Goal: Task Accomplishment & Management: Use online tool/utility

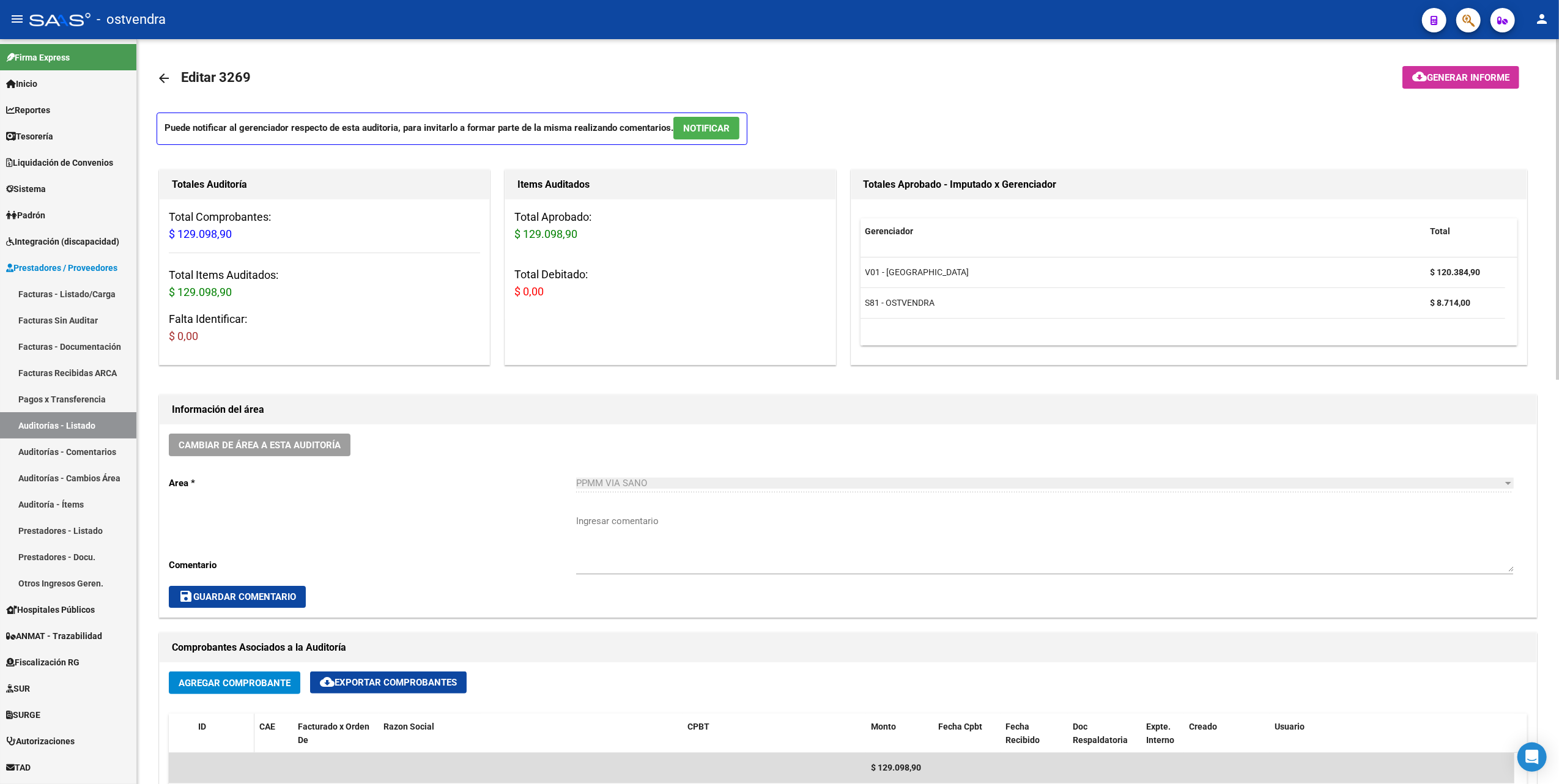
scroll to position [559, 0]
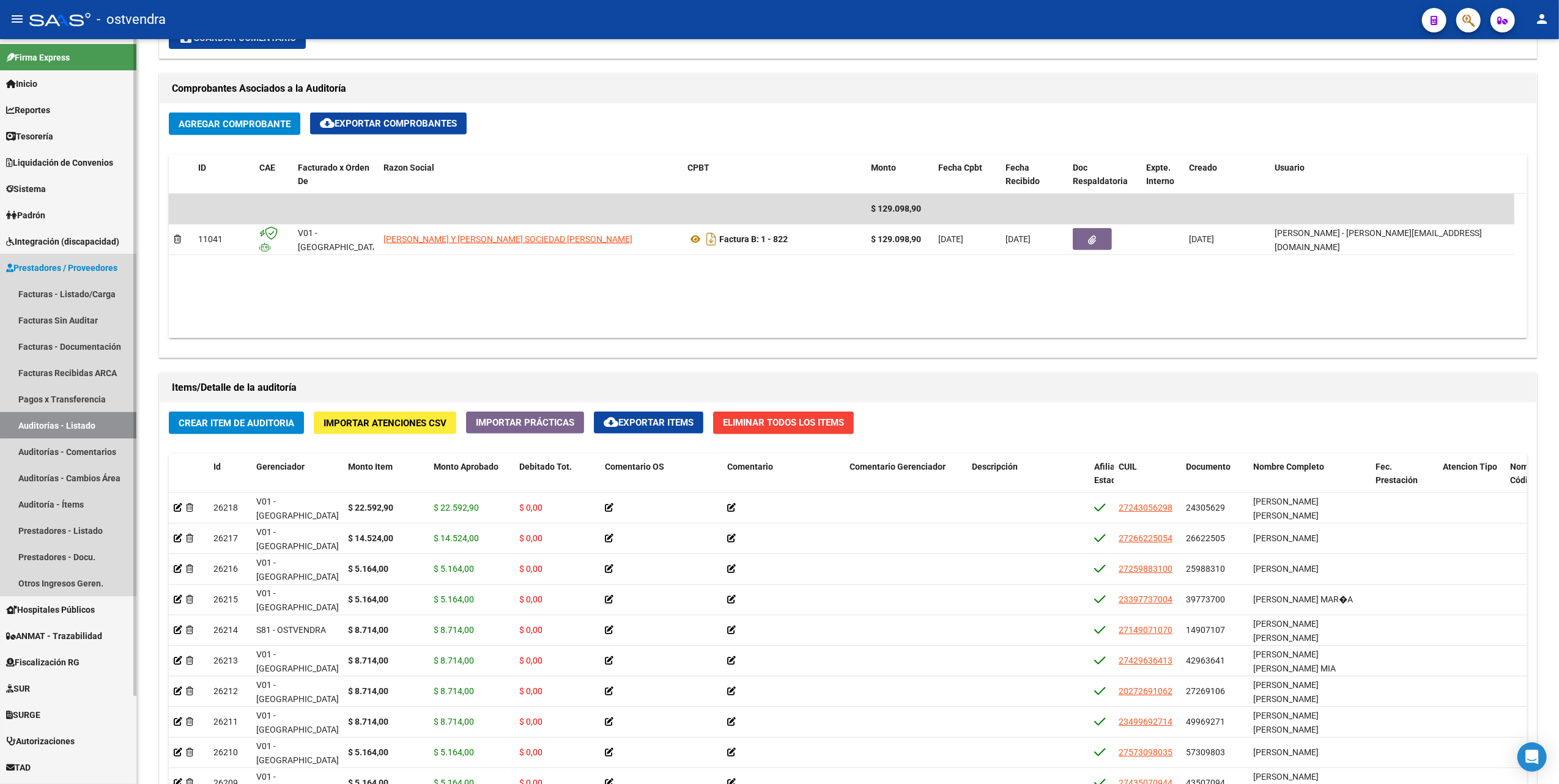
click at [88, 423] on link "Auditorías - Listado" at bounding box center [68, 425] width 136 height 26
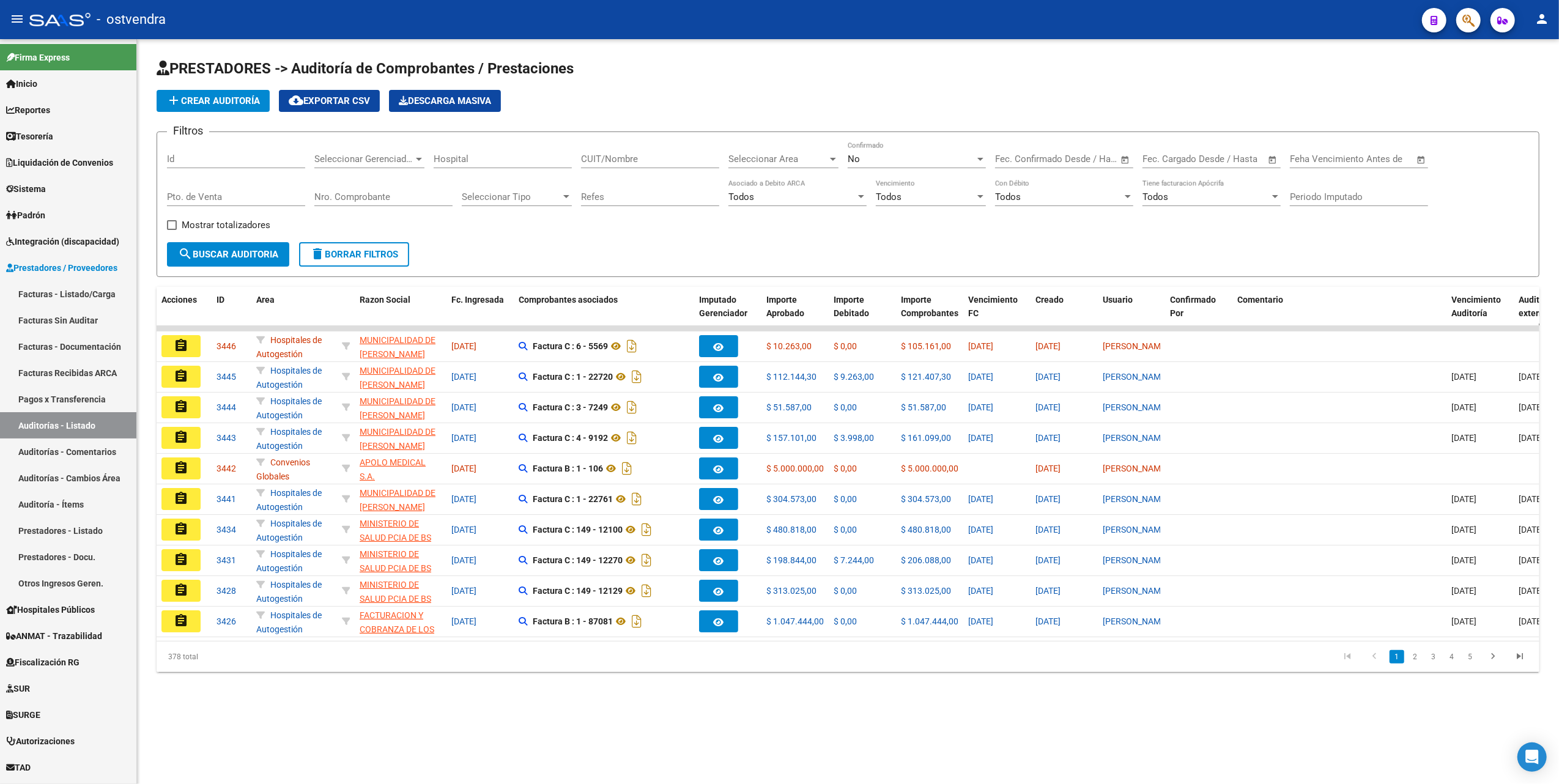
click at [571, 198] on div at bounding box center [566, 196] width 11 height 10
click at [690, 234] on div at bounding box center [780, 392] width 1559 height 784
click at [835, 161] on div at bounding box center [832, 159] width 11 height 10
click at [796, 238] on span "Prestaciones Propias" at bounding box center [772, 242] width 87 height 11
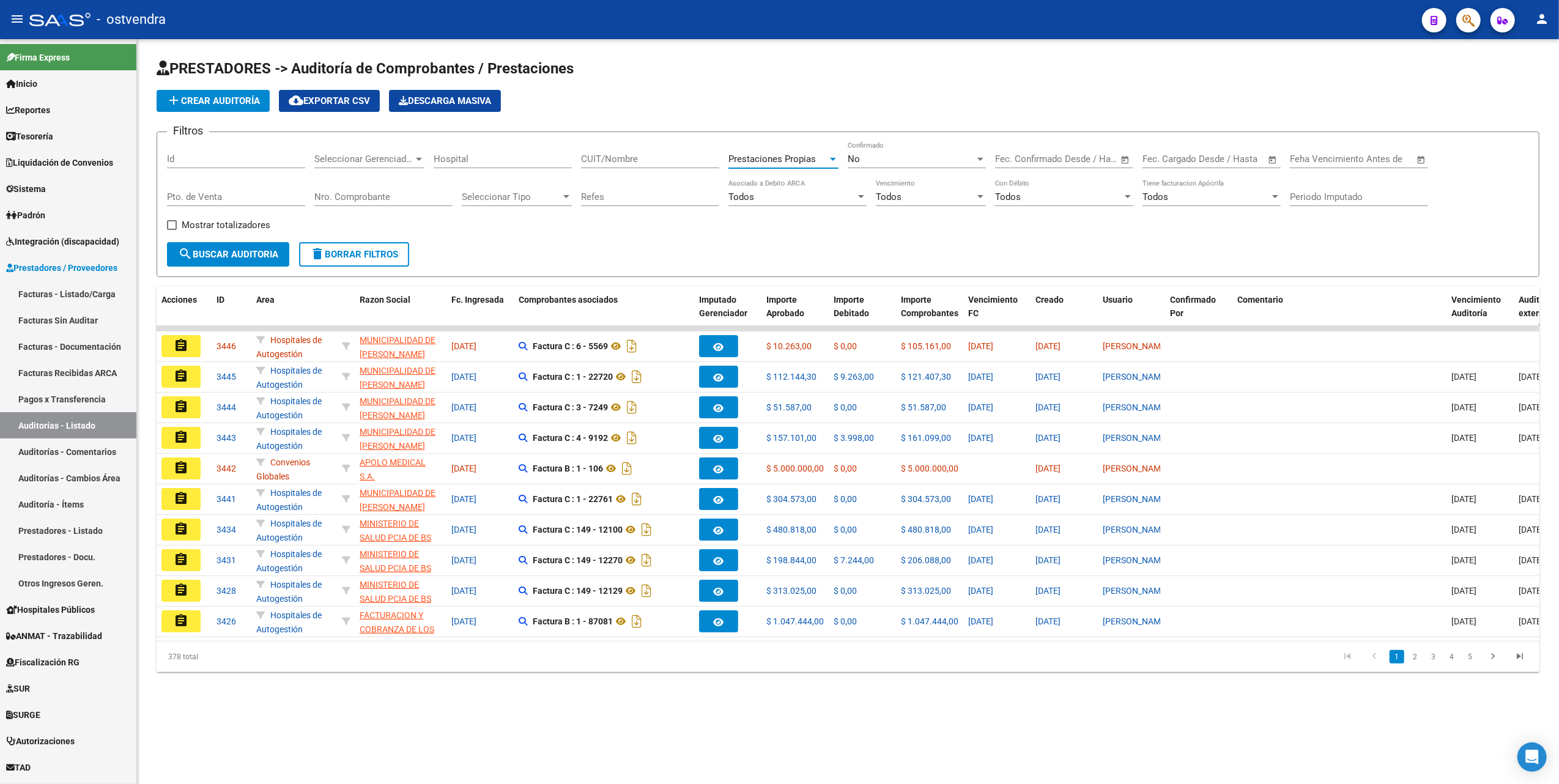
click at [566, 197] on div at bounding box center [566, 196] width 6 height 3
drag, startPoint x: 404, startPoint y: 216, endPoint x: 409, endPoint y: 201, distance: 15.8
click at [404, 216] on div at bounding box center [780, 392] width 1559 height 784
click at [419, 160] on div at bounding box center [418, 159] width 11 height 10
click at [351, 240] on span "S81 - OSTVENDRA" at bounding box center [352, 242] width 76 height 11
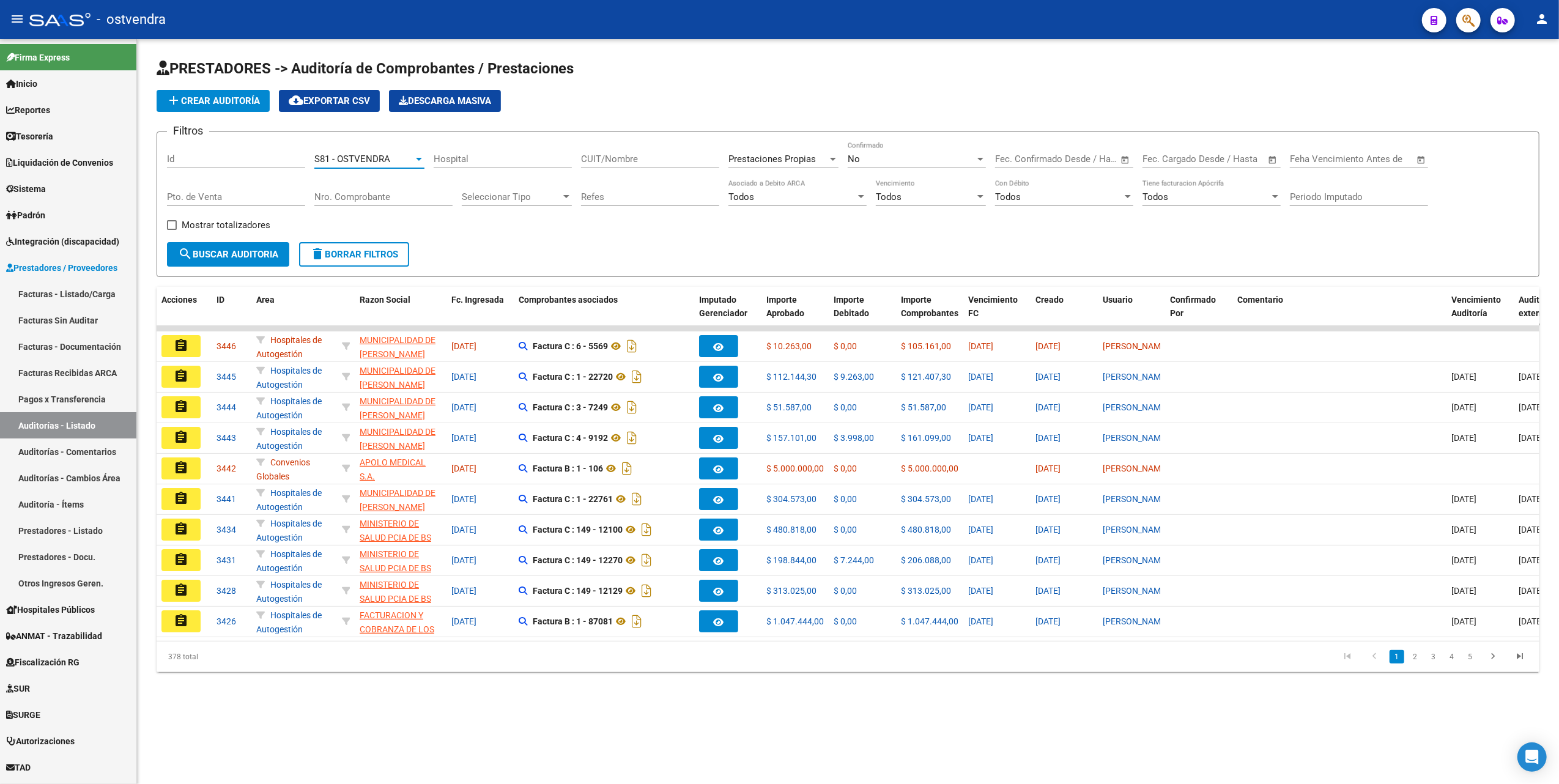
click at [230, 253] on span "search Buscar Auditoria" at bounding box center [228, 254] width 100 height 11
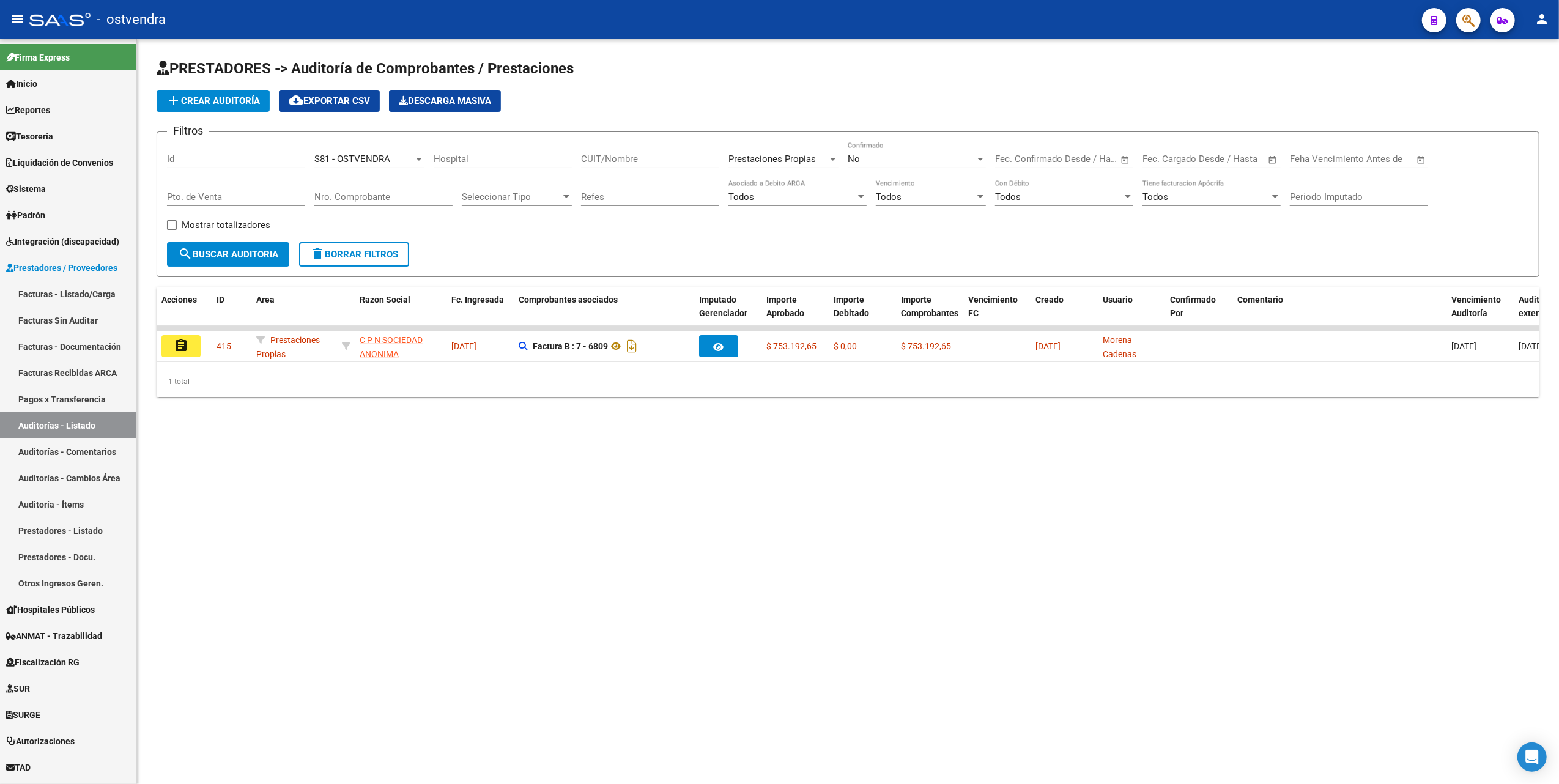
click at [587, 453] on mat-sidenav-content "PRESTADORES -> Auditoría de Comprobantes / Prestaciones add Crear Auditoría clo…" at bounding box center [848, 412] width 1422 height 745
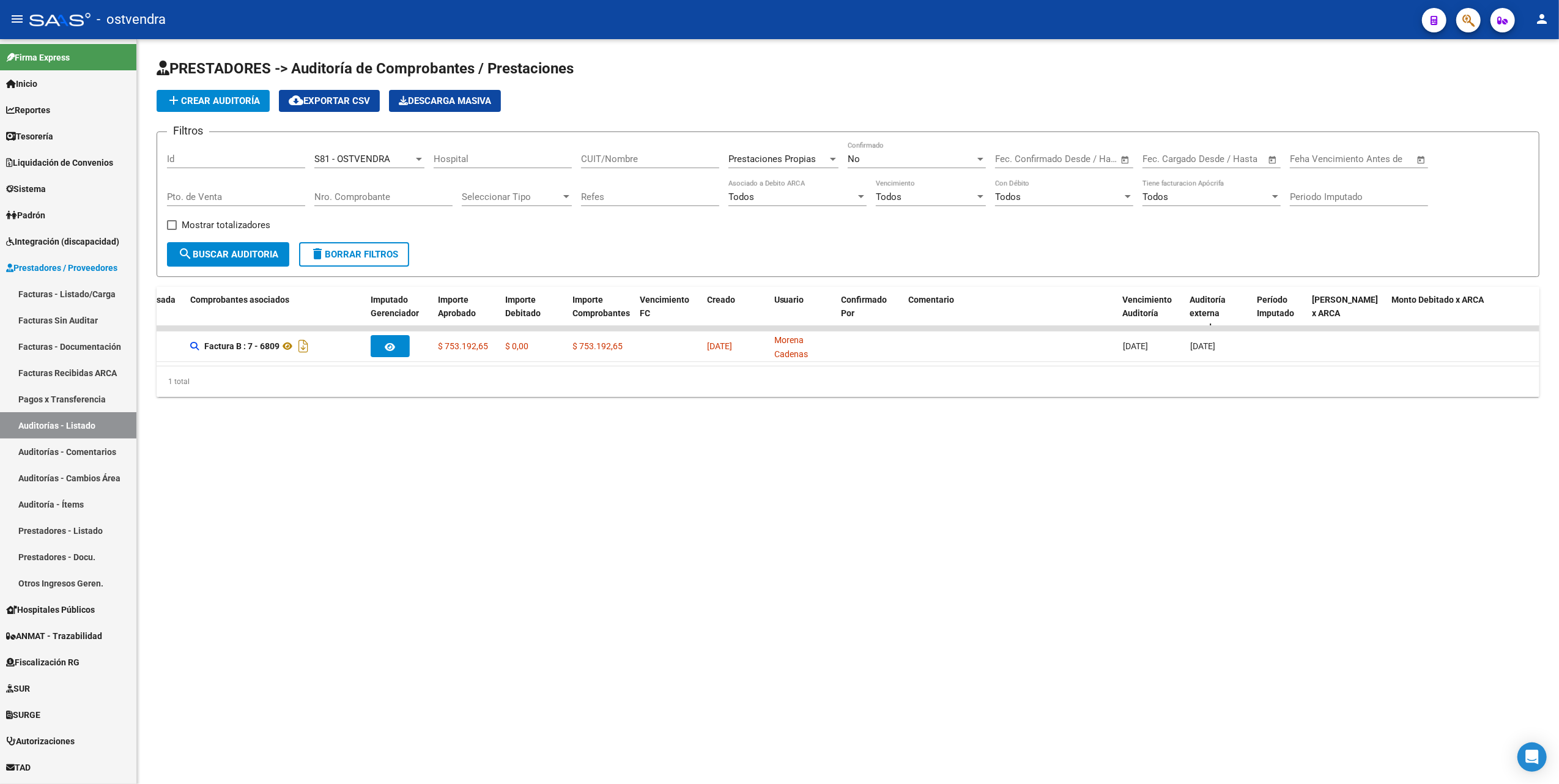
scroll to position [0, 0]
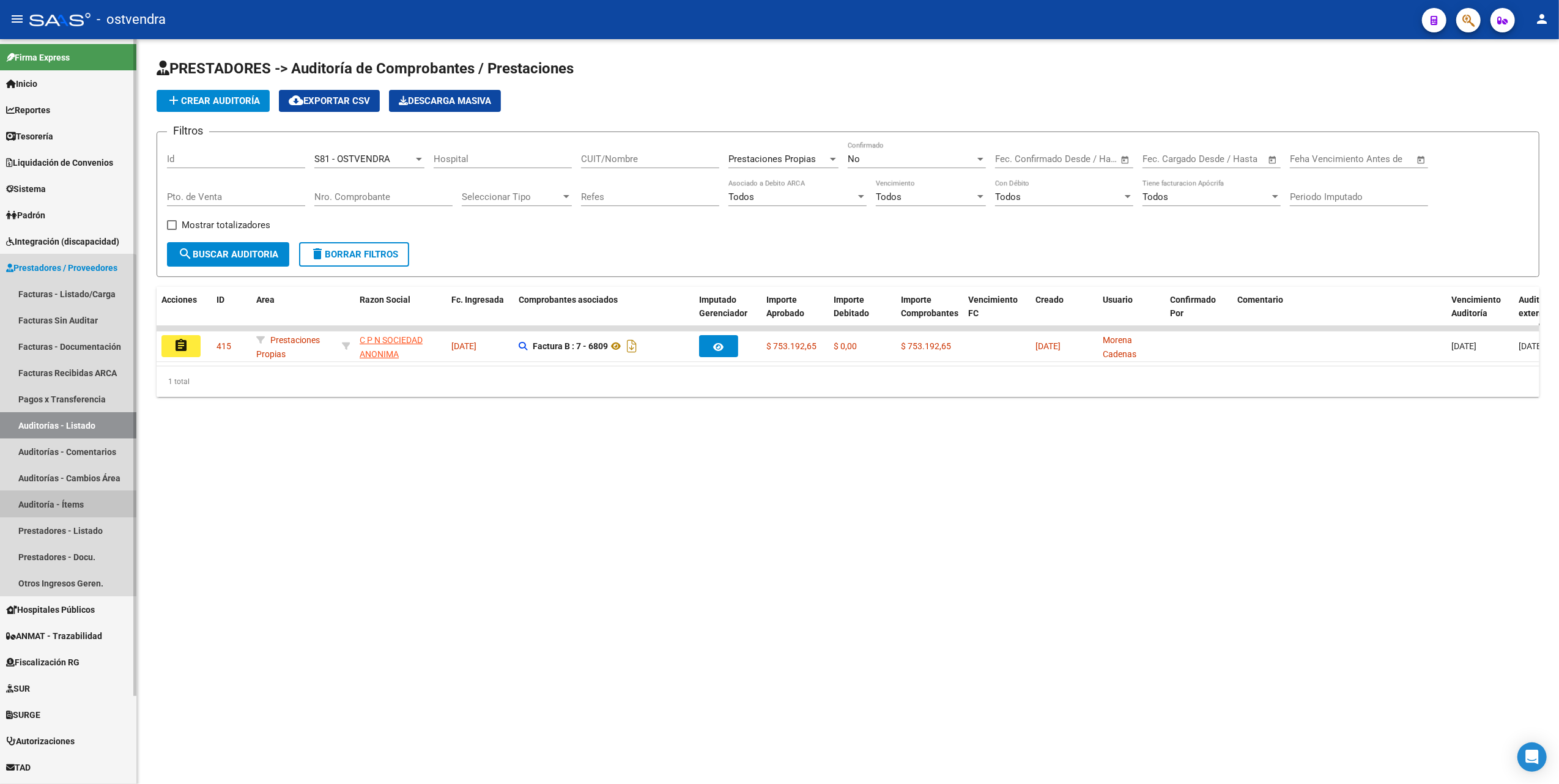
click at [59, 504] on link "Auditoría - Ítems" at bounding box center [68, 504] width 136 height 26
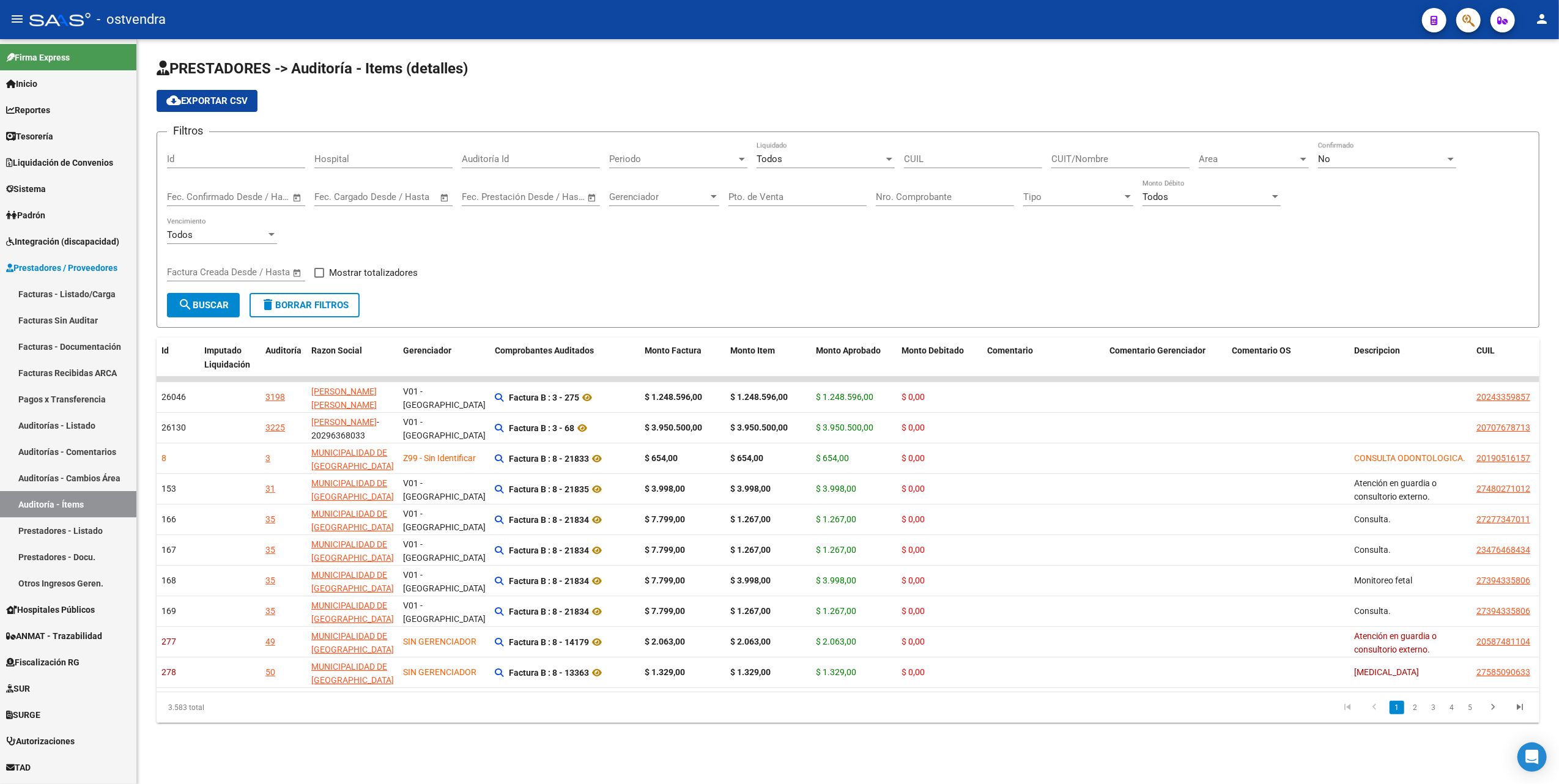
click at [716, 200] on div at bounding box center [714, 196] width 11 height 10
click at [640, 287] on span "S81 - OSTVENDRA" at bounding box center [694, 281] width 170 height 28
click at [1130, 197] on div at bounding box center [1128, 196] width 6 height 3
drag, startPoint x: 745, startPoint y: 282, endPoint x: 784, endPoint y: 265, distance: 42.5
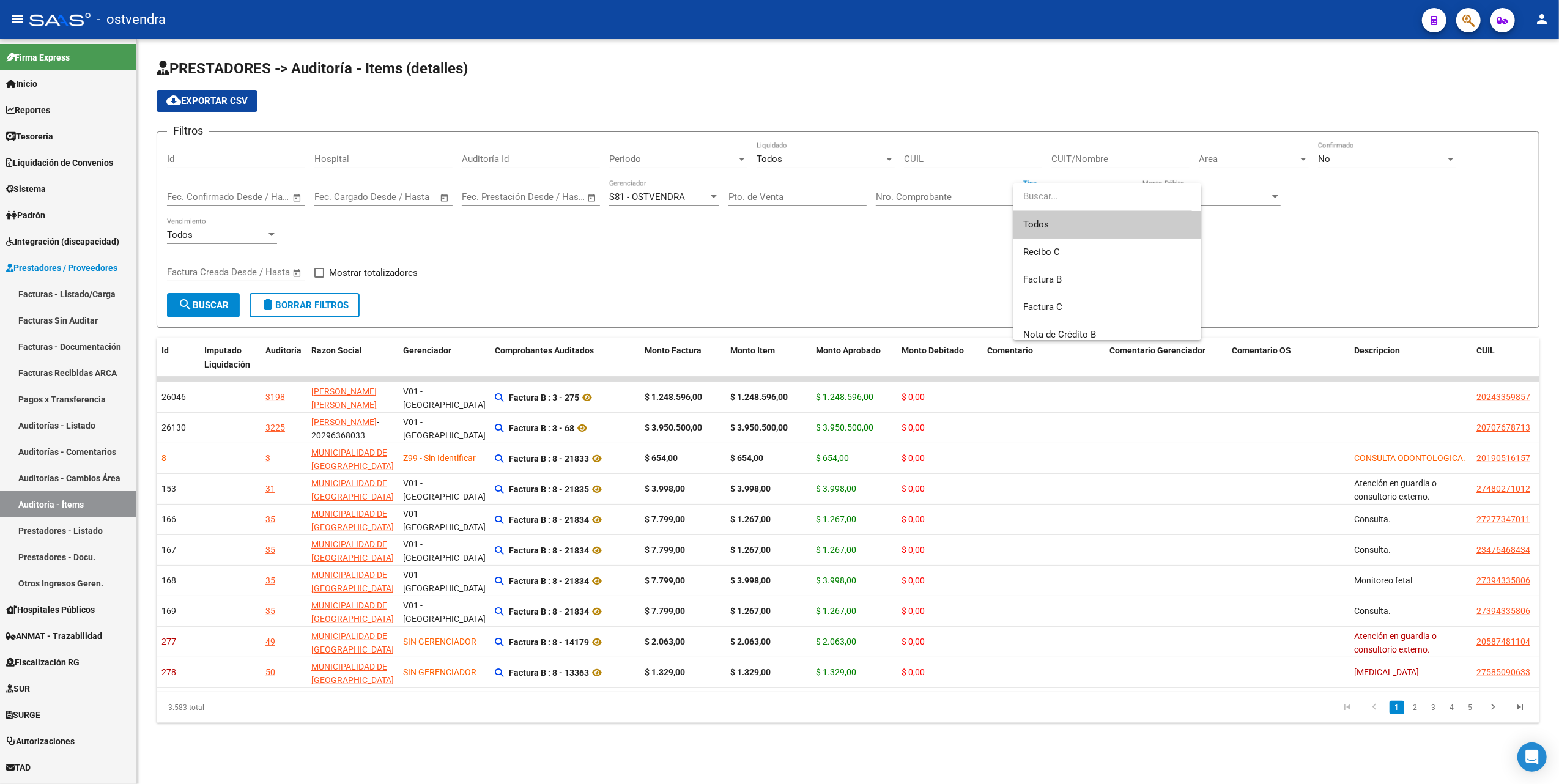
click at [747, 282] on div at bounding box center [780, 392] width 1559 height 784
click at [1128, 196] on div at bounding box center [1128, 196] width 6 height 3
click at [916, 260] on div at bounding box center [780, 392] width 1559 height 784
click at [1301, 159] on div at bounding box center [1303, 159] width 6 height 3
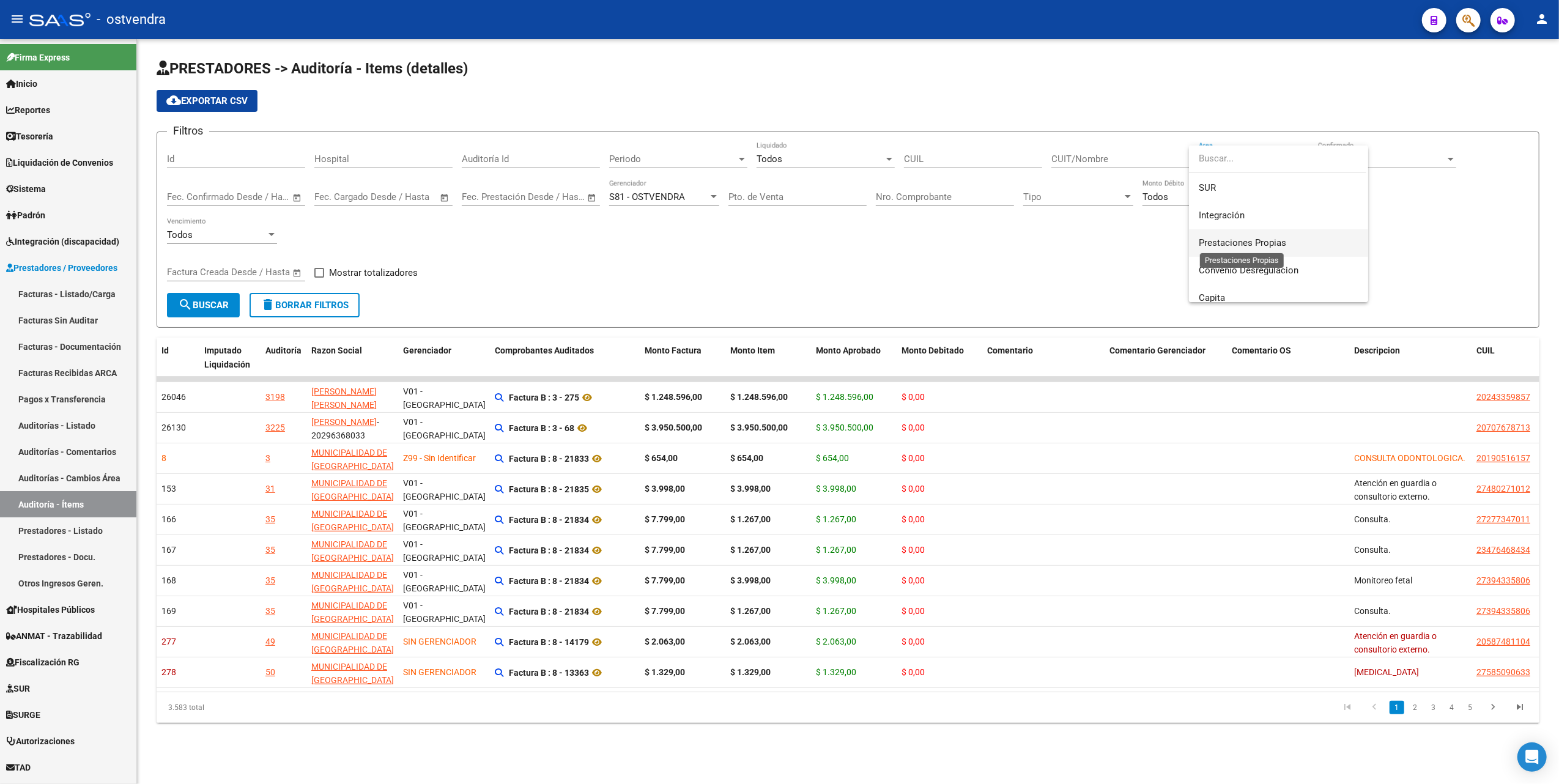
click at [1270, 238] on span "Prestaciones Propias" at bounding box center [1242, 242] width 87 height 11
click at [211, 304] on span "search Buscar" at bounding box center [203, 305] width 51 height 11
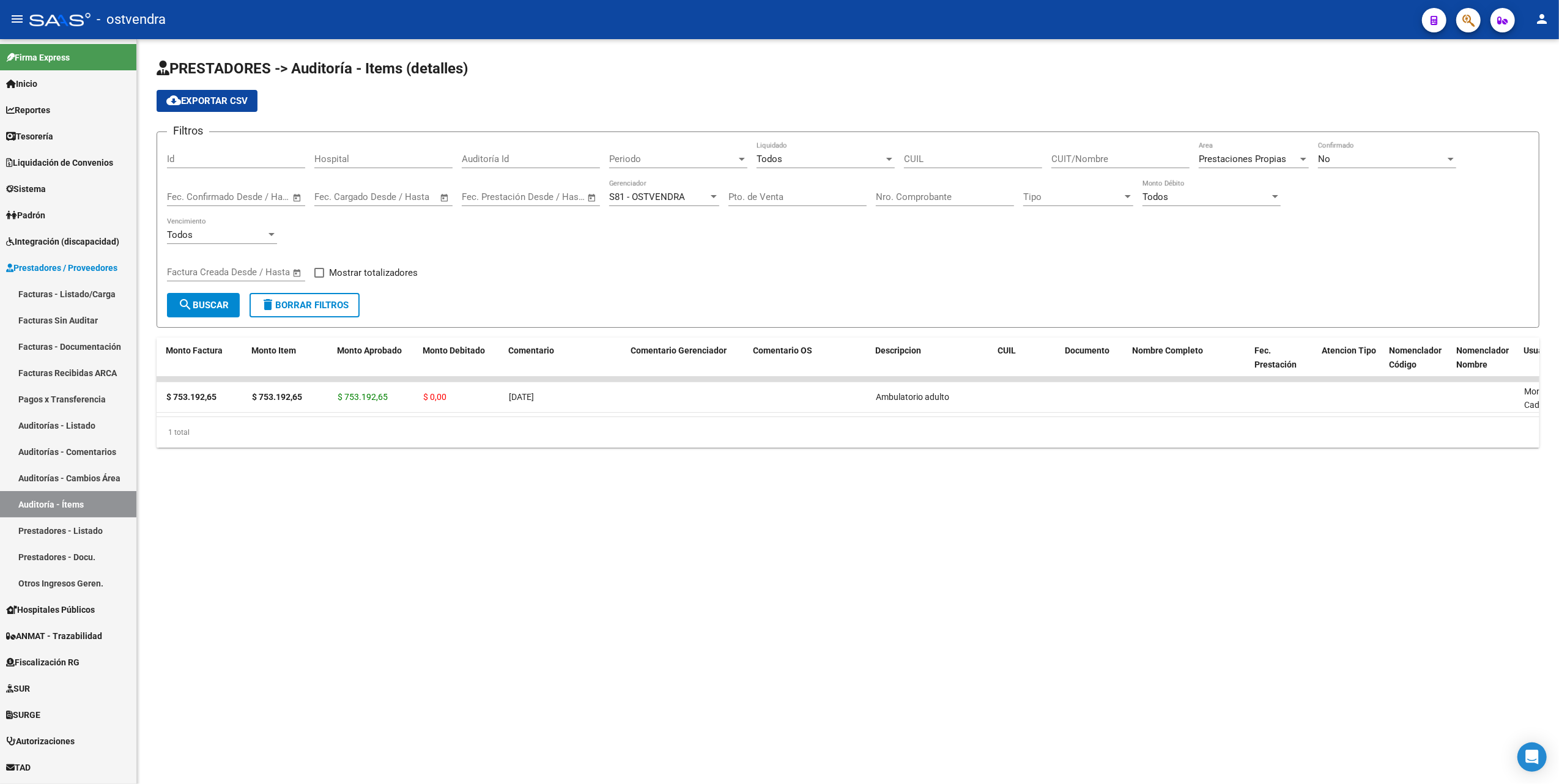
scroll to position [0, 0]
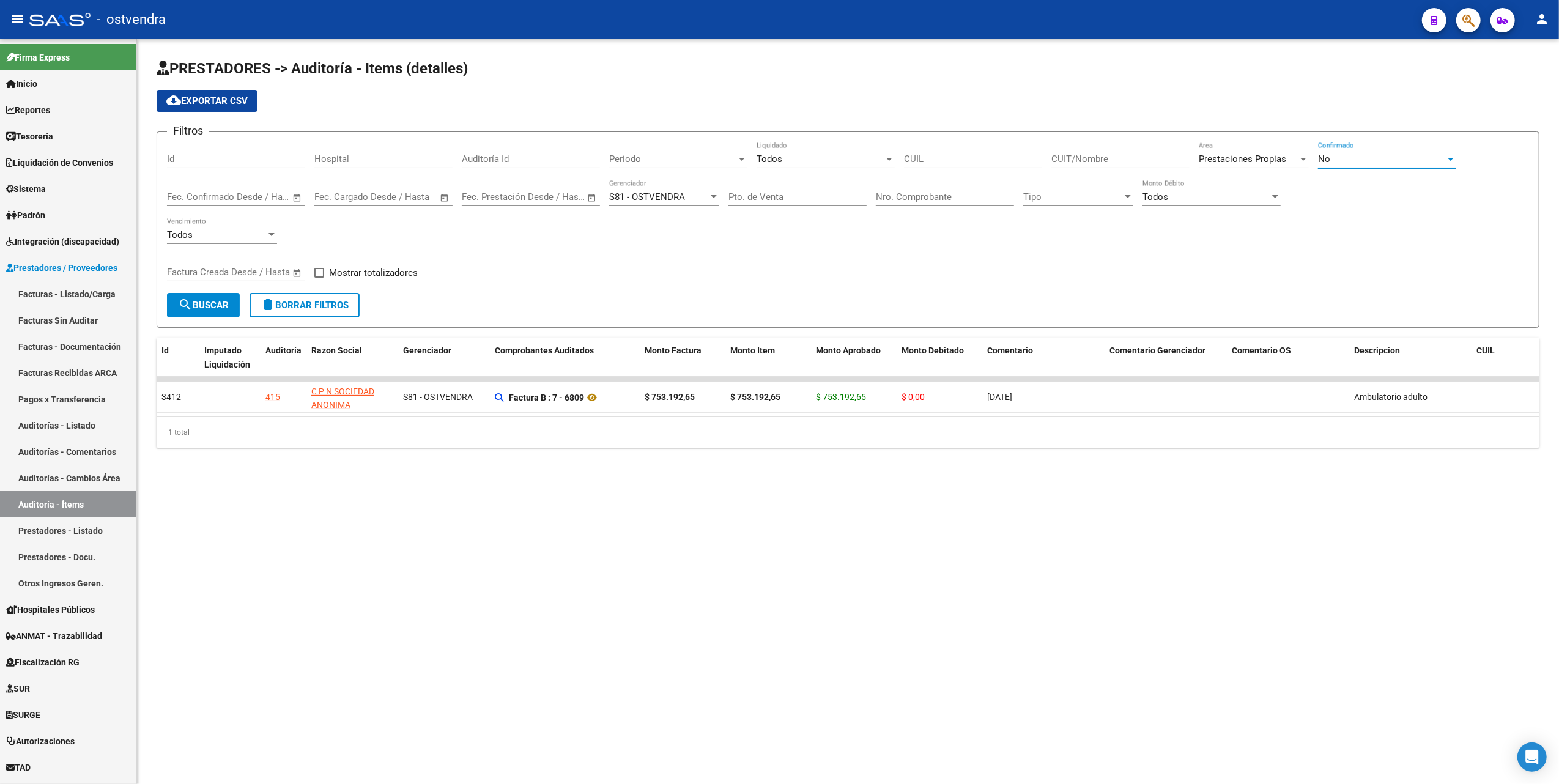
click at [1449, 158] on div at bounding box center [1451, 159] width 6 height 3
click at [1356, 104] on span "Todos" at bounding box center [1387, 104] width 138 height 28
click at [220, 297] on button "search Buscar" at bounding box center [203, 305] width 73 height 25
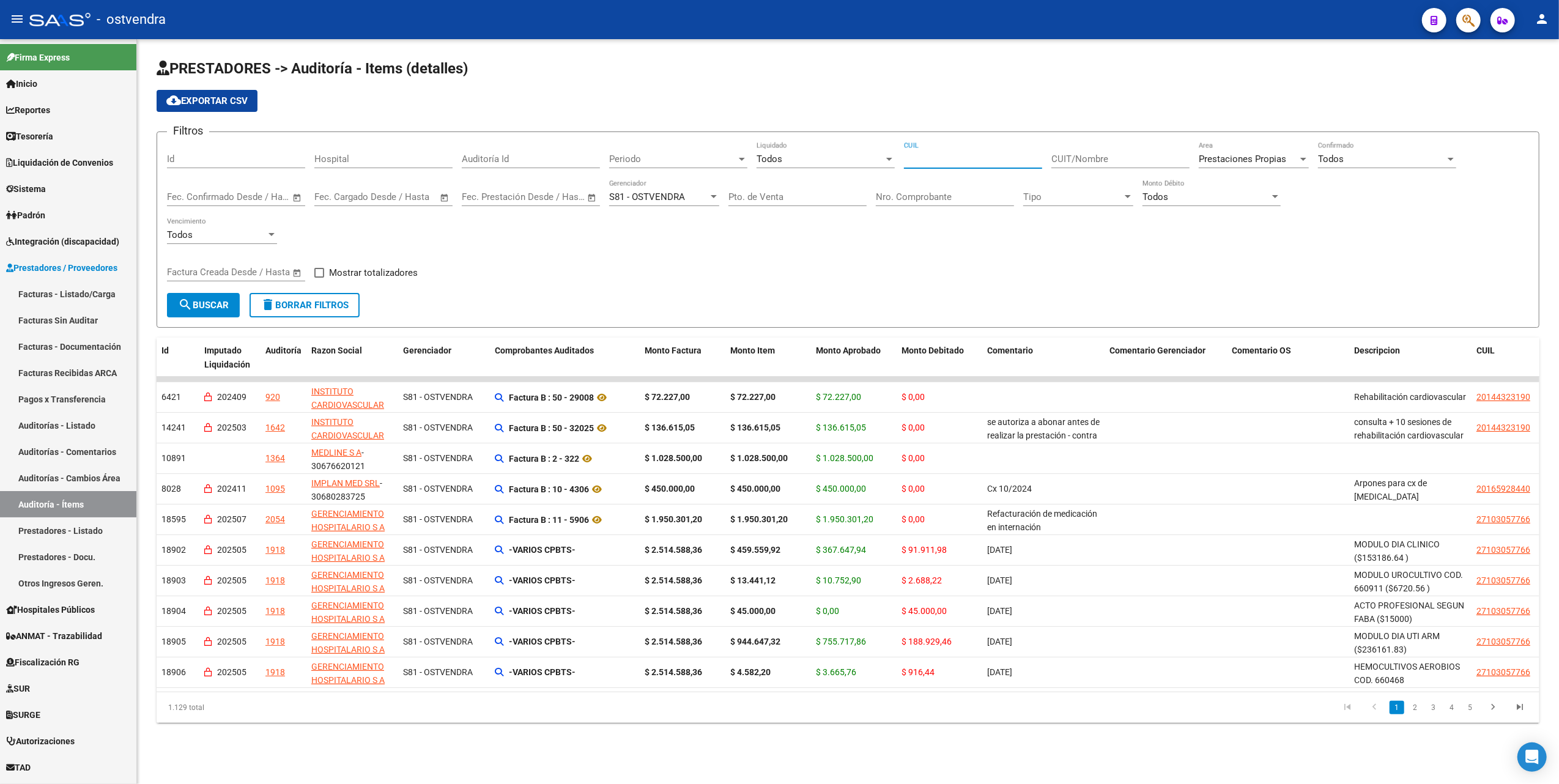
click at [979, 160] on input "CUIL" at bounding box center [973, 159] width 138 height 11
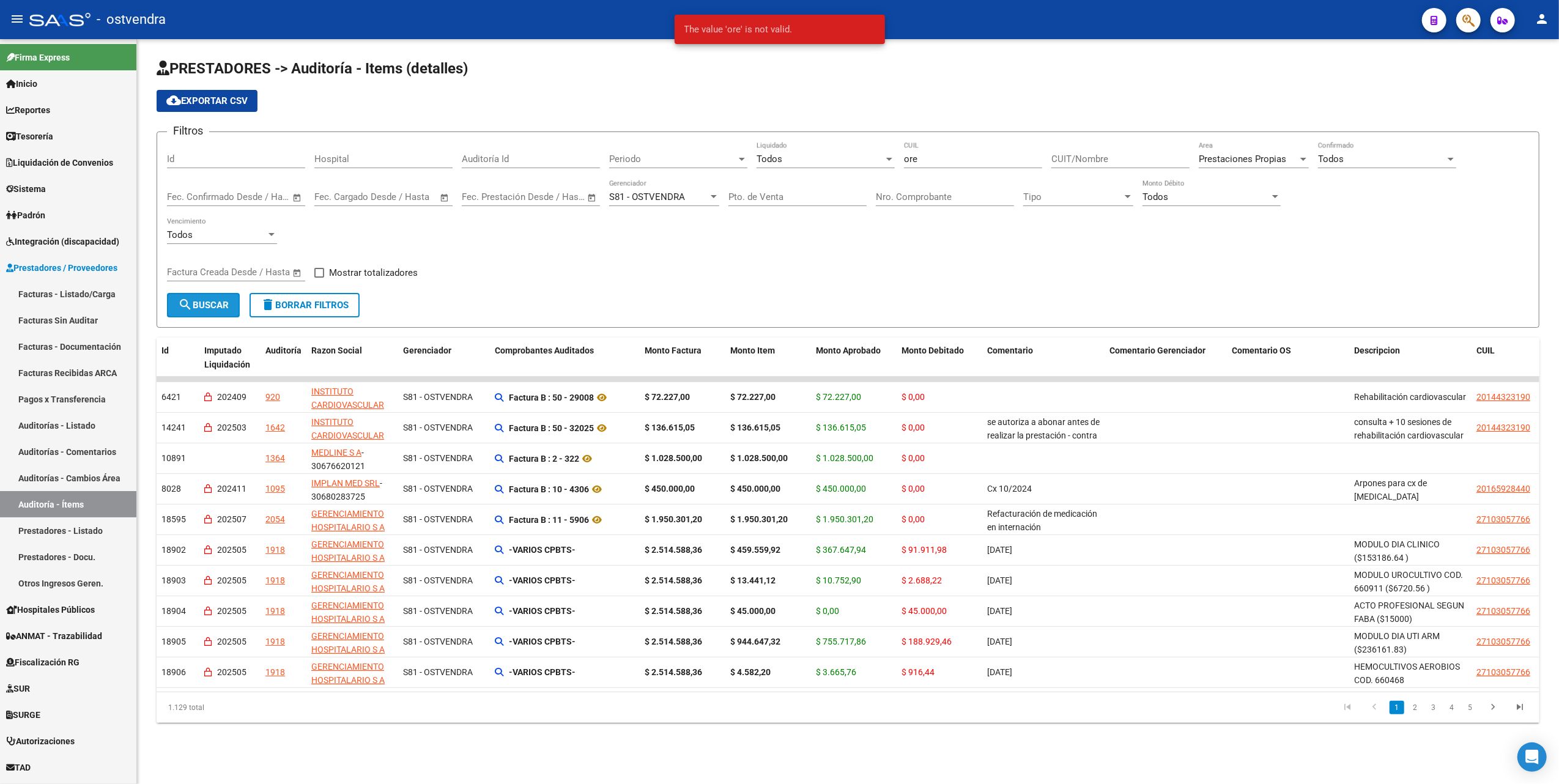
click at [184, 298] on mat-icon "search" at bounding box center [185, 304] width 15 height 15
click at [942, 155] on input "ore" at bounding box center [973, 159] width 138 height 11
type input "o"
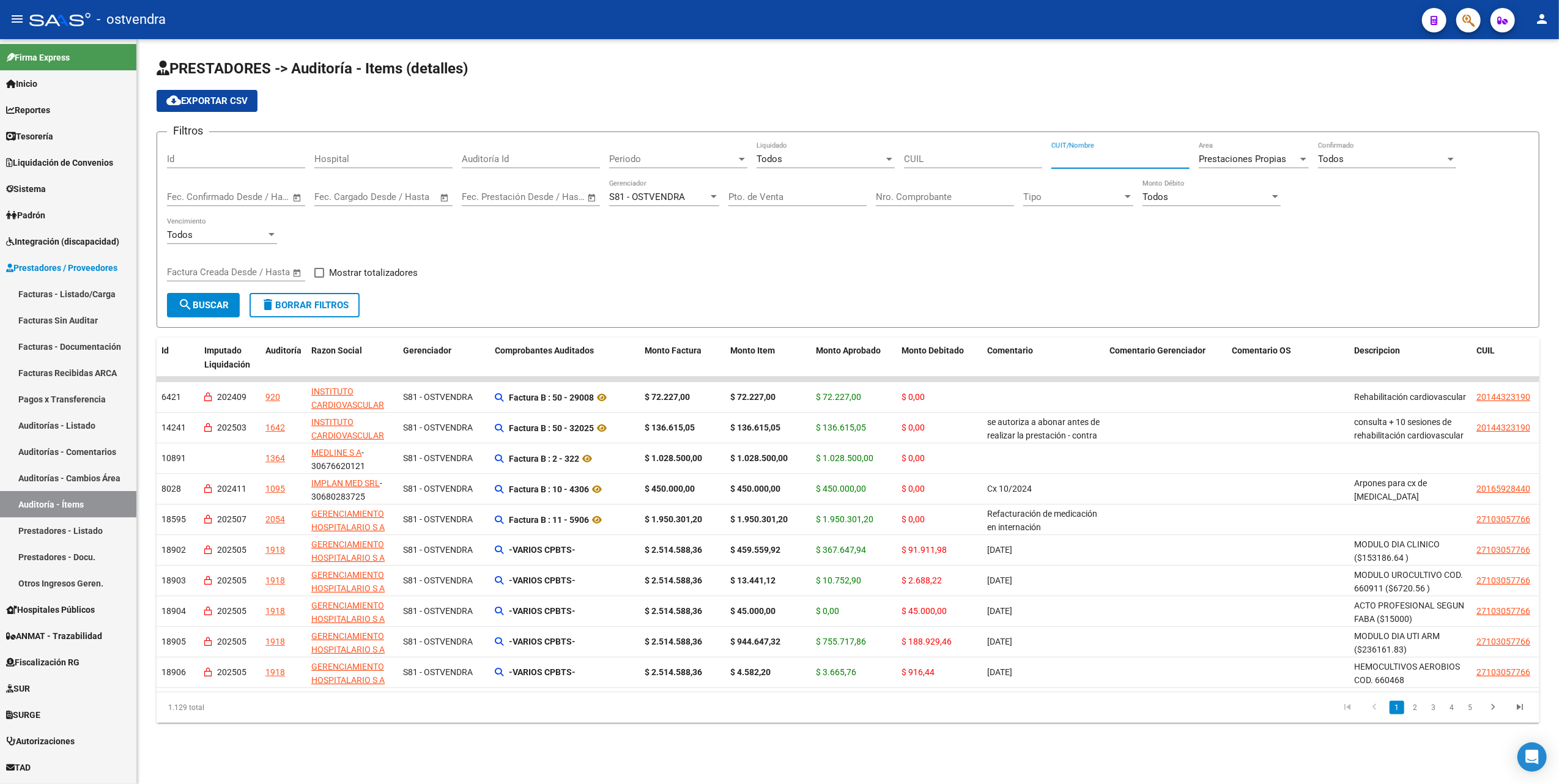
click at [1074, 159] on input "CUIT/Nombre" at bounding box center [1120, 159] width 138 height 11
type input "ore"
click at [191, 296] on button "search Buscar" at bounding box center [203, 305] width 73 height 25
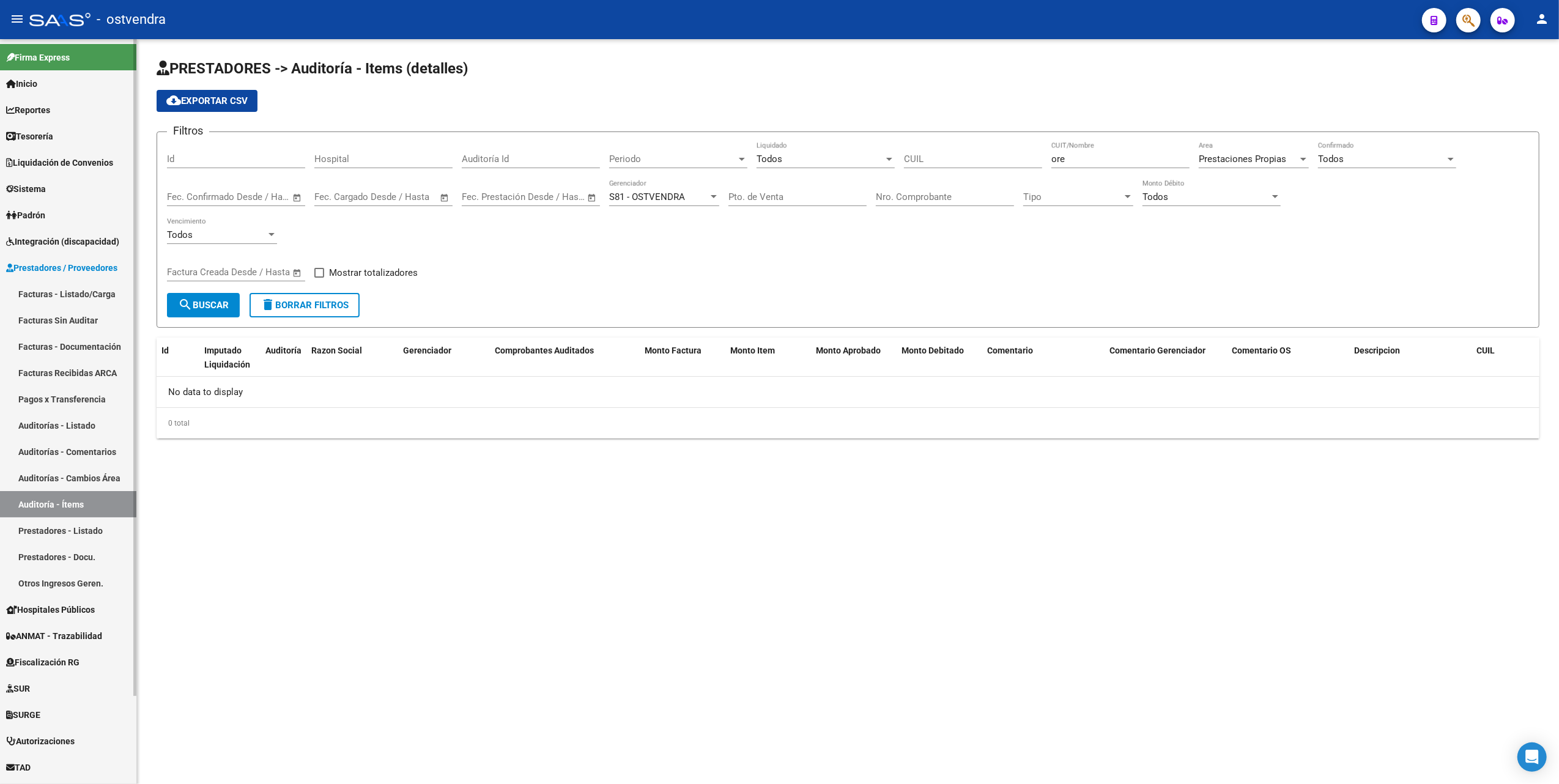
click at [69, 424] on link "Auditorías - Listado" at bounding box center [68, 425] width 136 height 26
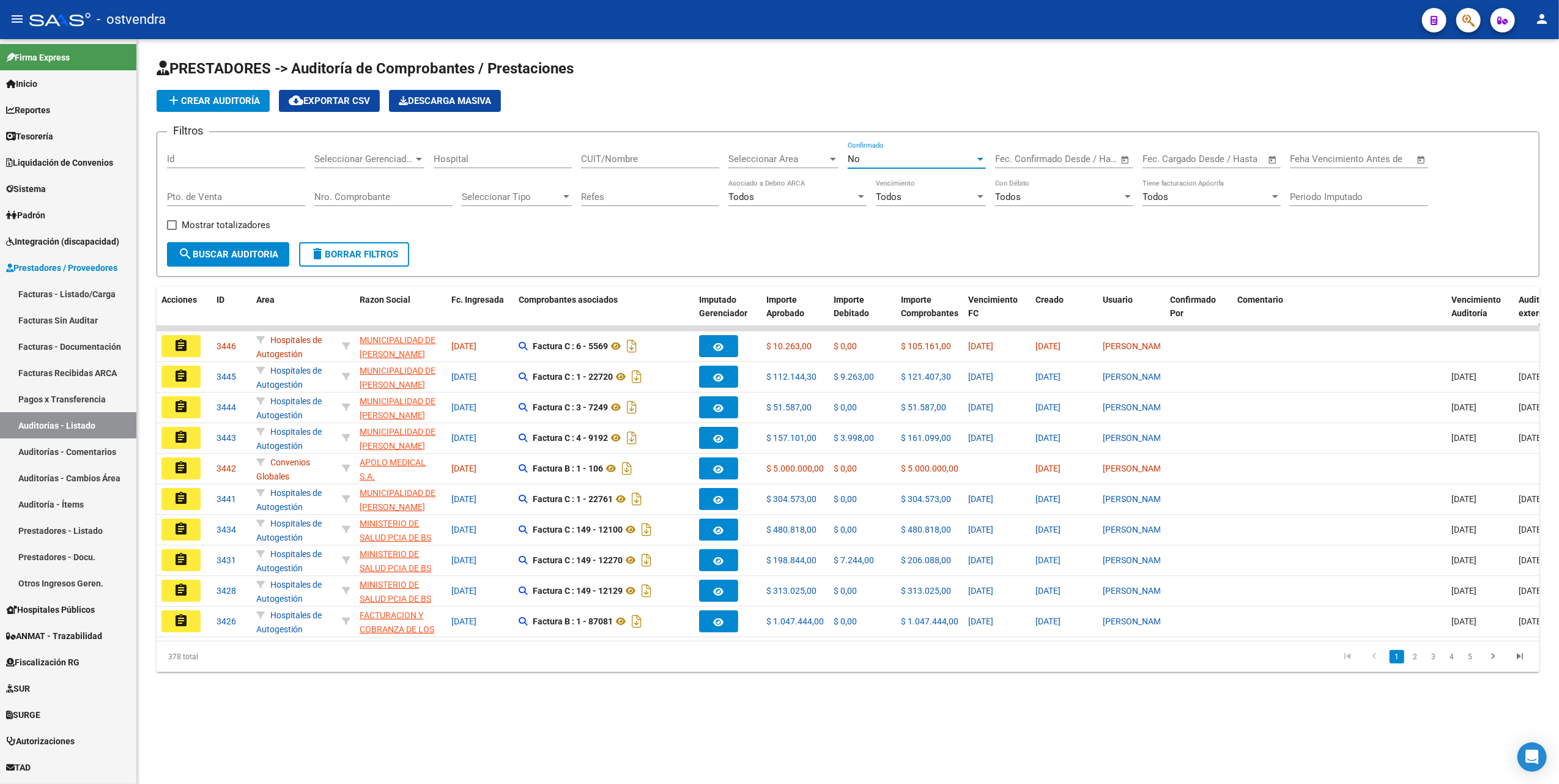
click at [877, 160] on div "No" at bounding box center [911, 159] width 127 height 11
click at [894, 101] on span "Todos" at bounding box center [917, 104] width 138 height 28
click at [982, 156] on div at bounding box center [980, 159] width 11 height 10
click at [865, 209] on span "No" at bounding box center [917, 214] width 138 height 28
click at [861, 229] on div "Filtros Id Seleccionar Gerenciador Seleccionar Gerenciador Hospital CUIT/Nombre…" at bounding box center [848, 192] width 1362 height 100
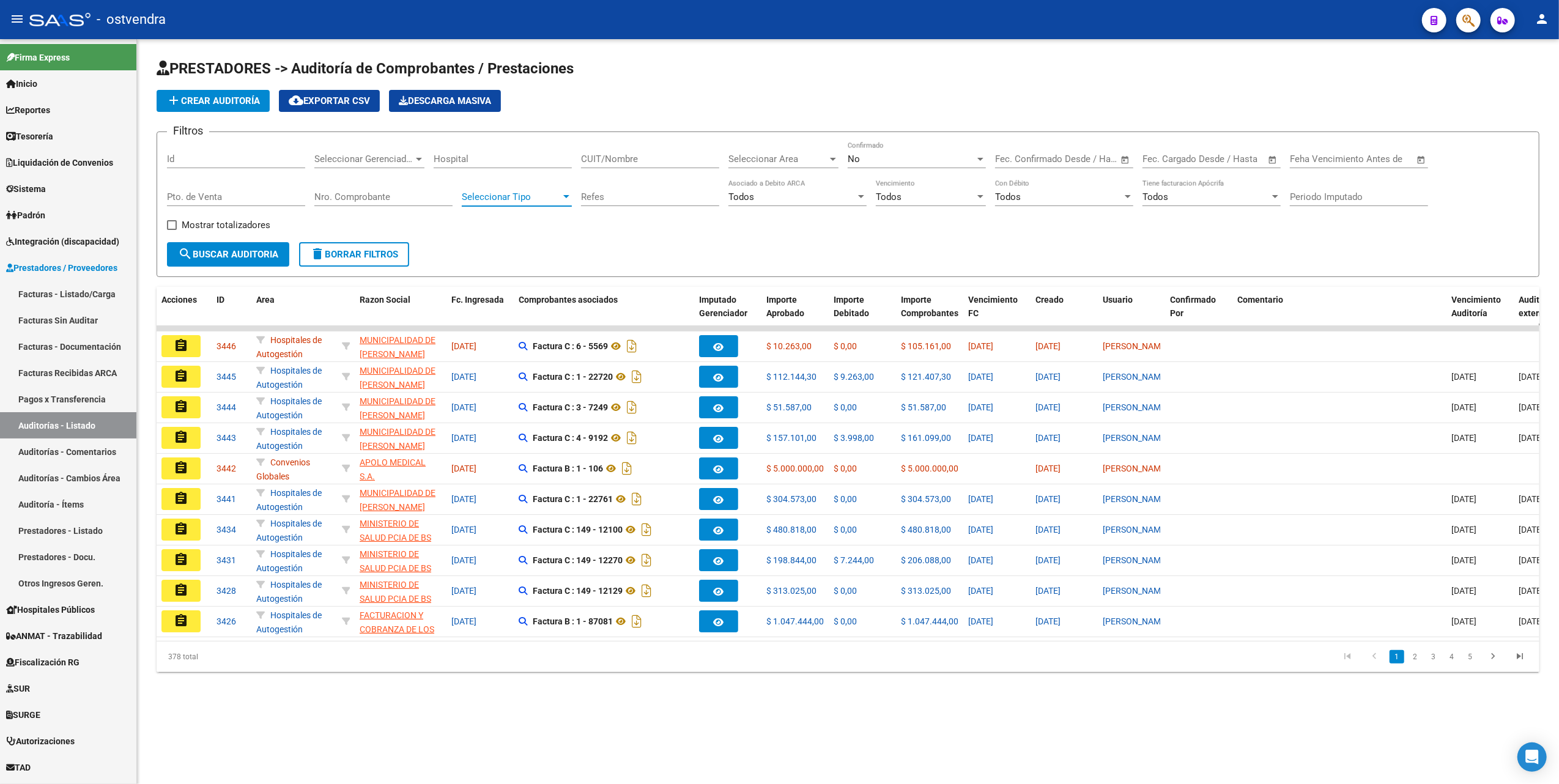
click at [568, 196] on div at bounding box center [566, 196] width 6 height 3
click at [745, 235] on div at bounding box center [780, 392] width 1559 height 784
click at [1273, 196] on div at bounding box center [1275, 196] width 6 height 3
click at [1273, 196] on span "Todos" at bounding box center [1212, 197] width 138 height 28
click at [422, 156] on div at bounding box center [418, 159] width 11 height 10
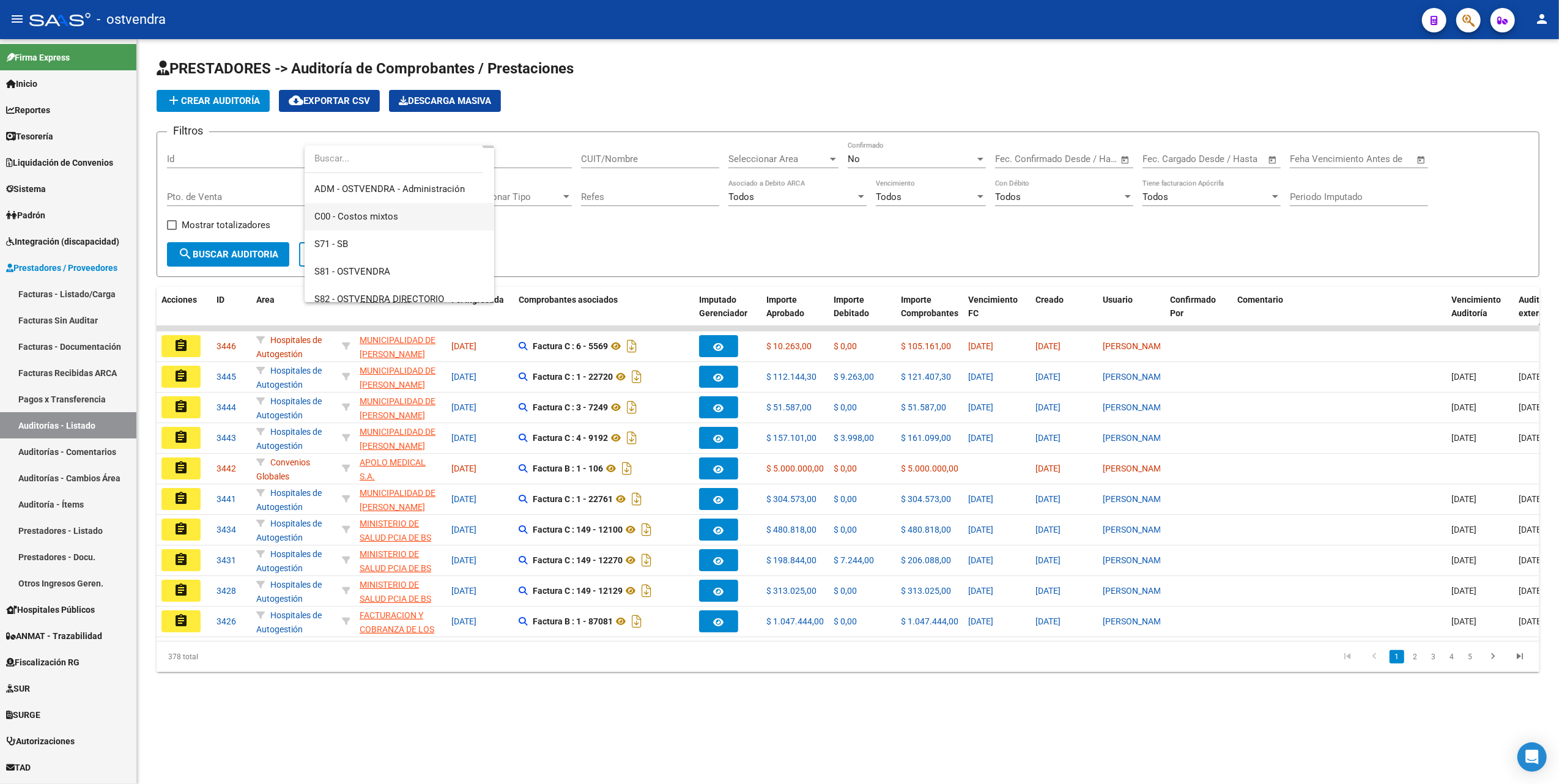
scroll to position [81, 0]
click at [349, 237] on span "S81 - OSTVENDRA" at bounding box center [352, 242] width 76 height 11
click at [837, 159] on div at bounding box center [832, 159] width 11 height 10
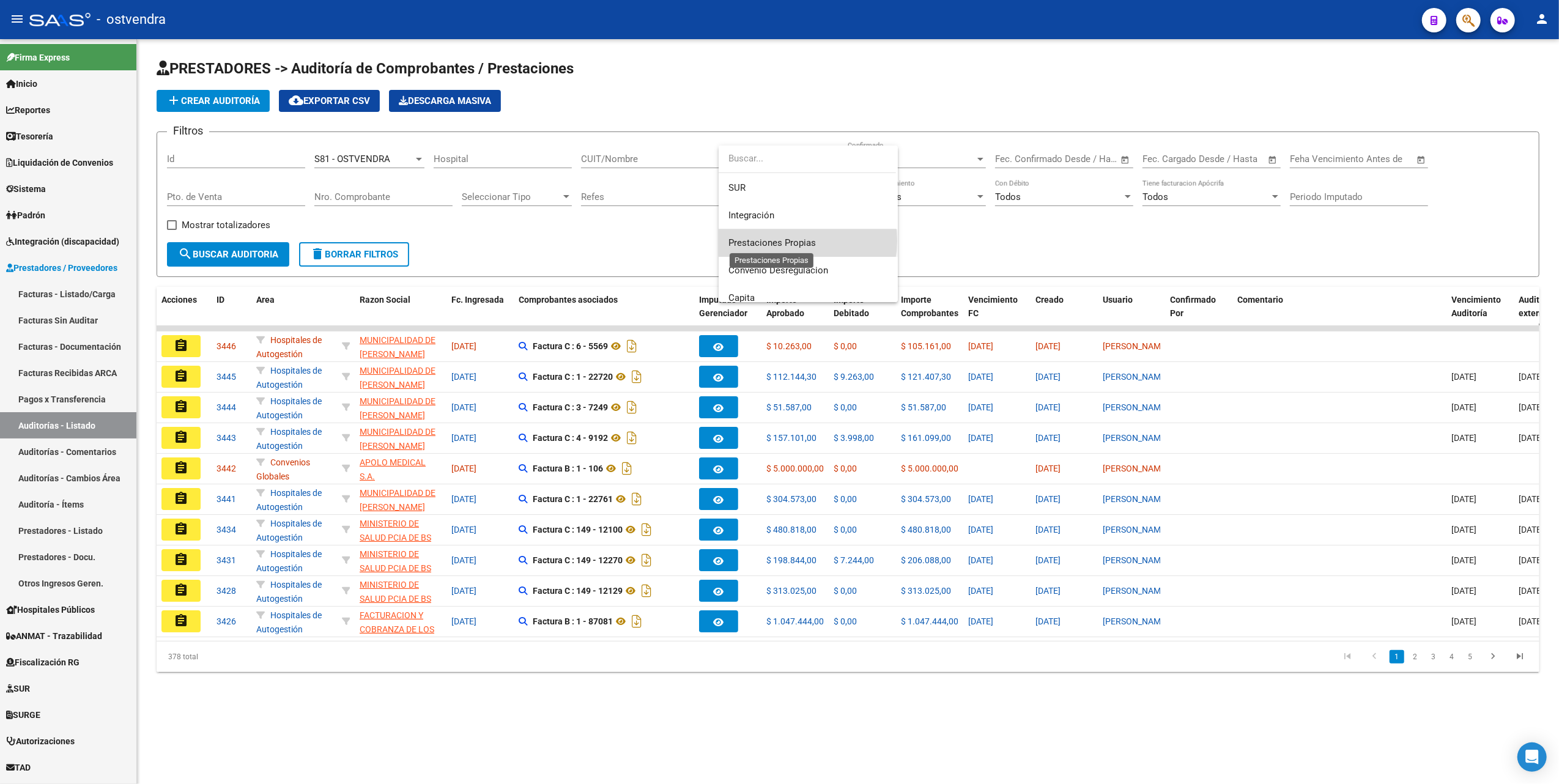
click at [798, 240] on span "Prestaciones Propias" at bounding box center [772, 242] width 87 height 11
click at [246, 253] on span "search Buscar Auditoria" at bounding box center [228, 254] width 100 height 11
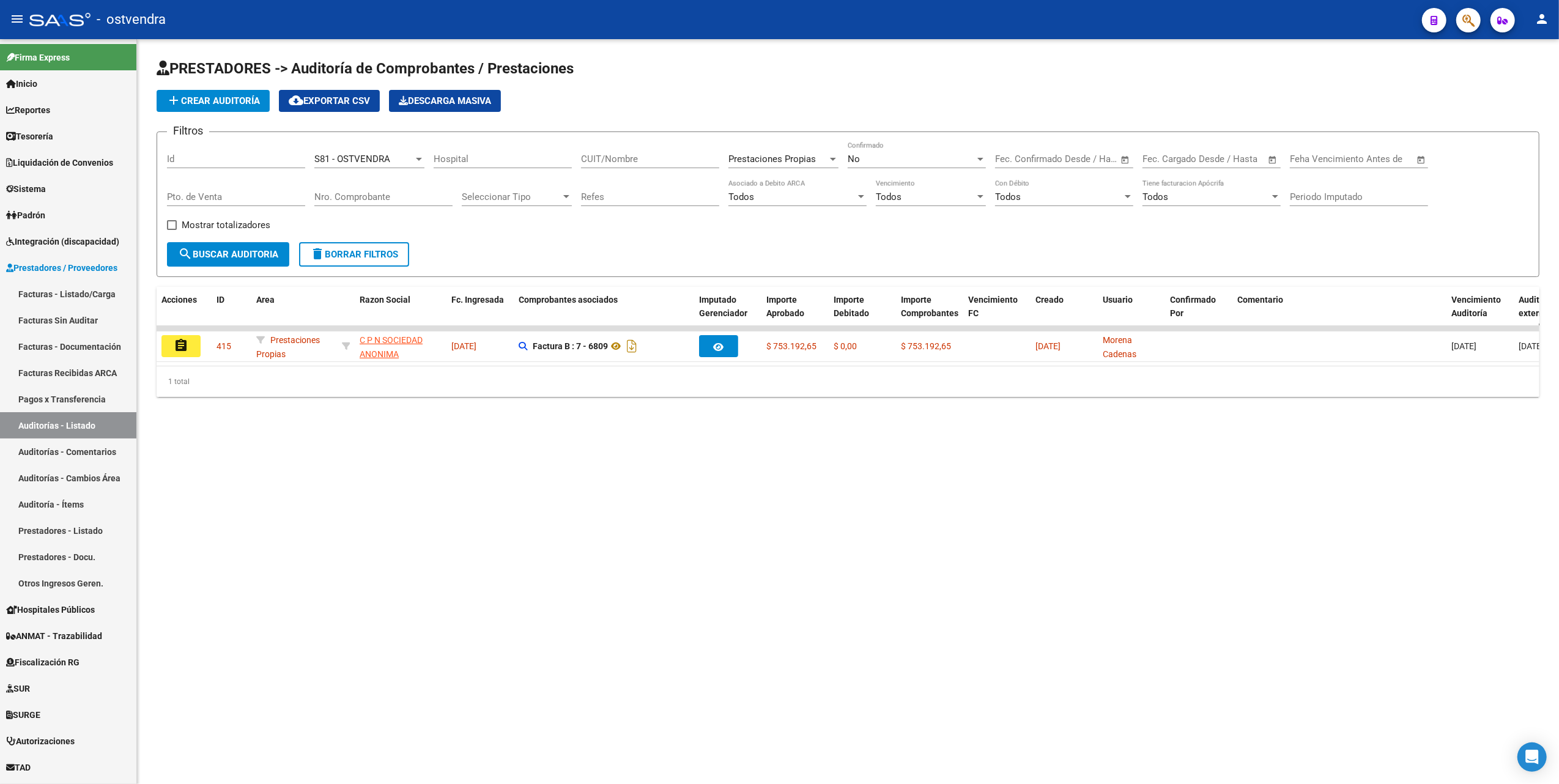
click at [984, 156] on div at bounding box center [980, 159] width 11 height 10
click at [892, 101] on span "Todos" at bounding box center [917, 104] width 138 height 28
click at [209, 255] on span "search Buscar Auditoria" at bounding box center [228, 254] width 100 height 11
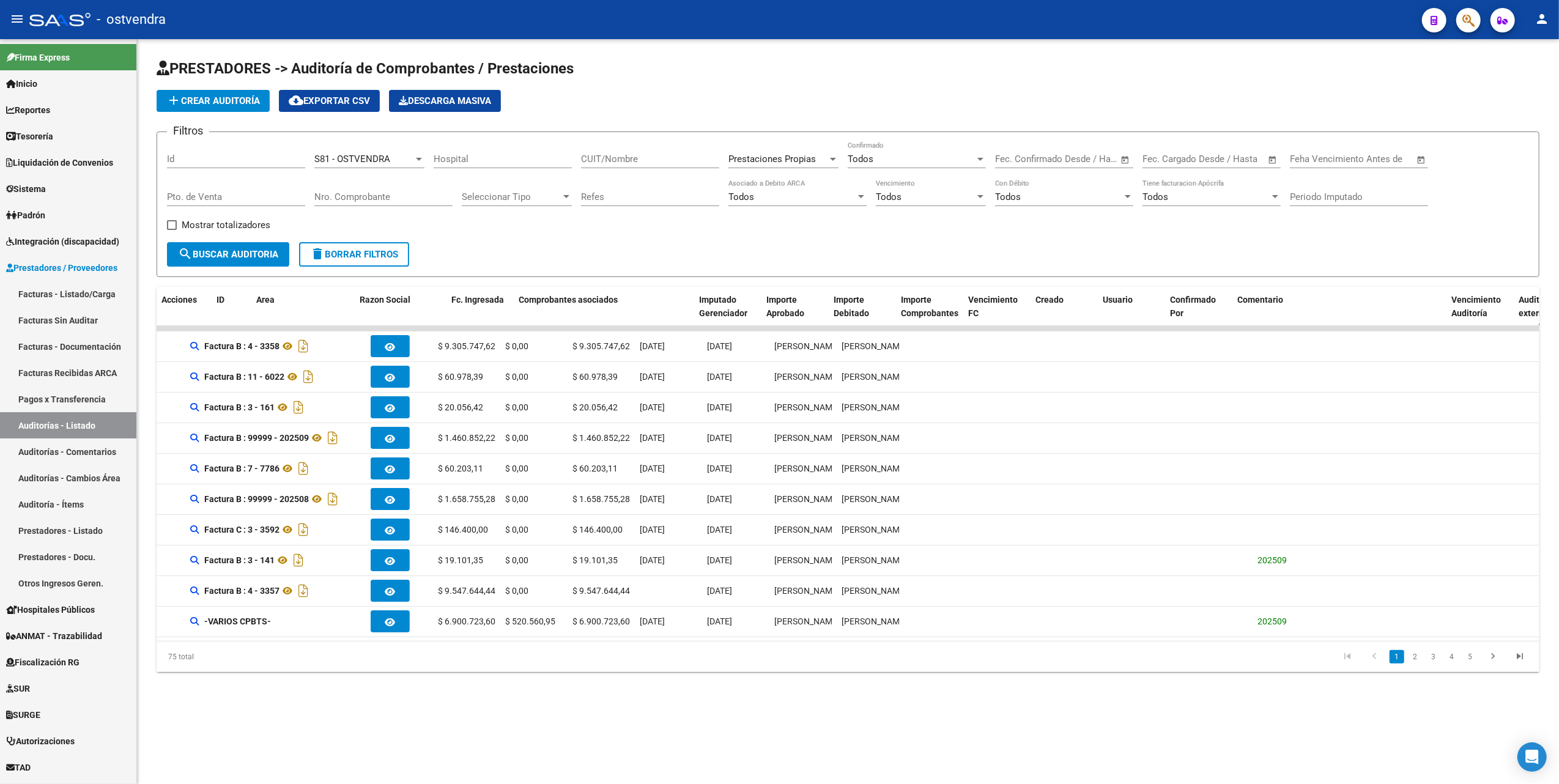
scroll to position [0, 0]
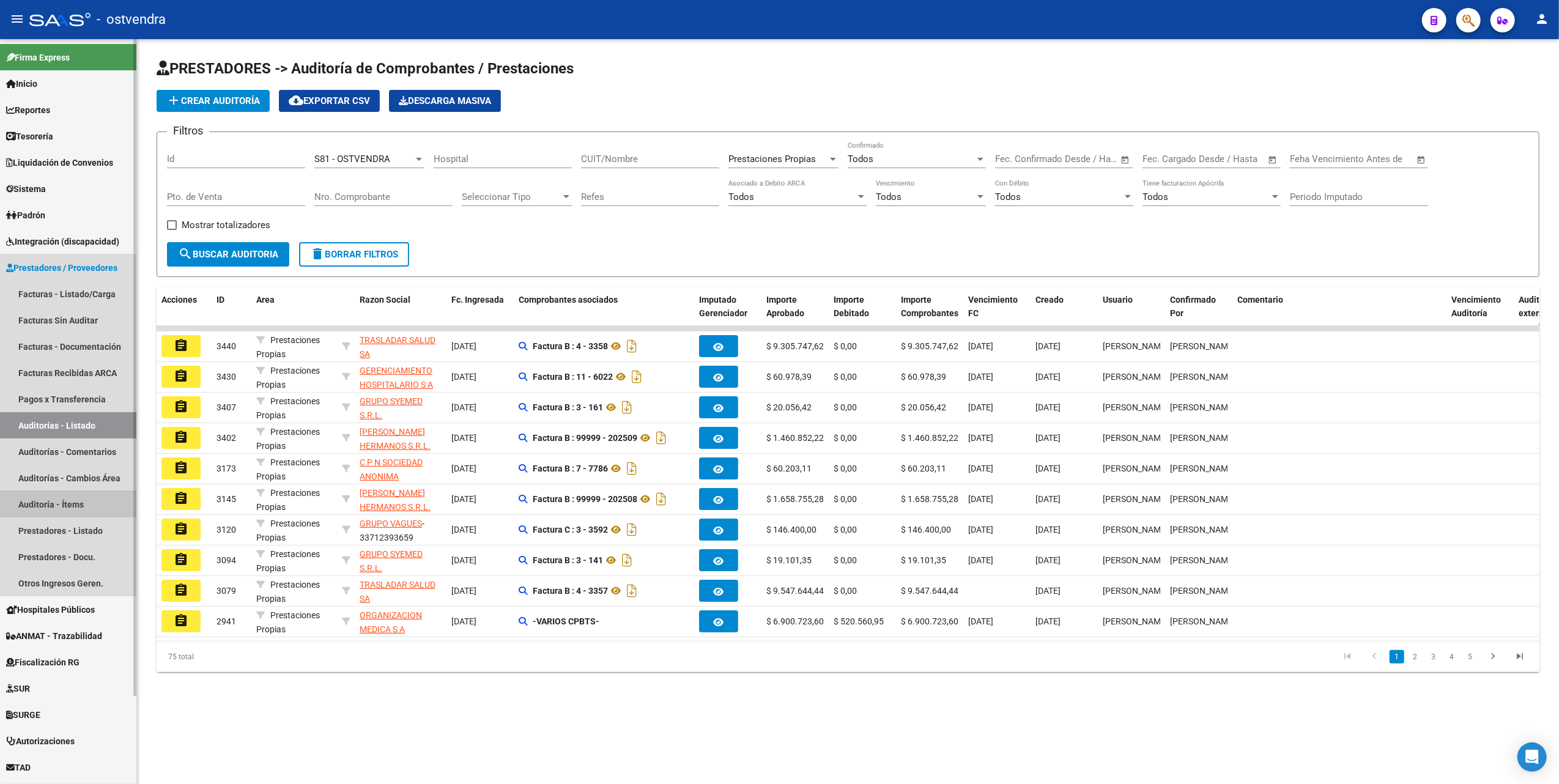
click at [62, 499] on link "Auditoría - Ítems" at bounding box center [68, 504] width 136 height 26
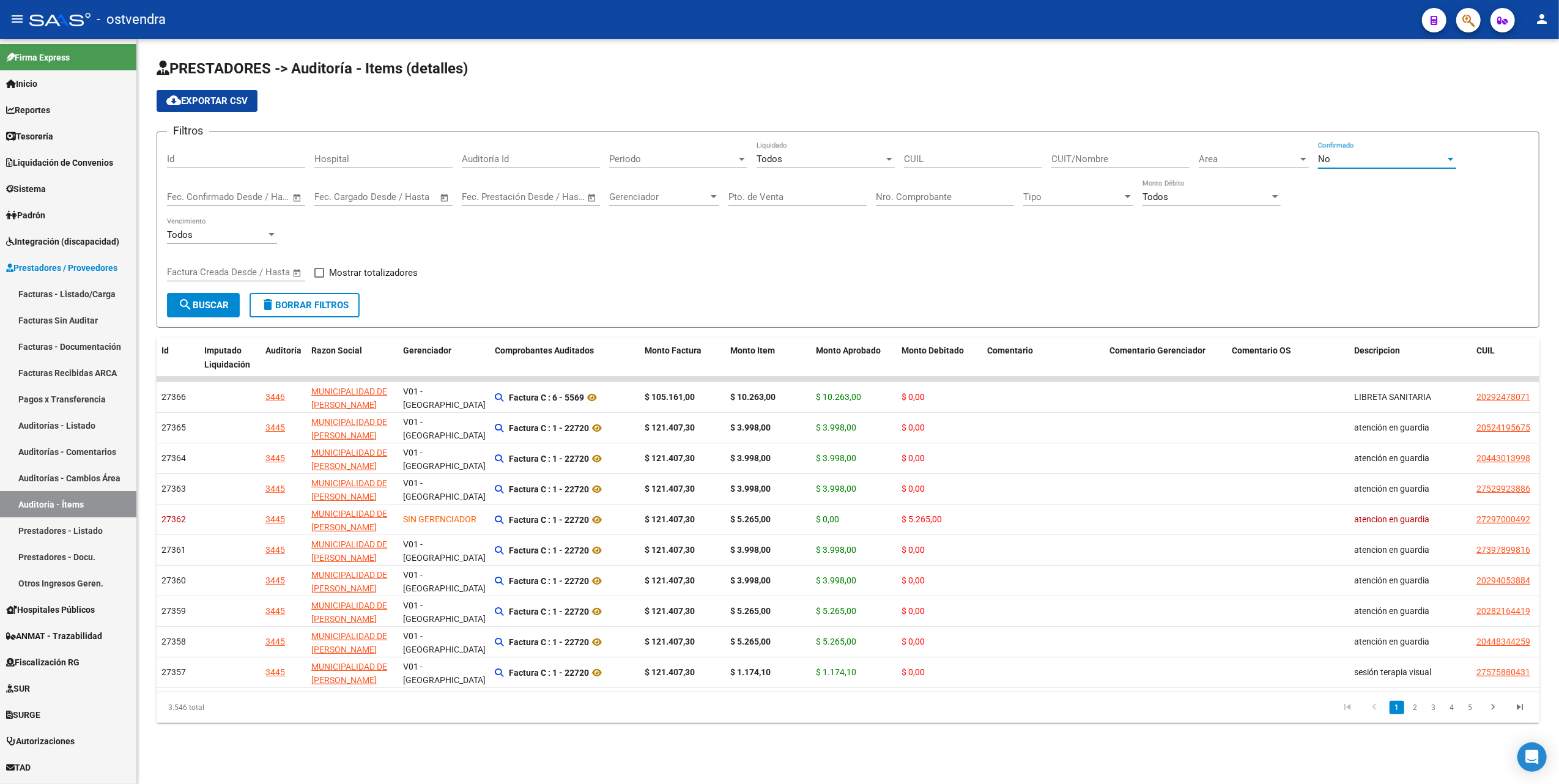
click at [1364, 156] on div "No" at bounding box center [1381, 159] width 127 height 11
click at [1373, 106] on span "Todos" at bounding box center [1387, 104] width 138 height 28
click at [1304, 160] on div at bounding box center [1303, 159] width 6 height 3
click at [1270, 243] on span "Prestaciones Propias" at bounding box center [1242, 242] width 87 height 11
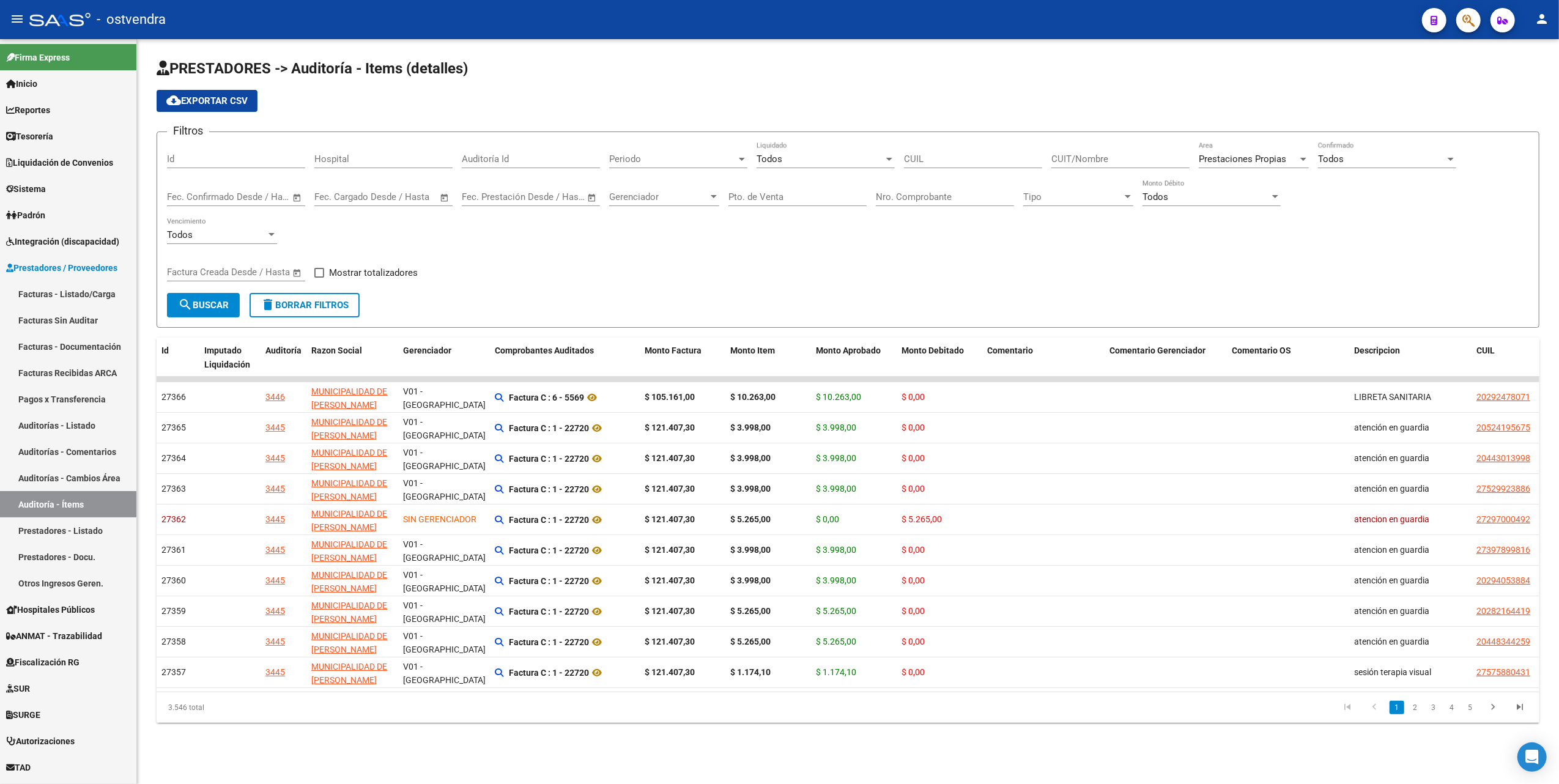
click at [1135, 258] on div "Filtros Id Hospital Auditoría Id Periodo Periodo Todos Liquidado CUIL CUIT/Nomb…" at bounding box center [848, 218] width 1362 height 151
click at [712, 194] on div at bounding box center [714, 196] width 11 height 10
click at [672, 284] on span "S81 - OSTVENDRA" at bounding box center [646, 280] width 76 height 11
click at [211, 304] on span "search Buscar" at bounding box center [203, 305] width 51 height 11
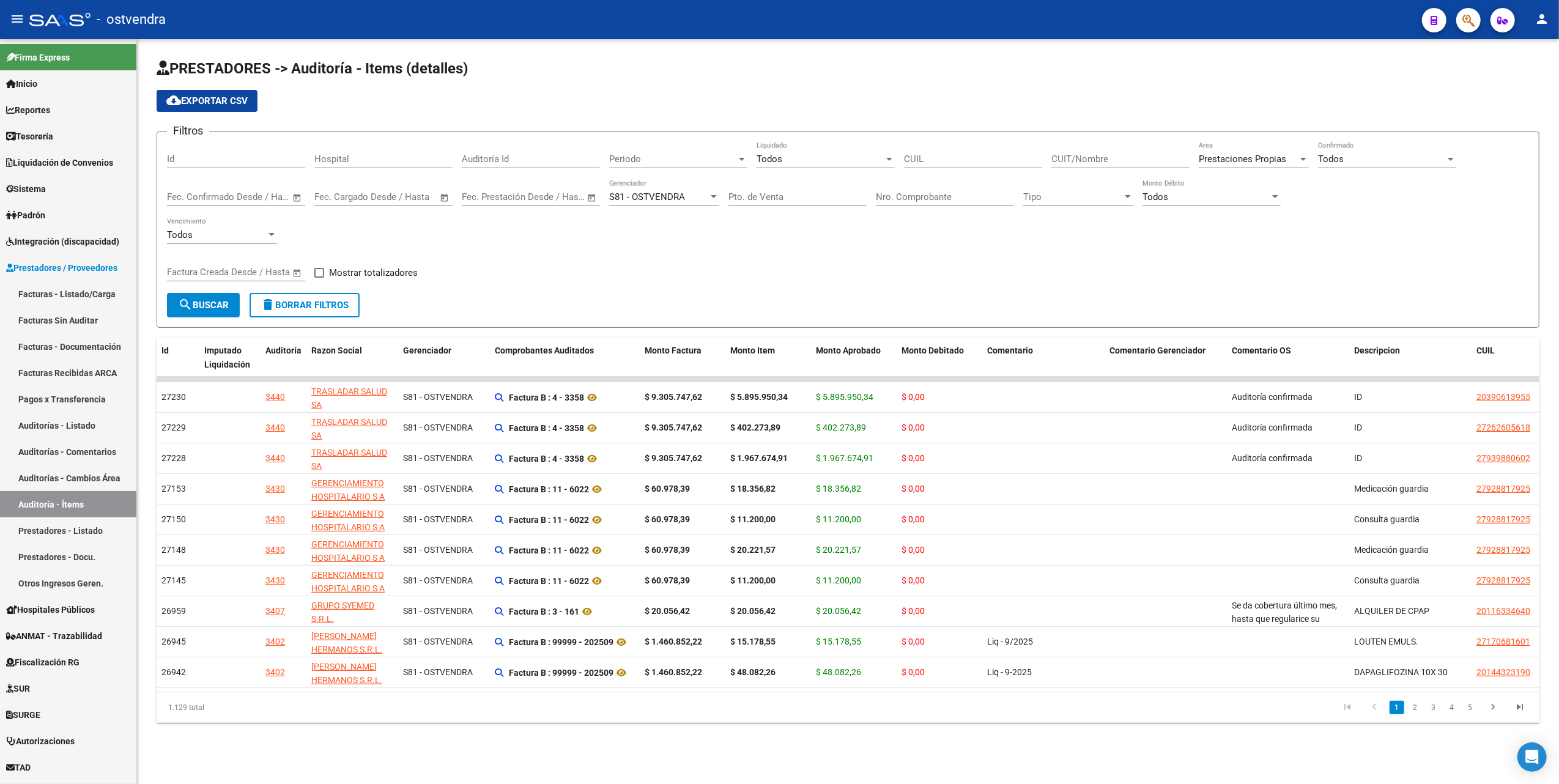
click at [1416, 714] on link "2" at bounding box center [1415, 707] width 15 height 14
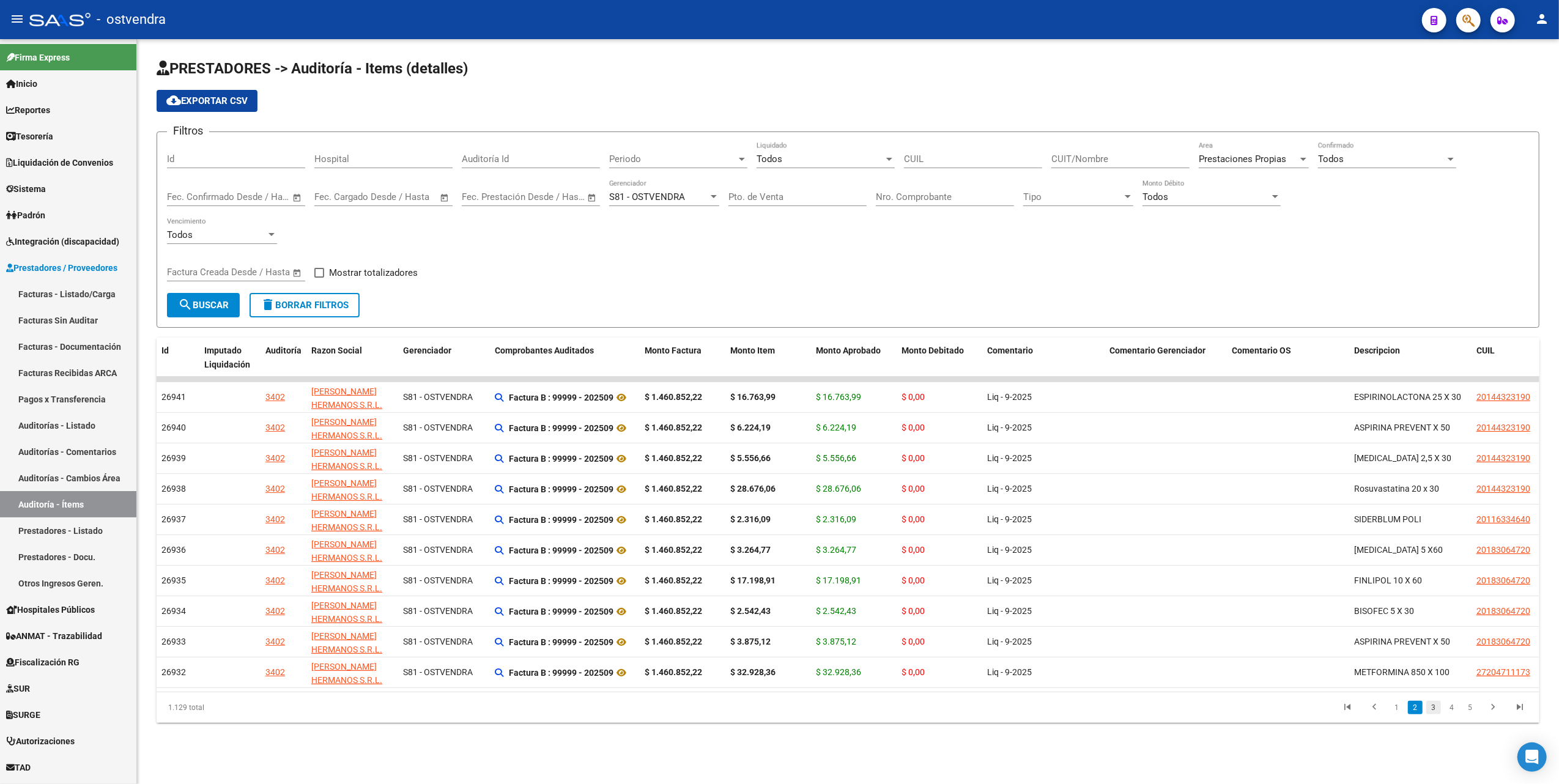
click at [1434, 714] on link "3" at bounding box center [1434, 707] width 15 height 14
click at [1454, 714] on link "4" at bounding box center [1452, 707] width 15 height 14
click at [1376, 716] on icon "go to previous page" at bounding box center [1374, 708] width 16 height 15
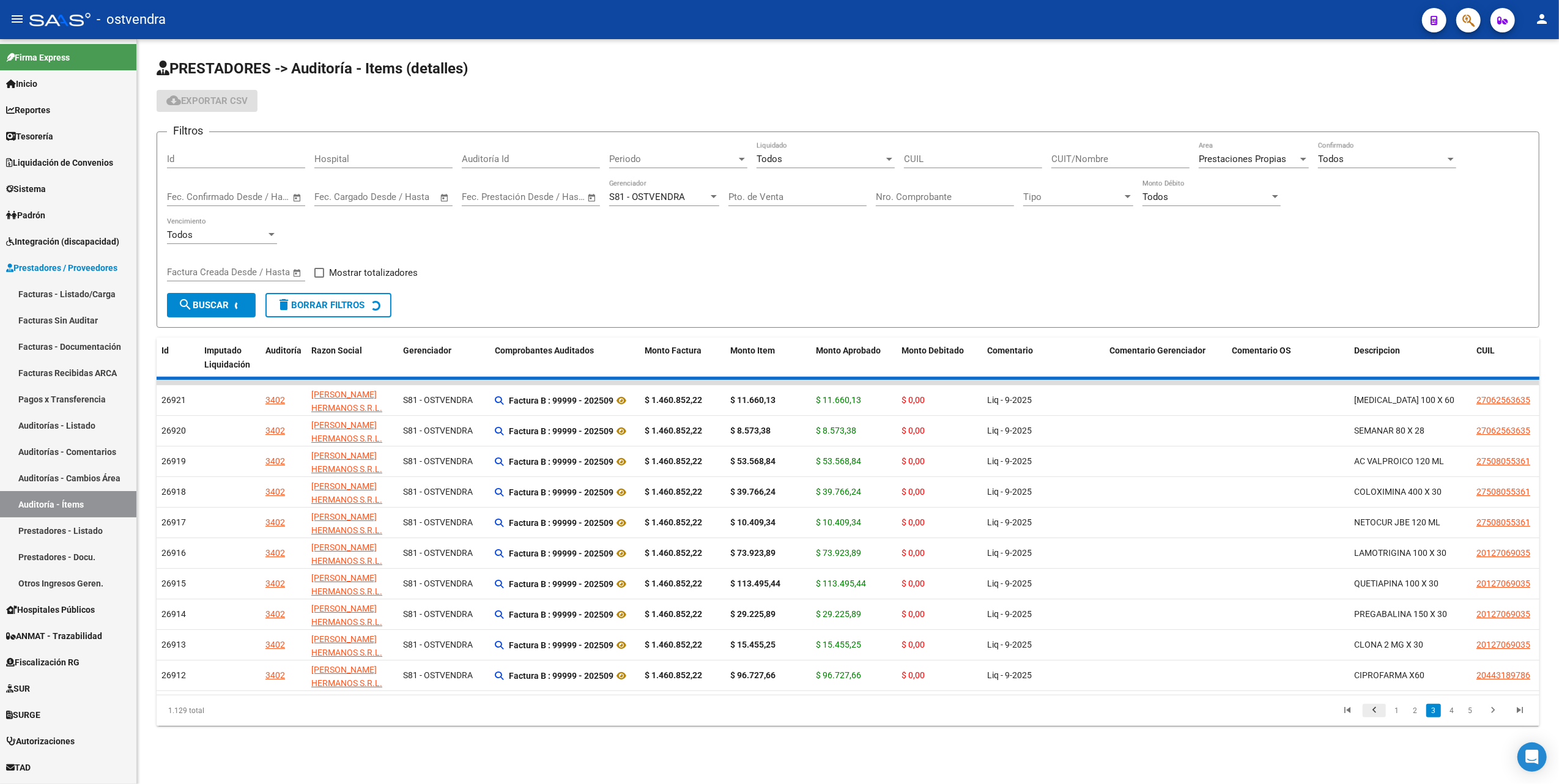
click at [1376, 720] on div "1.129 total 1 2 3 4 5" at bounding box center [847, 710] width 1383 height 30
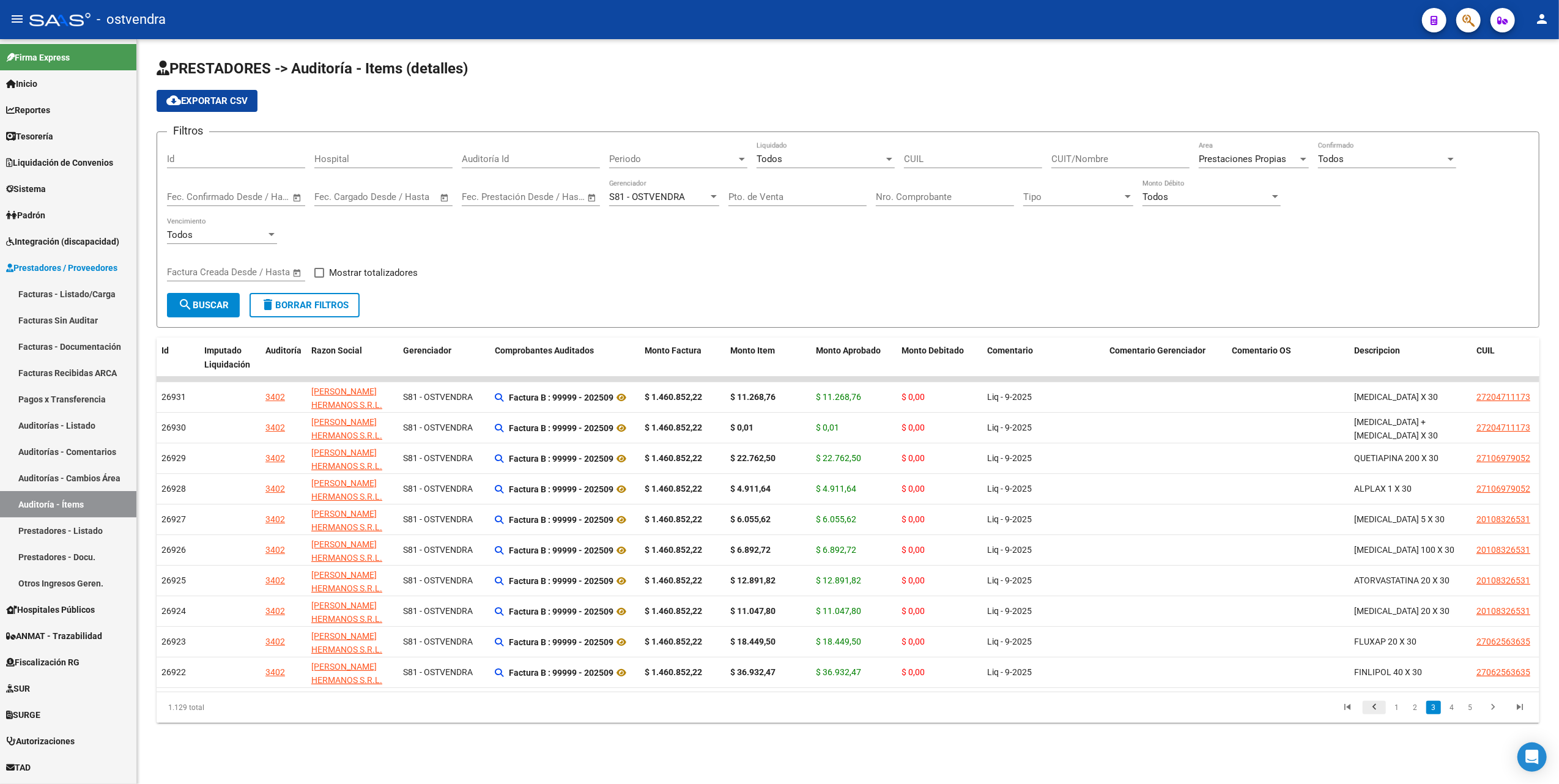
click at [1376, 716] on icon "go to previous page" at bounding box center [1374, 708] width 16 height 15
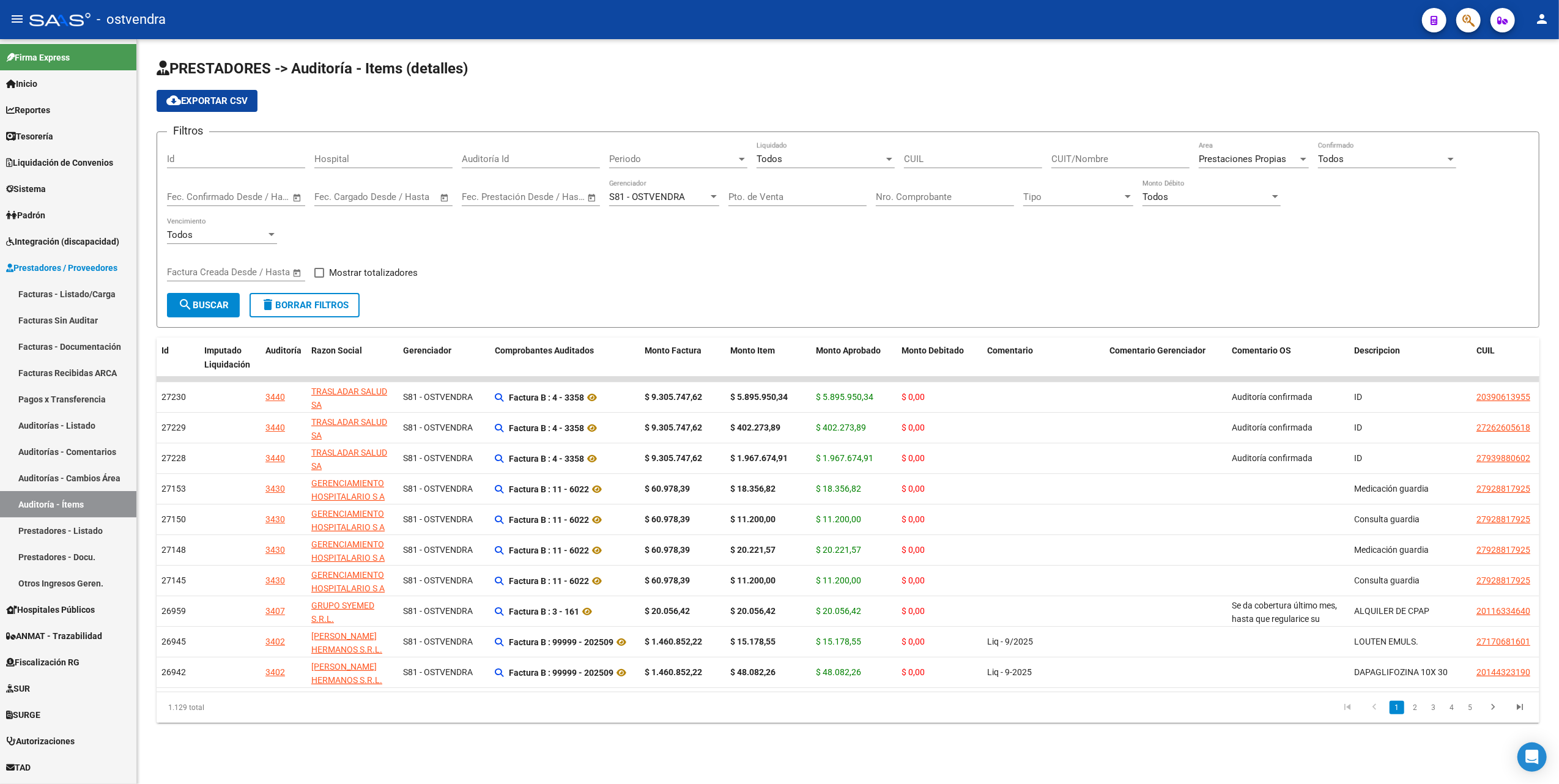
click at [1376, 716] on icon "go to previous page" at bounding box center [1374, 708] width 16 height 15
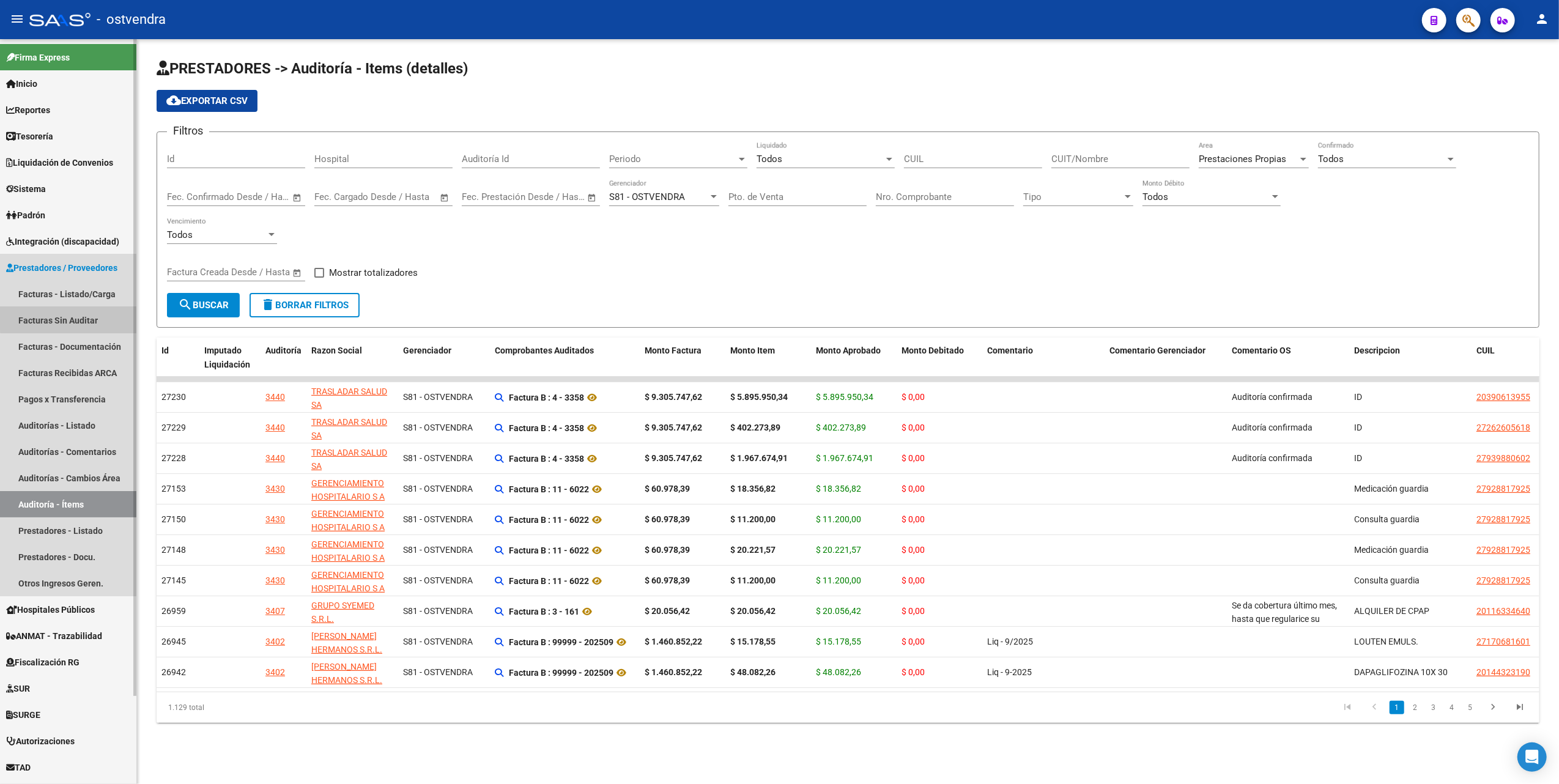
click at [71, 317] on link "Facturas Sin Auditar" at bounding box center [68, 320] width 136 height 26
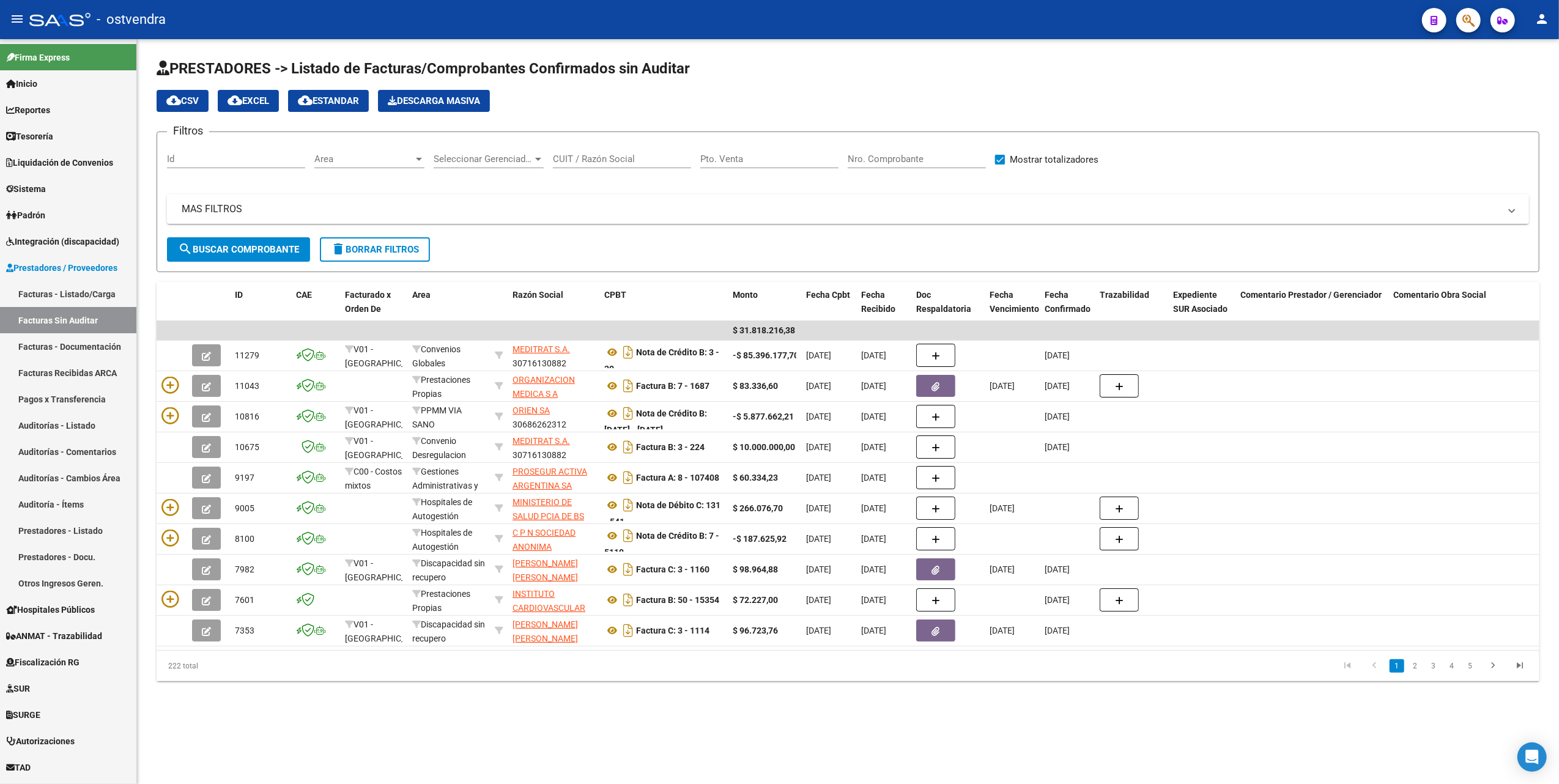
click at [539, 161] on div at bounding box center [538, 159] width 11 height 10
click at [482, 238] on span "S81 - OSTVENDRA" at bounding box center [471, 242] width 76 height 11
click at [221, 211] on mat-panel-title "MAS FILTROS" at bounding box center [840, 209] width 1318 height 14
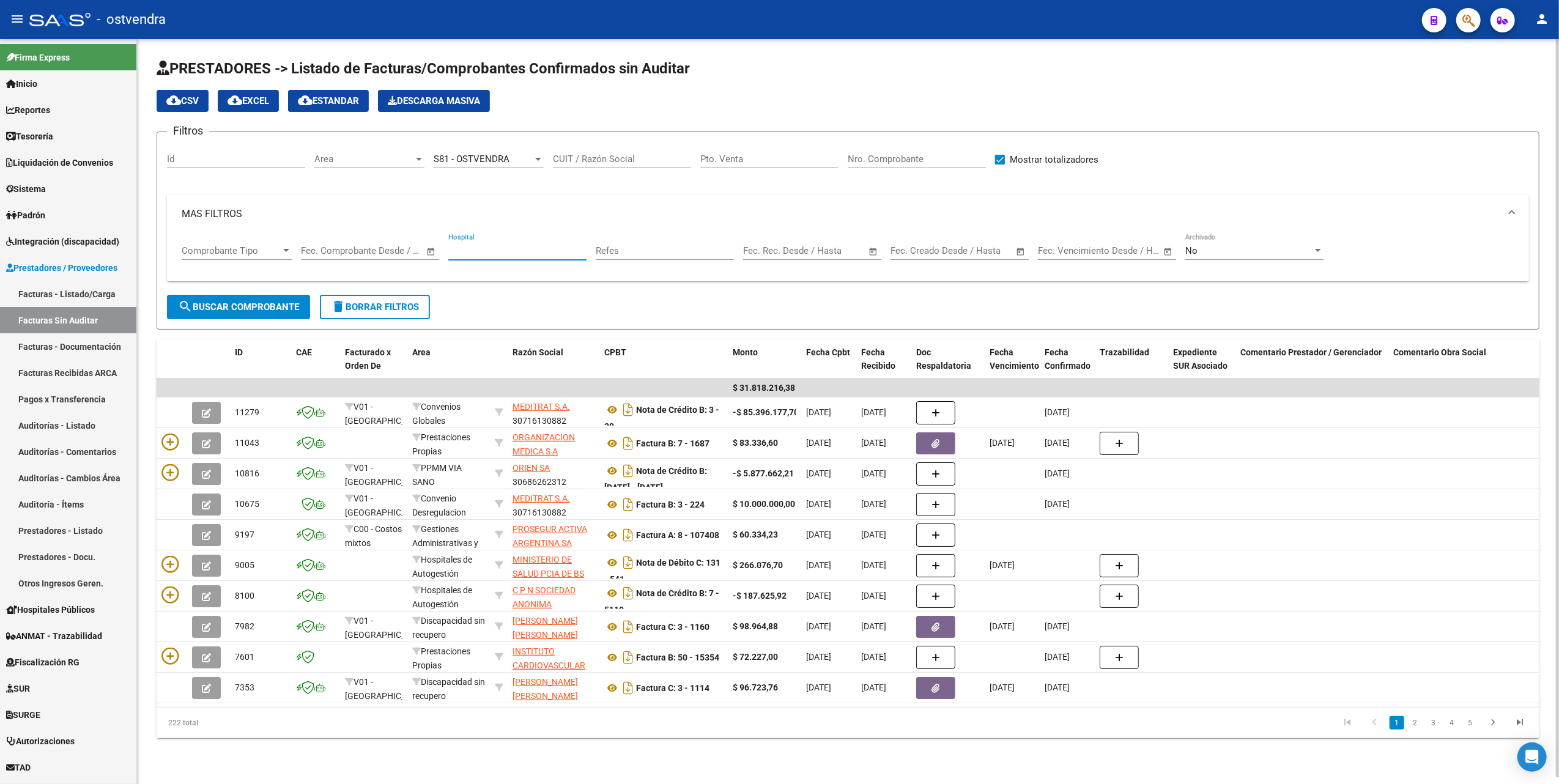
click at [532, 250] on input "Hospital" at bounding box center [517, 251] width 138 height 11
click at [1391, 143] on div "Filtros Id Area Area S81 - OSTVENDRA Seleccionar Gerenciador CUIT / Razón Socia…" at bounding box center [848, 218] width 1362 height 153
click at [419, 158] on div at bounding box center [418, 159] width 6 height 3
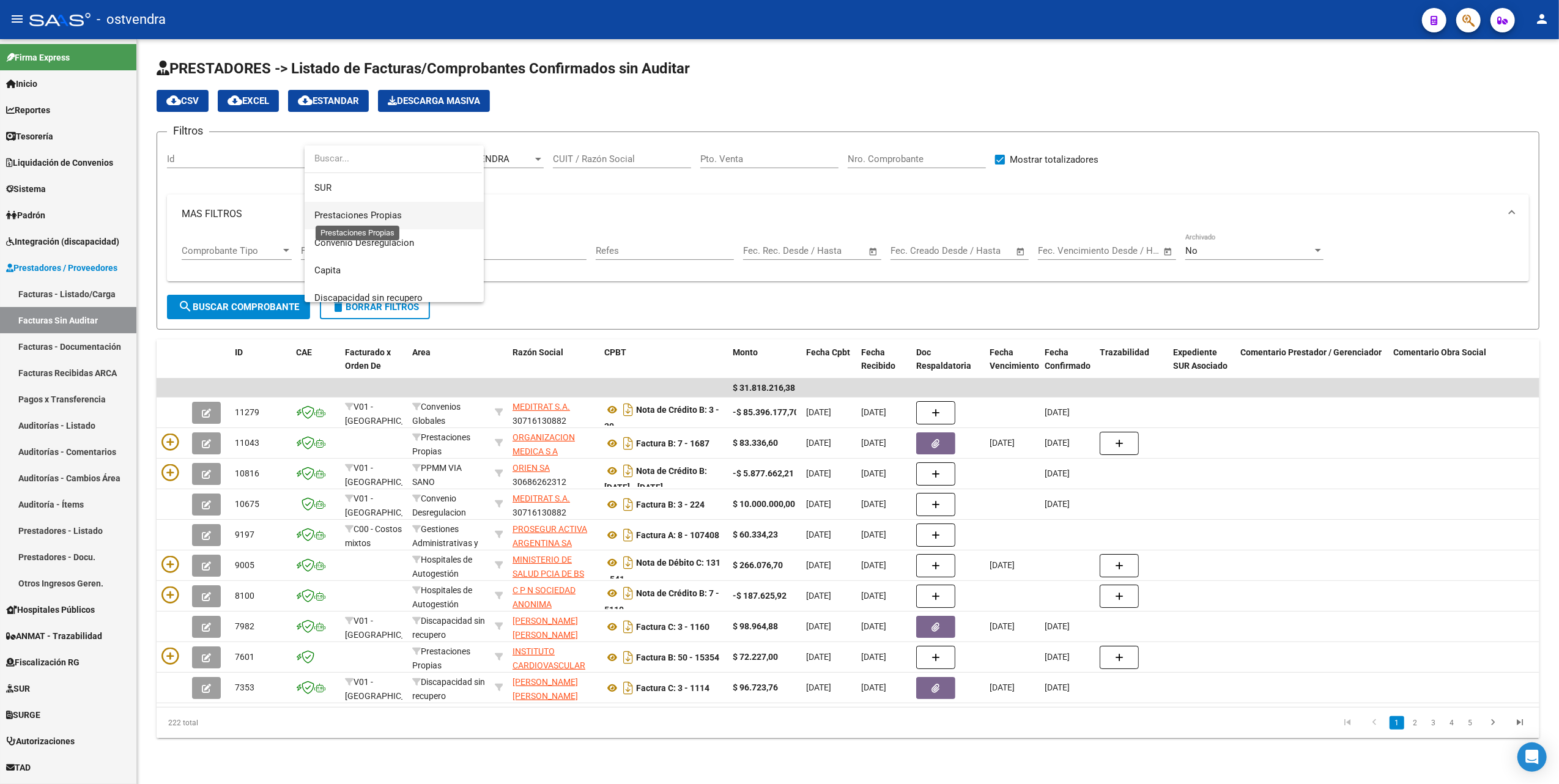
click at [375, 214] on span "Prestaciones Propias" at bounding box center [358, 215] width 87 height 11
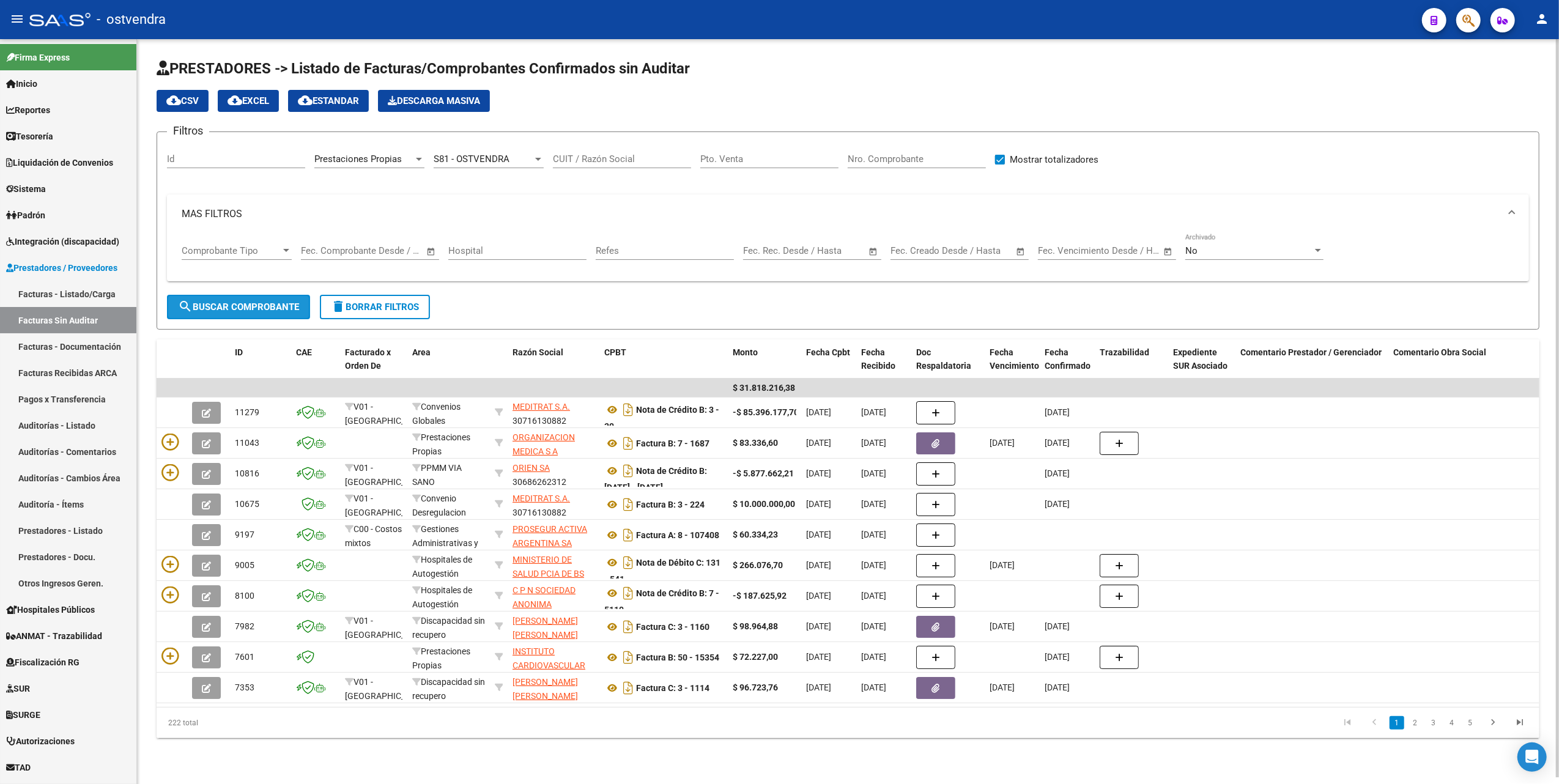
click at [287, 302] on span "search Buscar Comprobante" at bounding box center [239, 307] width 121 height 11
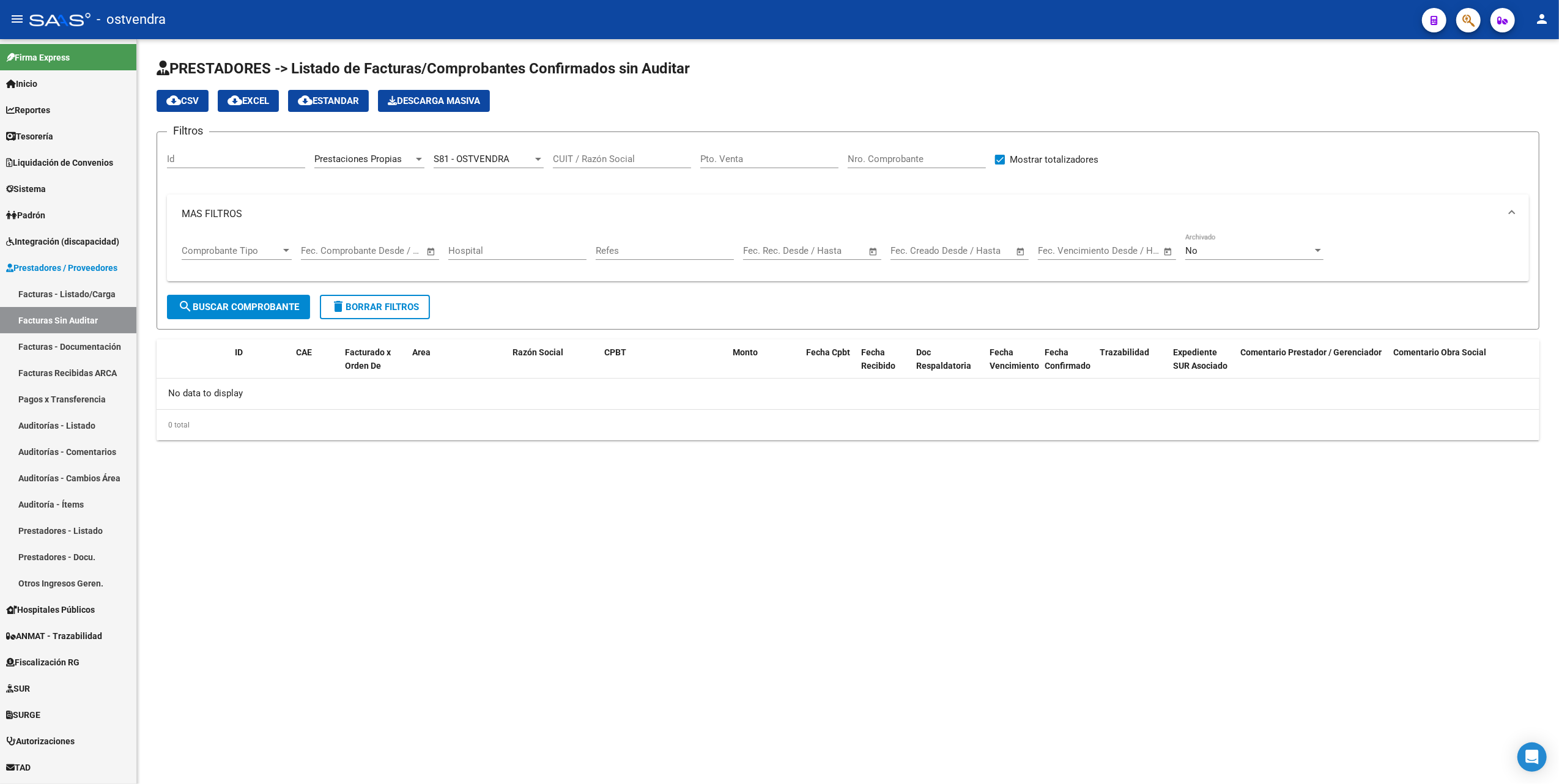
click at [1216, 251] on div "No" at bounding box center [1248, 251] width 127 height 11
click at [1209, 190] on span "Todos" at bounding box center [1254, 196] width 138 height 28
click at [272, 304] on span "search Buscar Comprobante" at bounding box center [239, 307] width 121 height 11
click at [62, 316] on link "Facturas Sin Auditar" at bounding box center [68, 320] width 136 height 26
click at [50, 422] on link "Auditorías - Listado" at bounding box center [68, 425] width 136 height 26
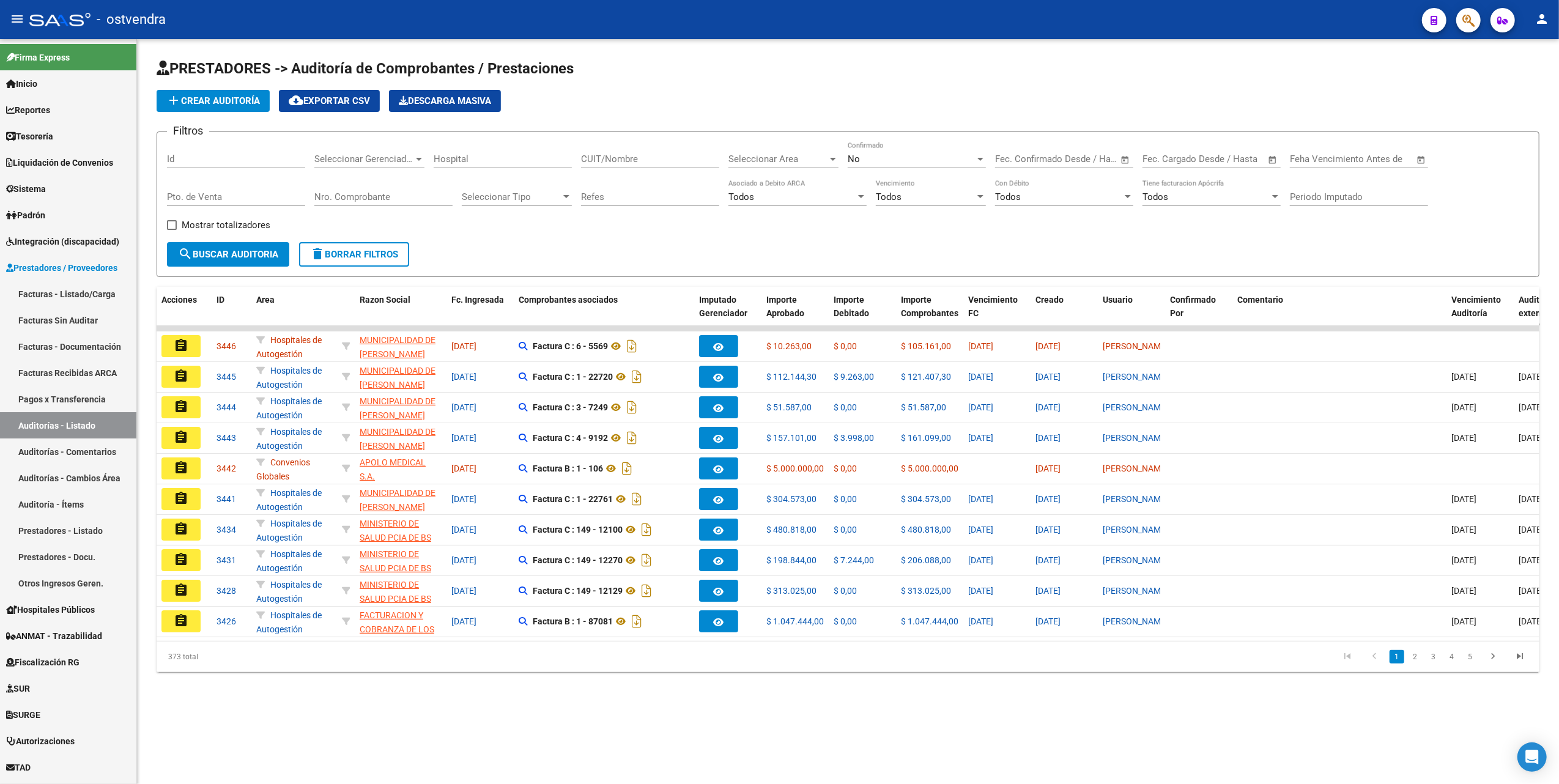
click at [889, 158] on div "No" at bounding box center [911, 159] width 127 height 11
click at [886, 103] on span "Todos" at bounding box center [917, 104] width 138 height 28
click at [386, 160] on span "Seleccionar Gerenciador" at bounding box center [364, 159] width 99 height 11
click at [361, 238] on span "S81 - OSTVENDRA" at bounding box center [352, 242] width 76 height 11
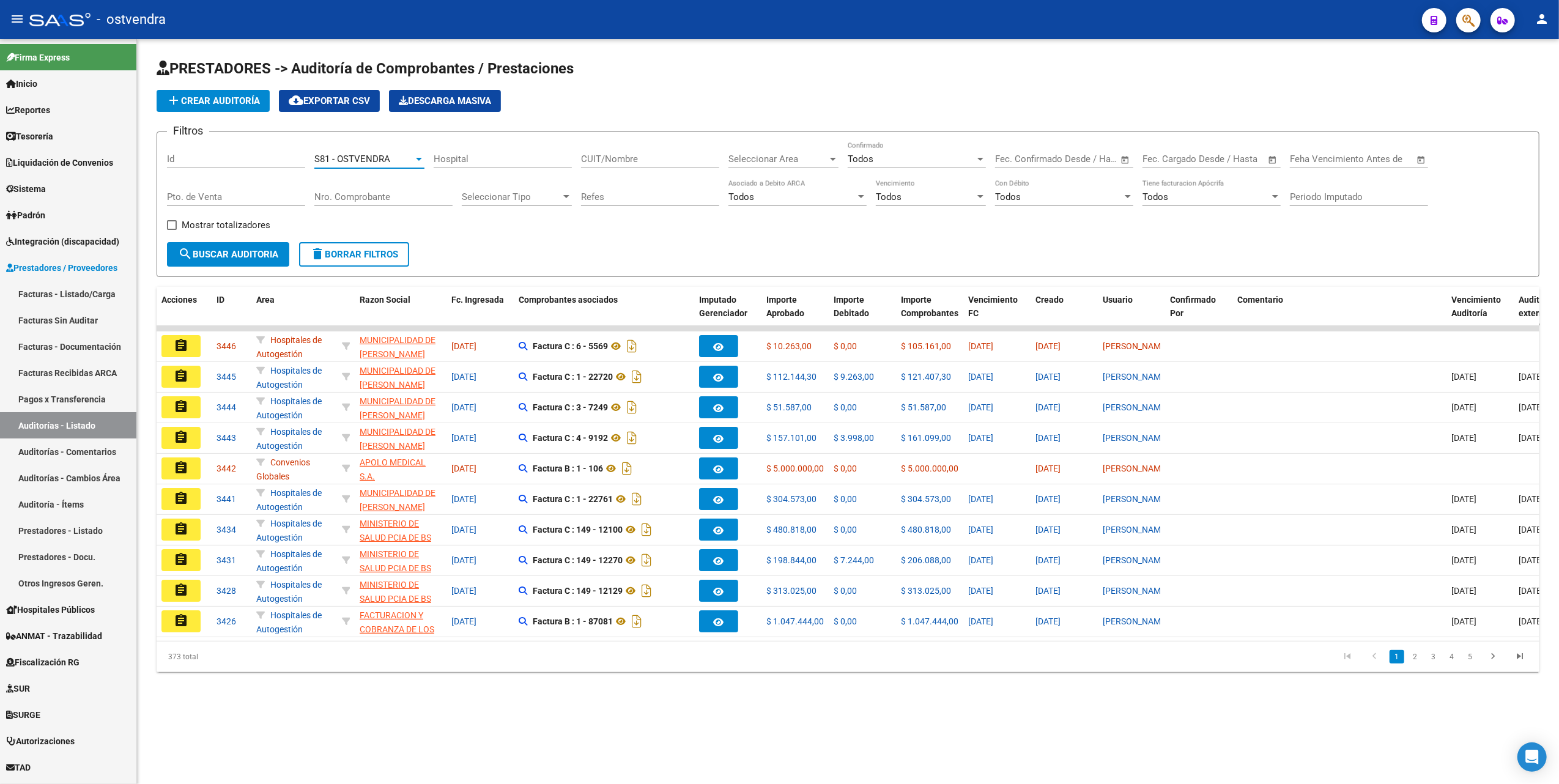
click at [565, 198] on div at bounding box center [566, 196] width 6 height 3
click at [402, 218] on div at bounding box center [780, 392] width 1559 height 784
click at [832, 158] on div at bounding box center [832, 159] width 6 height 3
click at [776, 214] on span "PPMM VIA SANO" at bounding box center [764, 217] width 71 height 11
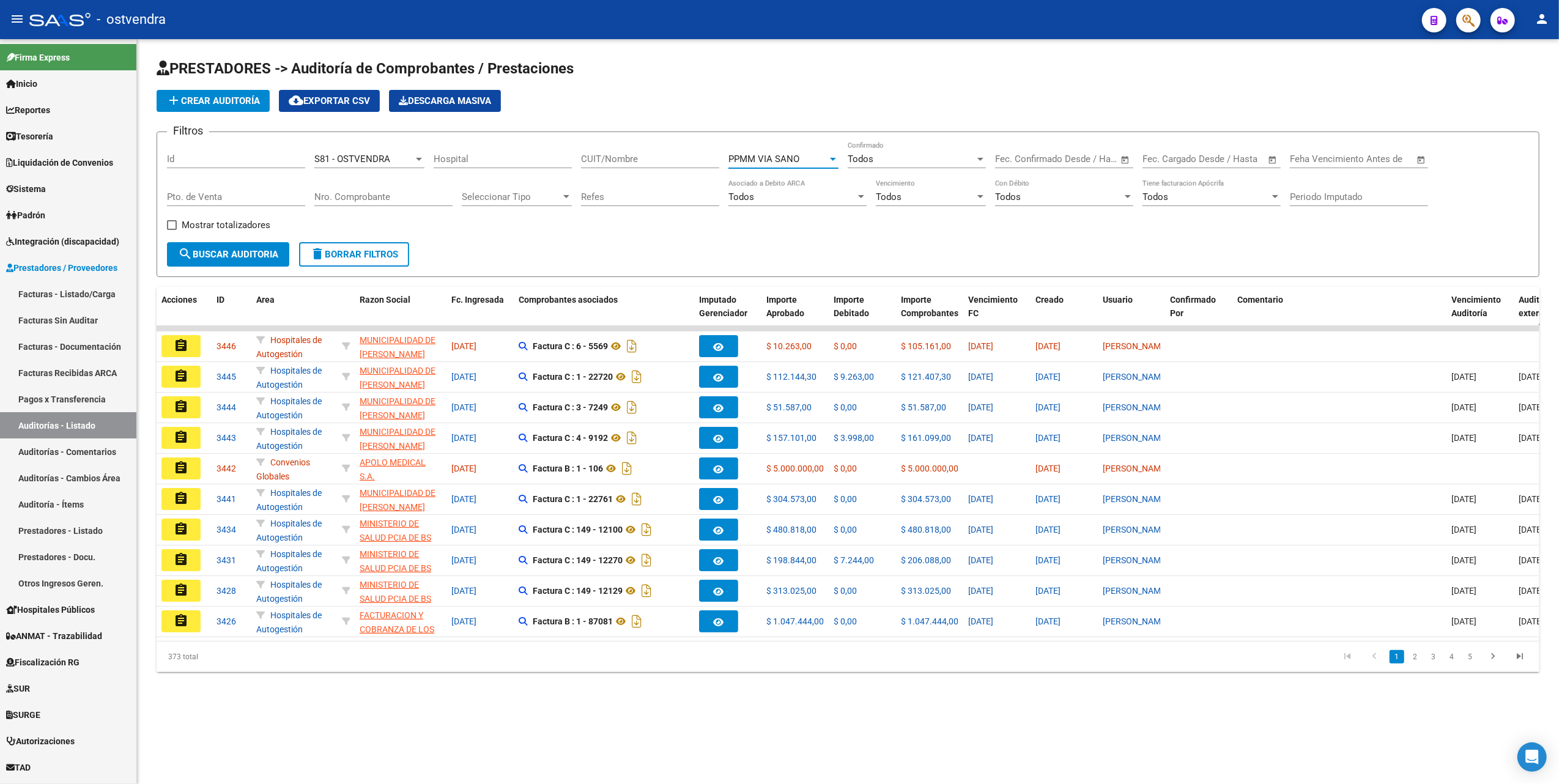
click at [227, 253] on span "search Buscar Auditoria" at bounding box center [228, 254] width 100 height 11
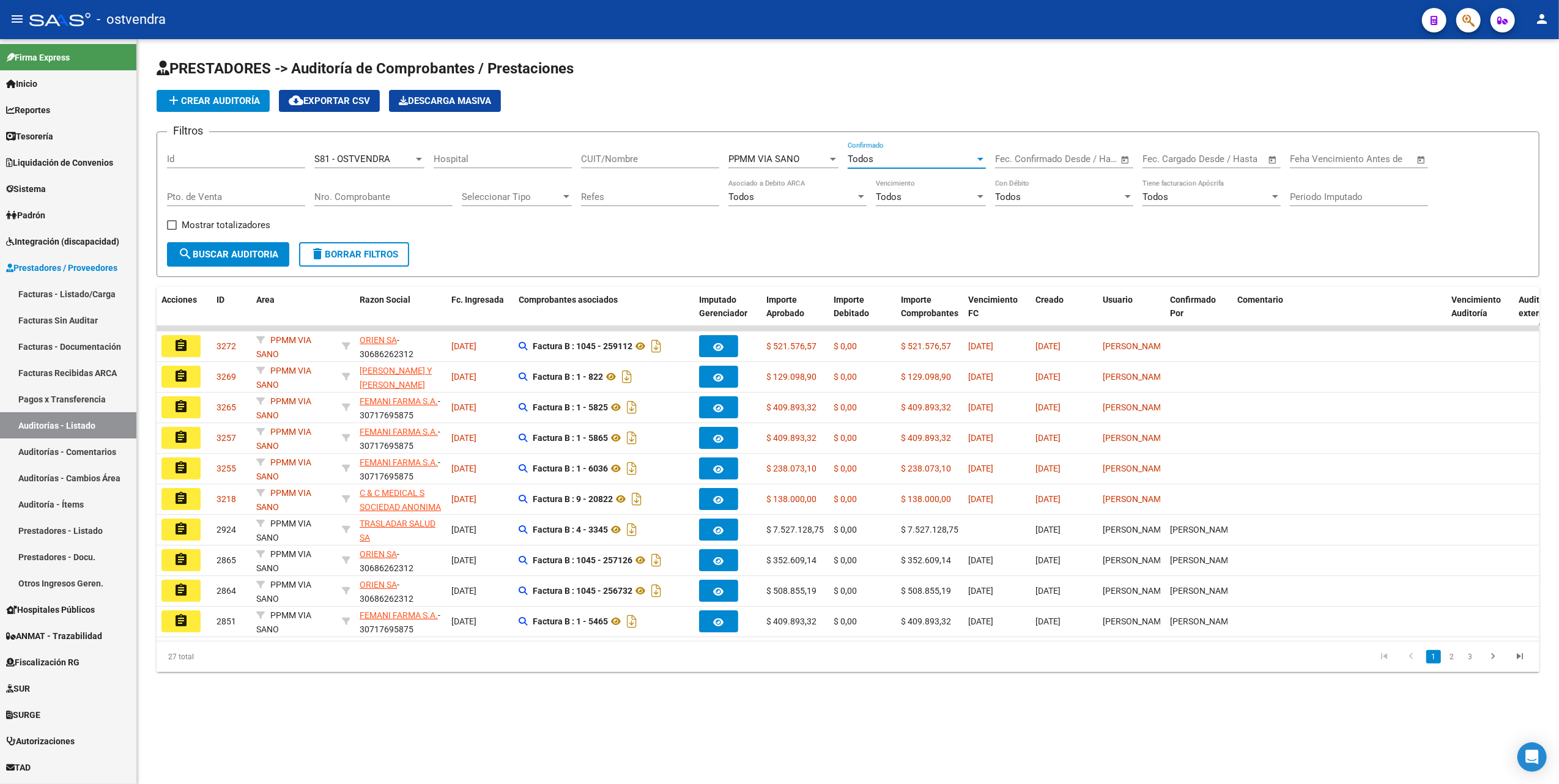
click at [977, 157] on div at bounding box center [980, 159] width 11 height 10
click at [862, 214] on span "No" at bounding box center [917, 214] width 138 height 28
click at [238, 257] on span "search Buscar Auditoria" at bounding box center [228, 254] width 100 height 11
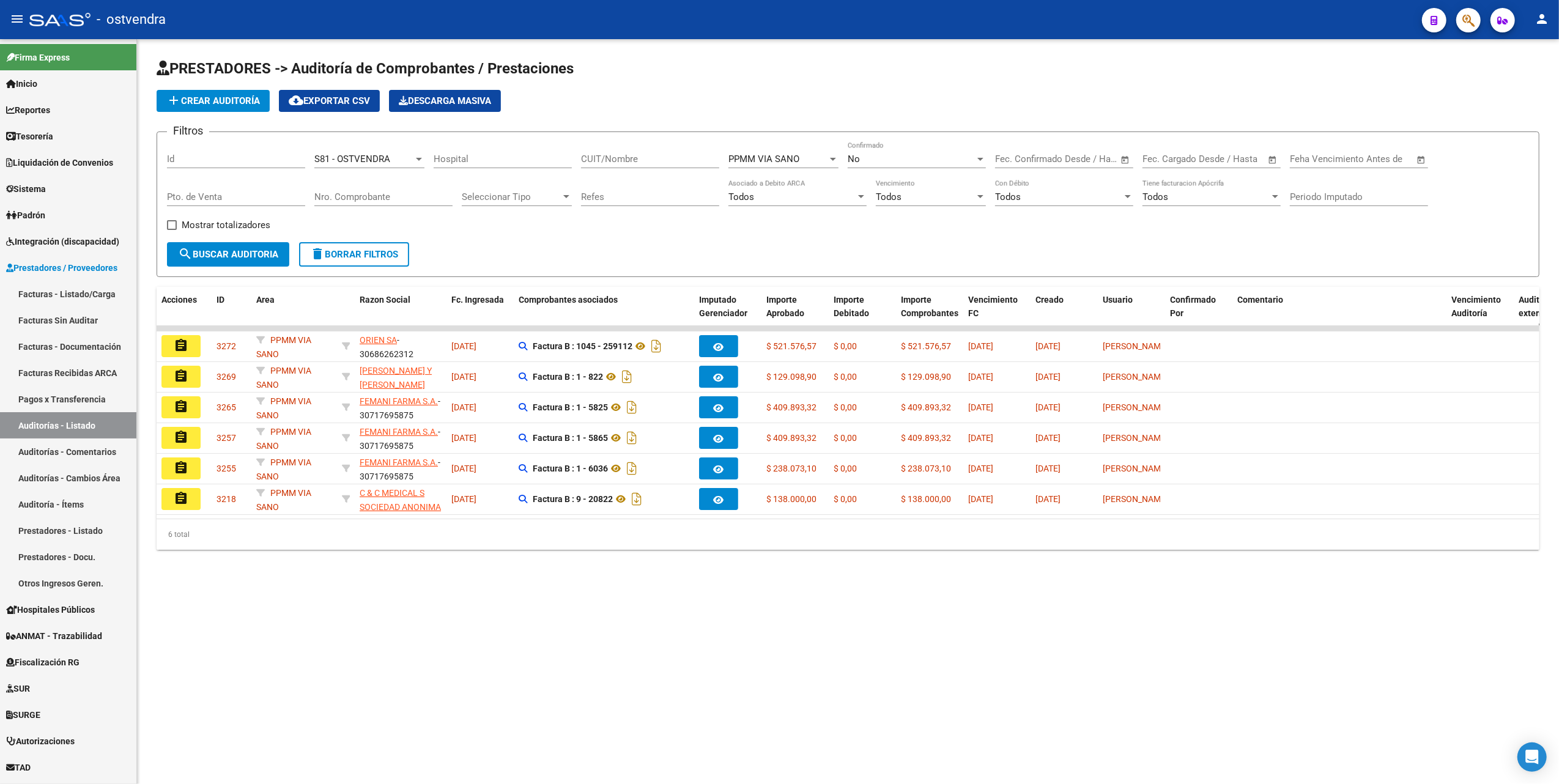
click at [603, 642] on mat-sidenav-content "PRESTADORES -> Auditoría de Comprobantes / Prestaciones add Crear Auditoría clo…" at bounding box center [848, 412] width 1422 height 745
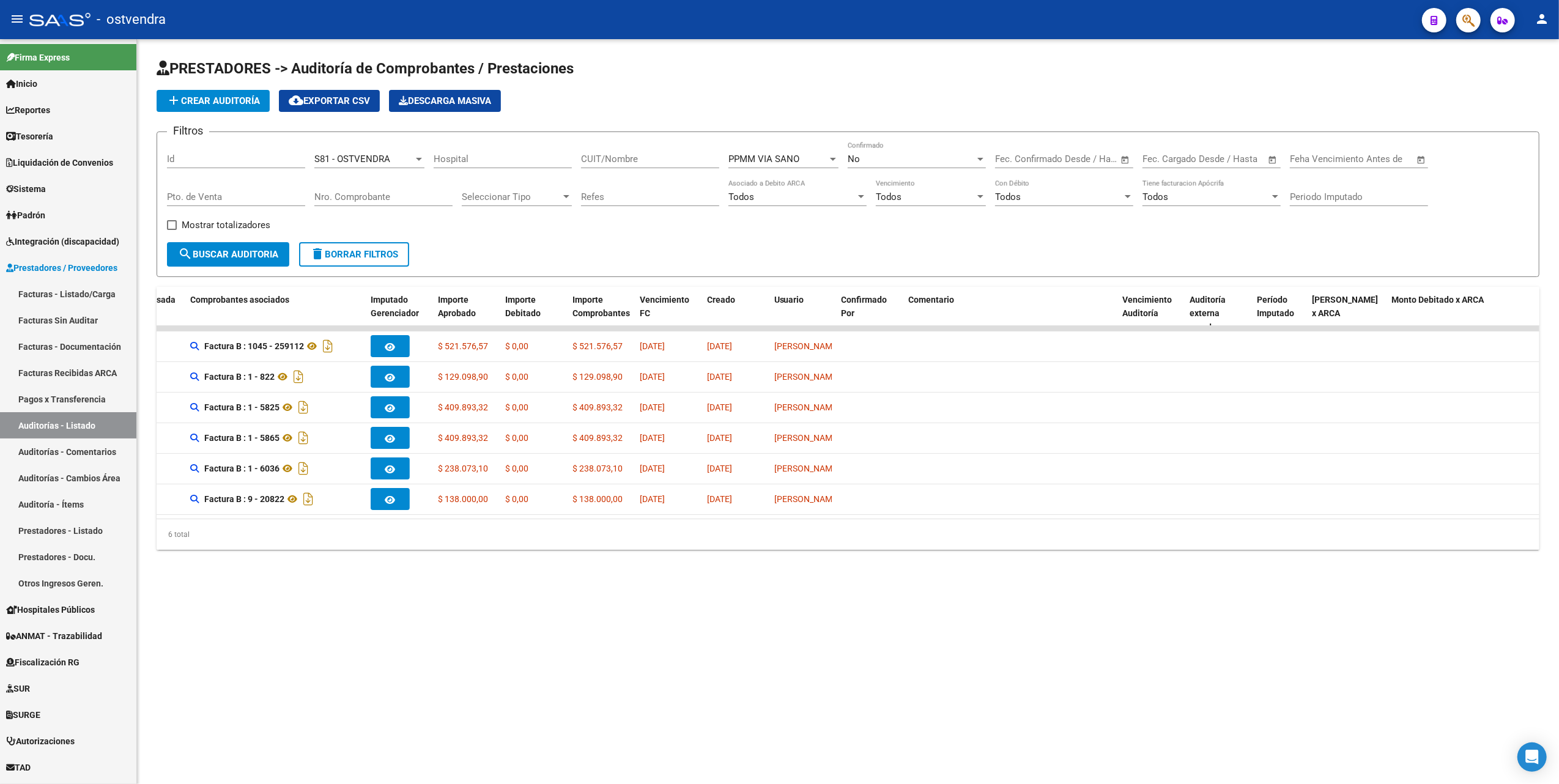
scroll to position [0, 0]
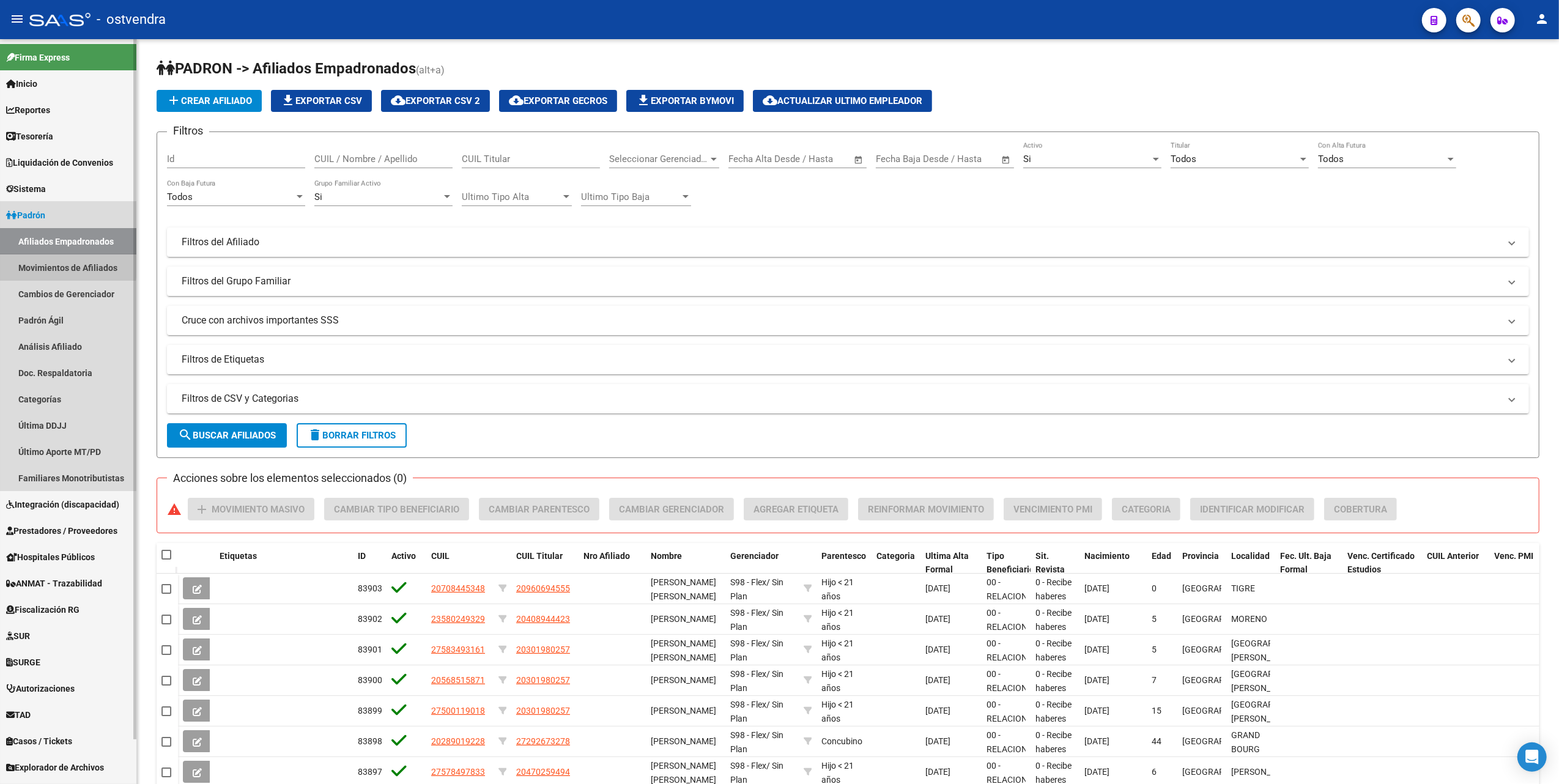
click at [40, 263] on link "Movimientos de Afiliados" at bounding box center [68, 267] width 136 height 26
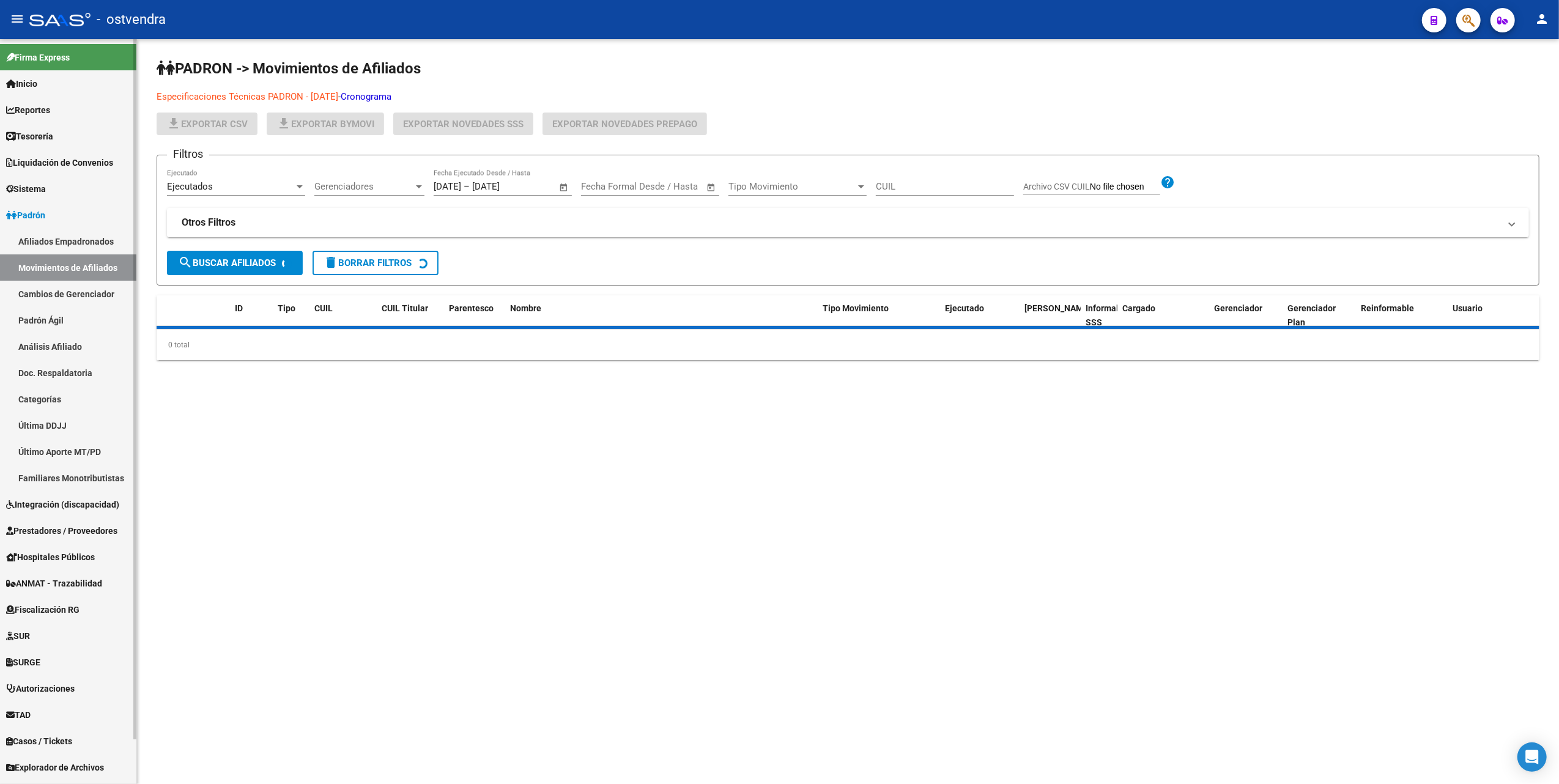
click at [45, 214] on span "Padrón" at bounding box center [25, 215] width 39 height 14
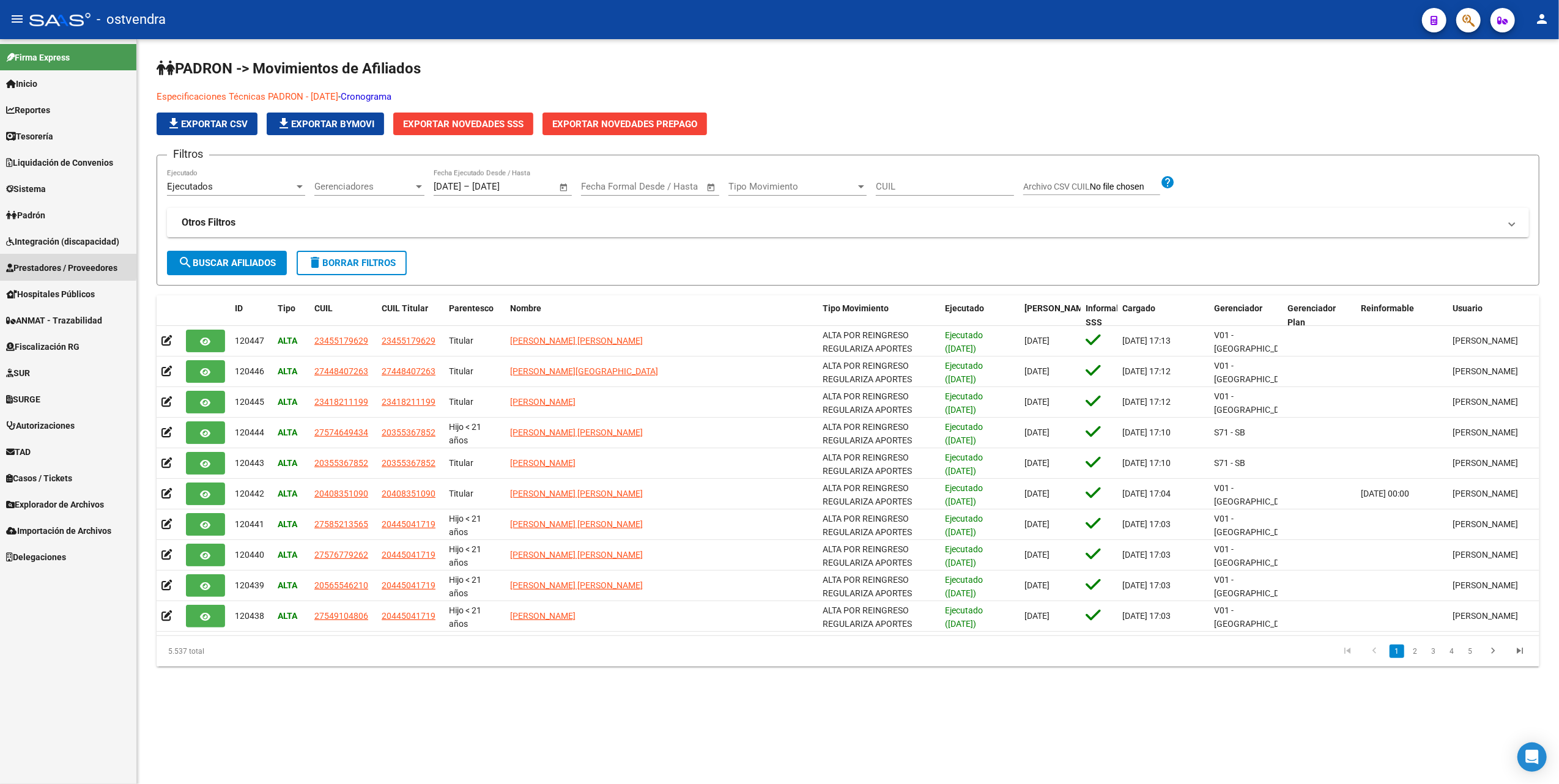
click at [52, 264] on span "Prestadores / Proveedores" at bounding box center [61, 267] width 111 height 14
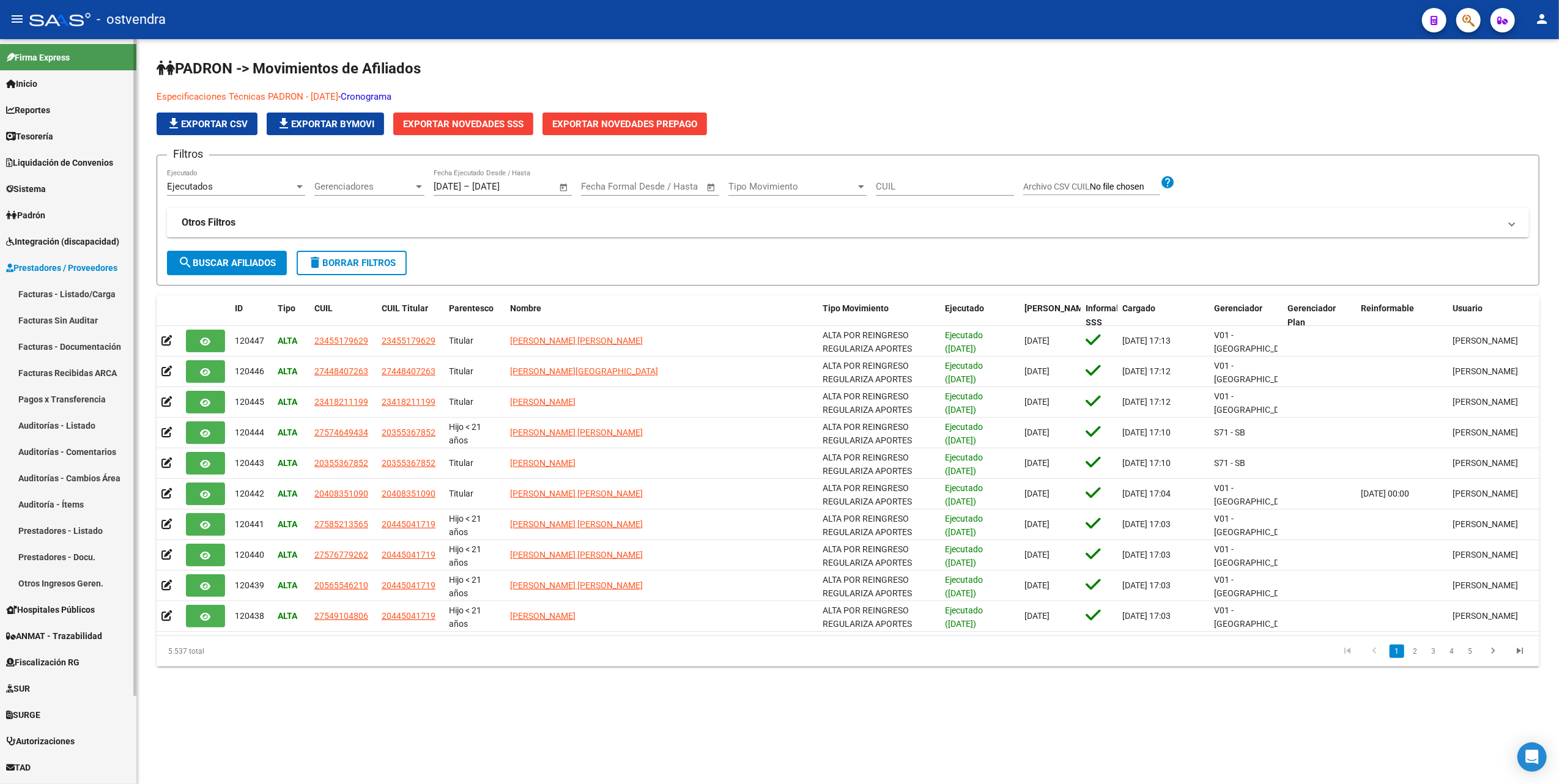
click at [45, 296] on link "Facturas - Listado/Carga" at bounding box center [68, 294] width 136 height 26
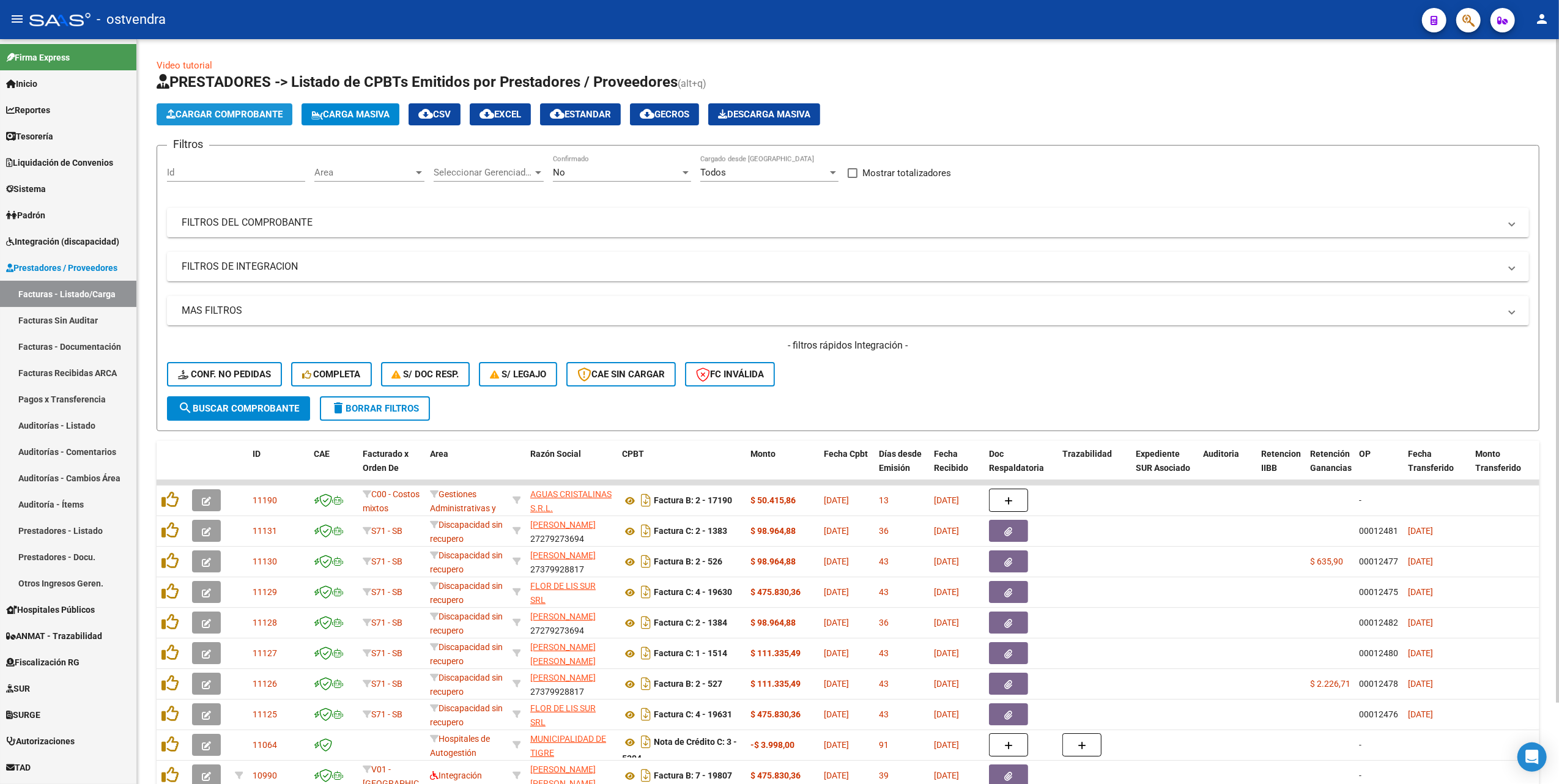
click at [219, 110] on span "Cargar Comprobante" at bounding box center [225, 114] width 116 height 11
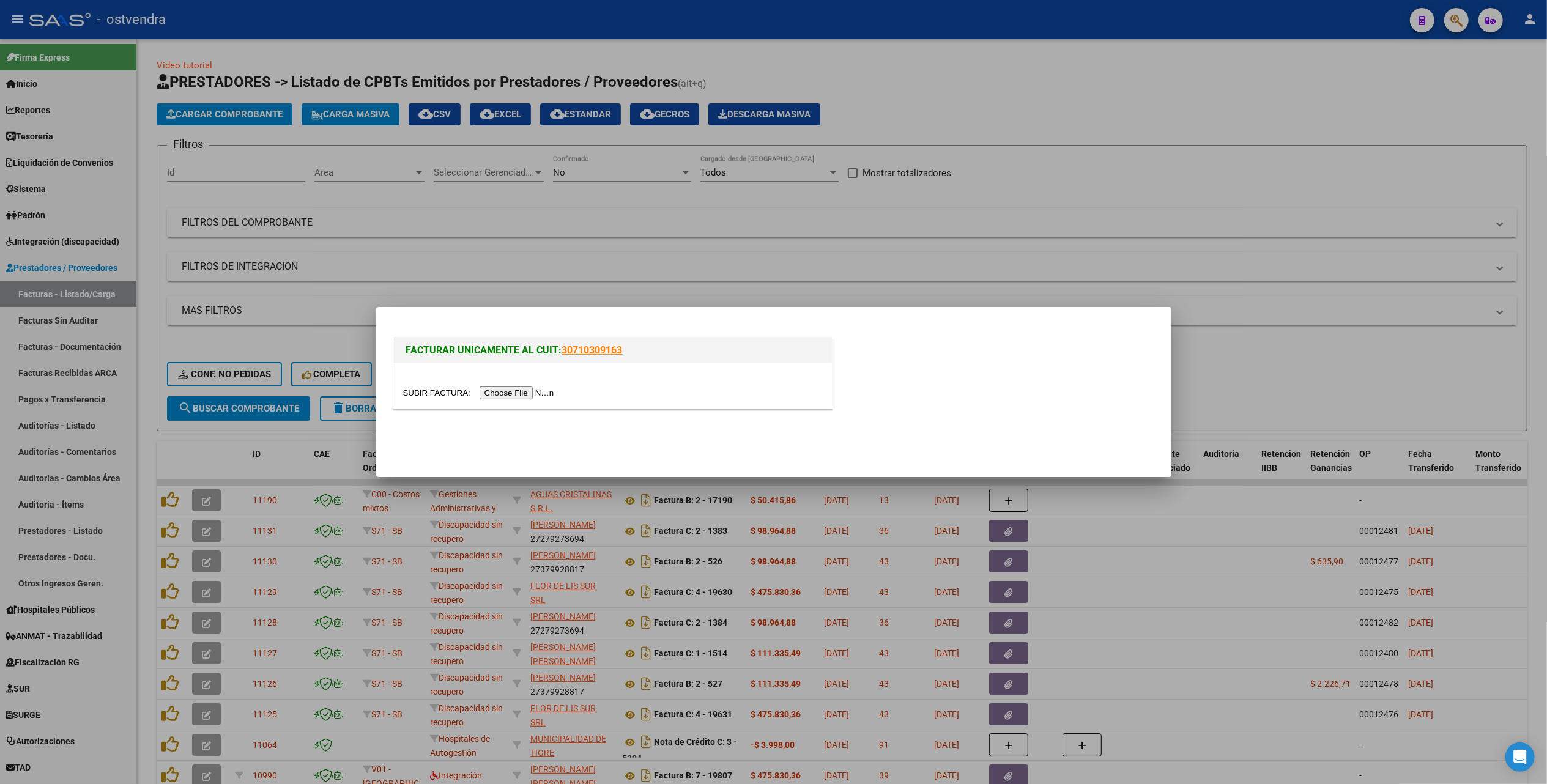
click at [505, 390] on input "file" at bounding box center [481, 393] width 155 height 13
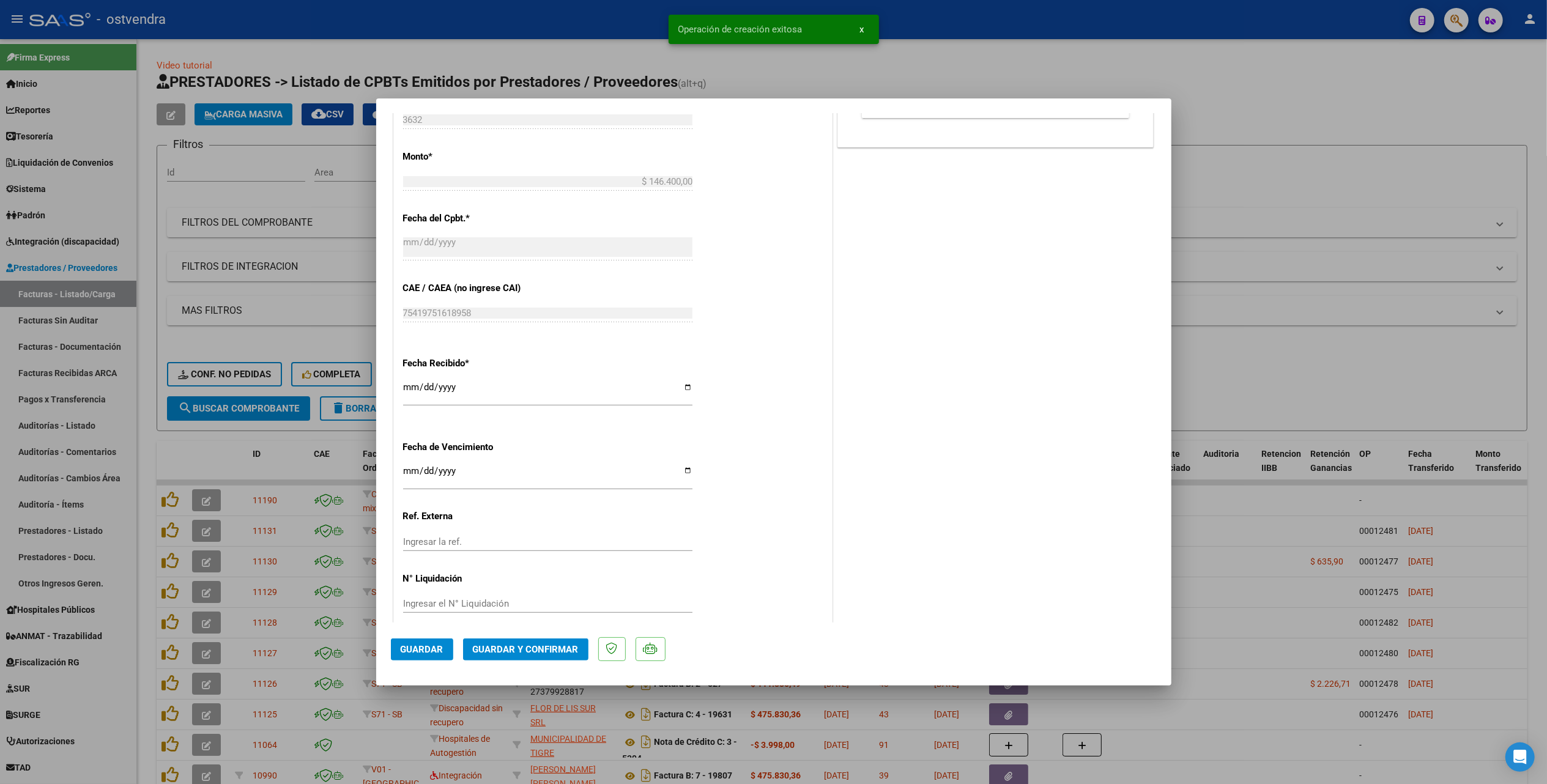
scroll to position [599, 0]
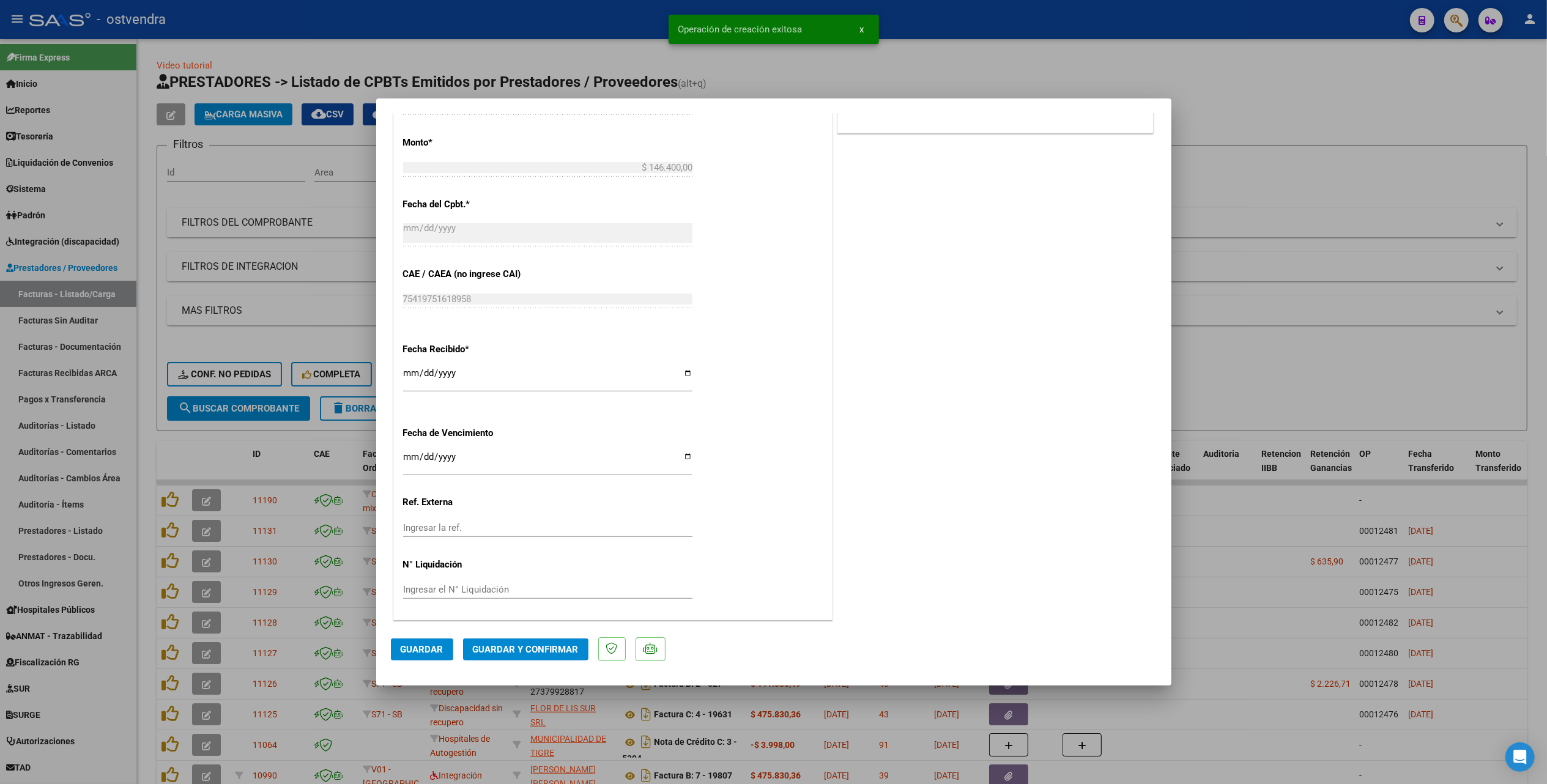
click at [407, 461] on input "Ingresar la fecha" at bounding box center [548, 462] width 289 height 19
click at [406, 457] on input "Ingresar la fecha" at bounding box center [548, 462] width 289 height 19
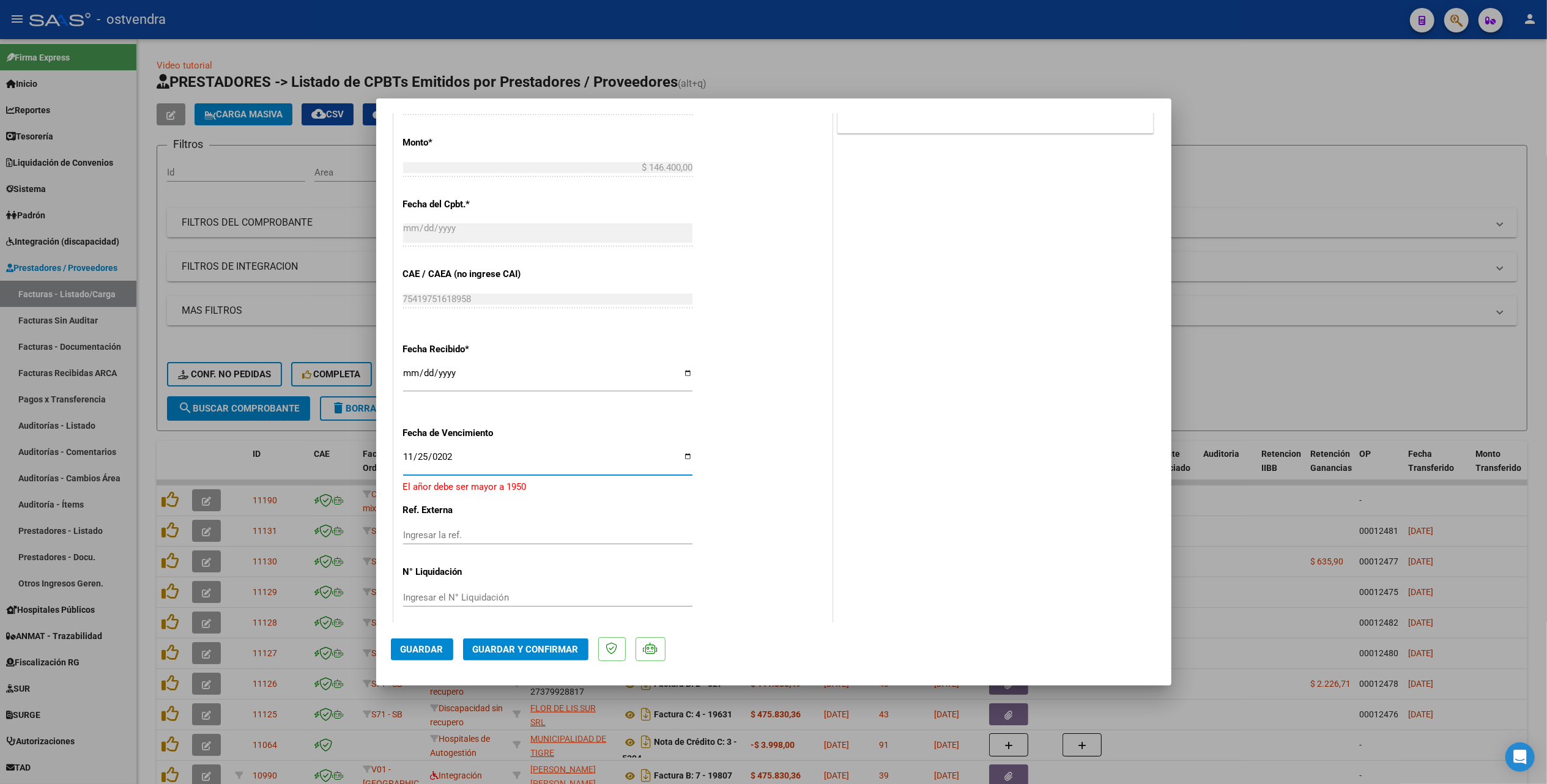
type input "2025-11-25"
click at [535, 647] on span "Guardar y Confirmar" at bounding box center [526, 649] width 106 height 11
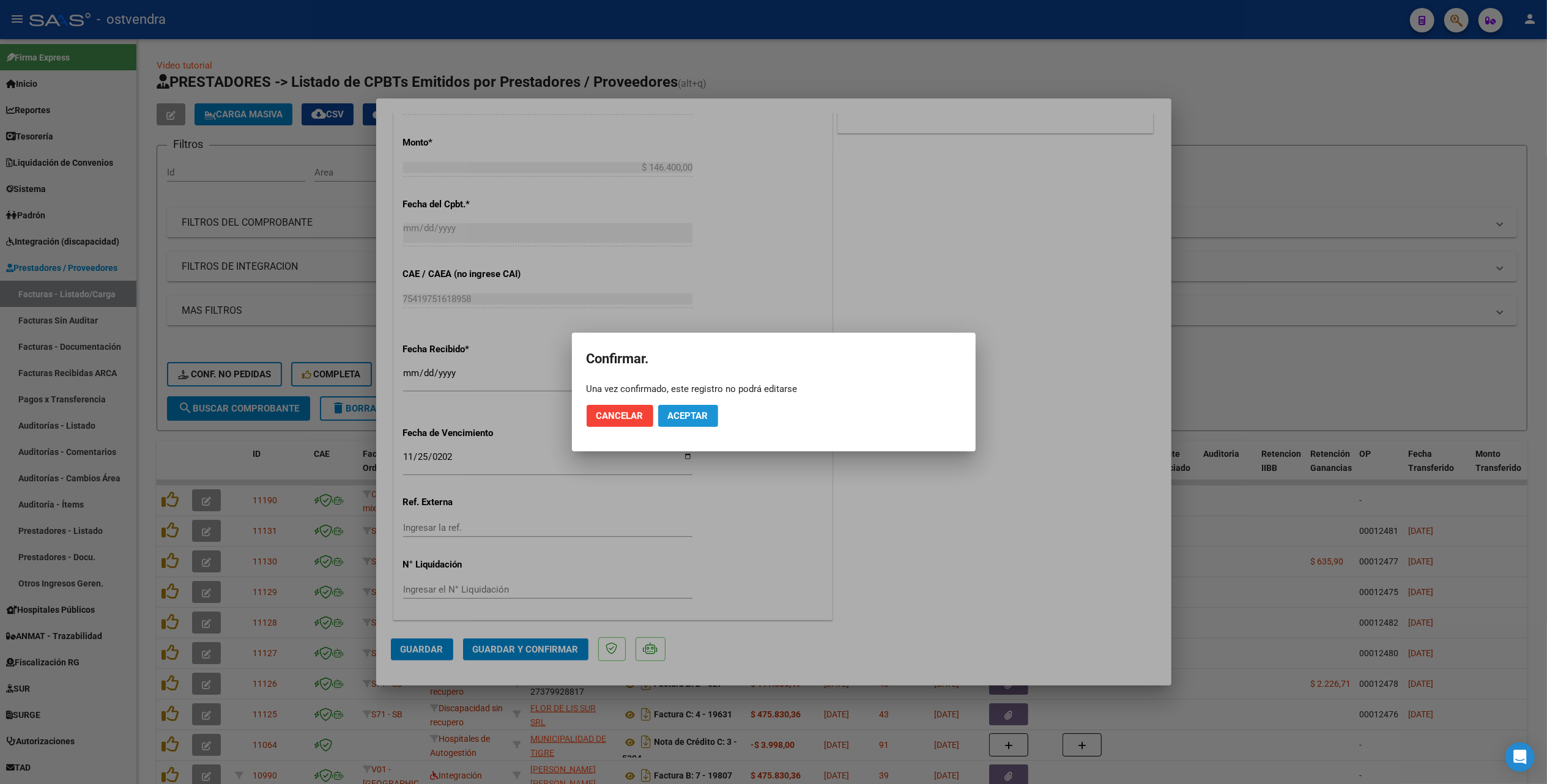
click at [688, 417] on span "Aceptar" at bounding box center [688, 415] width 41 height 11
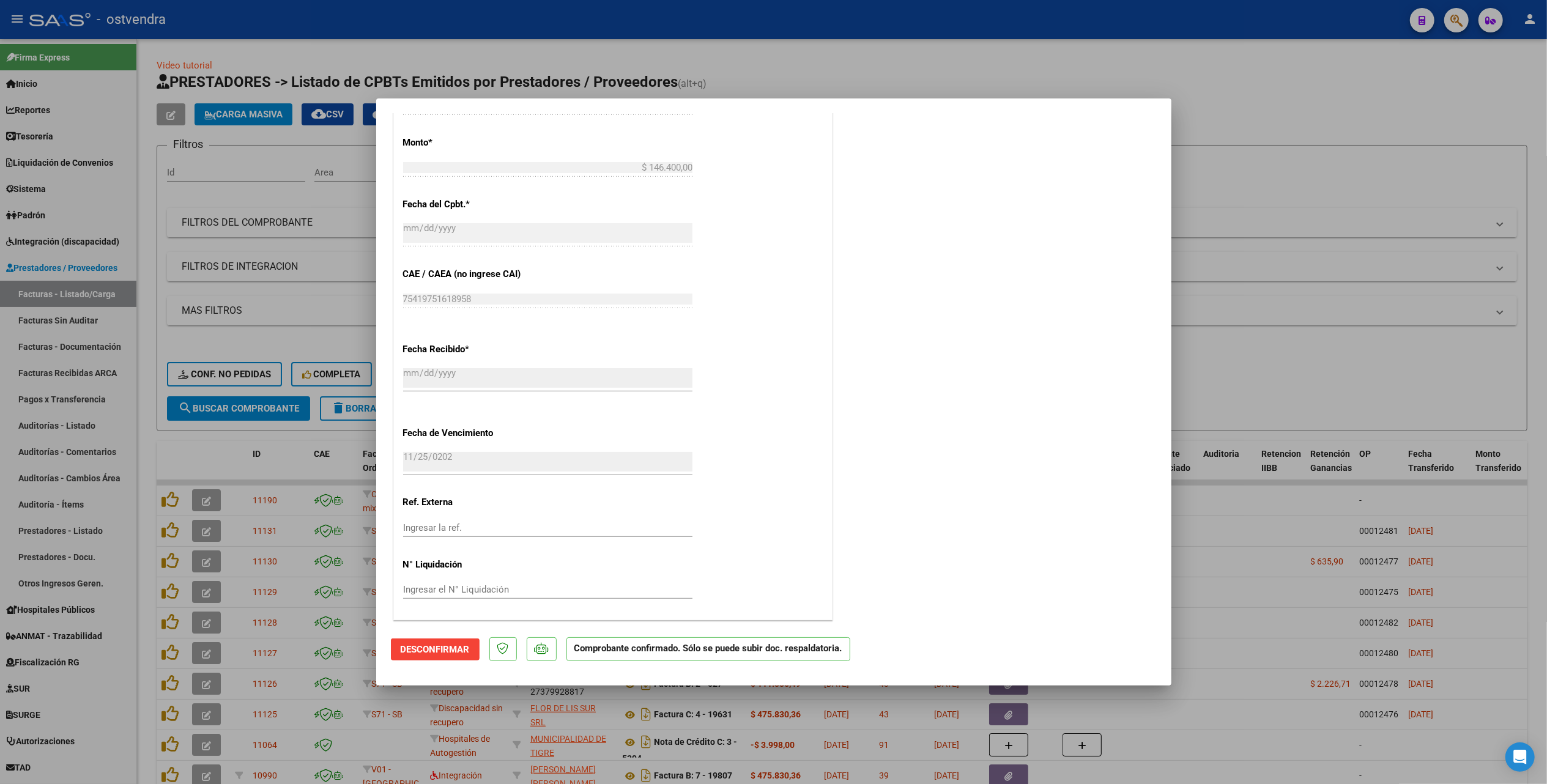
click at [1234, 76] on div at bounding box center [773, 392] width 1547 height 784
type input "$ 0,00"
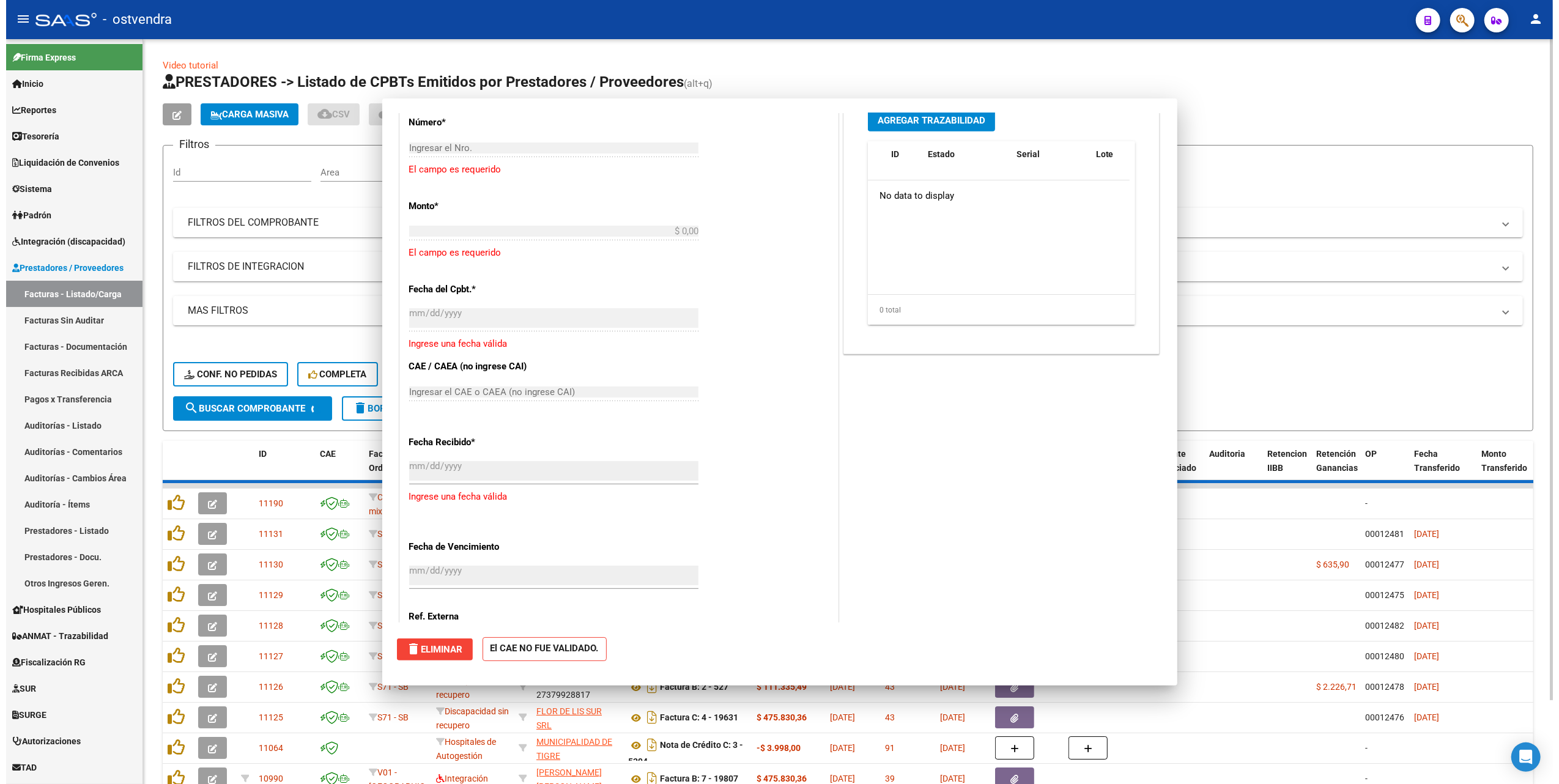
scroll to position [641, 0]
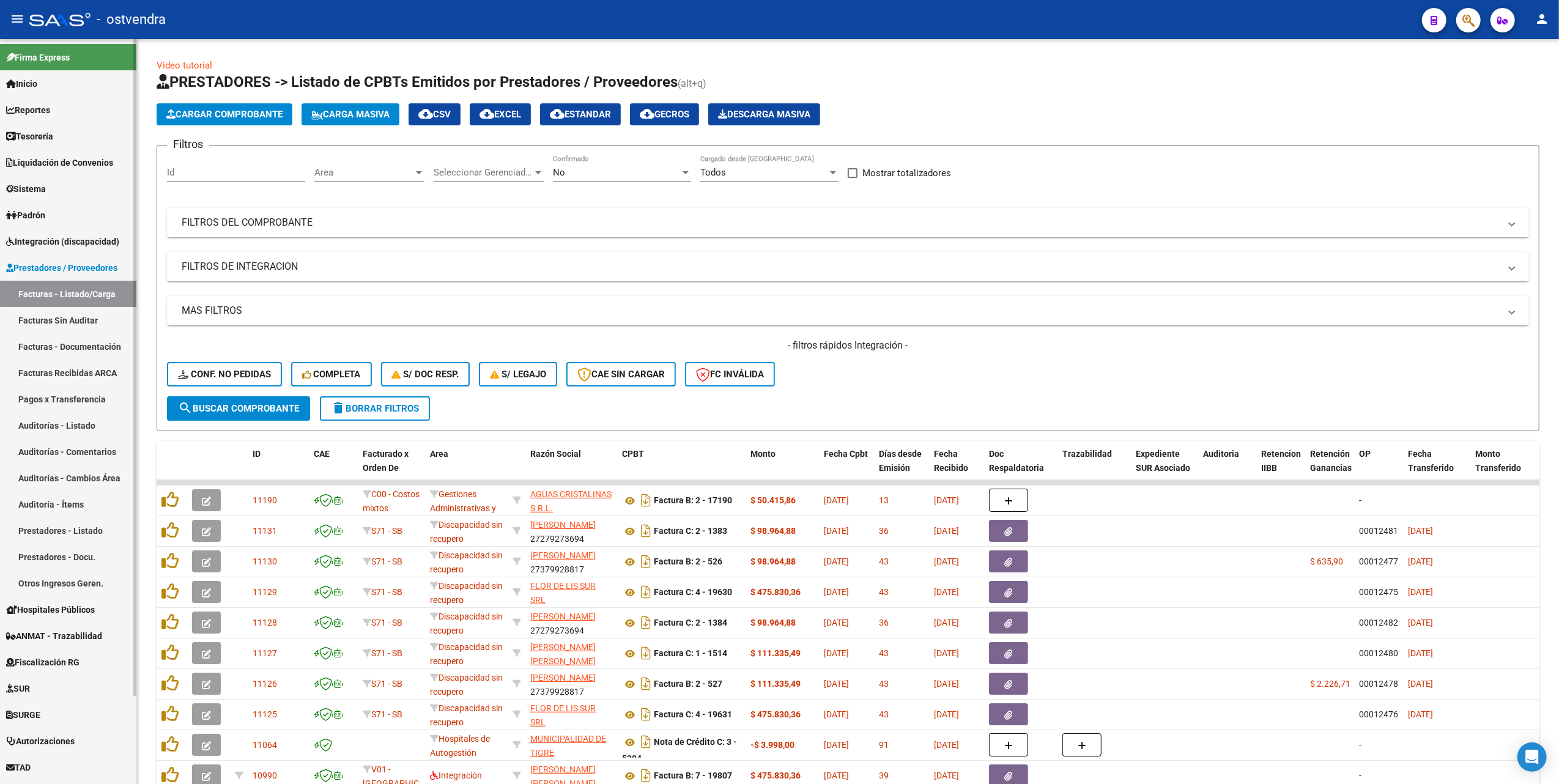
click at [75, 317] on link "Facturas Sin Auditar" at bounding box center [68, 320] width 136 height 26
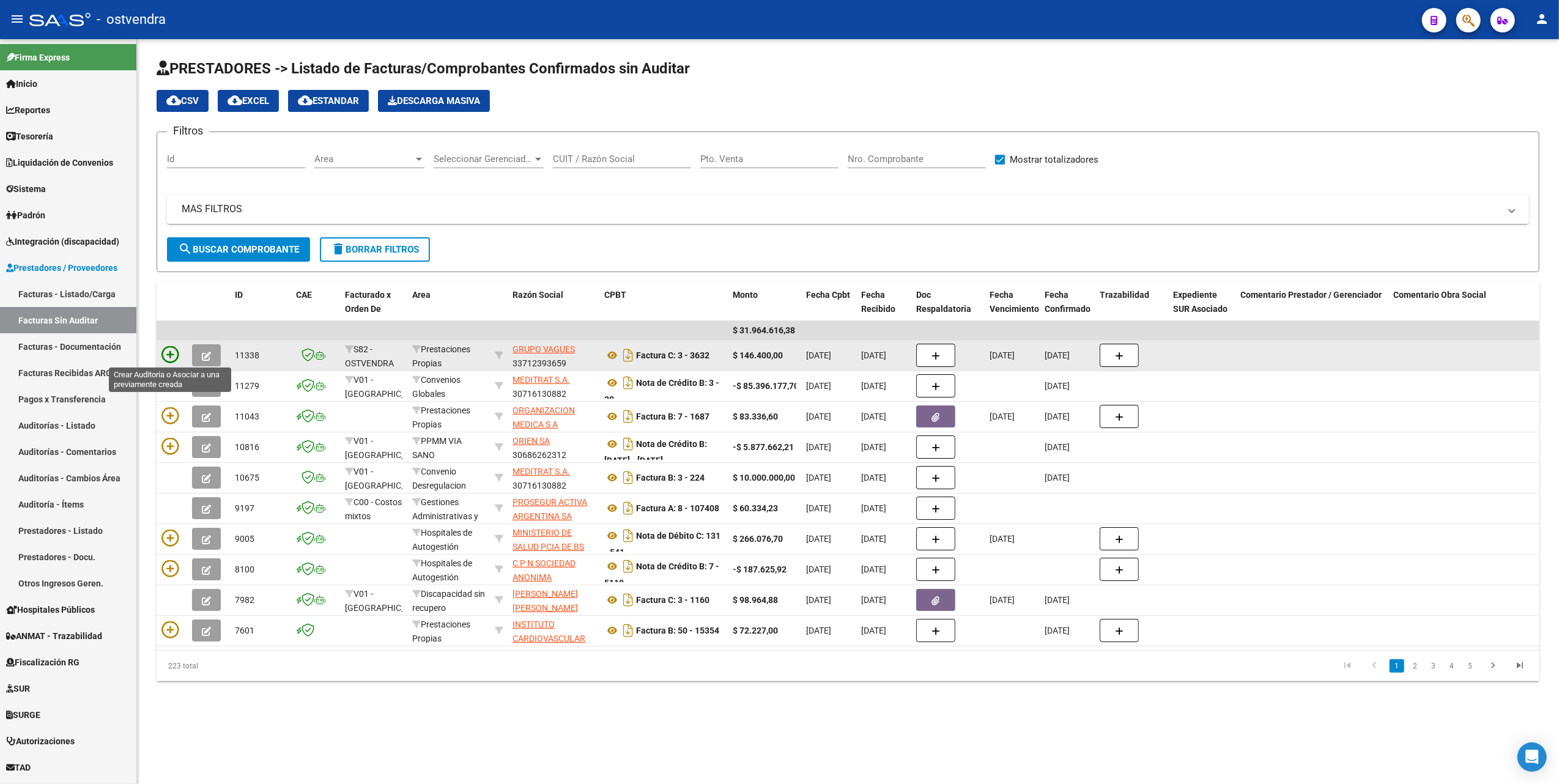
click at [169, 351] on icon at bounding box center [170, 355] width 17 height 17
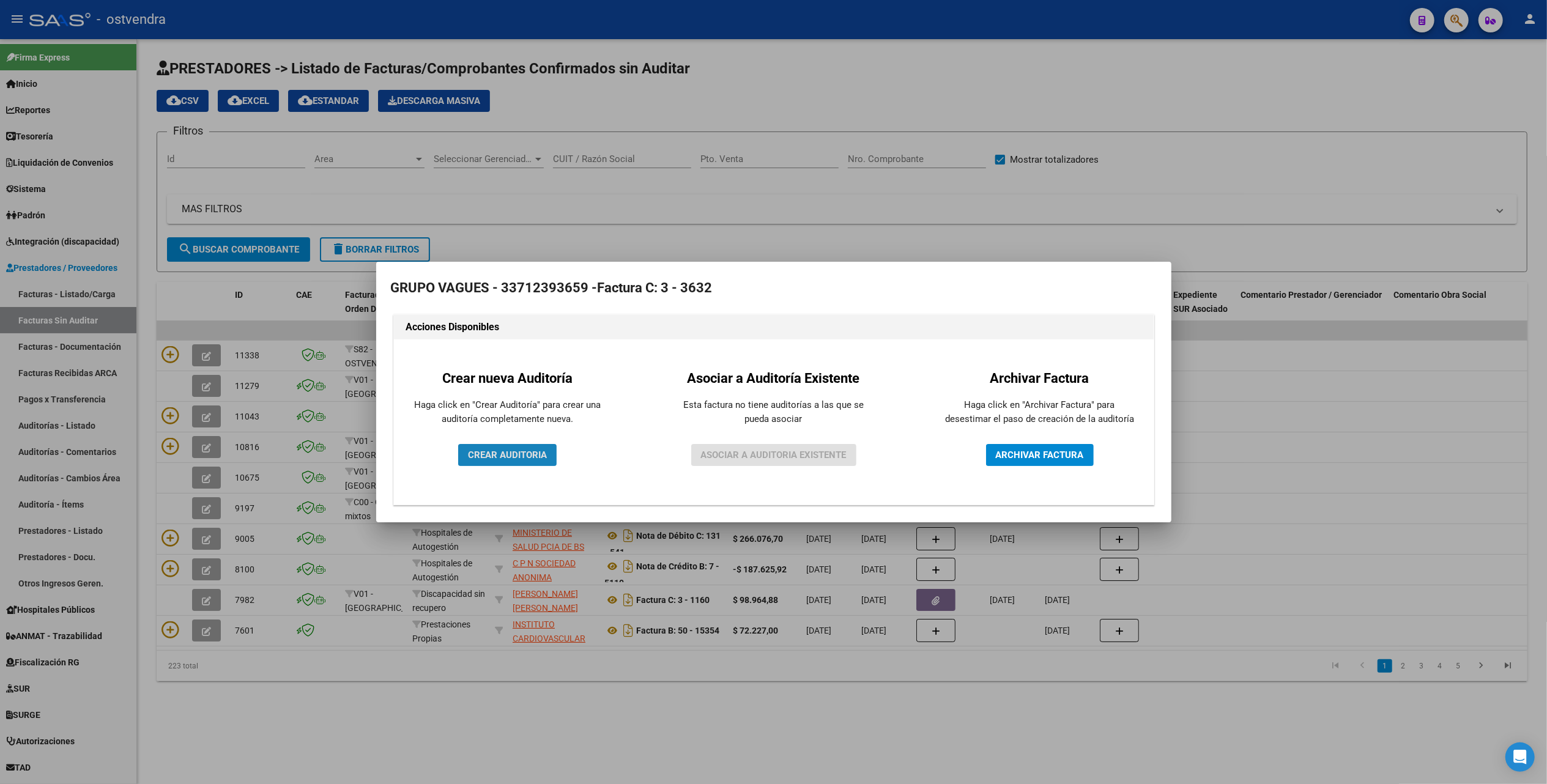
click at [503, 453] on span "CREAR AUDITORIA" at bounding box center [508, 455] width 79 height 11
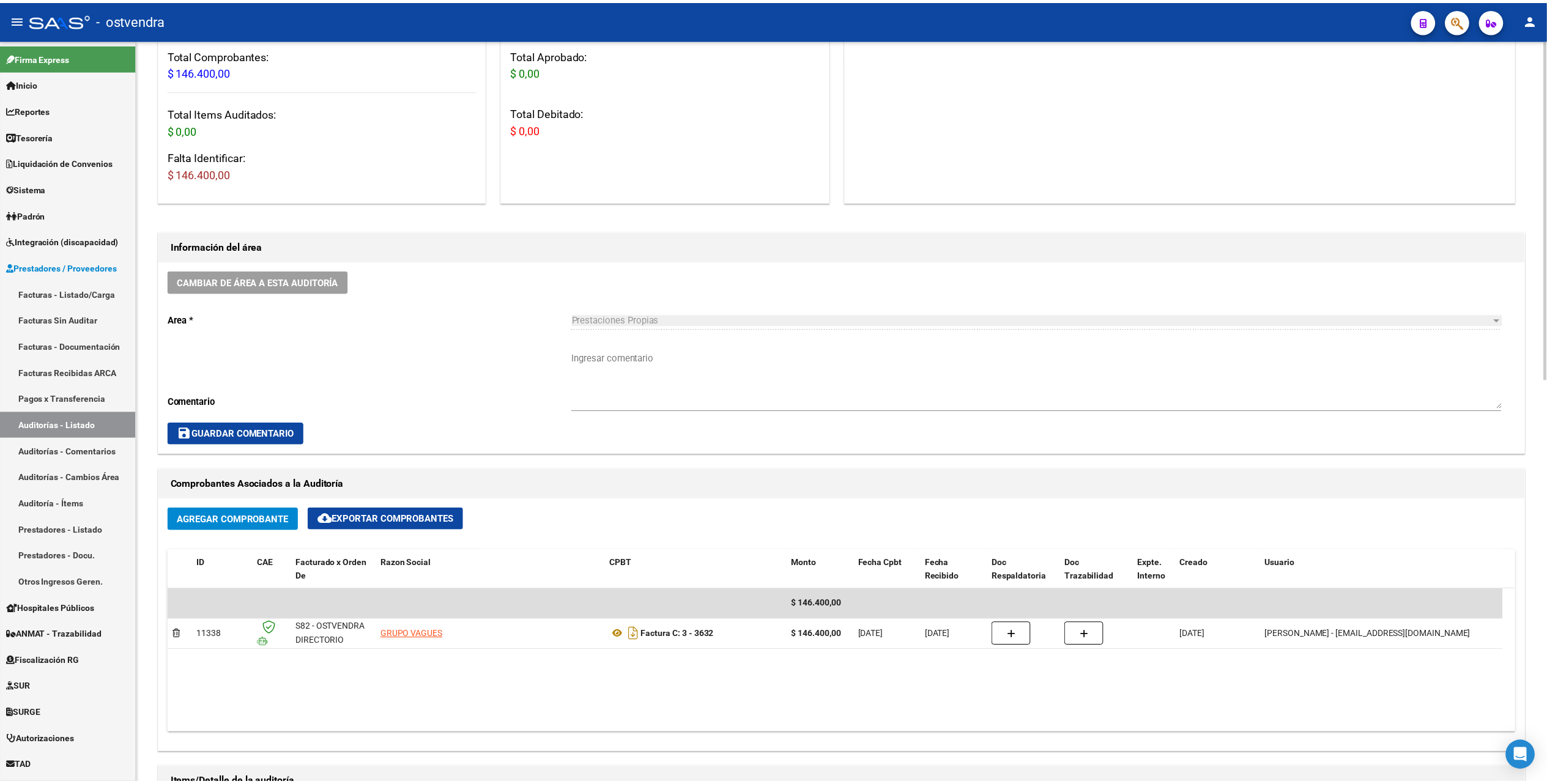
scroll to position [490, 0]
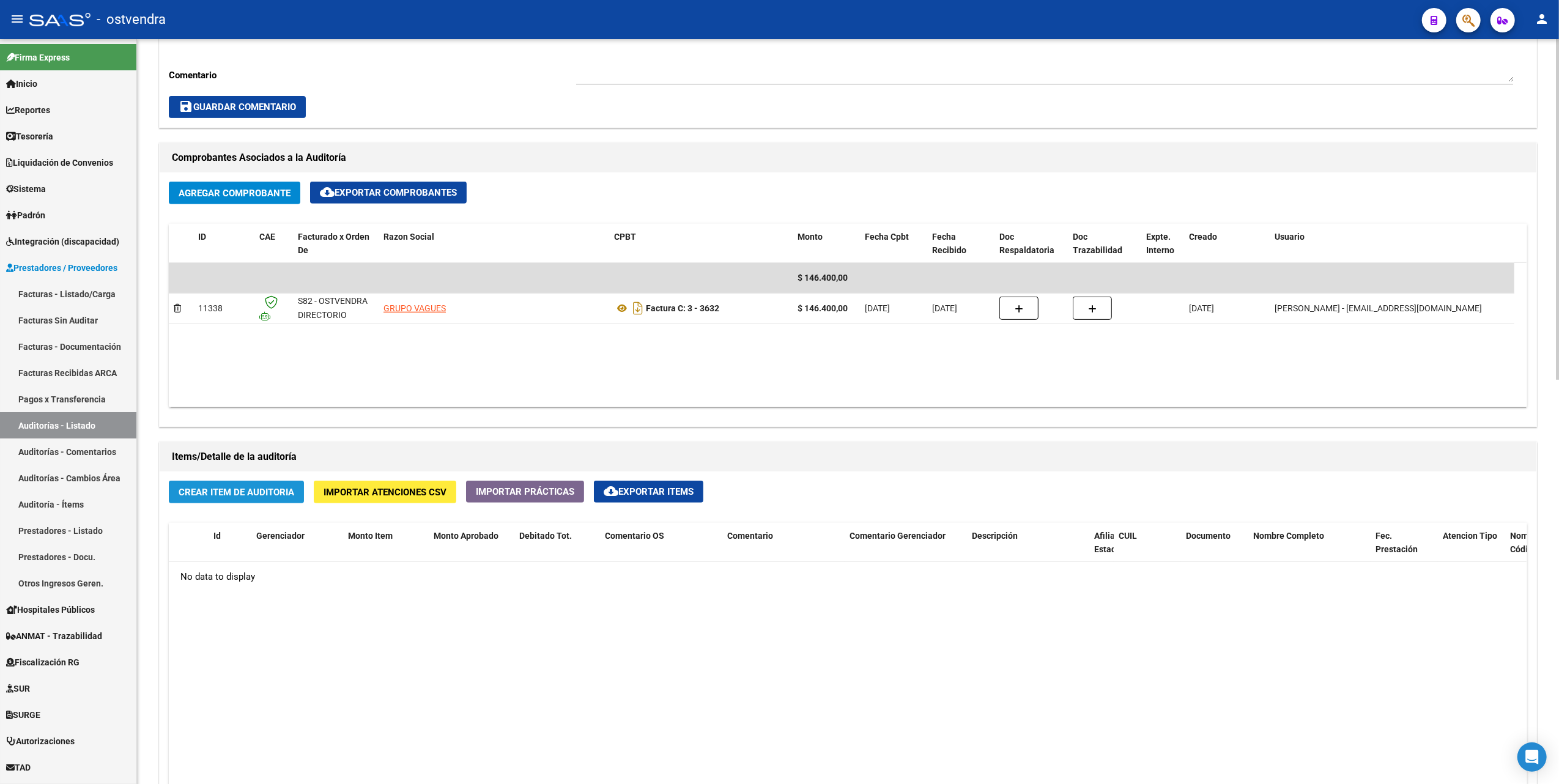
click at [260, 495] on span "Crear Item de Auditoria" at bounding box center [236, 492] width 116 height 11
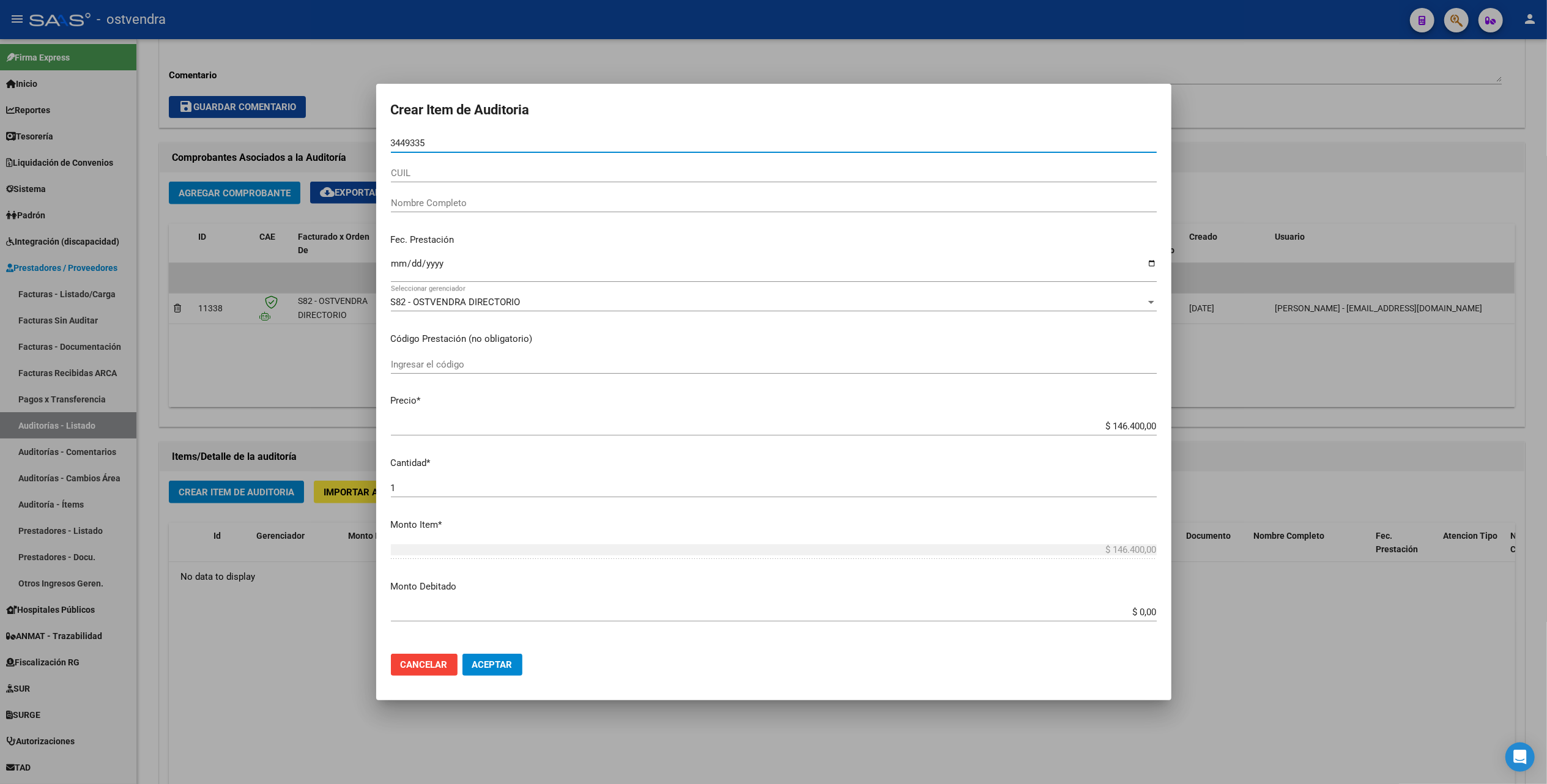
type input "34493357"
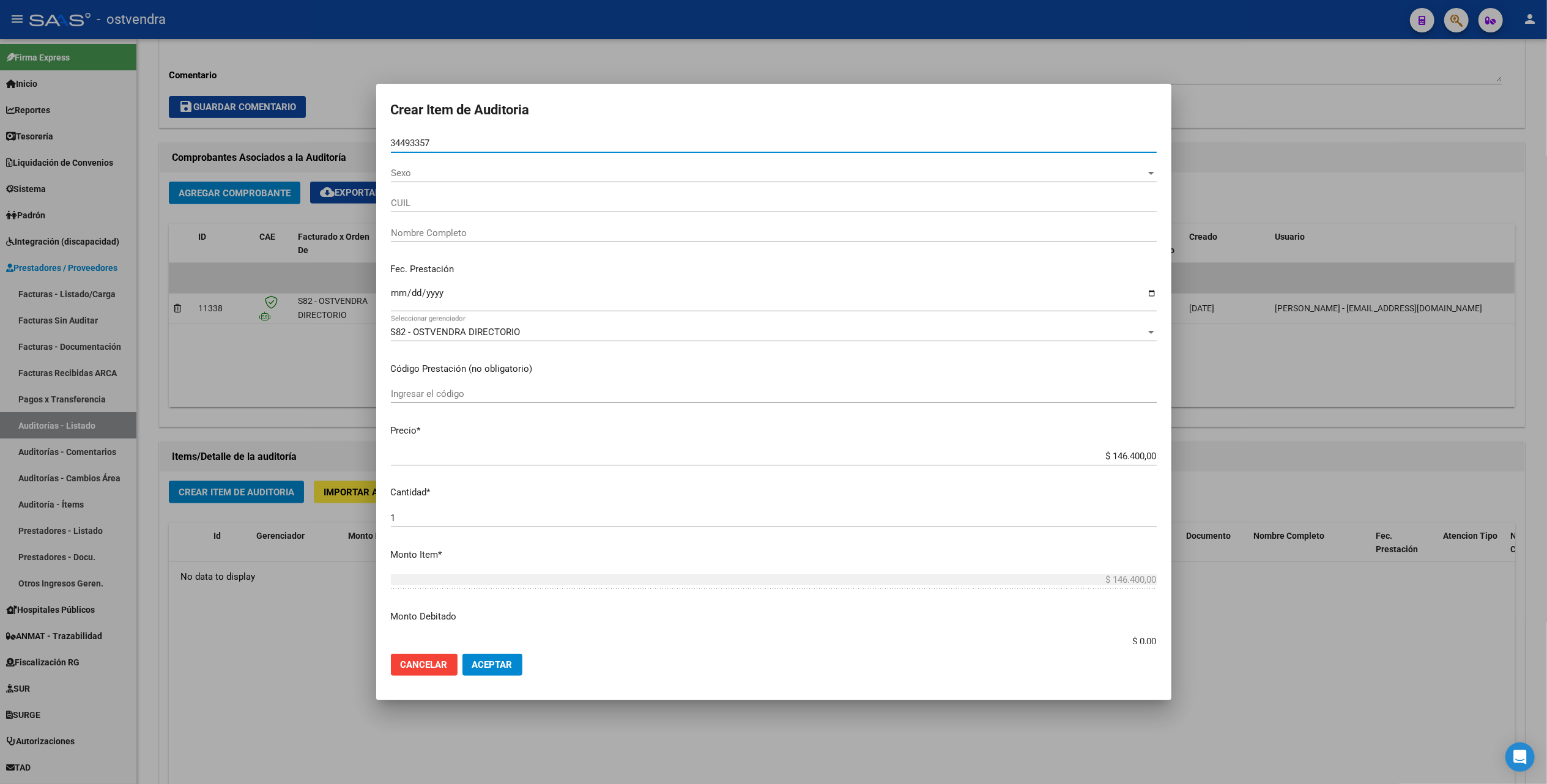
type input "20344933570"
type input "[PERSON_NAME]"
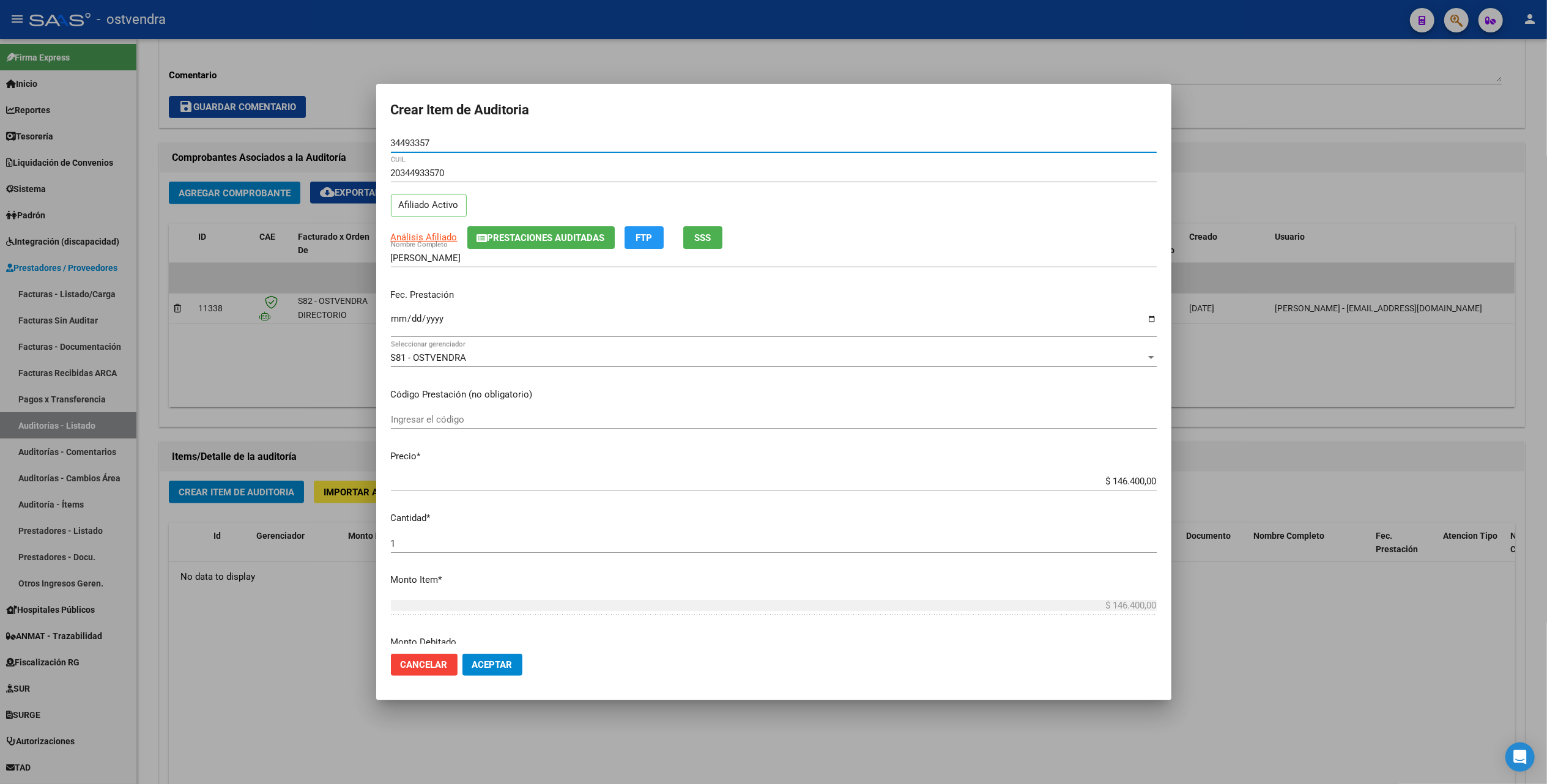
type input "34493357"
click at [398, 322] on input "Ingresar la fecha" at bounding box center [774, 324] width 766 height 19
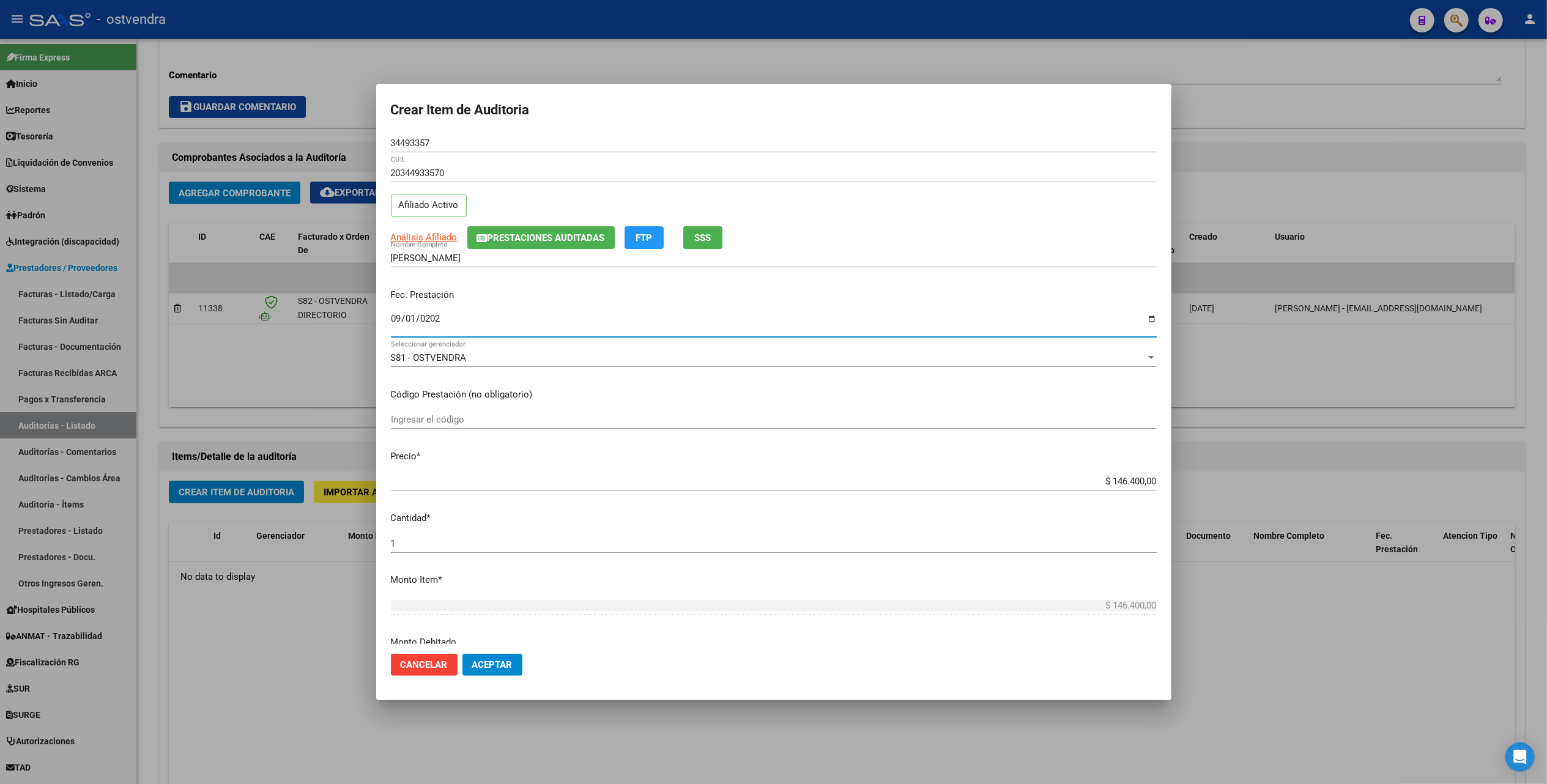
type input "2025-09-01"
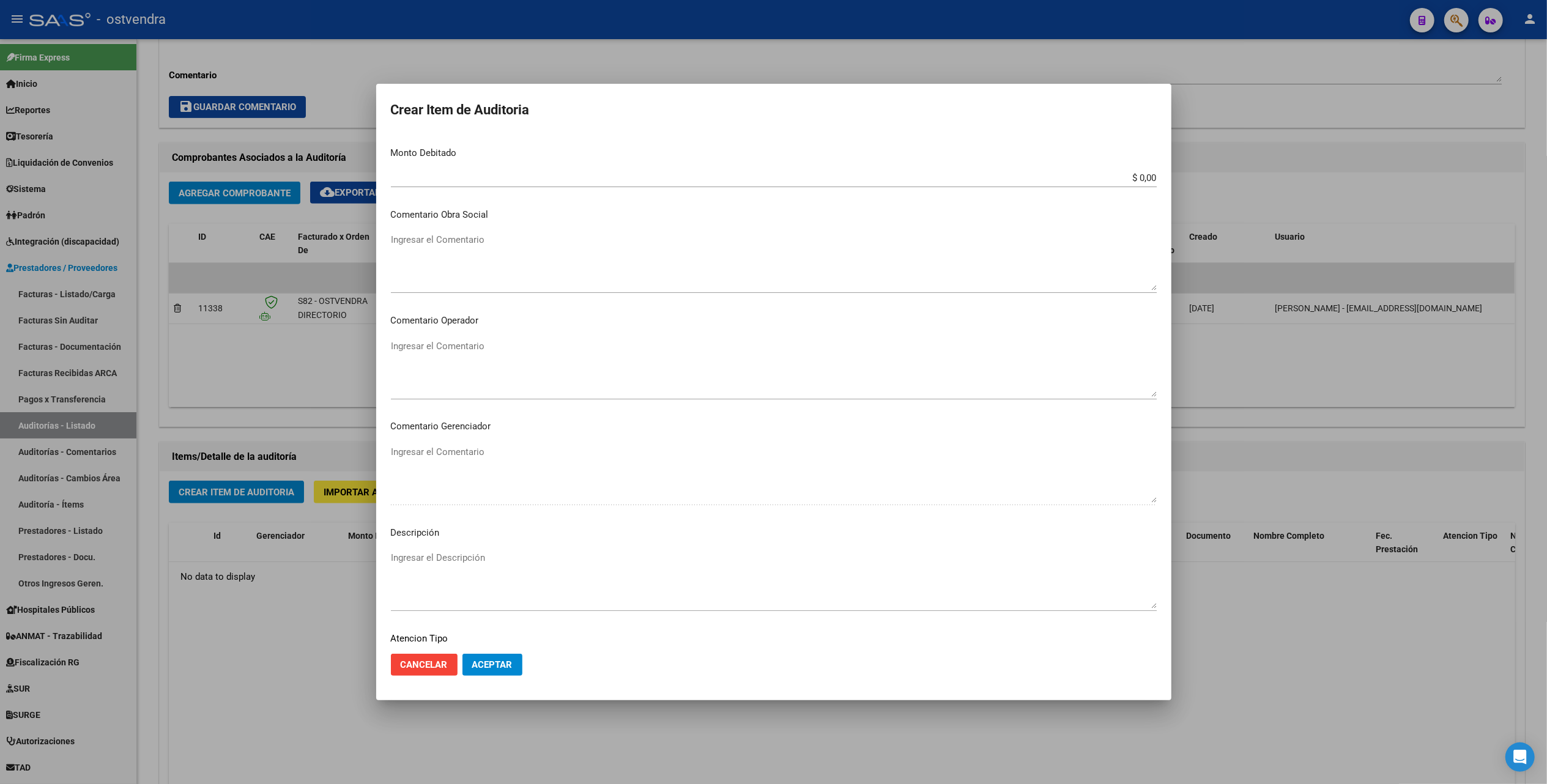
click at [409, 561] on textarea "Ingresar el Descripción" at bounding box center [774, 579] width 766 height 57
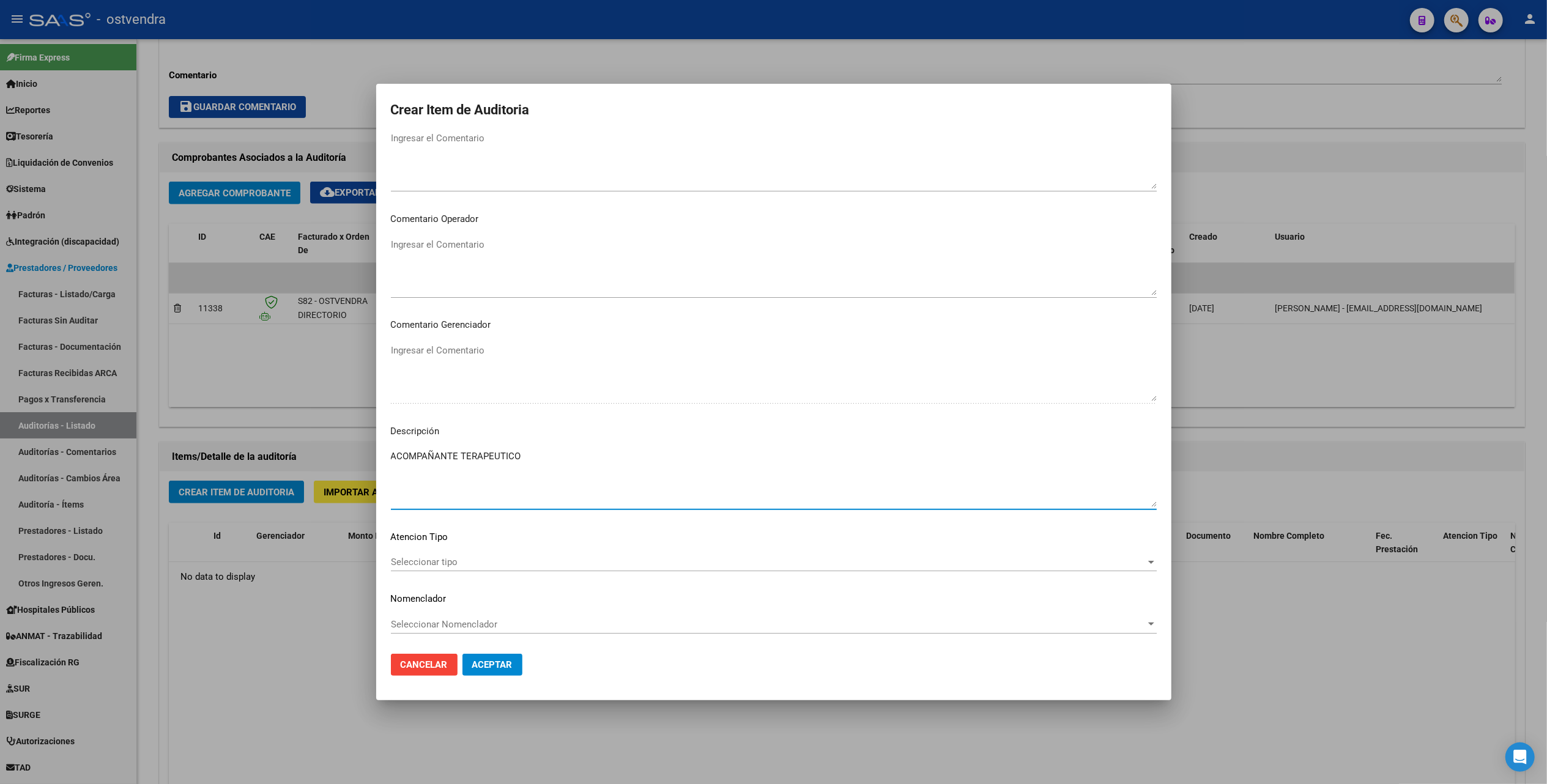
scroll to position [592, 0]
type textarea "ACOMPAÑANTE TERAPEUTICO"
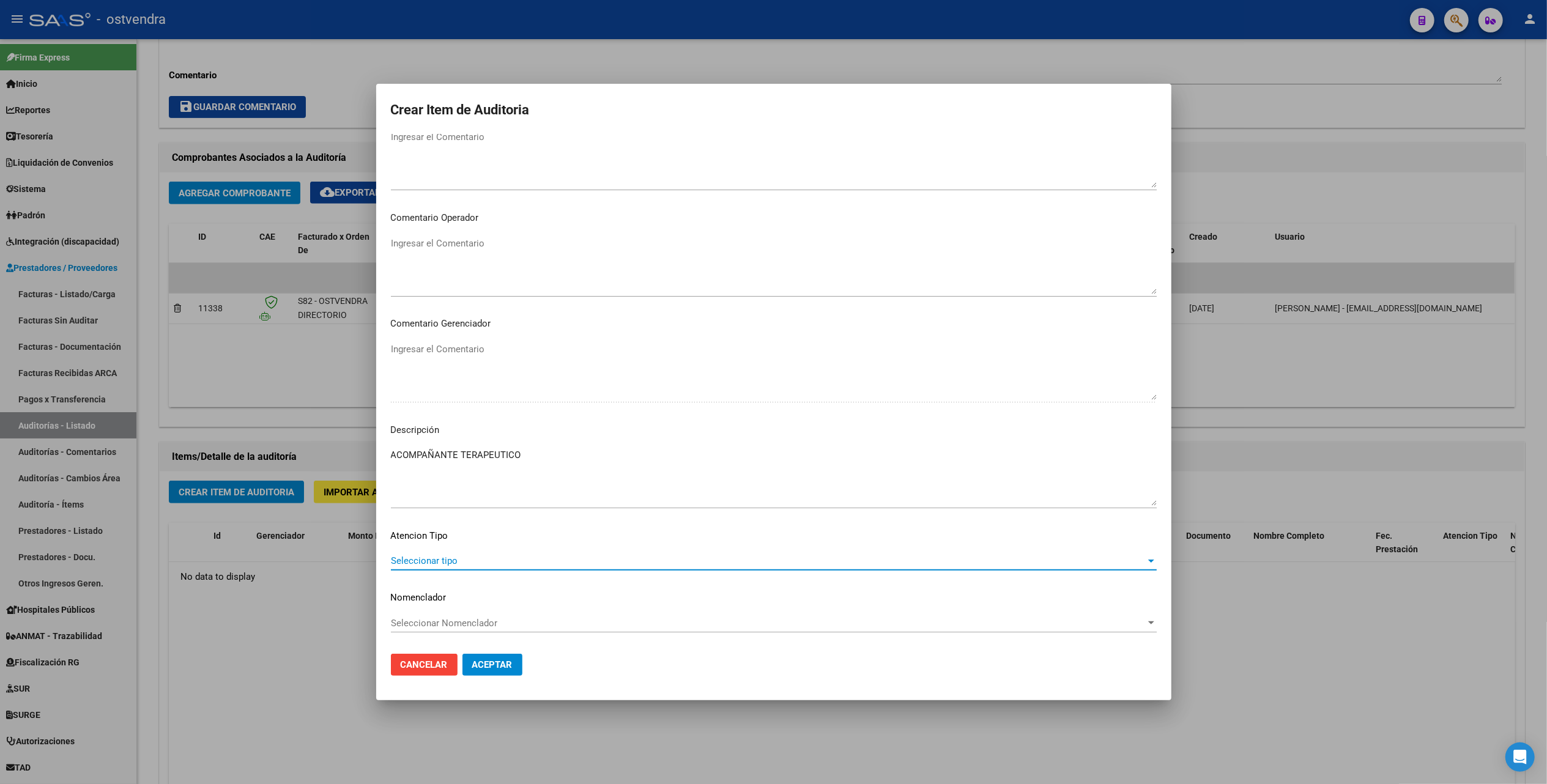
click at [423, 555] on span "Seleccionar tipo" at bounding box center [768, 561] width 755 height 11
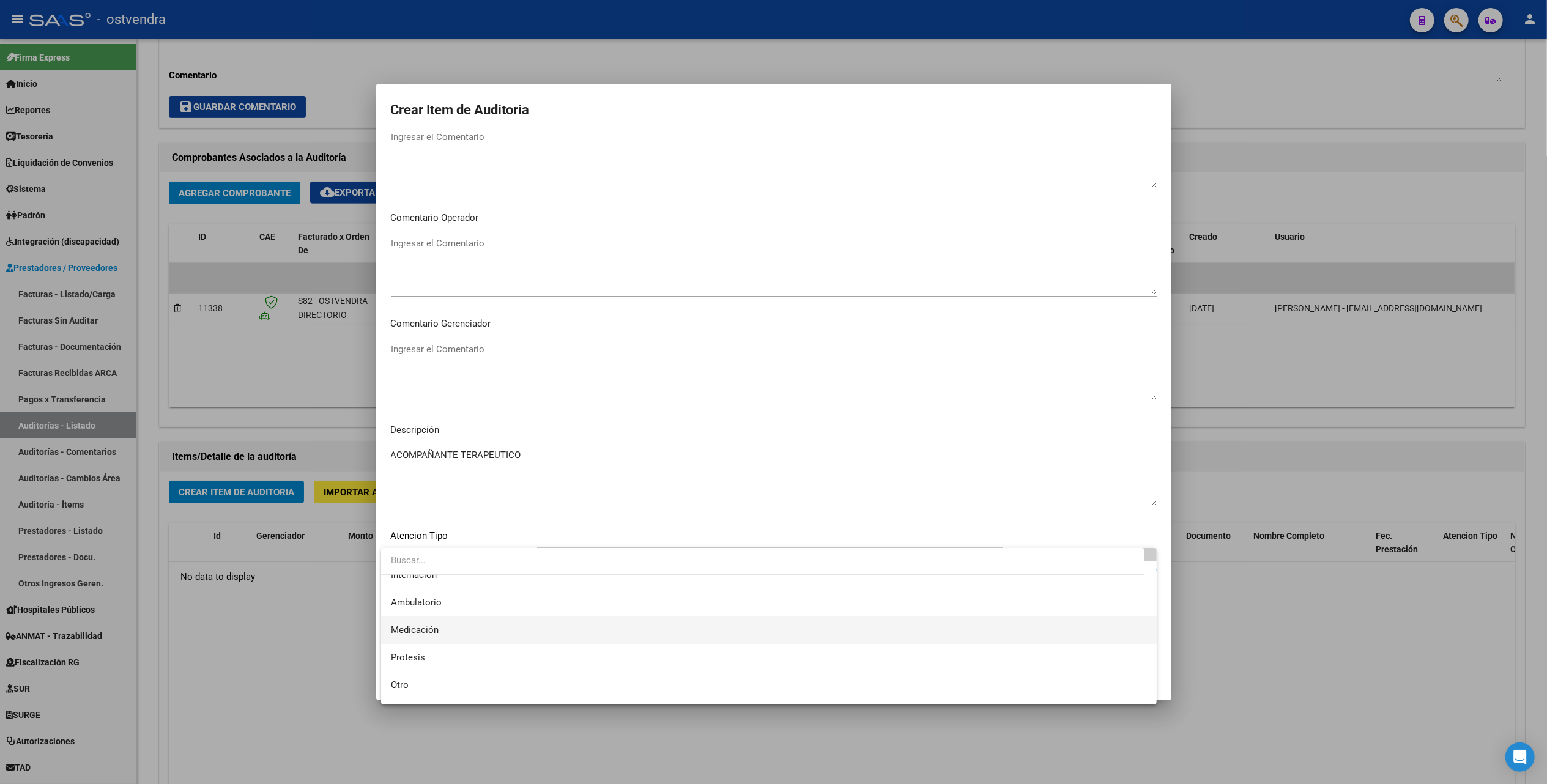
scroll to position [63, 0]
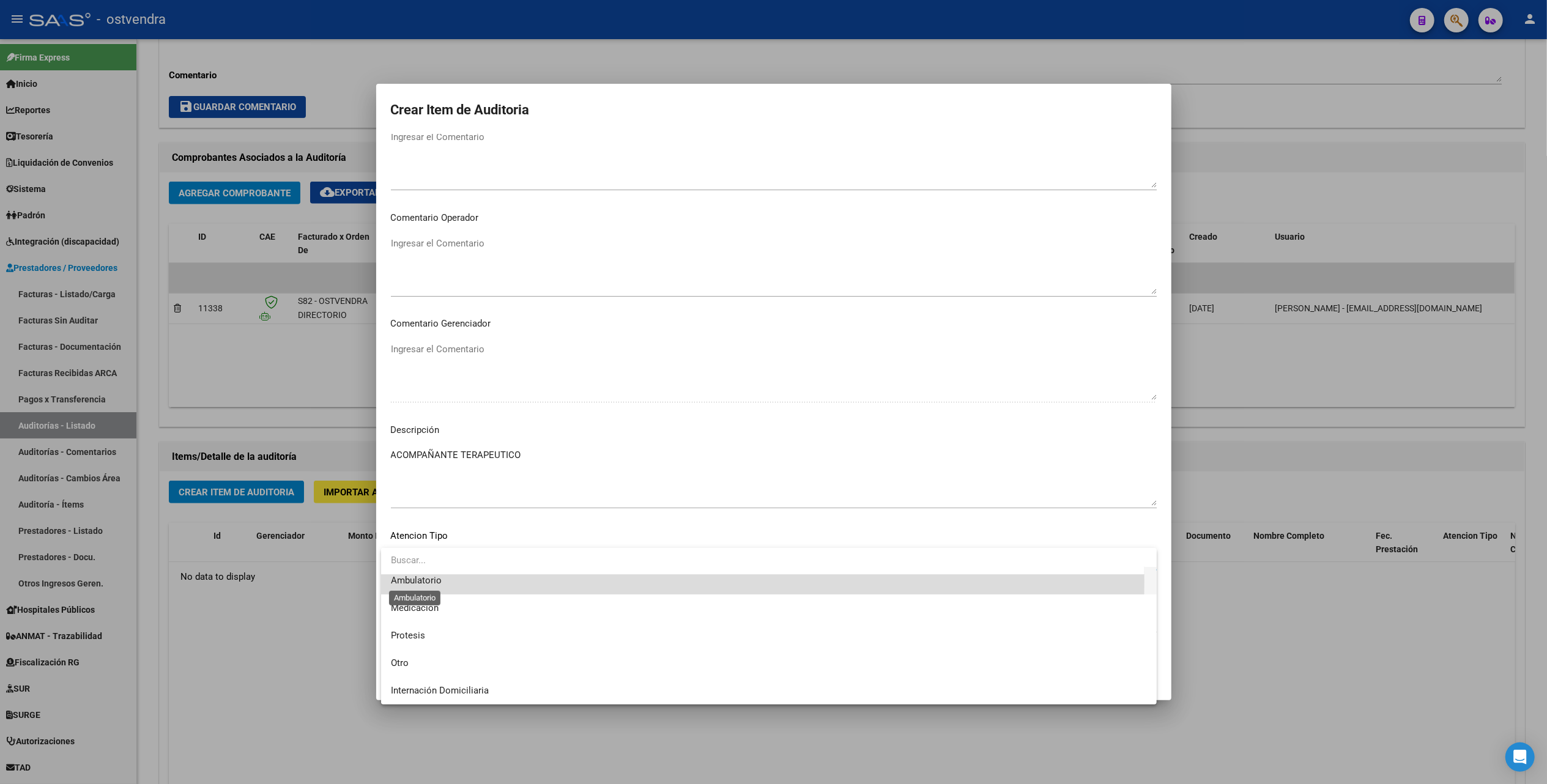
click at [424, 581] on span "Ambulatorio" at bounding box center [416, 580] width 51 height 11
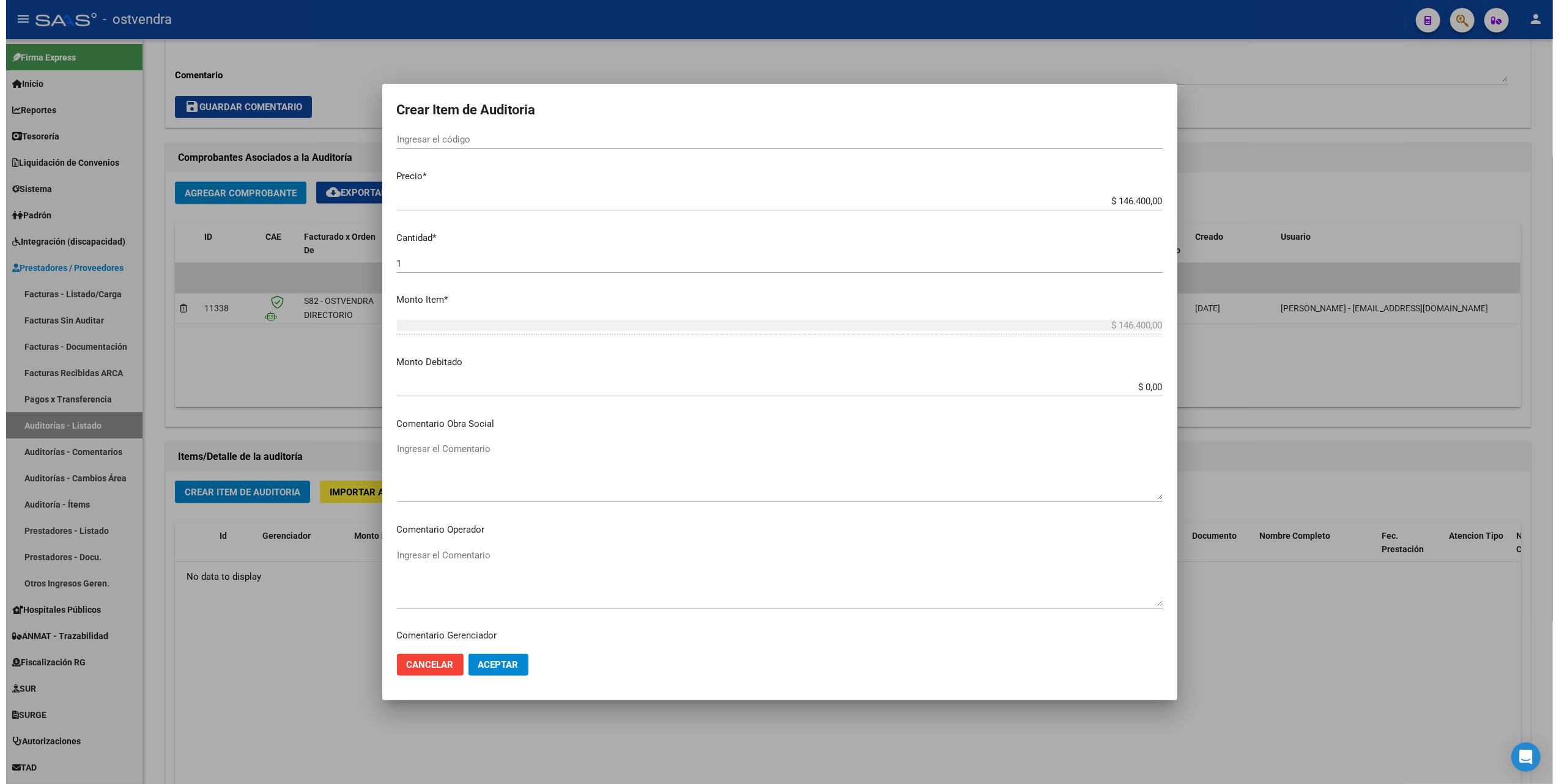
scroll to position [265, 0]
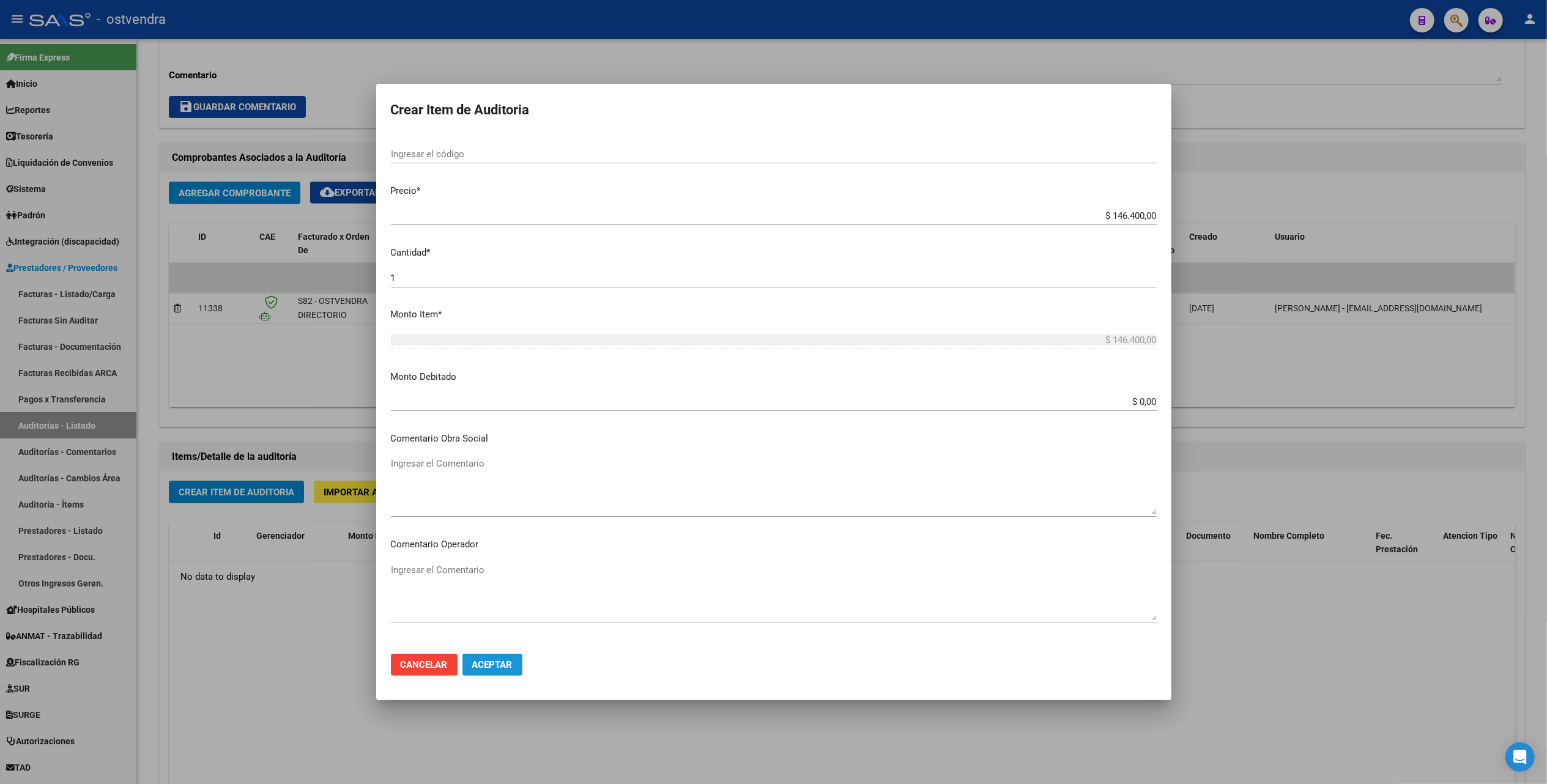
click at [490, 661] on span "Aceptar" at bounding box center [492, 665] width 41 height 11
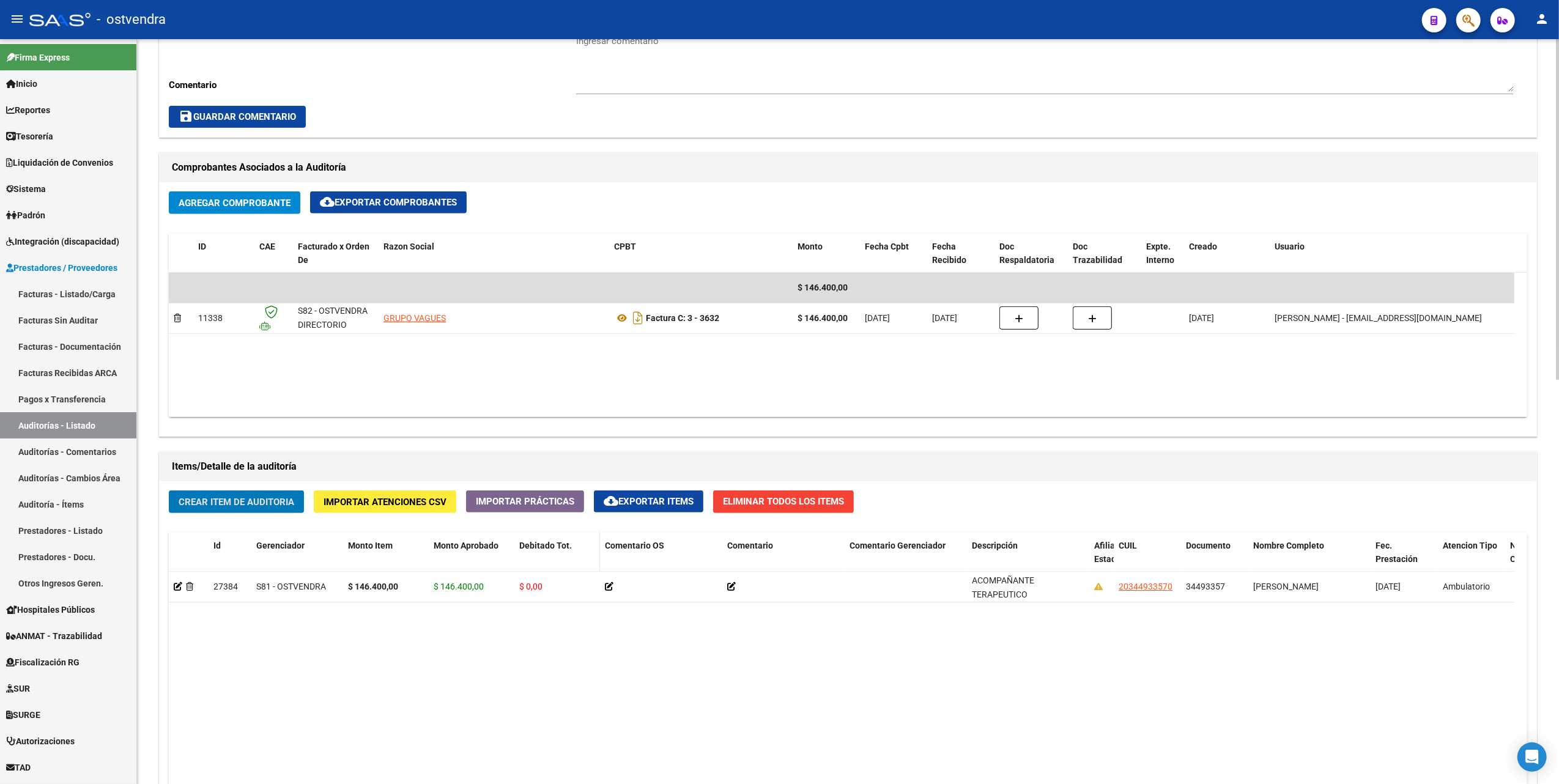
scroll to position [478, 0]
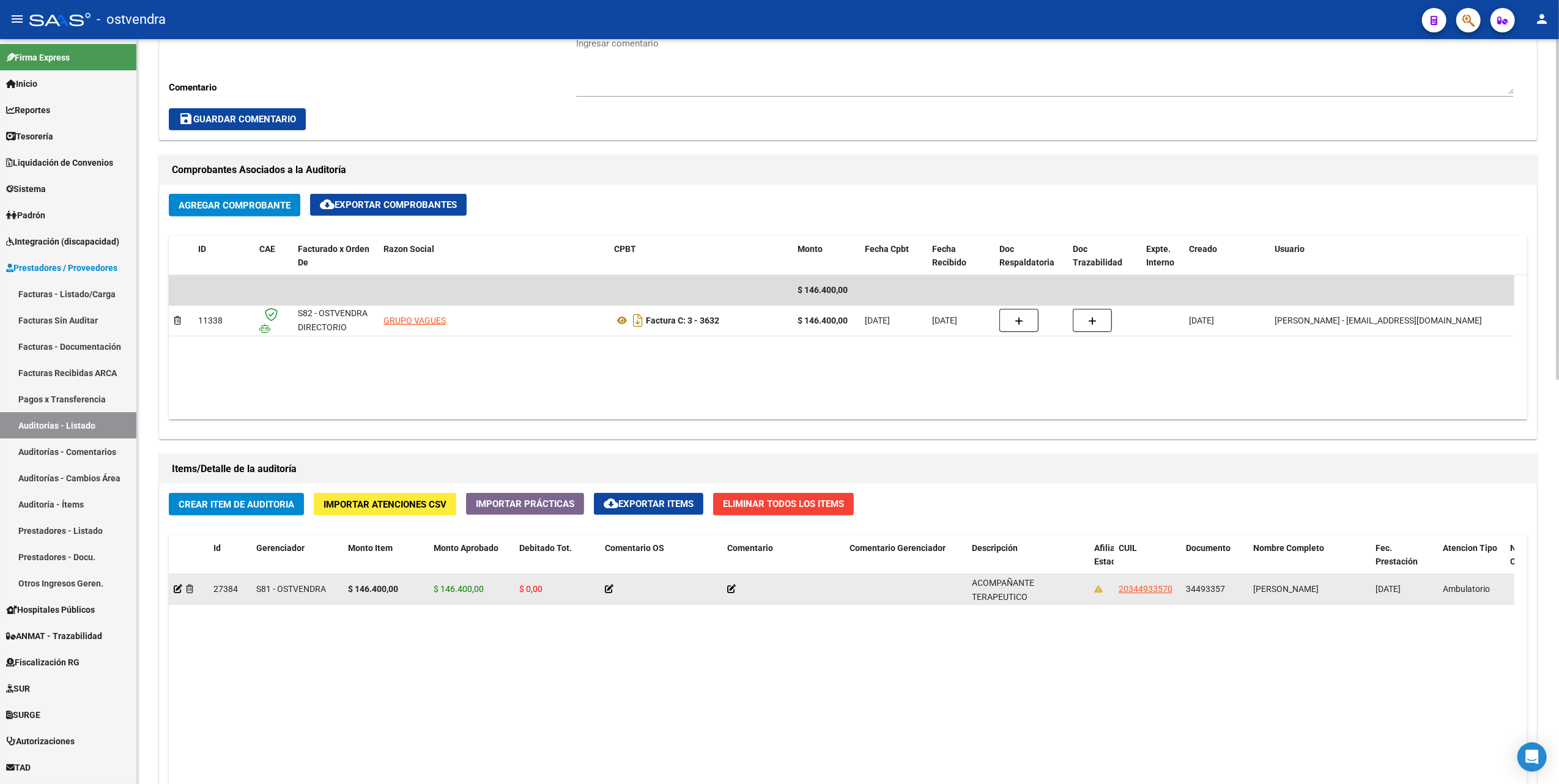
click at [609, 596] on div at bounding box center [661, 590] width 112 height 14
click at [610, 591] on icon at bounding box center [609, 588] width 8 height 8
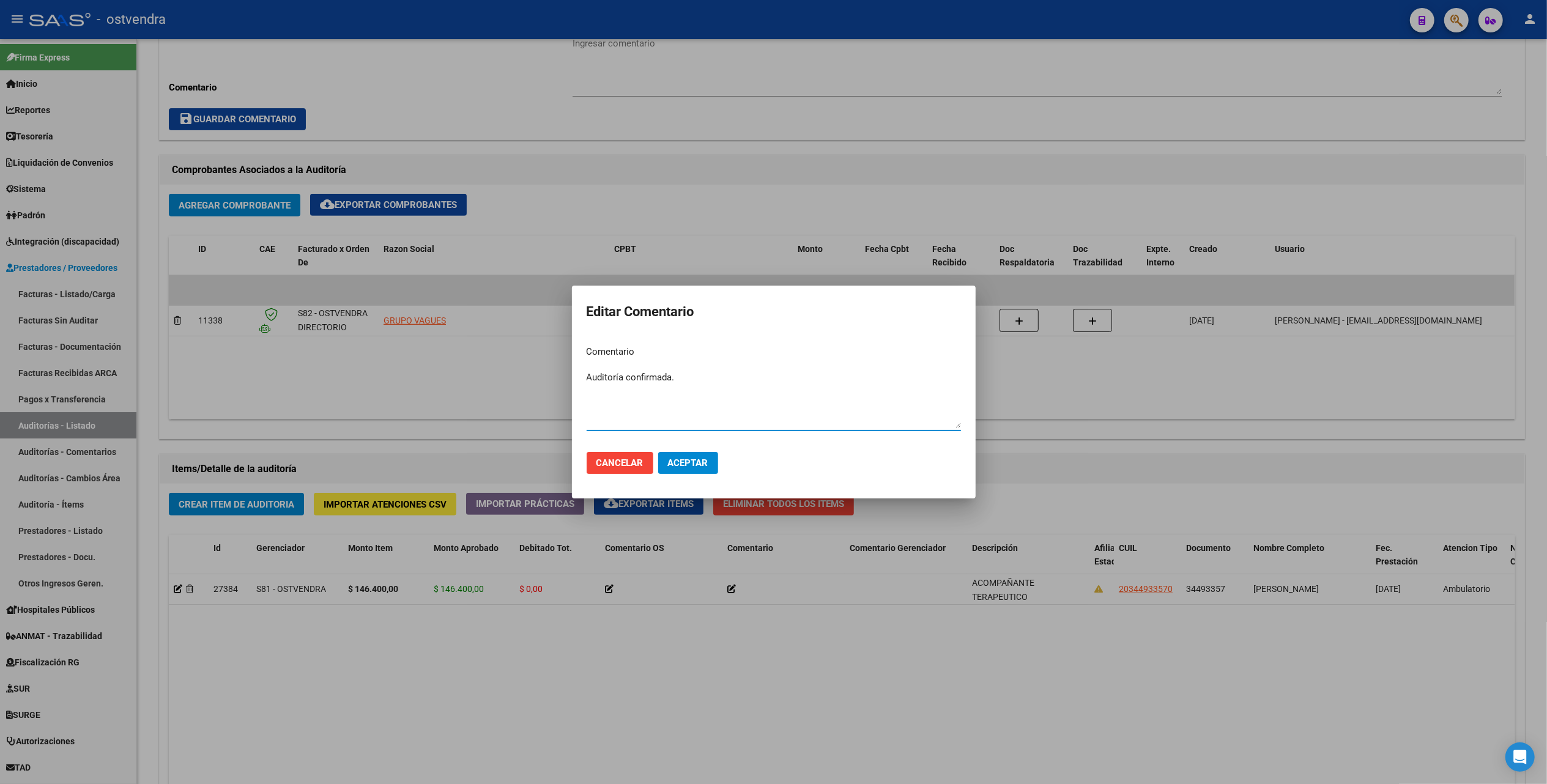
type textarea "Auditoría confirmada."
click at [678, 466] on span "Aceptar" at bounding box center [688, 462] width 41 height 11
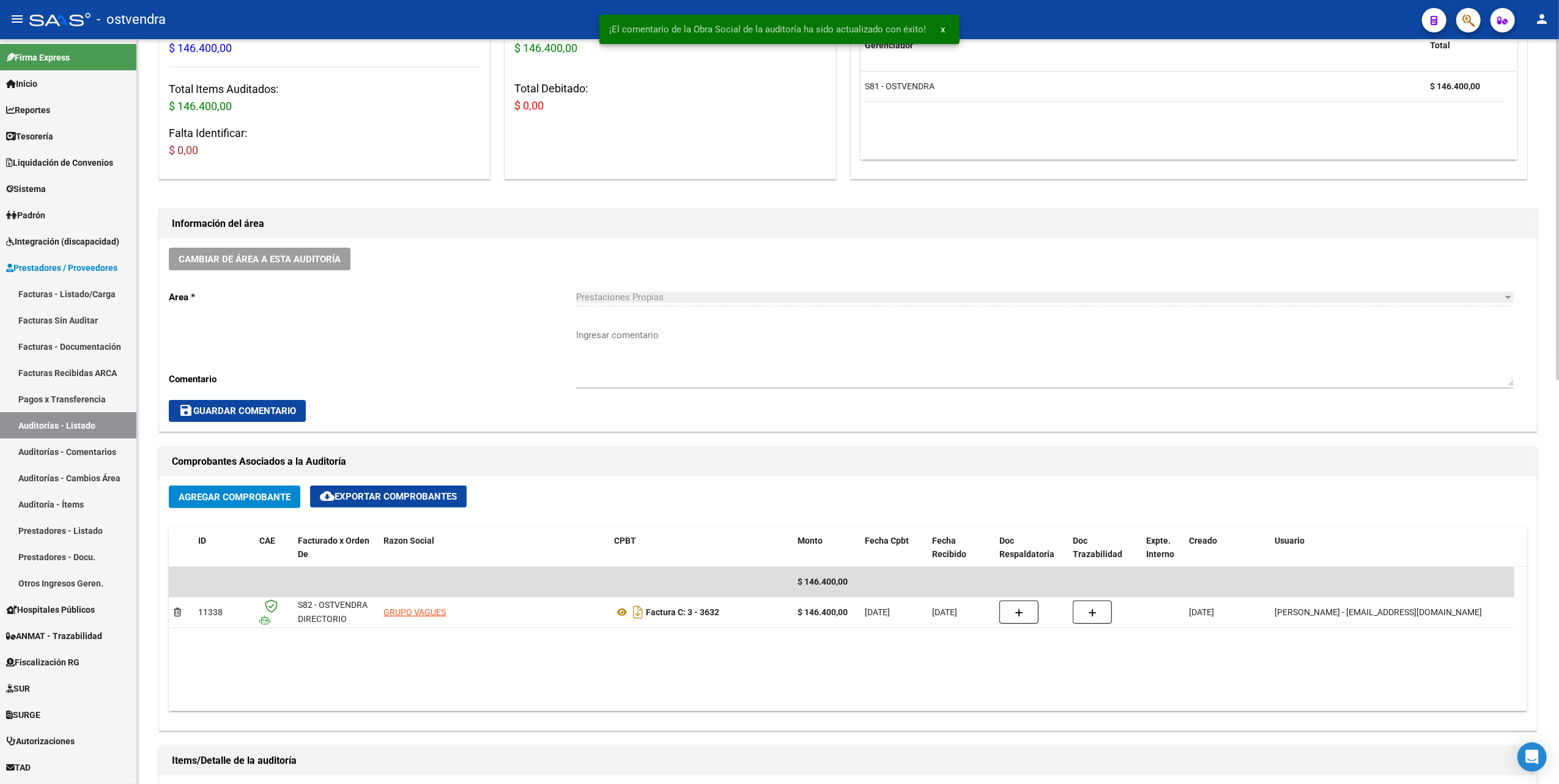
scroll to position [152, 0]
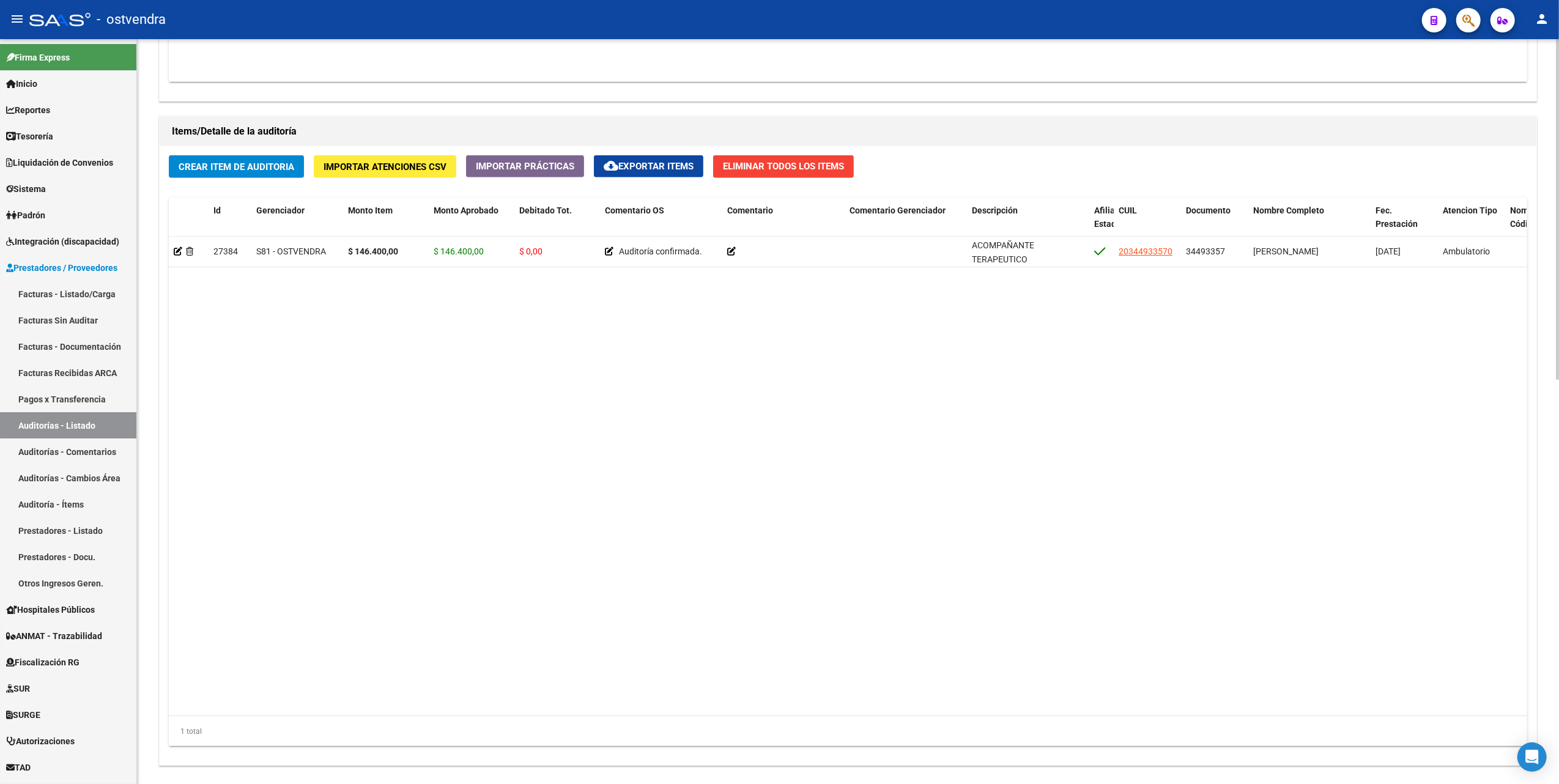
drag, startPoint x: 1250, startPoint y: 459, endPoint x: 1273, endPoint y: 464, distance: 23.5
click at [1250, 460] on datatable-body "27384 S81 - OSTVENDRA $ 146.400,00 $ 146.400,00 $ 0,00 Auditoría confirmada. AC…" at bounding box center [847, 477] width 1358 height 480
click at [519, 534] on datatable-body "27384 S81 - OSTVENDRA $ 146.400,00 $ 146.400,00 $ 0,00 Auditoría confirmada. AC…" at bounding box center [847, 477] width 1358 height 480
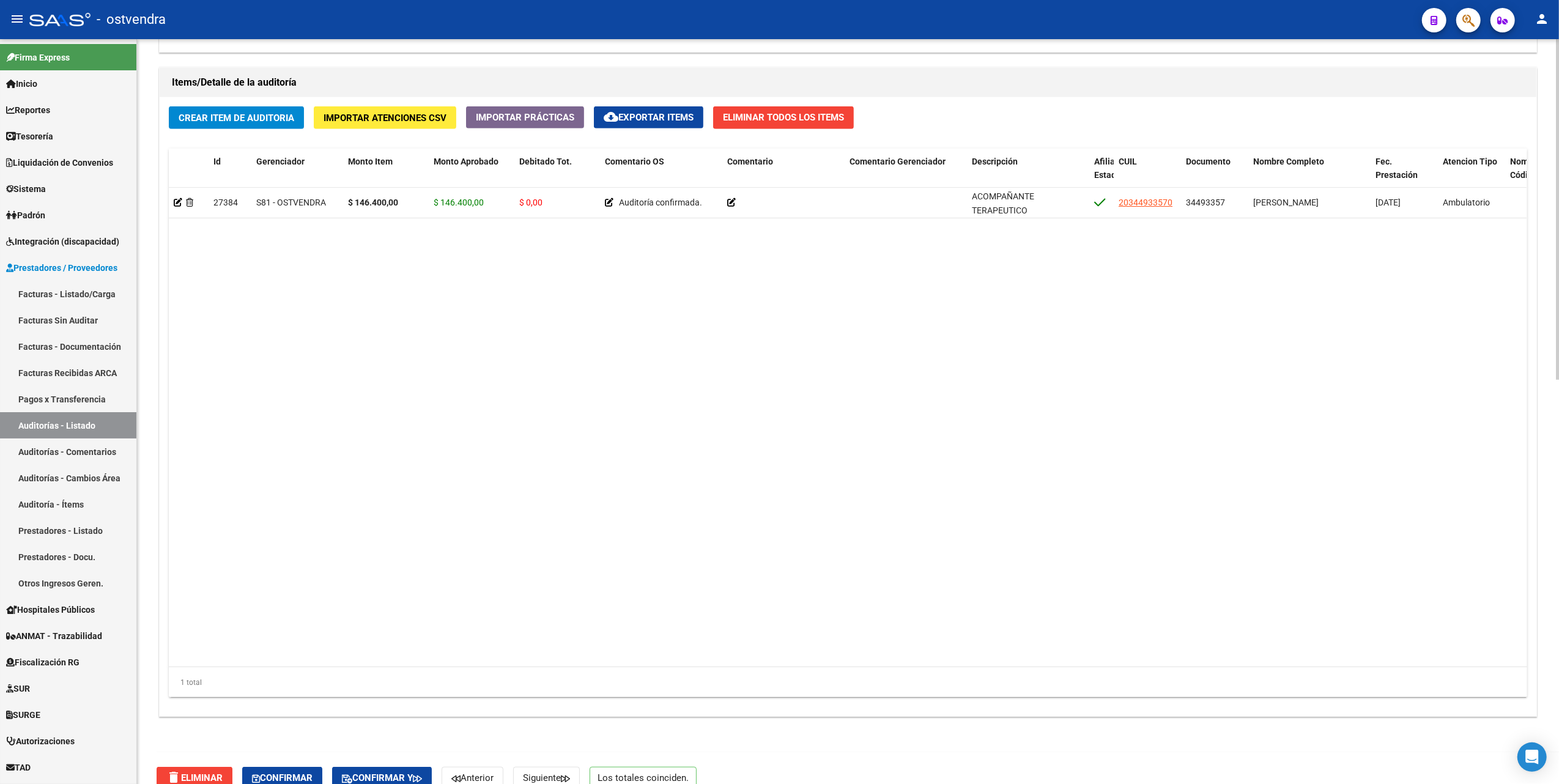
scroll to position [885, 0]
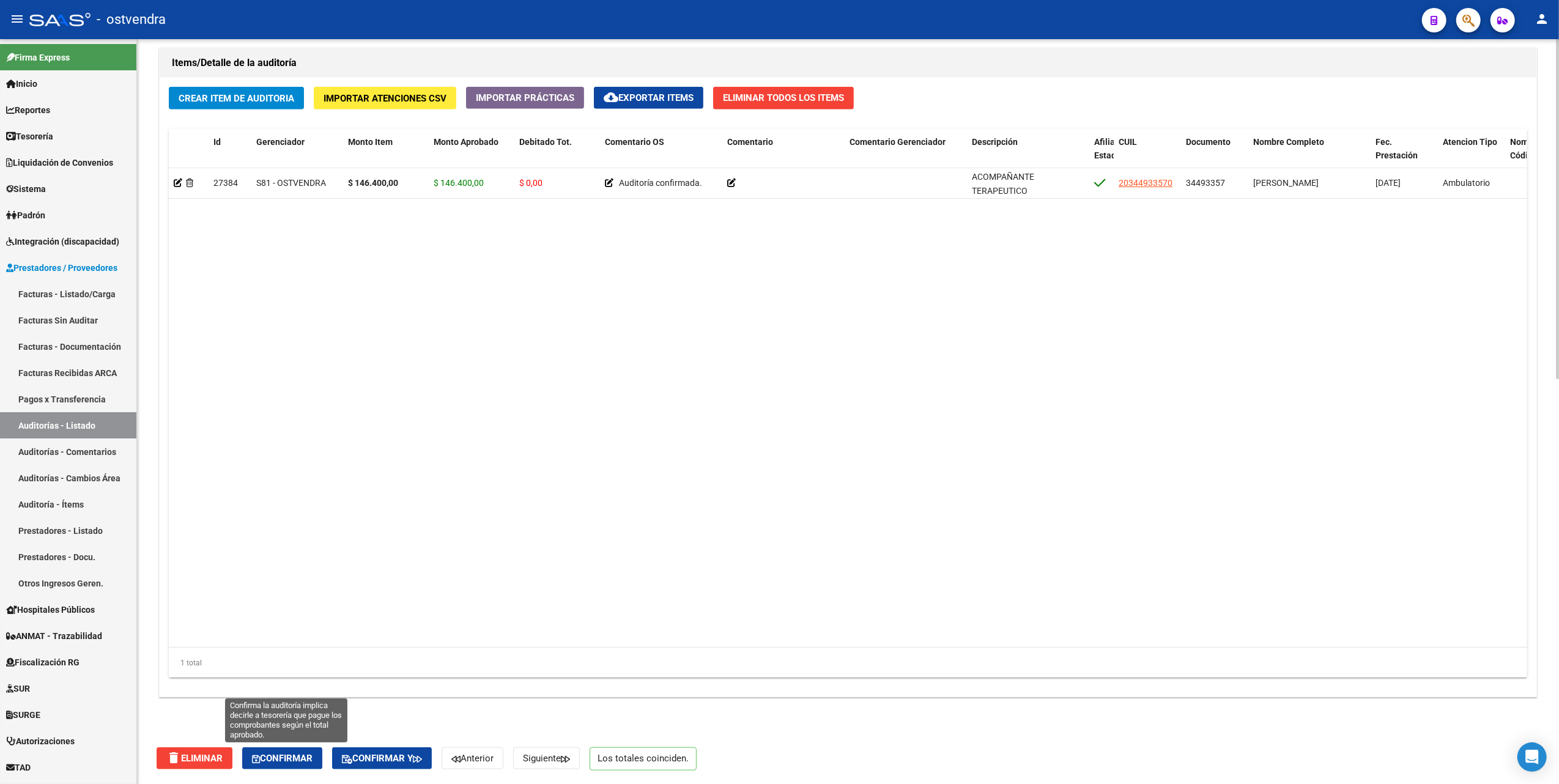
click at [279, 755] on span "Confirmar" at bounding box center [282, 758] width 61 height 11
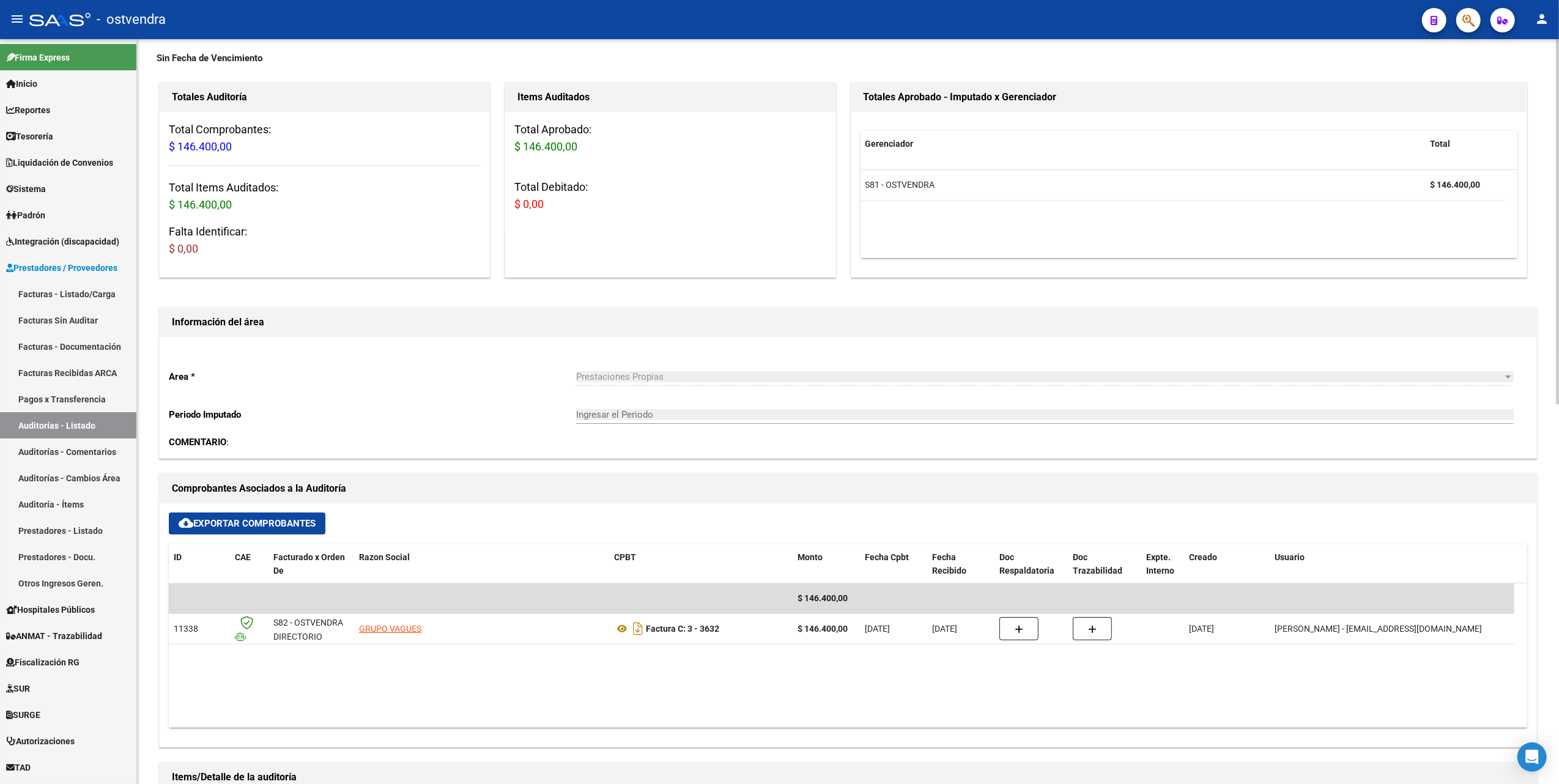
scroll to position [0, 0]
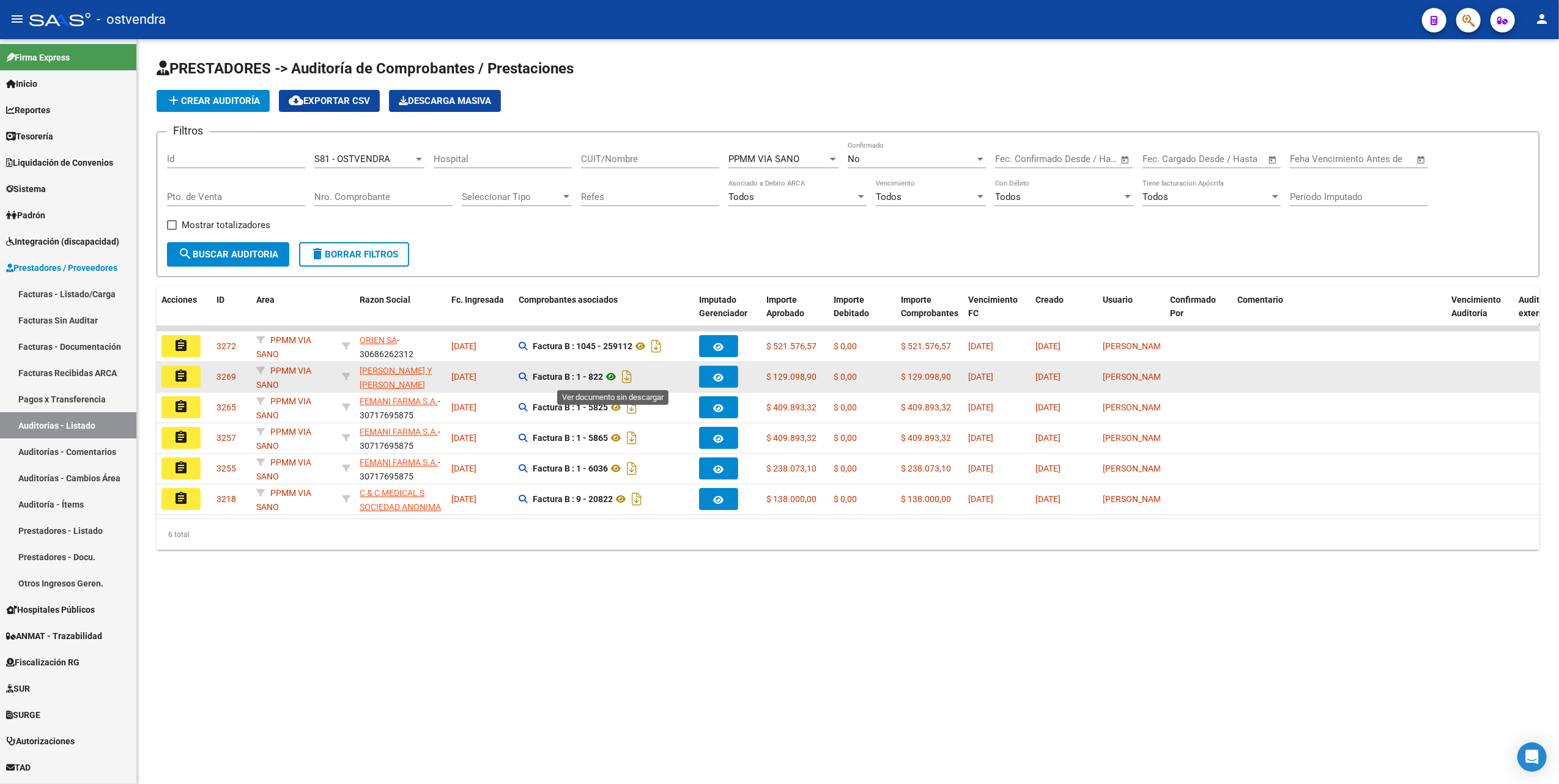
click at [612, 378] on icon at bounding box center [611, 377] width 16 height 15
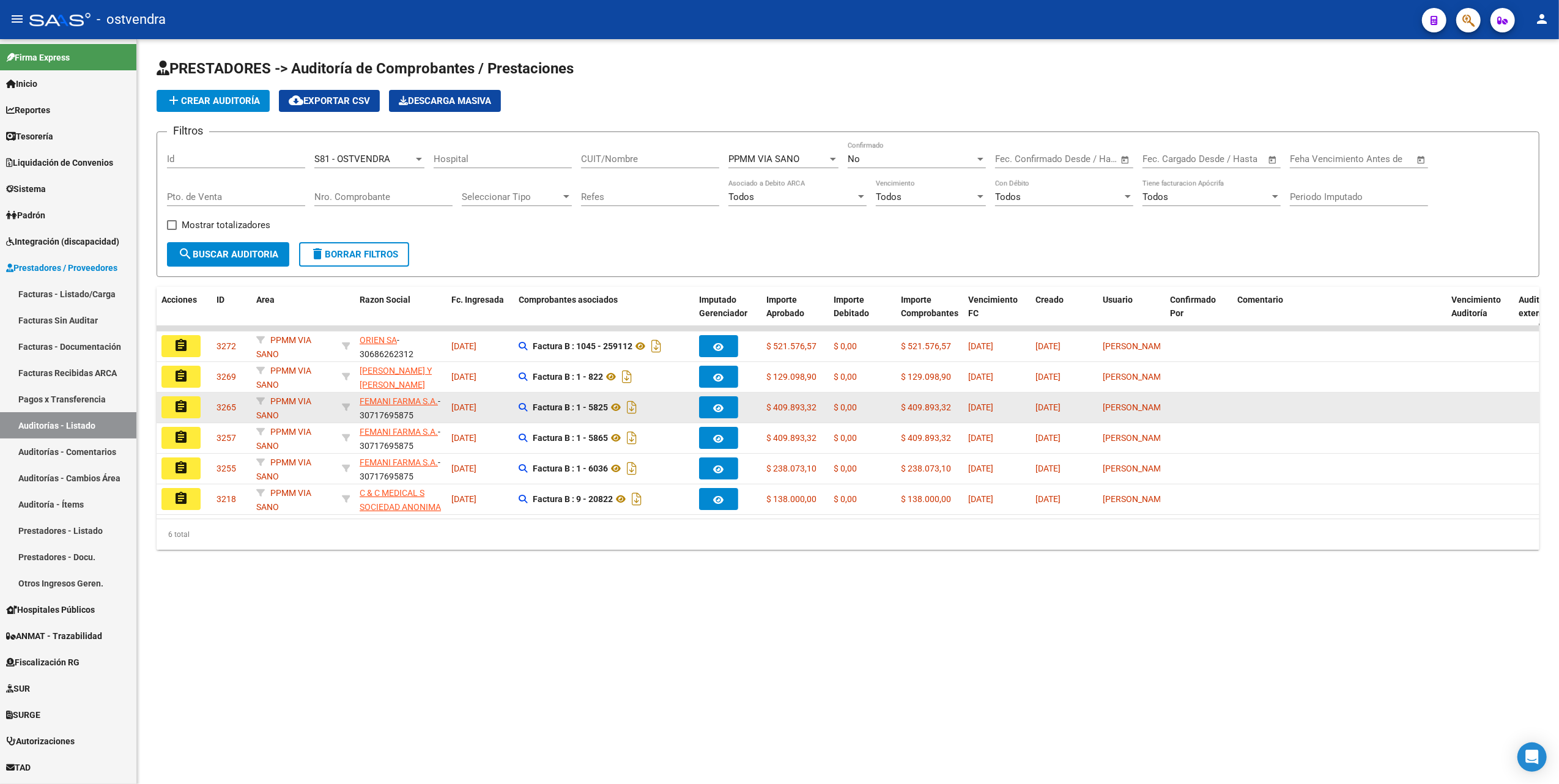
click at [179, 407] on mat-icon "assignment" at bounding box center [181, 406] width 15 height 15
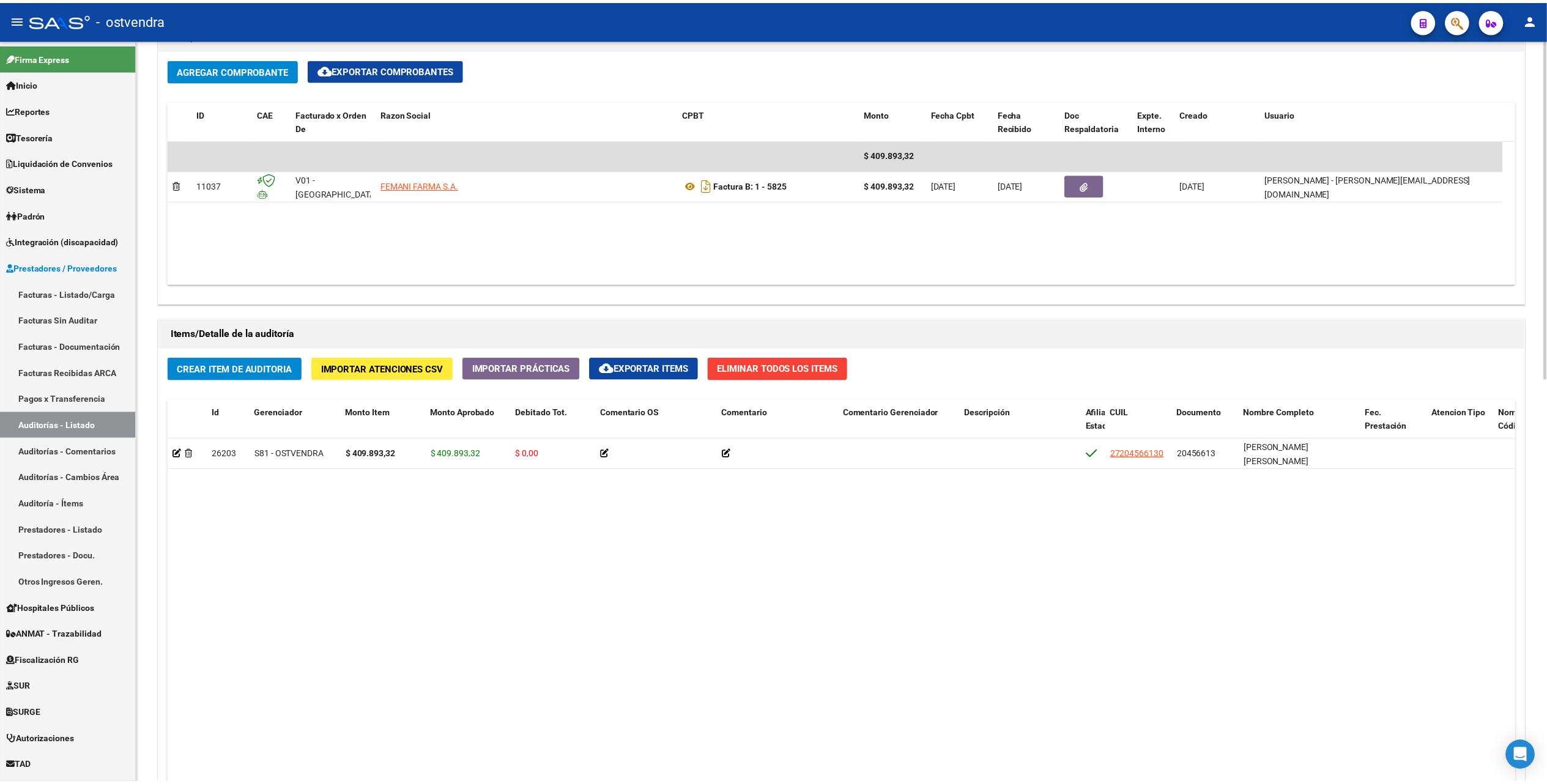
scroll to position [652, 0]
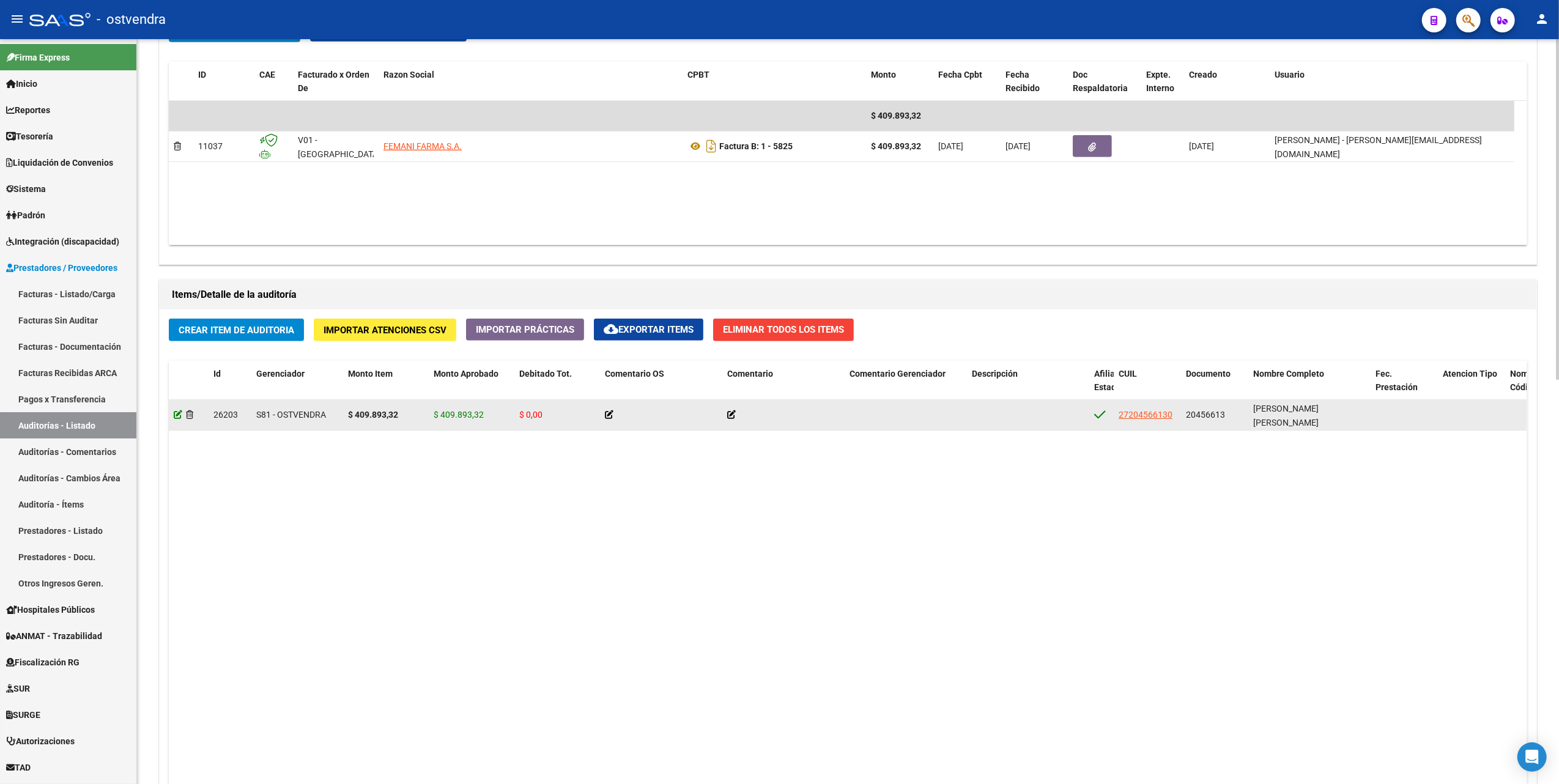
click at [177, 413] on icon at bounding box center [178, 414] width 8 height 8
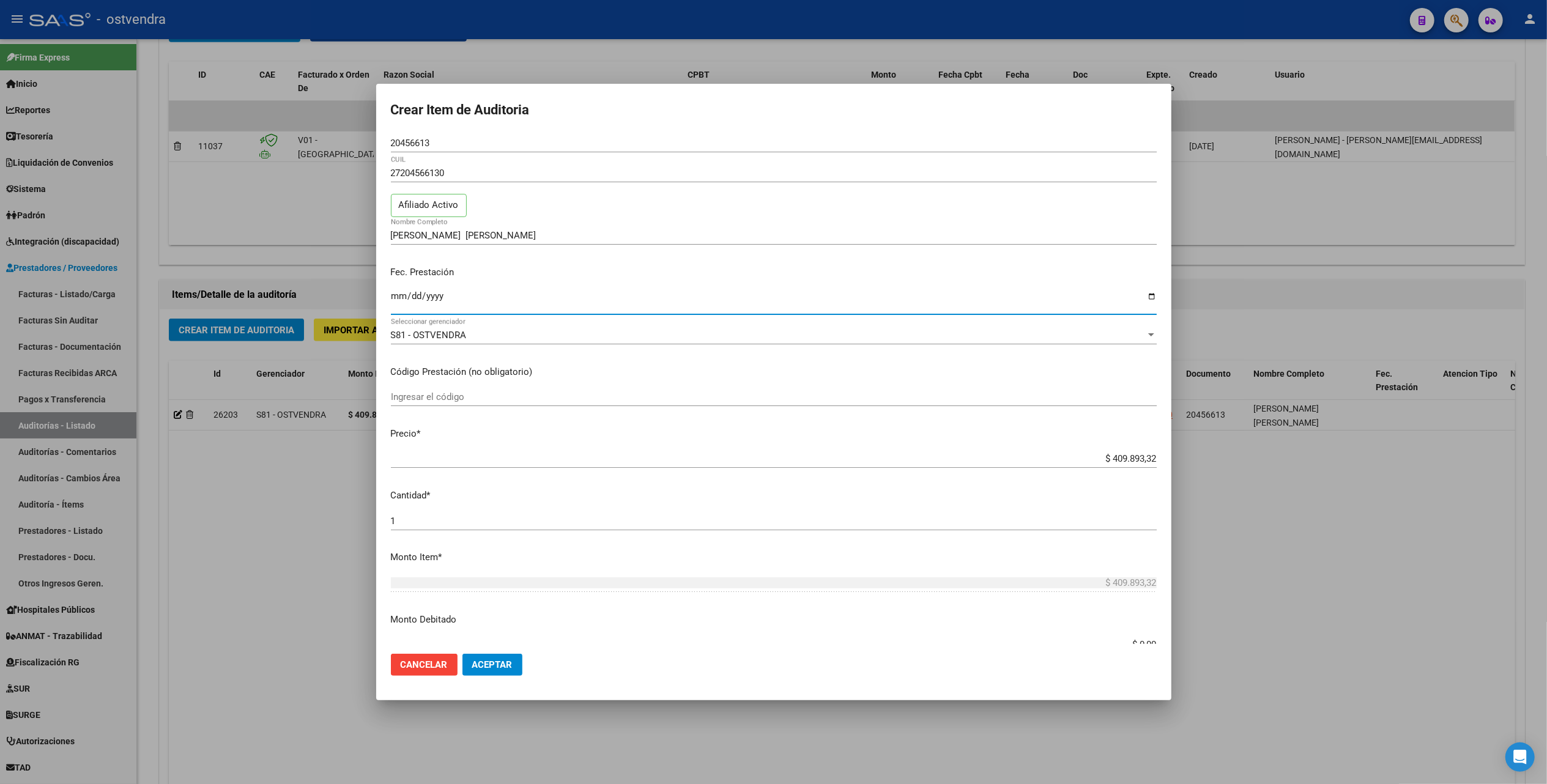
click at [395, 296] on input "Ingresar la fecha" at bounding box center [774, 301] width 766 height 19
type input "2025-07-22"
click at [724, 513] on div "1 Ingresar la cantidad" at bounding box center [774, 521] width 766 height 18
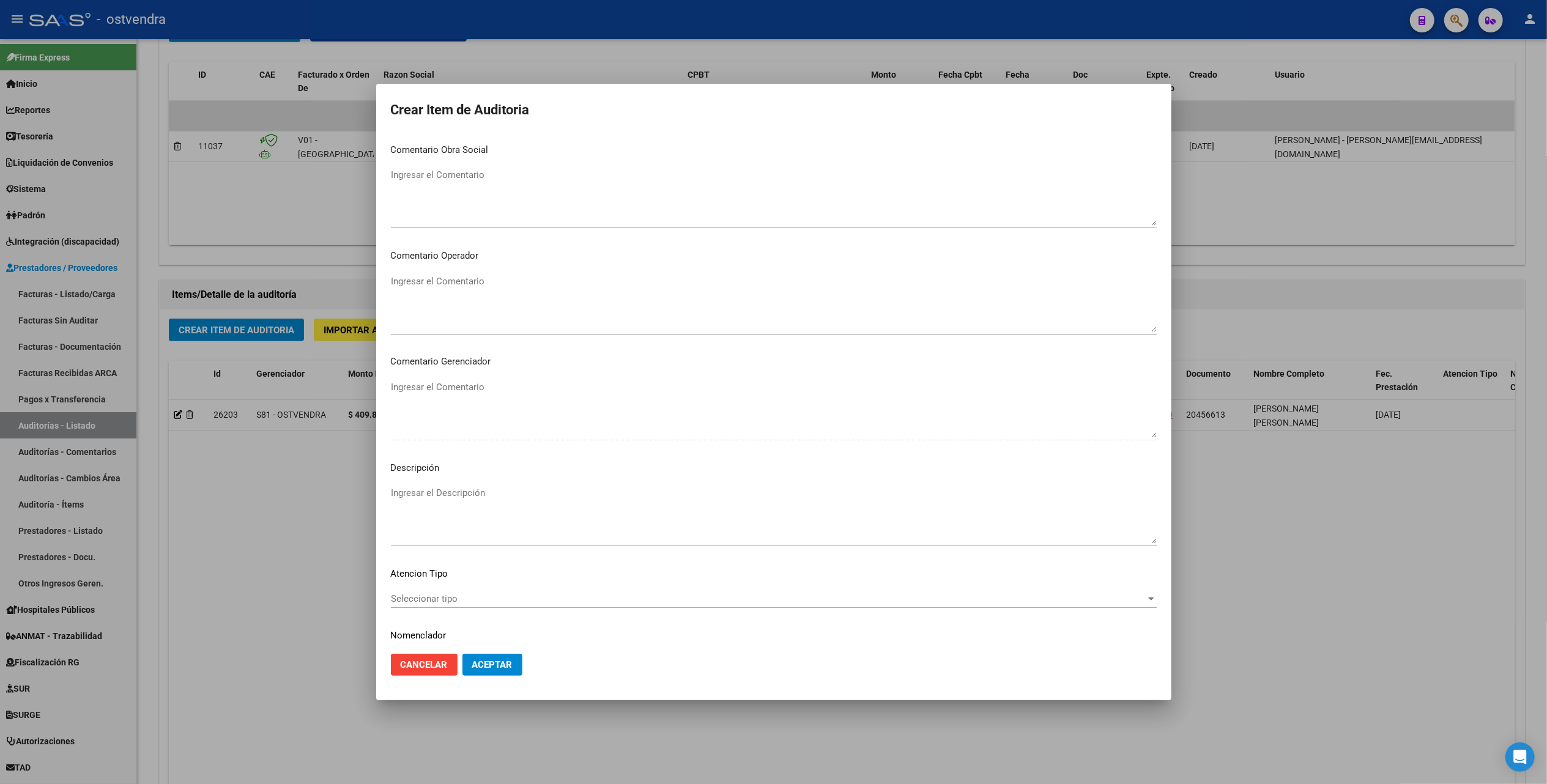
scroll to position [569, 0]
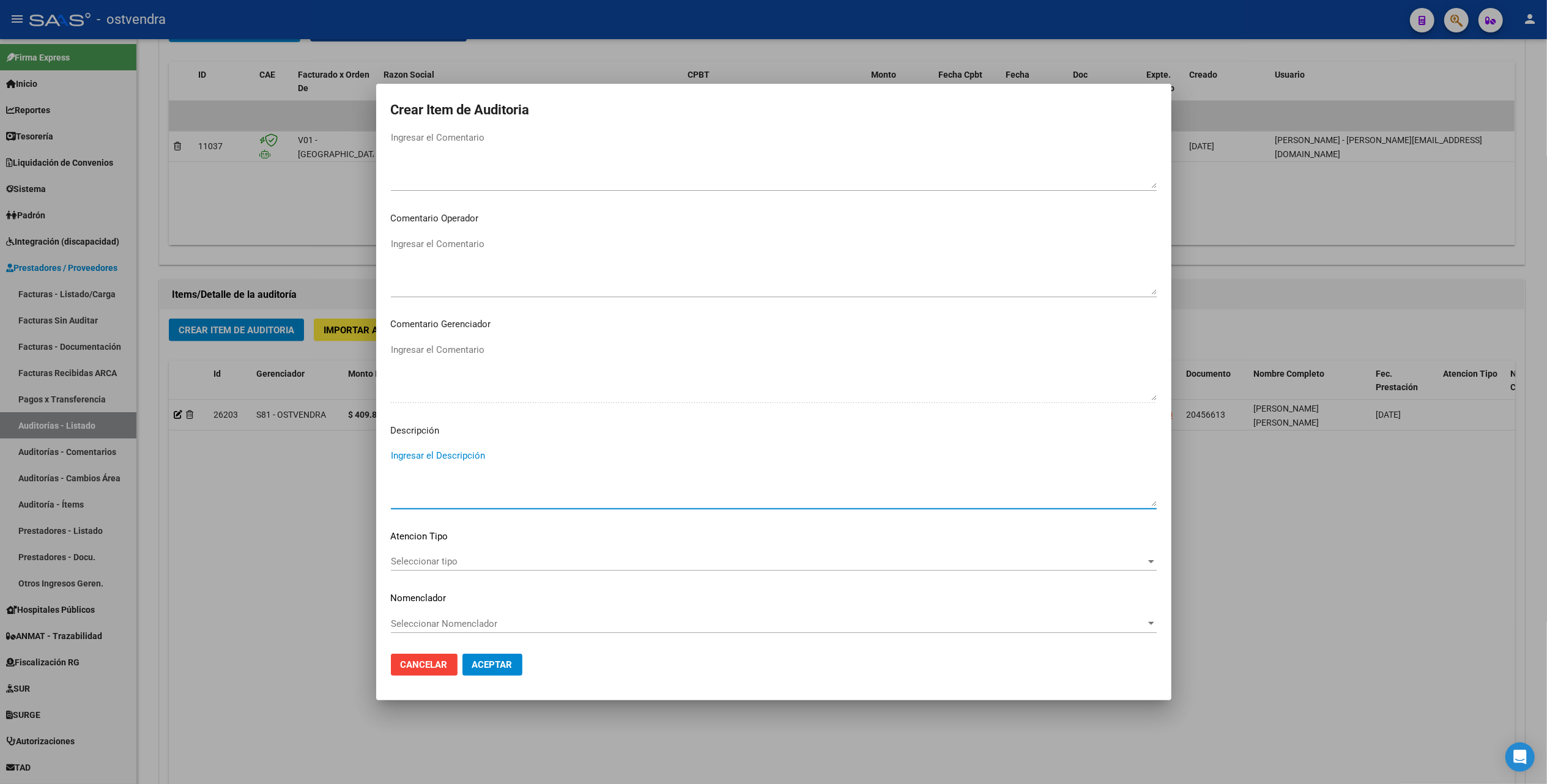
click at [449, 455] on textarea "Ingresar el Descripción" at bounding box center [774, 477] width 766 height 57
click at [454, 449] on textarea "Ingresar el Descripción" at bounding box center [774, 477] width 766 height 57
paste textarea "EMTRICITABINA 200 MG + [MEDICAL_DATA] 50 MG + [MEDICAL_DATA] ALAFENAMIDA 25 MG …"
click at [643, 494] on textarea "EMTRICITABINA 200 MG + [MEDICAL_DATA] 50 MG + [MEDICAL_DATA] ALAFENAMIDA 25 MG …" at bounding box center [774, 477] width 766 height 57
type textarea "EMTRICITABINA 200 MG + [MEDICAL_DATA] 50 MG + [MEDICAL_DATA] ALAFENAMIDA 25 MG …"
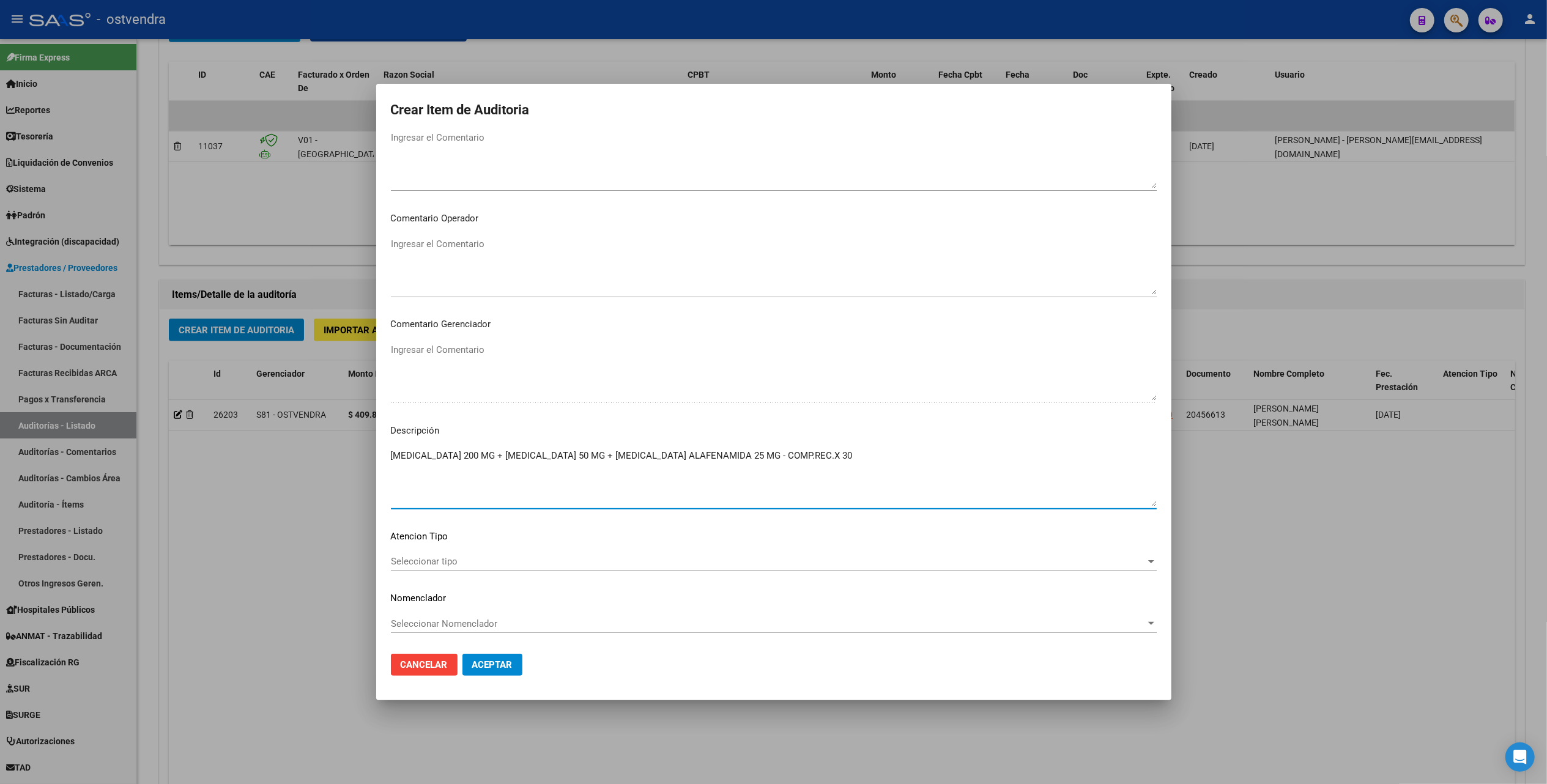
click at [437, 561] on span "Seleccionar tipo" at bounding box center [768, 561] width 755 height 11
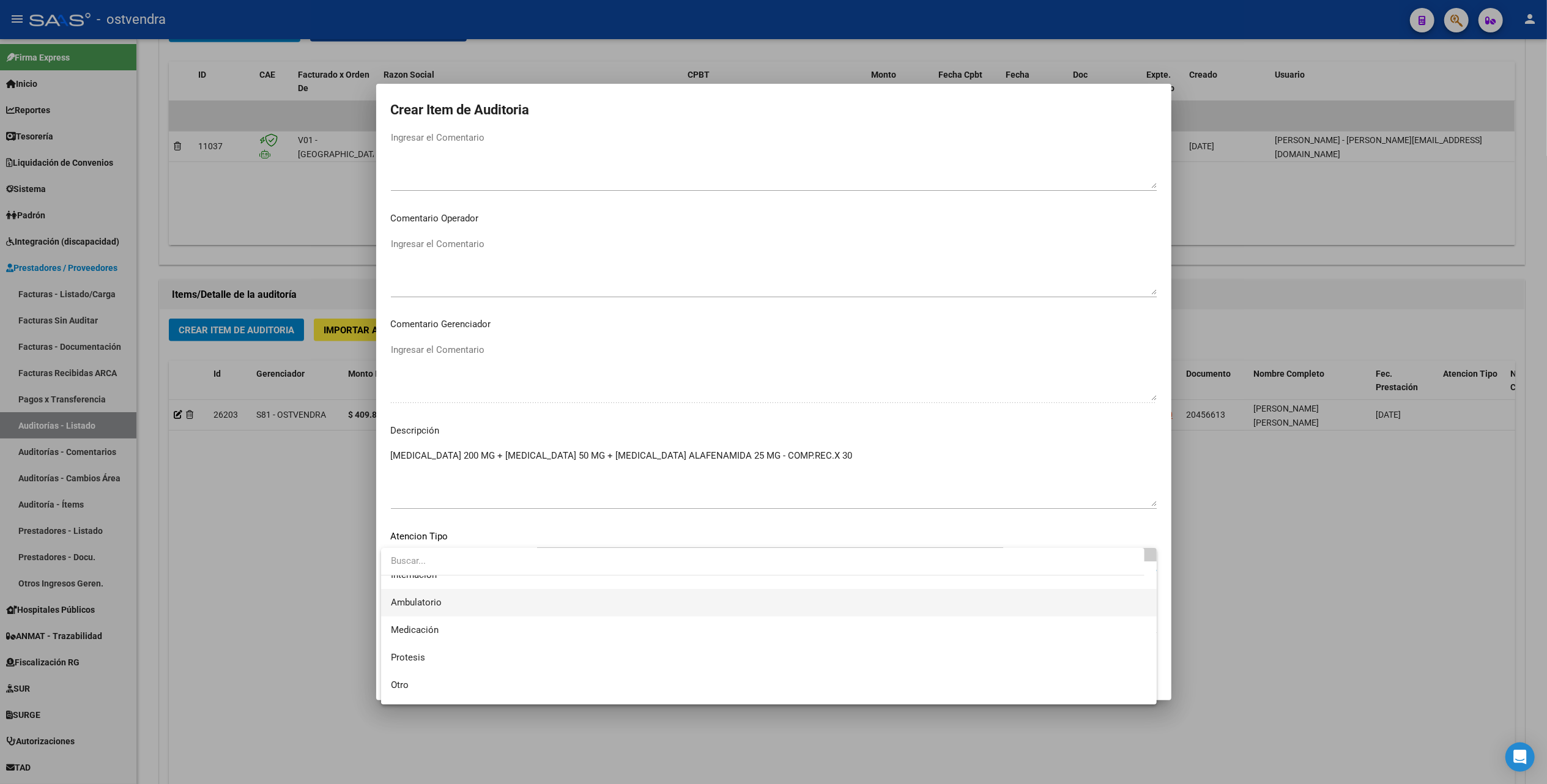
scroll to position [63, 0]
click at [416, 603] on span "Medicación" at bounding box center [415, 608] width 48 height 11
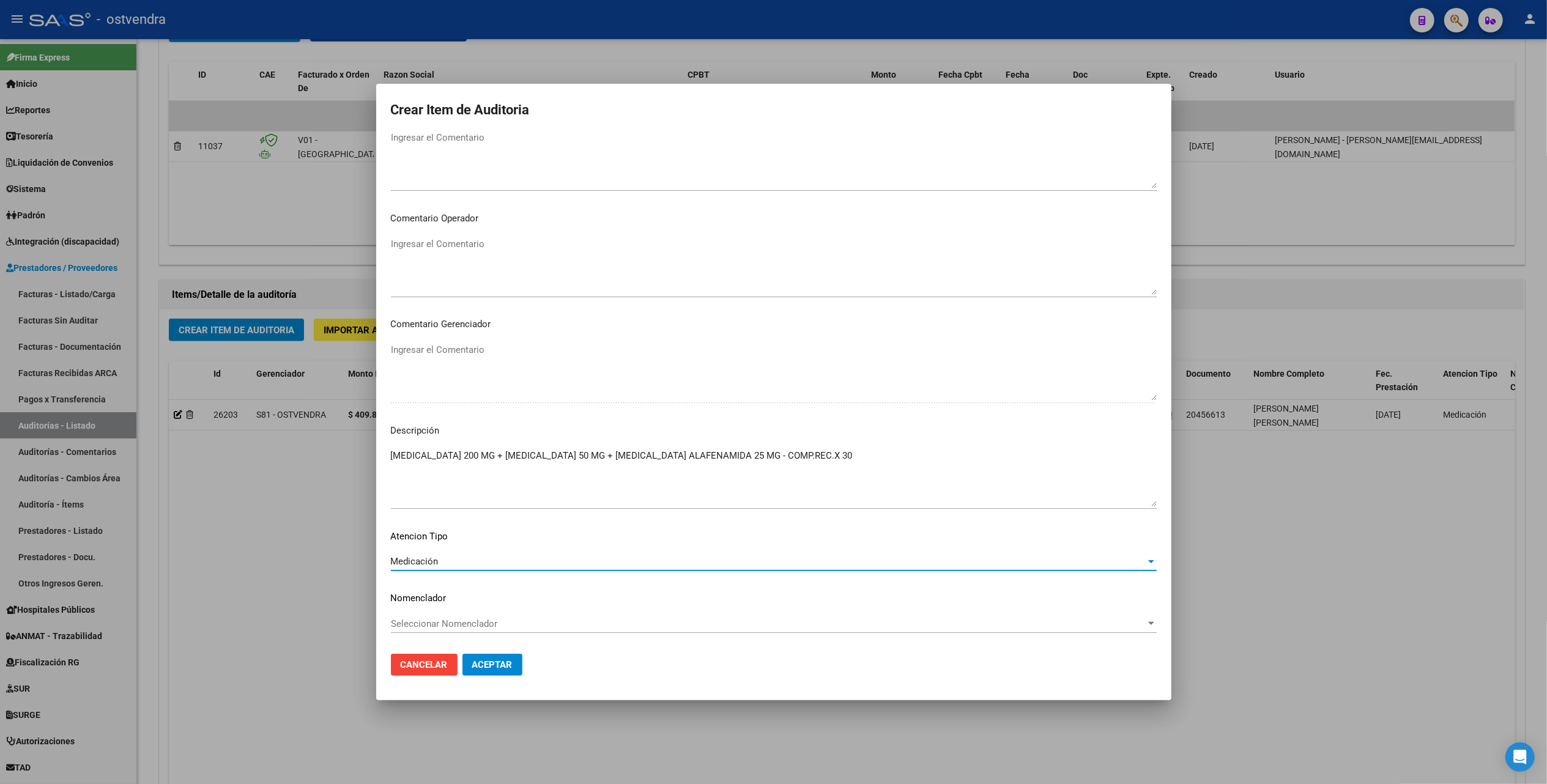
click at [495, 664] on span "Aceptar" at bounding box center [492, 665] width 41 height 11
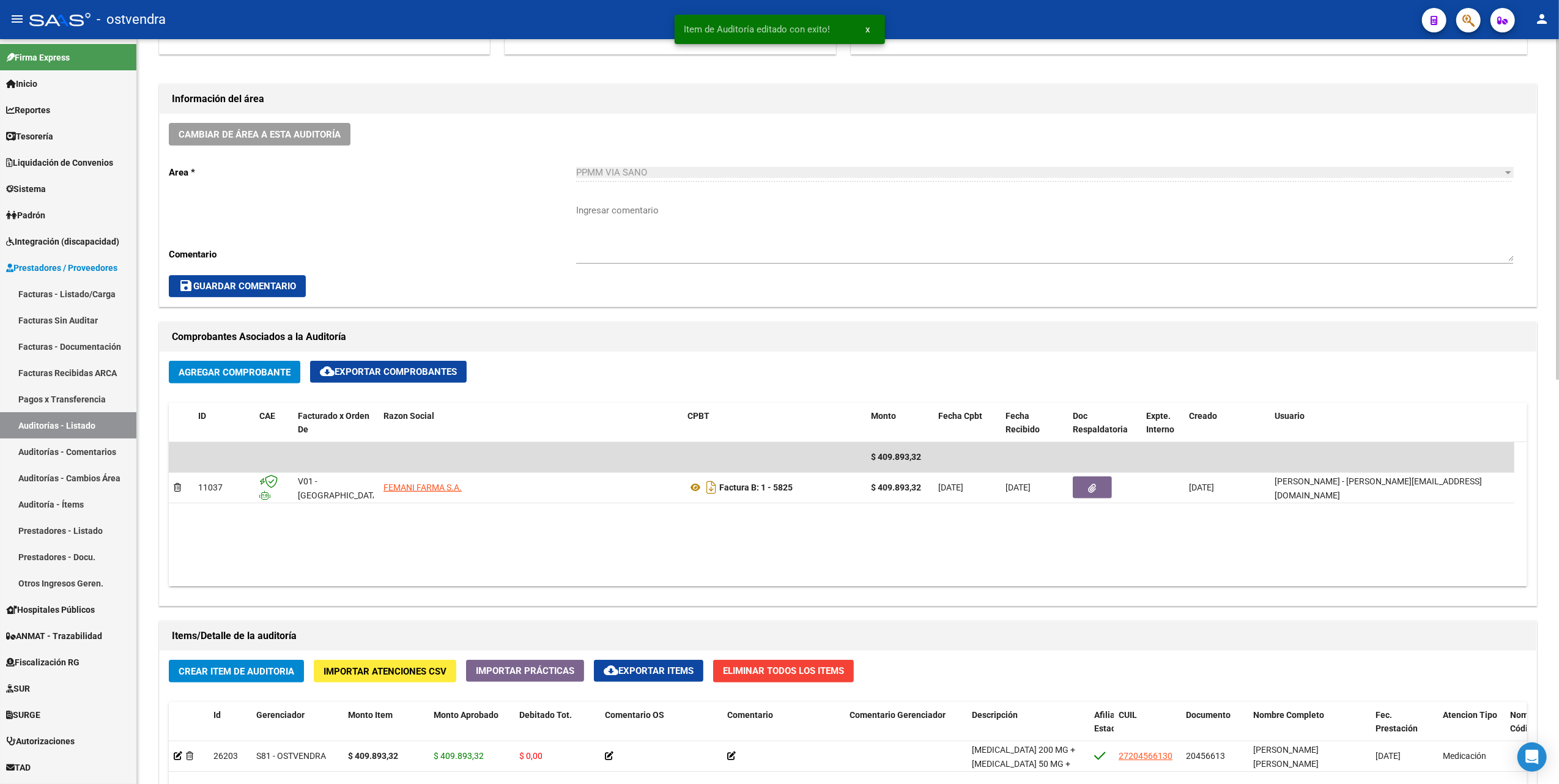
scroll to position [245, 0]
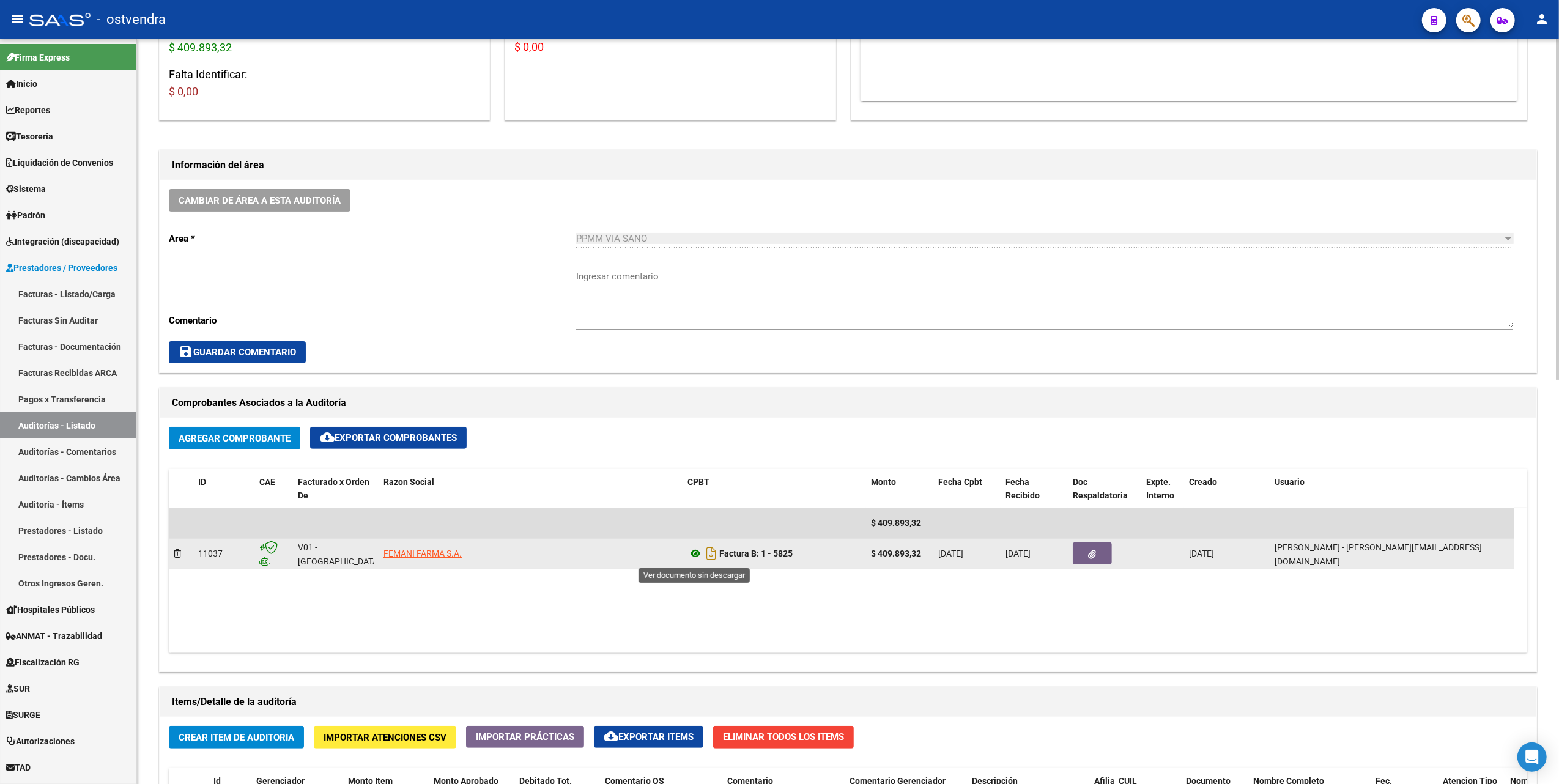
click at [690, 553] on icon at bounding box center [696, 553] width 16 height 15
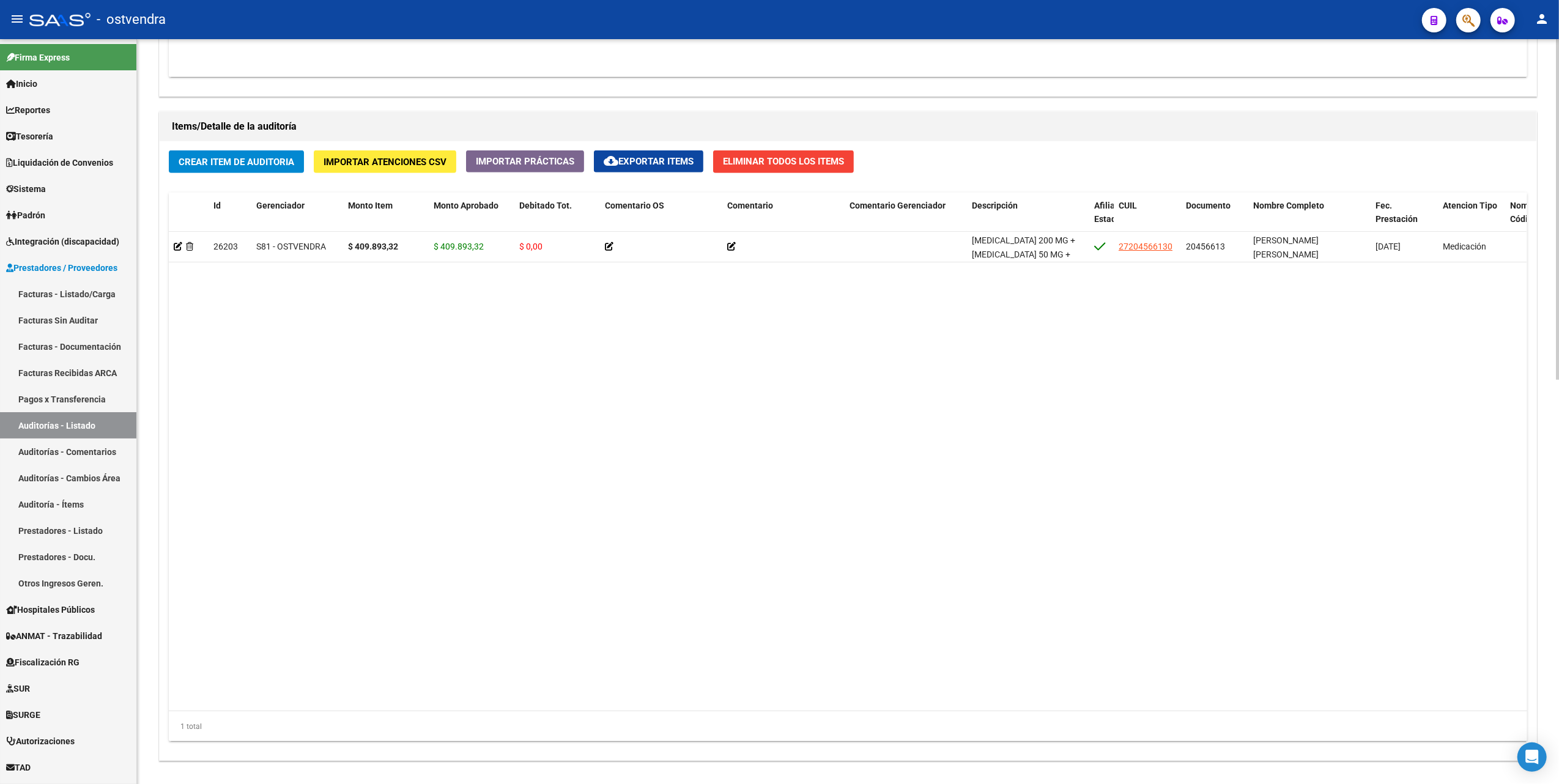
scroll to position [885, 0]
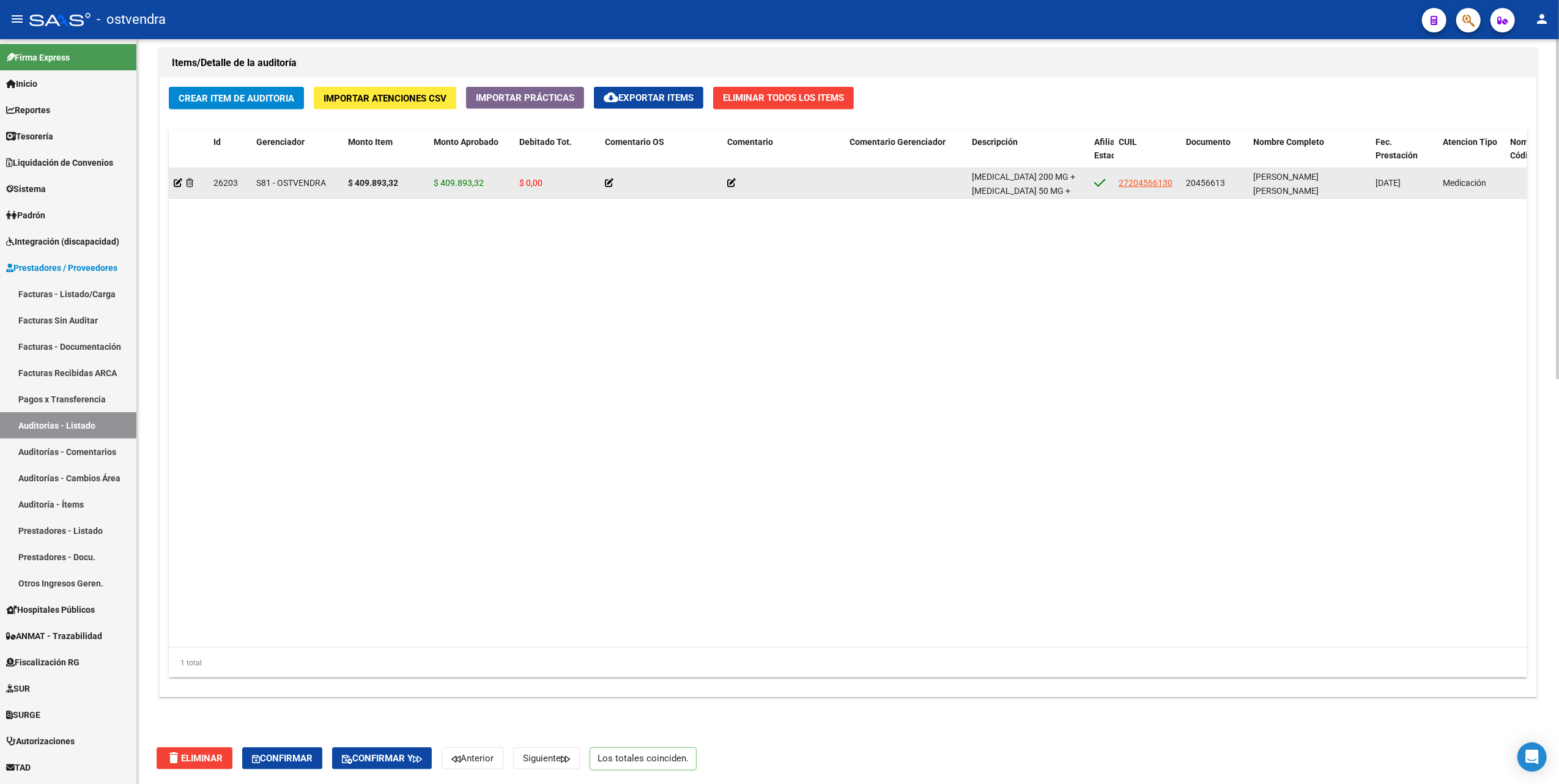
click at [607, 179] on icon at bounding box center [609, 183] width 8 height 8
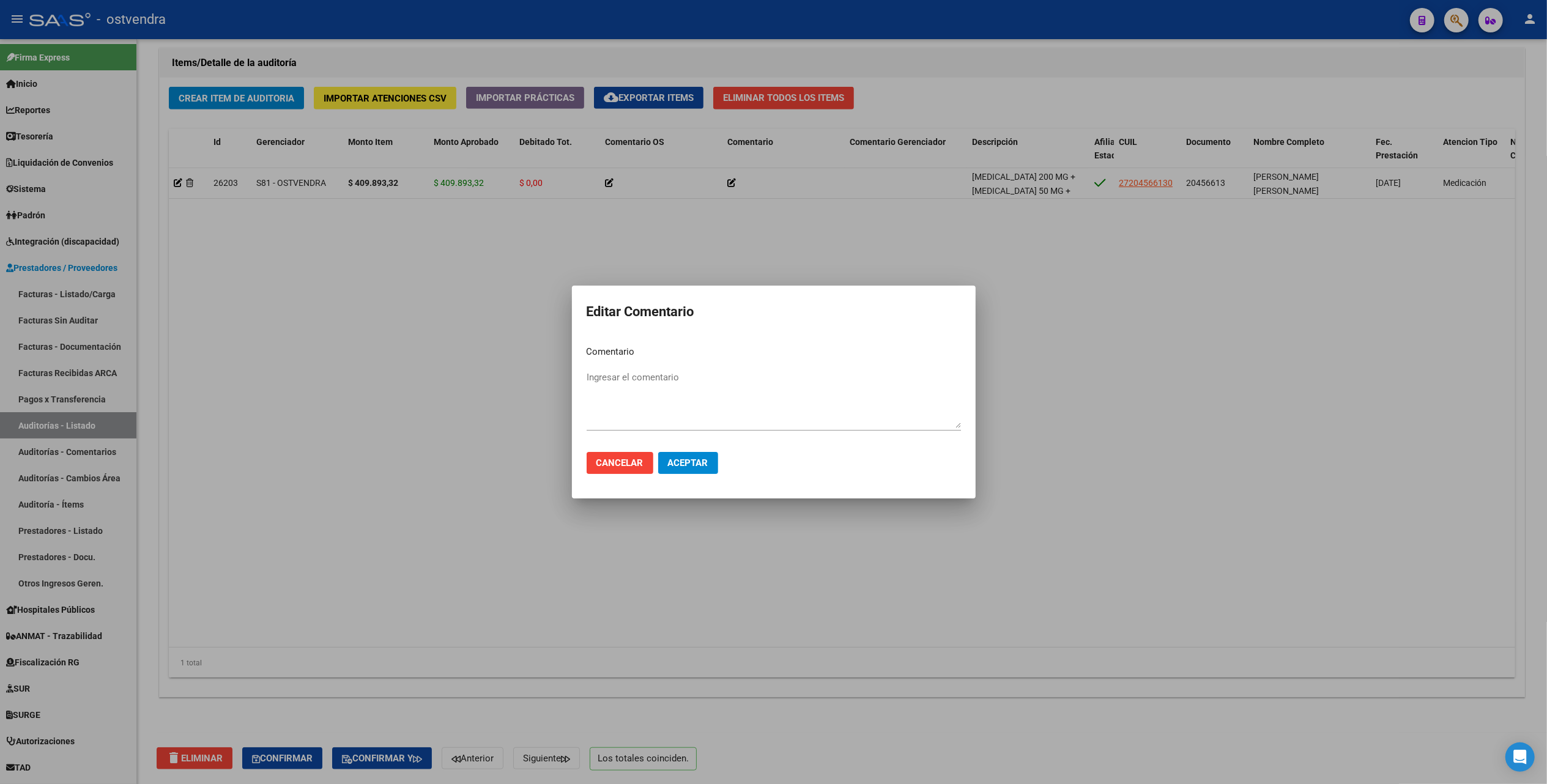
click at [672, 368] on div "Ingresar el comentario" at bounding box center [774, 399] width 375 height 63
click at [632, 466] on span "Cancelar" at bounding box center [619, 462] width 47 height 11
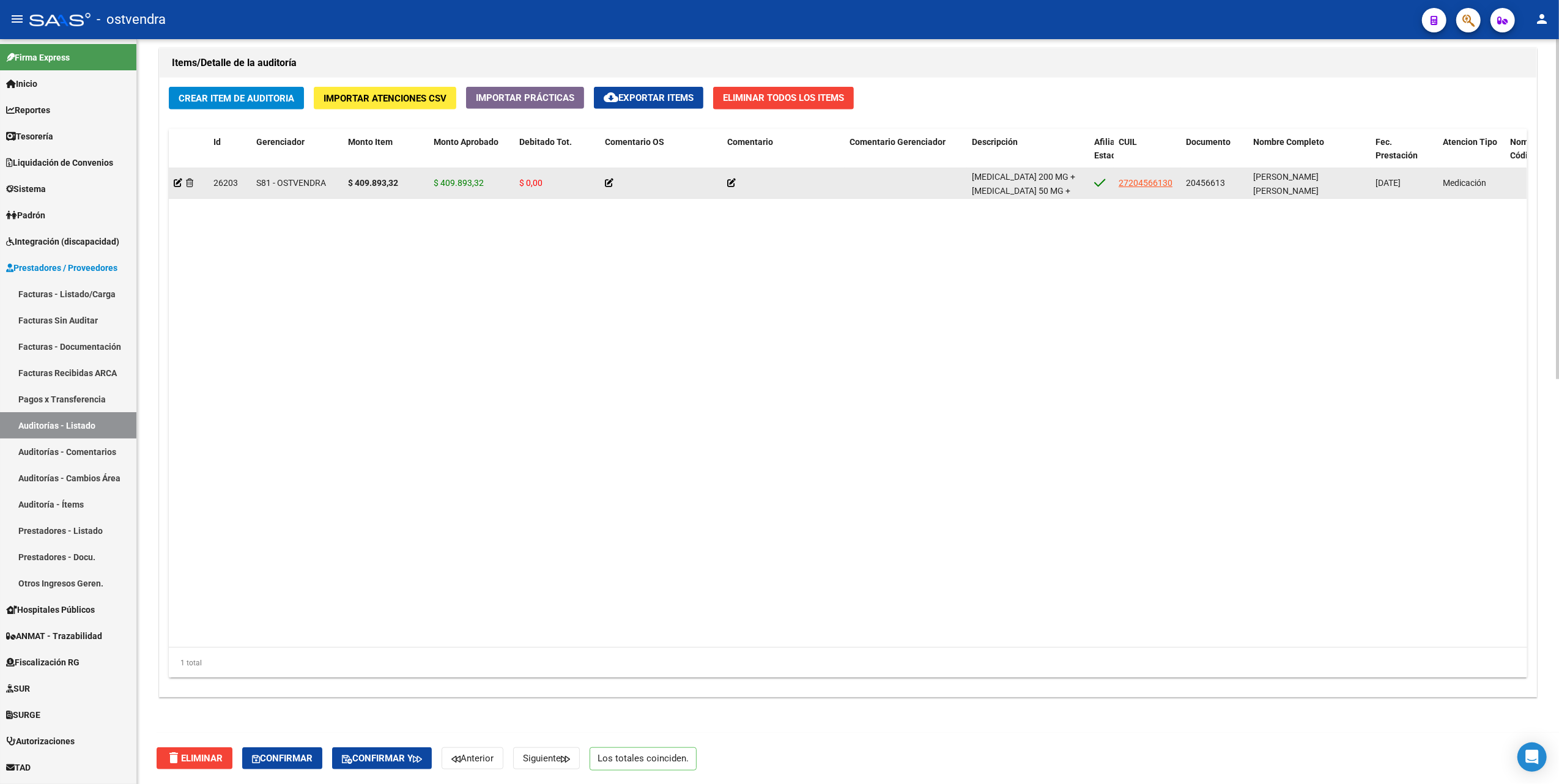
click at [729, 181] on icon at bounding box center [731, 183] width 8 height 8
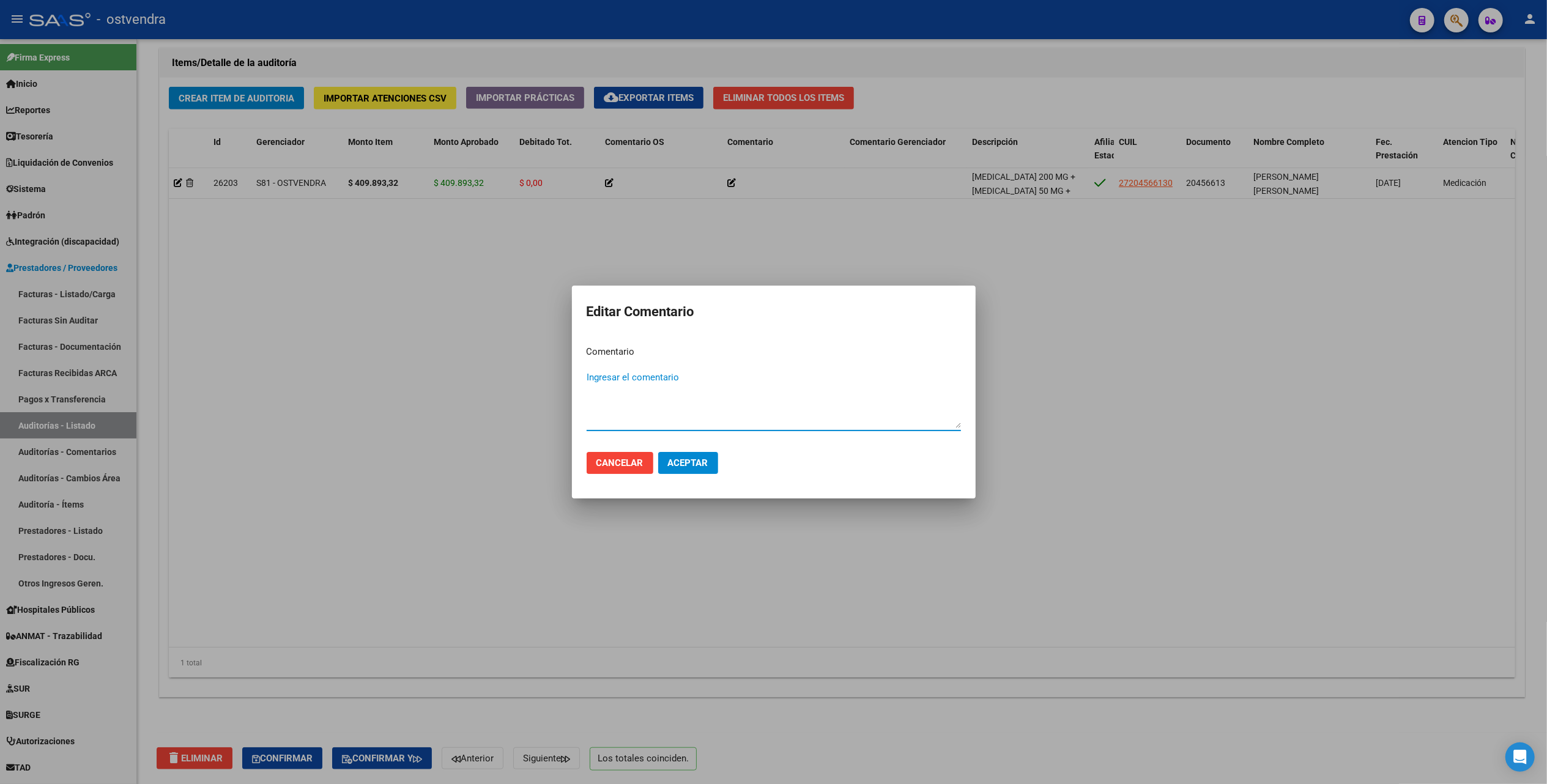
click at [681, 382] on textarea "Ingresar el comentario" at bounding box center [774, 399] width 375 height 57
type textarea "Medicación Alto Costo B24"
drag, startPoint x: 694, startPoint y: 460, endPoint x: 689, endPoint y: 453, distance: 8.6
click at [695, 459] on span "Aceptar" at bounding box center [688, 462] width 41 height 11
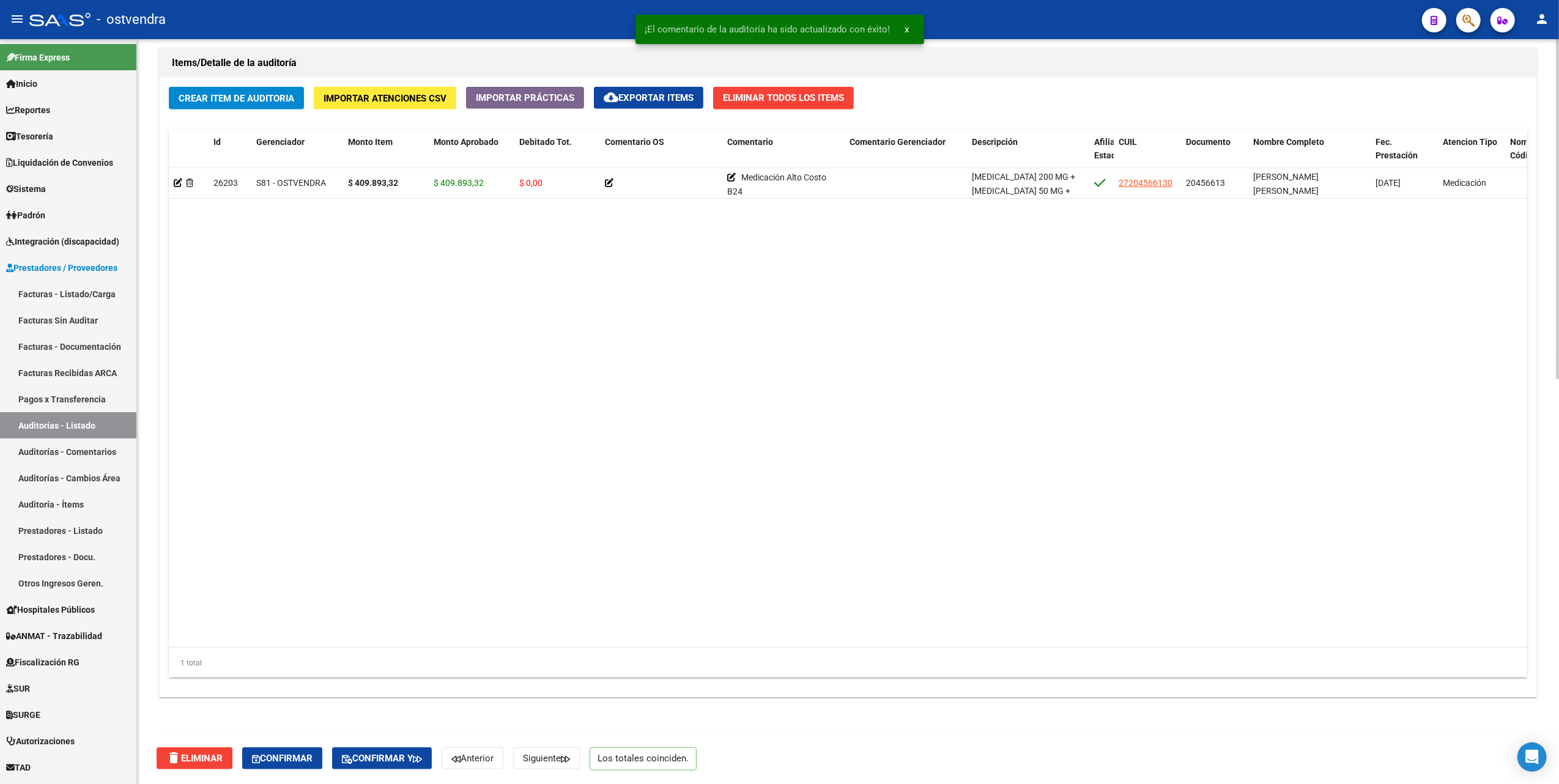
click at [774, 243] on datatable-body "26203 S81 - OSTVENDRA $ 409.893,32 $ 409.893,32 $ 0,00 Medicación Alto Costo B2…" at bounding box center [847, 407] width 1358 height 480
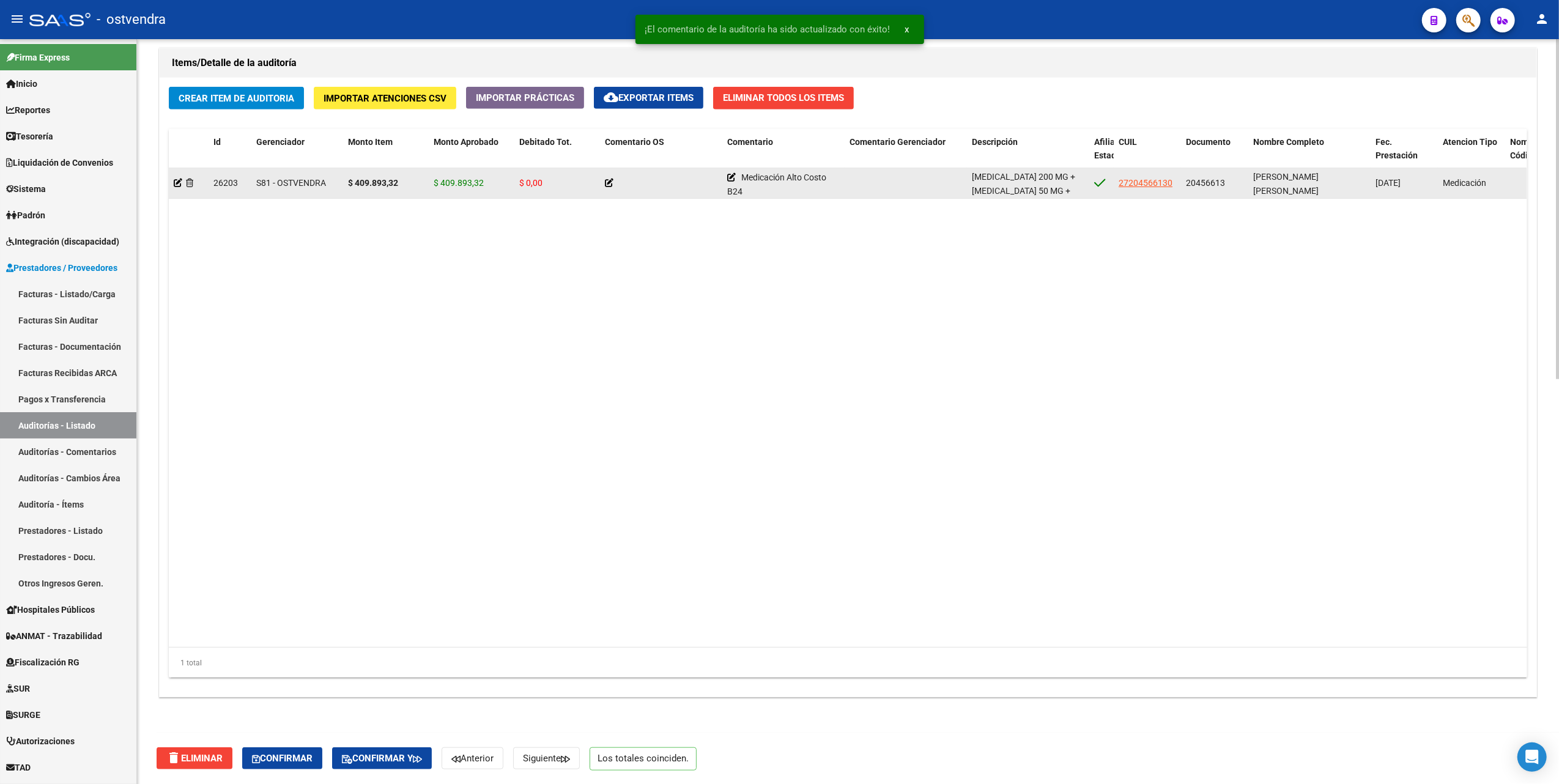
click at [610, 183] on icon at bounding box center [609, 183] width 8 height 8
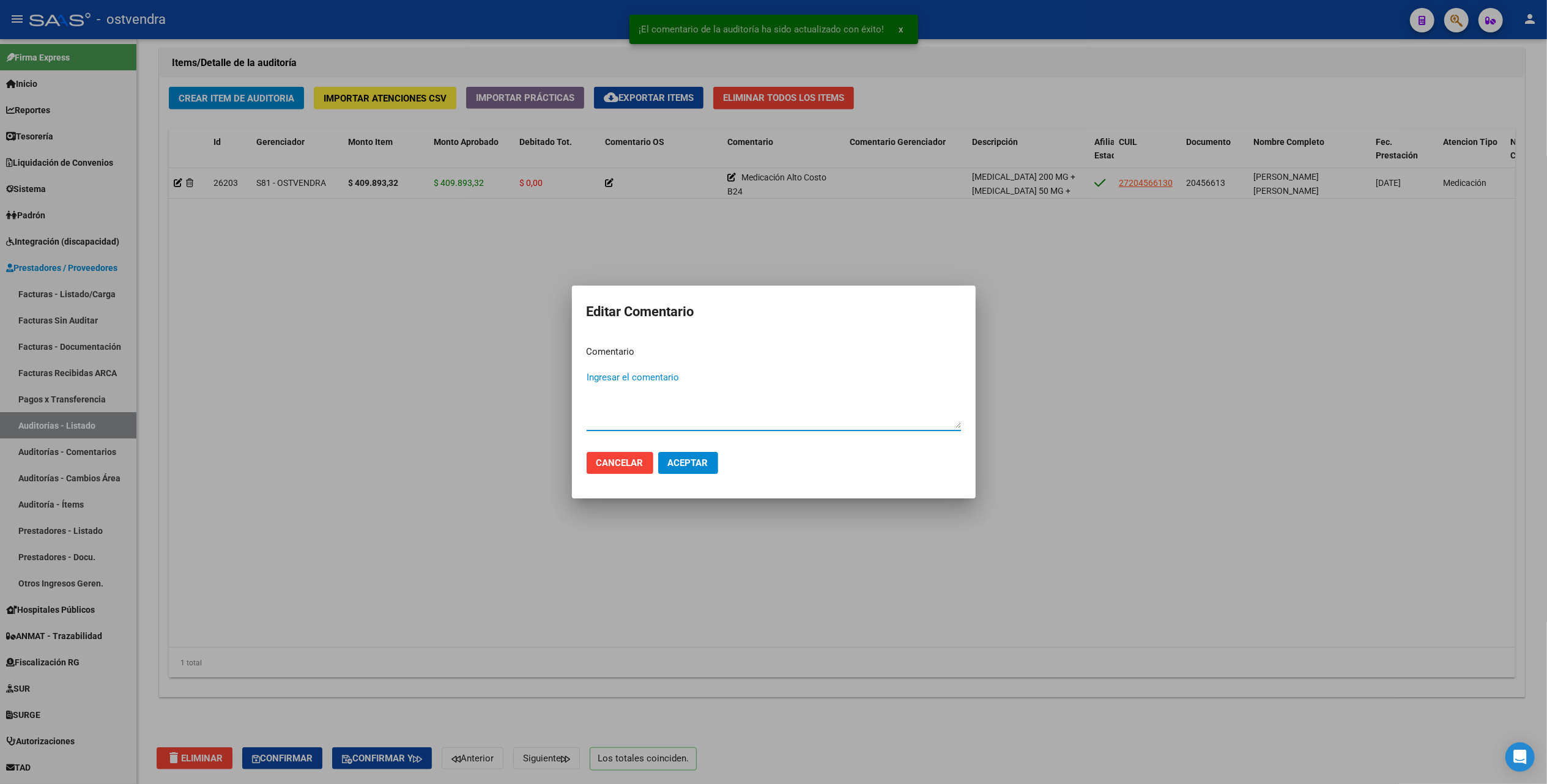
click at [661, 375] on textarea "Ingresar el comentario" at bounding box center [774, 399] width 375 height 57
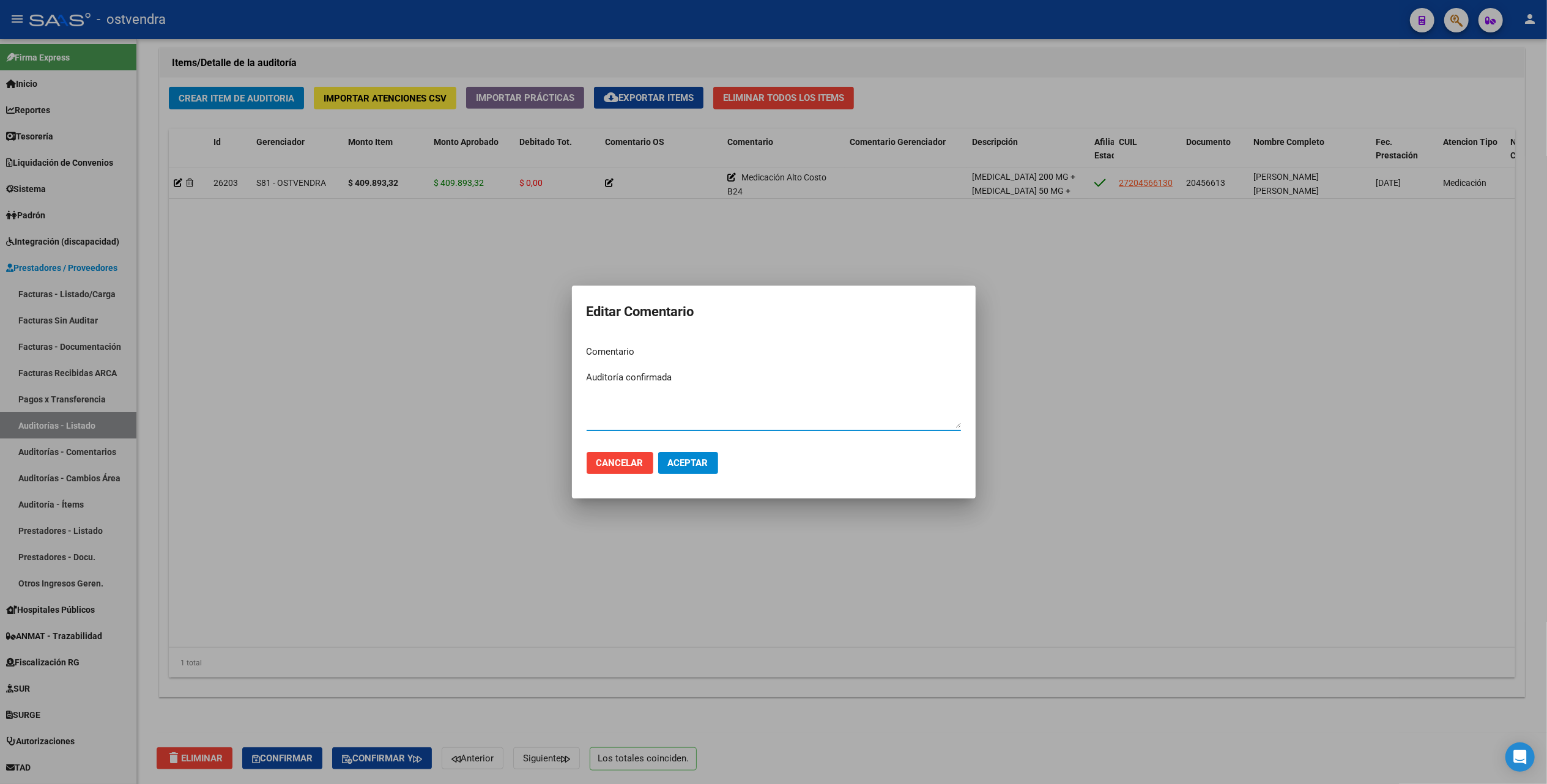
type textarea "Auditoría confirmada"
click at [678, 455] on button "Aceptar" at bounding box center [688, 463] width 60 height 22
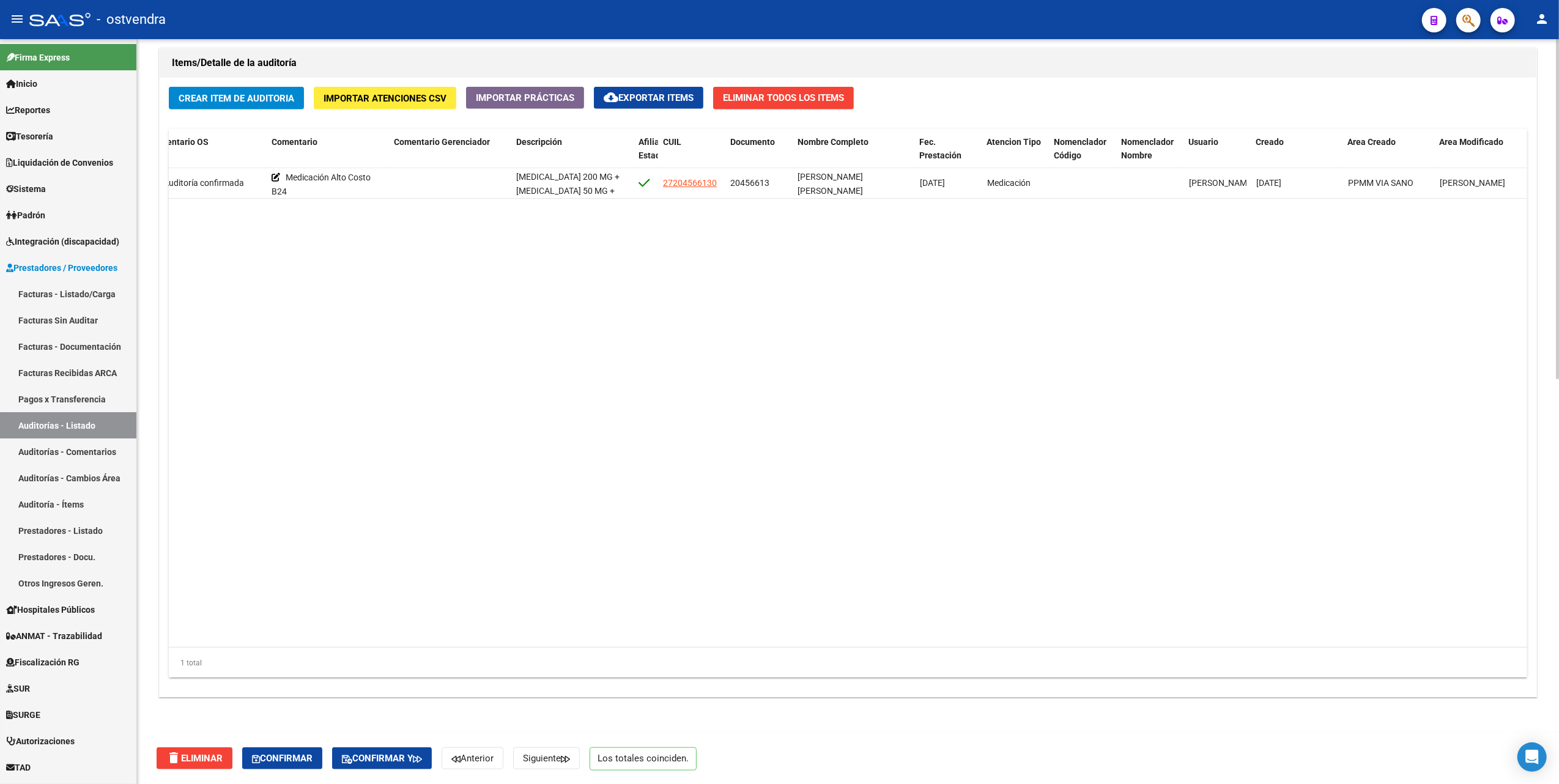
scroll to position [0, 0]
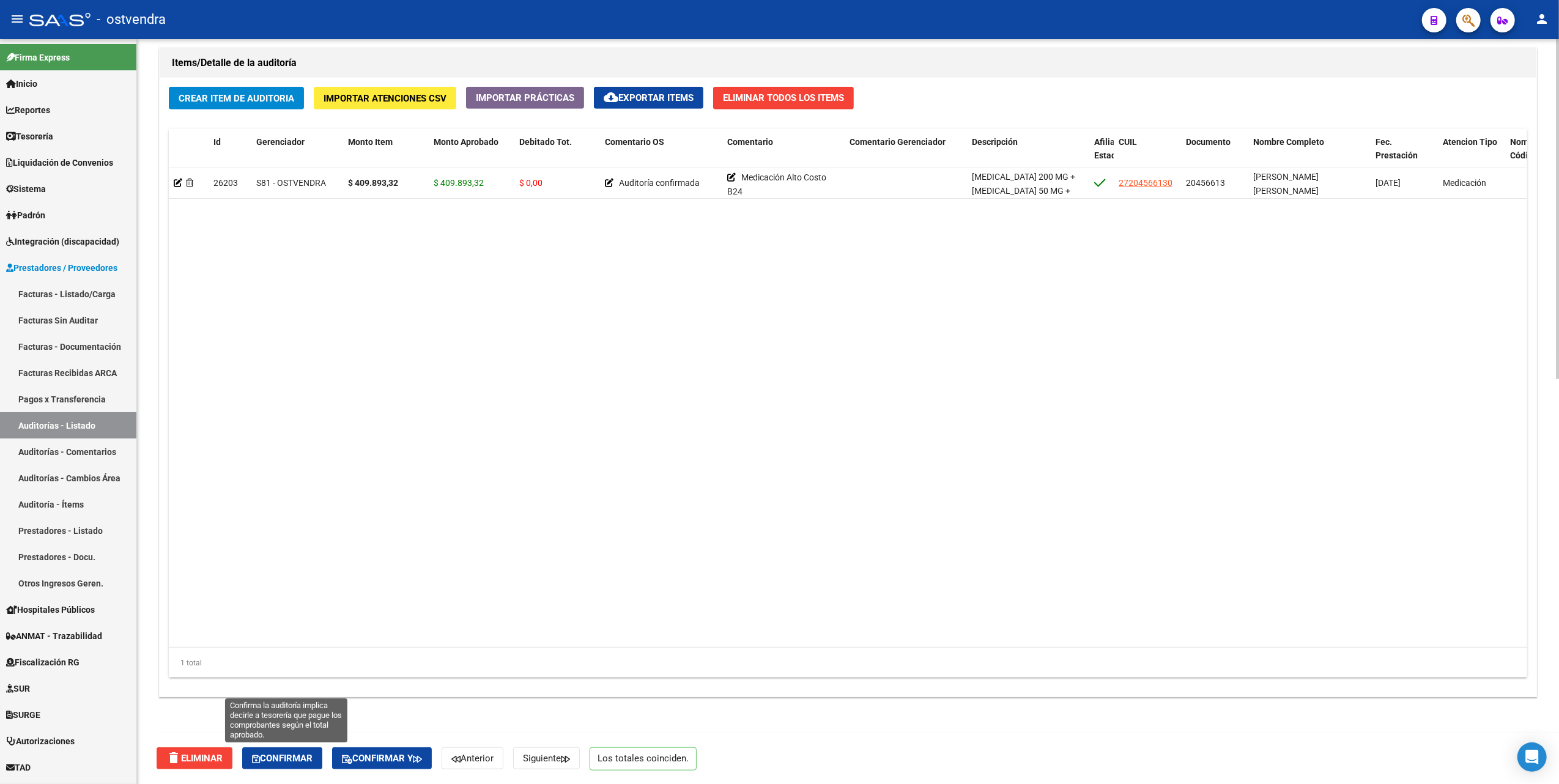
click at [300, 757] on span "Confirmar" at bounding box center [282, 758] width 61 height 11
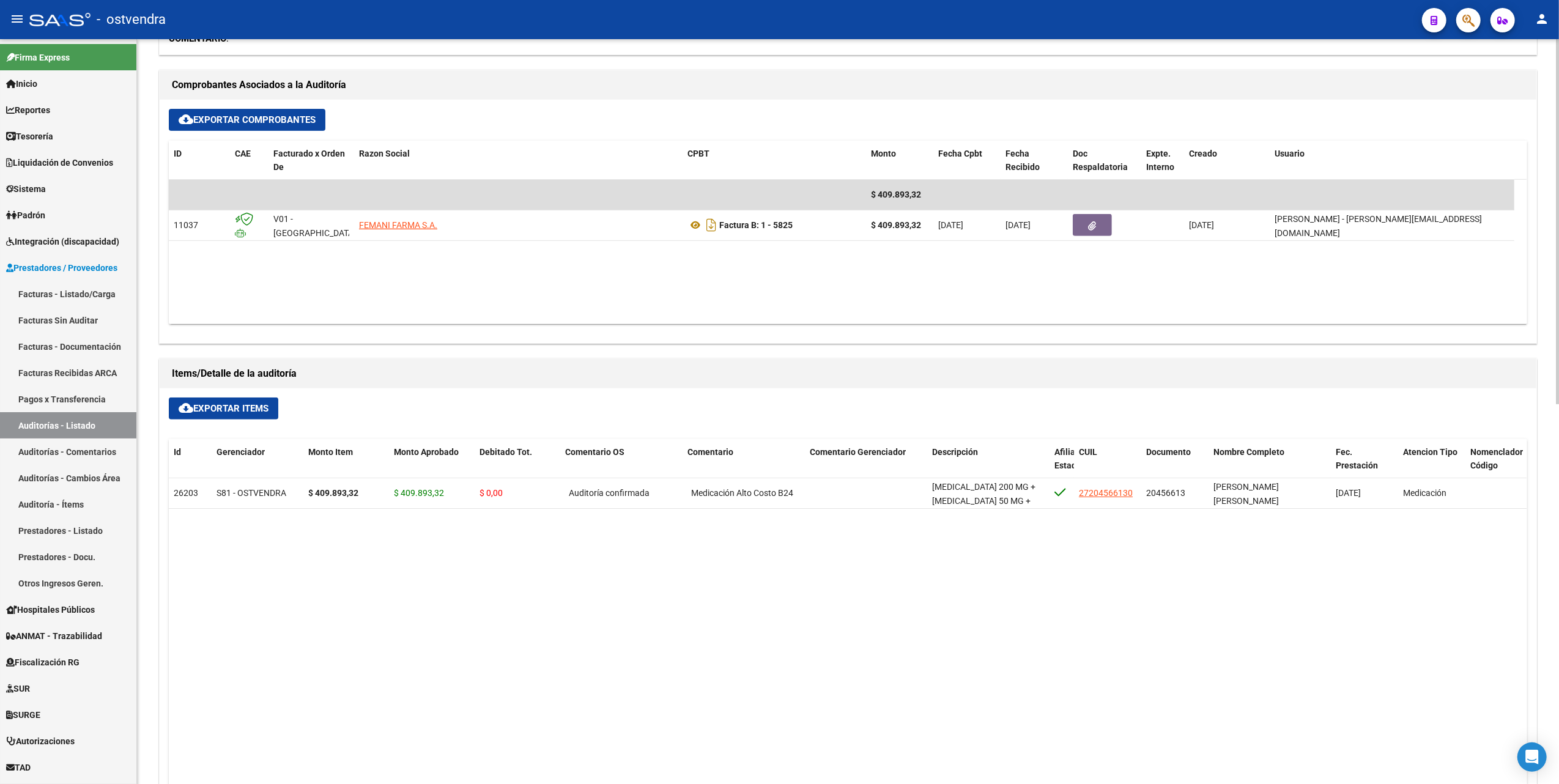
scroll to position [451, 0]
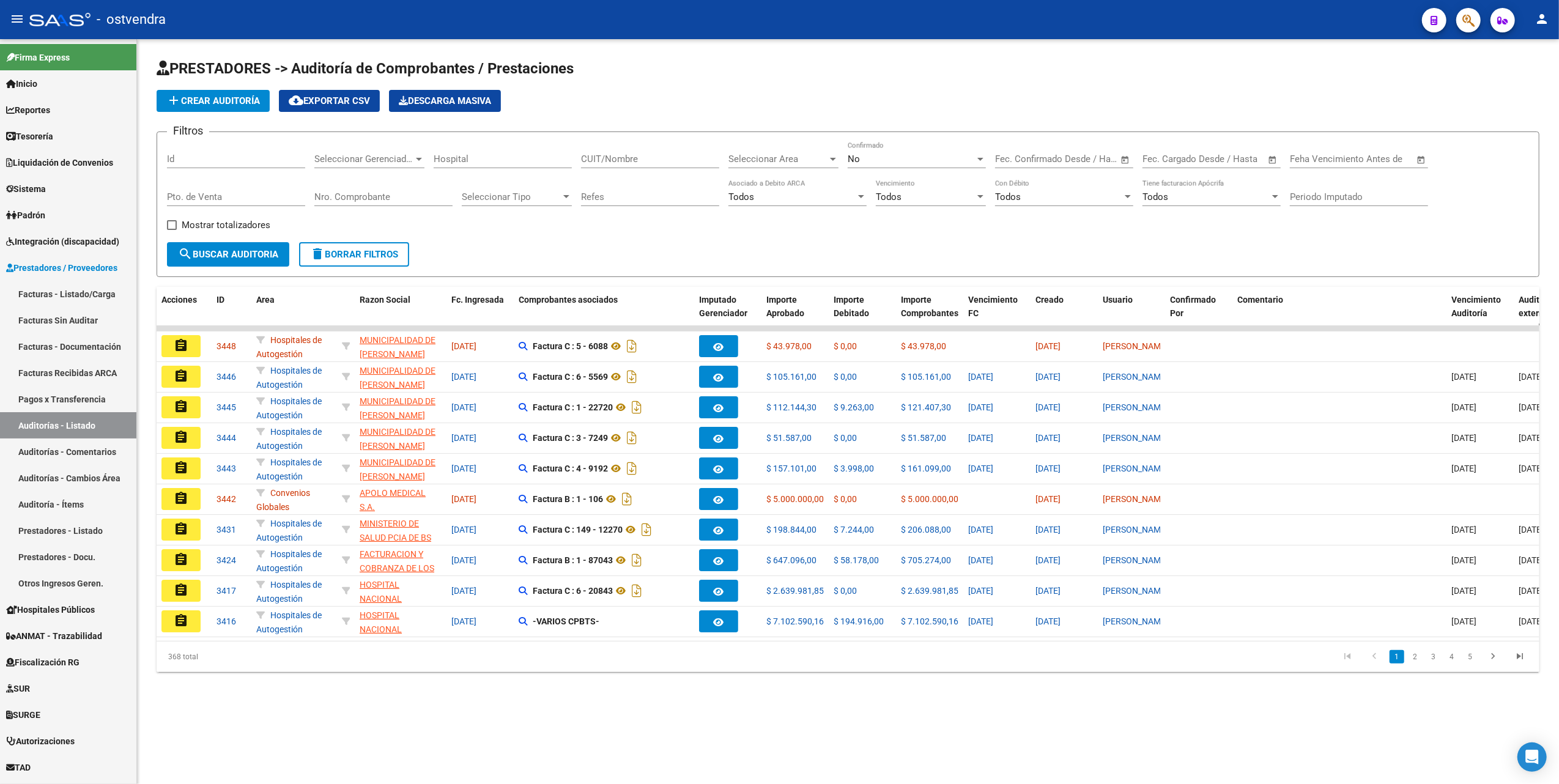
click at [419, 160] on div at bounding box center [418, 159] width 6 height 3
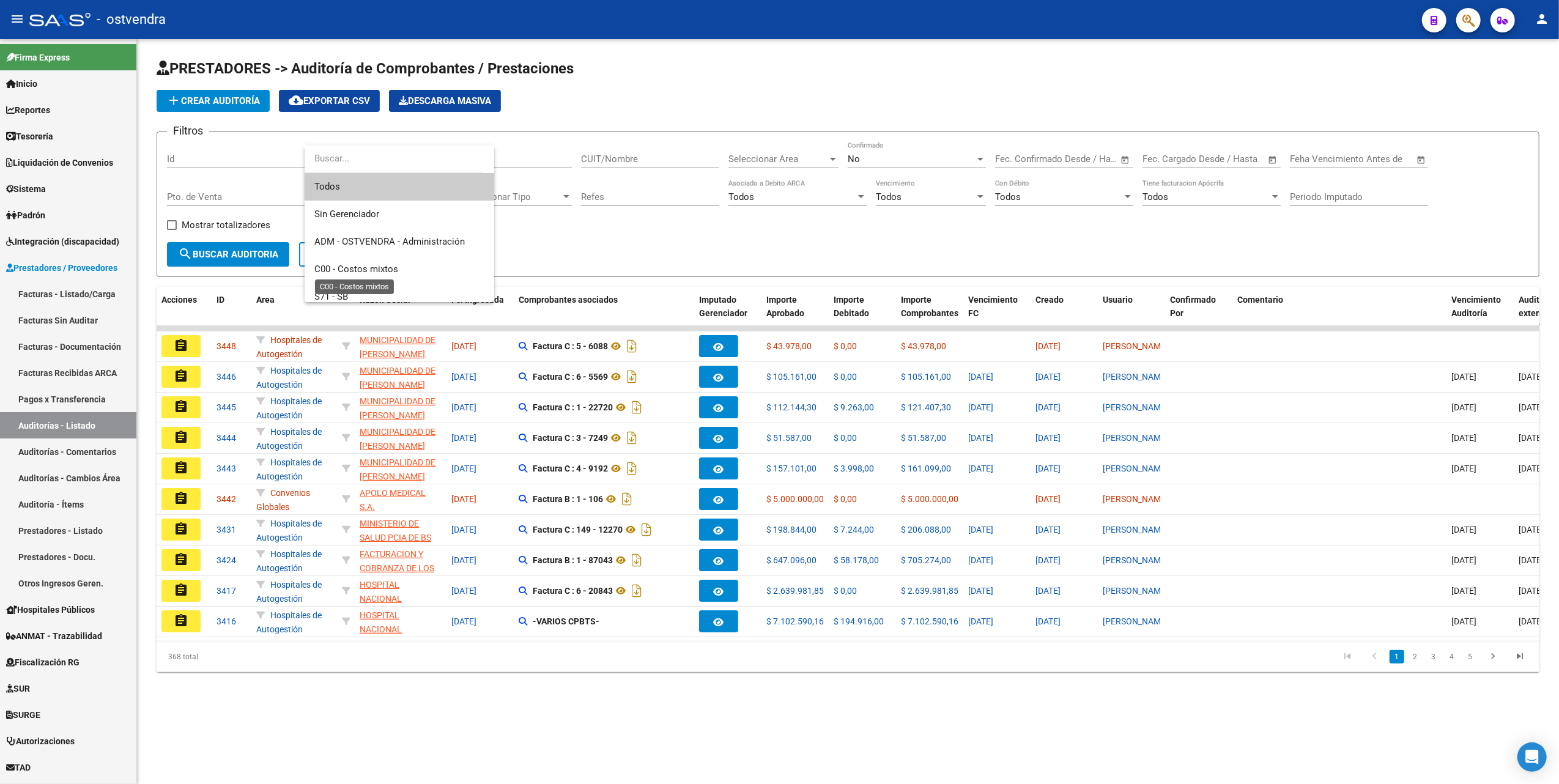
scroll to position [81, 0]
click at [322, 243] on span "S81 - OSTVENDRA" at bounding box center [352, 242] width 76 height 11
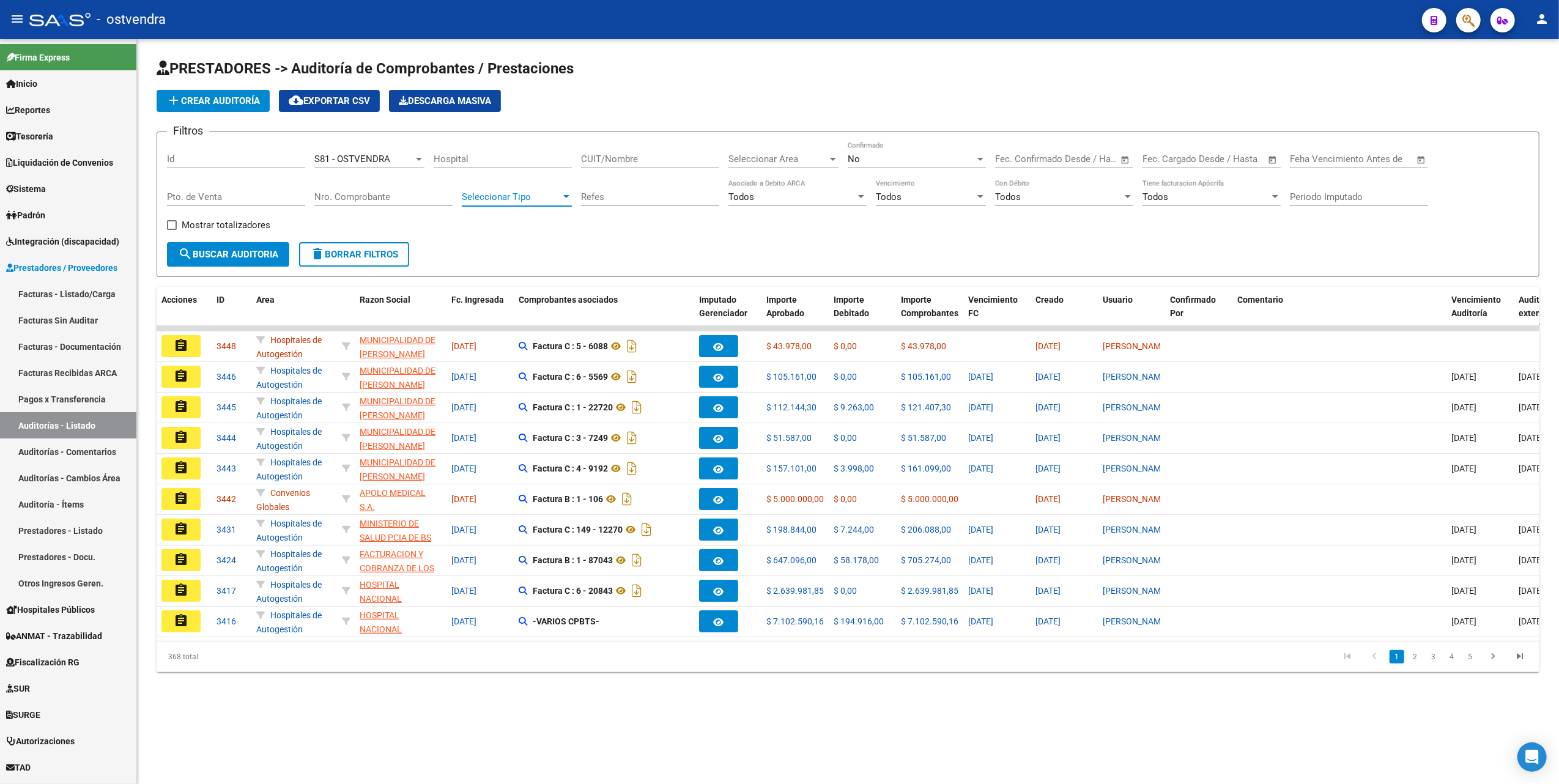
click at [563, 198] on div at bounding box center [566, 196] width 11 height 10
drag, startPoint x: 818, startPoint y: 260, endPoint x: 624, endPoint y: 230, distance: 196.3
click at [814, 255] on div at bounding box center [780, 392] width 1559 height 784
click at [833, 162] on div at bounding box center [832, 159] width 11 height 10
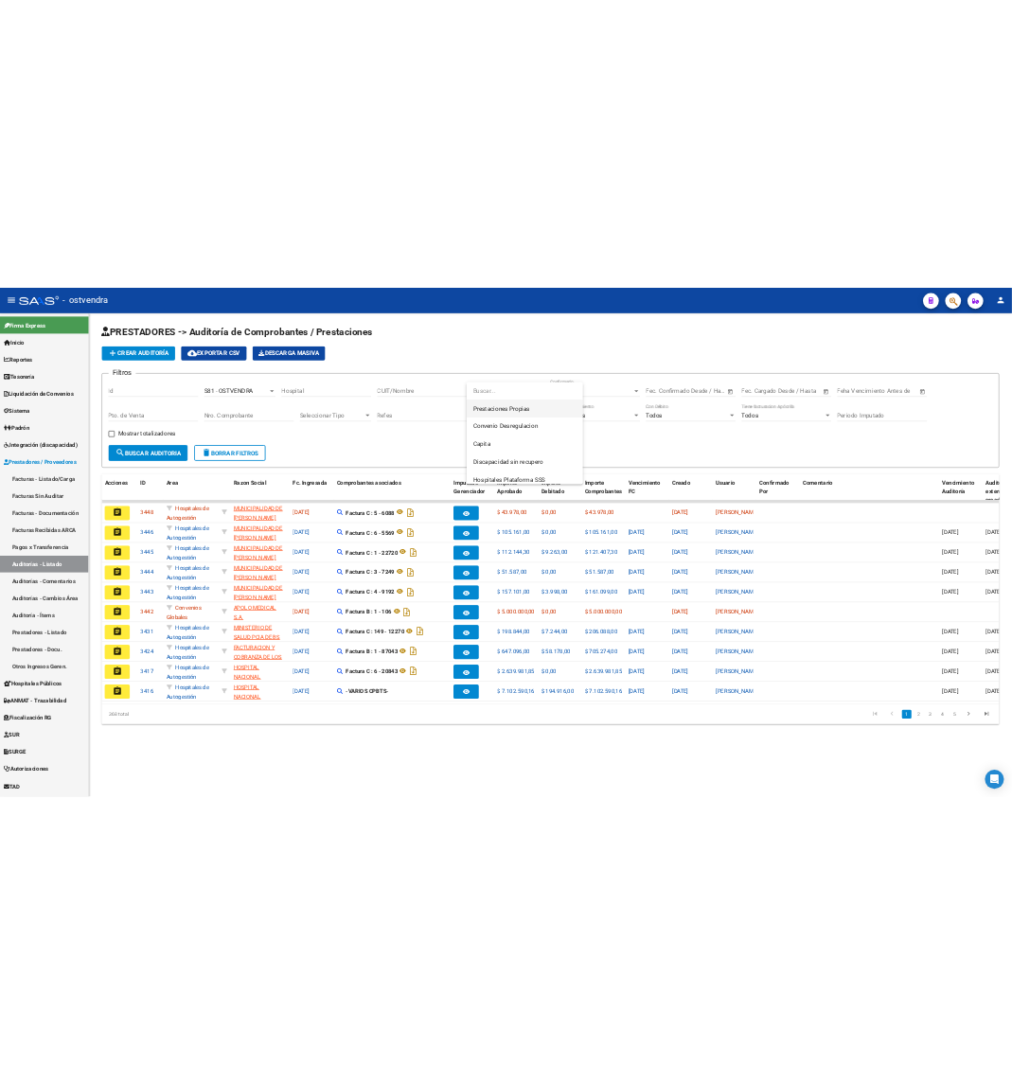
scroll to position [379, 0]
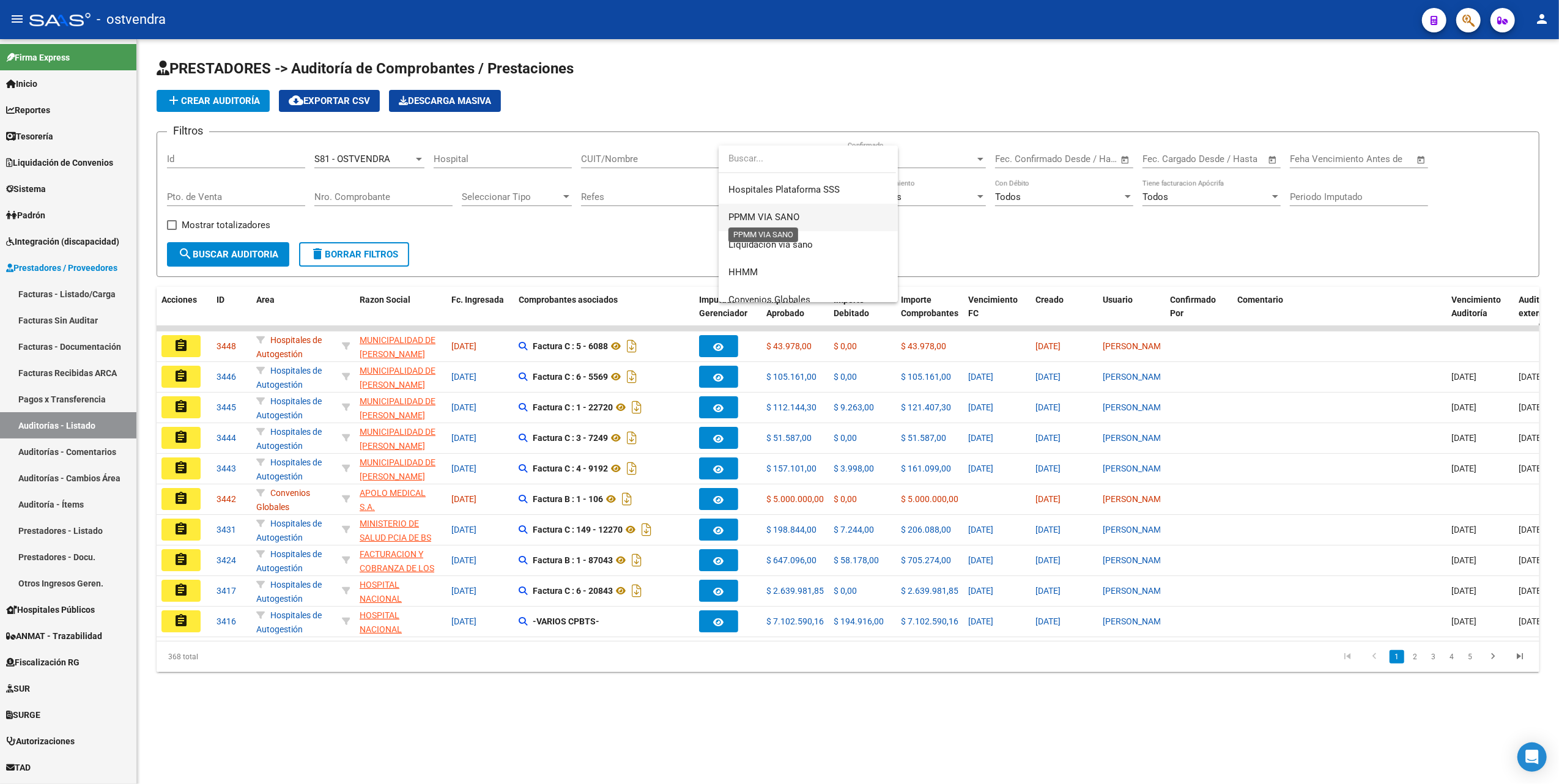
click at [793, 216] on span "PPMM VIA SANO" at bounding box center [764, 217] width 71 height 11
click at [236, 253] on span "search Buscar Auditoria" at bounding box center [228, 254] width 100 height 11
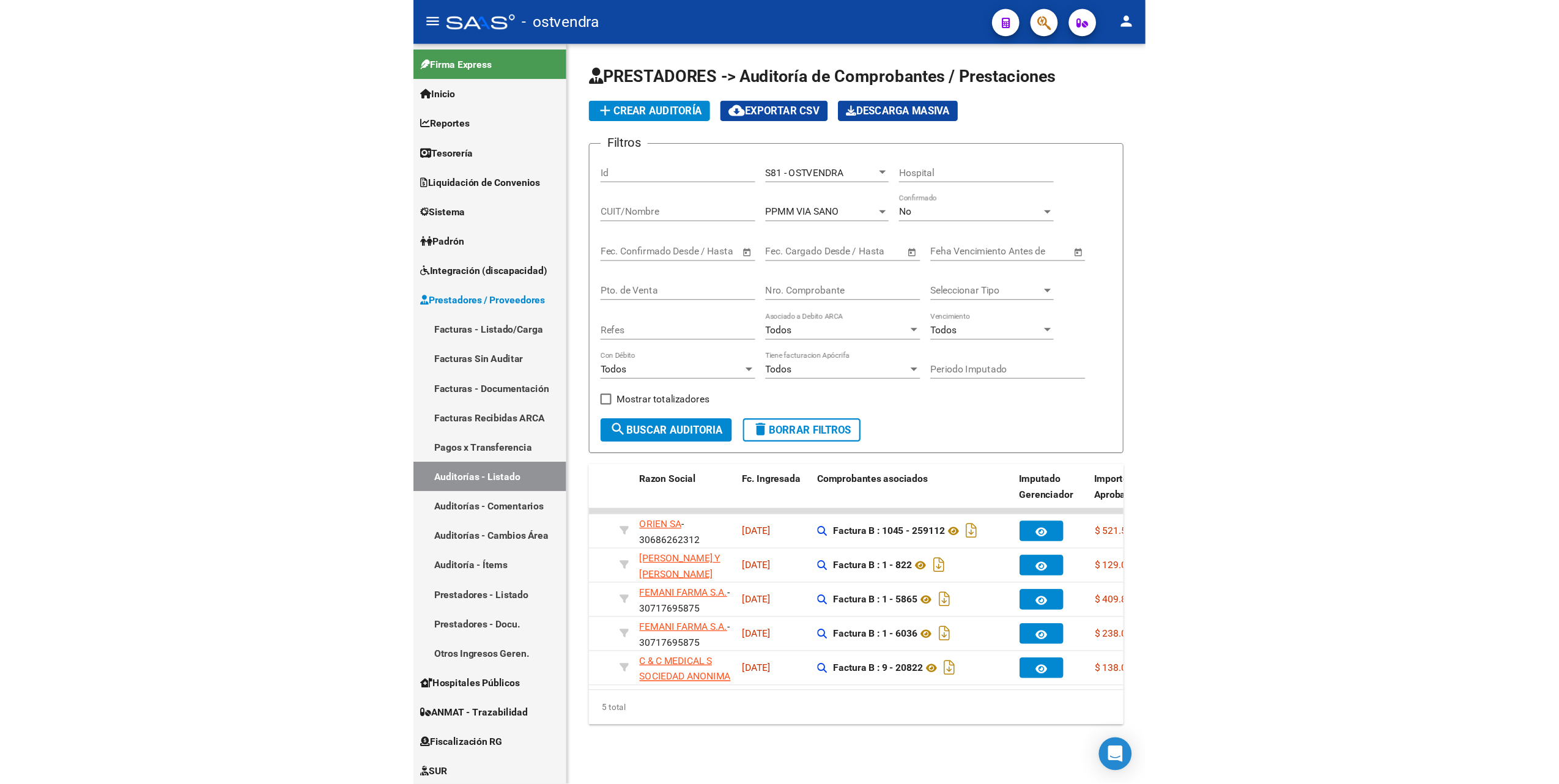
scroll to position [0, 161]
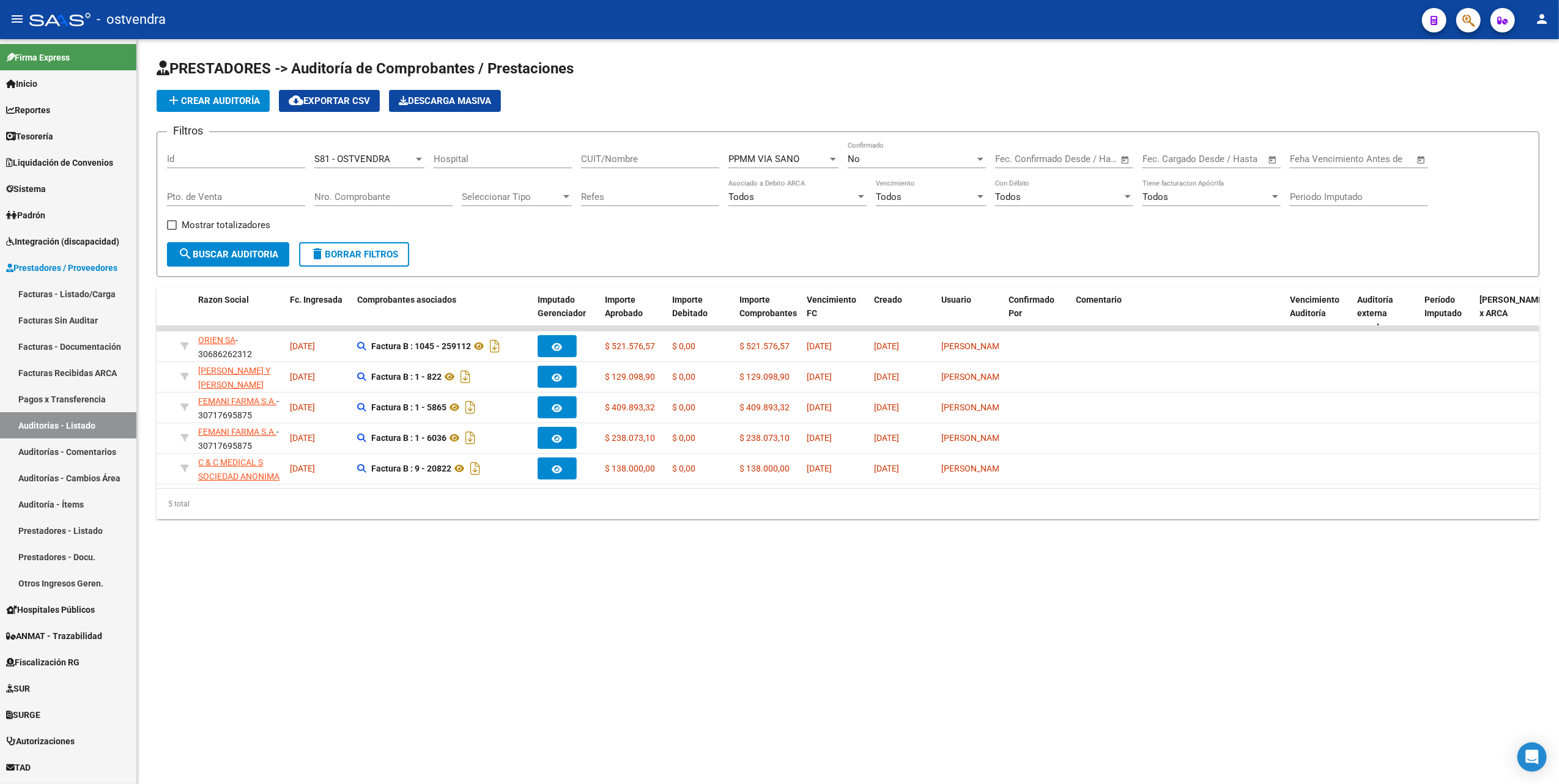
drag, startPoint x: 879, startPoint y: 674, endPoint x: 820, endPoint y: 642, distance: 67.1
click at [877, 674] on mat-sidenav-content "PRESTADORES -> Auditoría de Comprobantes / Prestaciones add Crear Auditoría clo…" at bounding box center [848, 412] width 1422 height 745
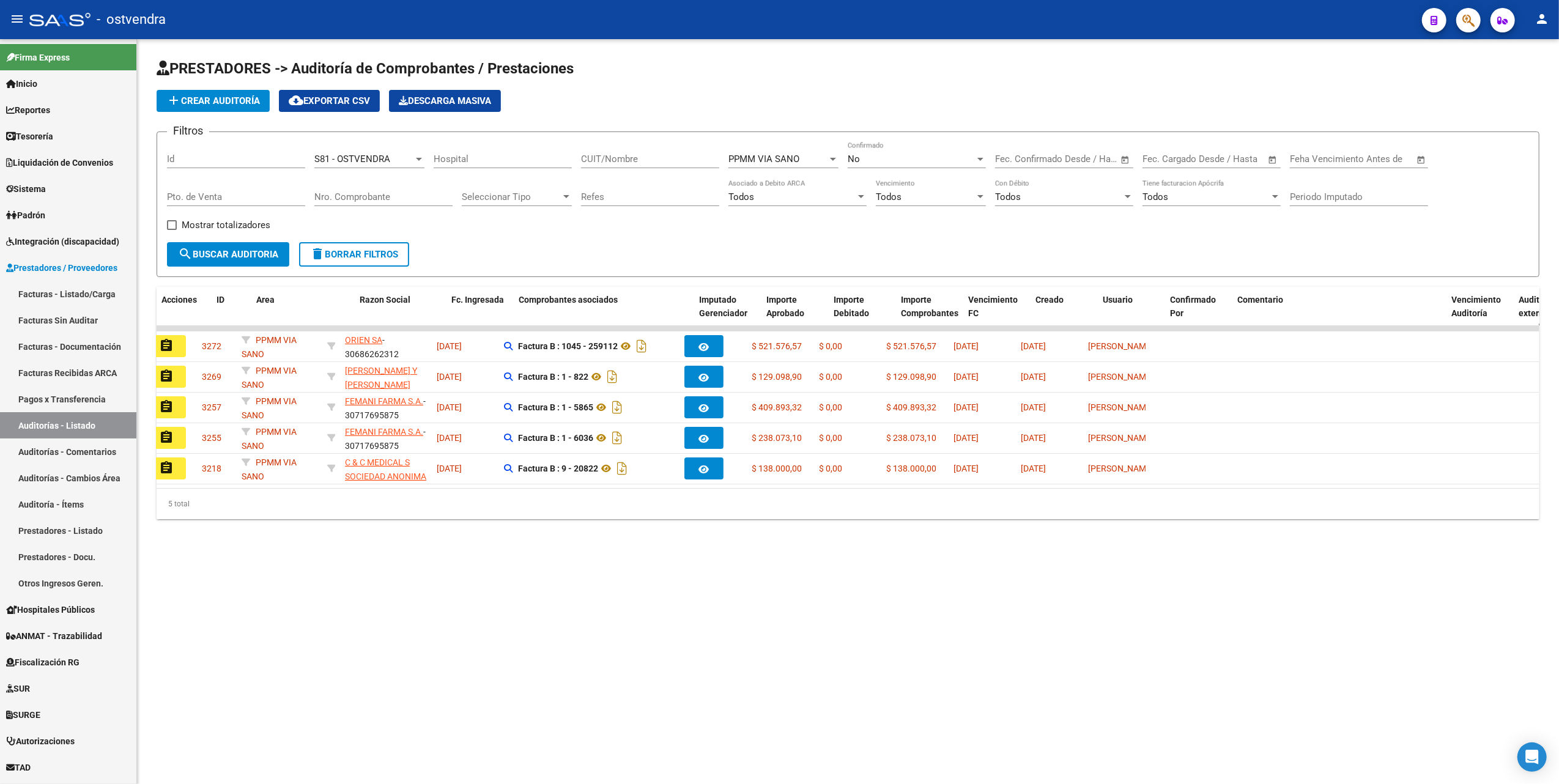
scroll to position [0, 0]
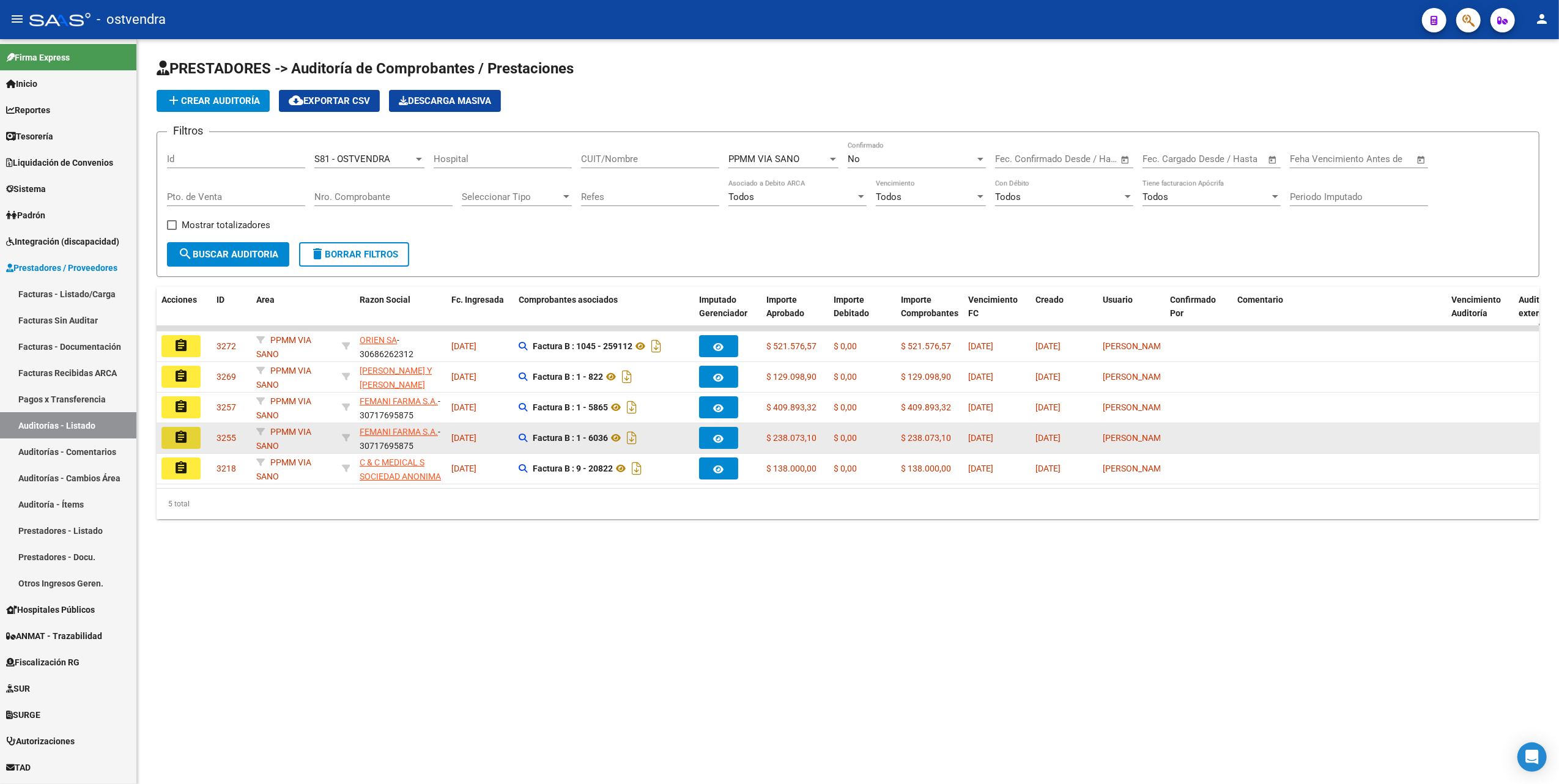
click at [177, 435] on mat-icon "assignment" at bounding box center [181, 437] width 15 height 15
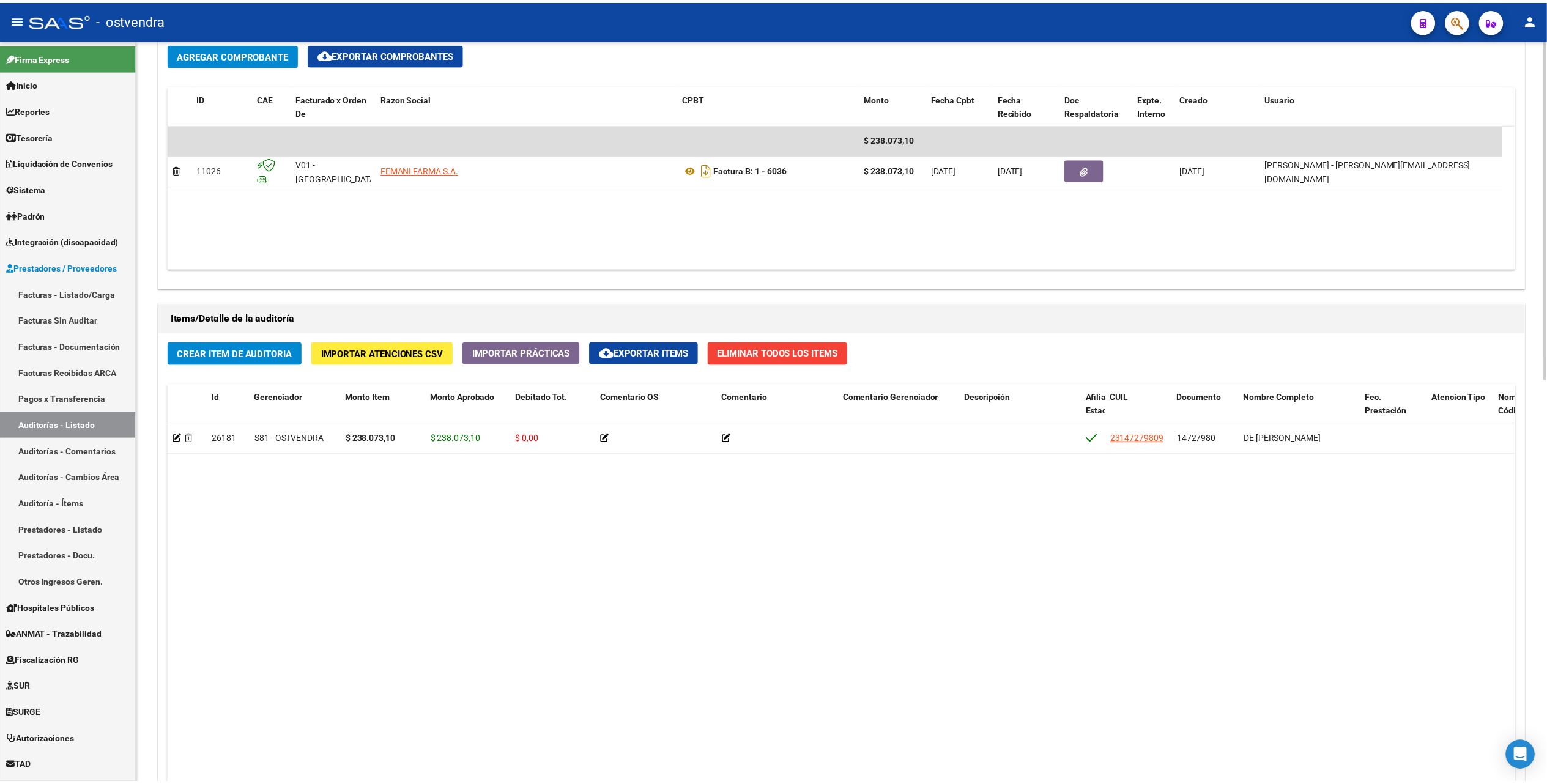
scroll to position [652, 0]
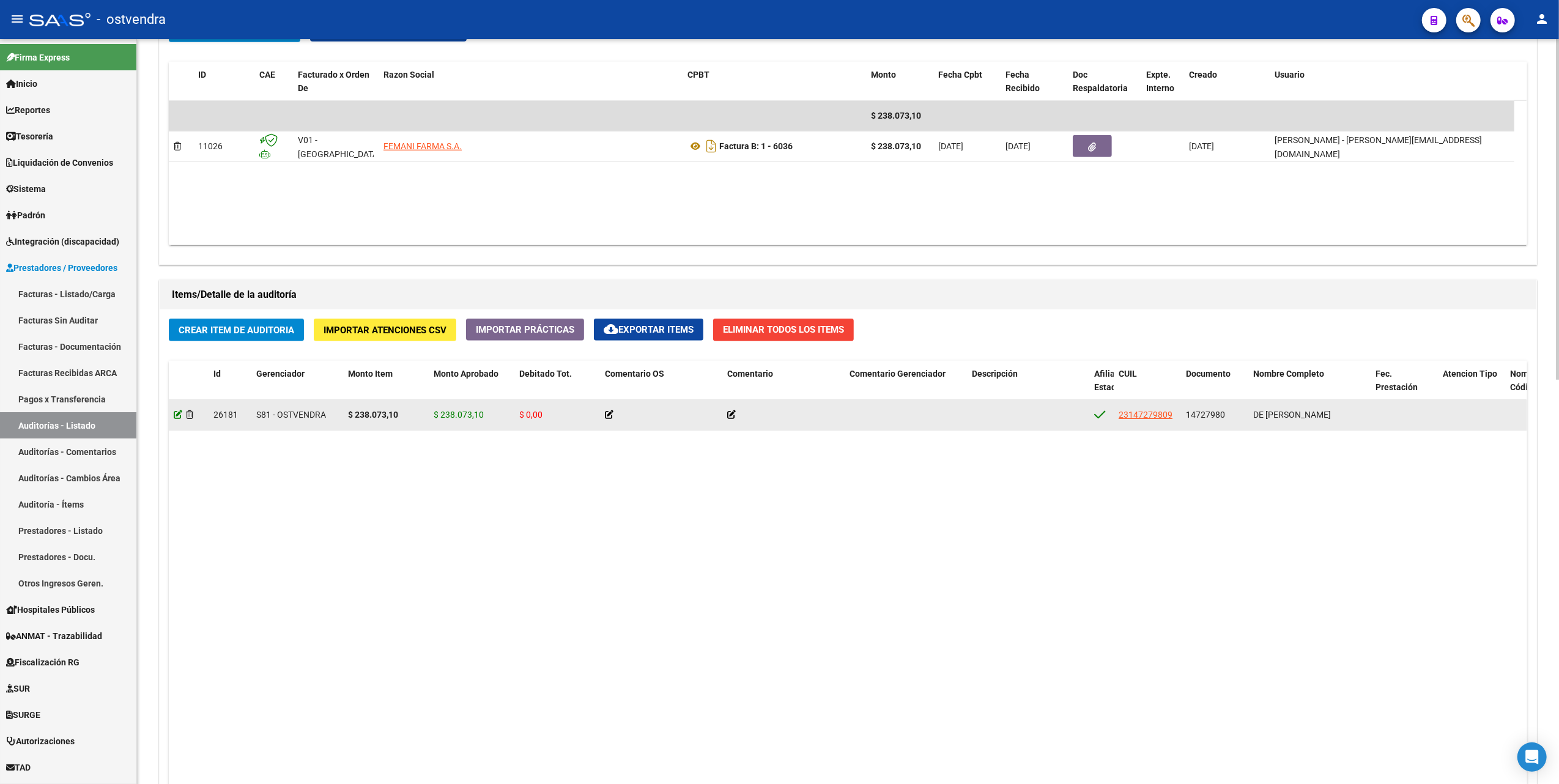
click at [179, 414] on icon at bounding box center [178, 414] width 8 height 8
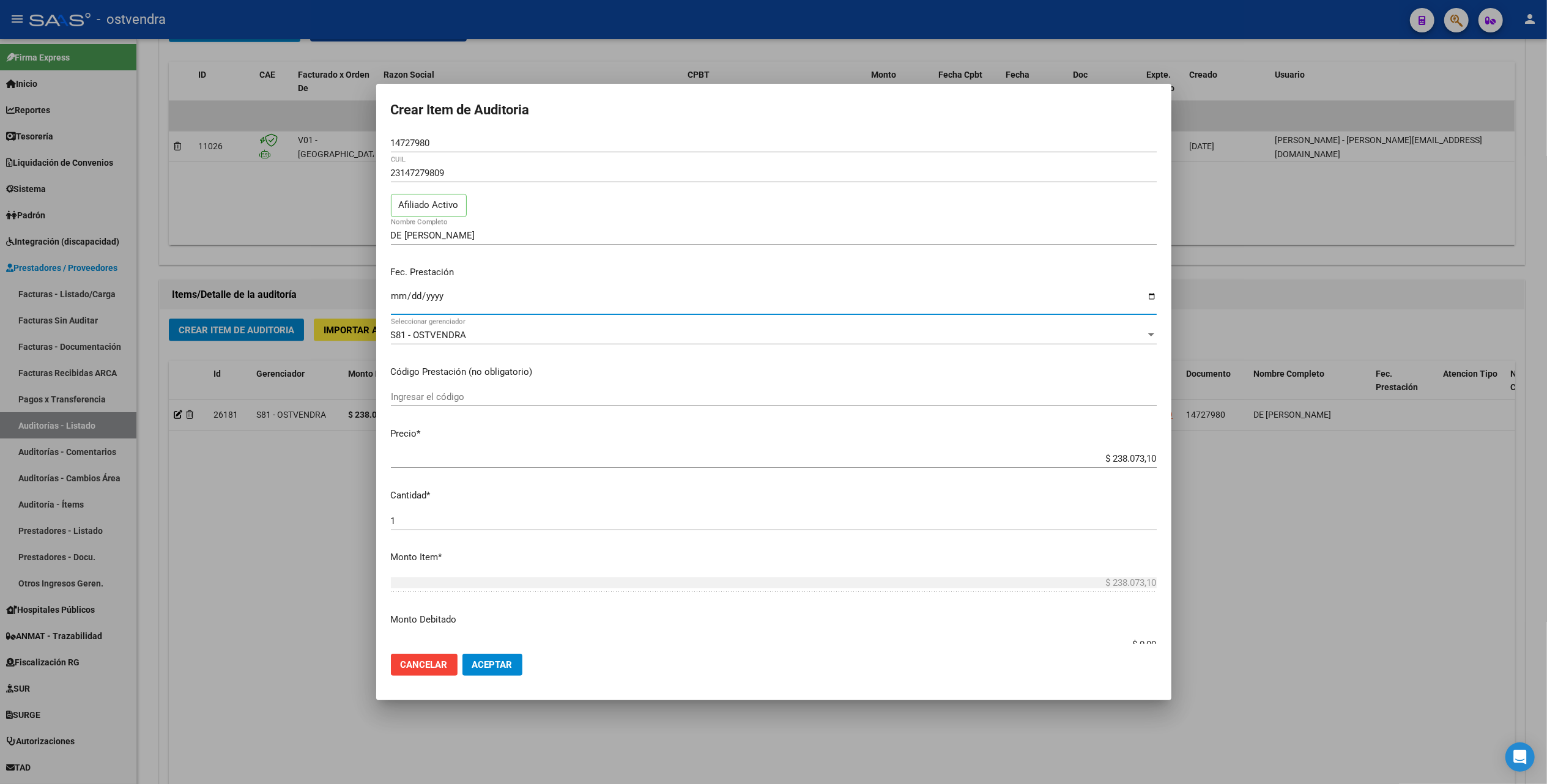
click at [395, 296] on input "Ingresar la fecha" at bounding box center [774, 301] width 766 height 19
type input "2025-08-05"
click at [462, 654] on button "Aceptar" at bounding box center [492, 665] width 60 height 22
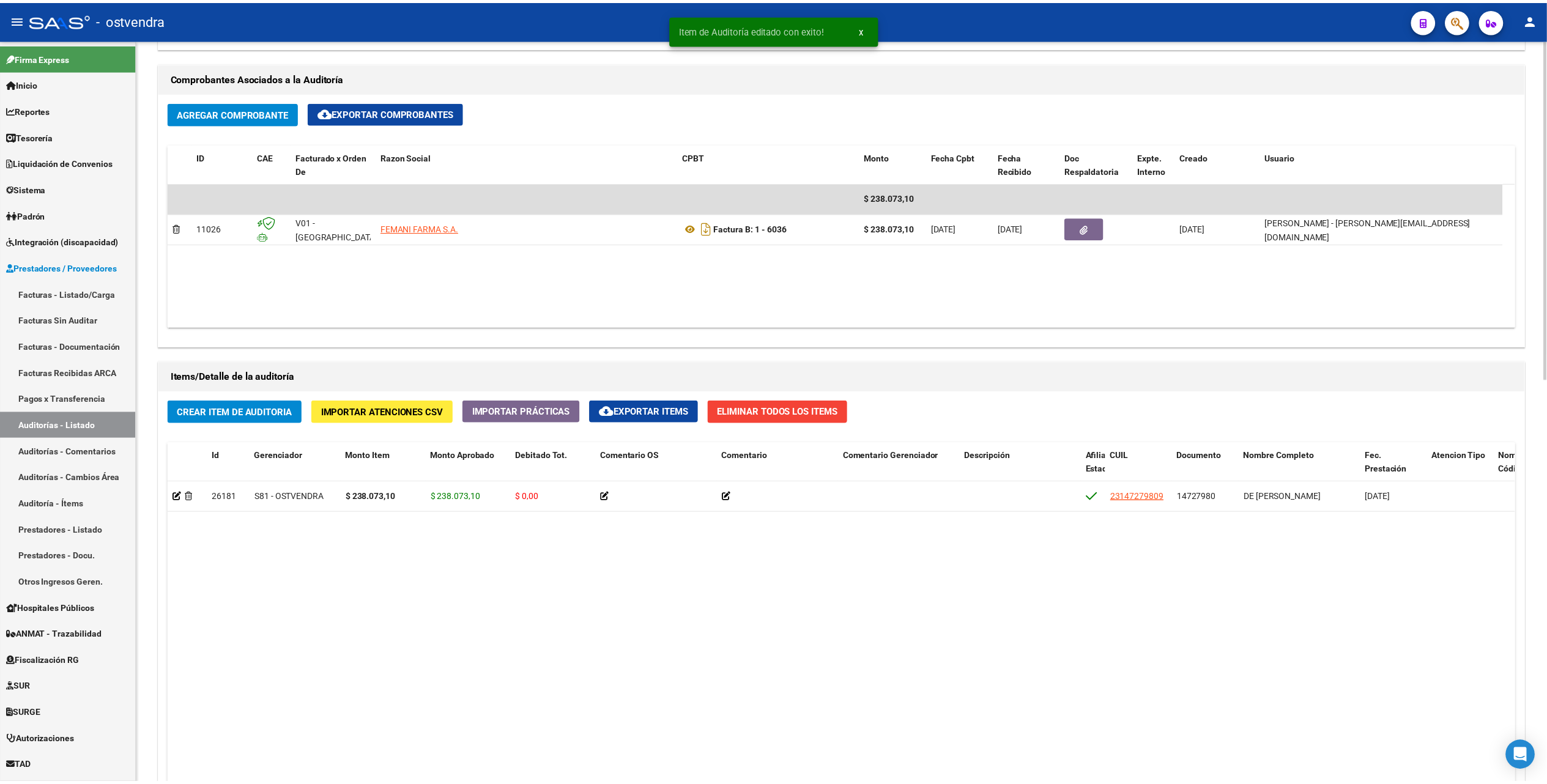
scroll to position [571, 0]
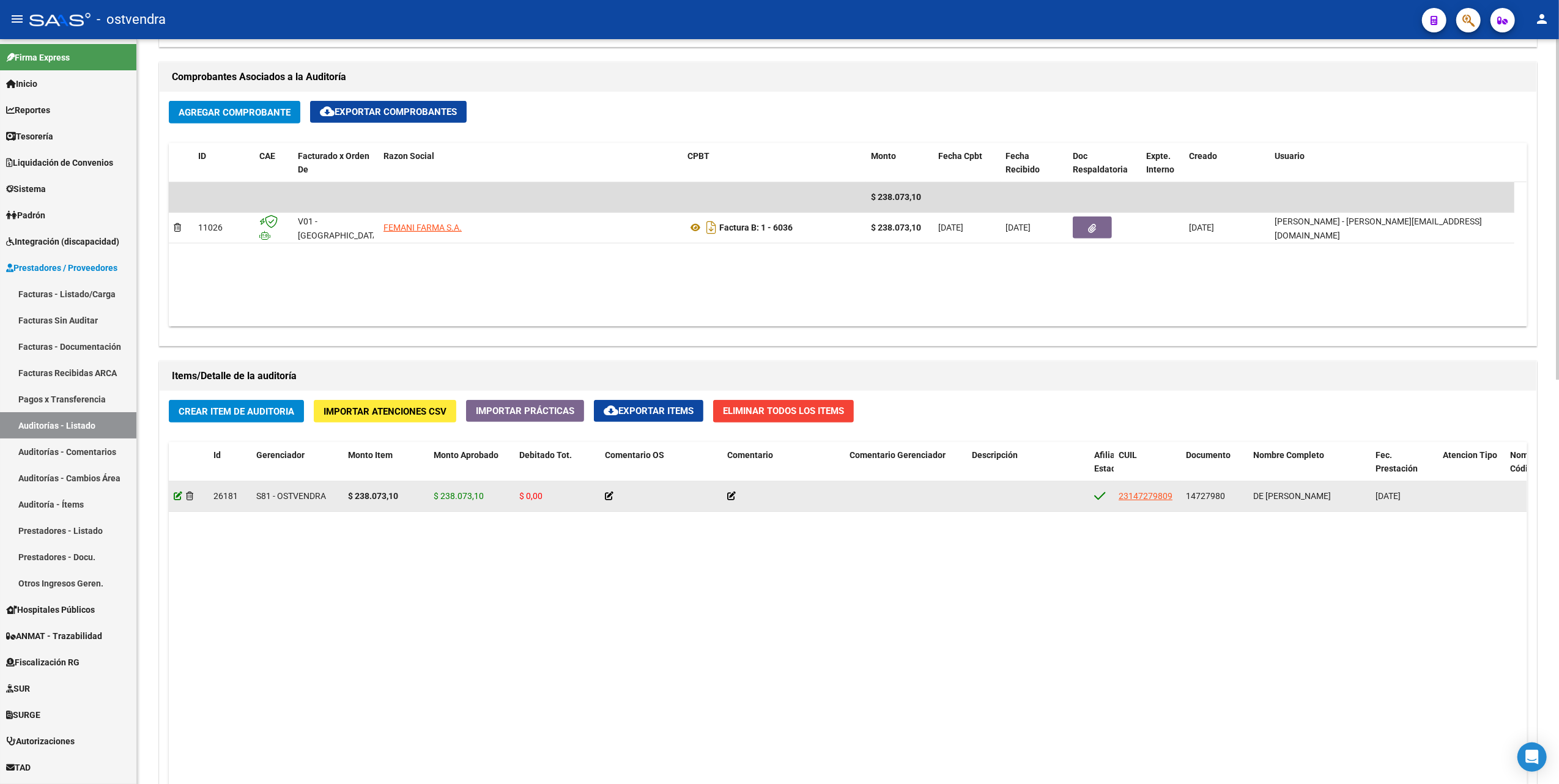
click at [175, 497] on icon at bounding box center [178, 495] width 8 height 8
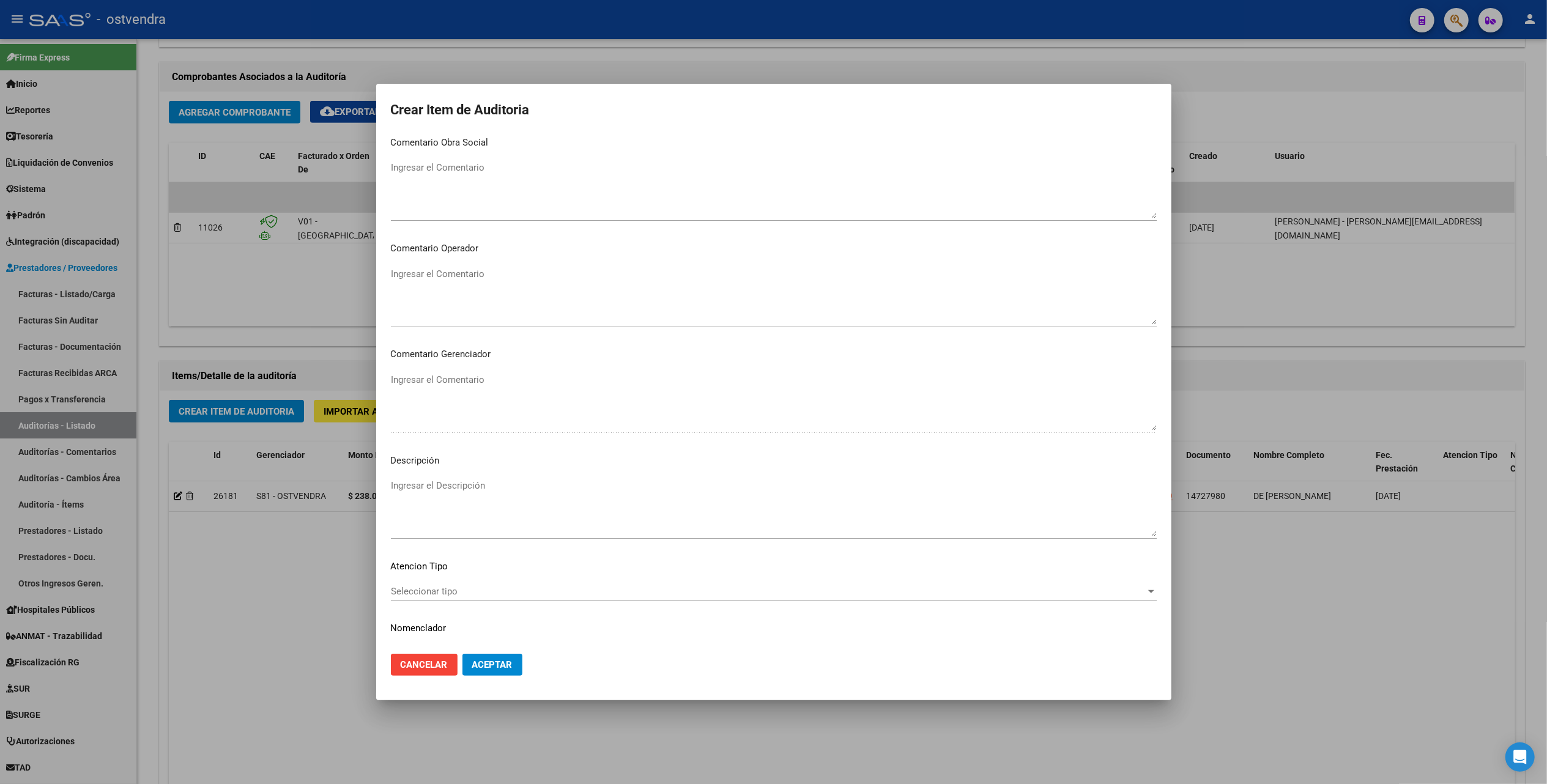
scroll to position [569, 0]
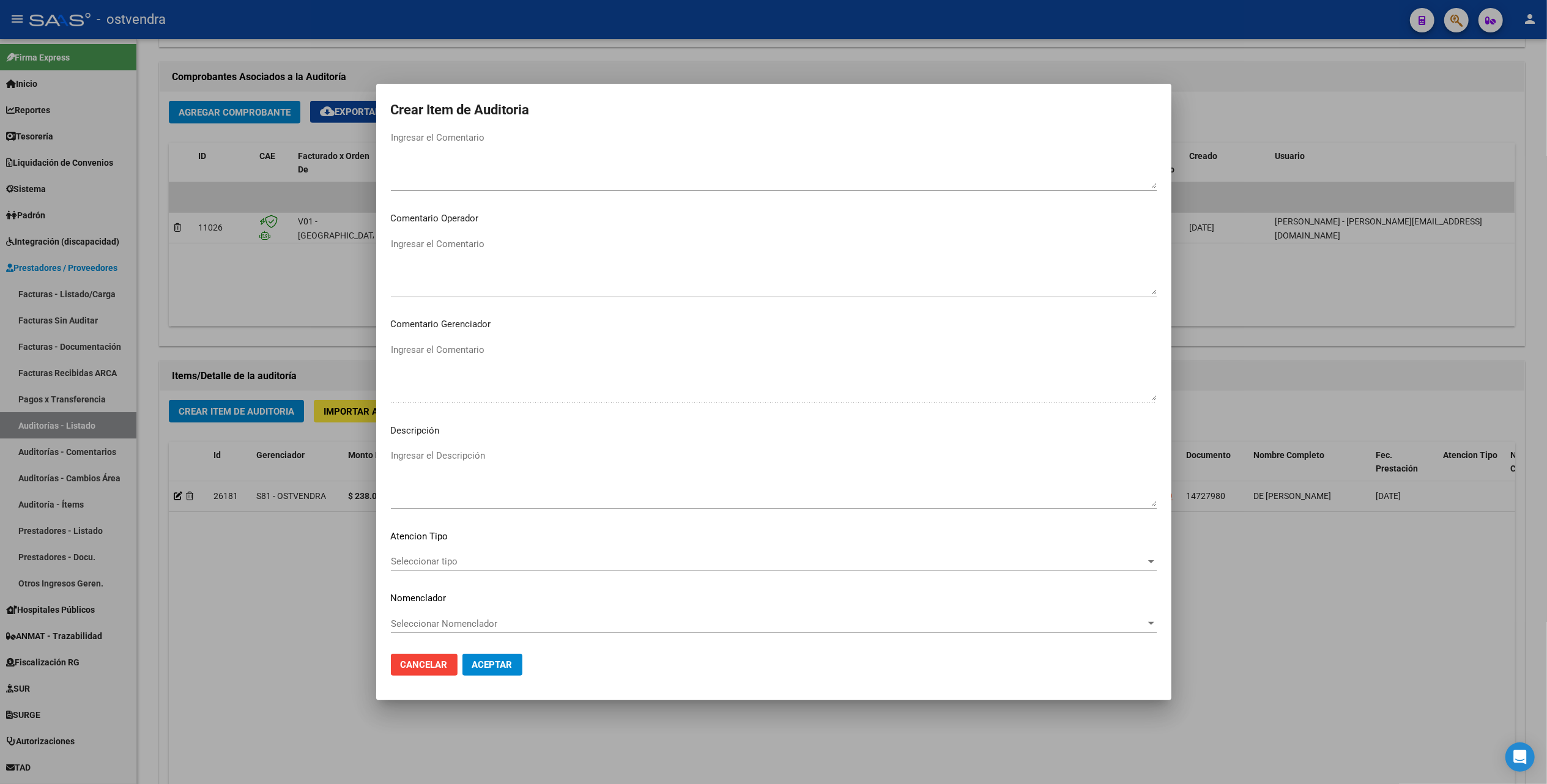
click at [427, 453] on textarea "Ingresar el Descripción" at bounding box center [774, 477] width 766 height 57
click at [429, 453] on textarea "Ingresar el Descripción" at bounding box center [774, 477] width 766 height 57
paste textarea "TACROLIMUS - 1 MG CÁPS.ACC.PROL.X 50"
click at [512, 490] on textarea "TACROLIMUS - 1 MG CÁPS.ACC.PROL.X 50" at bounding box center [774, 477] width 766 height 57
type textarea "TACROLIMUS - 1 MG CÁPS.ACC.PROL.X 50"
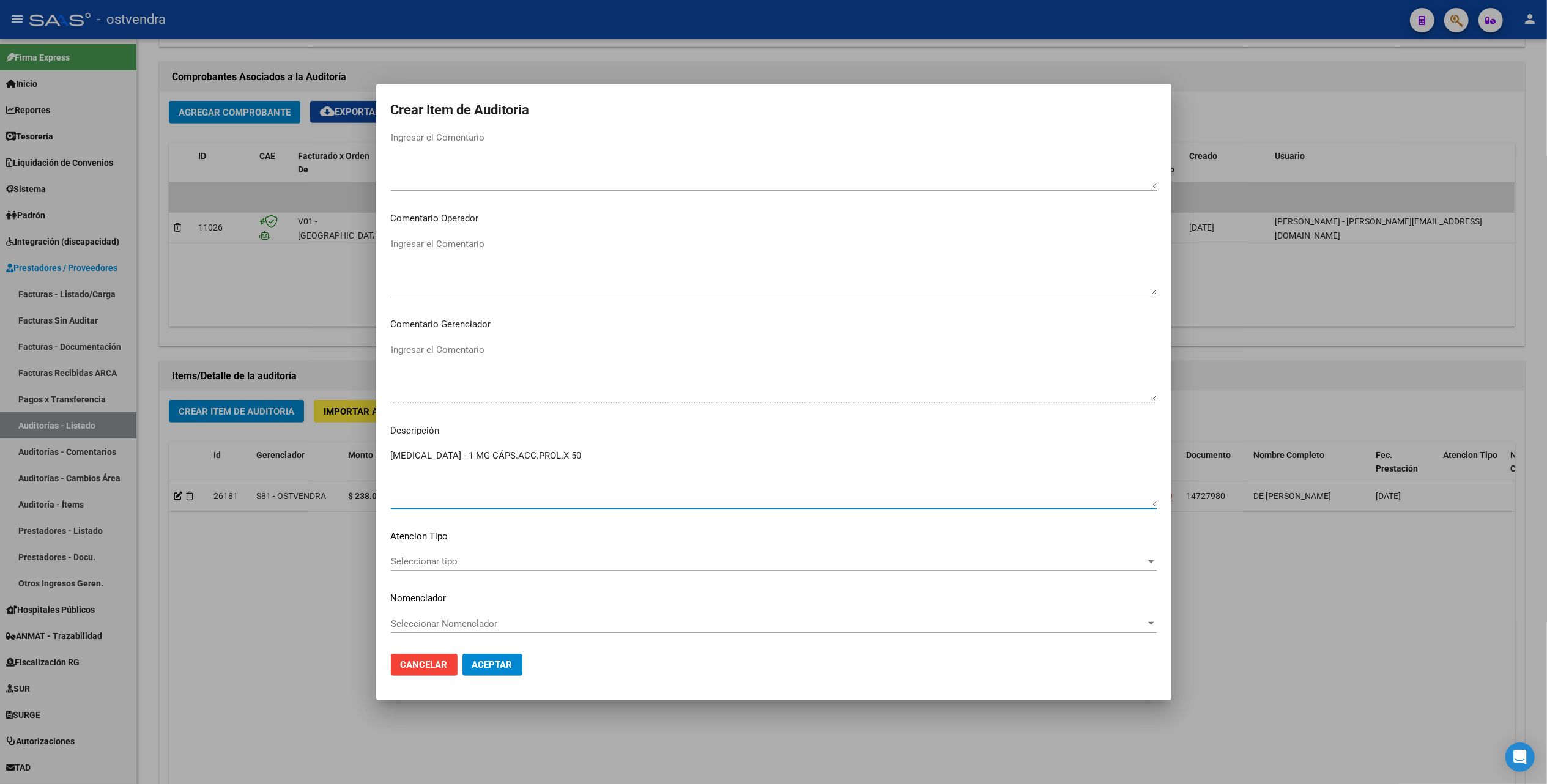
click at [407, 556] on span "Seleccionar tipo" at bounding box center [768, 561] width 755 height 11
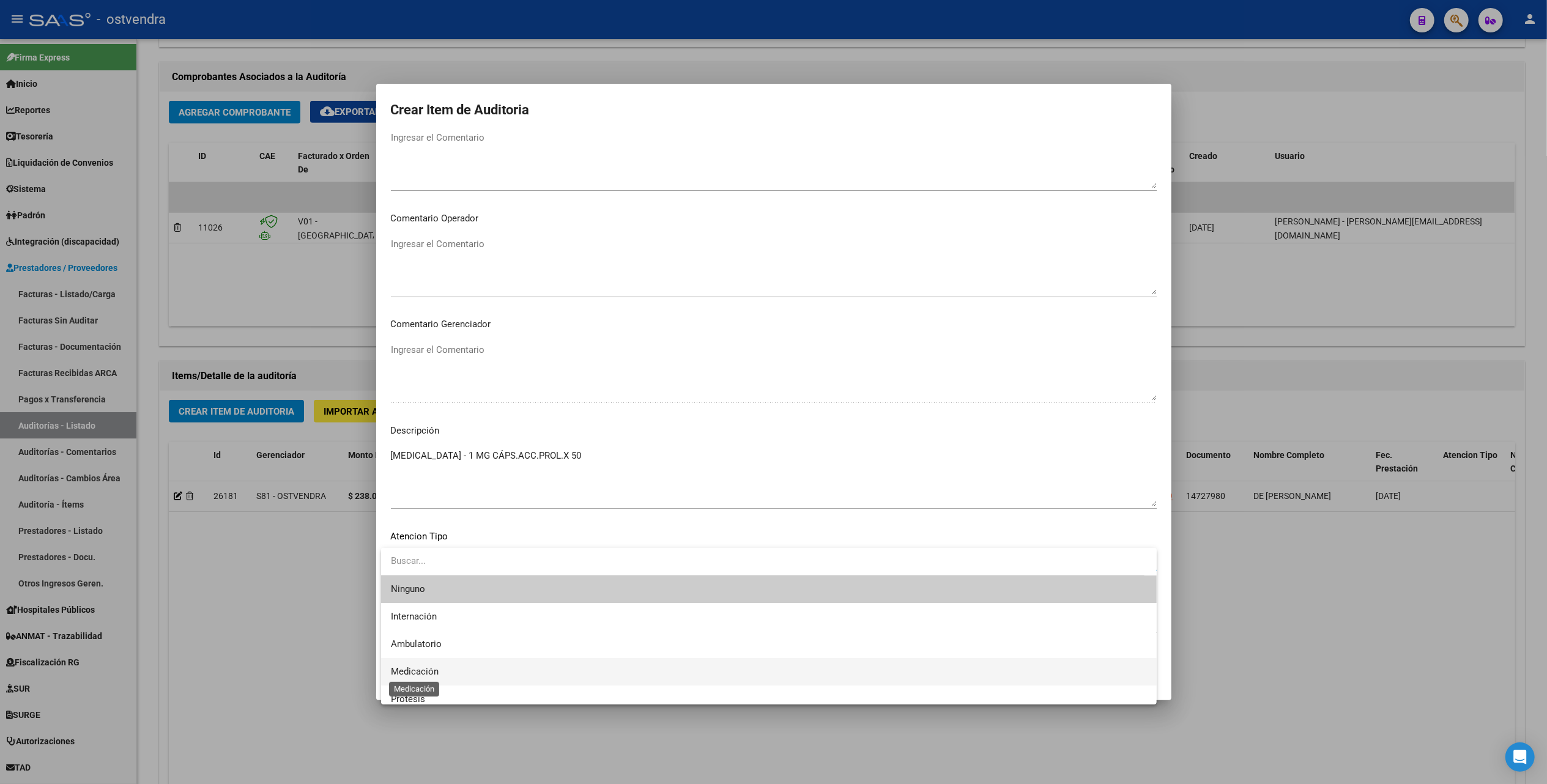
click at [432, 670] on span "Medicación" at bounding box center [415, 671] width 48 height 11
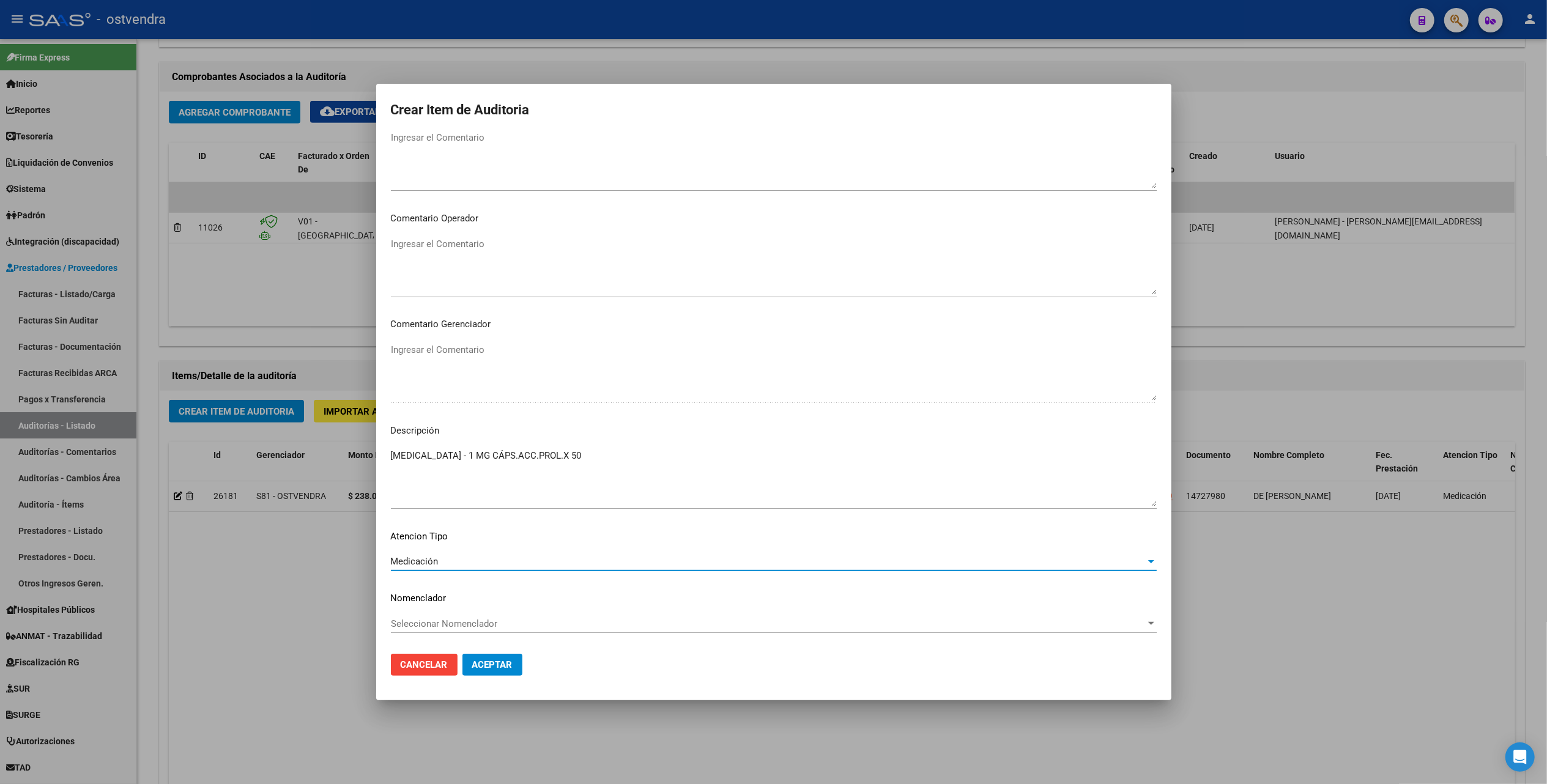
click at [504, 659] on span "Aceptar" at bounding box center [492, 665] width 41 height 11
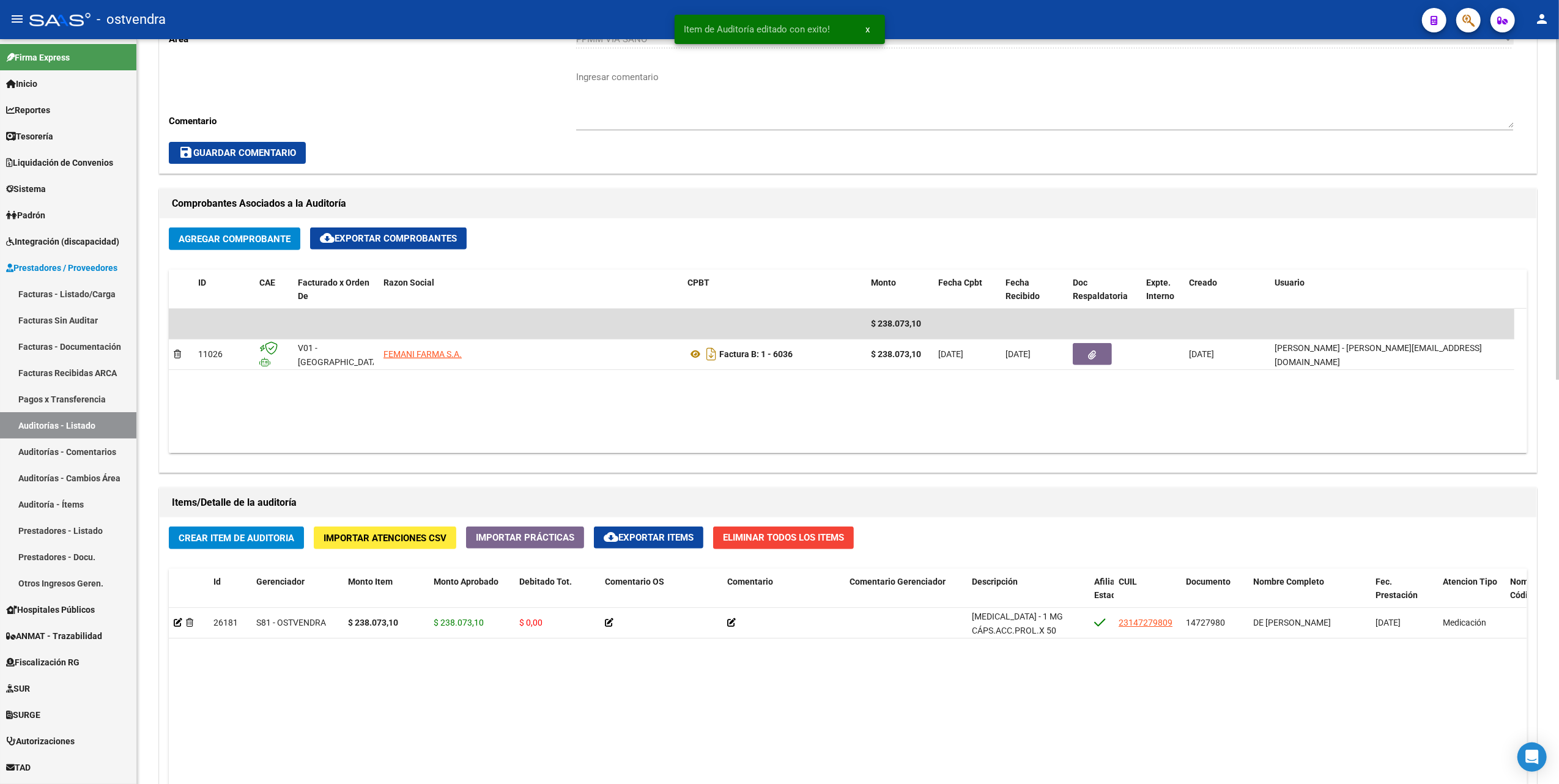
scroll to position [490, 0]
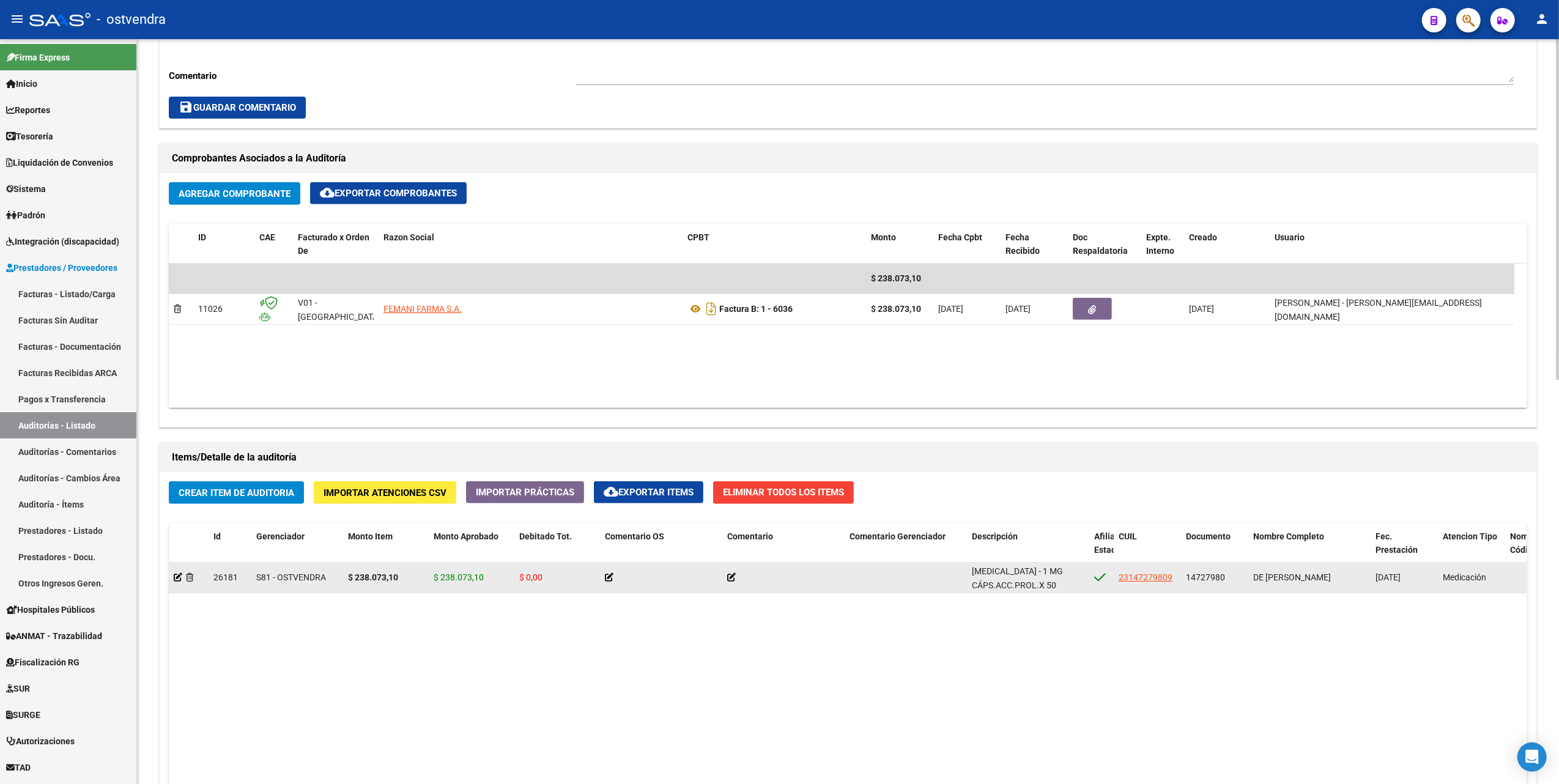
click at [732, 580] on icon at bounding box center [731, 577] width 8 height 8
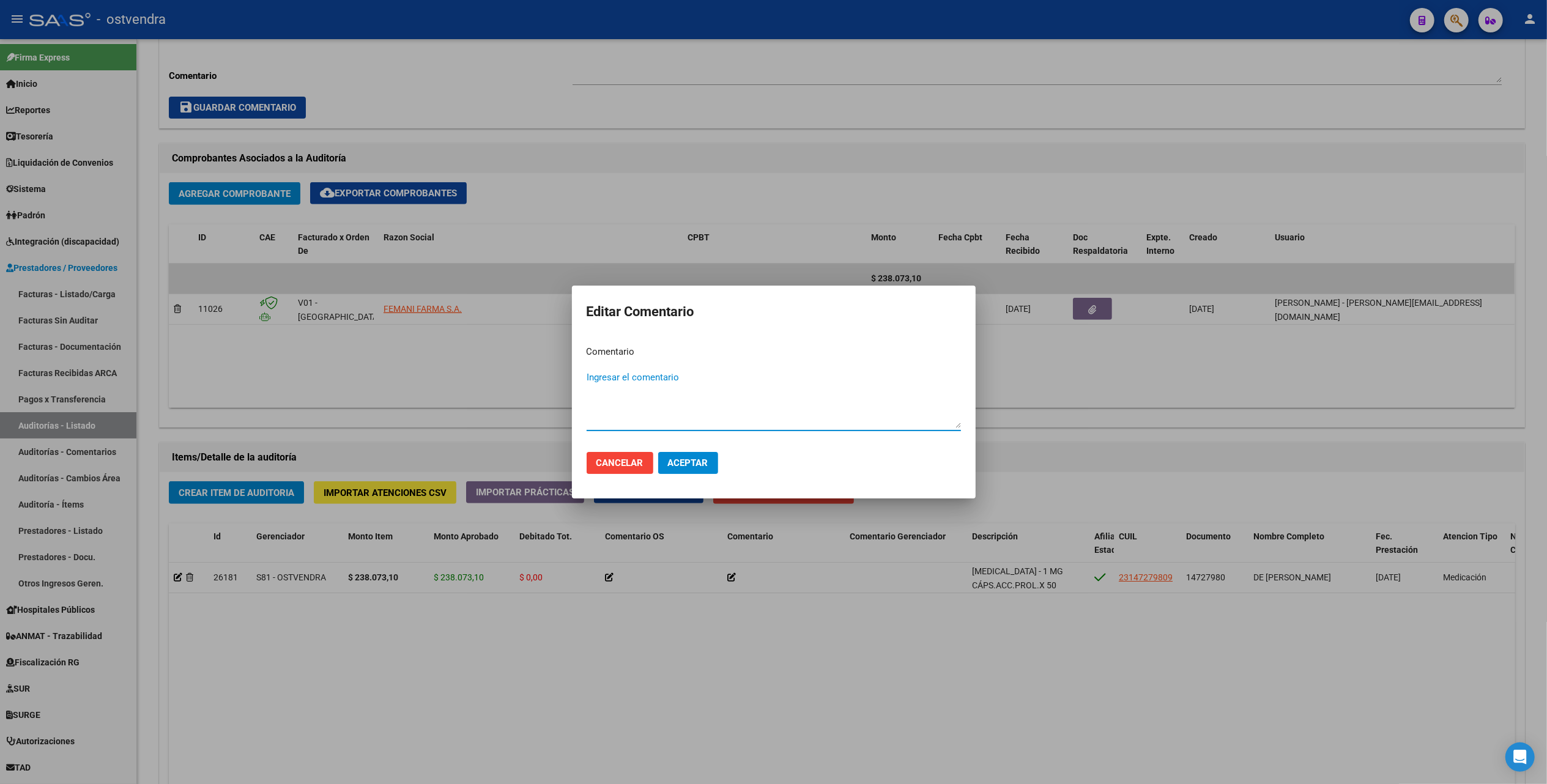
click at [676, 377] on textarea "Ingresar el comentario" at bounding box center [774, 399] width 375 height 57
type textarea "Medicación Alto Costo"
click at [692, 457] on span "Aceptar" at bounding box center [688, 462] width 41 height 11
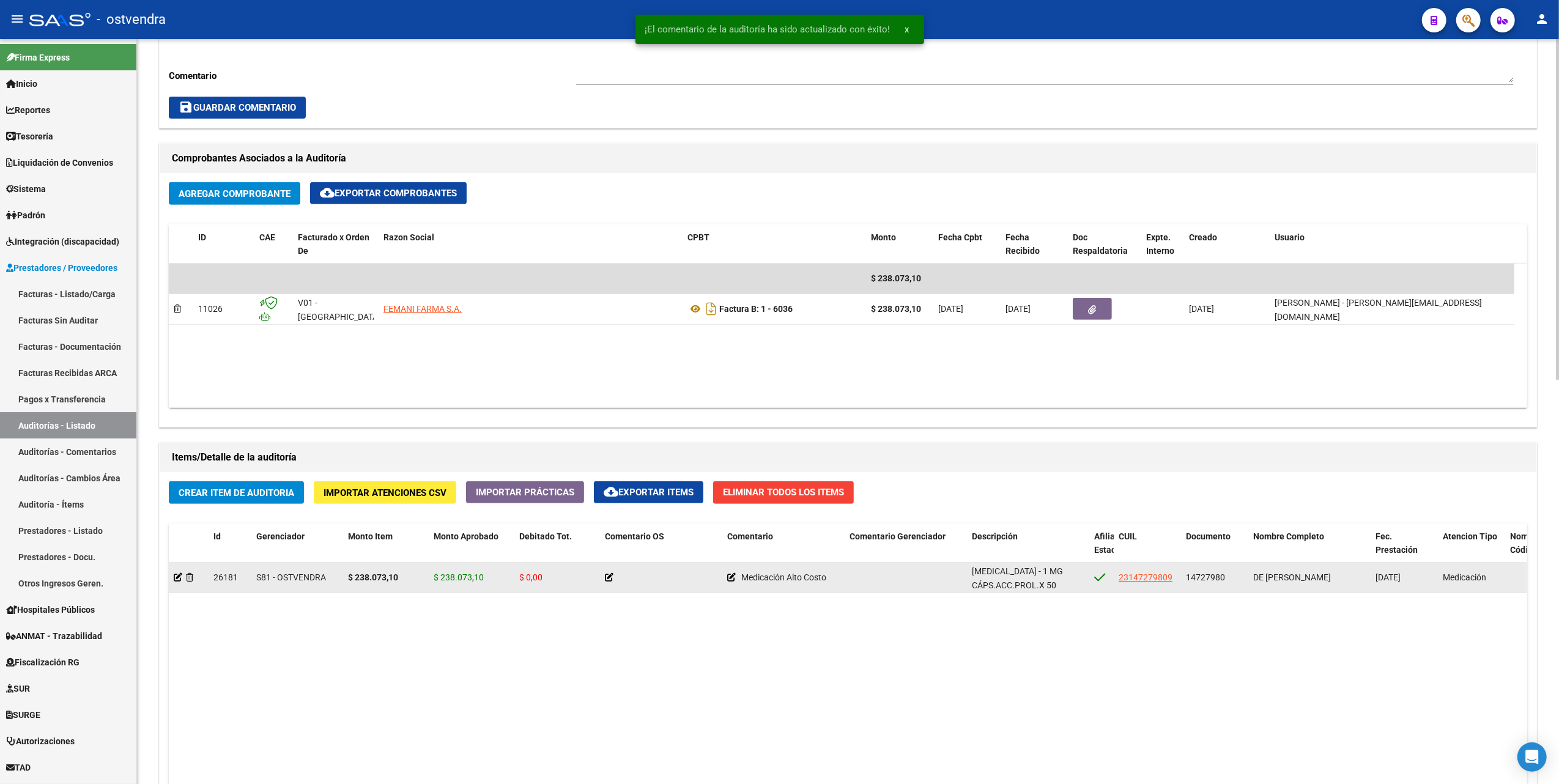
click at [610, 575] on icon at bounding box center [609, 577] width 8 height 8
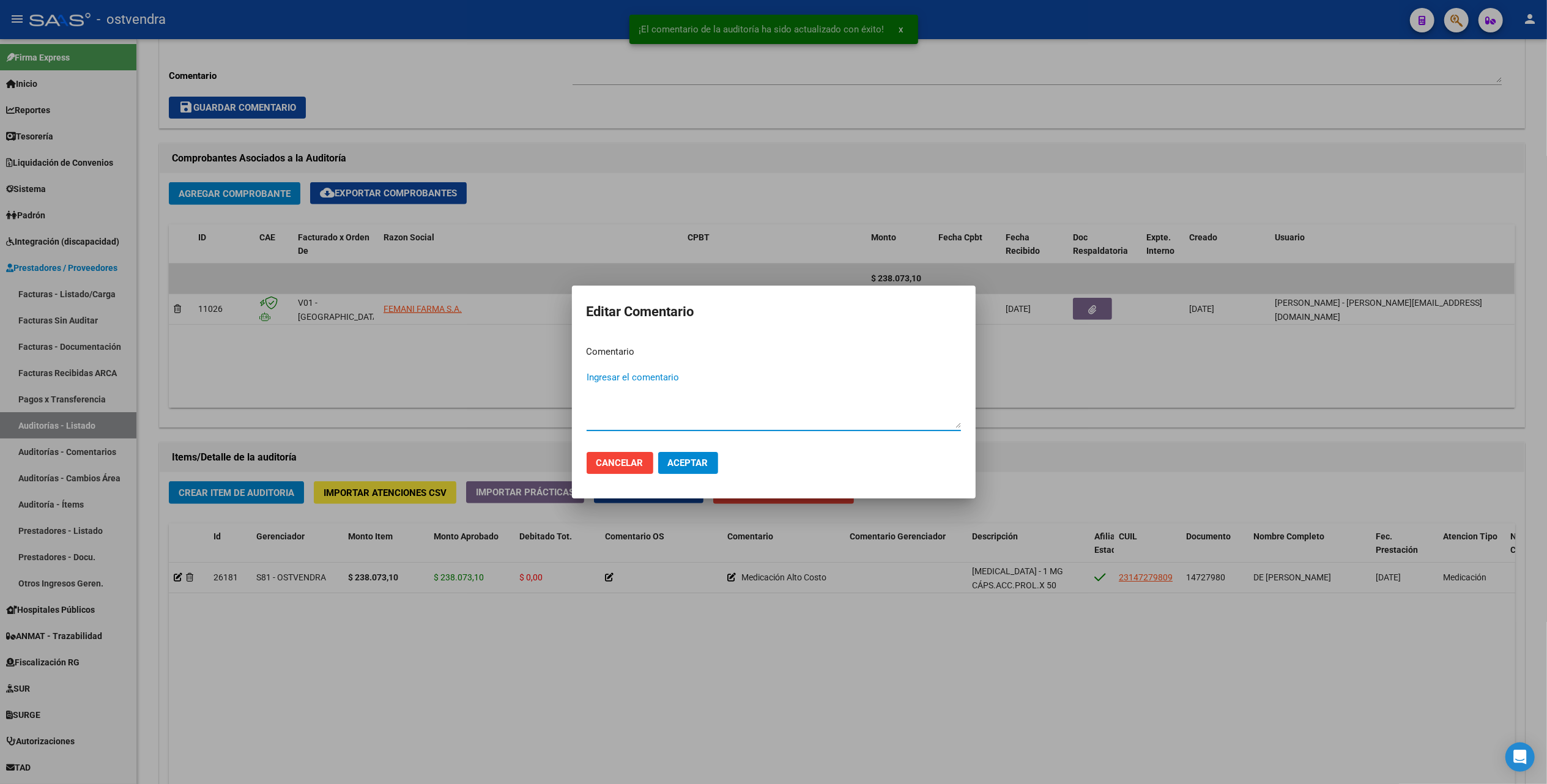
click at [636, 375] on textarea "Ingresar el comentario" at bounding box center [774, 399] width 375 height 57
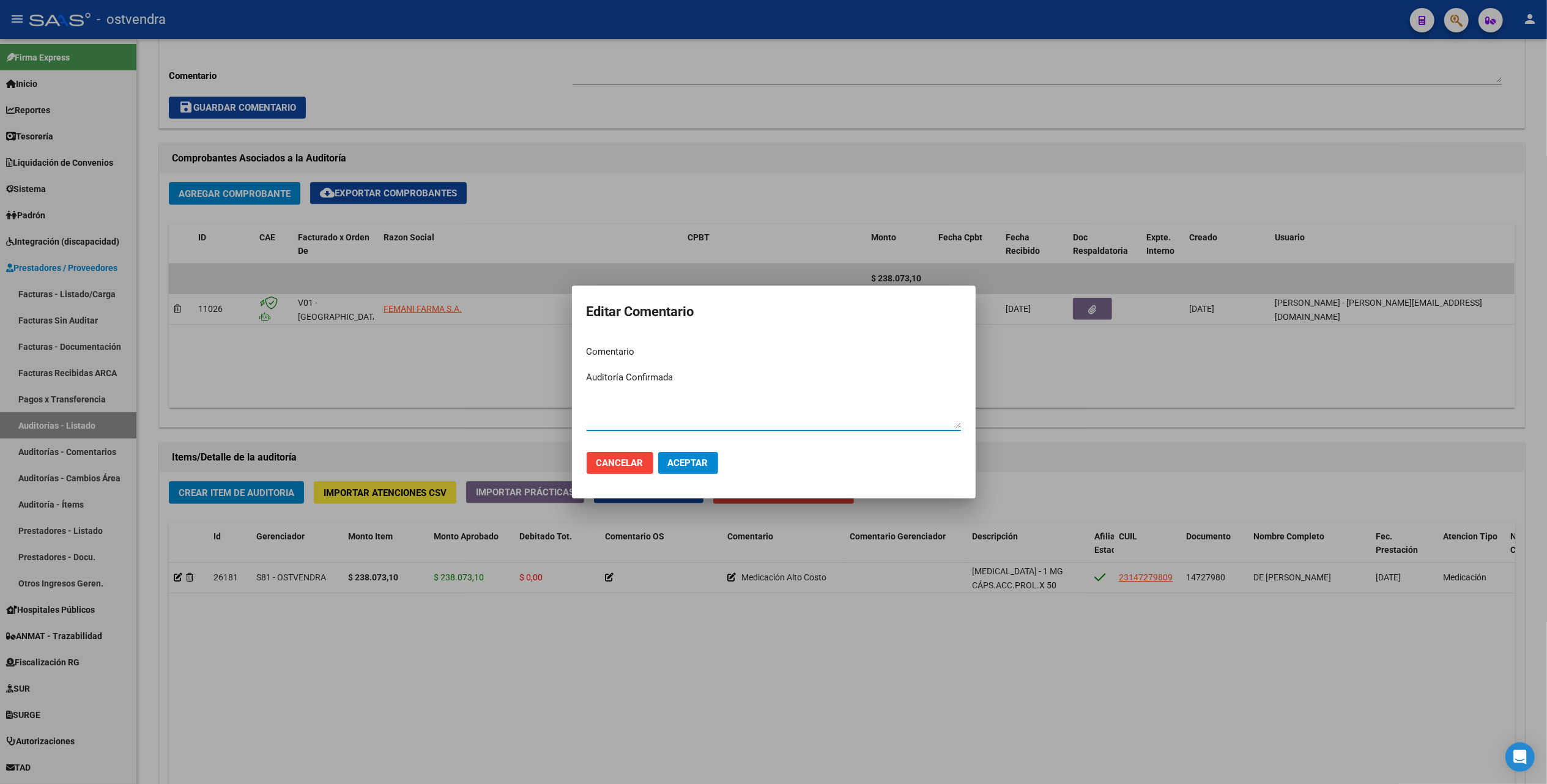
type textarea "Auditoría Confirmada"
click at [703, 457] on span "Aceptar" at bounding box center [688, 462] width 41 height 11
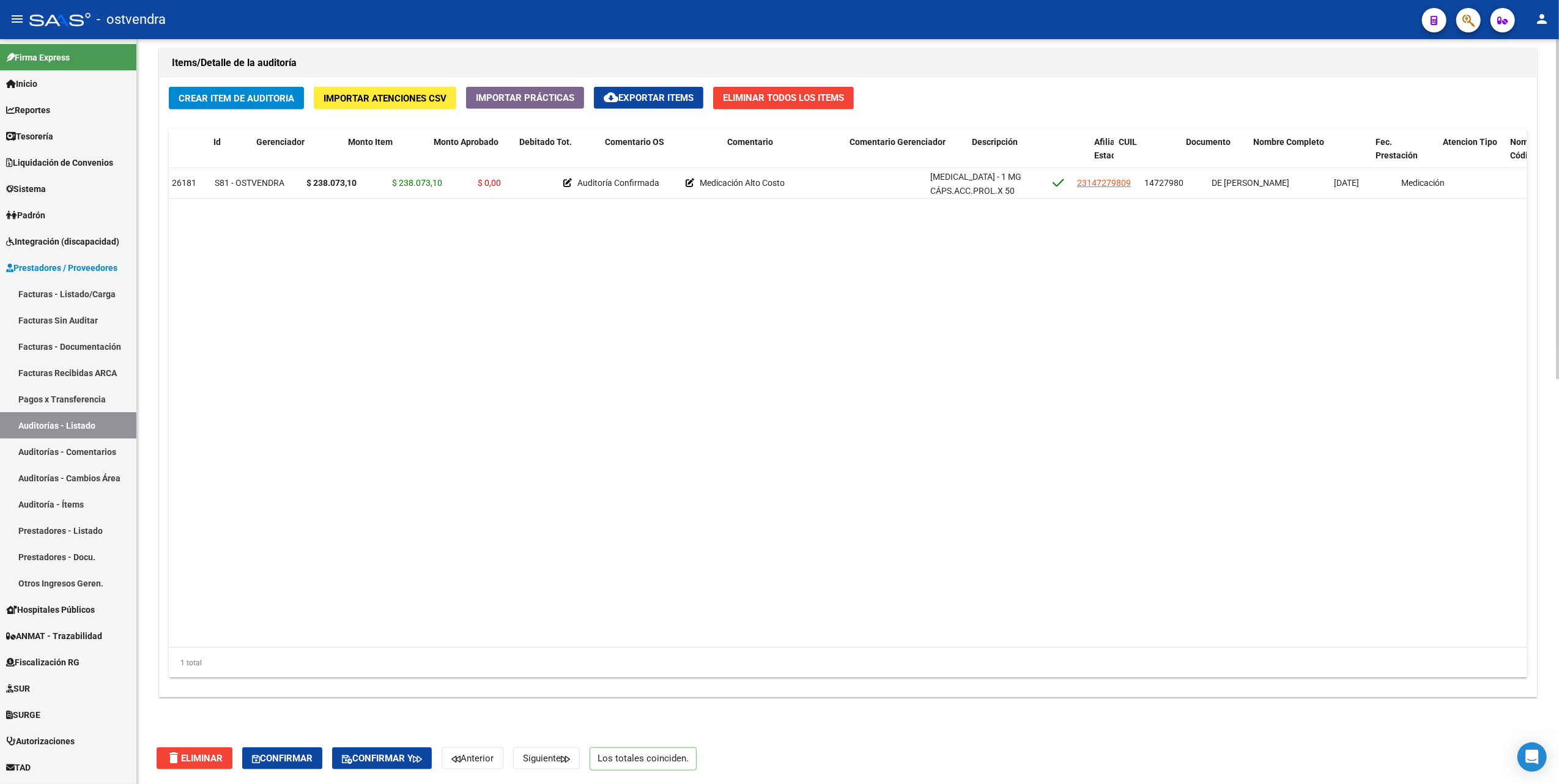
scroll to position [0, 0]
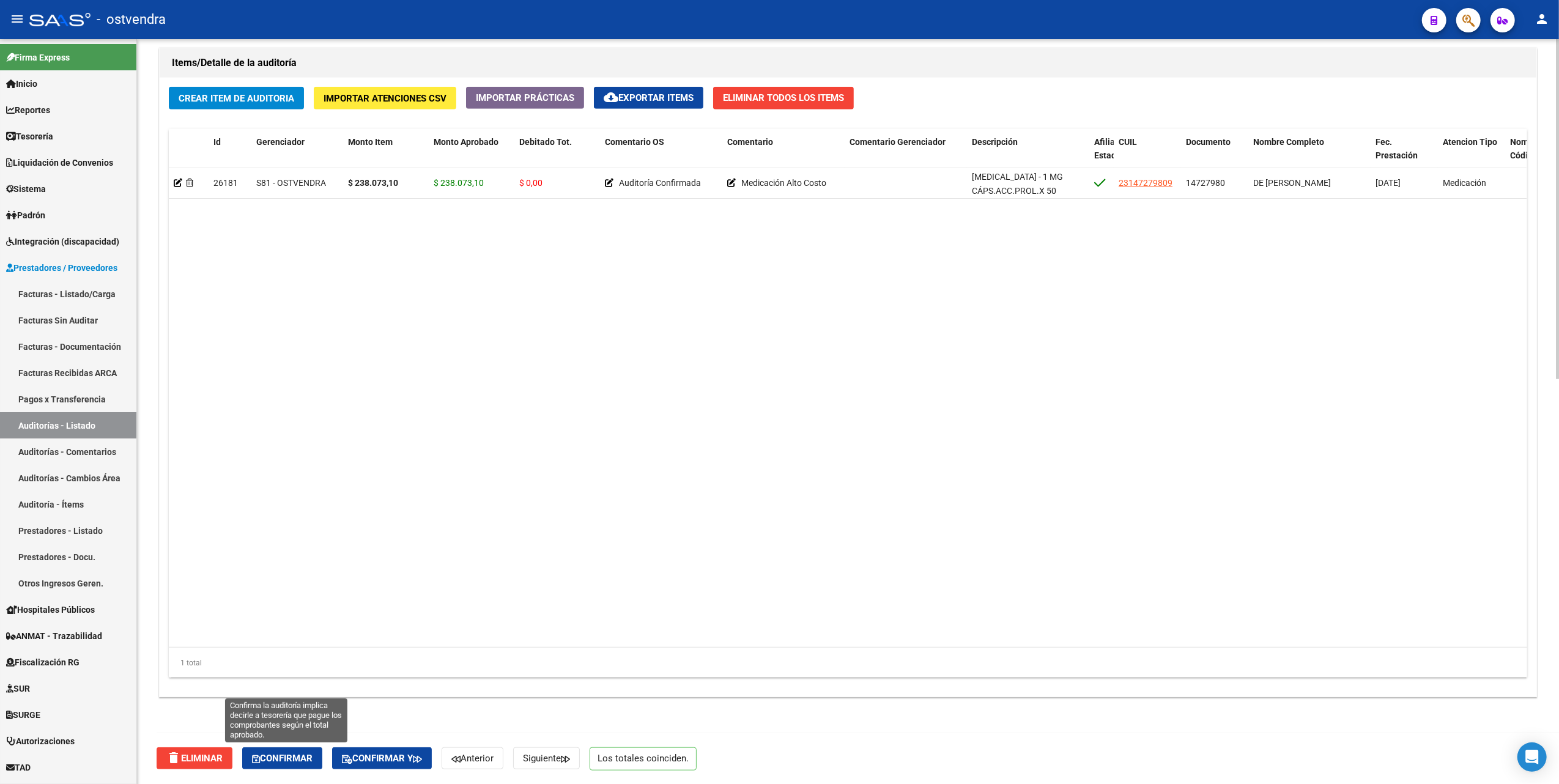
click at [274, 753] on span "Confirmar" at bounding box center [282, 758] width 61 height 11
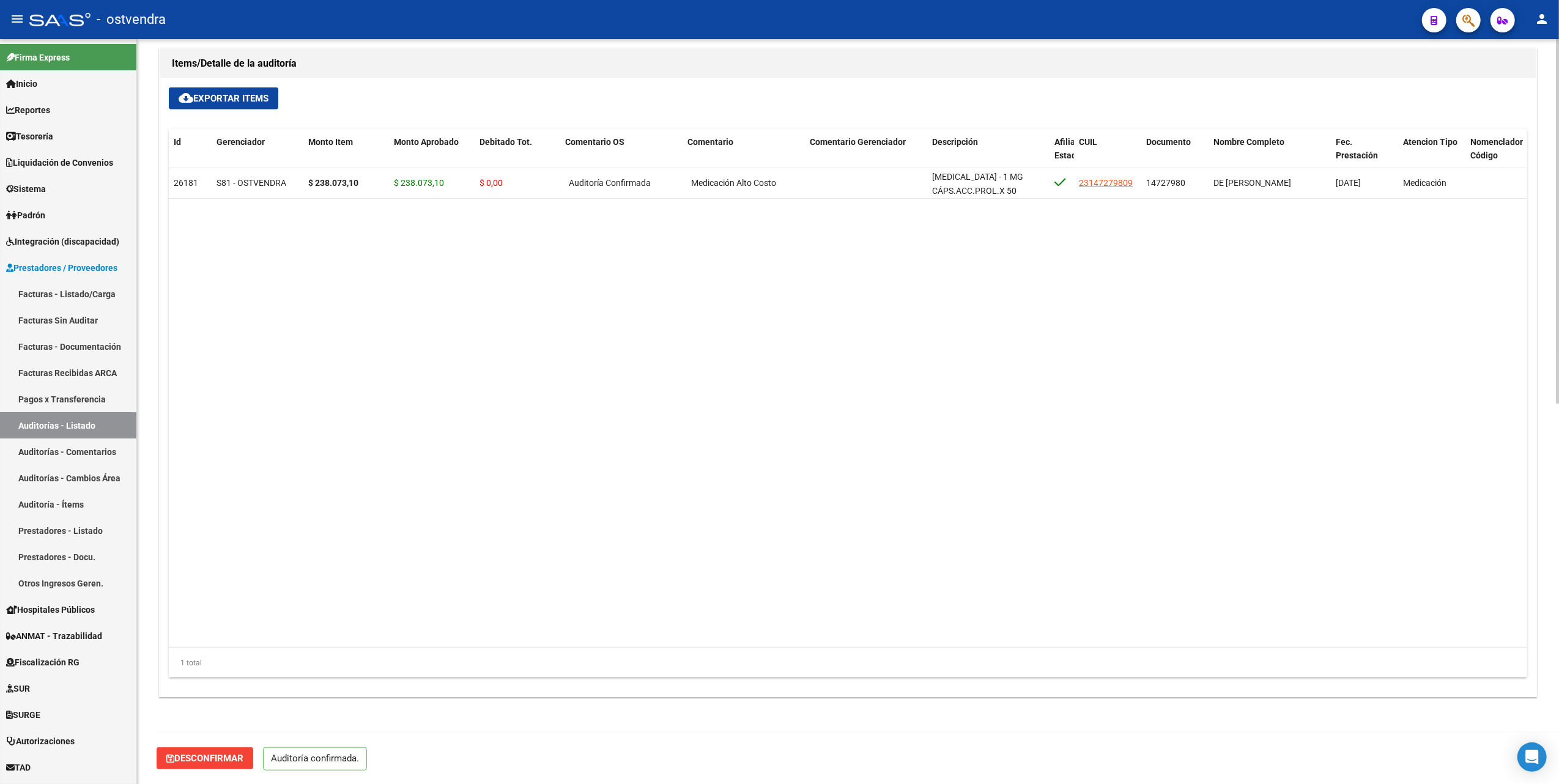
scroll to position [777, 0]
click at [524, 338] on datatable-body "26181 S81 - OSTVENDRA $ 238.073,10 $ 238.073,10 $ 0,00 Auditoría Confirmada Med…" at bounding box center [847, 407] width 1358 height 480
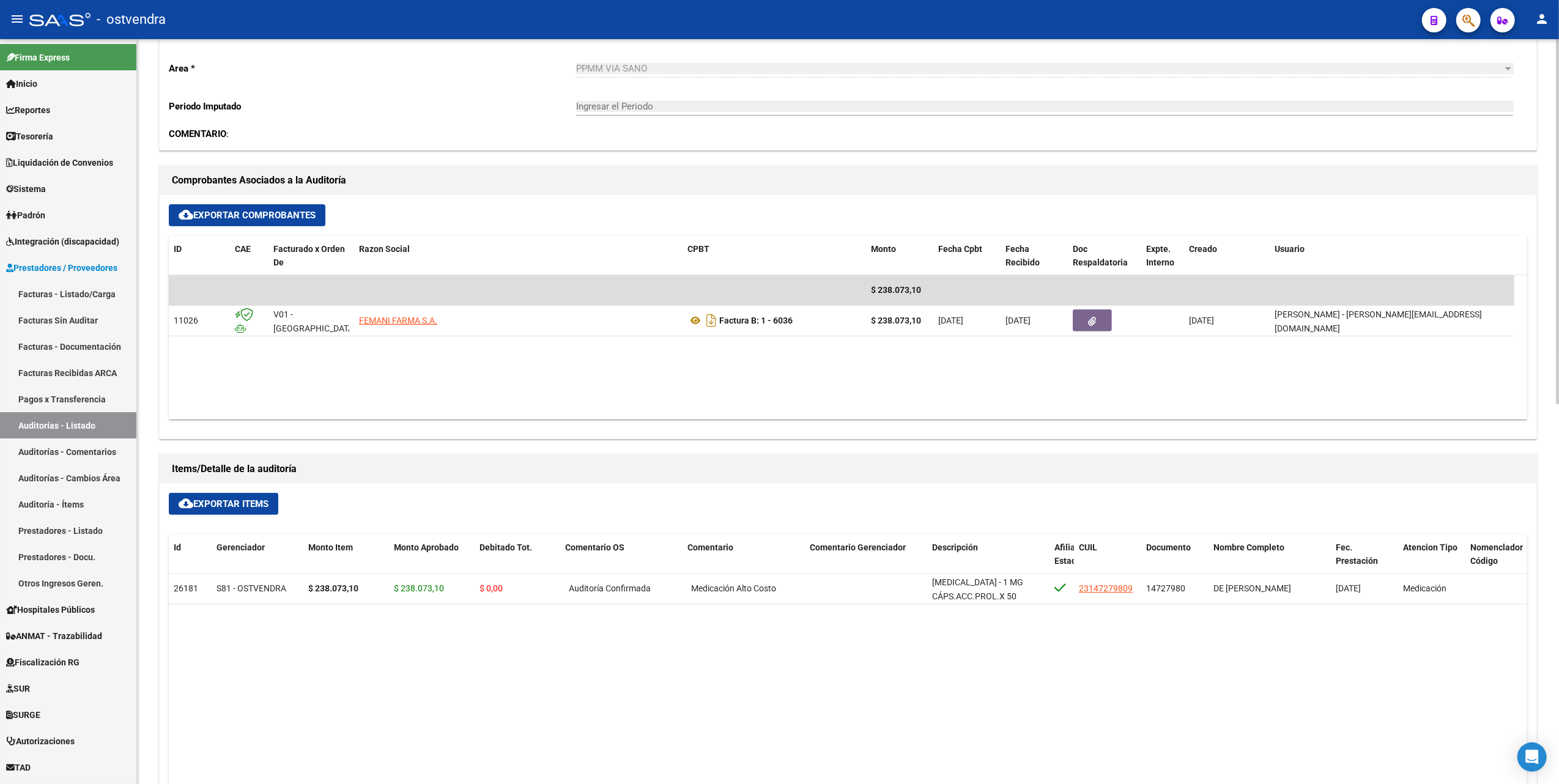
scroll to position [125, 0]
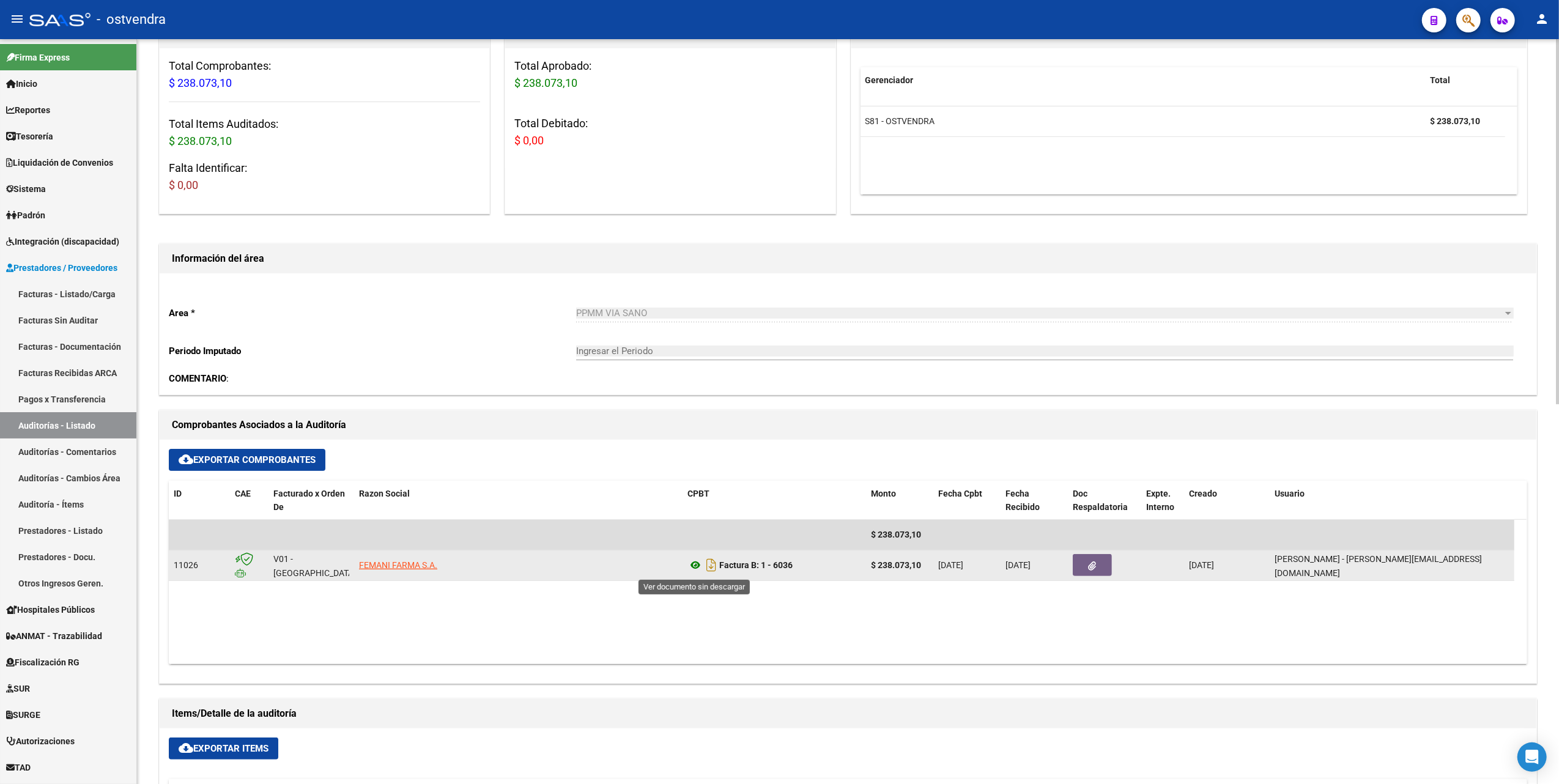
click at [695, 568] on icon at bounding box center [696, 565] width 16 height 15
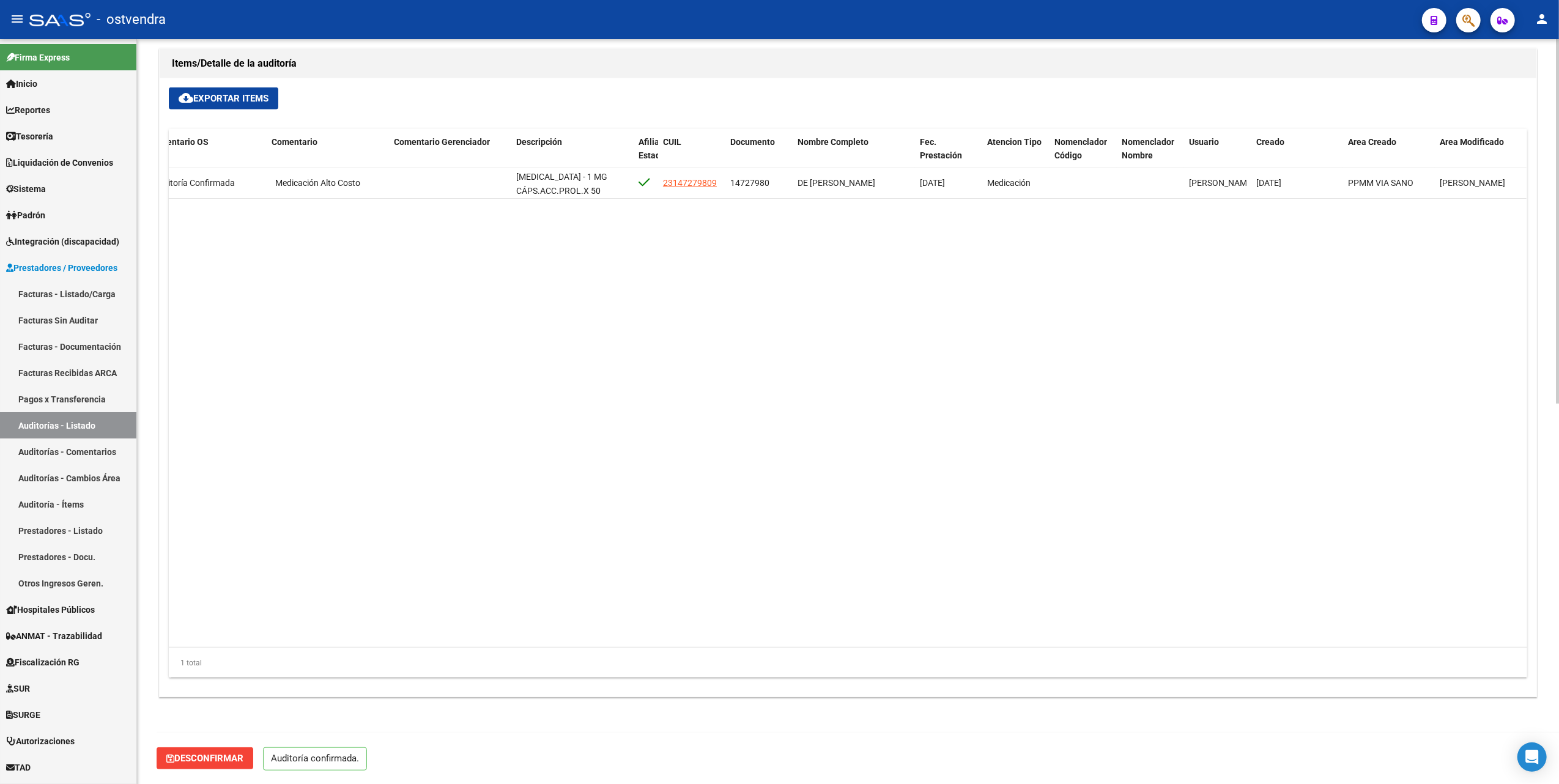
scroll to position [0, 0]
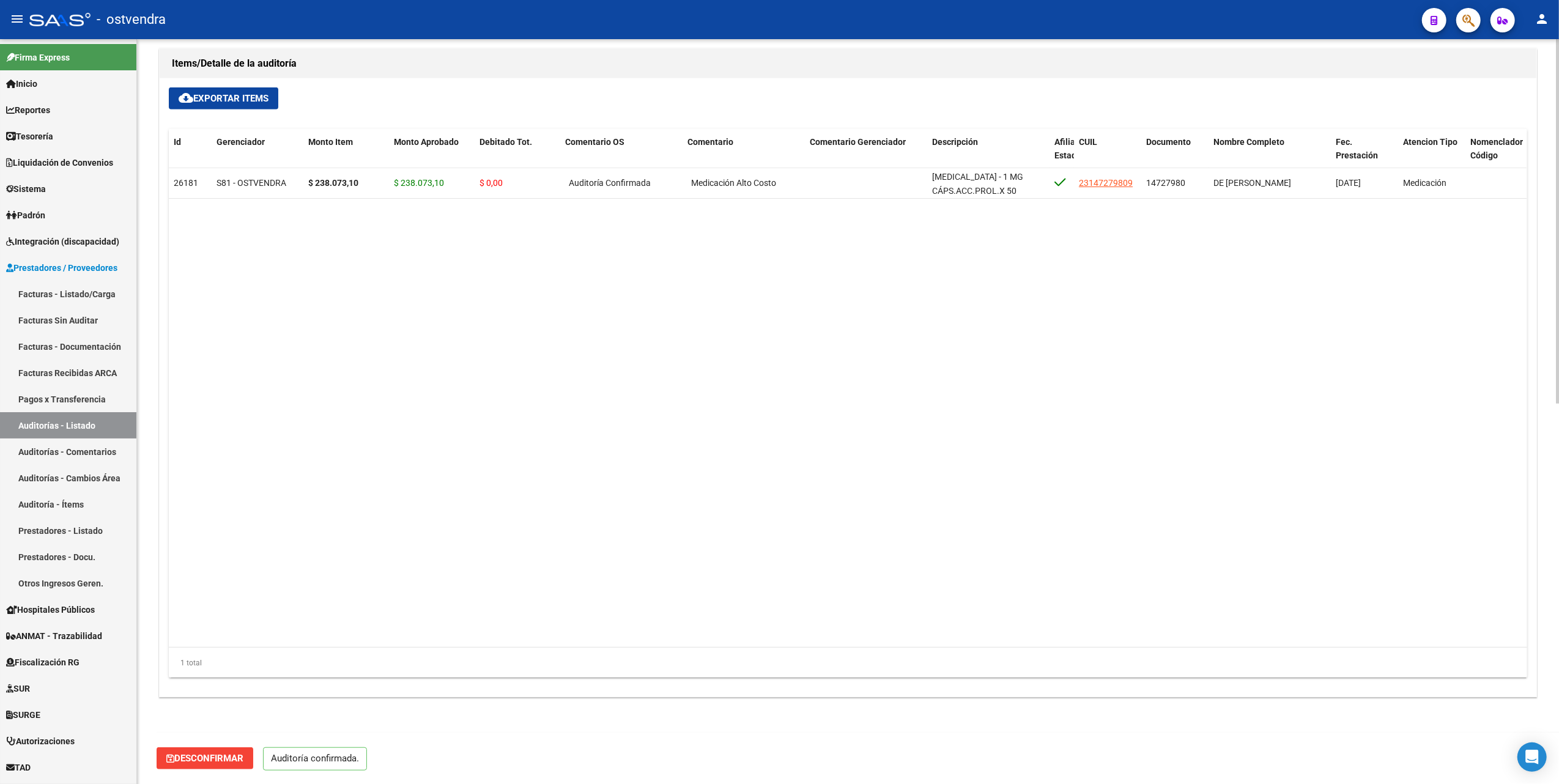
drag, startPoint x: 256, startPoint y: 302, endPoint x: 442, endPoint y: 500, distance: 271.7
click at [257, 302] on datatable-body "26181 S81 - OSTVENDRA $ 238.073,10 $ 238.073,10 $ 0,00 Auditoría Confirmada Med…" at bounding box center [847, 407] width 1358 height 480
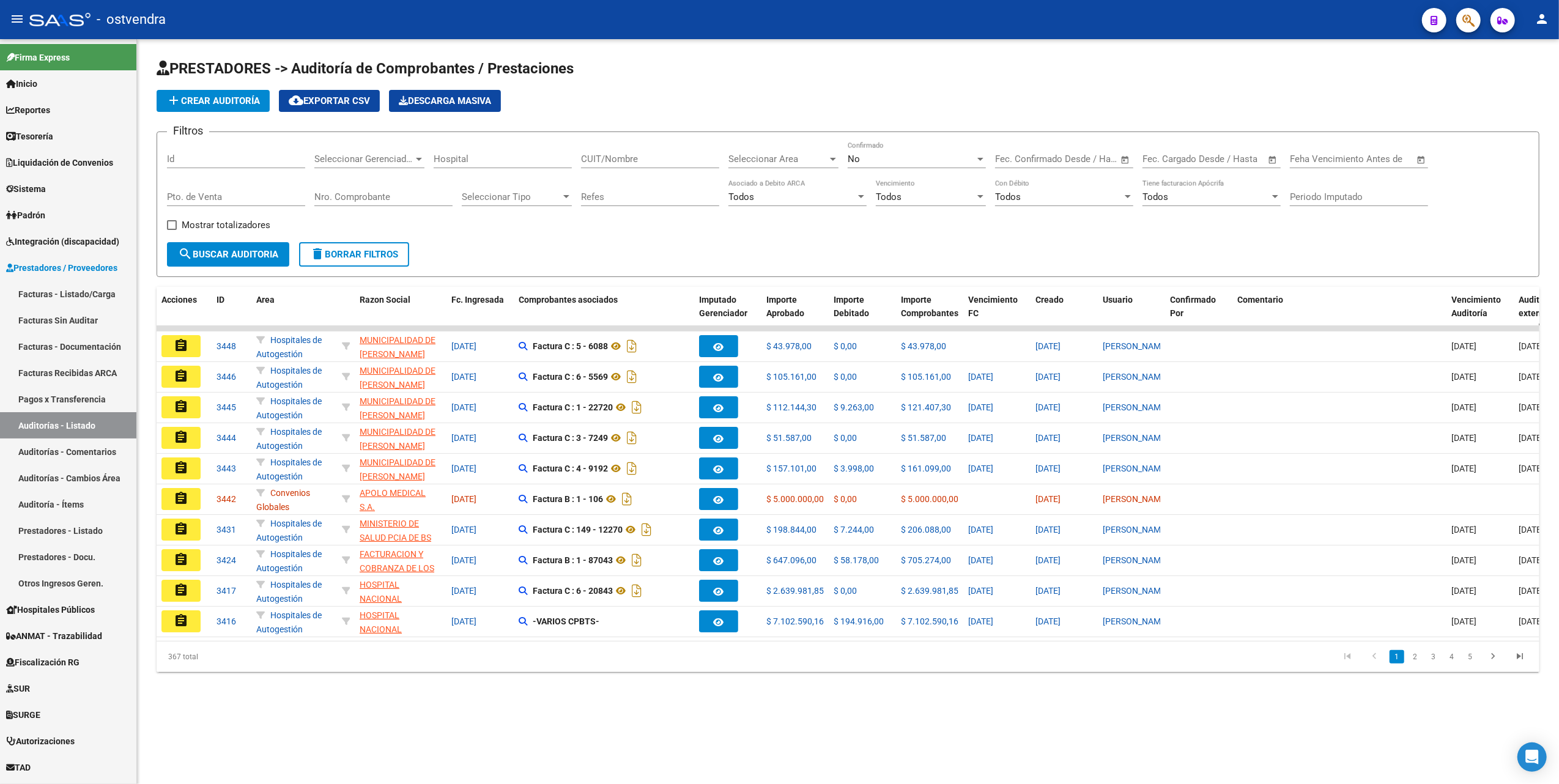
click at [832, 159] on div at bounding box center [832, 159] width 6 height 3
click at [783, 212] on span "PPMM VIA SANO" at bounding box center [764, 217] width 71 height 11
click at [402, 160] on span "Seleccionar Gerenciador" at bounding box center [364, 159] width 99 height 11
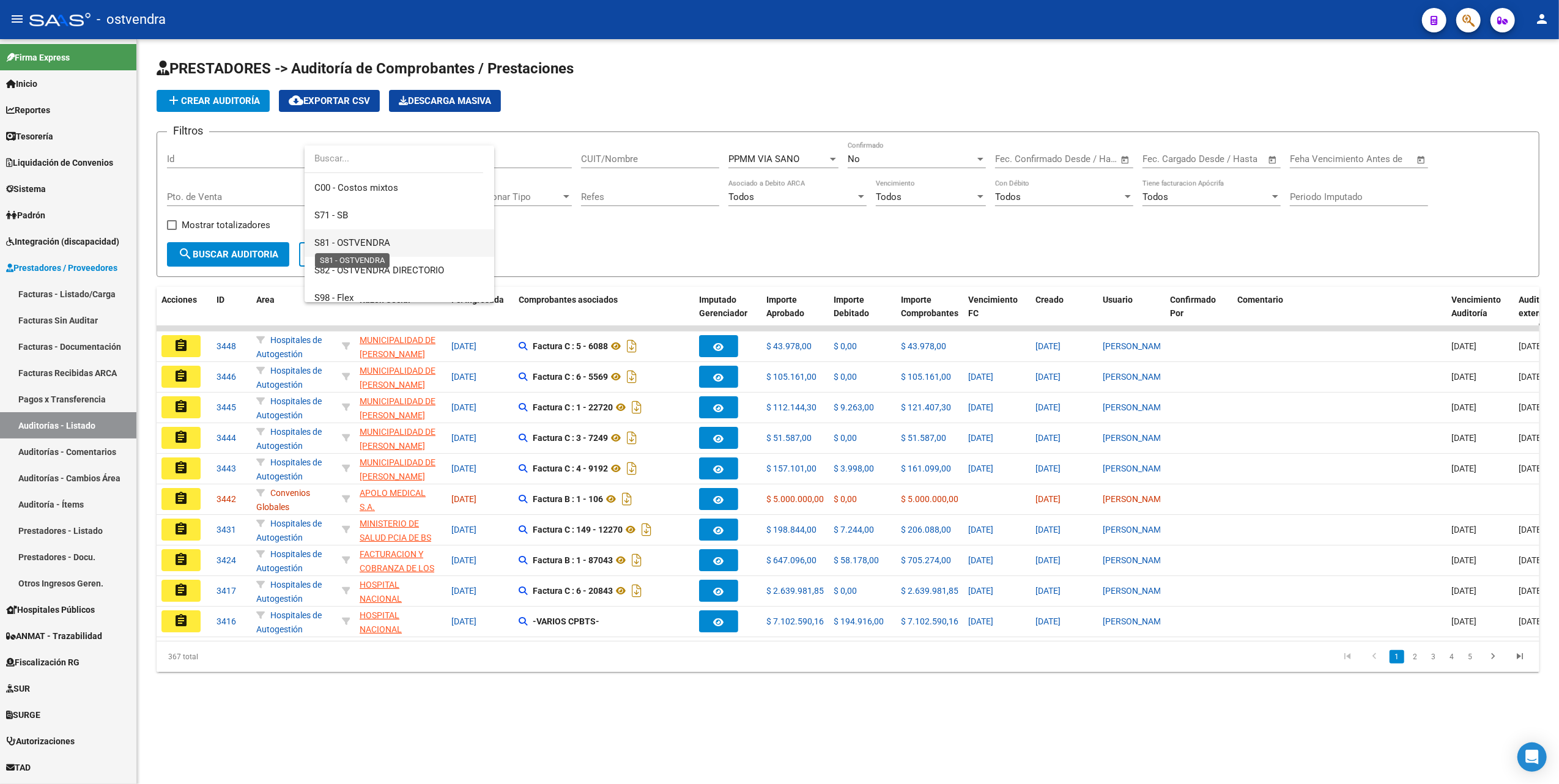
click at [345, 243] on span "S81 - OSTVENDRA" at bounding box center [352, 242] width 76 height 11
click at [225, 251] on span "search Buscar Auditoria" at bounding box center [228, 254] width 100 height 11
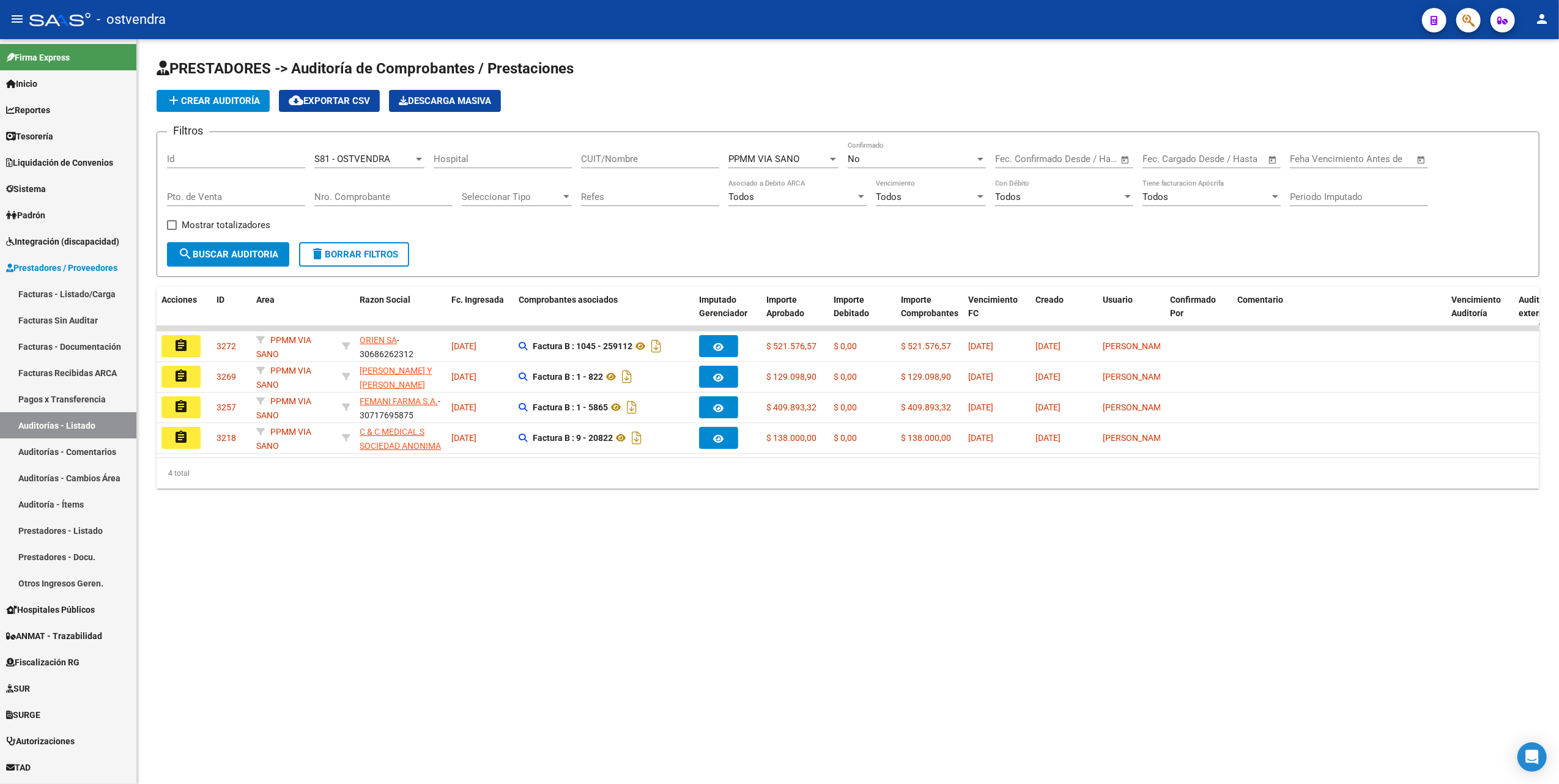
click at [746, 641] on mat-sidenav-content "PRESTADORES -> Auditoría de Comprobantes / Prestaciones add Crear Auditoría clo…" at bounding box center [848, 412] width 1422 height 745
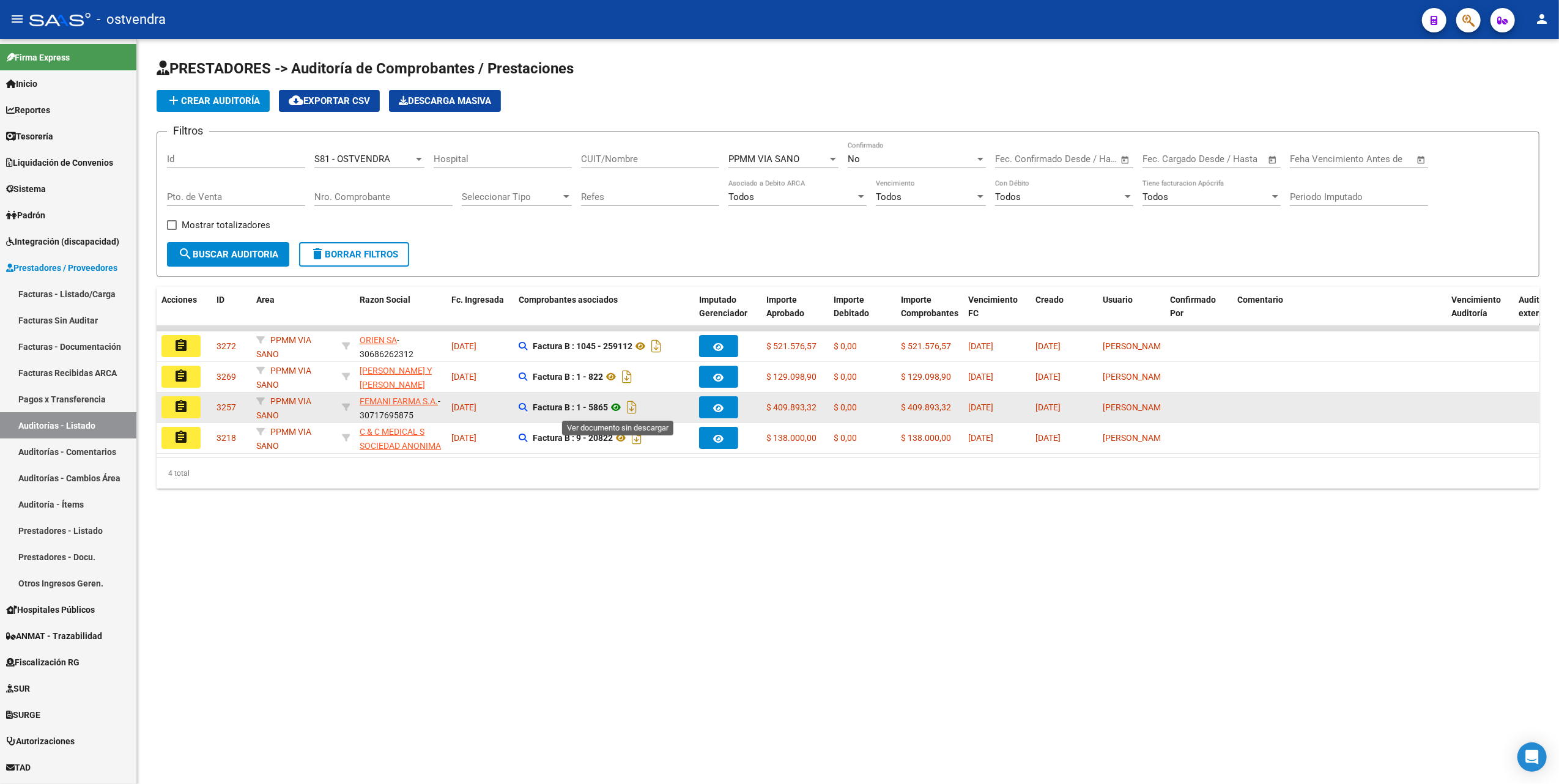
click at [617, 407] on icon at bounding box center [615, 407] width 16 height 15
click at [179, 404] on mat-icon "assignment" at bounding box center [181, 406] width 15 height 15
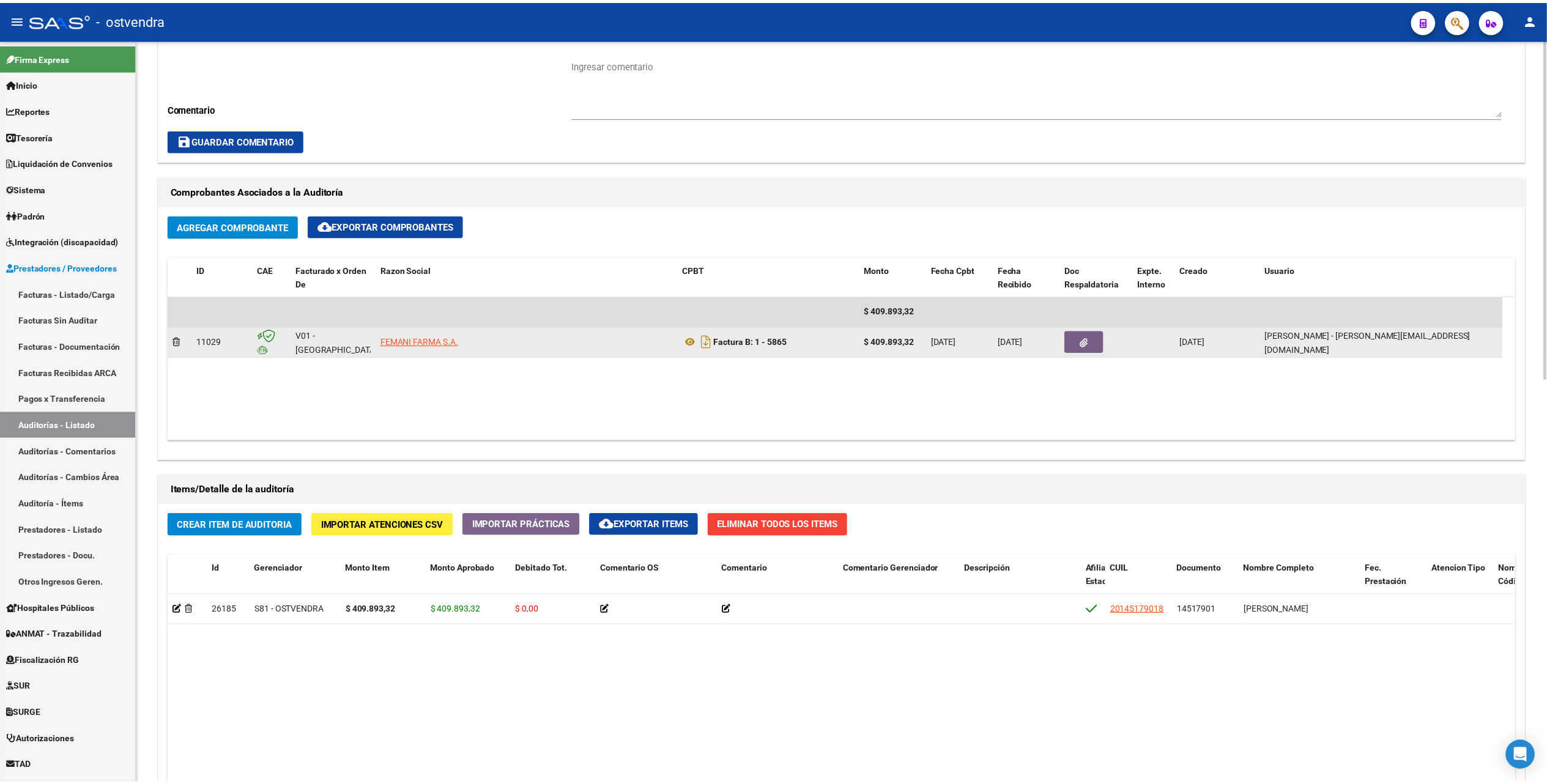
scroll to position [571, 0]
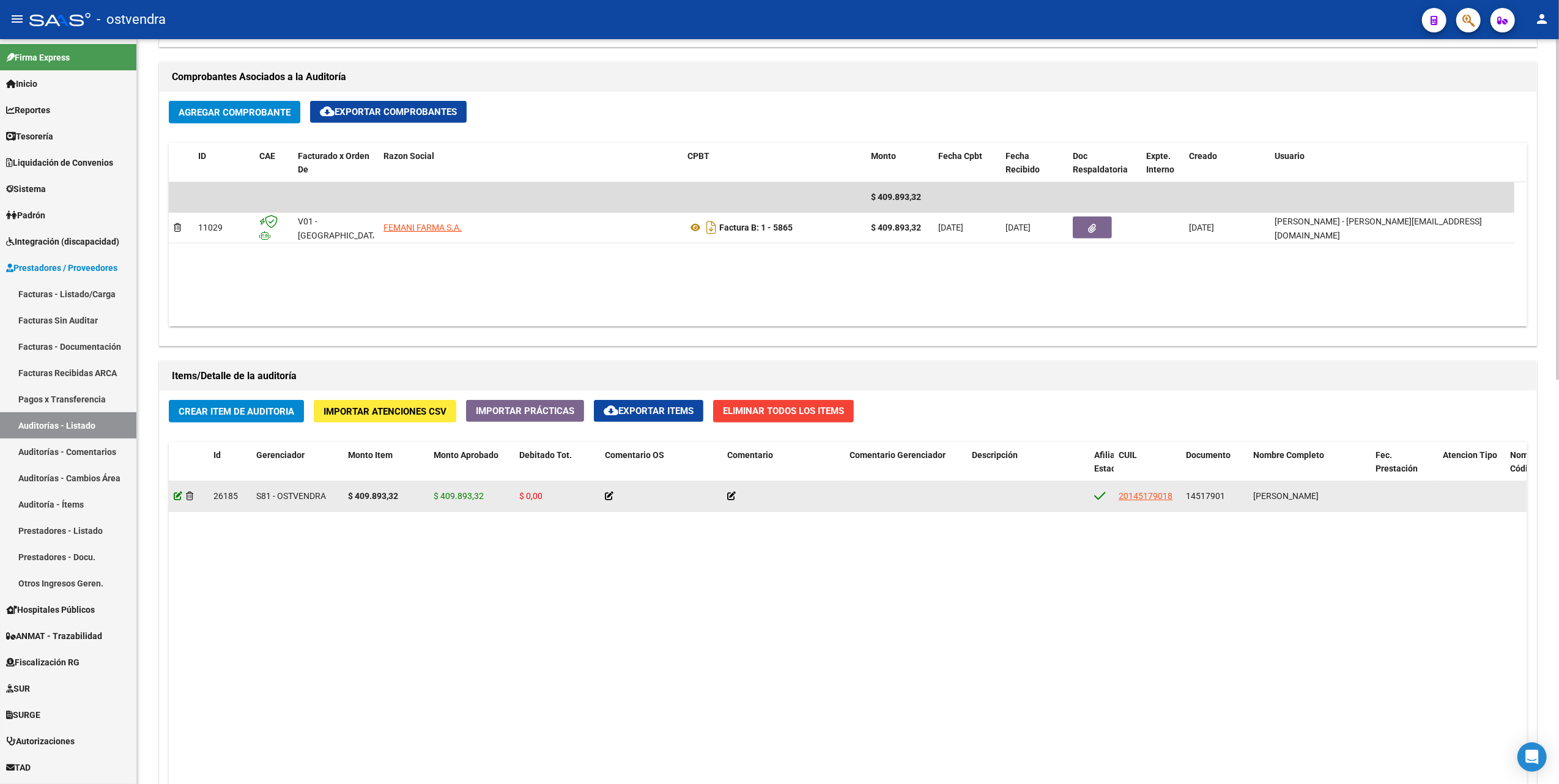
click at [174, 497] on icon at bounding box center [178, 495] width 8 height 8
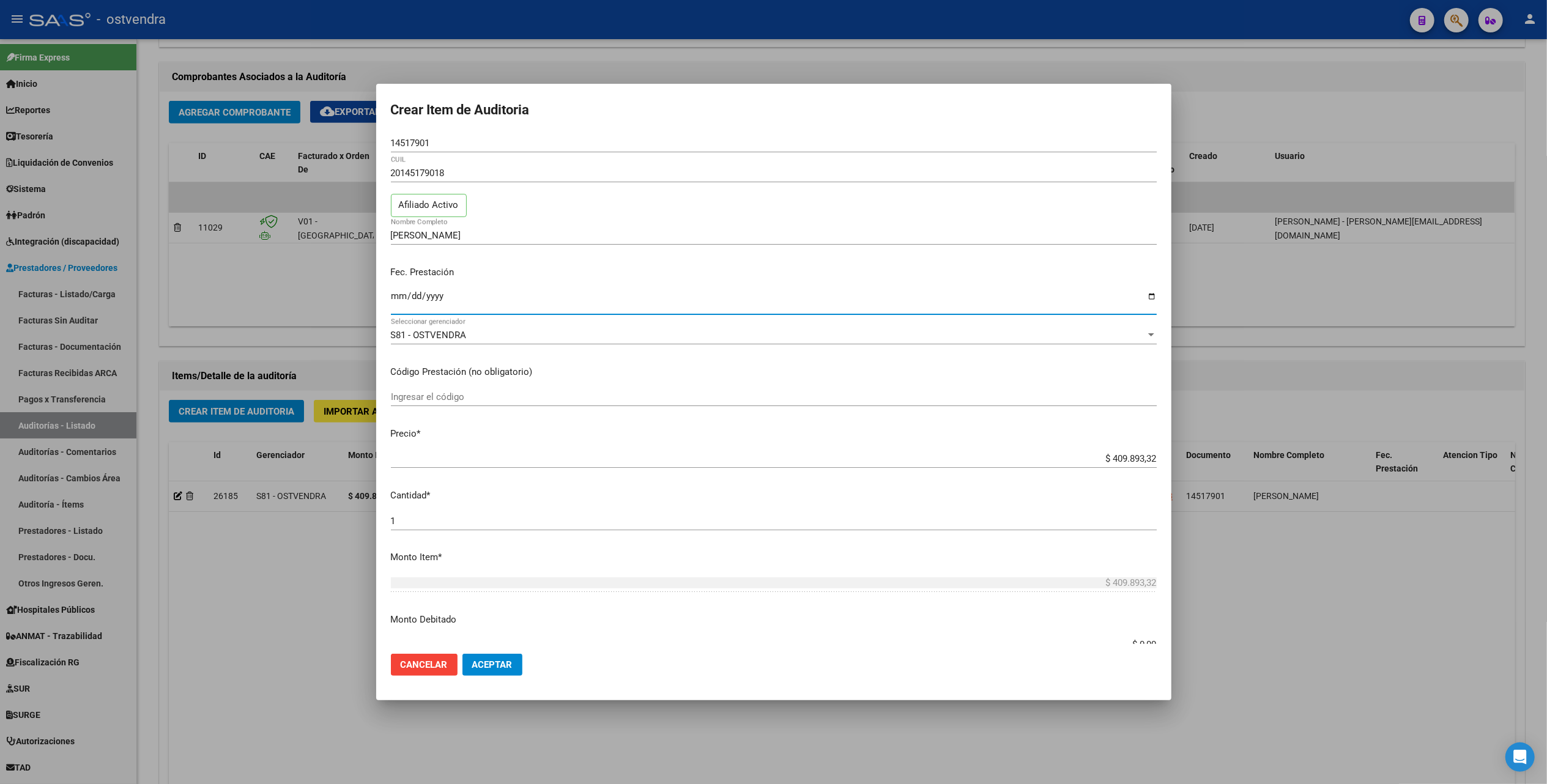
click at [399, 296] on input "Ingresar la fecha" at bounding box center [774, 301] width 766 height 19
type input "0025-02-21"
click at [498, 399] on input "Ingresar el código" at bounding box center [774, 397] width 766 height 11
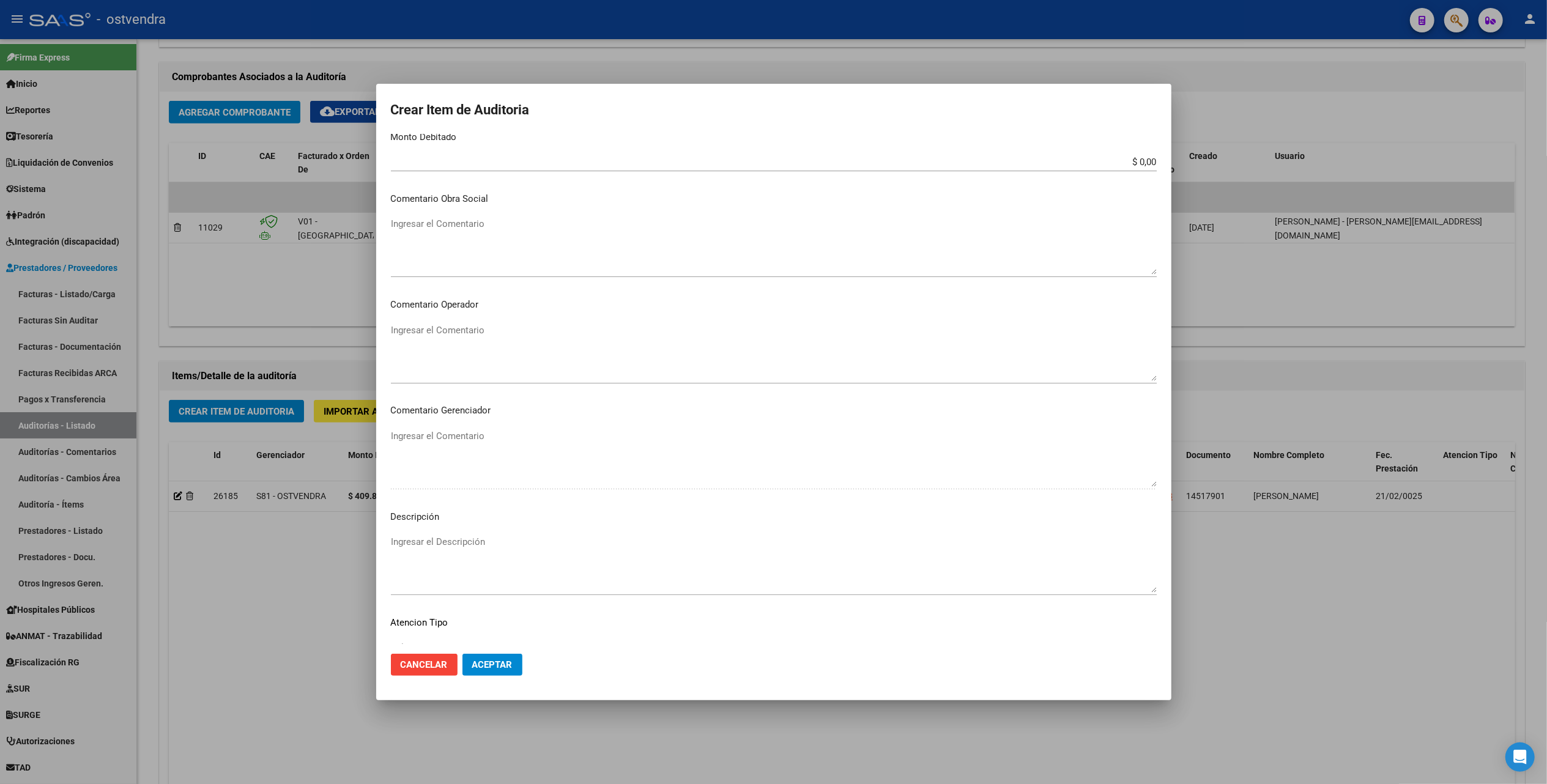
scroll to position [569, 0]
click at [430, 456] on textarea "Ingresar el Descripción" at bounding box center [774, 477] width 766 height 57
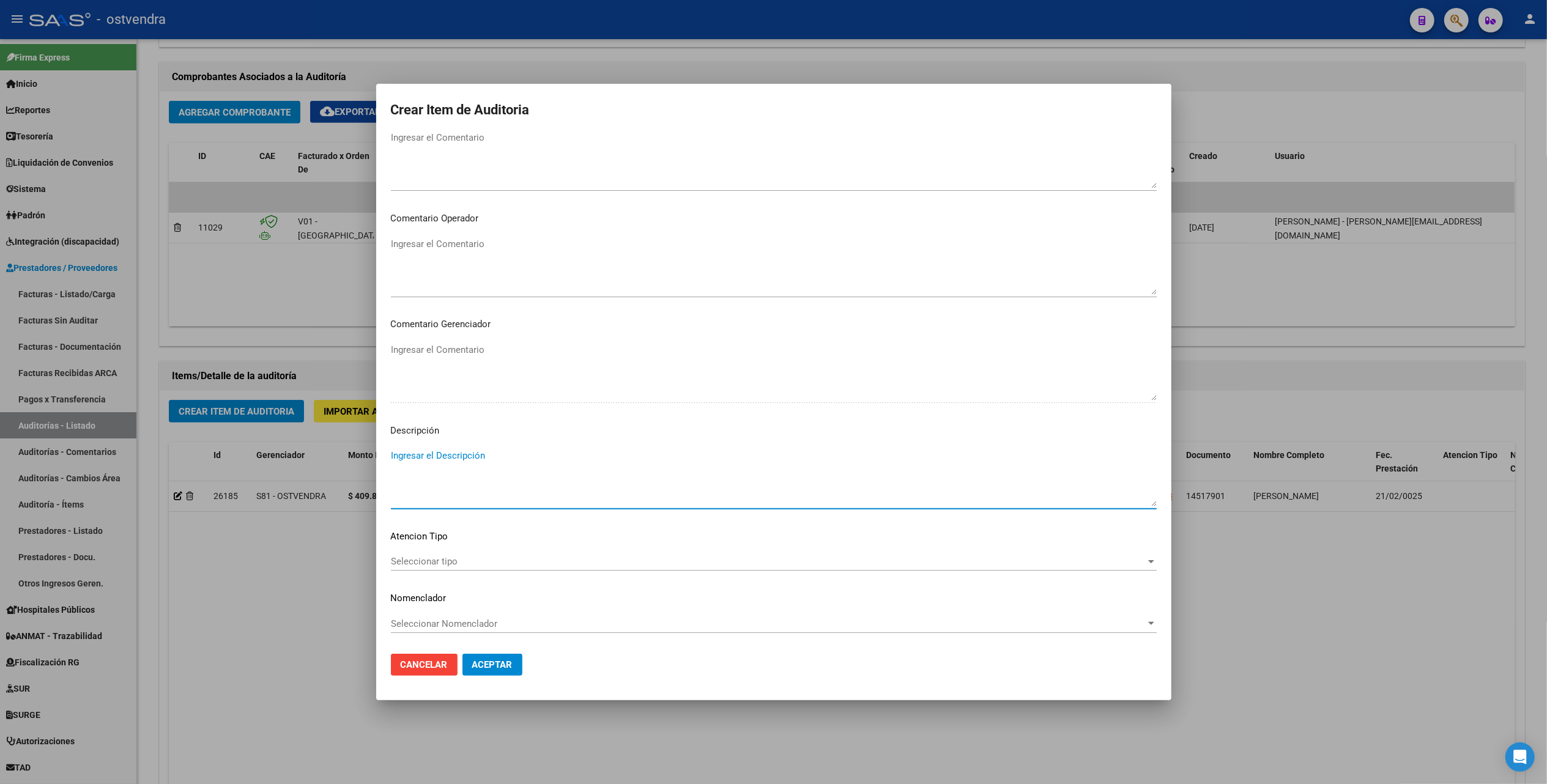
click at [398, 458] on textarea "Ingresar el Descripción" at bounding box center [774, 477] width 766 height 57
paste textarea "EMTRICITABINA 200 MG + DOLUTEGRAVIR 50 MG + TENOFOVIR ALAFENAMIDA 25 MG - COMP.…"
type textarea "EMTRICITABINA 200 MG + DOLUTEGRAVIR 50 MG + TENOFOVIR ALAFENAMIDA 25 MG - COMP.…"
click at [546, 559] on span "Seleccionar tipo" at bounding box center [768, 561] width 755 height 11
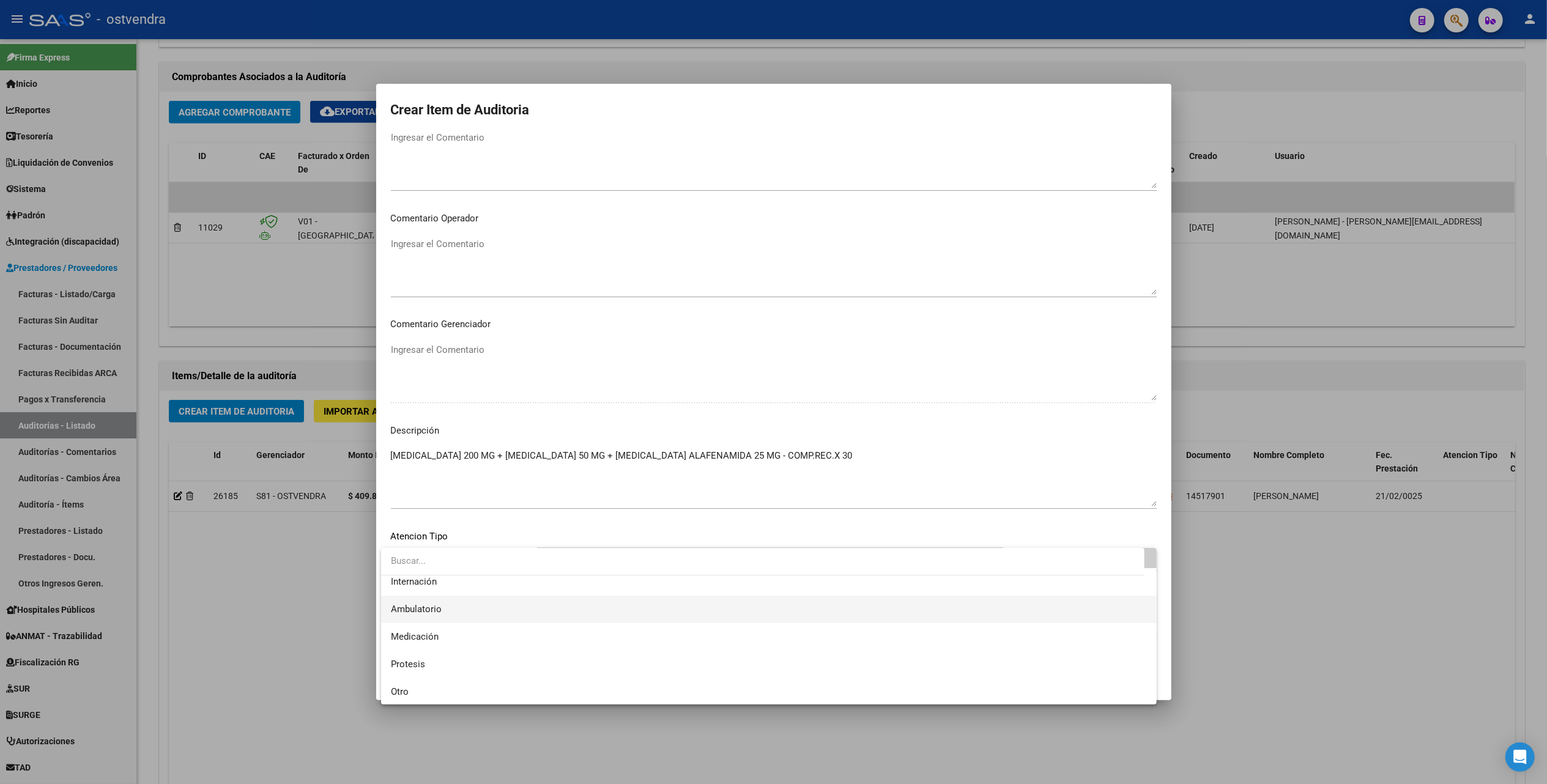
scroll to position [63, 0]
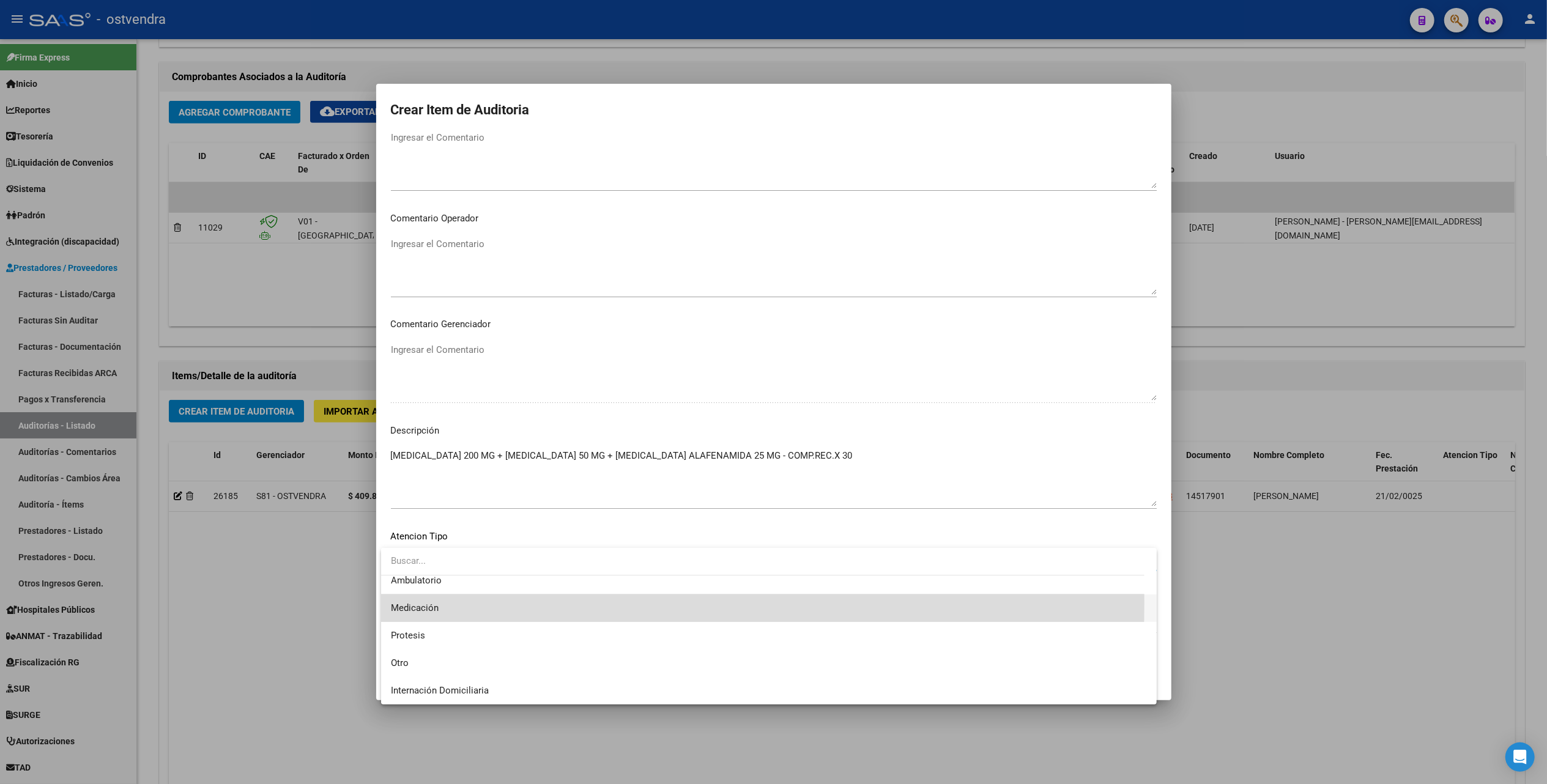
click at [439, 603] on span "Medicación" at bounding box center [769, 608] width 756 height 28
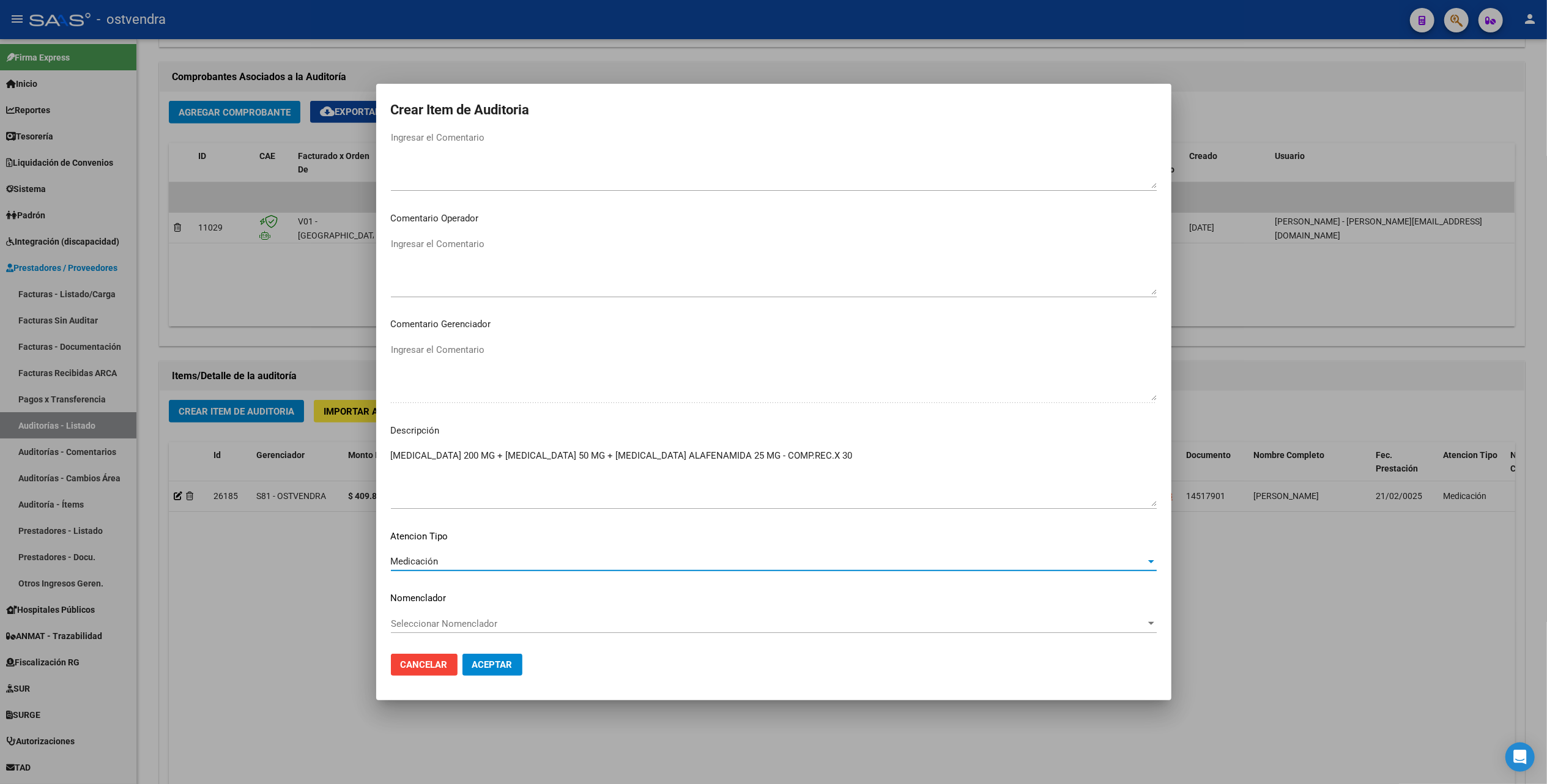
click at [490, 668] on span "Aceptar" at bounding box center [492, 665] width 41 height 11
click at [479, 659] on span "Aceptar" at bounding box center [492, 665] width 41 height 11
click at [508, 662] on span "Aceptar" at bounding box center [492, 665] width 41 height 11
click at [492, 672] on button "Aceptar" at bounding box center [492, 665] width 60 height 22
click at [494, 663] on span "Aceptar" at bounding box center [492, 665] width 41 height 11
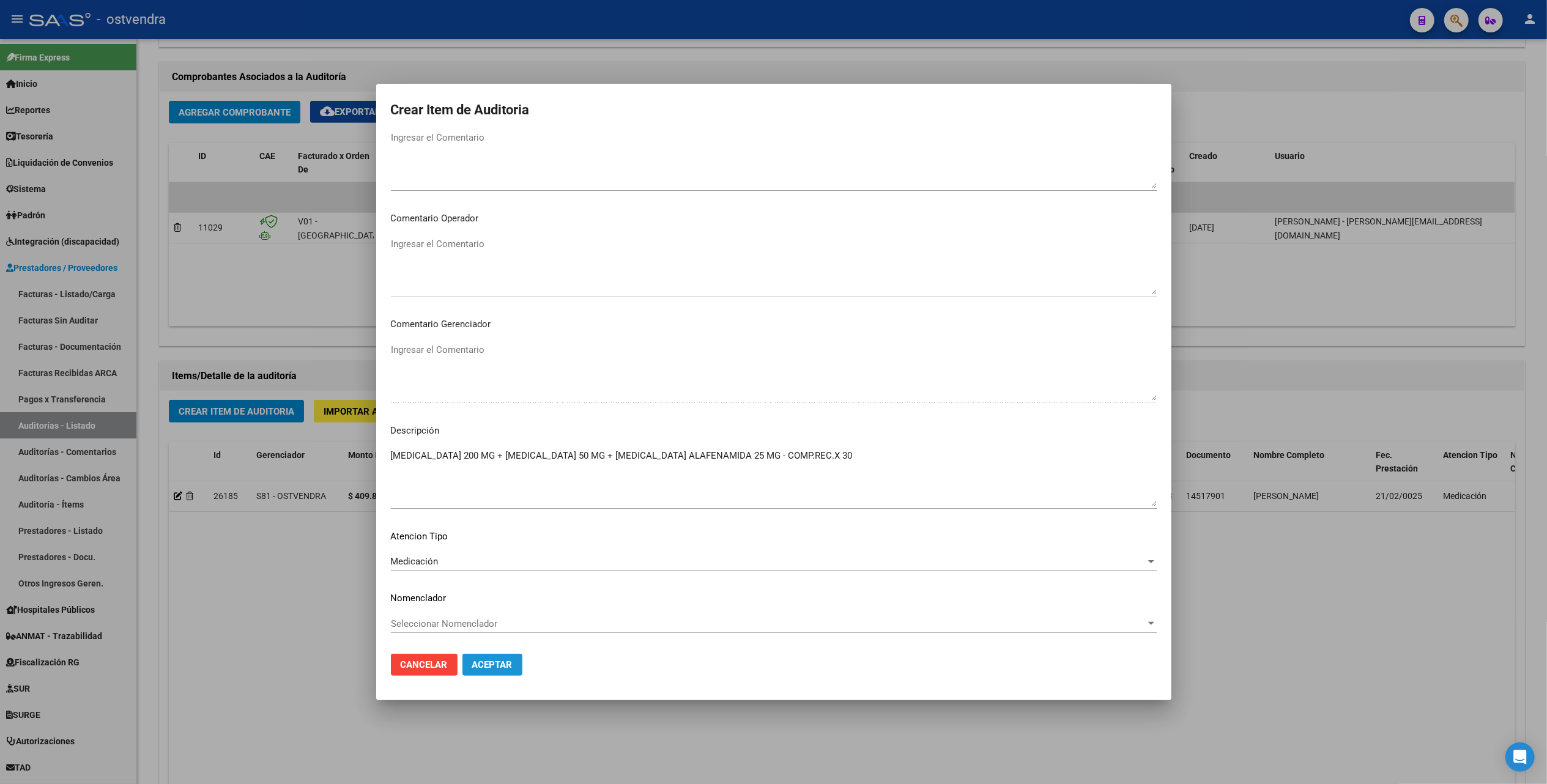
click at [494, 663] on span "Aceptar" at bounding box center [492, 665] width 41 height 11
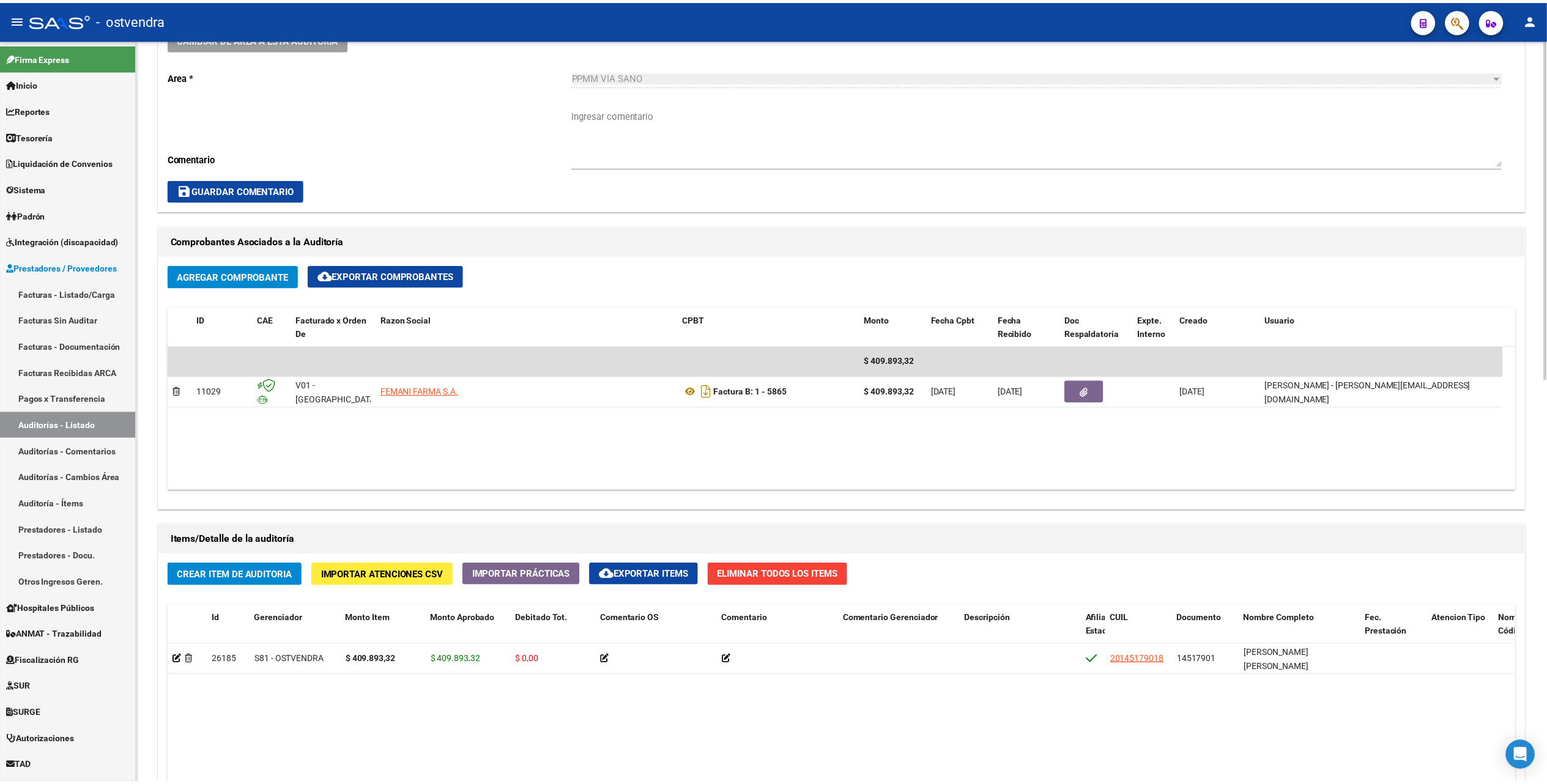
scroll to position [407, 0]
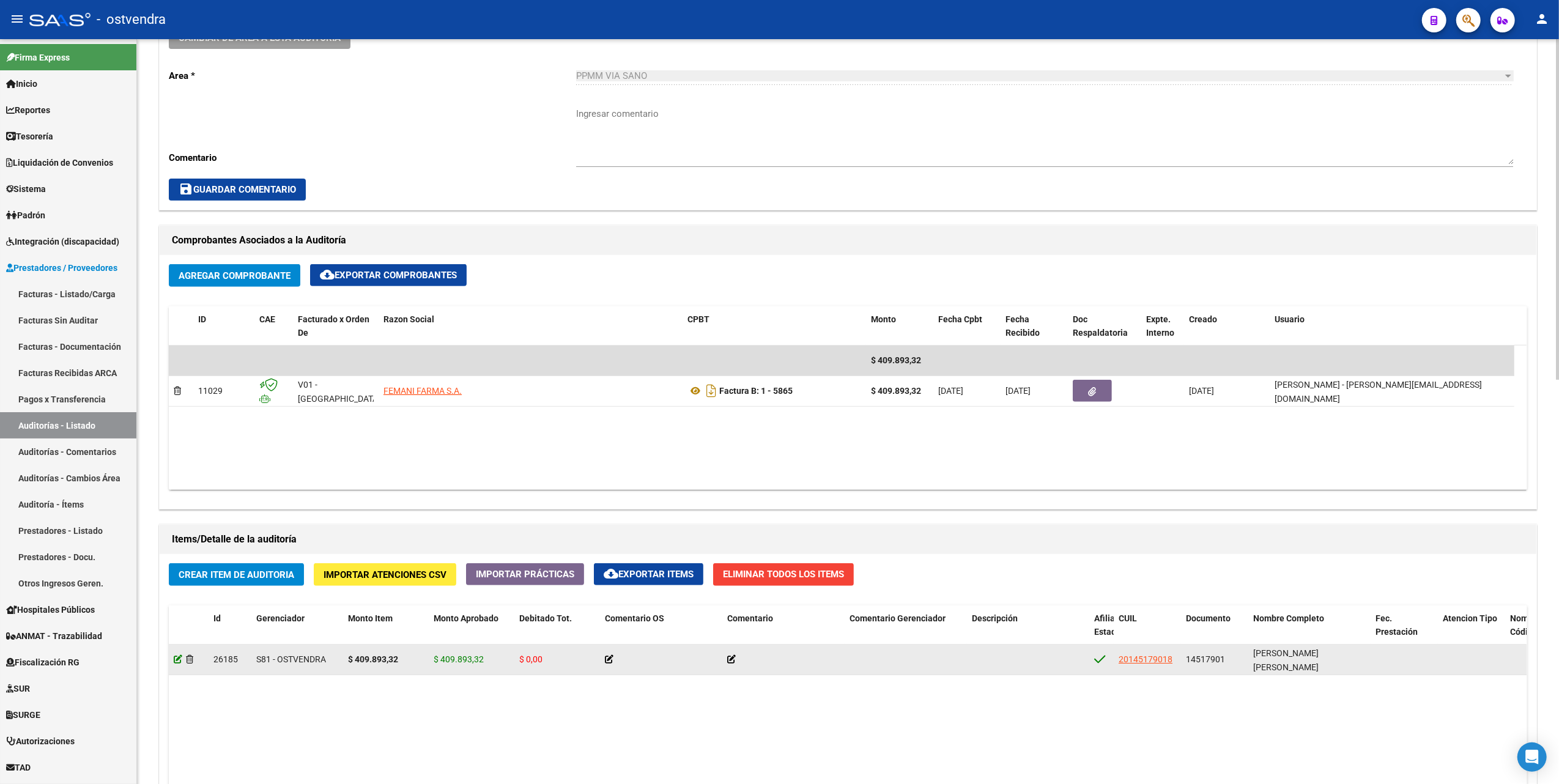
click at [179, 659] on icon at bounding box center [178, 659] width 8 height 8
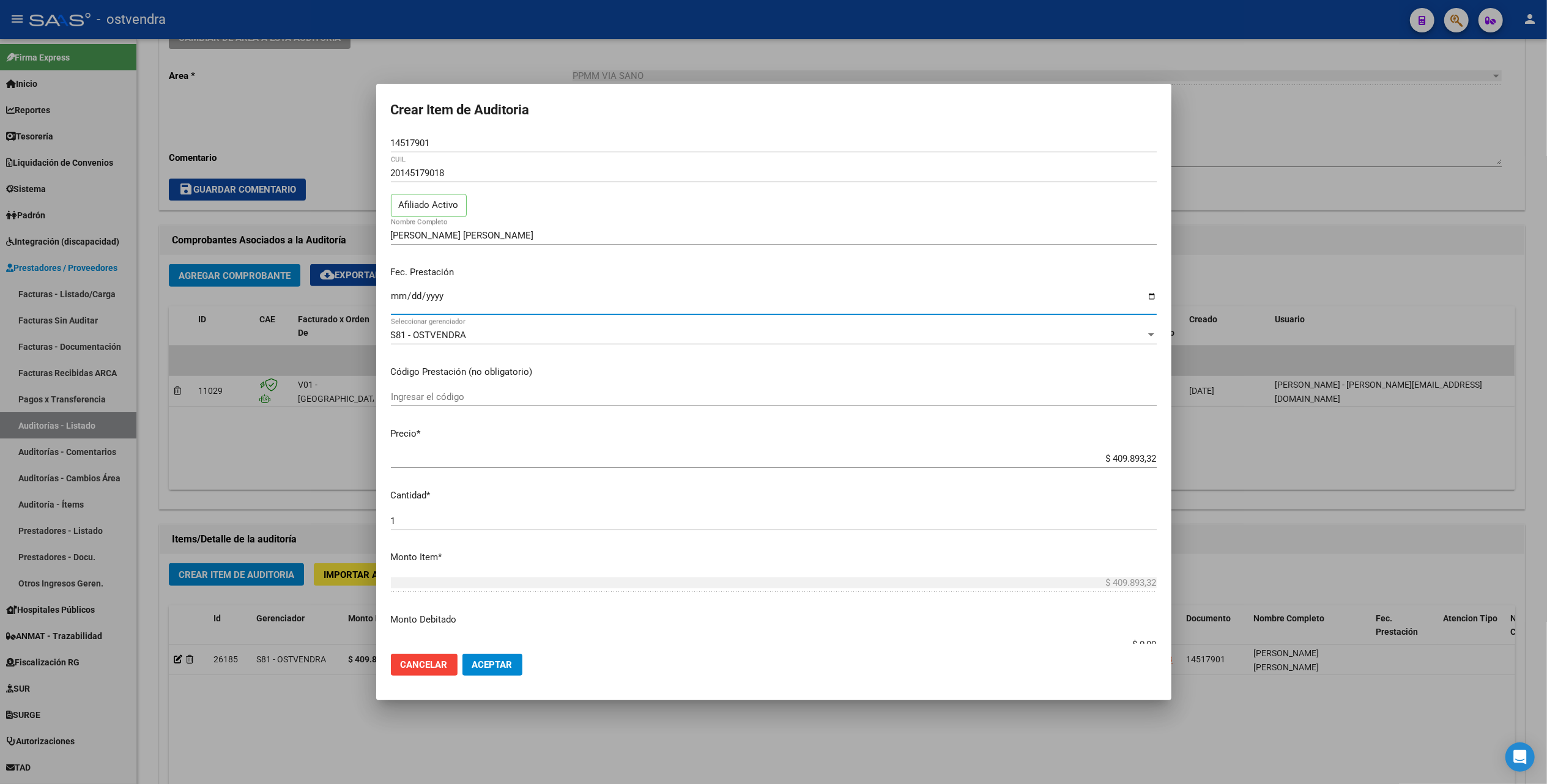
click at [405, 296] on input "Ingresar la fecha" at bounding box center [774, 301] width 766 height 19
type input "[DATE]"
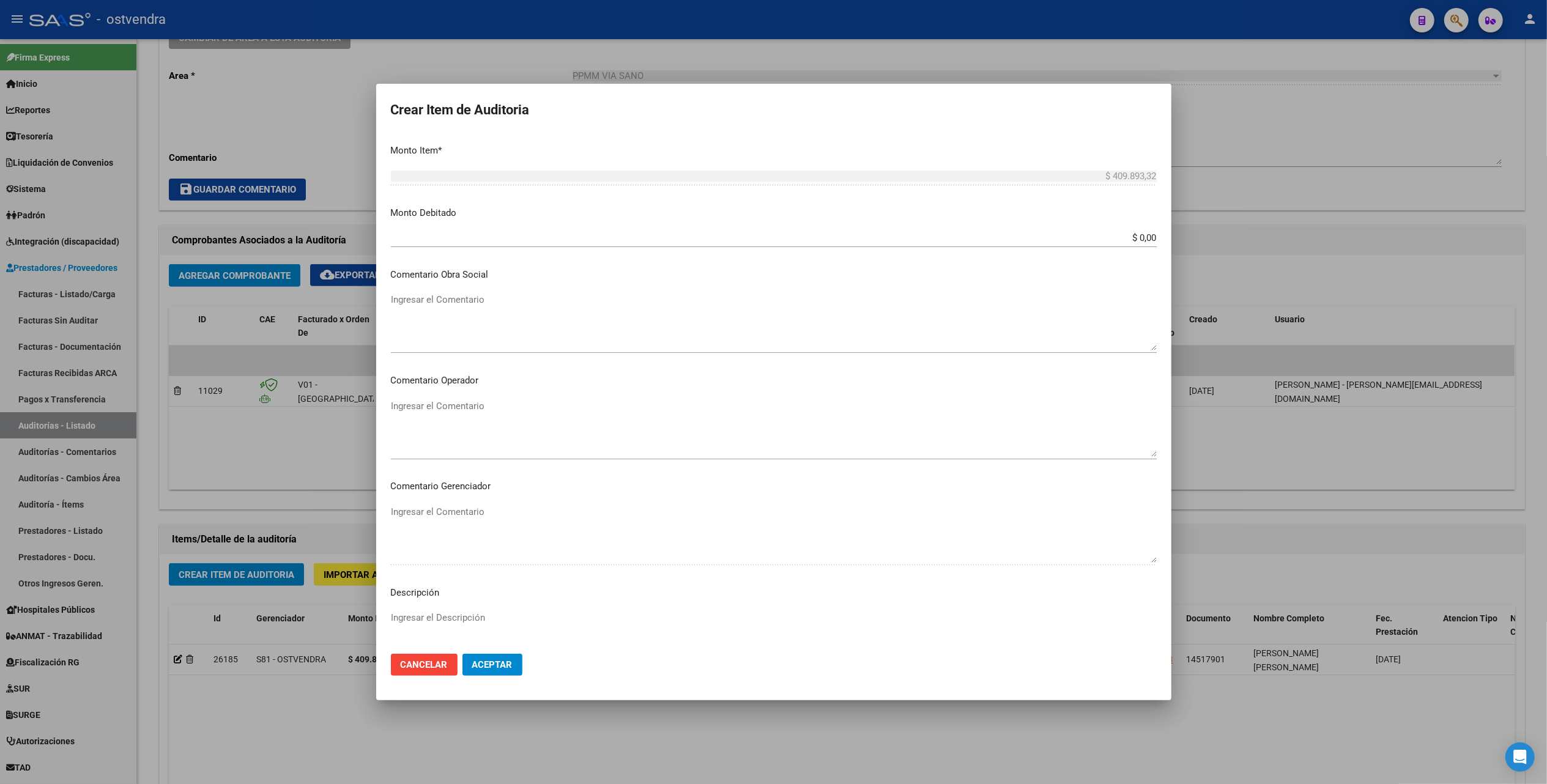
scroll to position [569, 0]
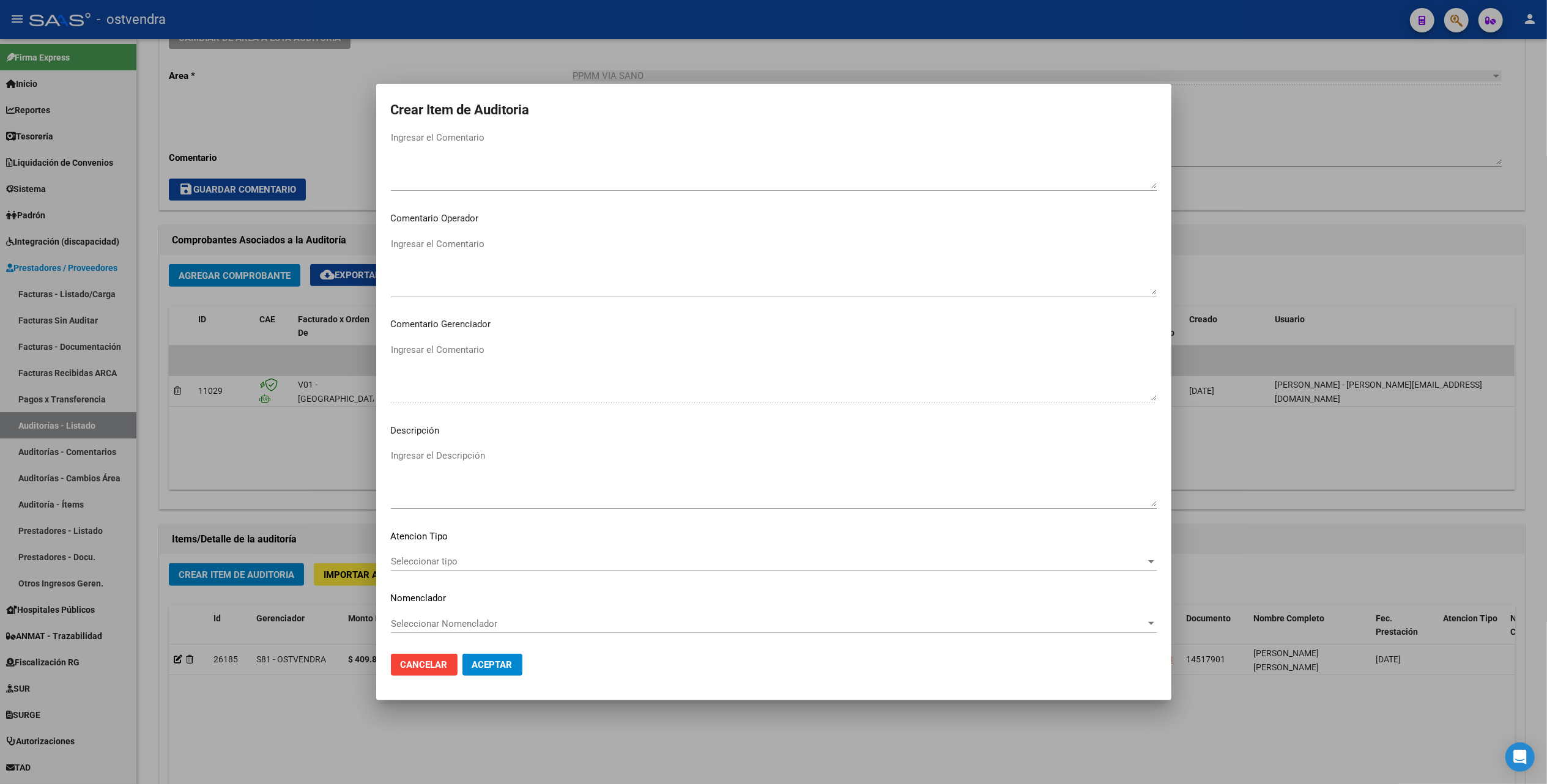
click at [453, 453] on textarea "Ingresar el Descripción" at bounding box center [774, 477] width 766 height 57
paste textarea "EMTRICITABINA 200 MG + [MEDICAL_DATA] 50 MG + [MEDICAL_DATA] ALAFENAMIDA 25 MG …"
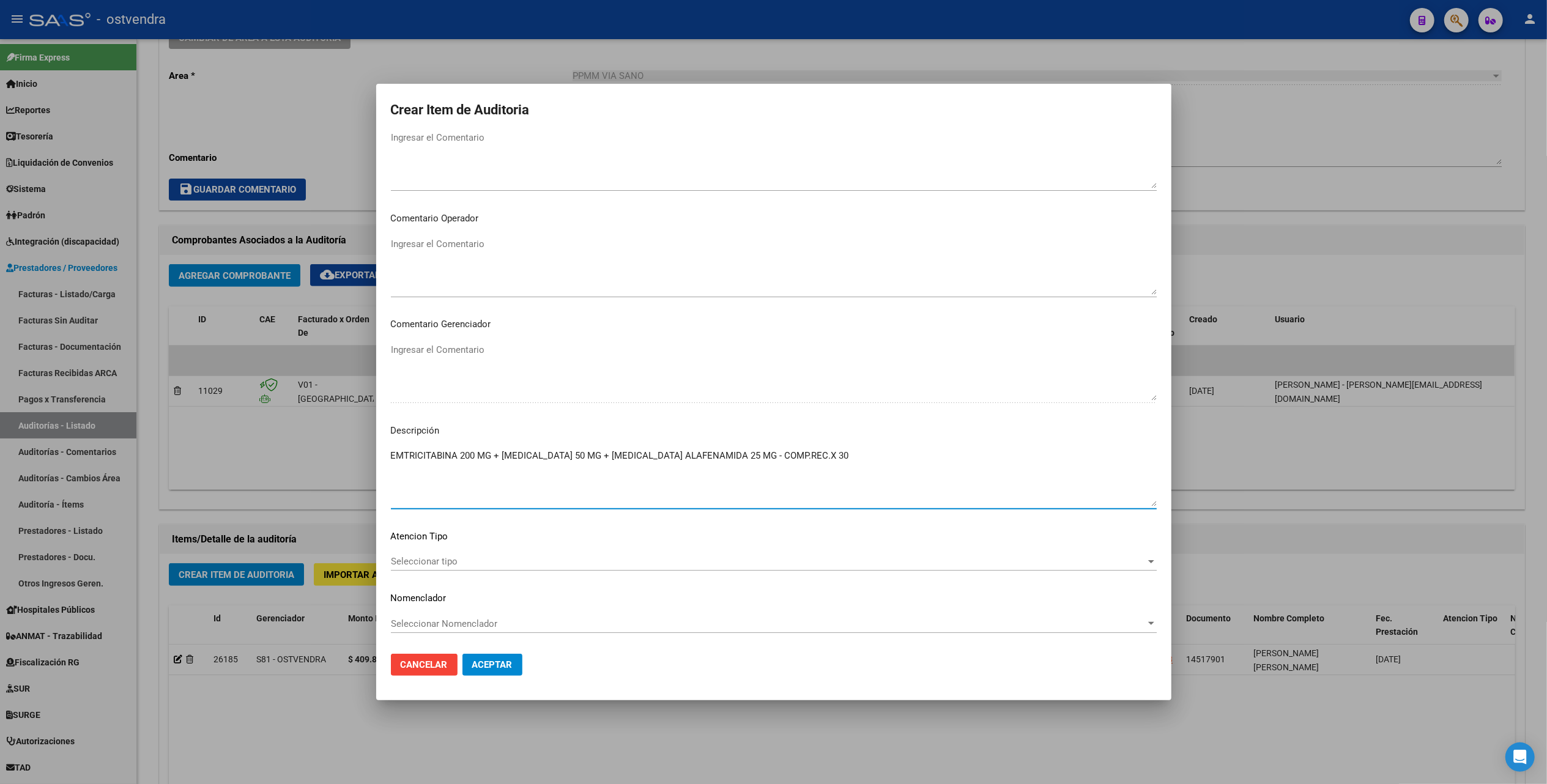
type textarea "EMTRICITABINA 200 MG + [MEDICAL_DATA] 50 MG + [MEDICAL_DATA] ALAFENAMIDA 25 MG …"
click at [426, 566] on span "Seleccionar tipo" at bounding box center [768, 561] width 755 height 11
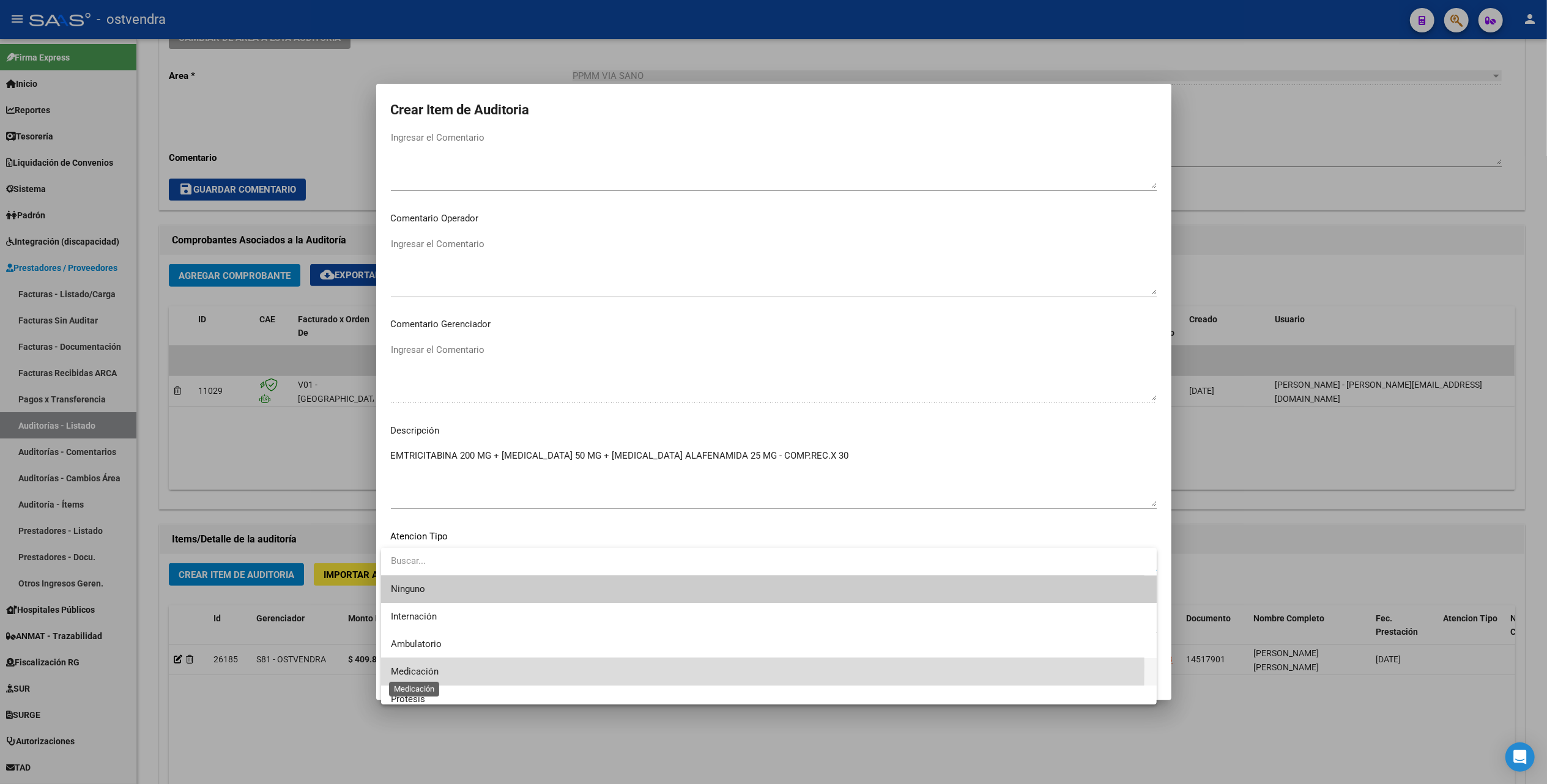
click at [417, 666] on span "Medicación" at bounding box center [415, 671] width 48 height 11
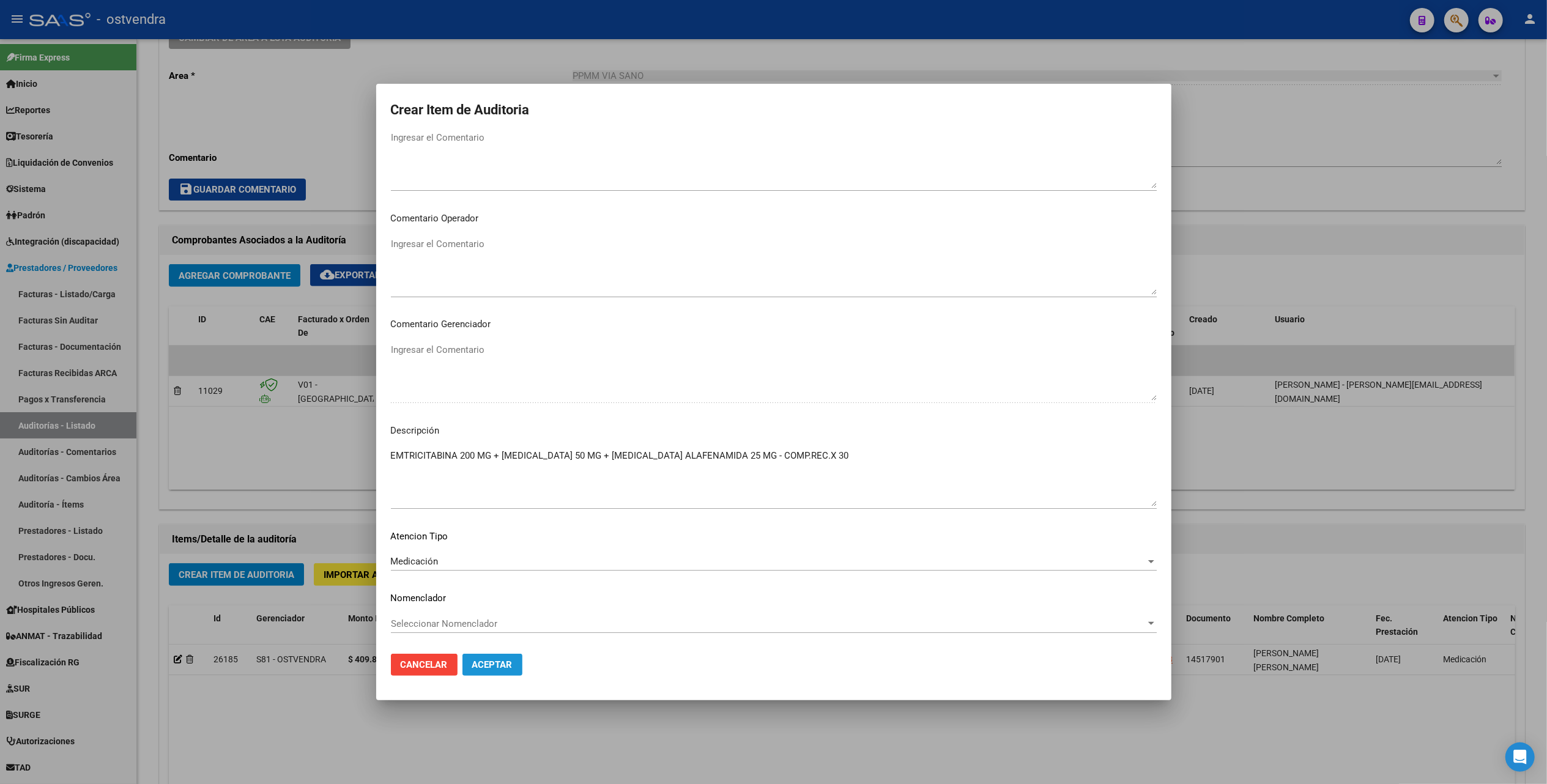
click at [488, 664] on span "Aceptar" at bounding box center [492, 665] width 41 height 11
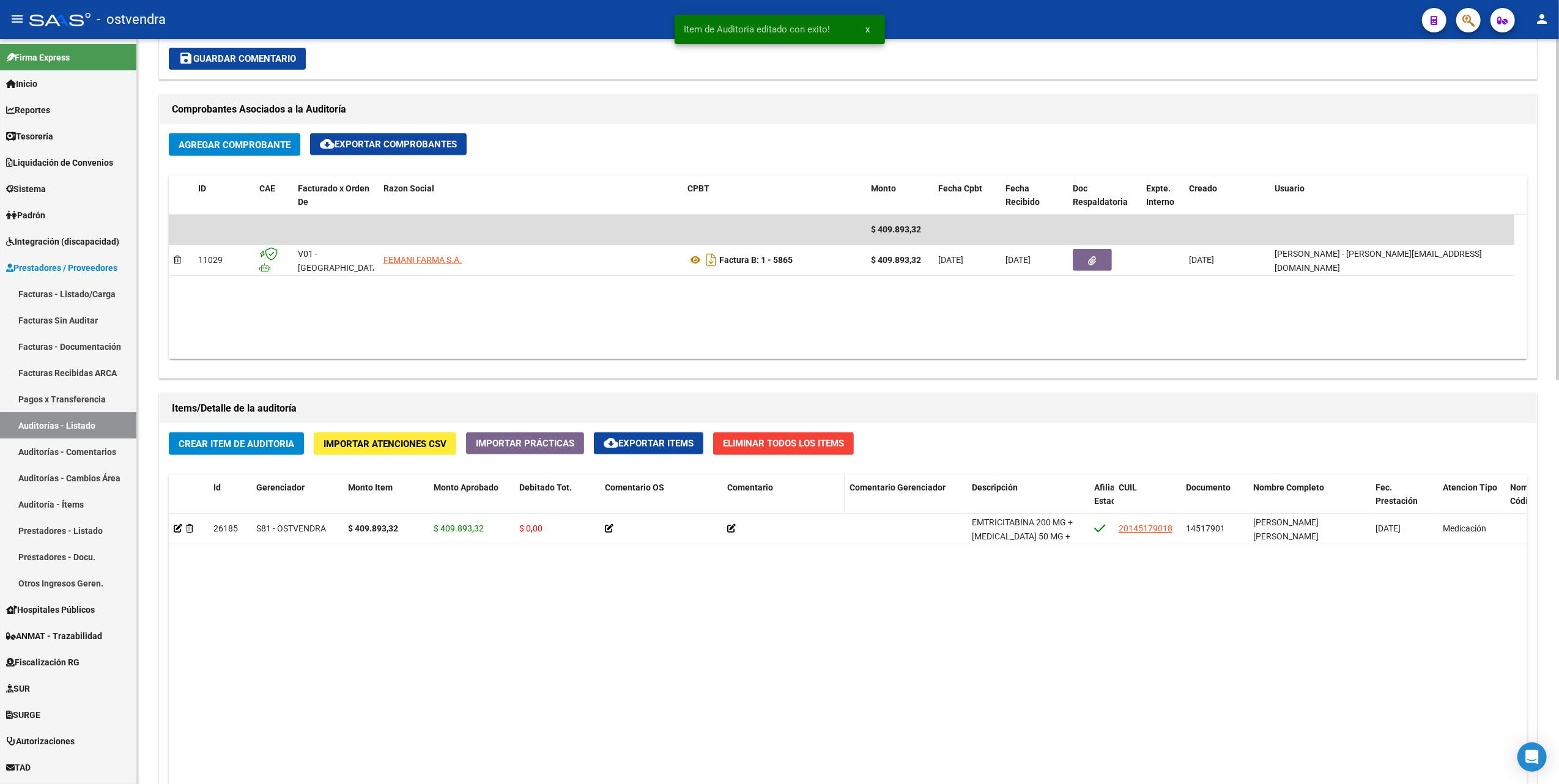
scroll to position [571, 0]
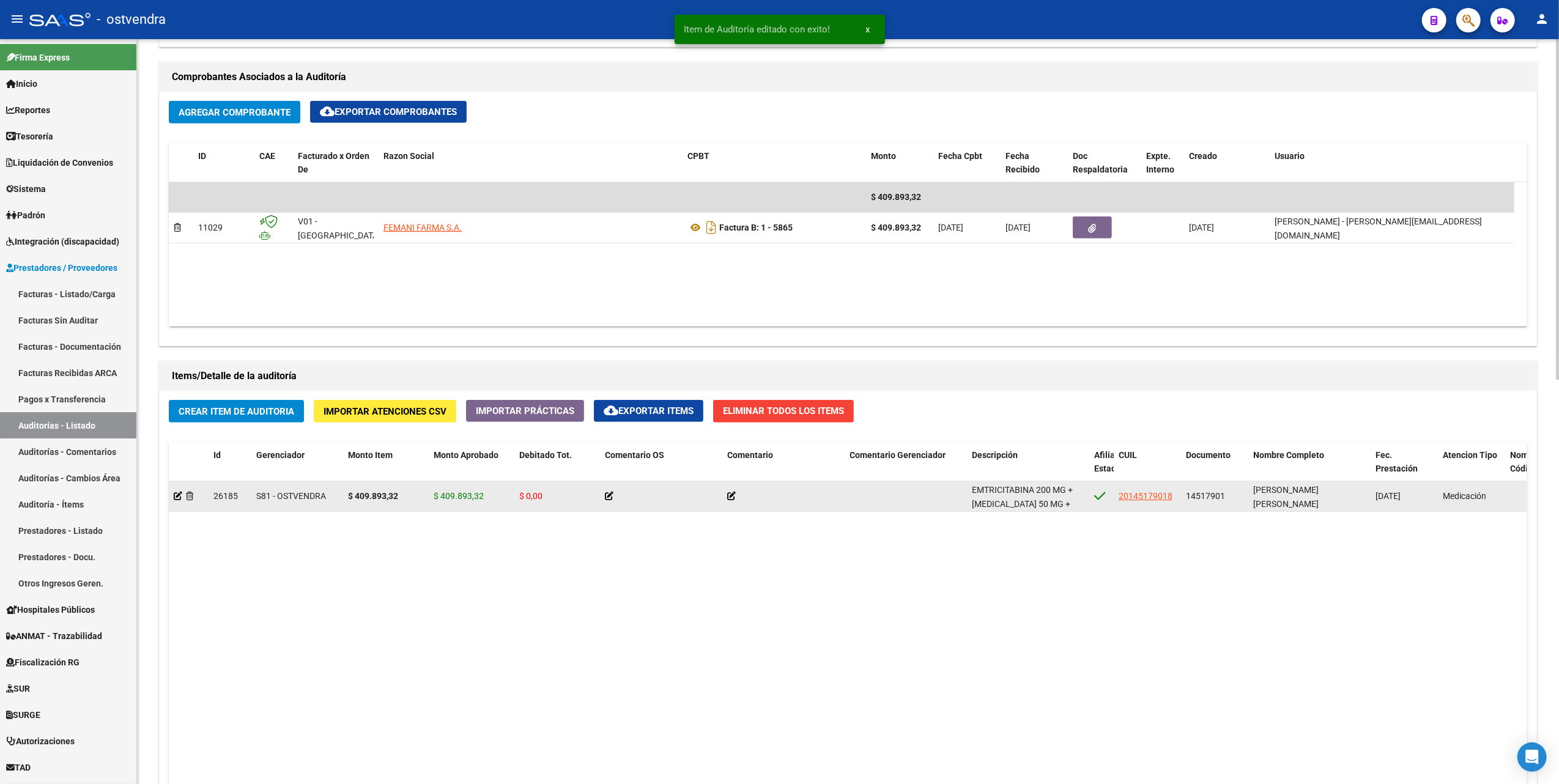
click at [735, 495] on div at bounding box center [783, 497] width 112 height 14
click at [733, 493] on icon at bounding box center [731, 495] width 8 height 8
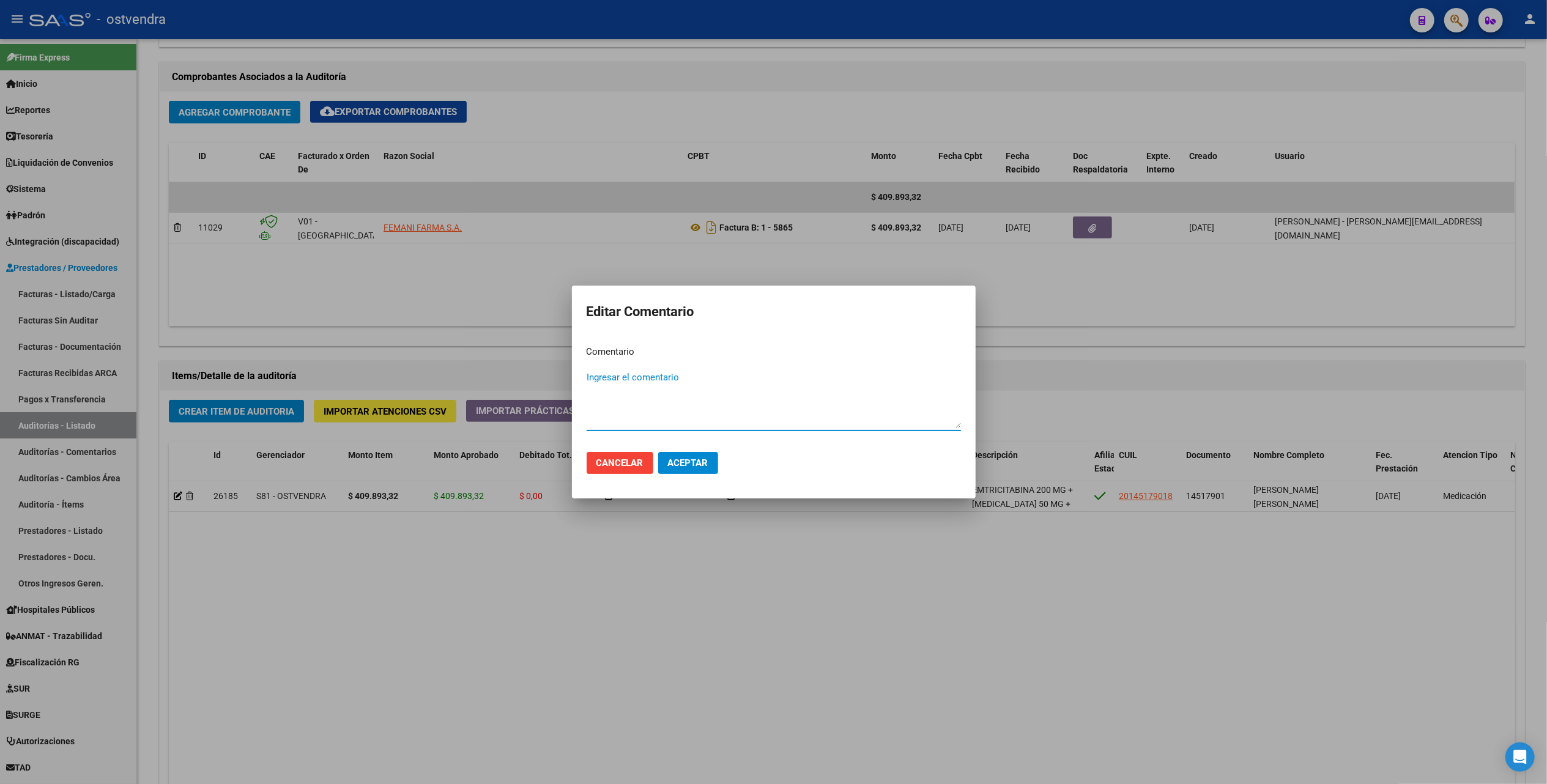
click at [736, 382] on textarea "Ingresar el comentario" at bounding box center [774, 399] width 375 height 57
type textarea "Medicación Alto Costo"
click at [701, 463] on span "Aceptar" at bounding box center [688, 462] width 41 height 11
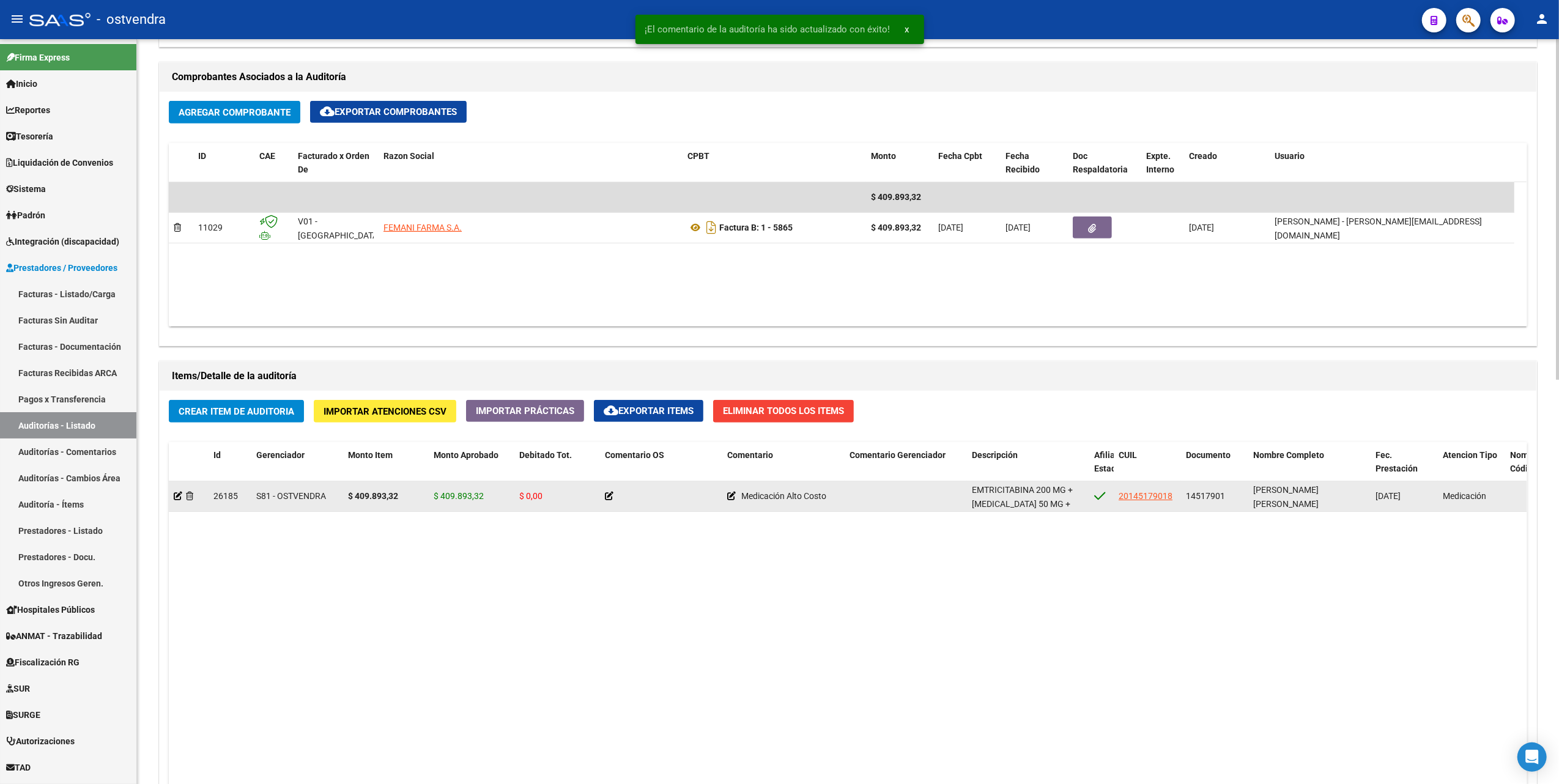
click at [610, 497] on icon at bounding box center [609, 495] width 8 height 8
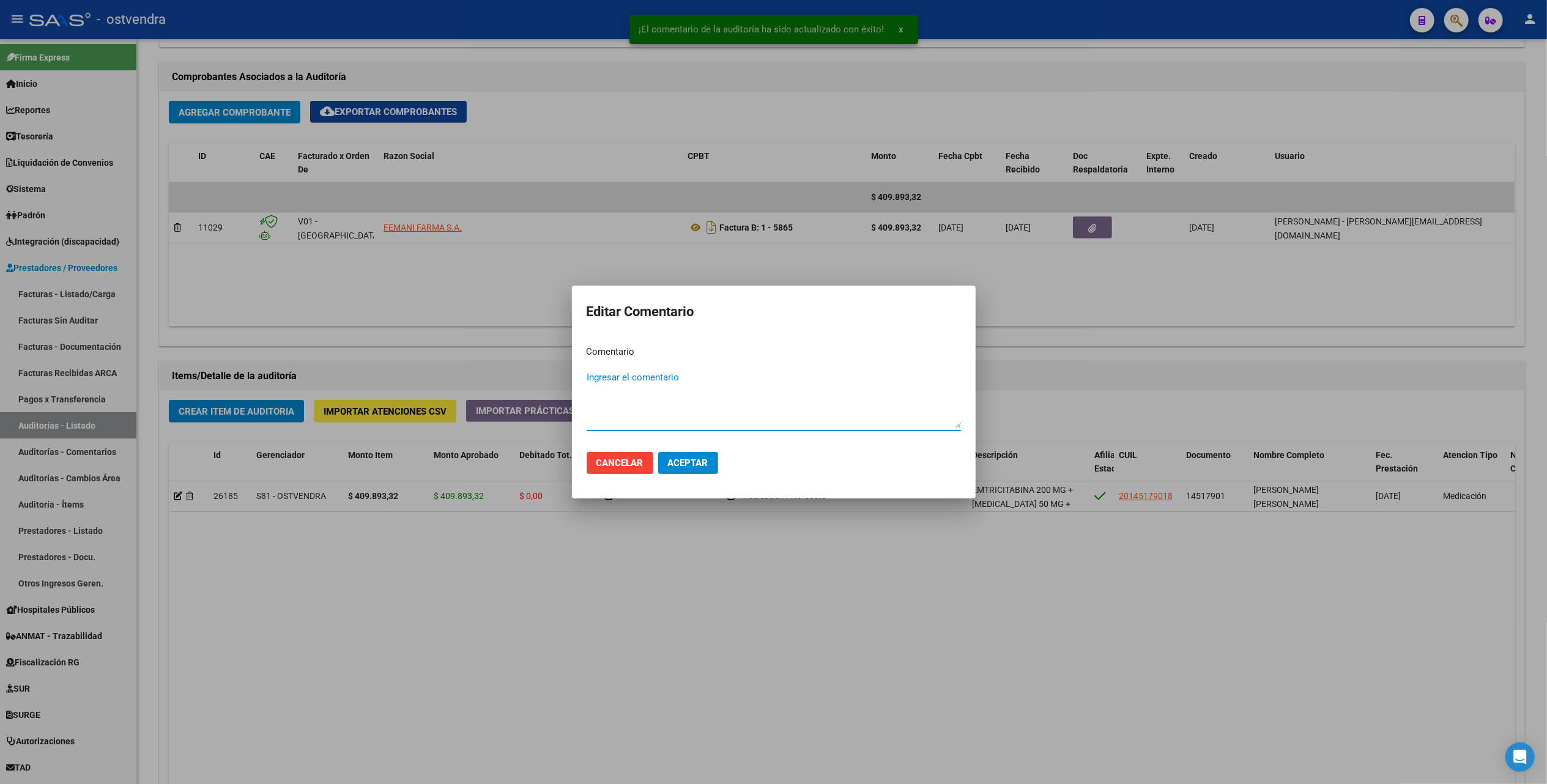
click at [631, 379] on textarea "Ingresar el comentario" at bounding box center [774, 399] width 375 height 57
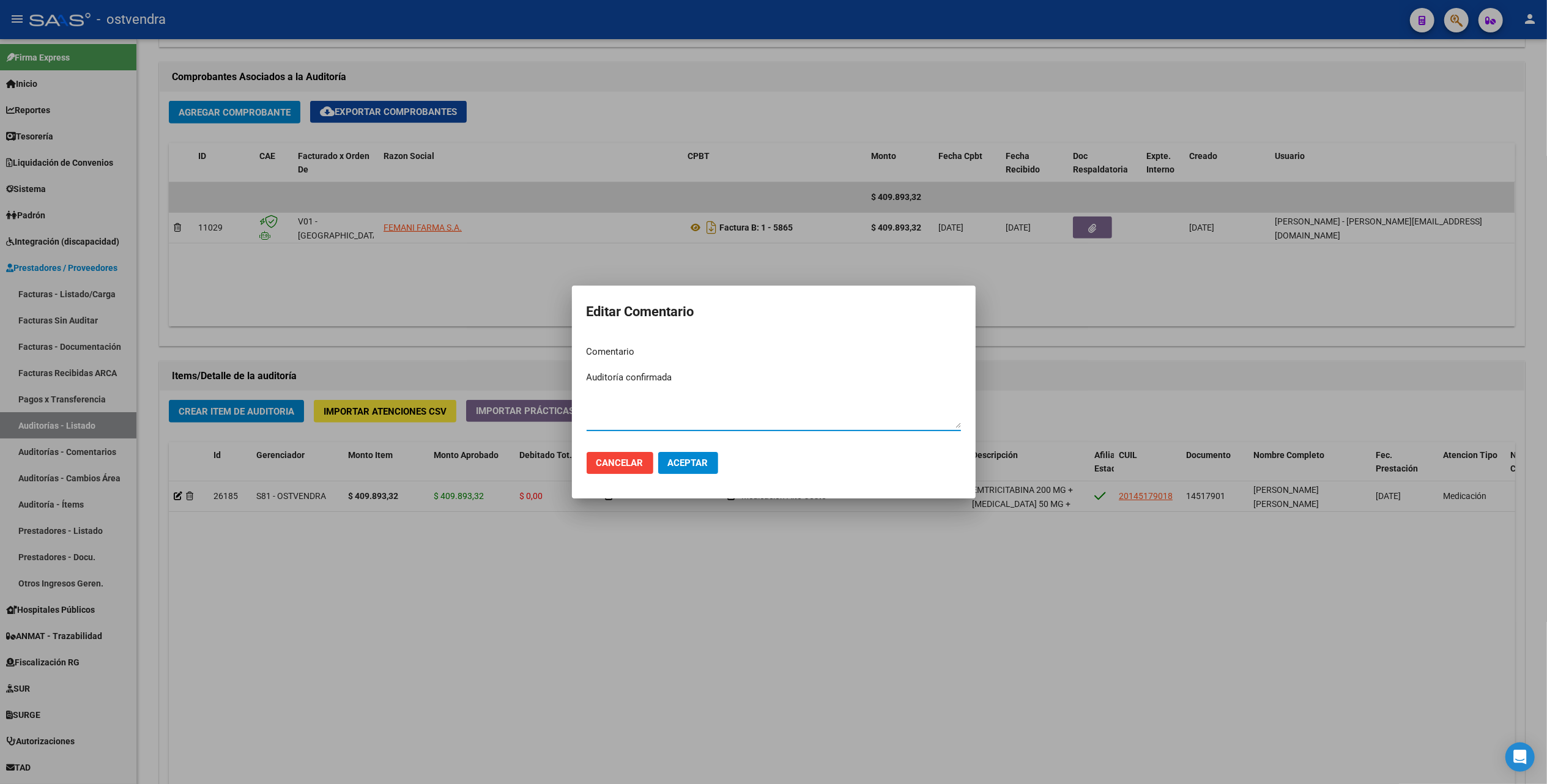
type textarea "Auditoría confirmada"
click at [684, 458] on span "Aceptar" at bounding box center [688, 462] width 41 height 11
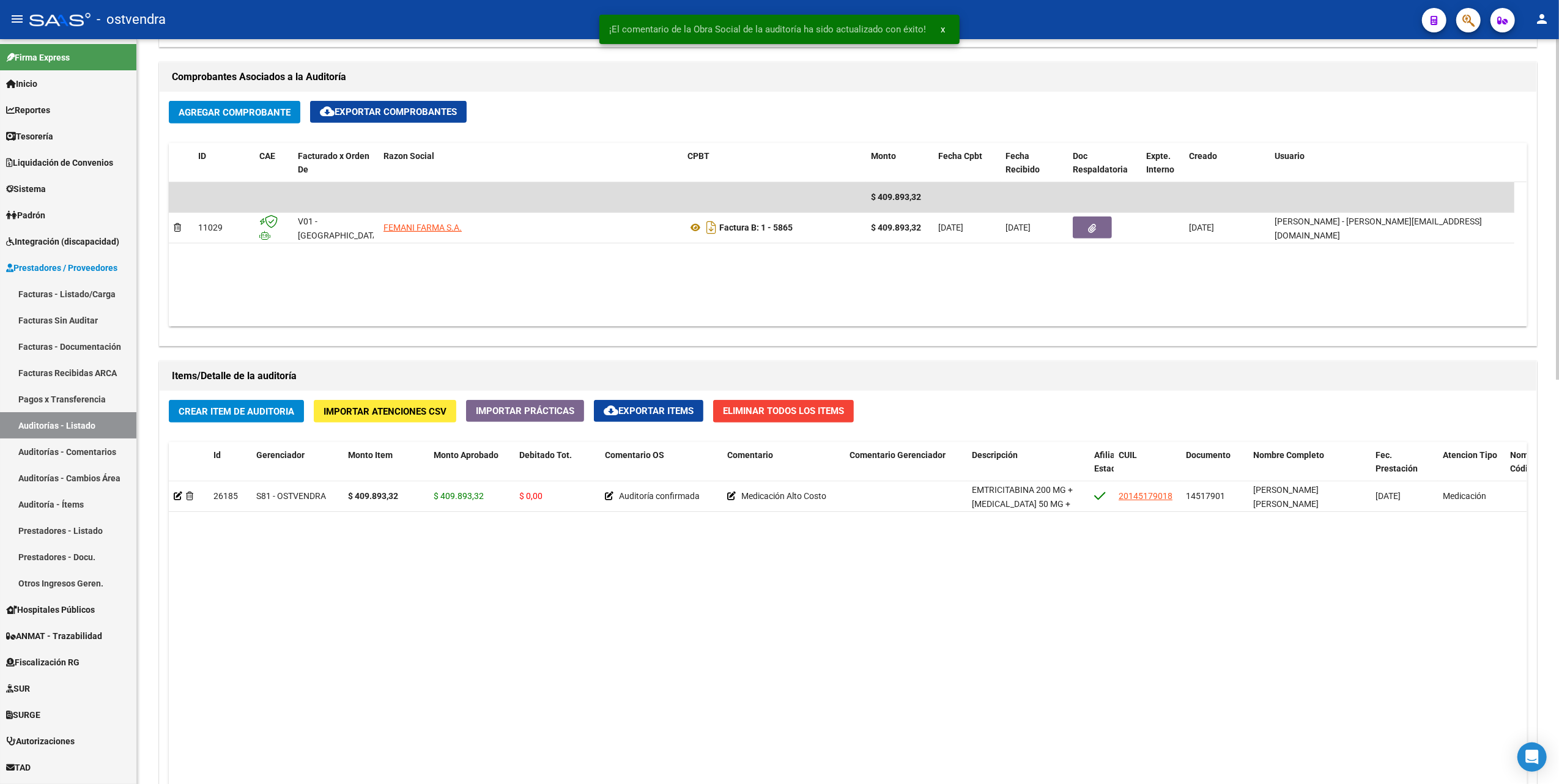
click at [653, 570] on datatable-body "26185 S81 - OSTVENDRA $ 409.893,32 $ 409.893,32 $ 0,00 Auditoría confirmada Med…" at bounding box center [847, 721] width 1358 height 480
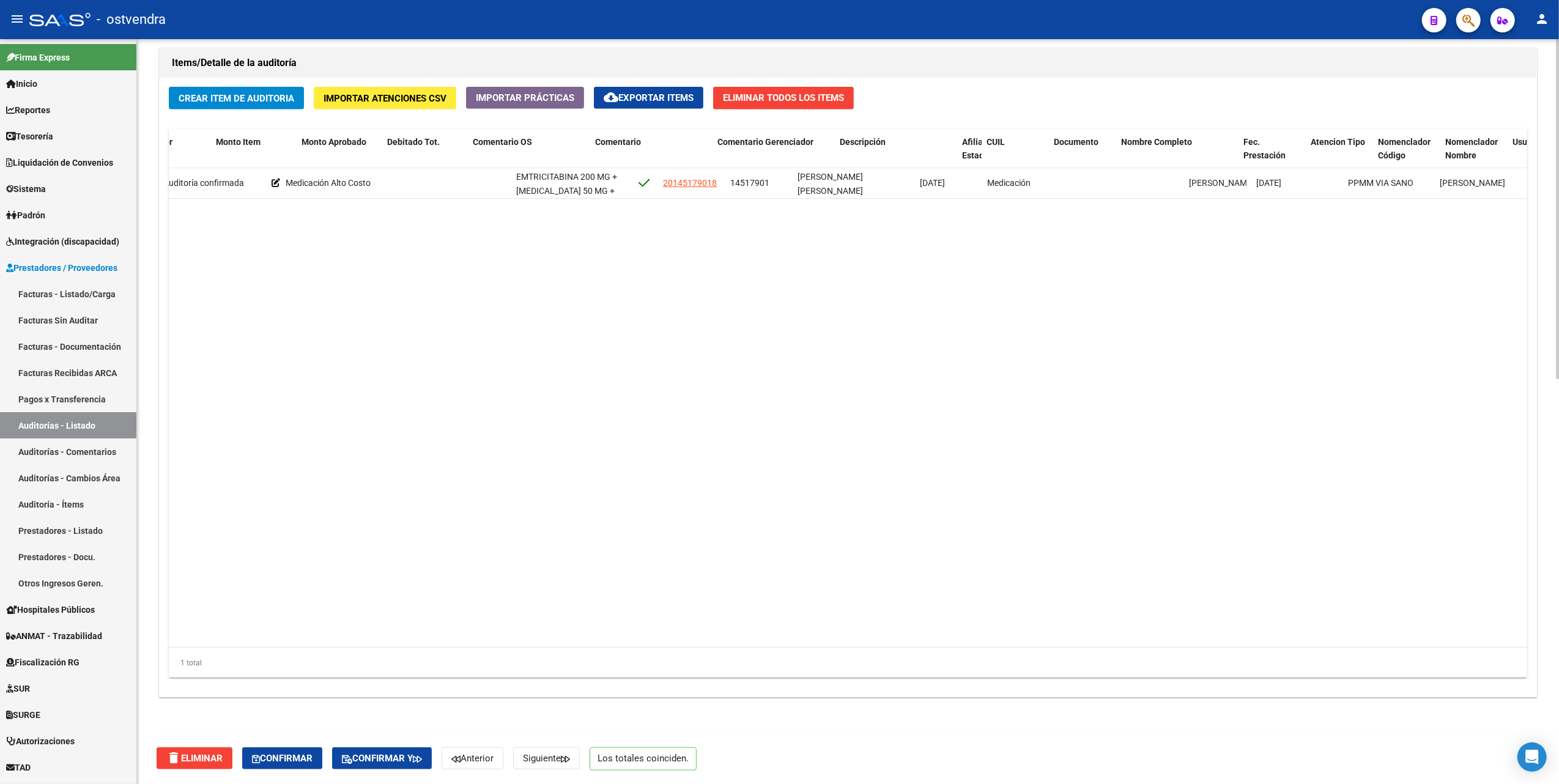
scroll to position [0, 0]
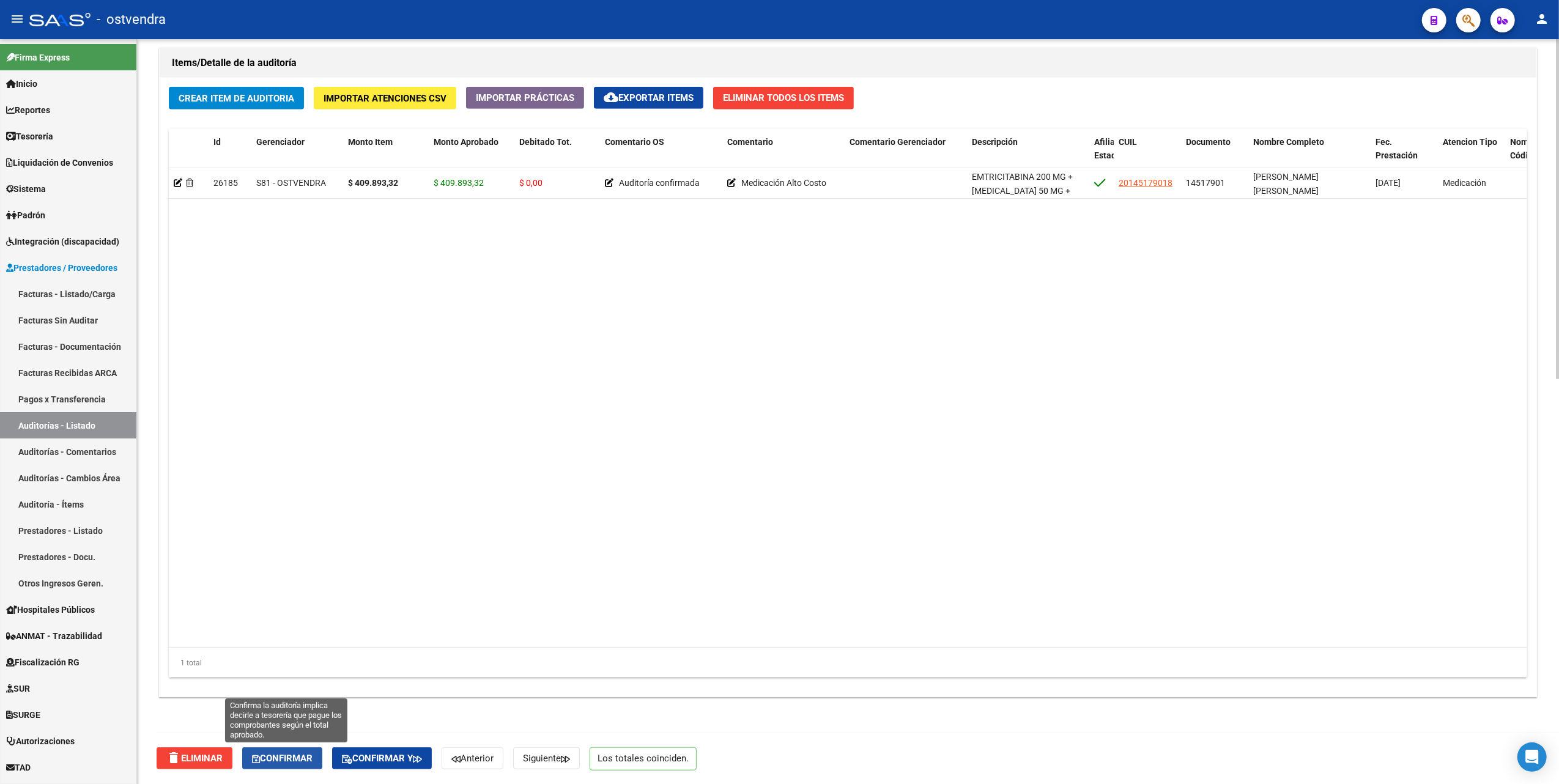
click at [274, 754] on span "Confirmar" at bounding box center [282, 758] width 61 height 11
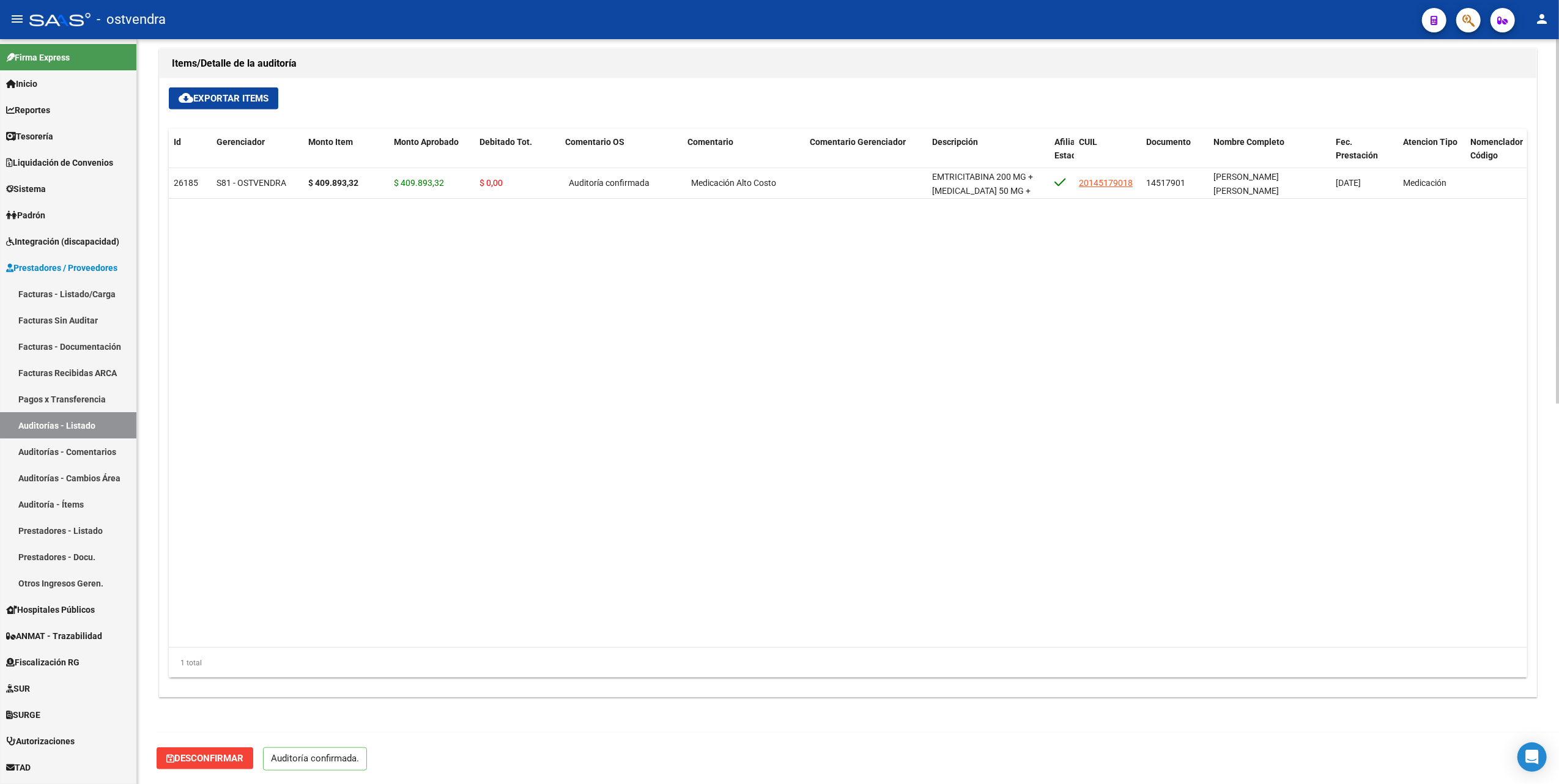
drag, startPoint x: 661, startPoint y: 414, endPoint x: 613, endPoint y: 441, distance: 55.1
click at [658, 417] on datatable-body "26185 S81 - OSTVENDRA $ 409.893,32 $ 409.893,32 $ 0,00 Auditoría confirmada Med…" at bounding box center [847, 407] width 1358 height 480
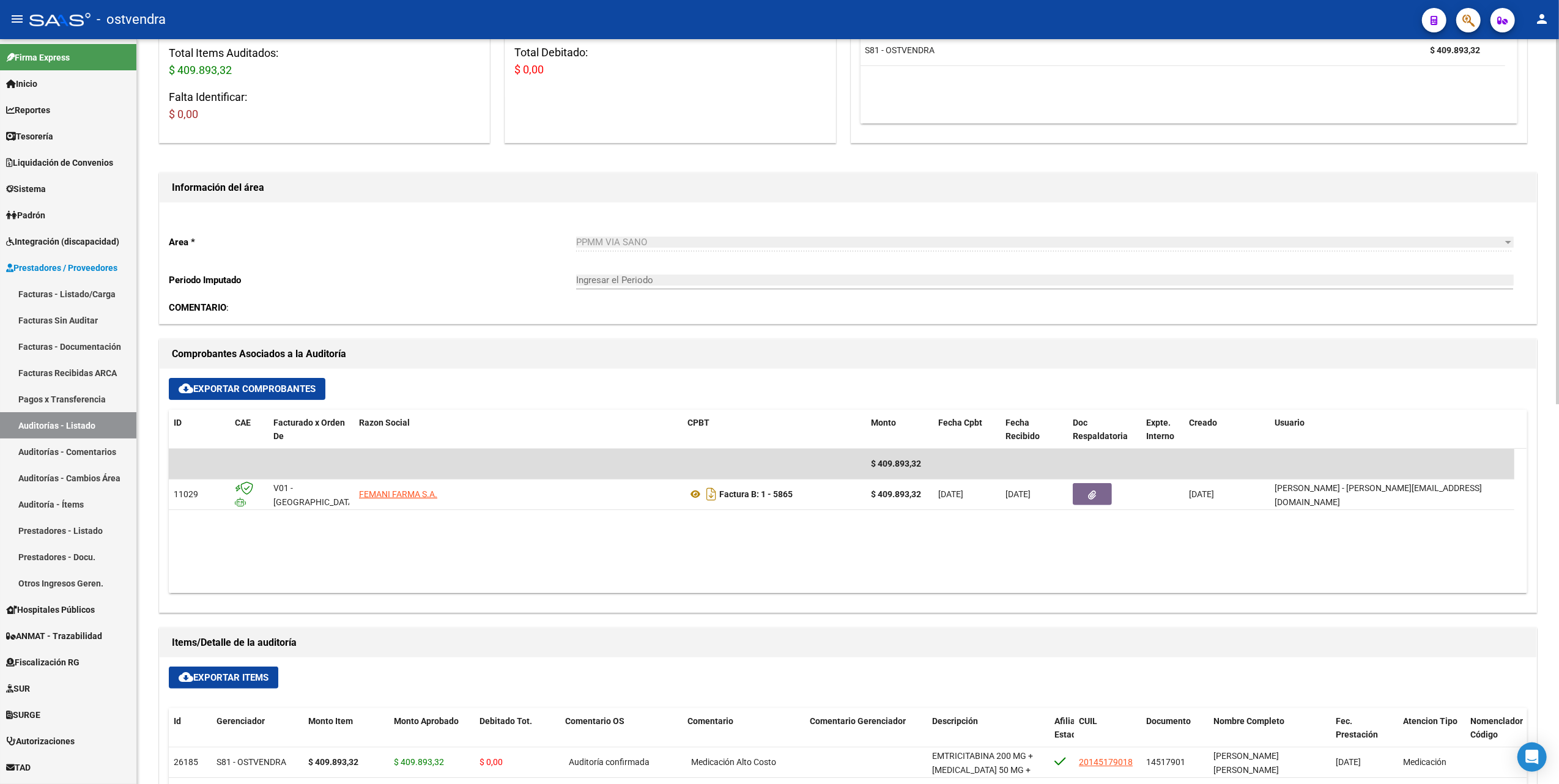
scroll to position [0, 0]
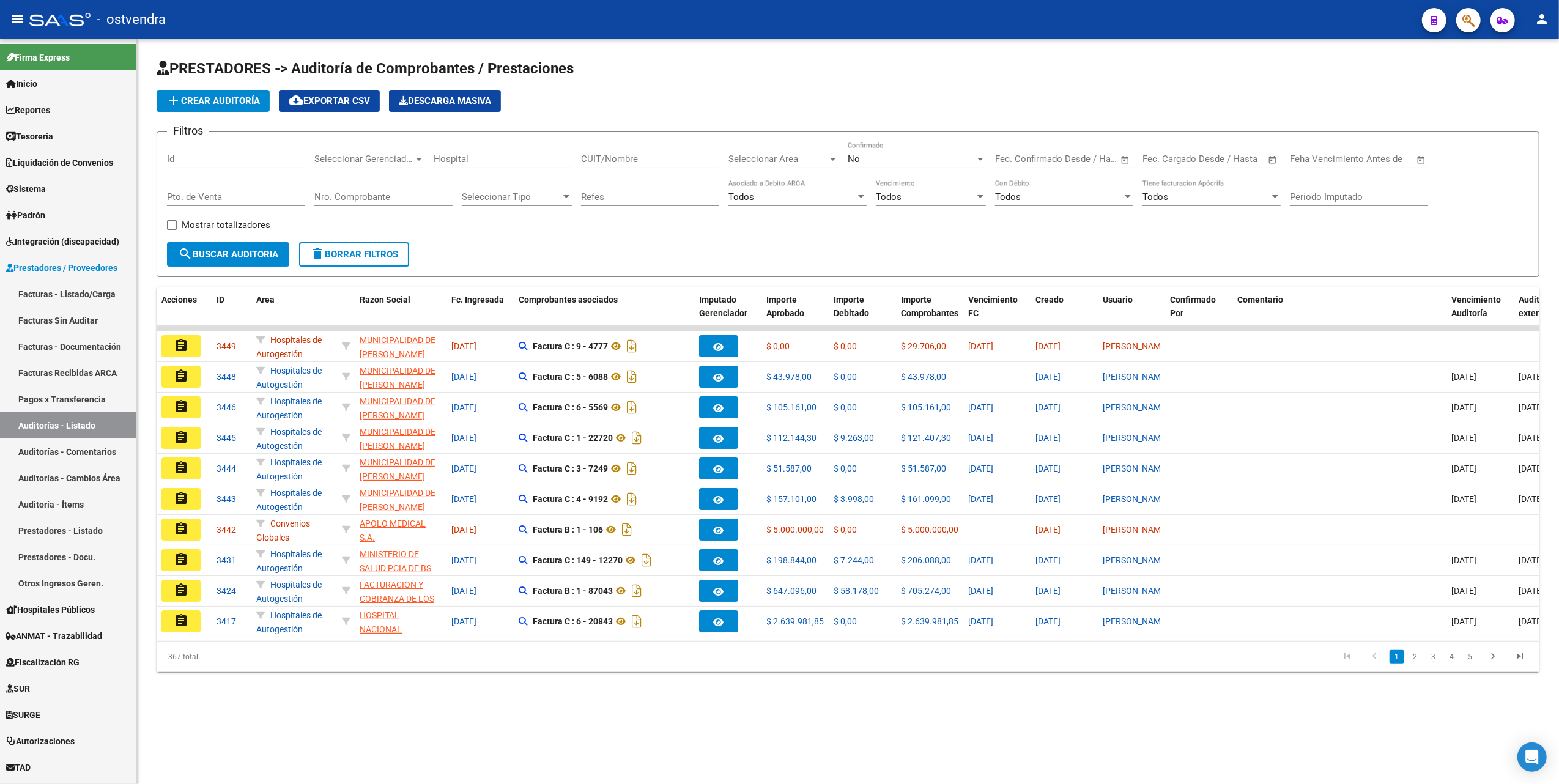
click at [832, 158] on div at bounding box center [832, 159] width 6 height 3
click at [792, 205] on span "PPMM VIA SANO" at bounding box center [764, 206] width 71 height 11
click at [420, 158] on div at bounding box center [418, 159] width 6 height 3
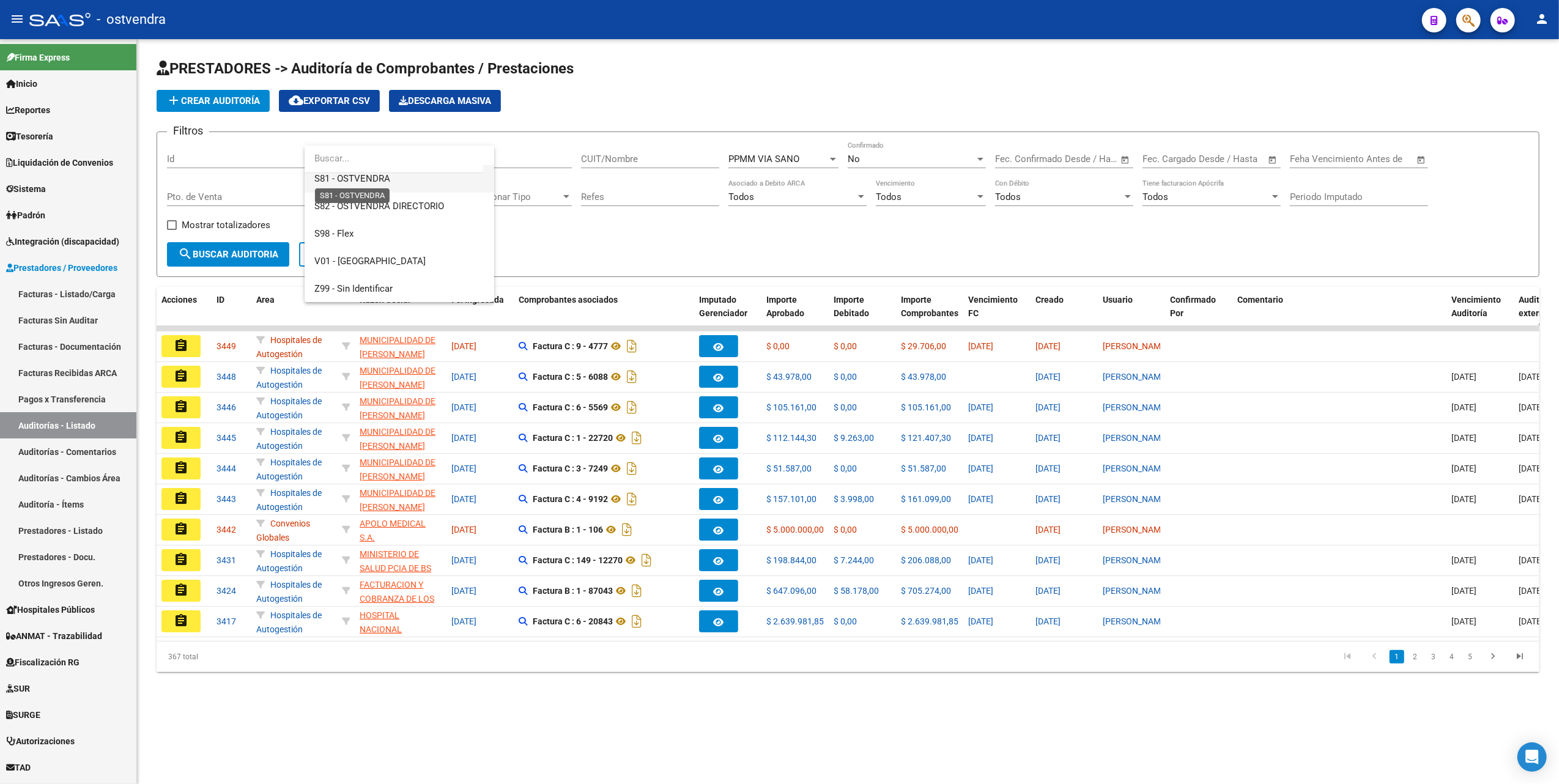
click at [366, 178] on span "S81 - OSTVENDRA" at bounding box center [352, 178] width 76 height 11
click at [253, 252] on span "search Buscar Auditoria" at bounding box center [228, 254] width 100 height 11
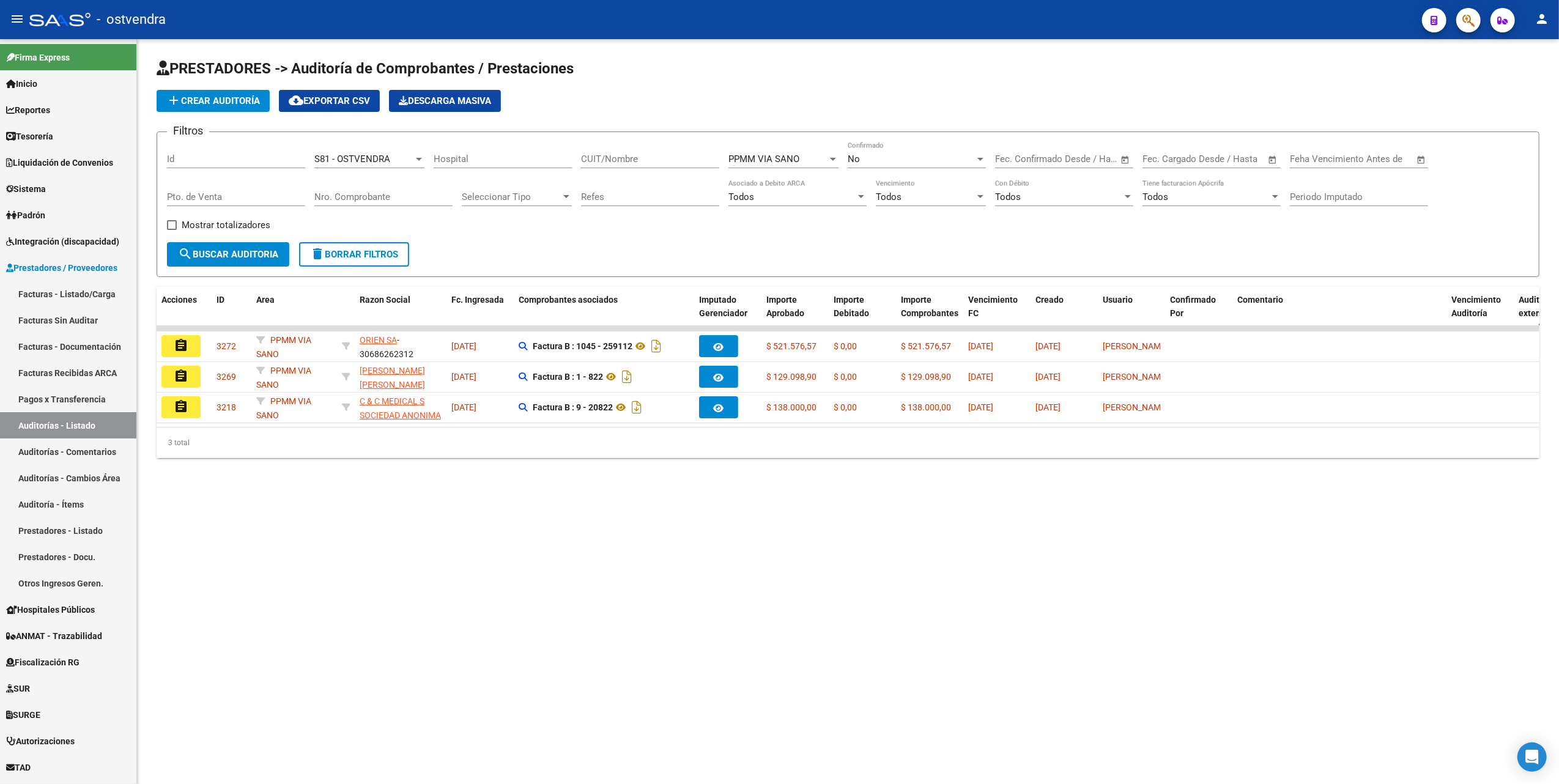
click at [807, 524] on mat-sidenav-content "PRESTADORES -> Auditoría de Comprobantes / Prestaciones add Crear Auditoría clo…" at bounding box center [848, 412] width 1422 height 745
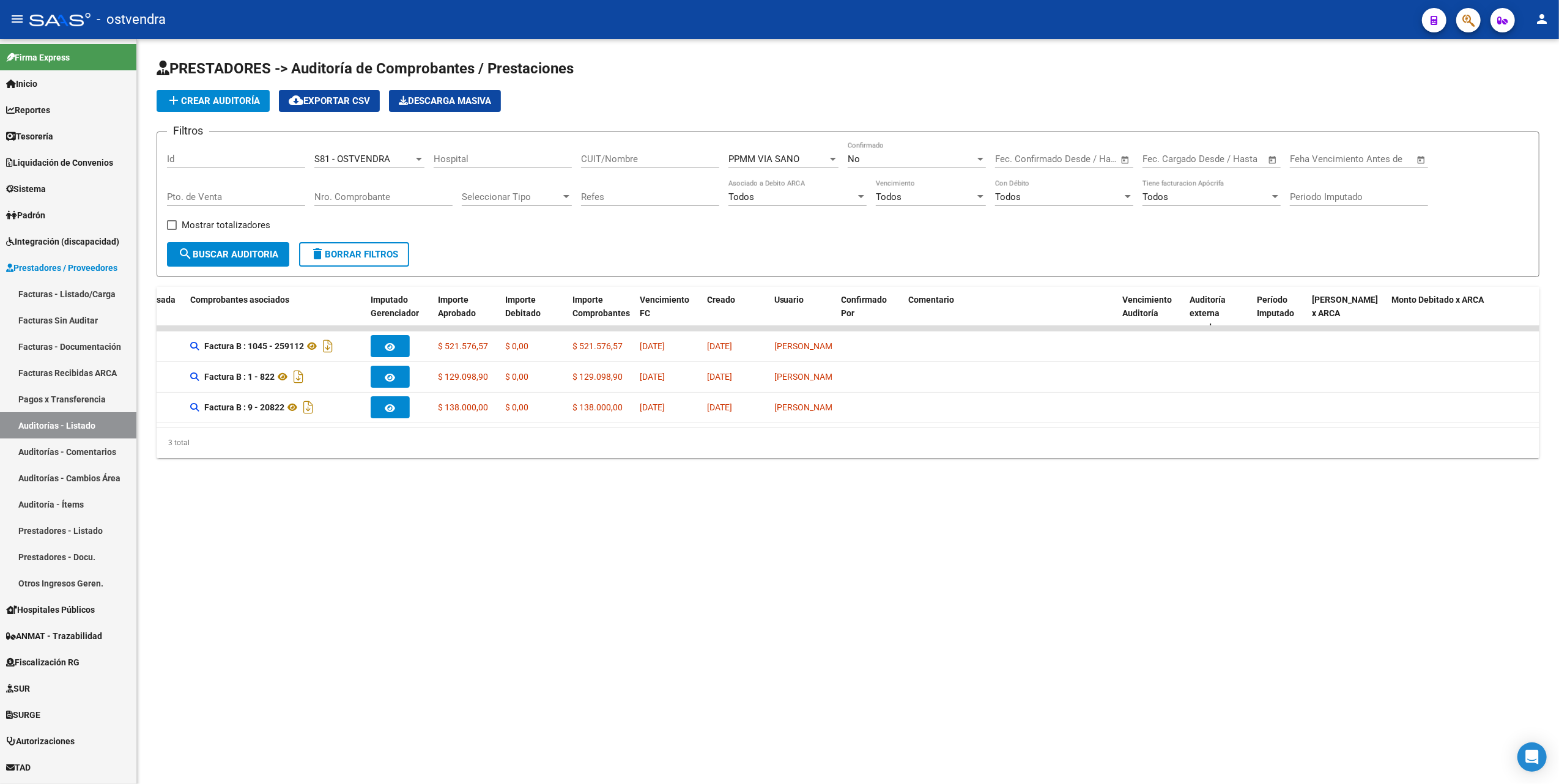
scroll to position [0, 0]
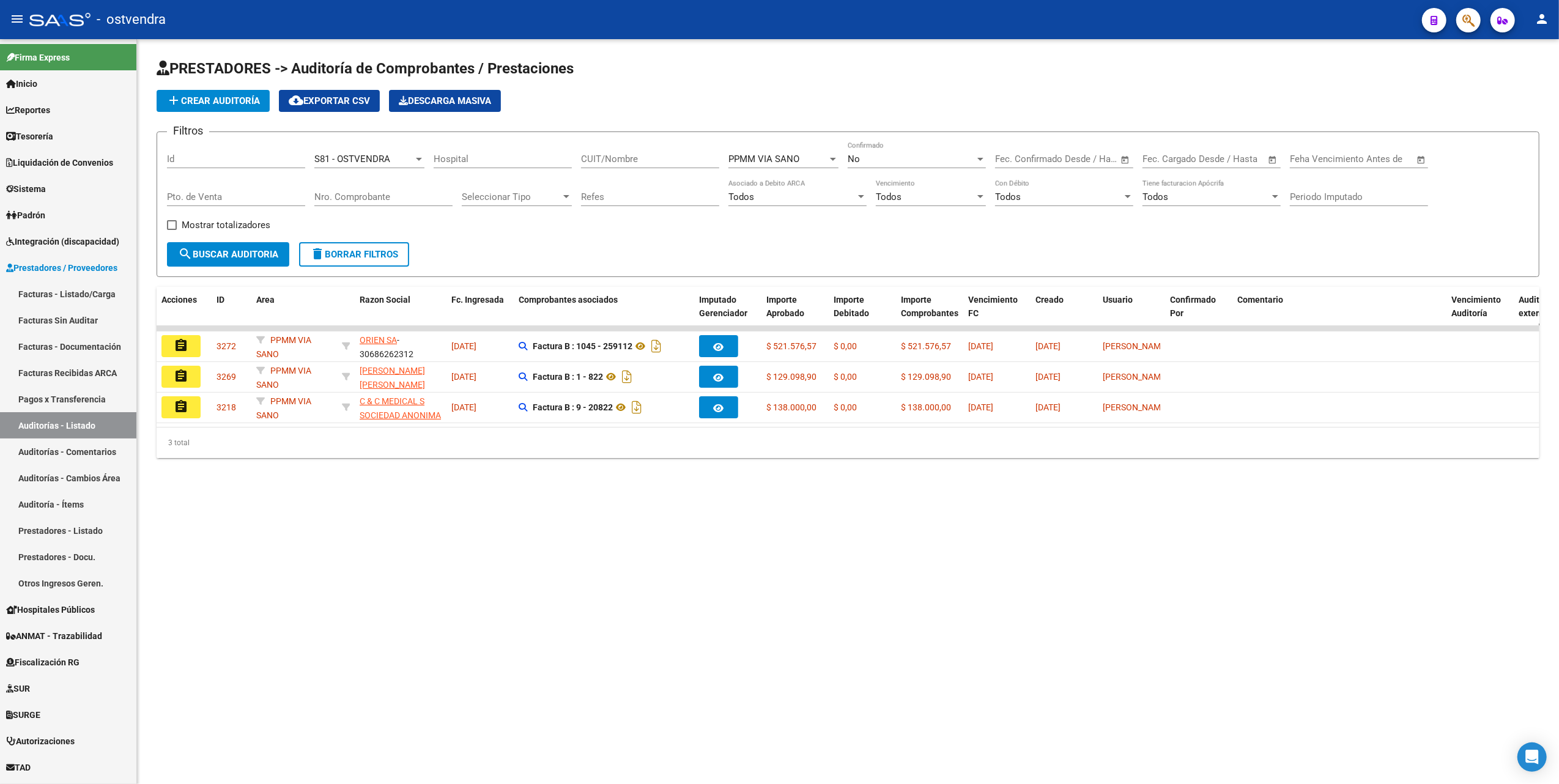
click at [515, 493] on div "PRESTADORES -> Auditoría de Comprobantes / Prestaciones add Crear Auditoría clo…" at bounding box center [848, 268] width 1422 height 458
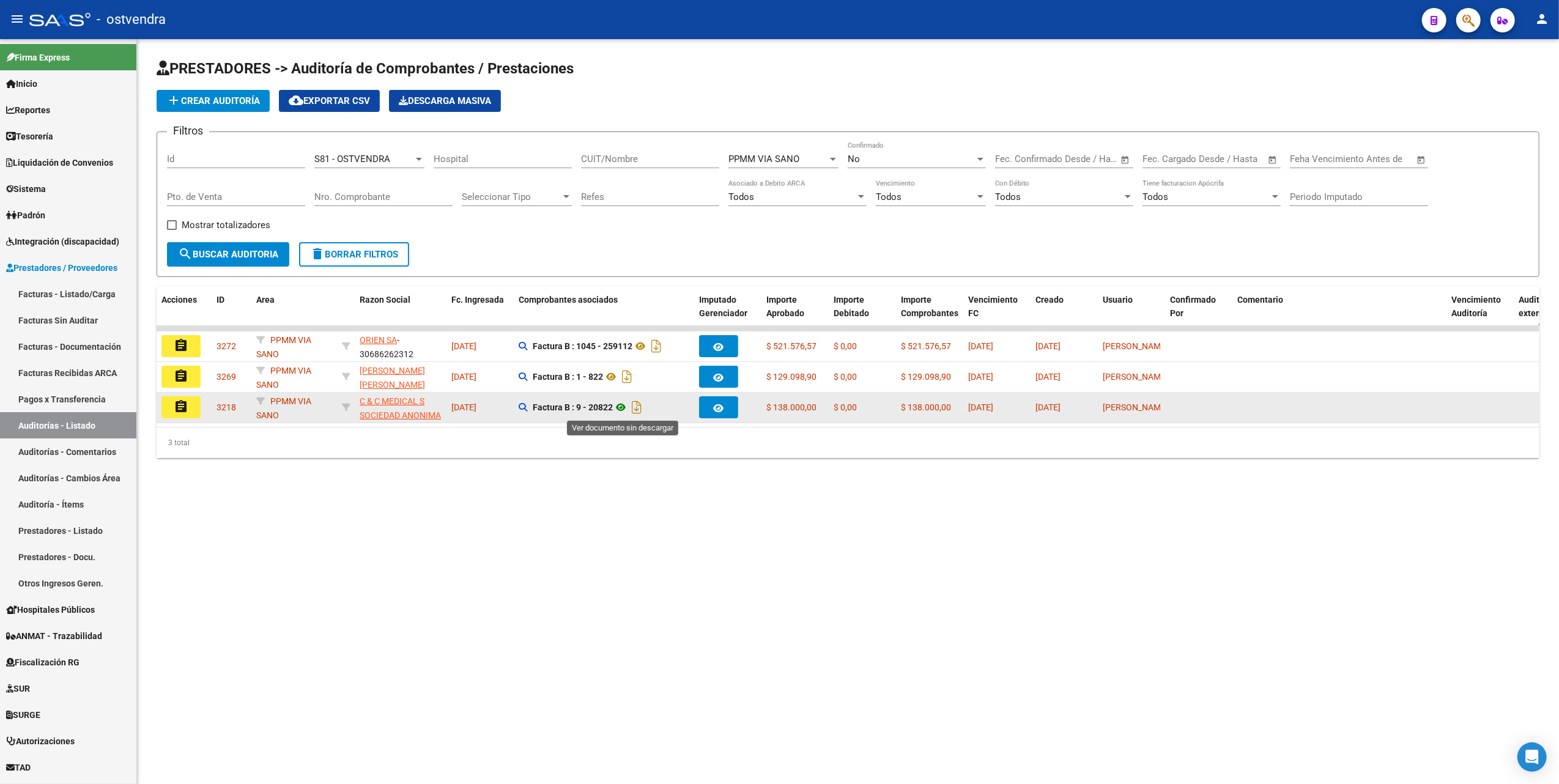
click at [621, 406] on icon at bounding box center [621, 407] width 16 height 15
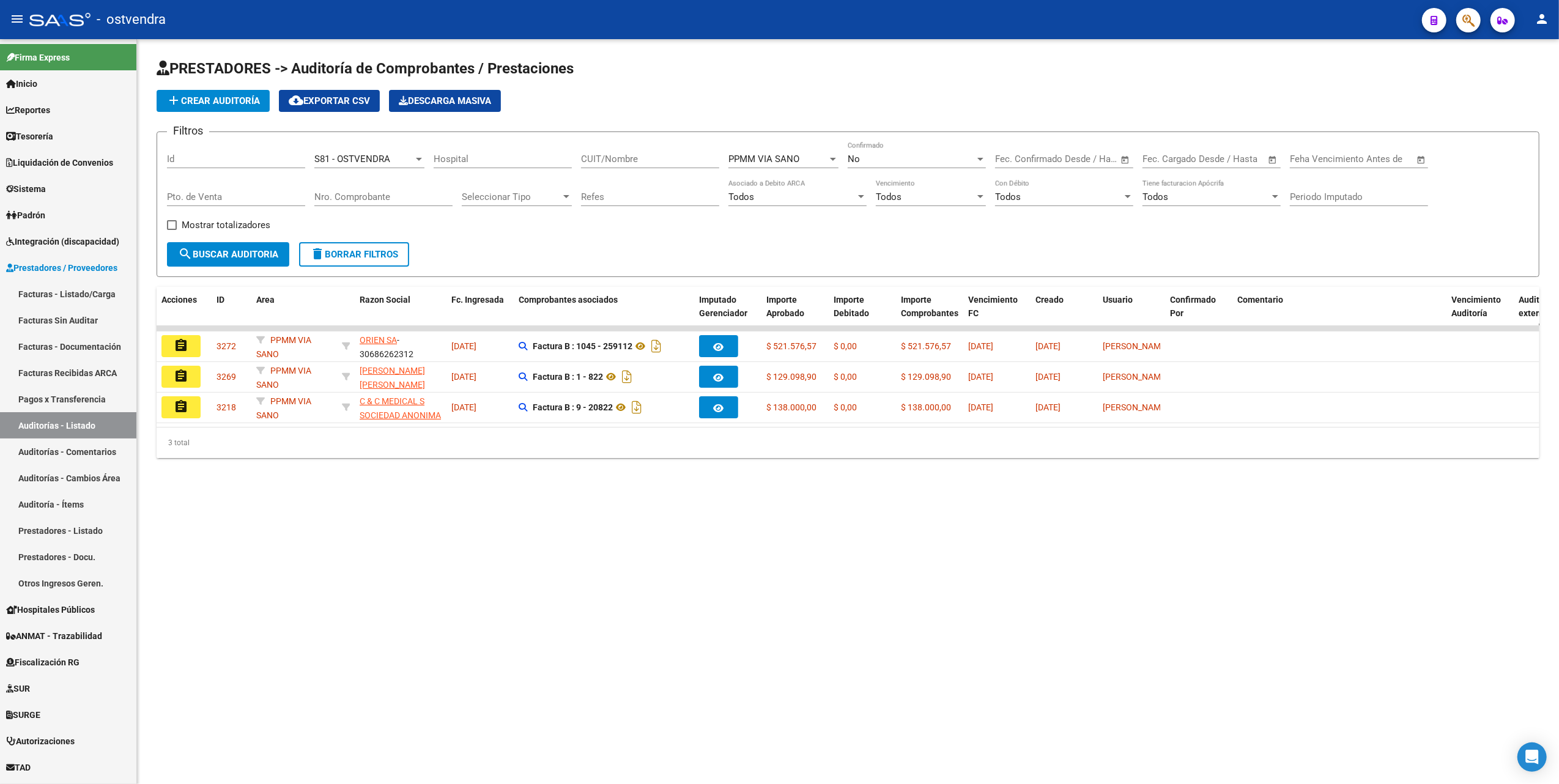
drag, startPoint x: 514, startPoint y: 497, endPoint x: 502, endPoint y: 497, distance: 12.0
click at [512, 497] on div "PRESTADORES -> Auditoría de Comprobantes / Prestaciones add Crear Auditoría clo…" at bounding box center [848, 268] width 1422 height 458
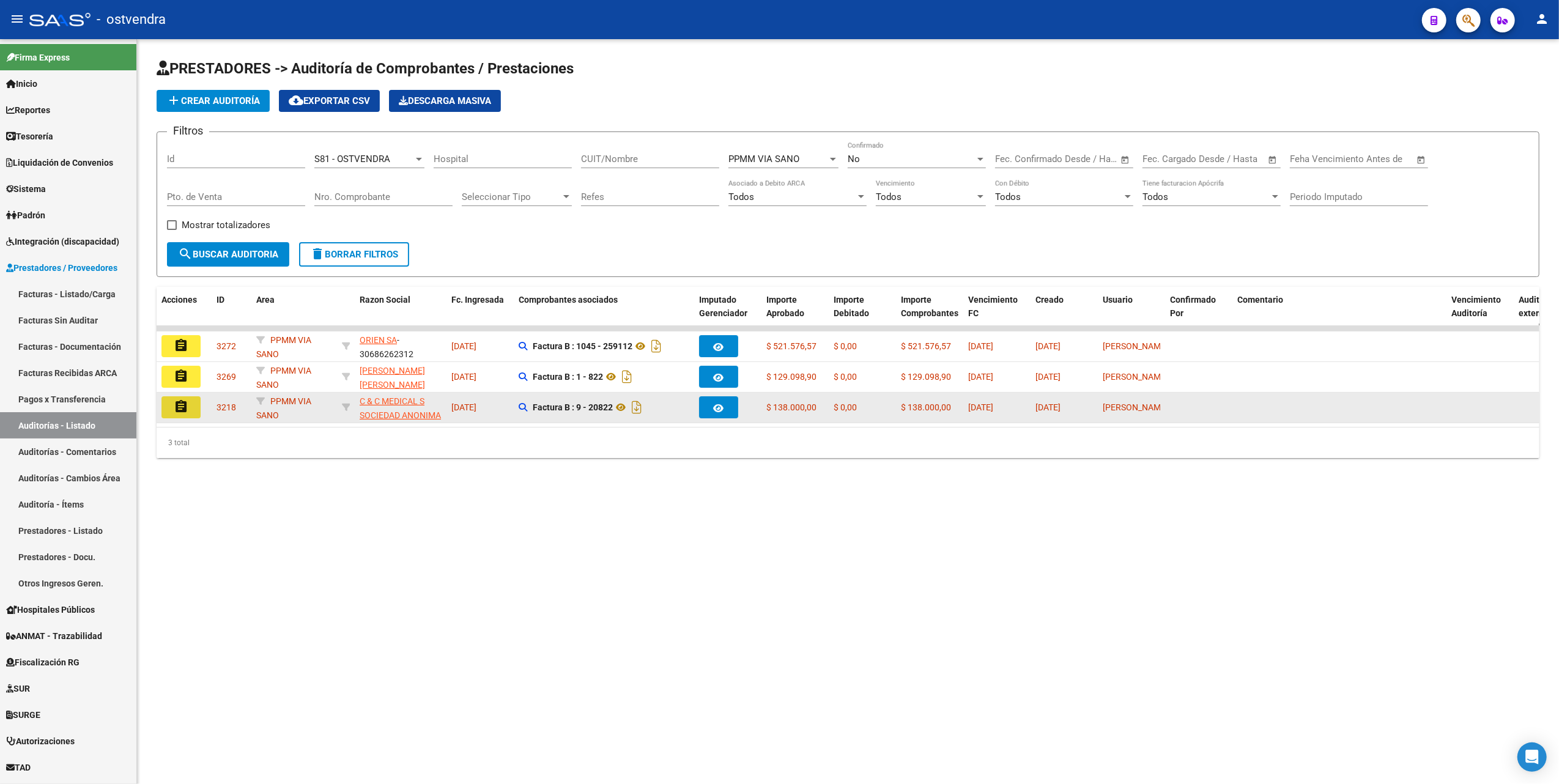
click at [174, 407] on mat-icon "assignment" at bounding box center [181, 406] width 15 height 15
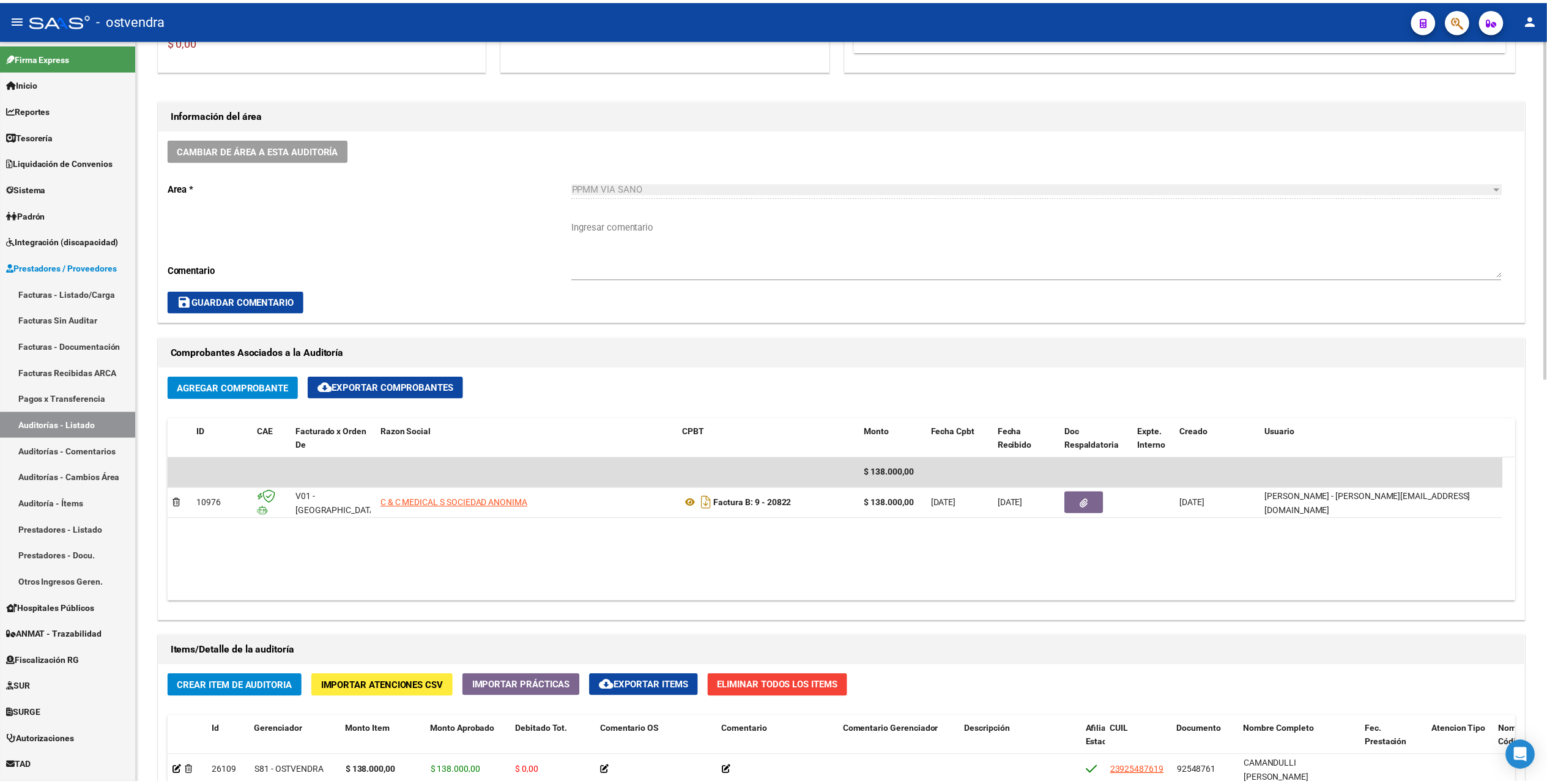
scroll to position [571, 0]
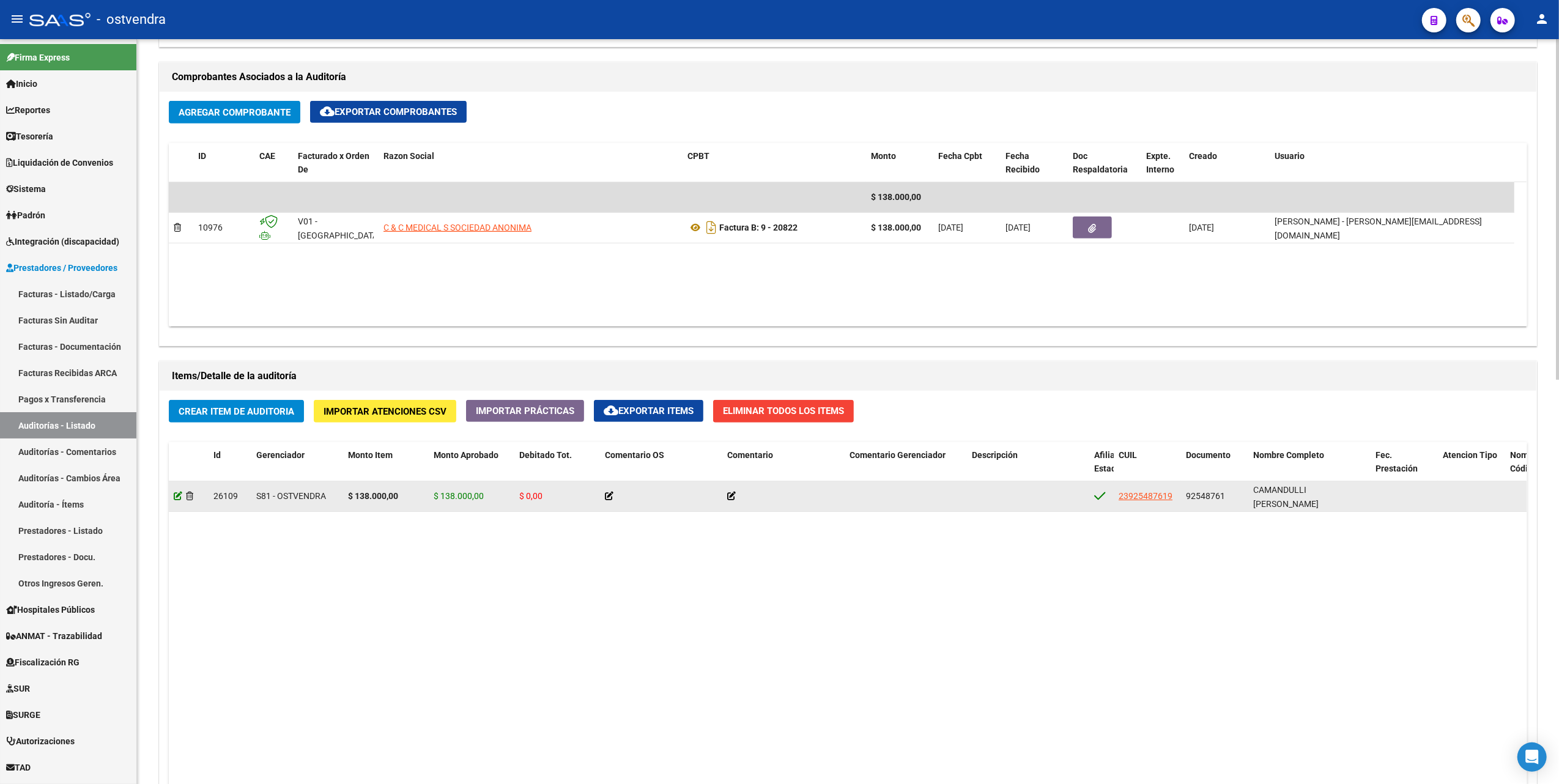
click at [177, 497] on icon at bounding box center [178, 495] width 8 height 8
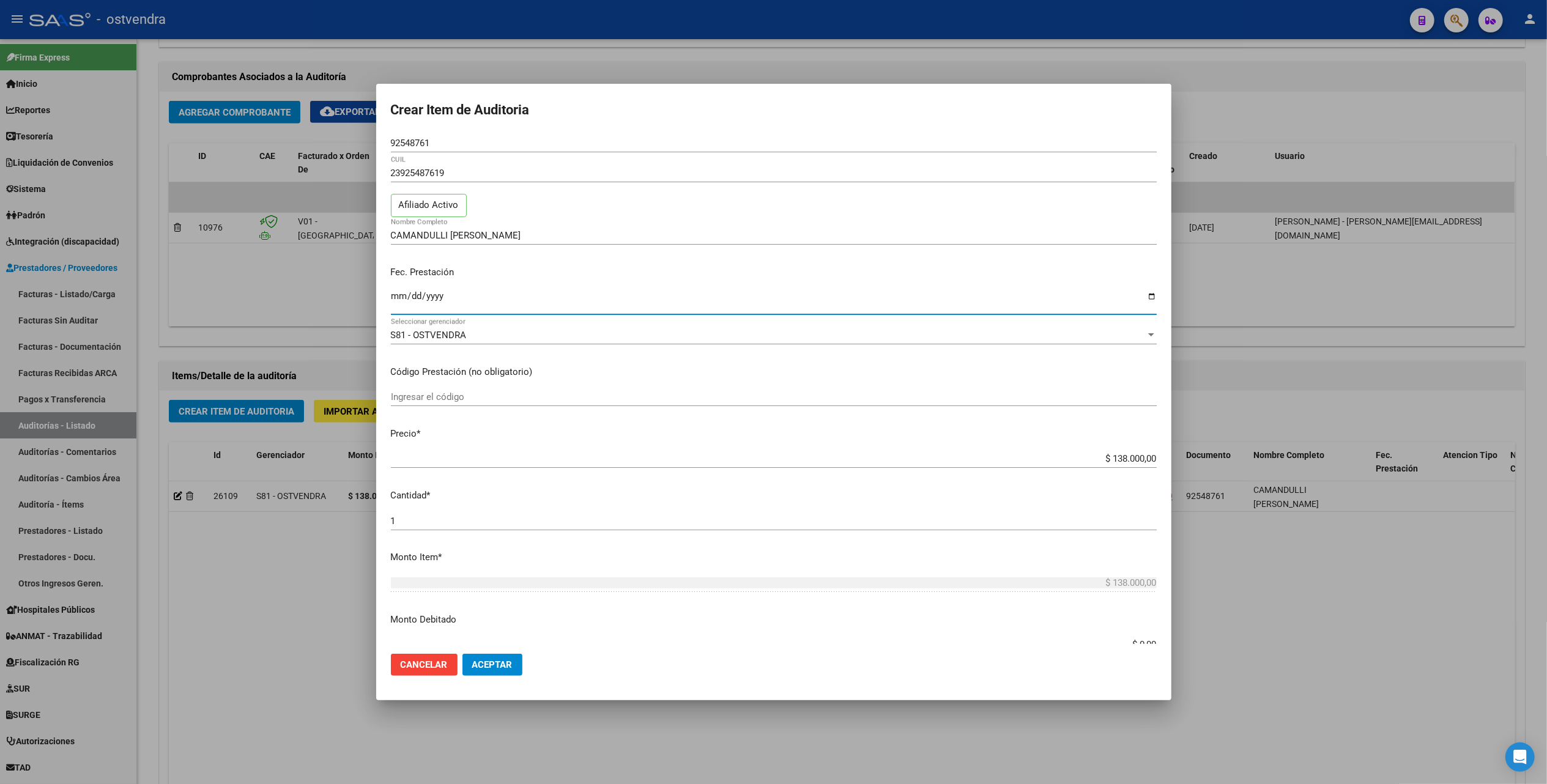
click at [399, 299] on input "Ingresar la fecha" at bounding box center [774, 301] width 766 height 19
type input "[DATE]"
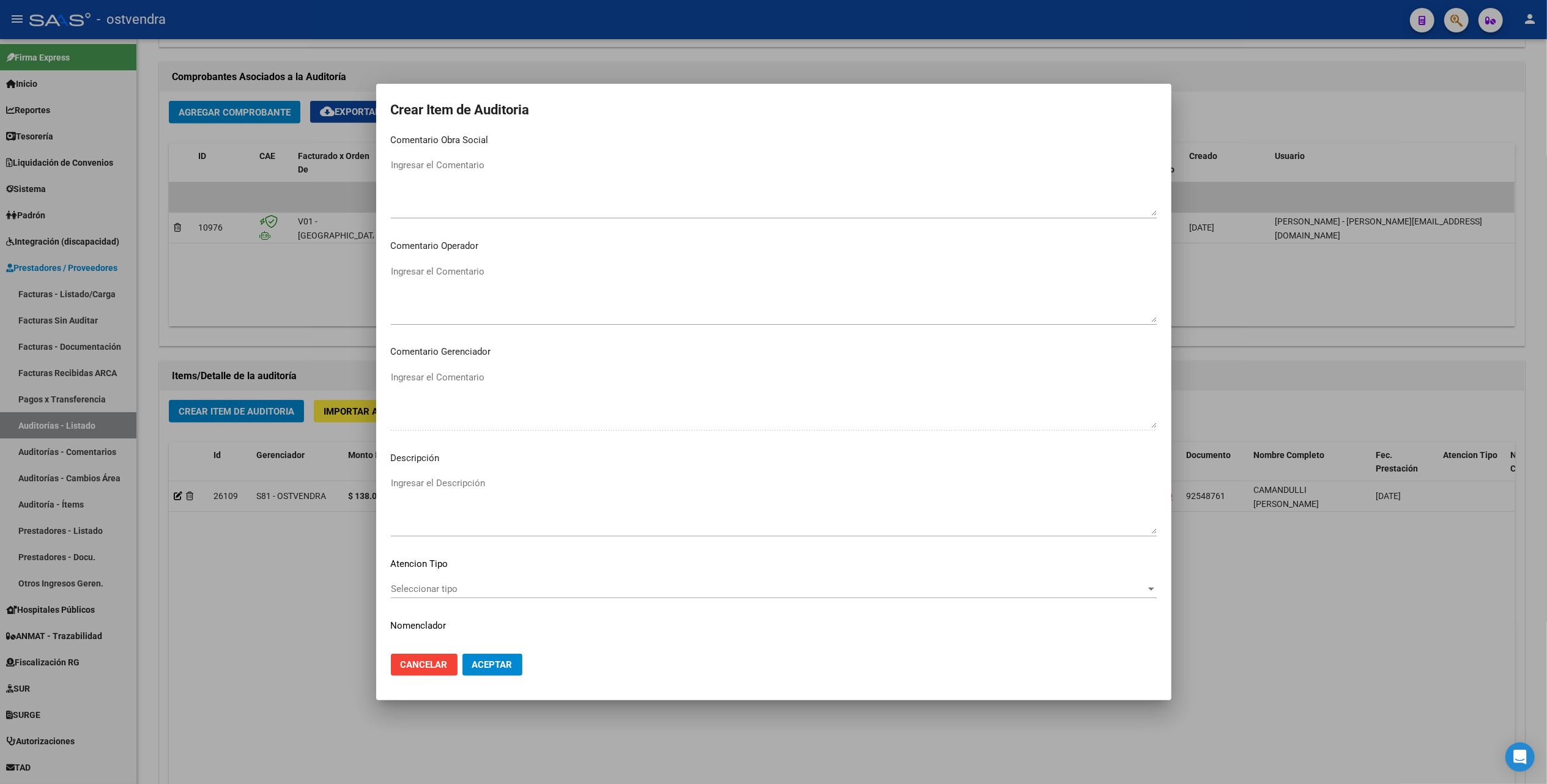
scroll to position [569, 0]
click at [478, 460] on textarea "Ingresar el Descripción" at bounding box center [774, 477] width 766 height 57
click at [473, 446] on div "Ingresar el Descripción" at bounding box center [774, 477] width 766 height 63
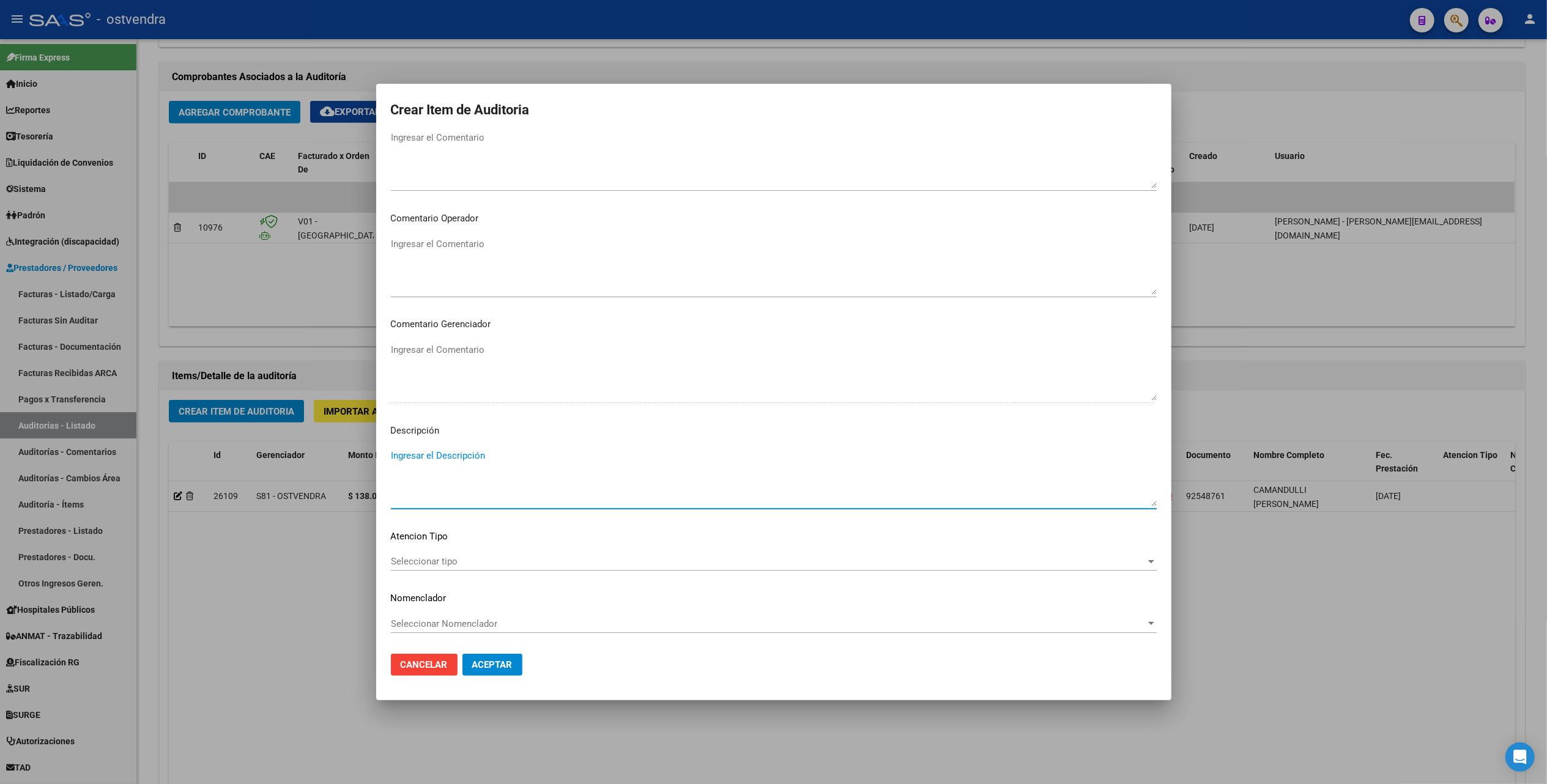
paste textarea "LENALIDOMIDA - 10 MG CÁPS.X 21"
type textarea "LENALIDOMIDA - 10 MG CÁPS.X 21"
click at [457, 563] on span "Seleccionar tipo" at bounding box center [768, 561] width 755 height 11
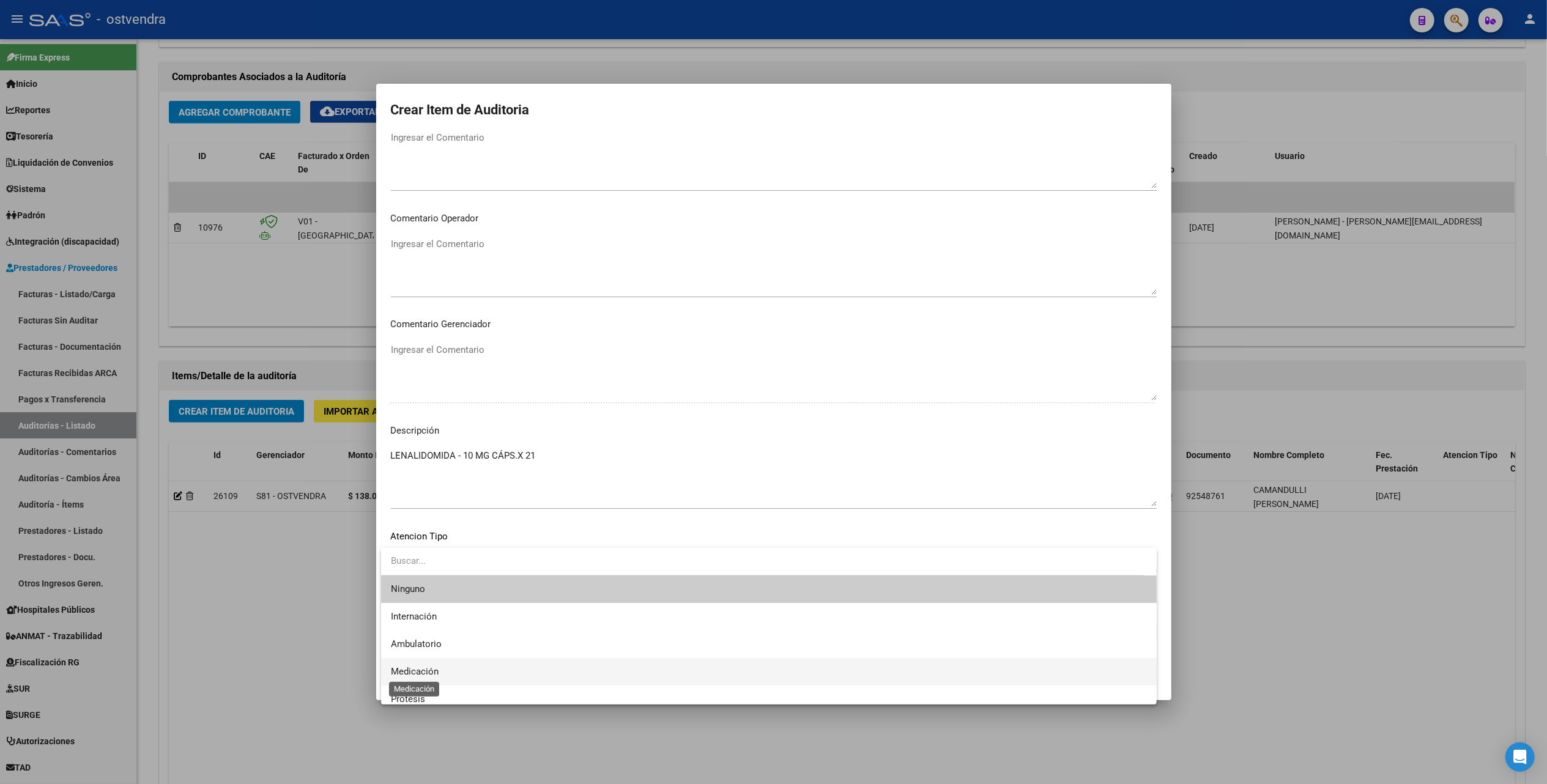
click at [413, 666] on span "Medicación" at bounding box center [415, 671] width 48 height 11
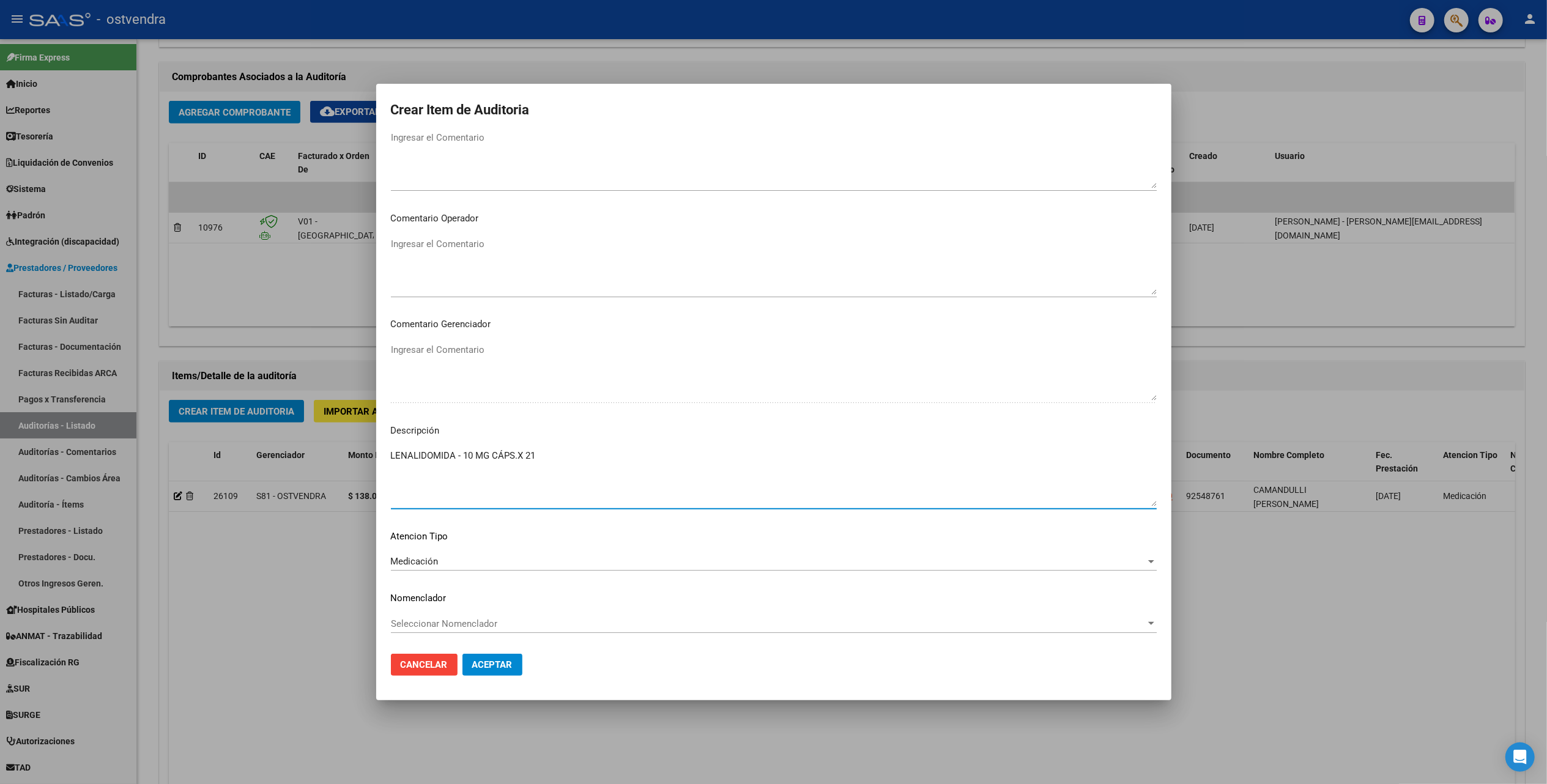
drag, startPoint x: 413, startPoint y: 666, endPoint x: 581, endPoint y: 468, distance: 259.7
click at [581, 468] on textarea "LENALIDOMIDA - 10 MG CÁPS.X 21" at bounding box center [774, 477] width 766 height 57
click at [480, 661] on span "Aceptar" at bounding box center [492, 665] width 41 height 11
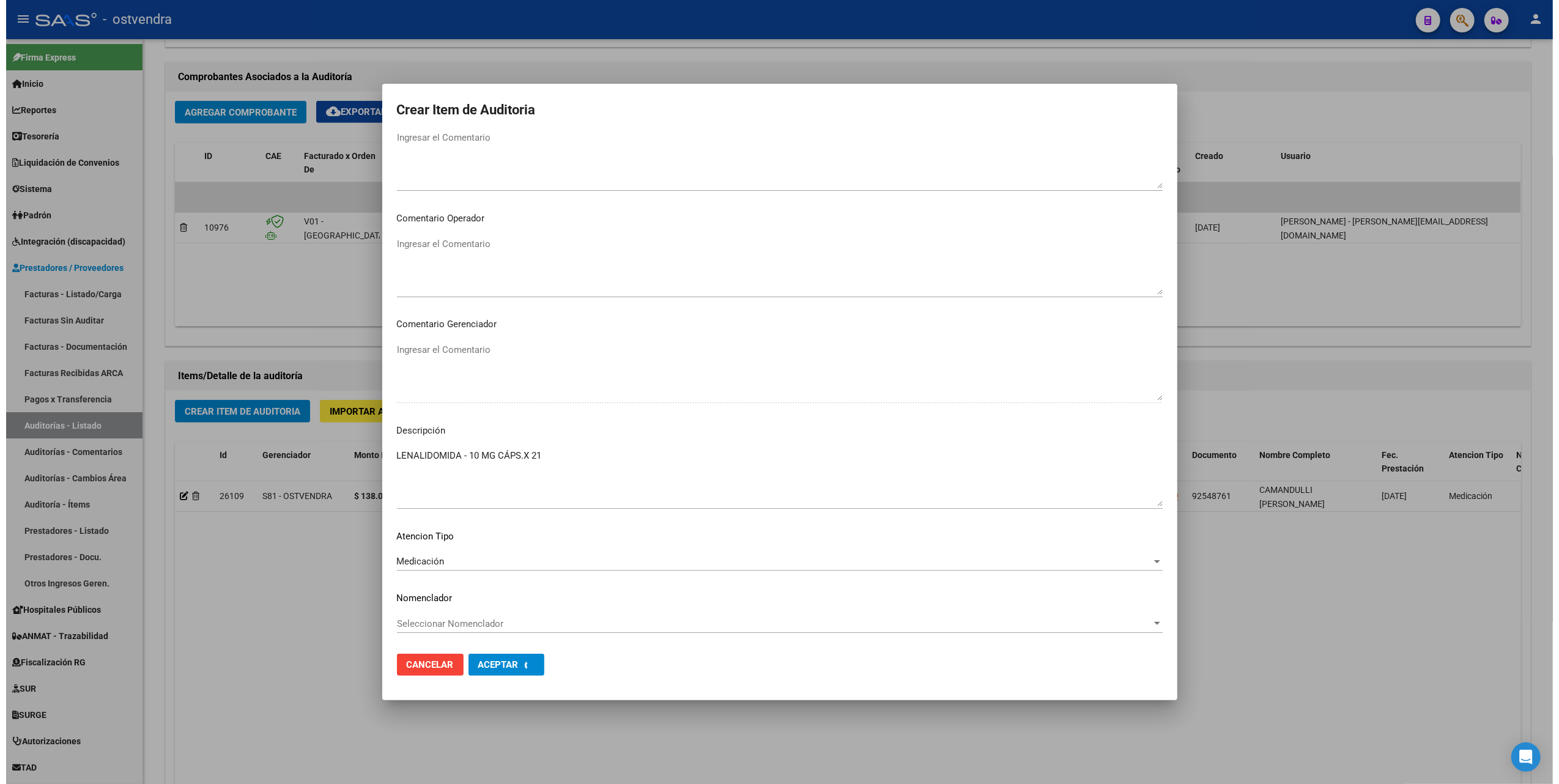
scroll to position [0, 0]
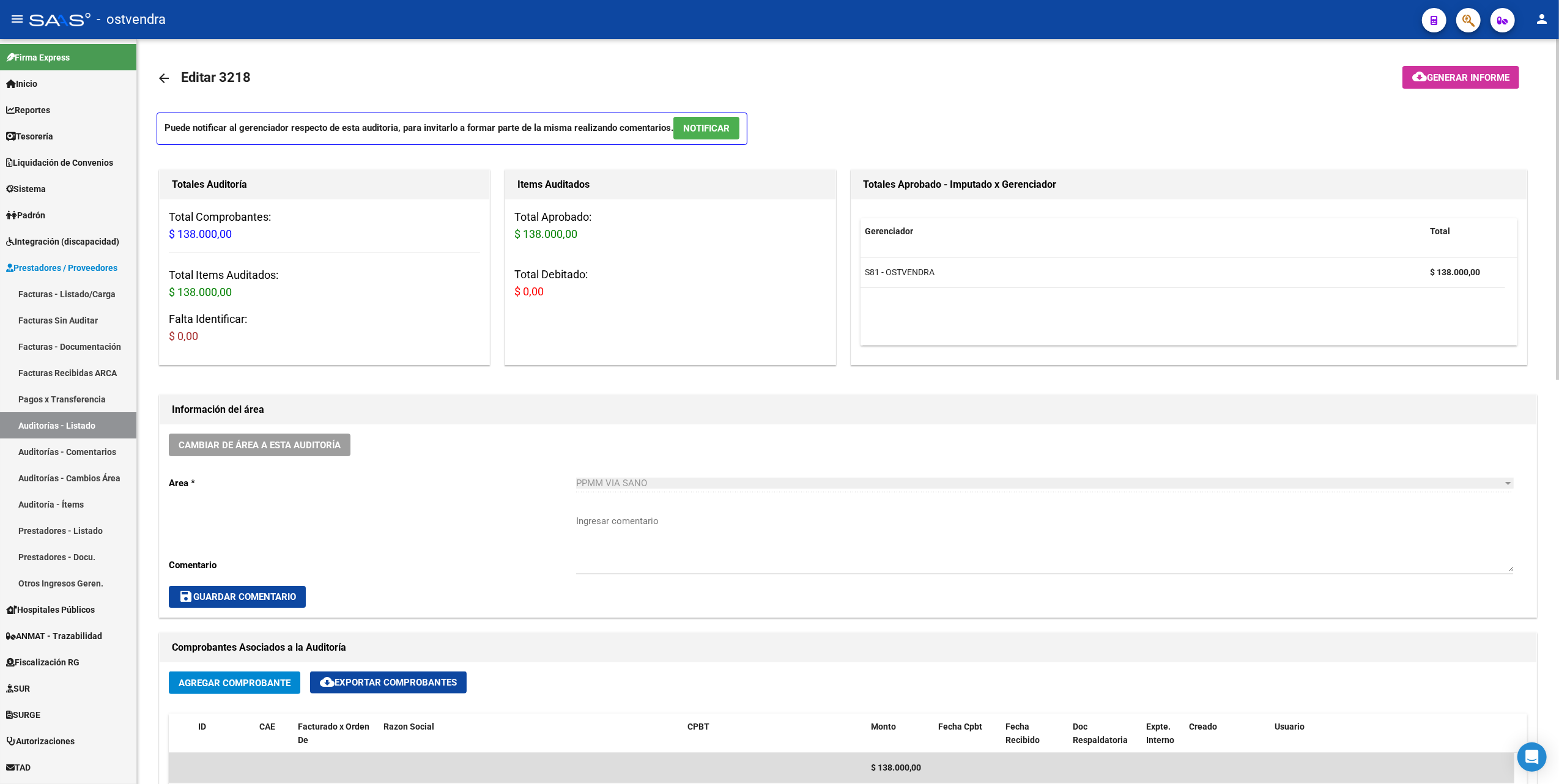
click at [537, 610] on div "Cambiar de área a esta auditoría Area * PPMM VIA SANO Seleccionar area Comentar…" at bounding box center [848, 521] width 1377 height 192
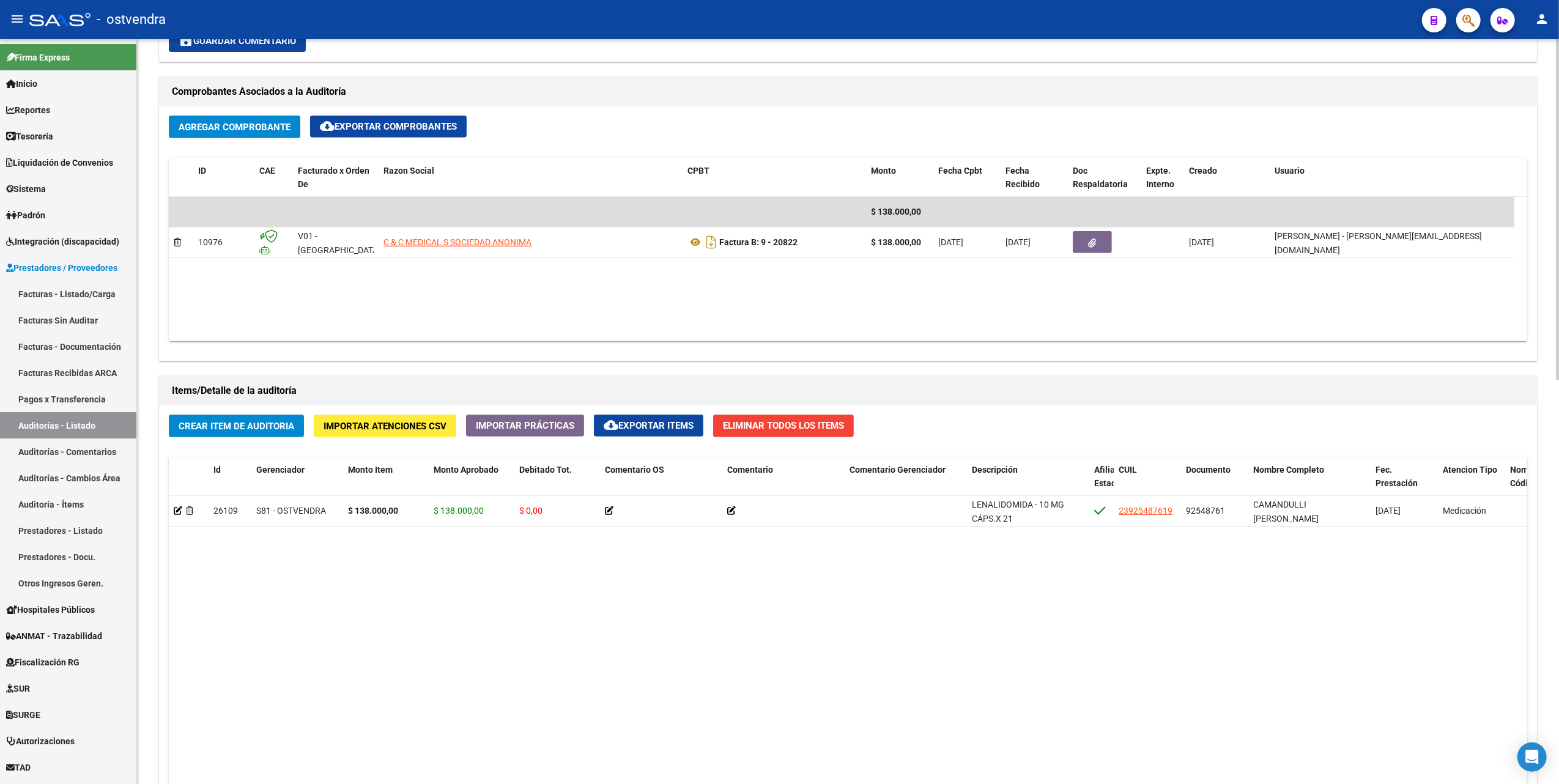
scroll to position [734, 0]
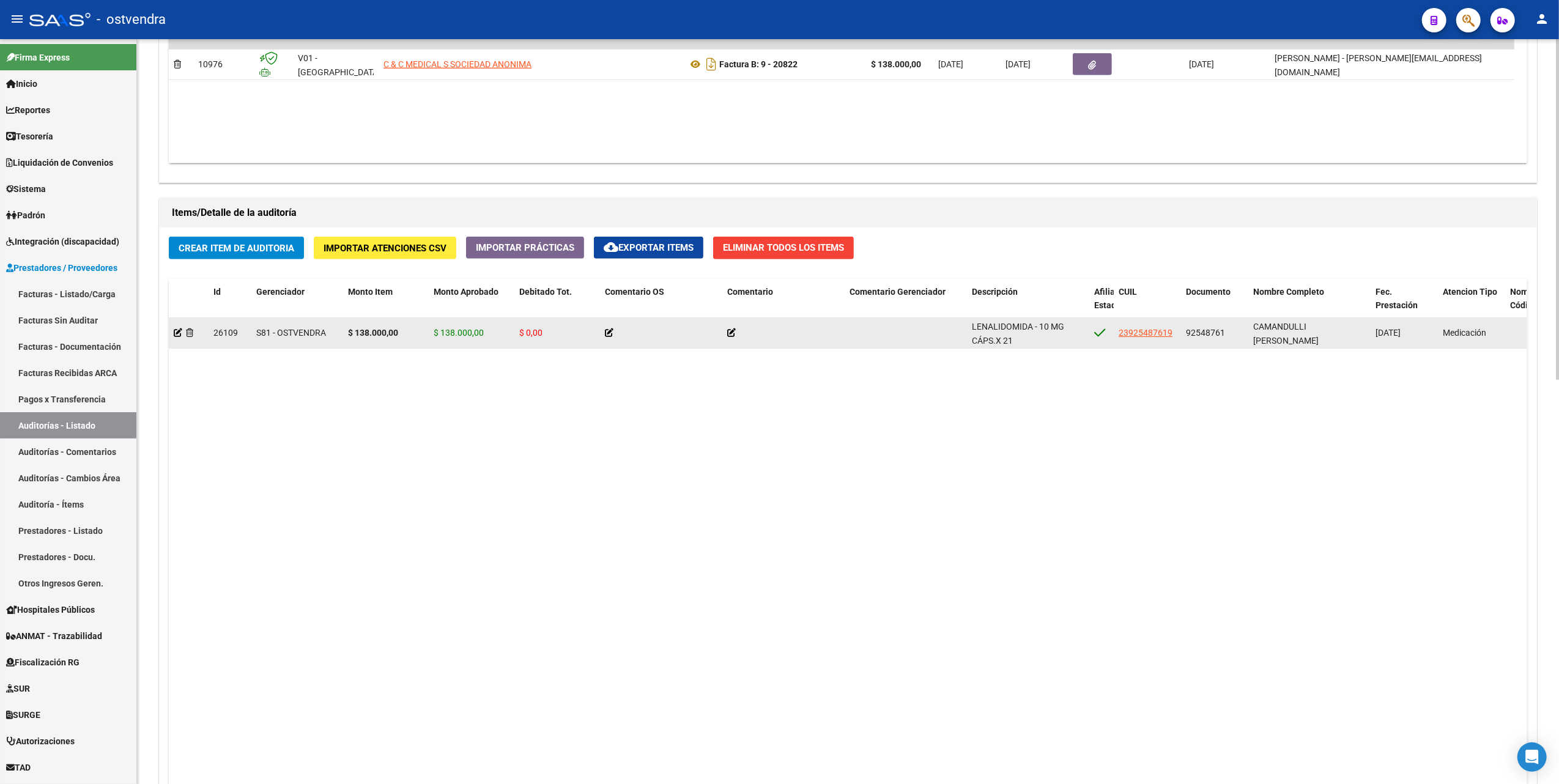
click at [730, 333] on icon at bounding box center [731, 333] width 8 height 8
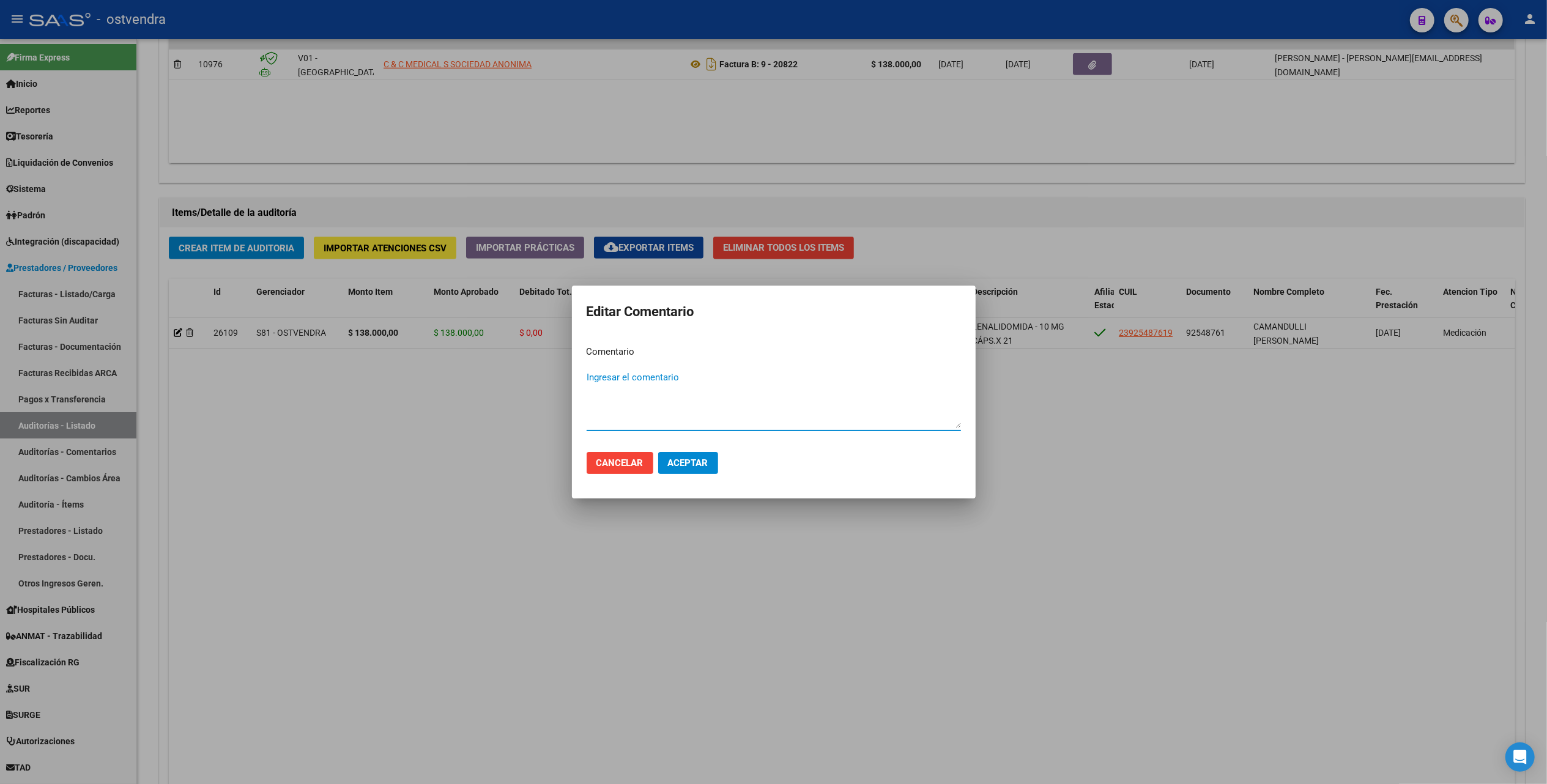
click at [654, 373] on textarea "Ingresar el comentario" at bounding box center [774, 399] width 375 height 57
type textarea "Medicación Alto Costo"
click at [694, 462] on span "Aceptar" at bounding box center [688, 462] width 41 height 11
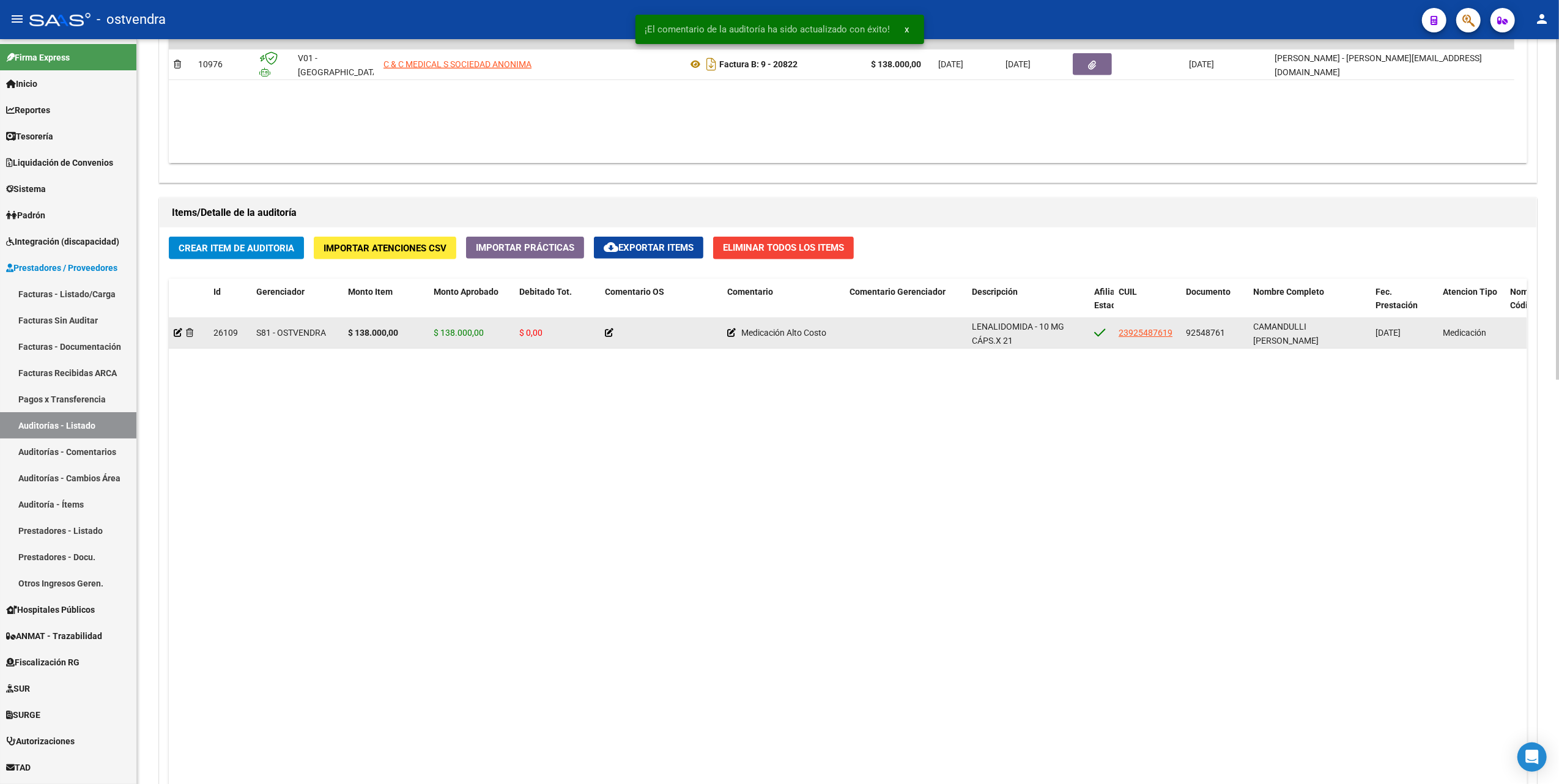
click at [612, 333] on icon at bounding box center [609, 333] width 8 height 8
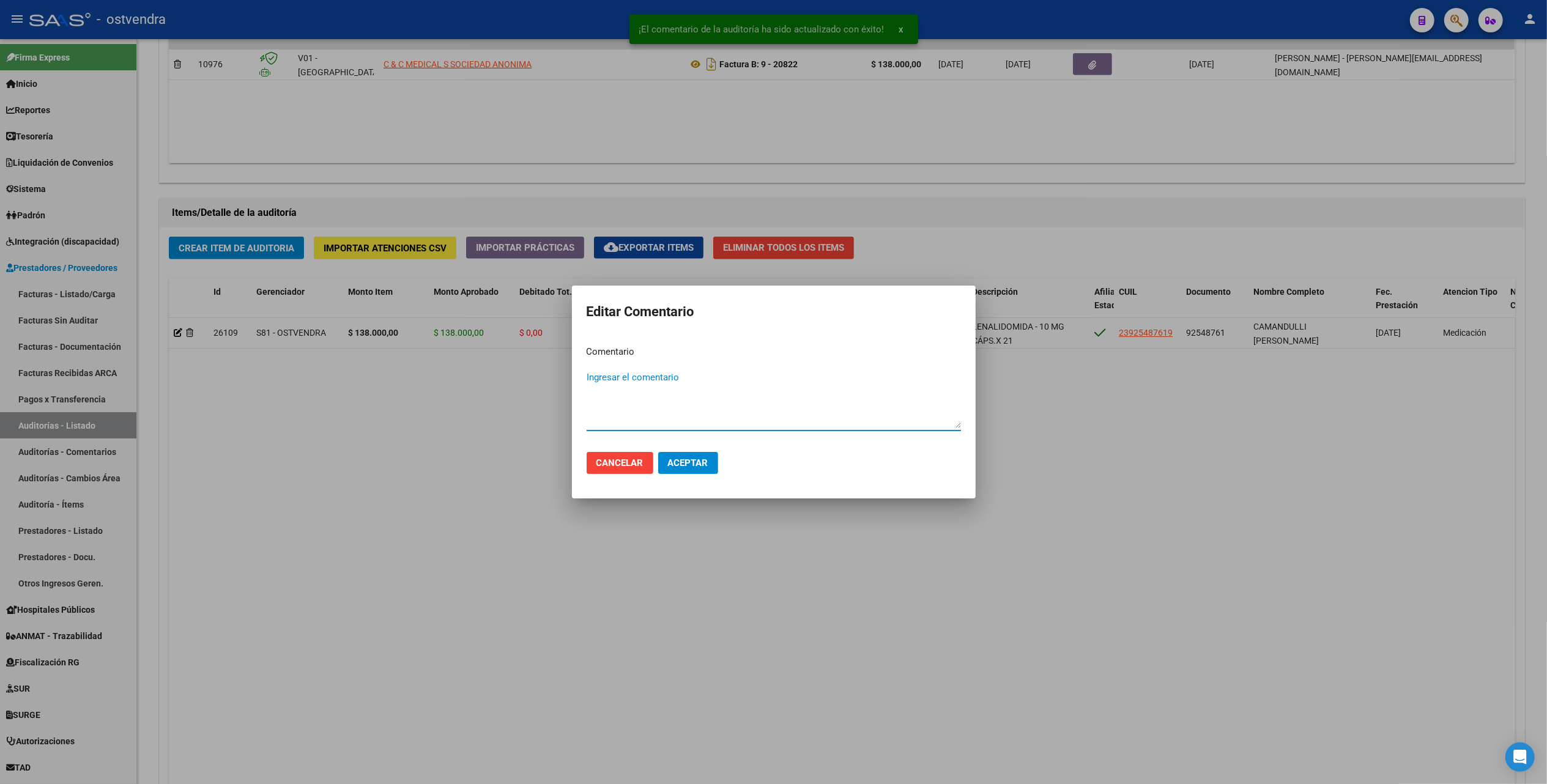
click at [621, 382] on textarea "Ingresar el comentario" at bounding box center [774, 399] width 375 height 57
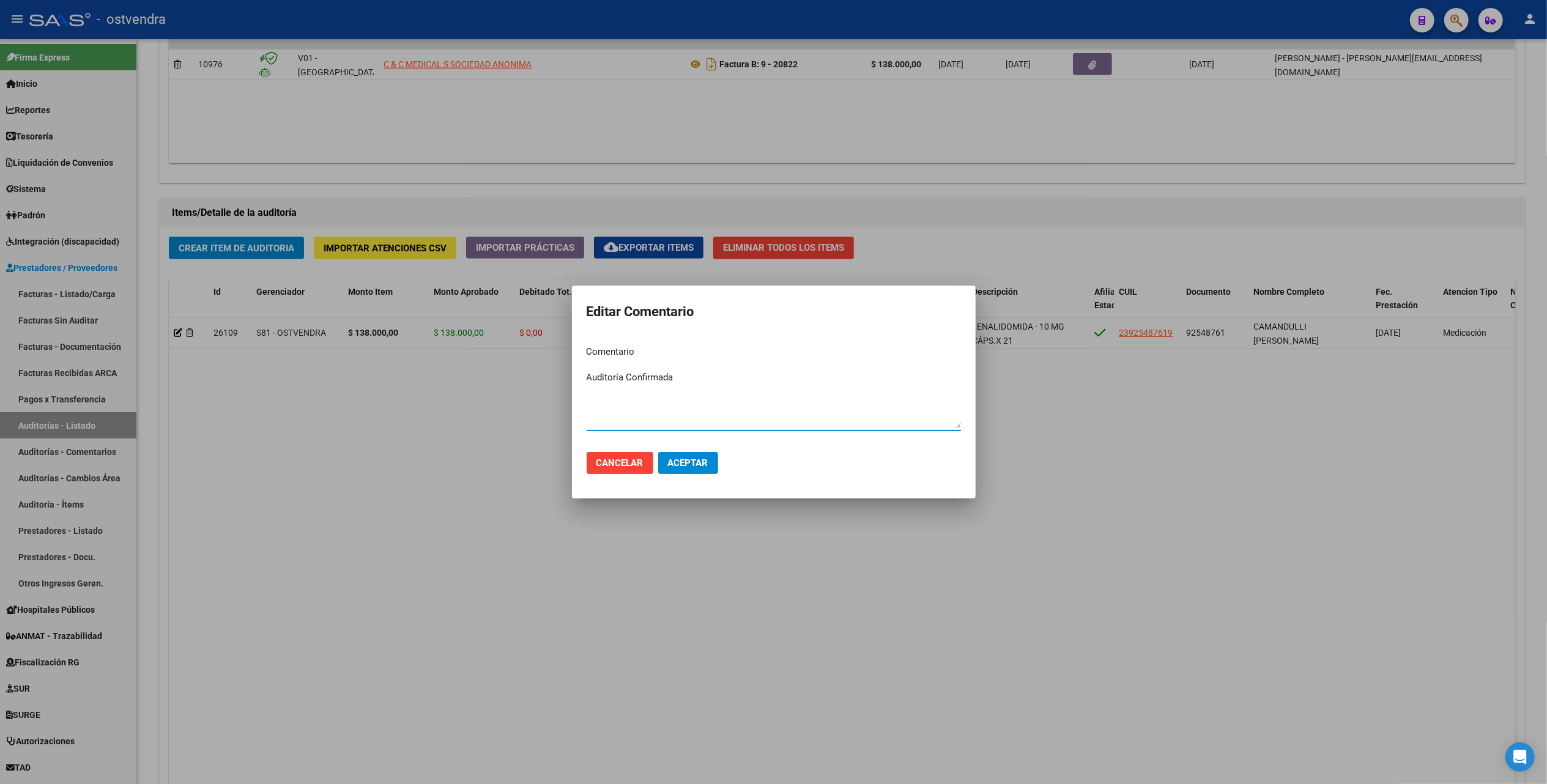
type textarea "Auditoría Confirmada"
click at [699, 453] on button "Aceptar" at bounding box center [688, 463] width 60 height 22
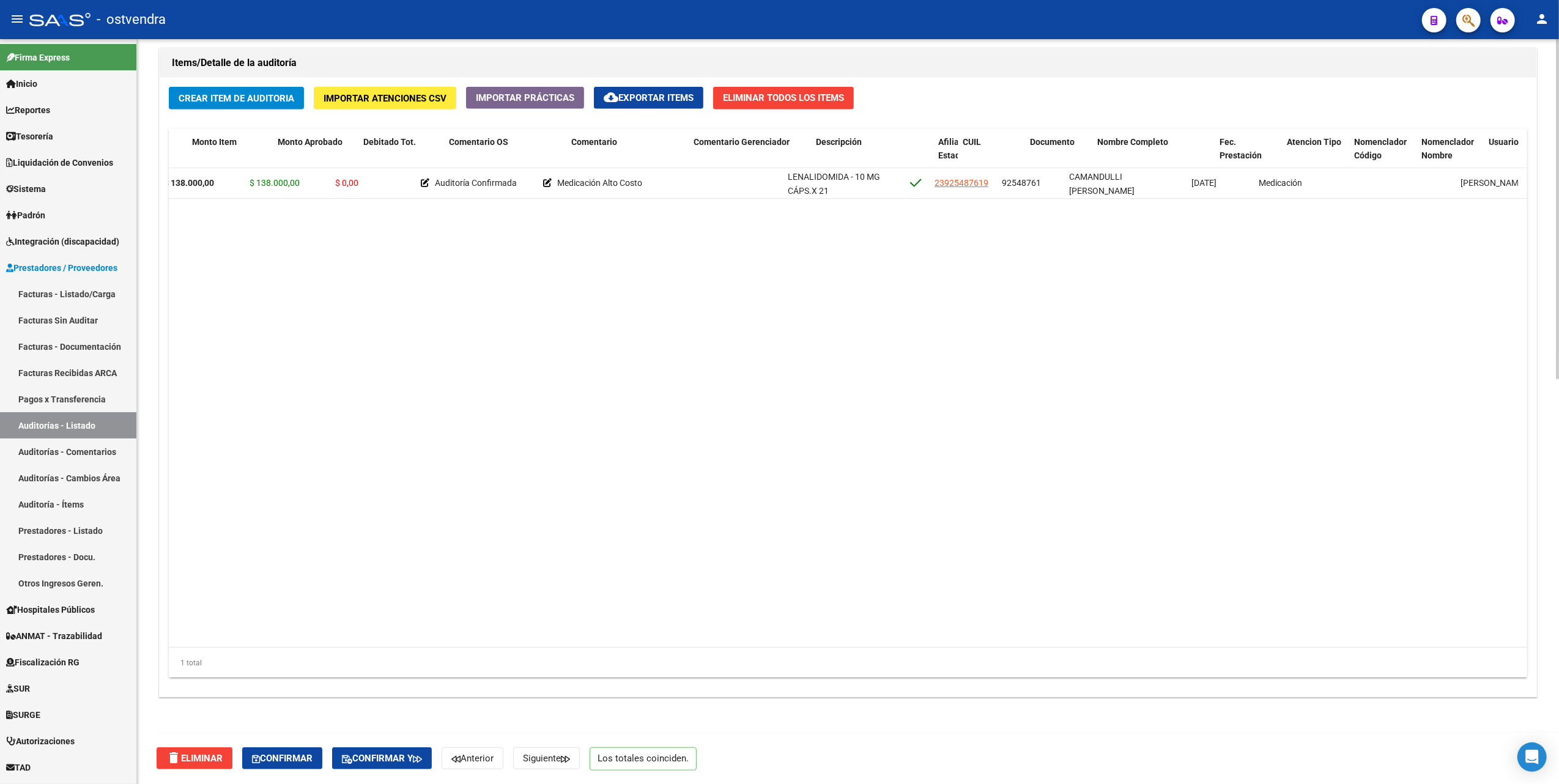
scroll to position [0, 0]
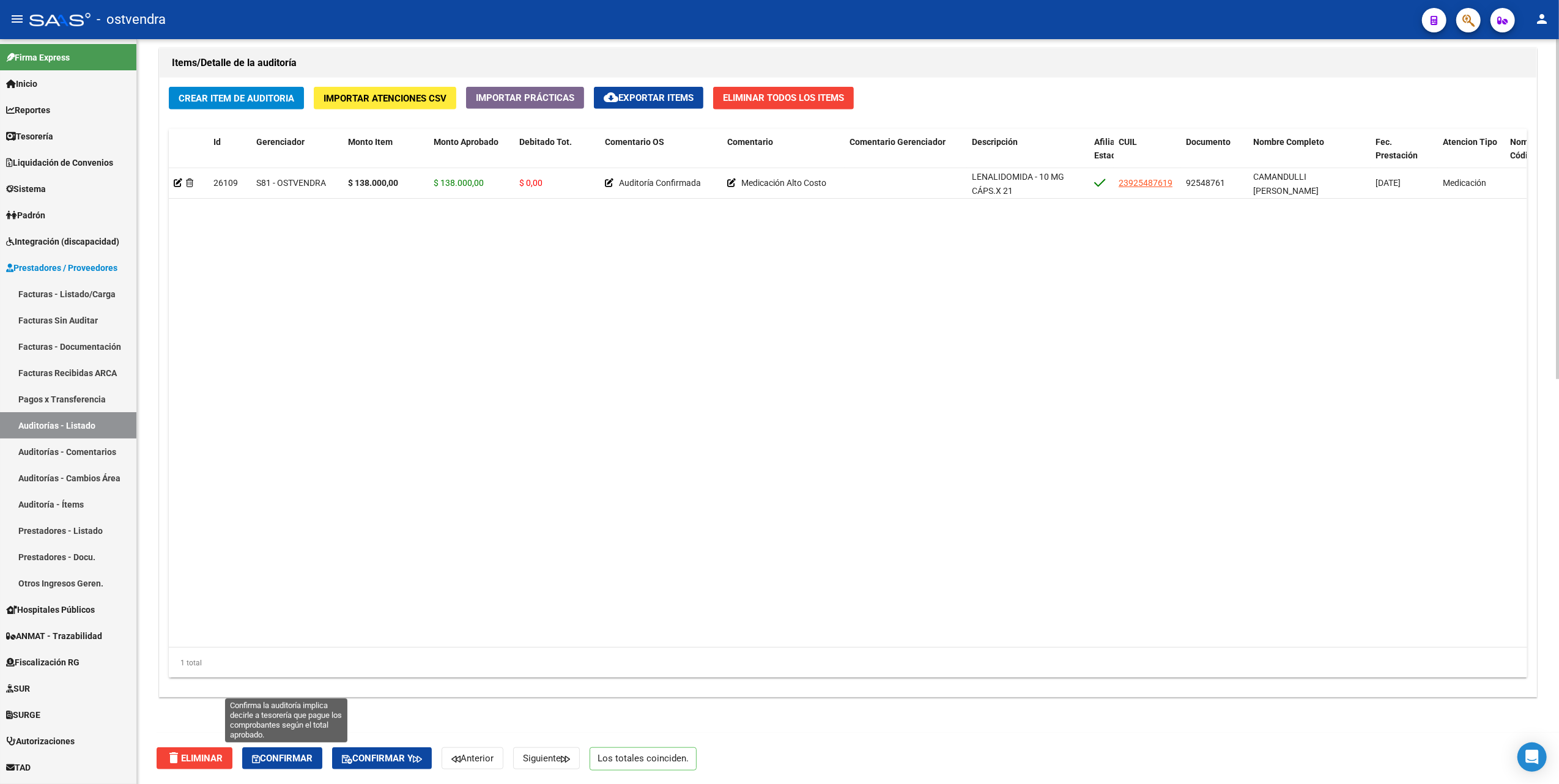
click at [306, 758] on span "Confirmar" at bounding box center [282, 758] width 61 height 11
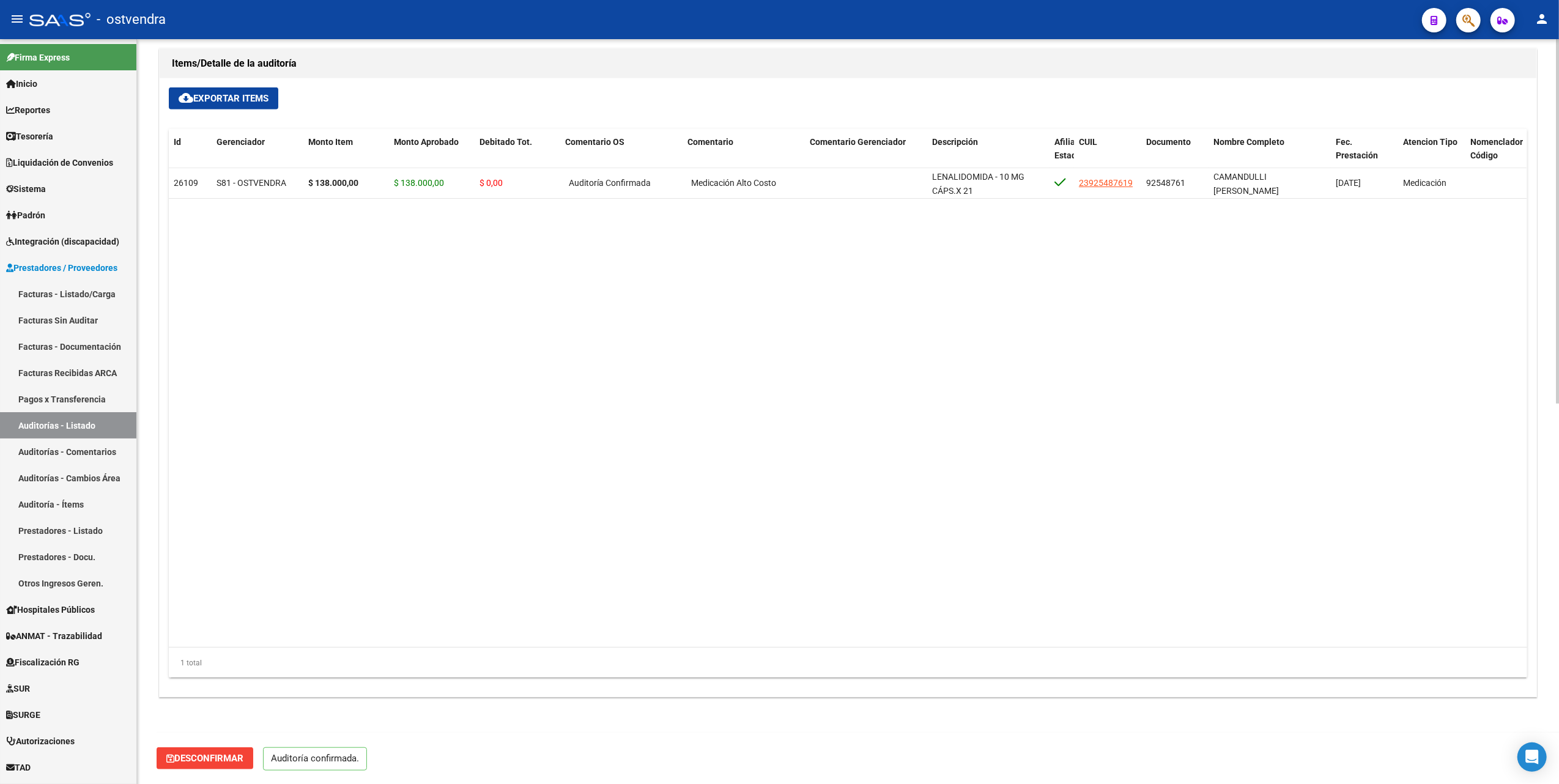
drag, startPoint x: 514, startPoint y: 576, endPoint x: 517, endPoint y: 559, distance: 17.3
click at [515, 575] on datatable-body "26109 S81 - OSTVENDRA $ 138.000,00 $ 138.000,00 $ 0,00 Auditoría Confirmada Med…" at bounding box center [847, 407] width 1358 height 480
click at [478, 312] on datatable-body "26109 S81 - OSTVENDRA $ 138.000,00 $ 138.000,00 $ 0,00 Auditoría Confirmada Med…" at bounding box center [847, 407] width 1358 height 480
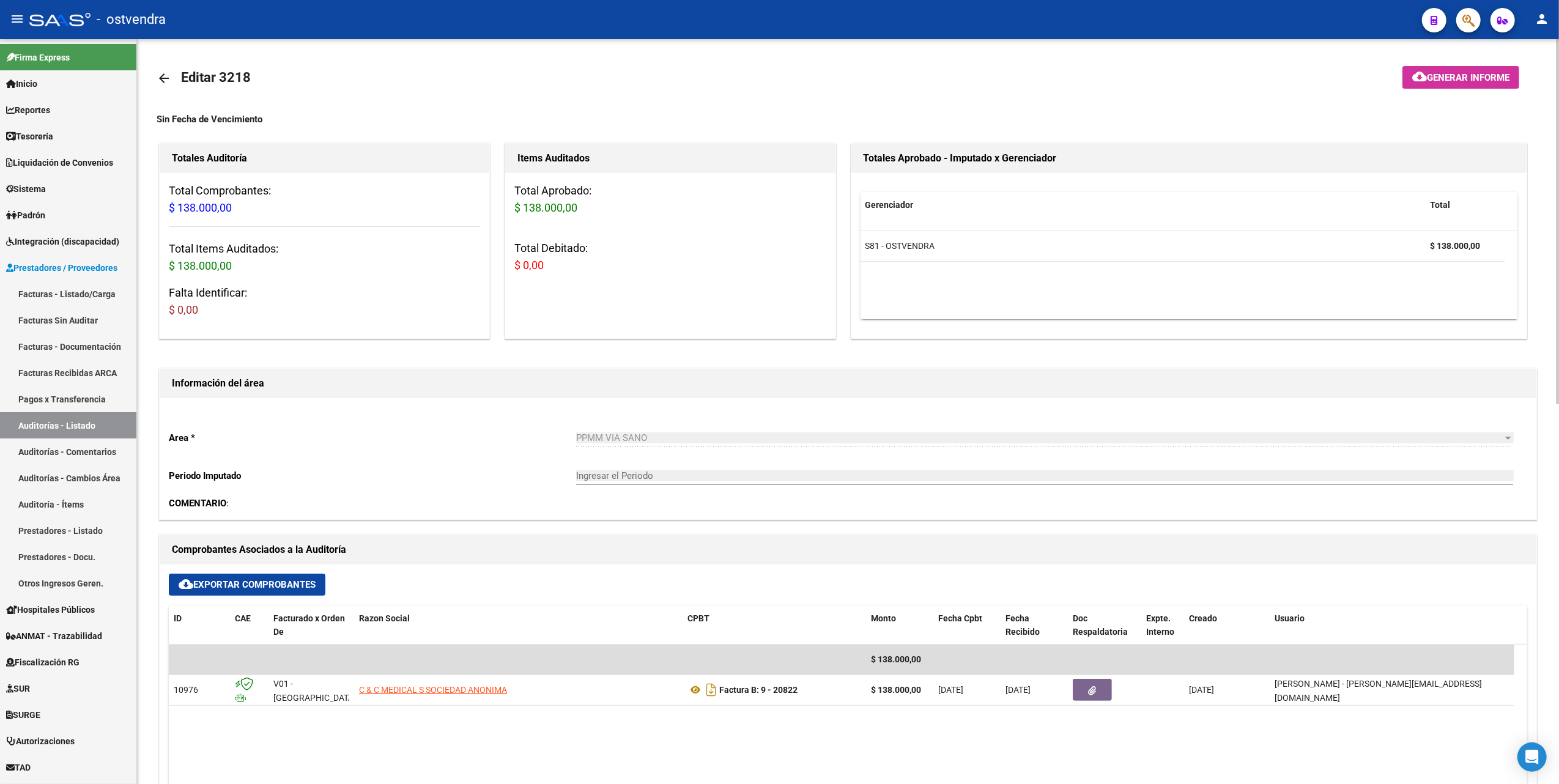
scroll to position [490, 0]
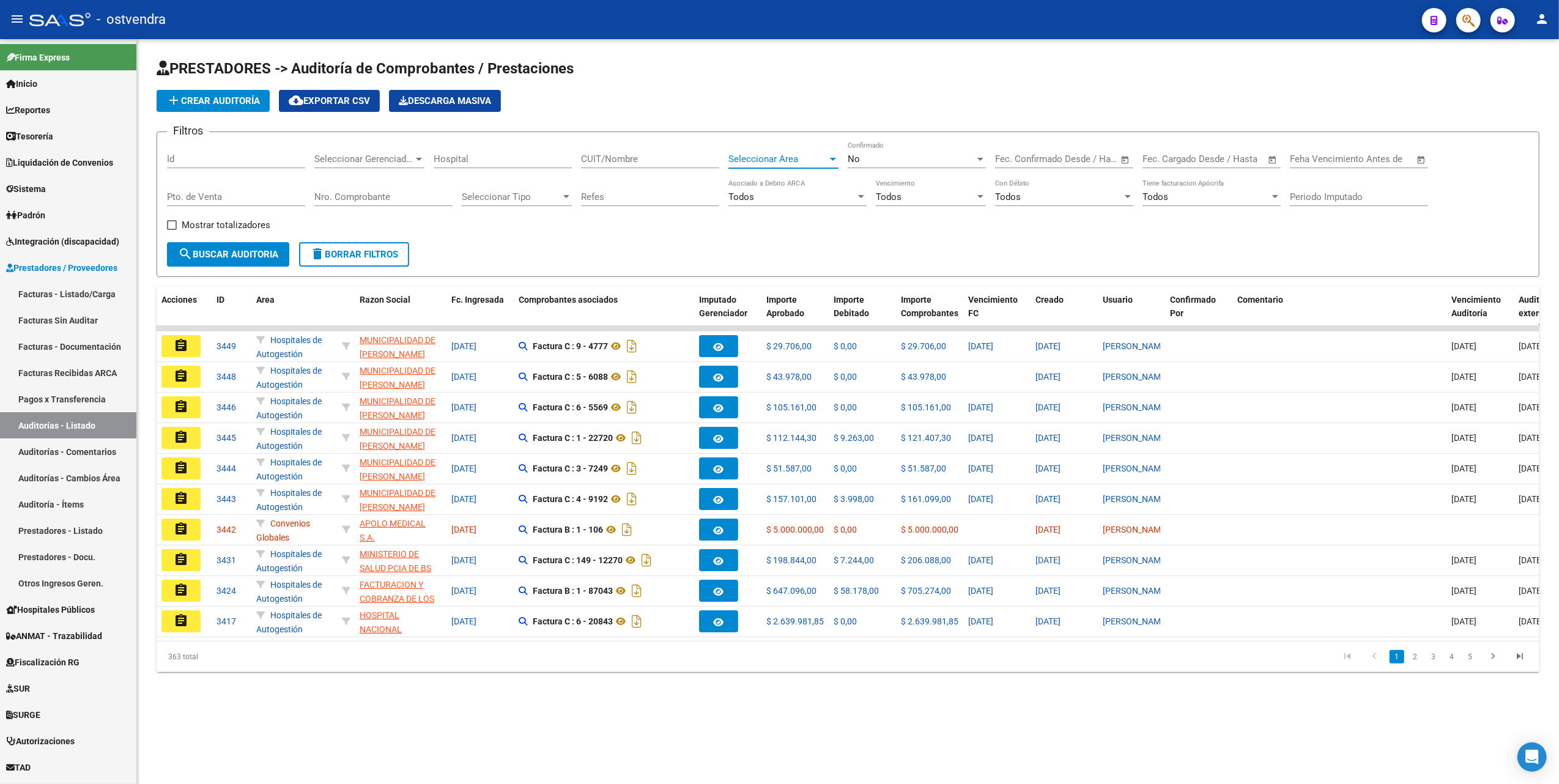
click at [832, 158] on div at bounding box center [832, 159] width 6 height 3
click at [784, 203] on span "PPMM VIA SANO" at bounding box center [764, 206] width 71 height 11
click at [422, 156] on div at bounding box center [418, 159] width 11 height 10
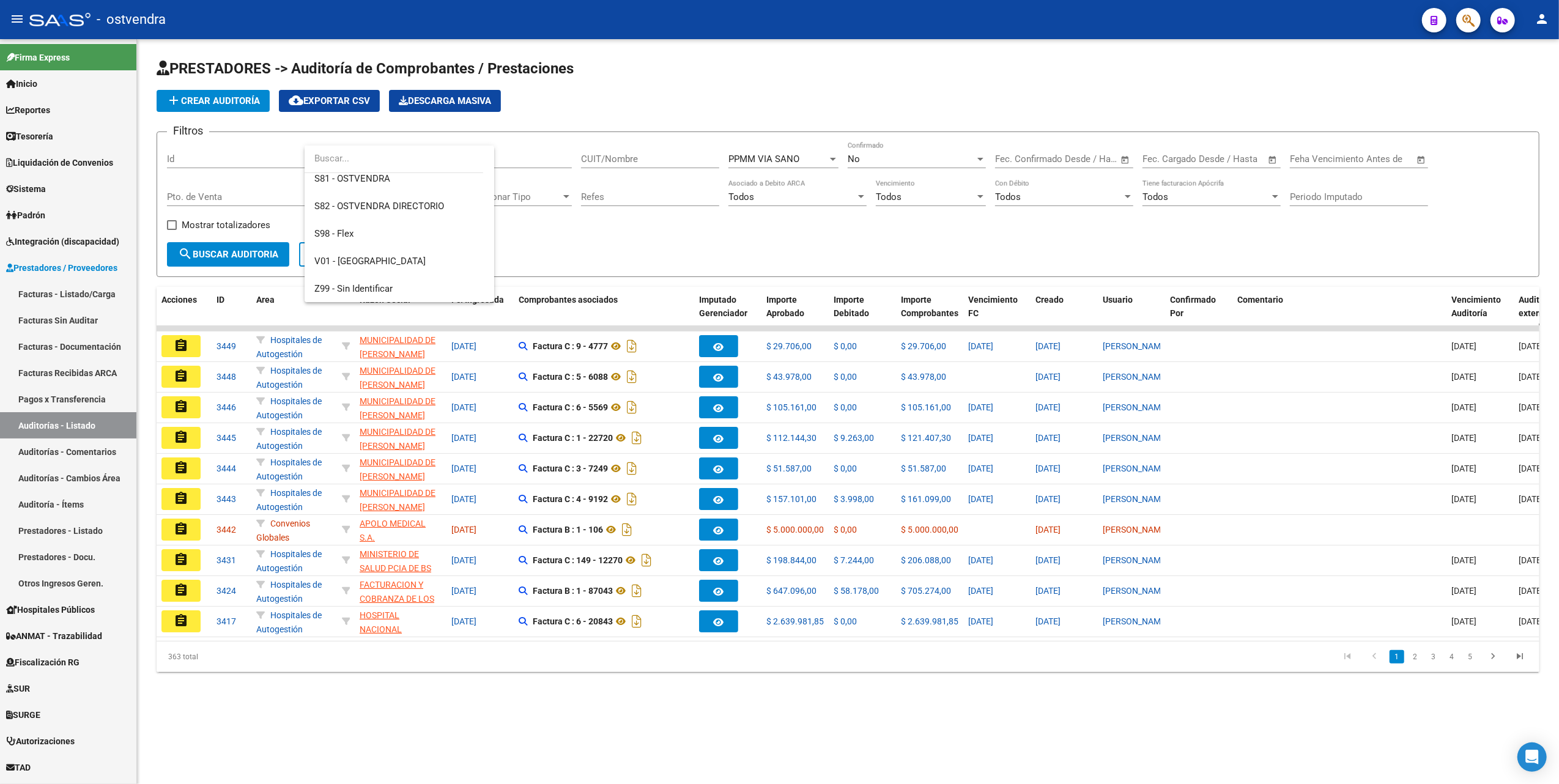
click at [366, 172] on input "dropdown search" at bounding box center [394, 158] width 179 height 28
click at [366, 178] on span "S81 - OSTVENDRA" at bounding box center [352, 178] width 76 height 11
click at [246, 252] on span "search Buscar Auditoria" at bounding box center [228, 254] width 100 height 11
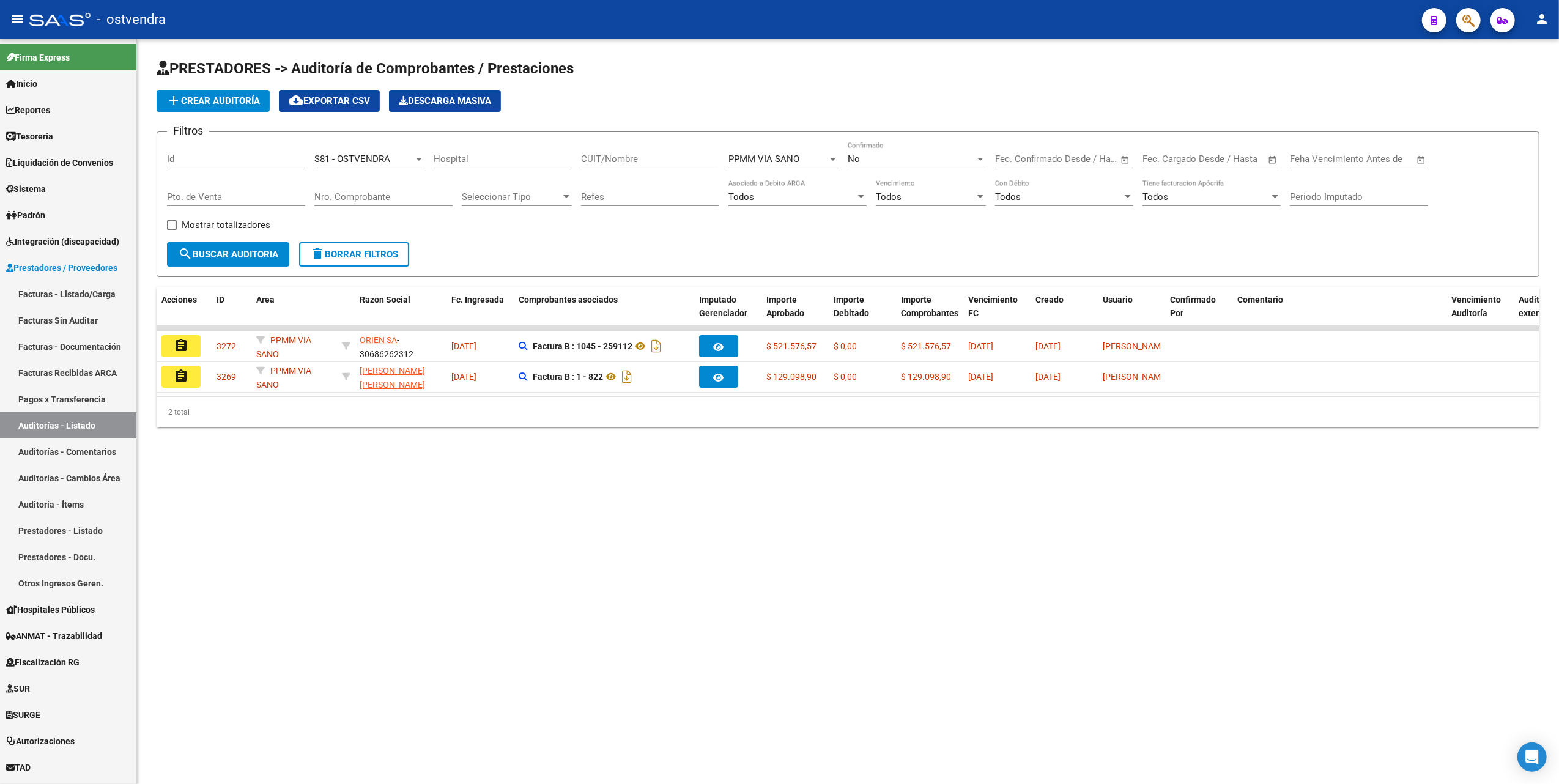
click at [181, 376] on mat-icon "assignment" at bounding box center [181, 376] width 15 height 15
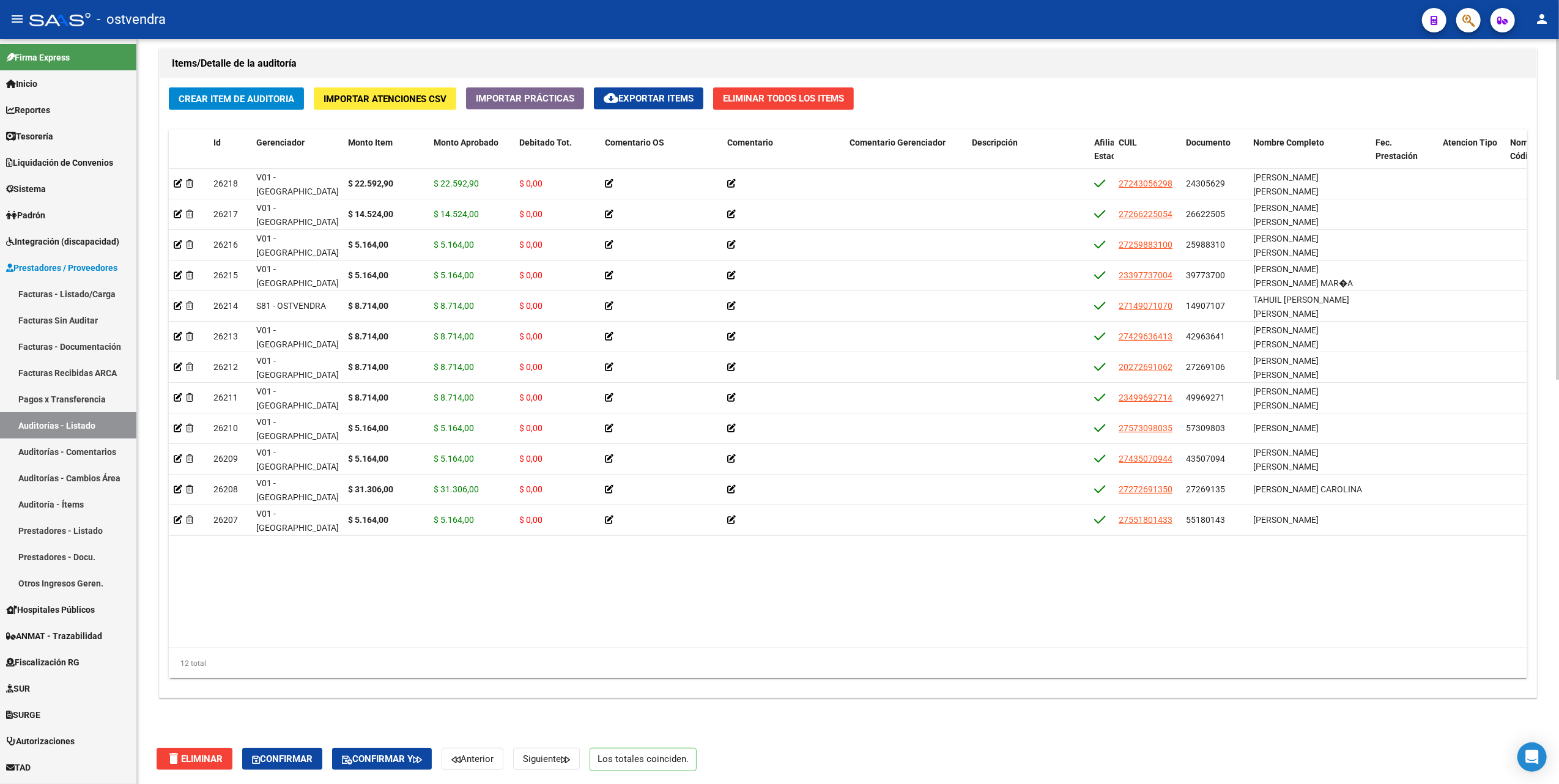
scroll to position [885, 0]
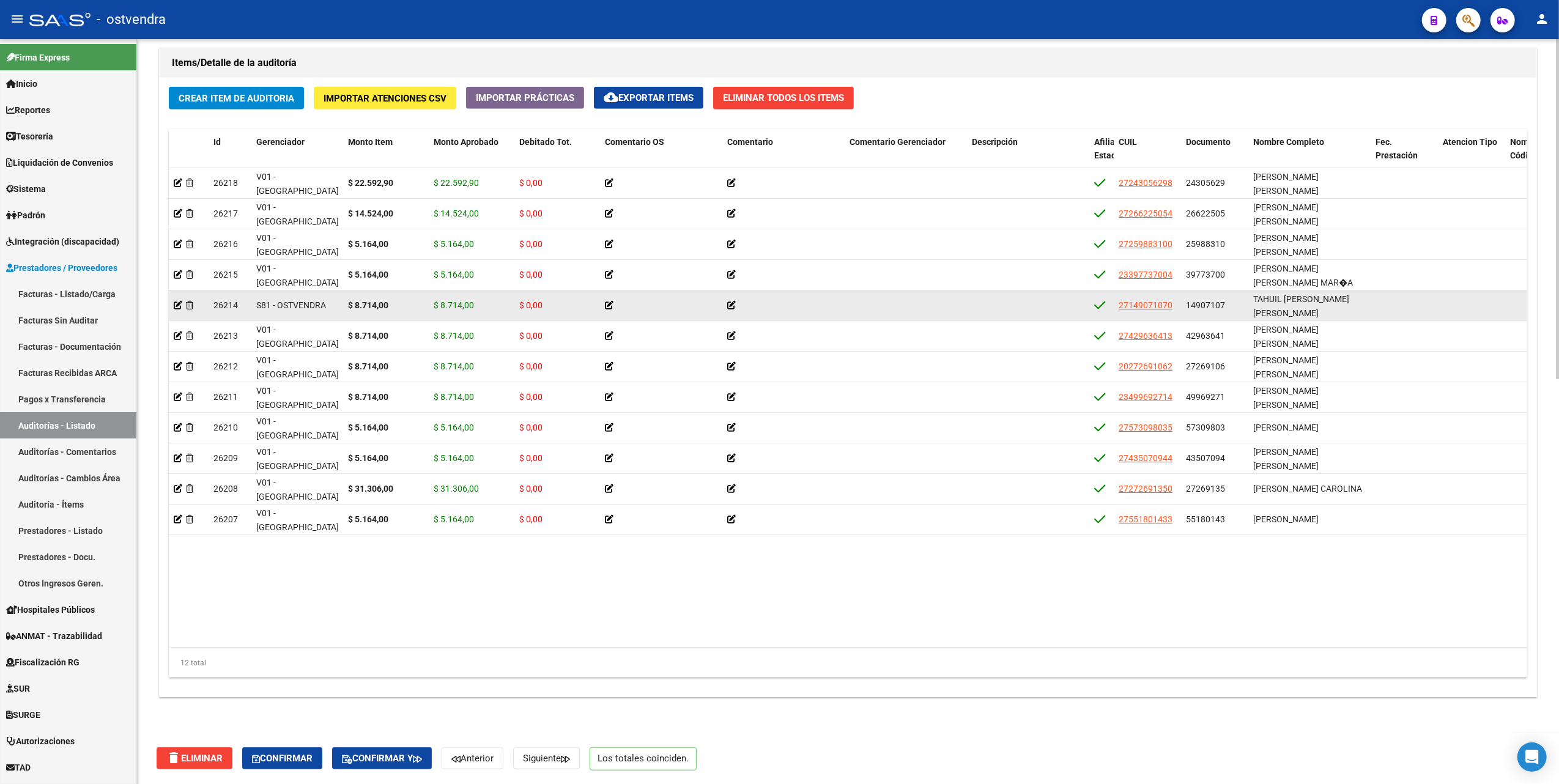
click at [607, 301] on icon at bounding box center [609, 305] width 8 height 8
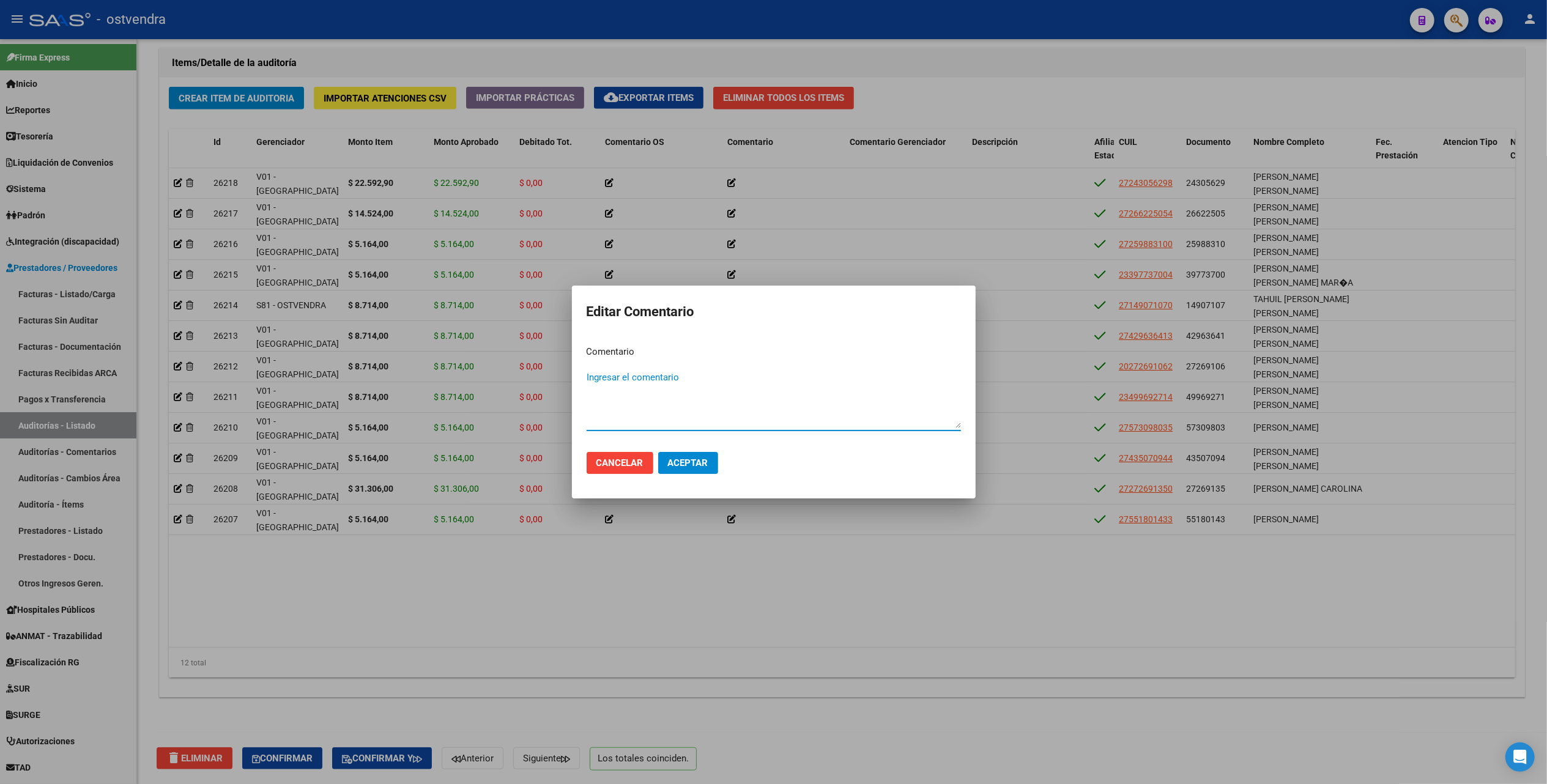
click at [640, 376] on textarea "Ingresar el comentario" at bounding box center [774, 399] width 375 height 57
type textarea "Auditoría confirmada"
click at [685, 461] on span "Aceptar" at bounding box center [688, 462] width 41 height 11
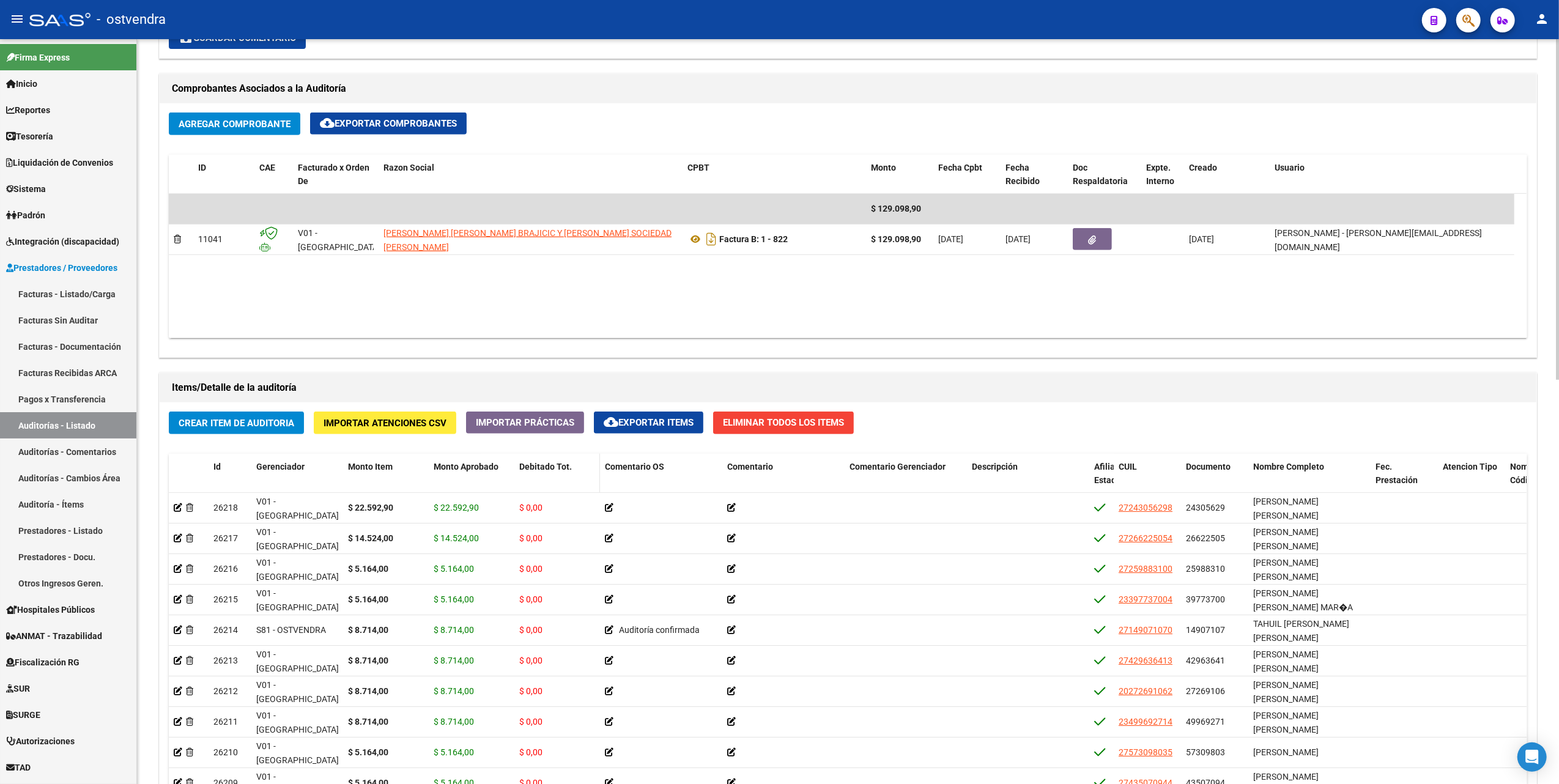
scroll to position [152, 0]
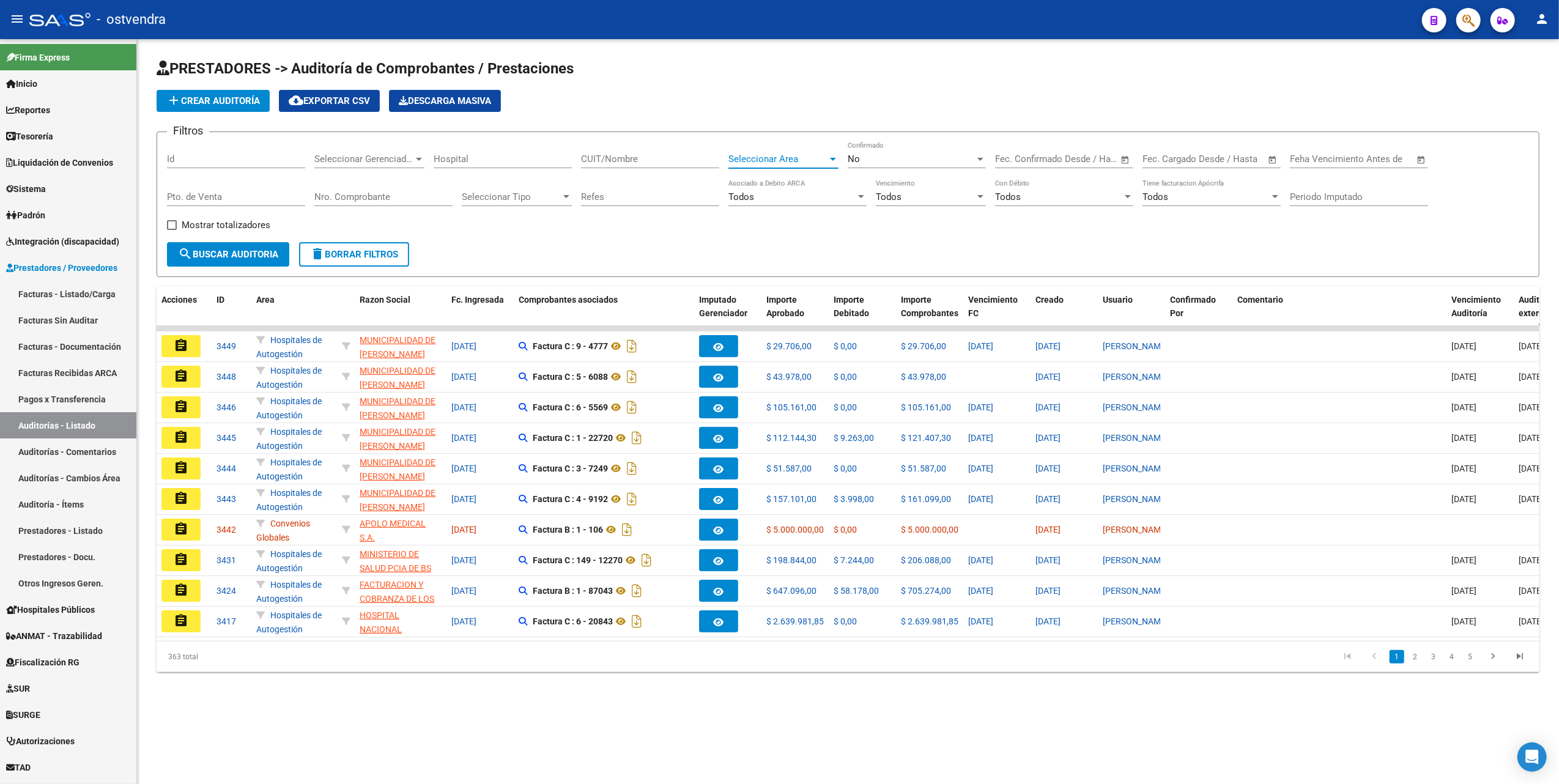
click at [836, 160] on div at bounding box center [832, 159] width 11 height 10
click at [786, 218] on span "PPMM VIA SANO" at bounding box center [764, 217] width 71 height 11
click at [421, 159] on div at bounding box center [418, 159] width 6 height 3
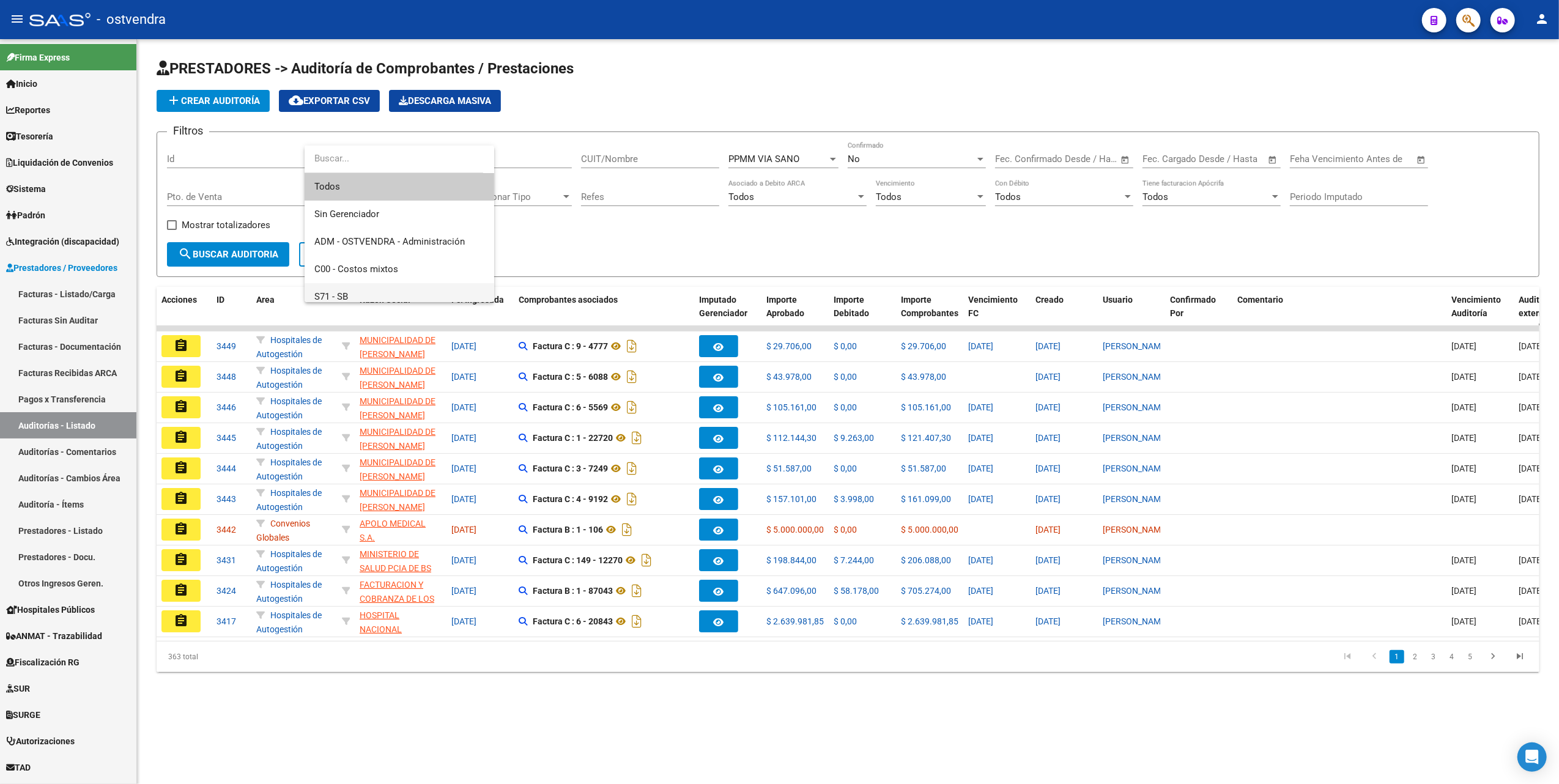
scroll to position [145, 0]
click at [369, 177] on span "S81 - OSTVENDRA" at bounding box center [352, 178] width 76 height 11
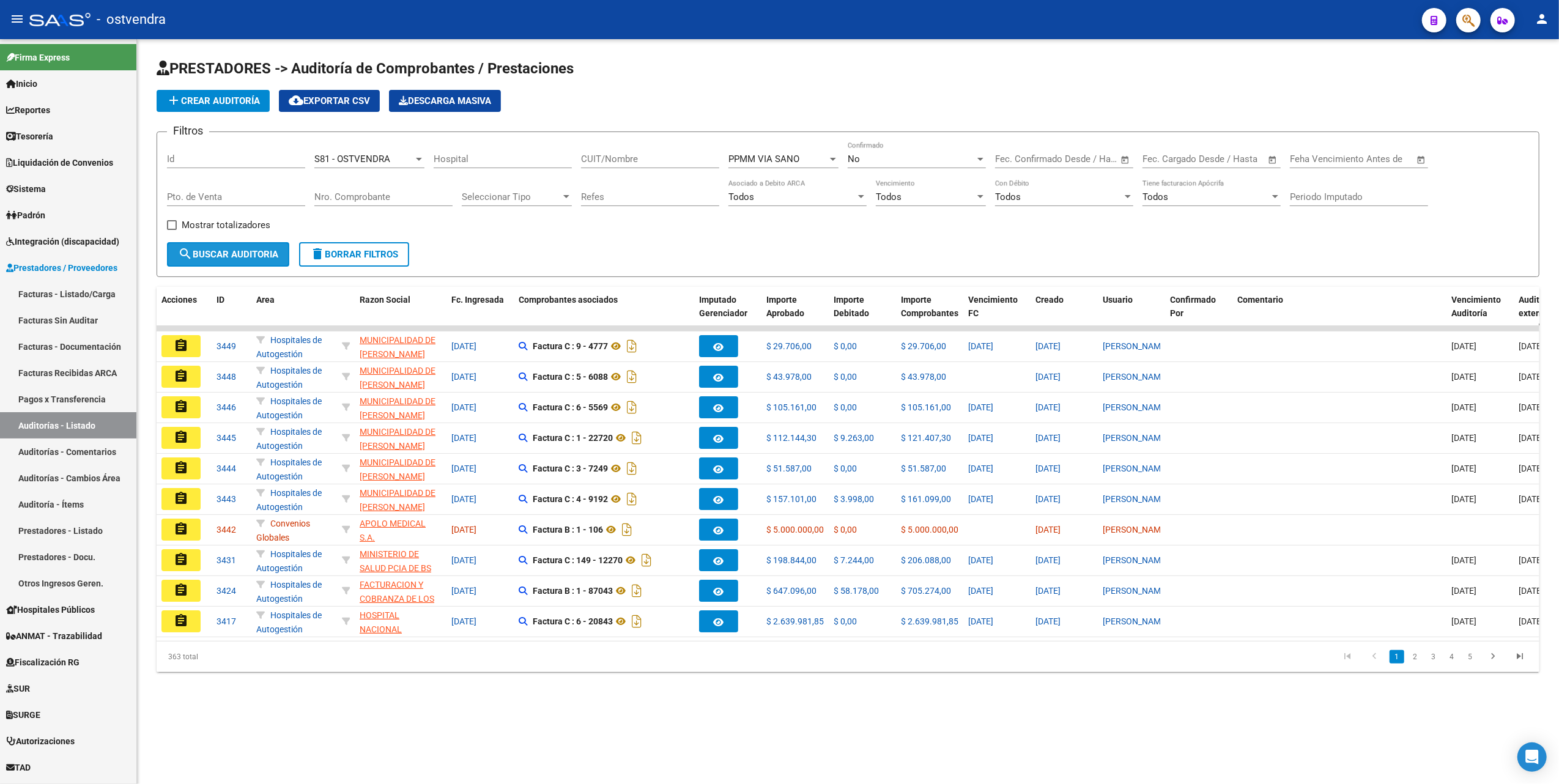
click at [224, 253] on span "search Buscar Auditoria" at bounding box center [228, 254] width 100 height 11
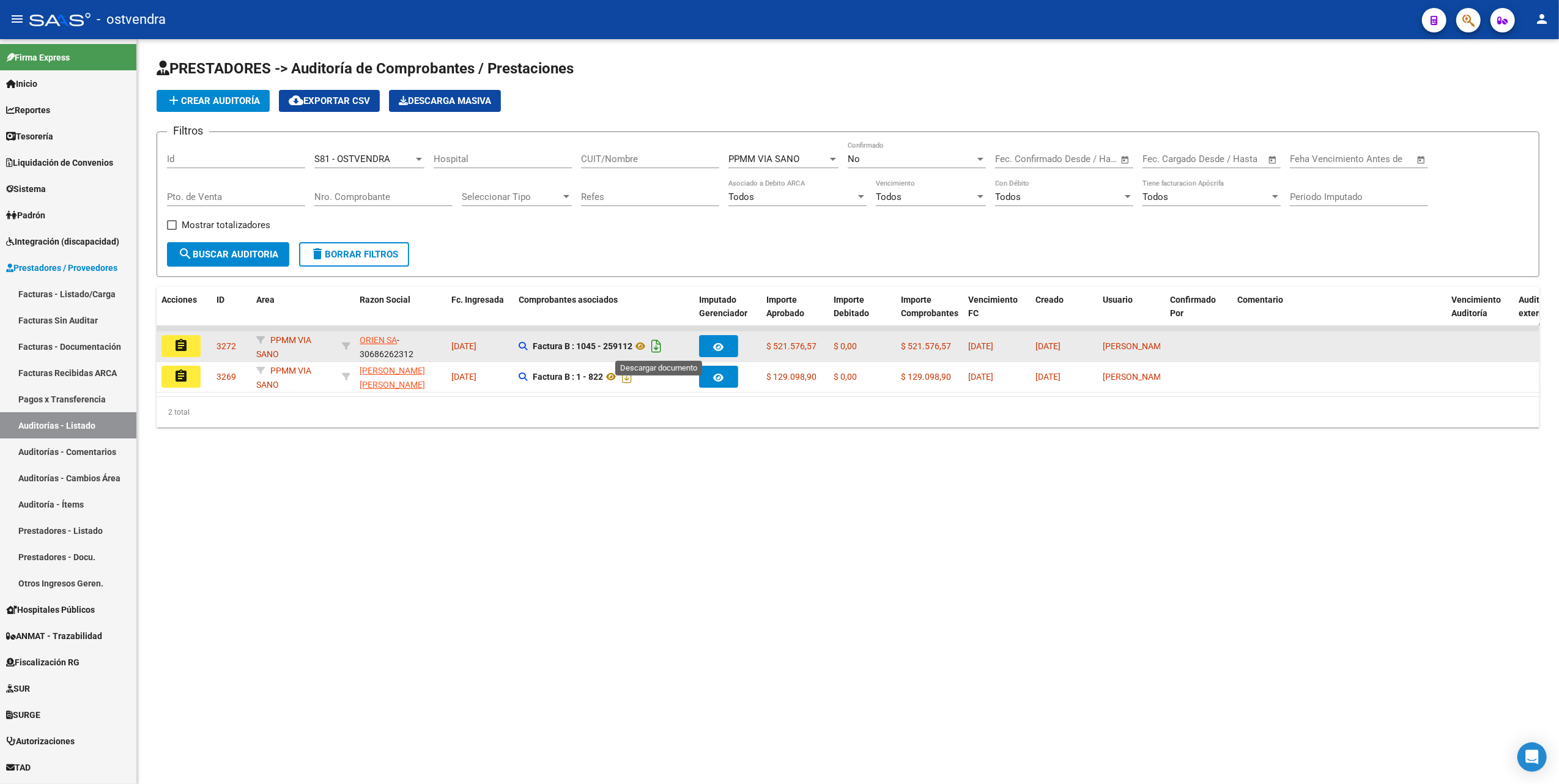
click at [658, 350] on icon "Descargar documento" at bounding box center [656, 346] width 16 height 19
click at [670, 516] on mat-sidenav-content "PRESTADORES -> Auditoría de Comprobantes / Prestaciones add Crear Auditoría clo…" at bounding box center [848, 412] width 1422 height 745
click at [641, 343] on icon at bounding box center [640, 346] width 16 height 15
click at [178, 342] on mat-icon "assignment" at bounding box center [181, 346] width 15 height 15
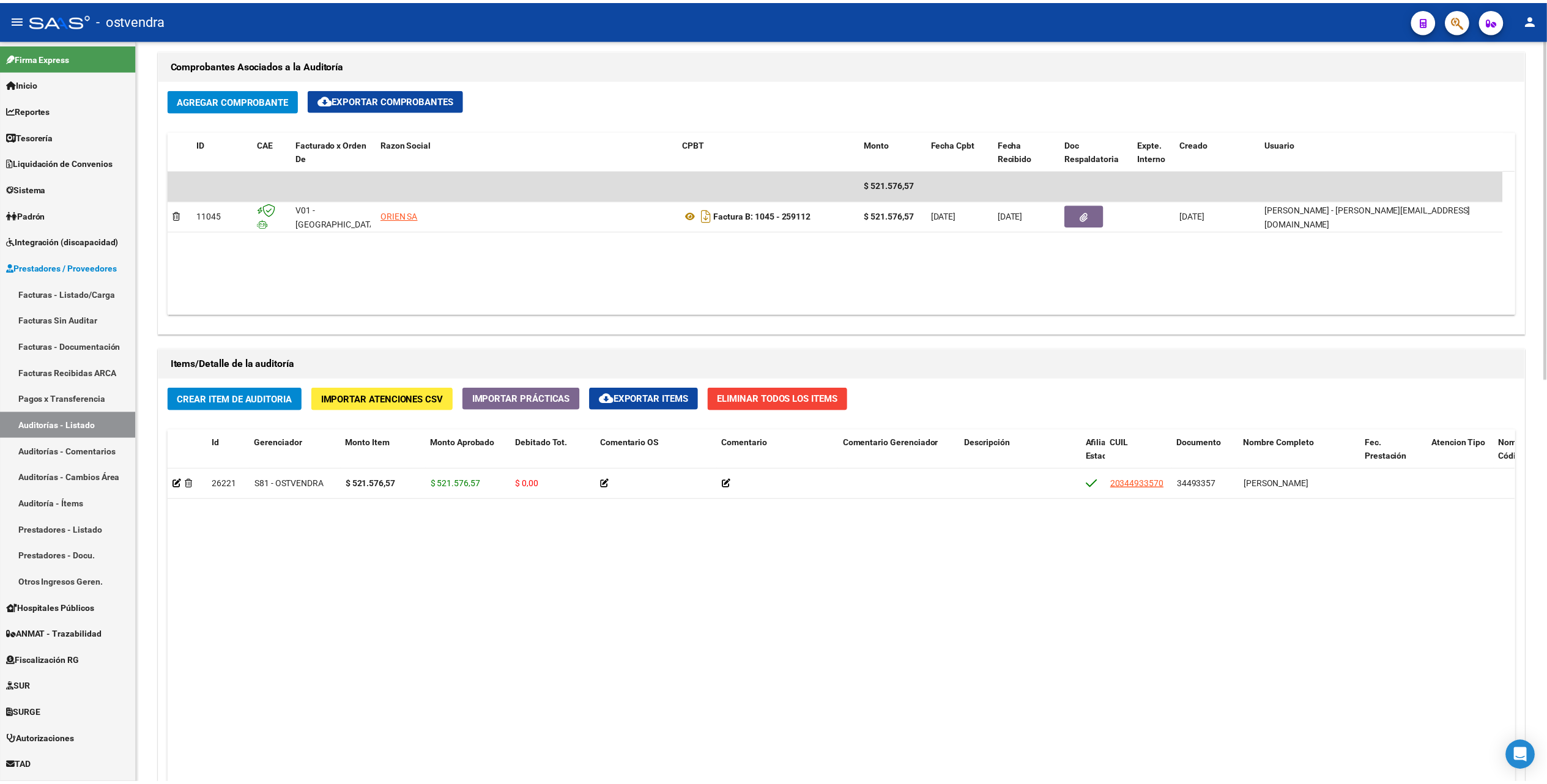
scroll to position [652, 0]
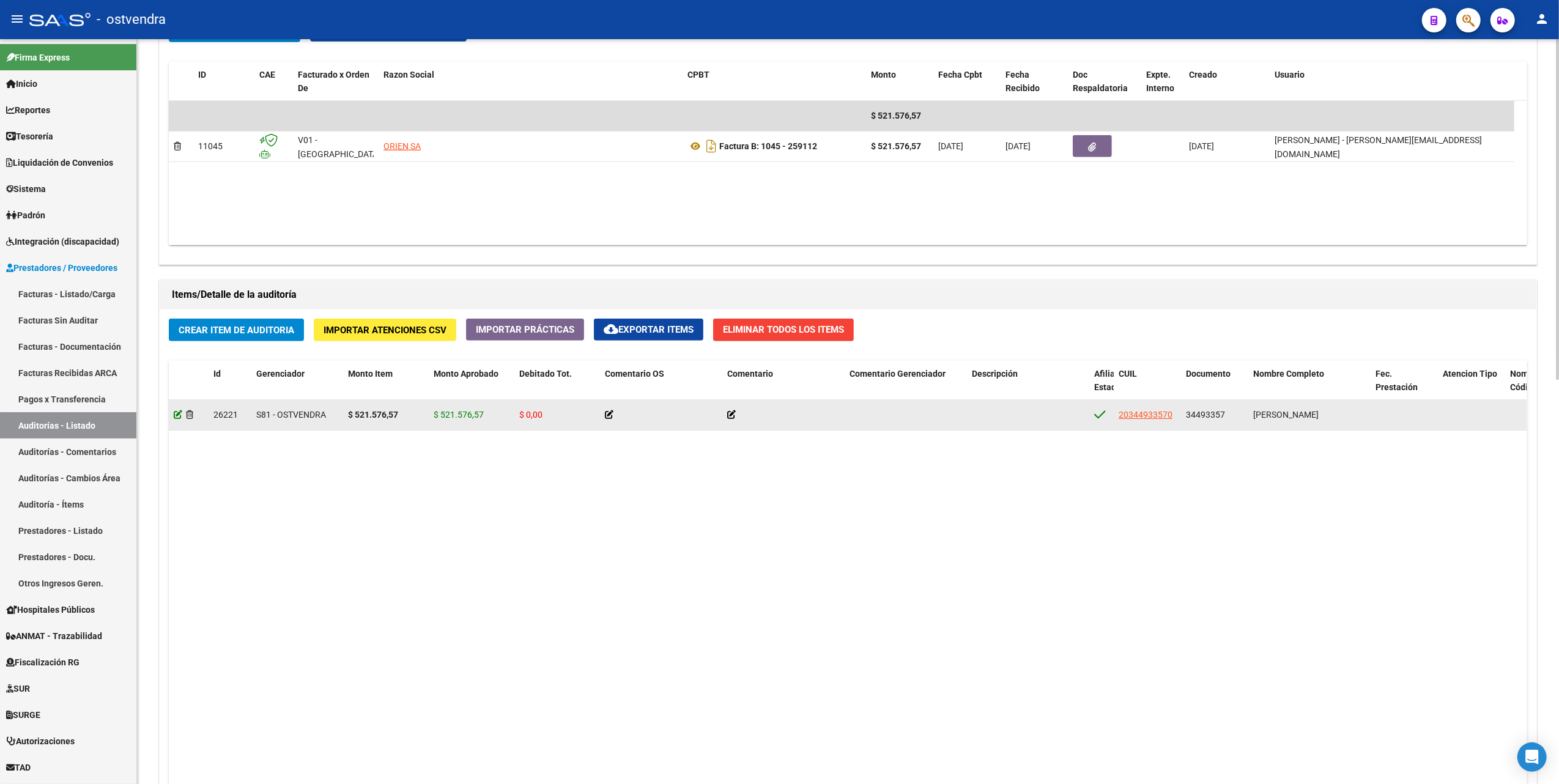
click at [177, 417] on icon at bounding box center [178, 414] width 8 height 8
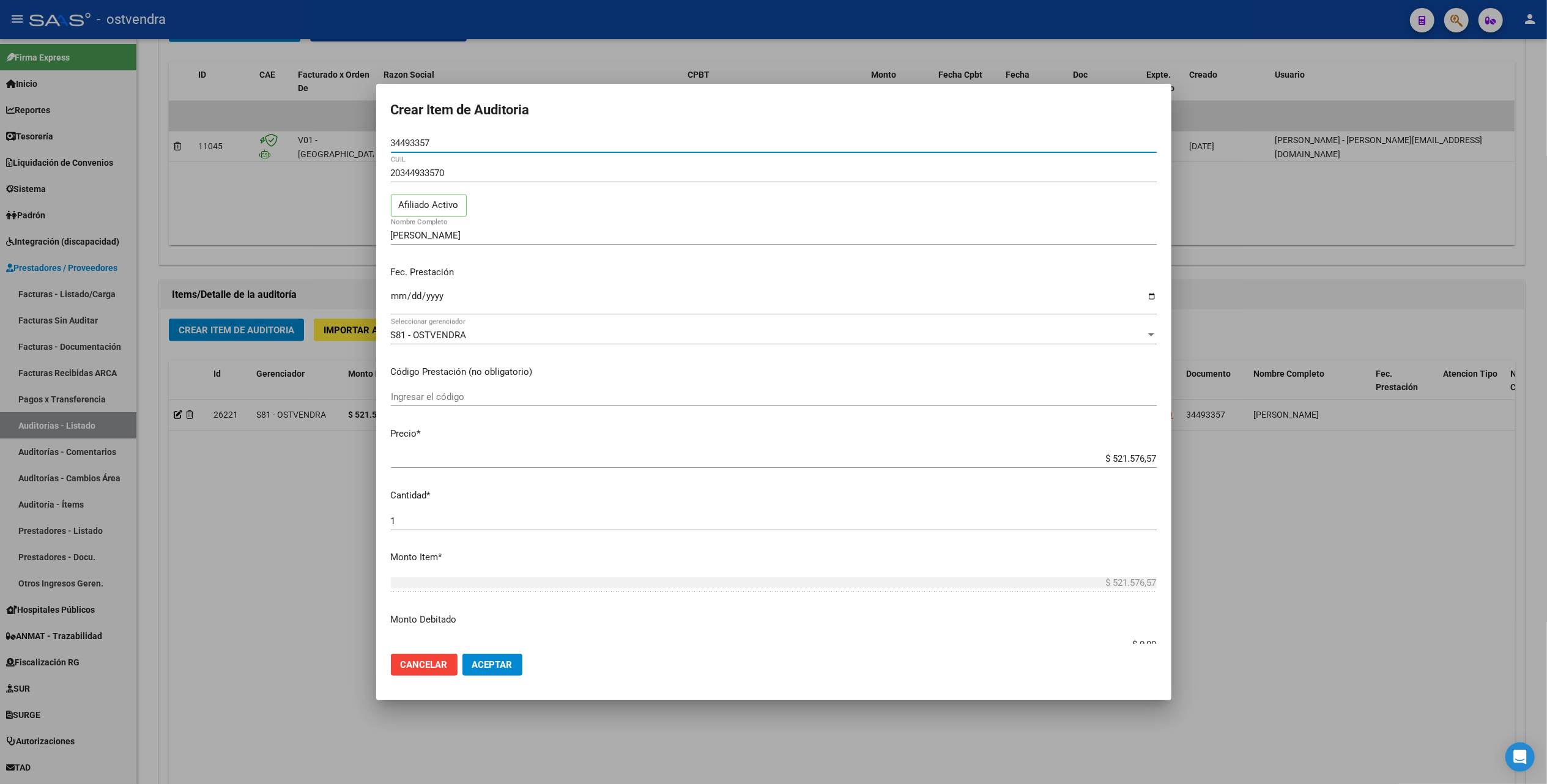
click at [402, 294] on input "Ingresar la fecha" at bounding box center [774, 301] width 766 height 19
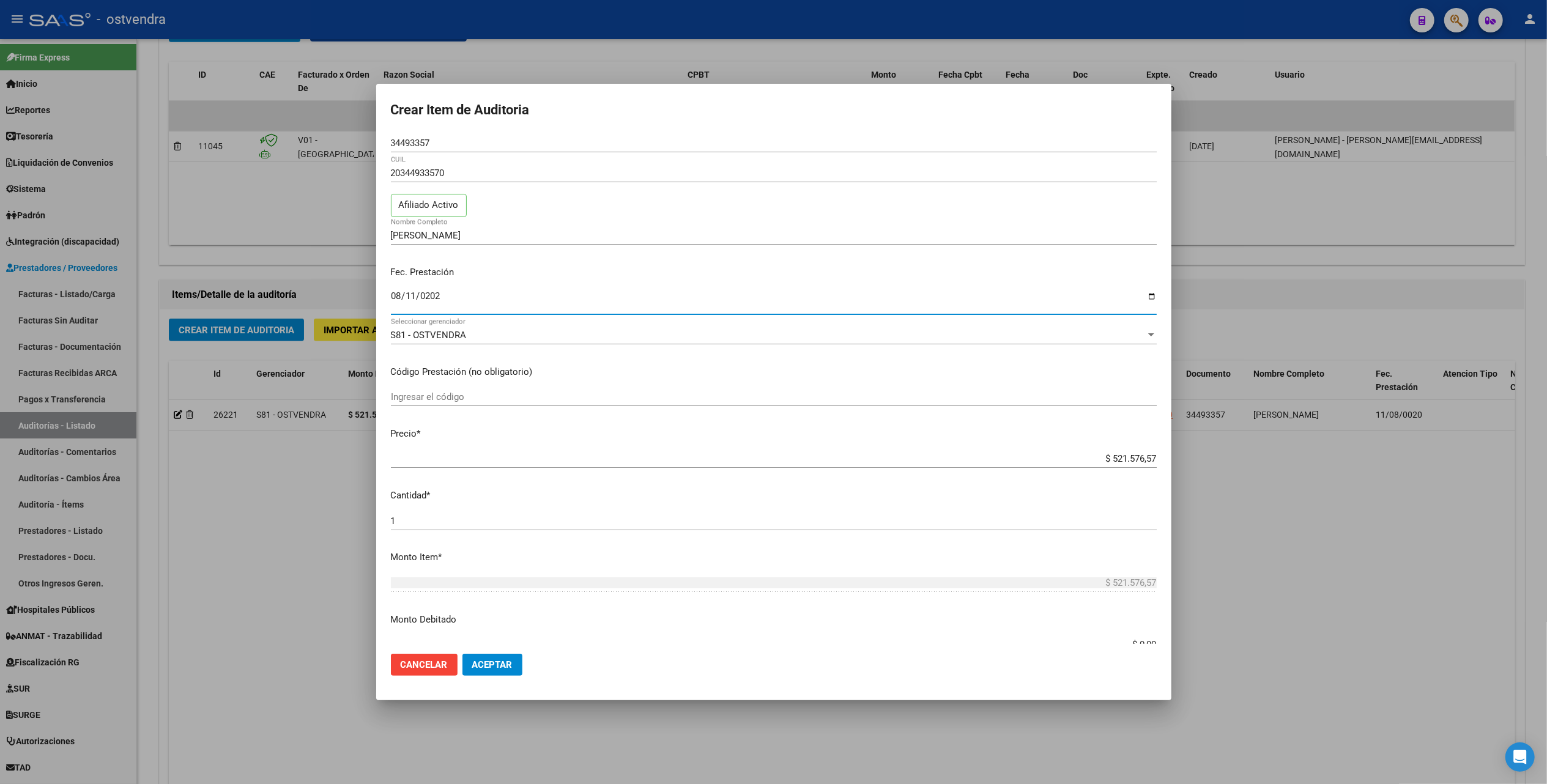
type input "[DATE]"
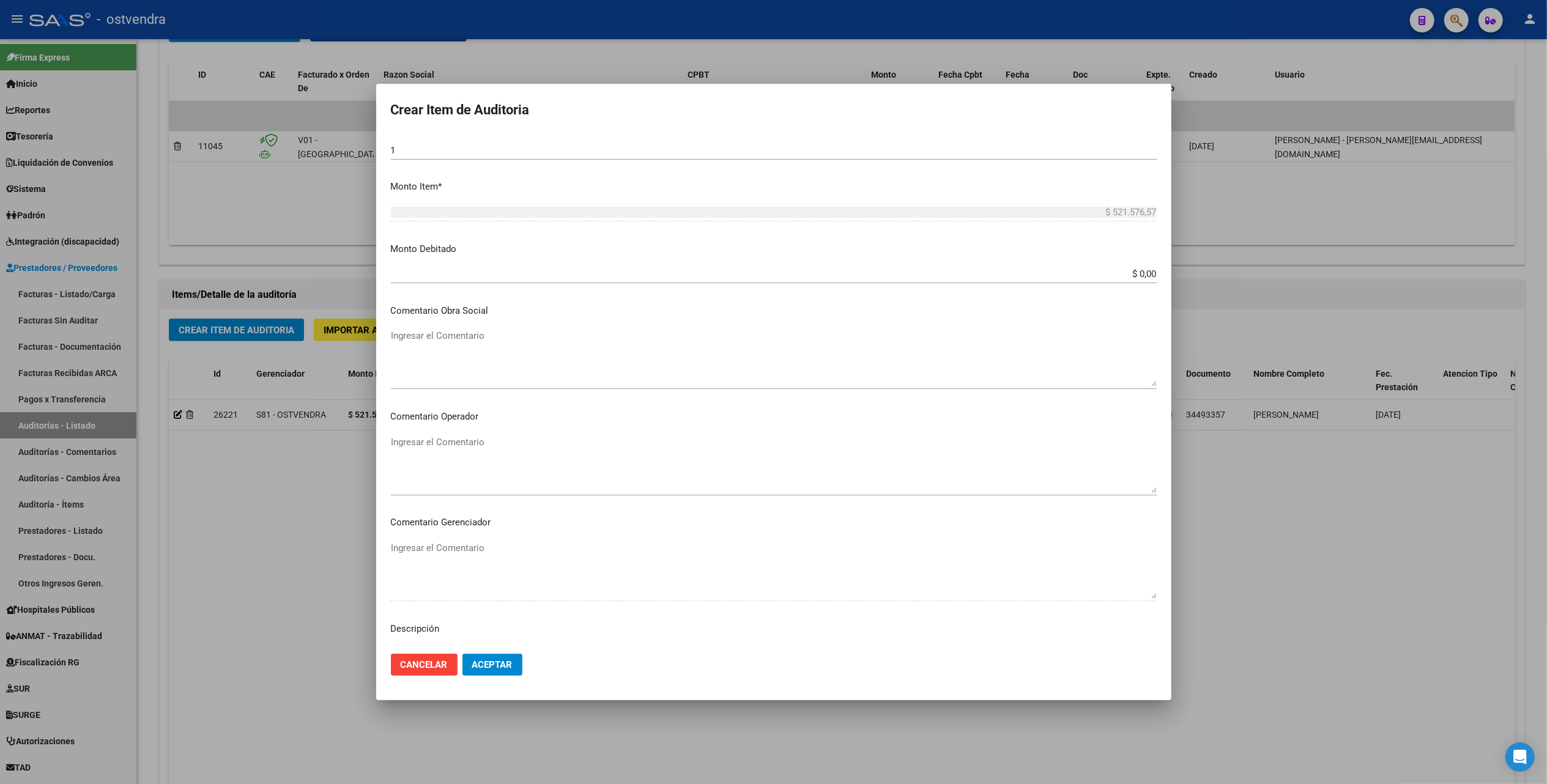
scroll to position [569, 0]
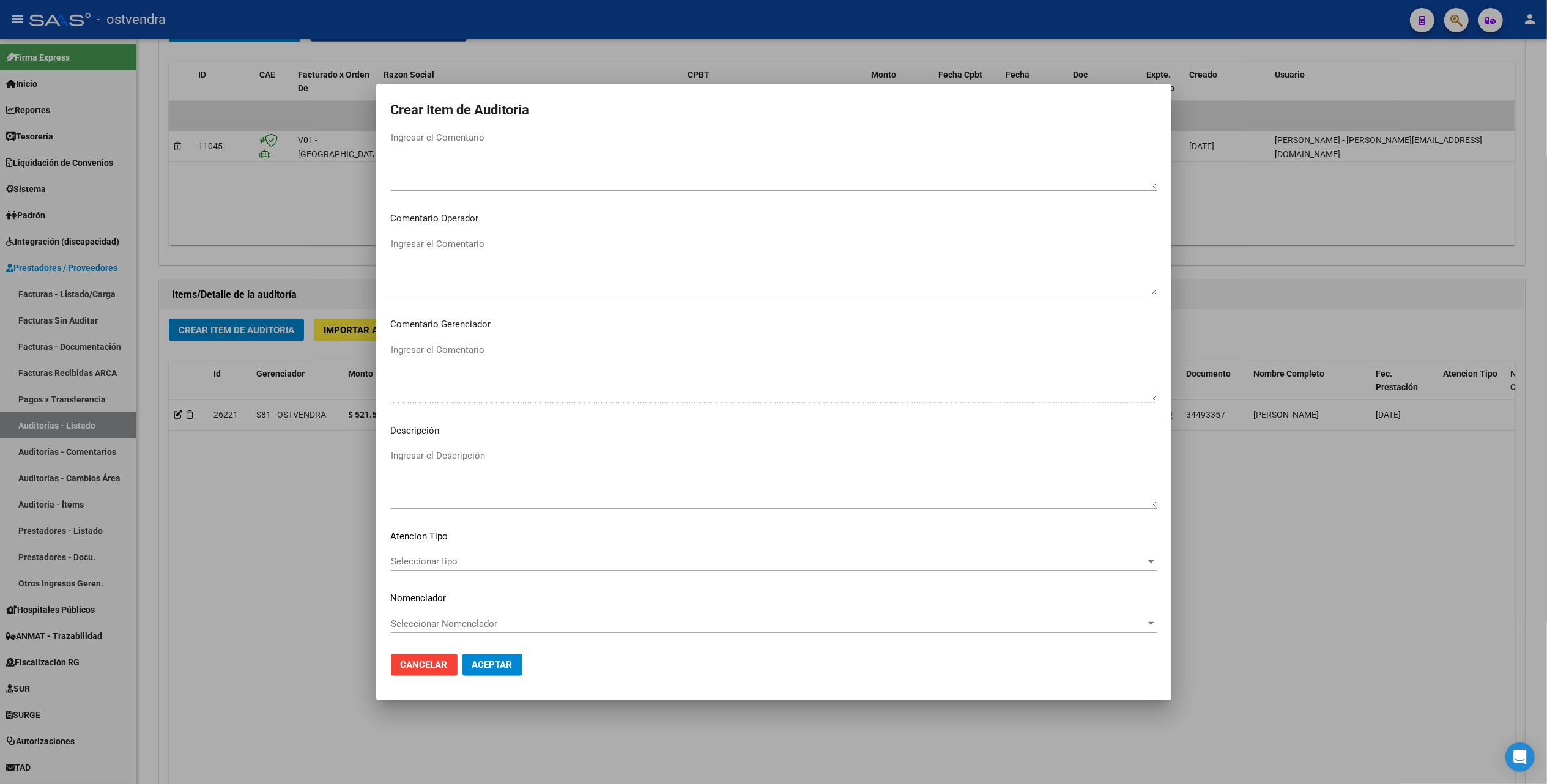
click at [419, 444] on mat-dialog-content "34493357 Nro Documento 20344933570 CUIL Afiliado Activo [PERSON_NAME] Nombre Co…" at bounding box center [773, 388] width 795 height 510
click at [409, 460] on textarea "Ingresar el Descripción" at bounding box center [774, 477] width 766 height 57
click at [479, 461] on textarea "2" at bounding box center [774, 477] width 766 height 57
type textarea "2 CANNABIS ORLA X 100ML"
click at [433, 564] on span "Seleccionar tipo" at bounding box center [768, 561] width 755 height 11
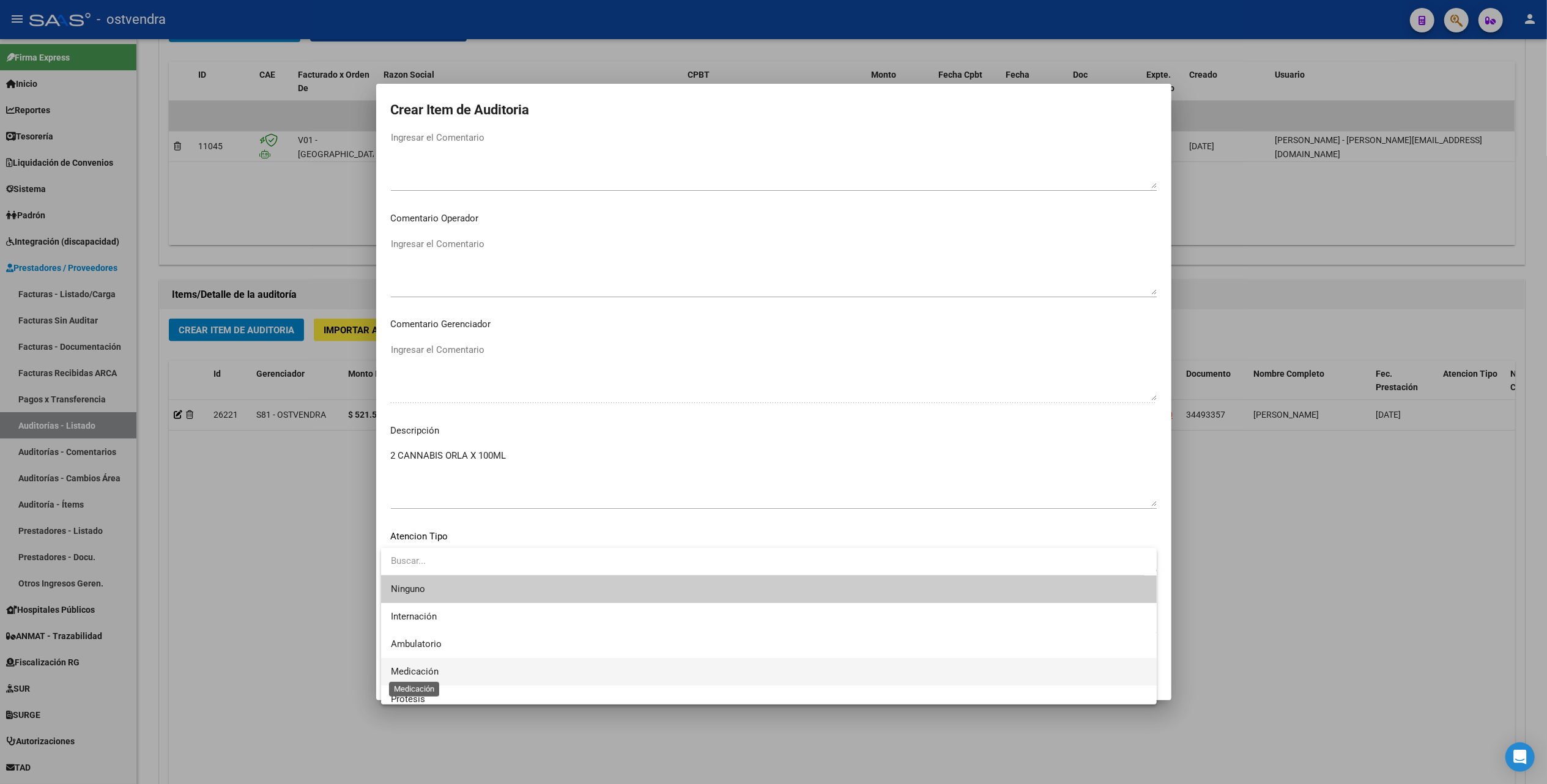
click at [417, 671] on span "Medicación" at bounding box center [415, 671] width 48 height 11
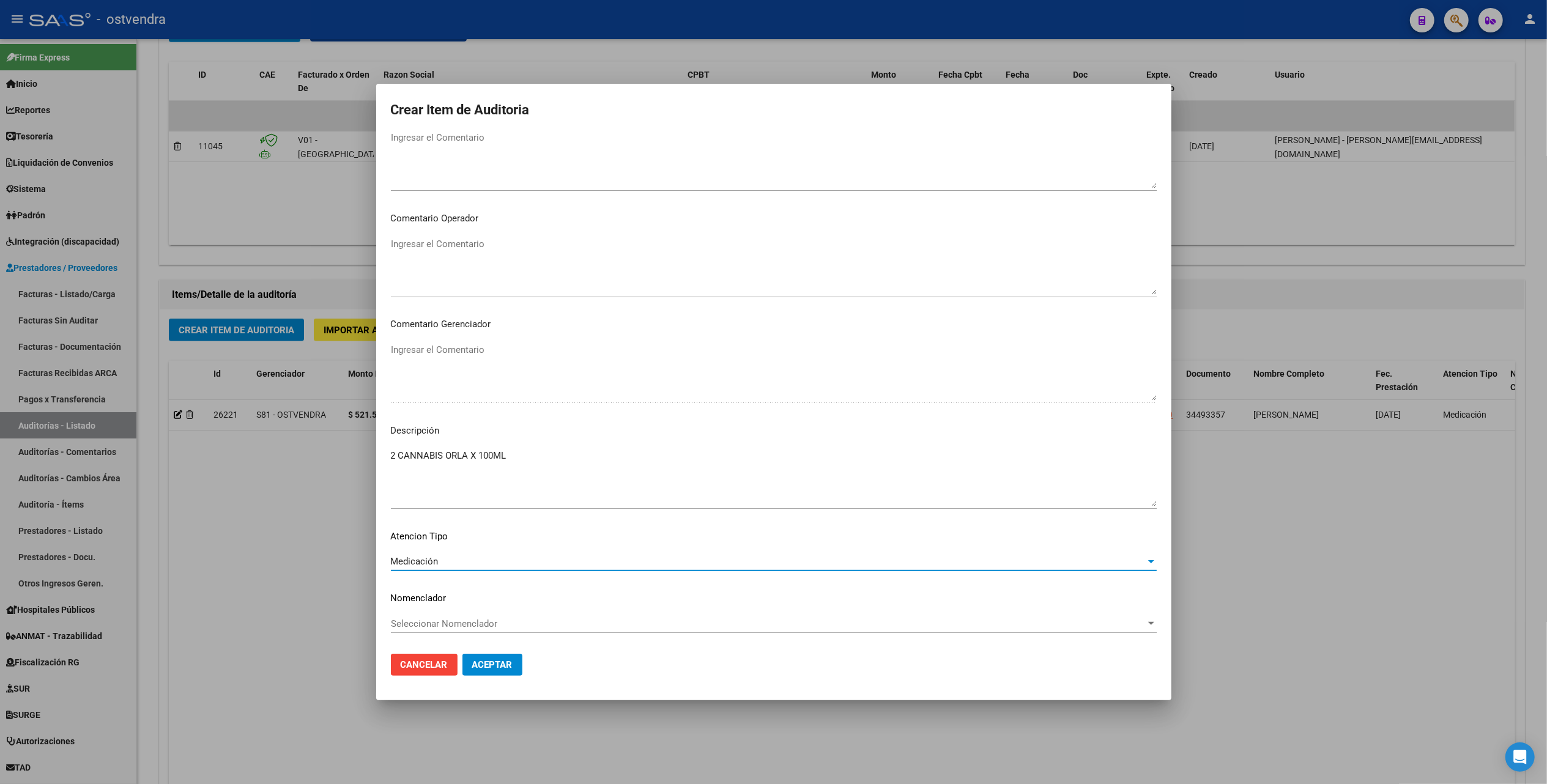
click at [487, 659] on span "Aceptar" at bounding box center [492, 665] width 41 height 11
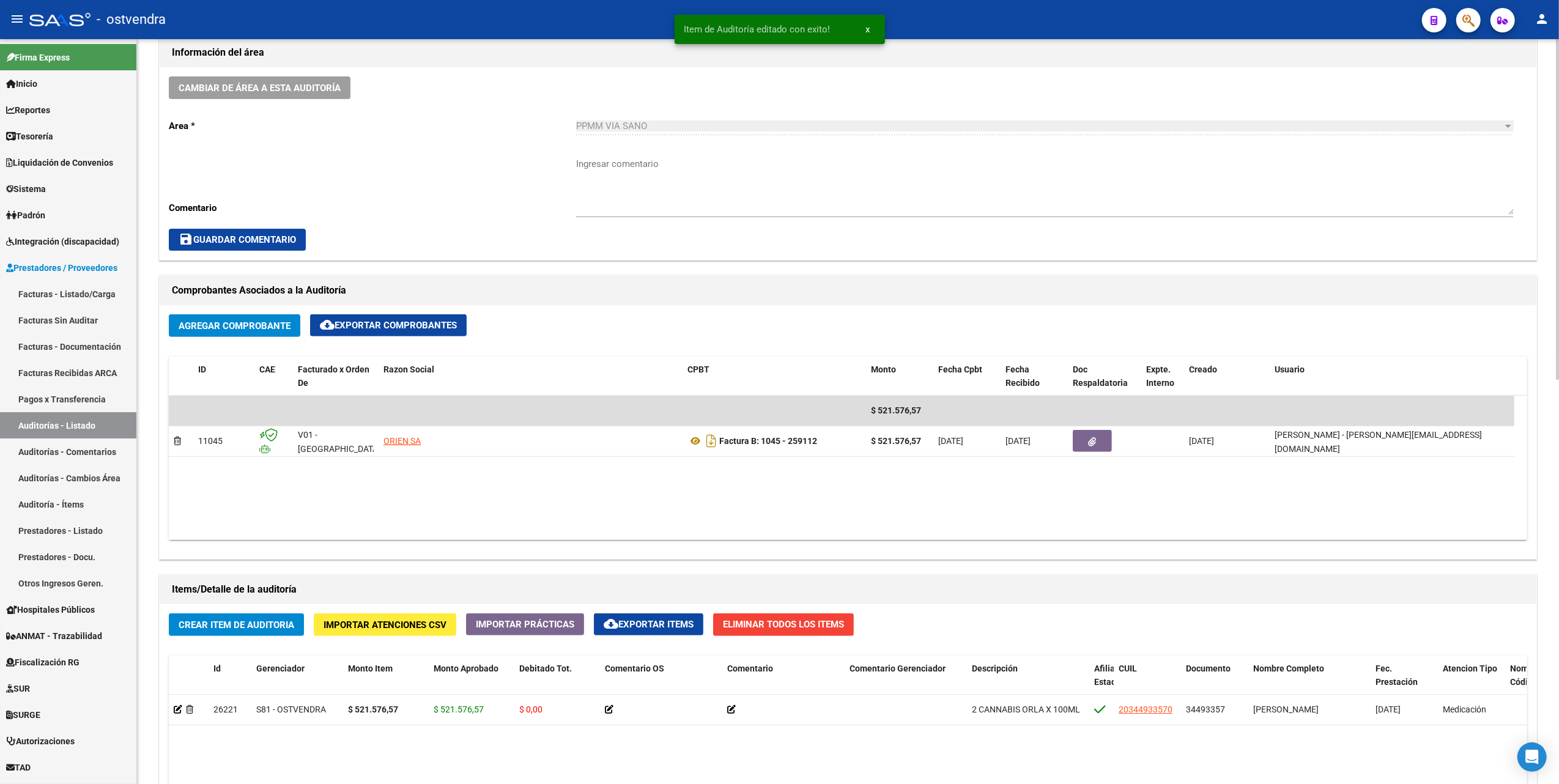
scroll to position [652, 0]
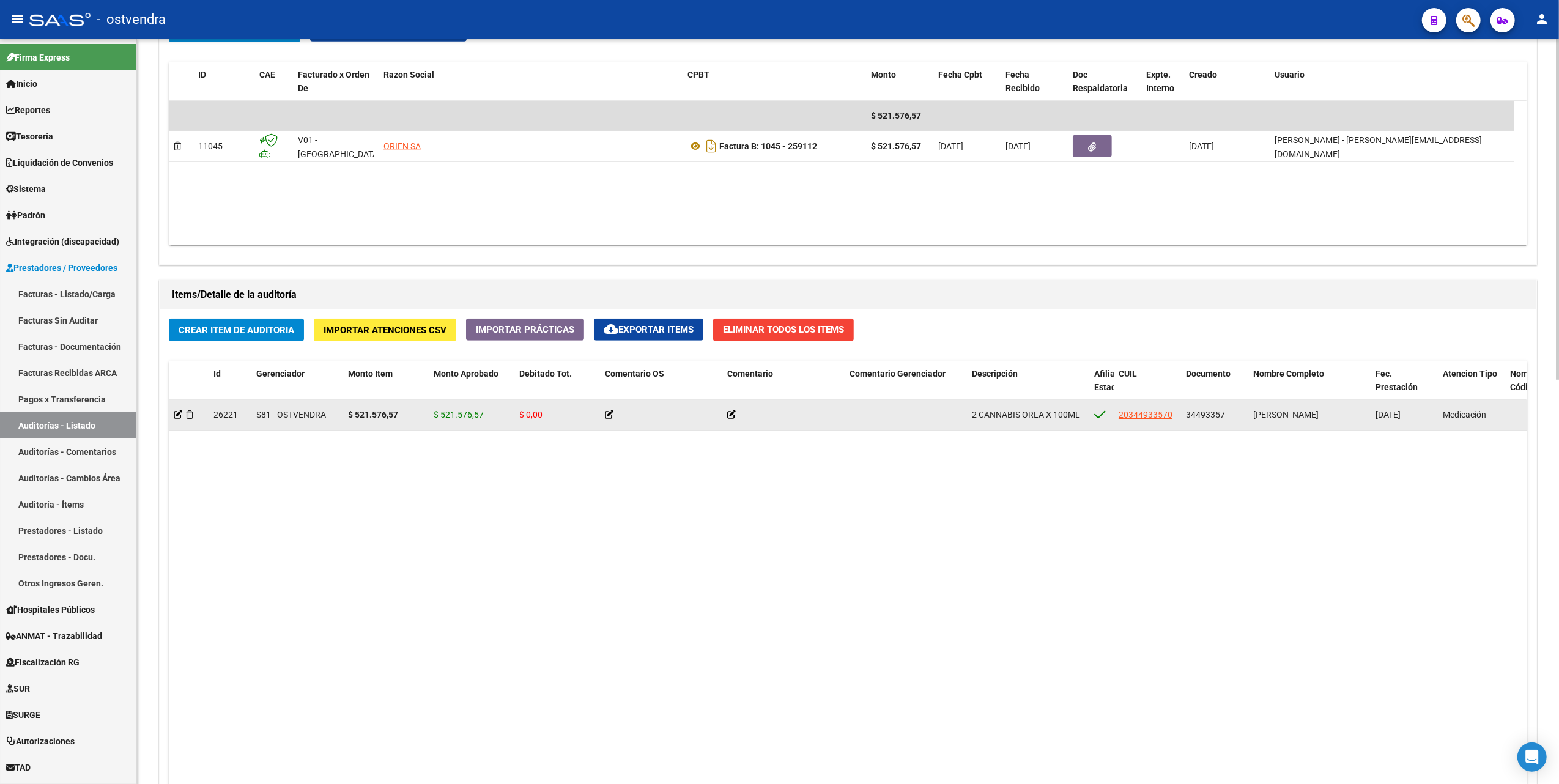
click at [732, 414] on icon at bounding box center [731, 414] width 8 height 8
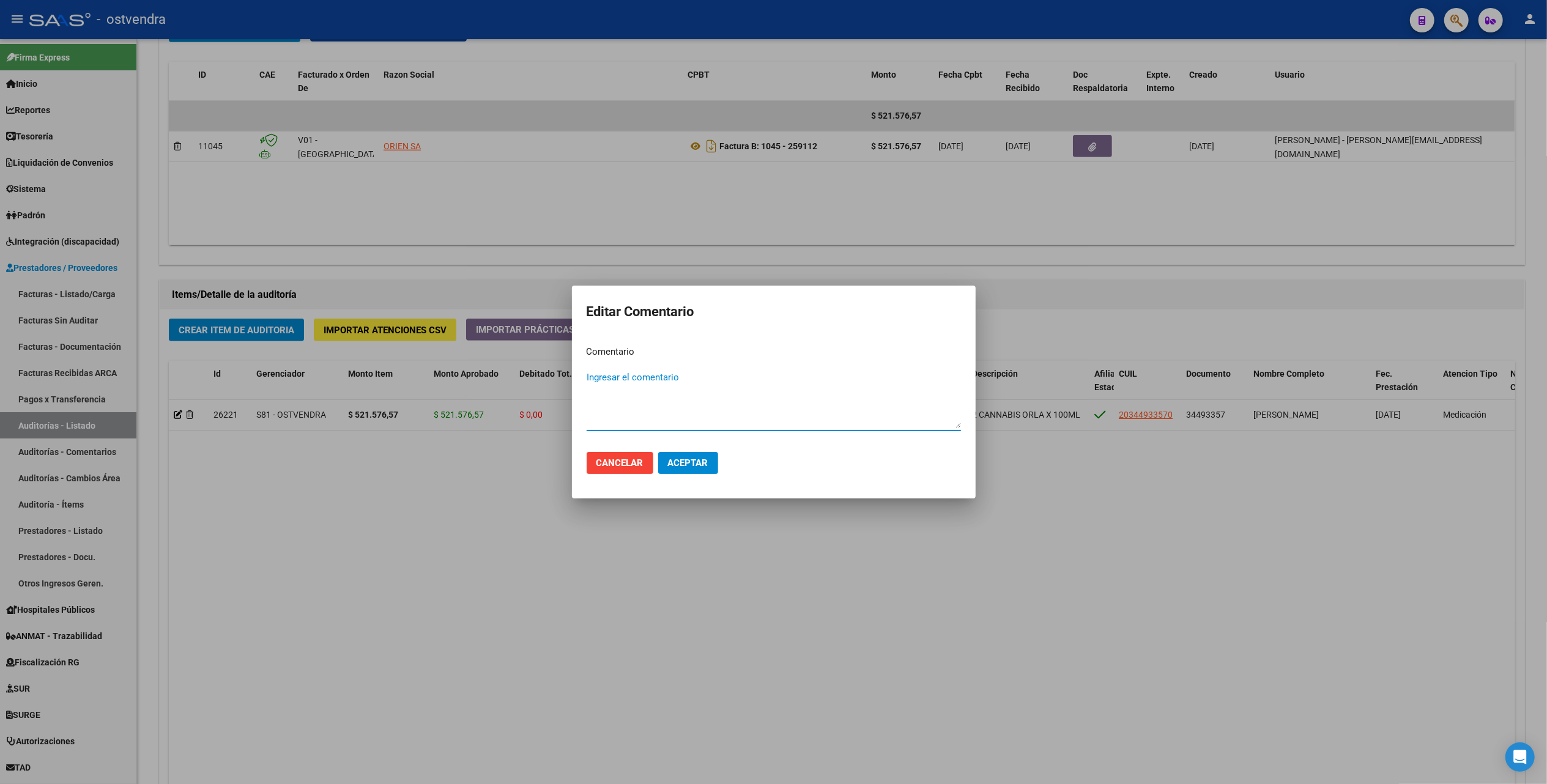
click at [690, 377] on textarea "Ingresar el comentario" at bounding box center [774, 399] width 375 height 57
type textarea "Medicación Alto Costo"
click at [681, 462] on span "Aceptar" at bounding box center [688, 462] width 41 height 11
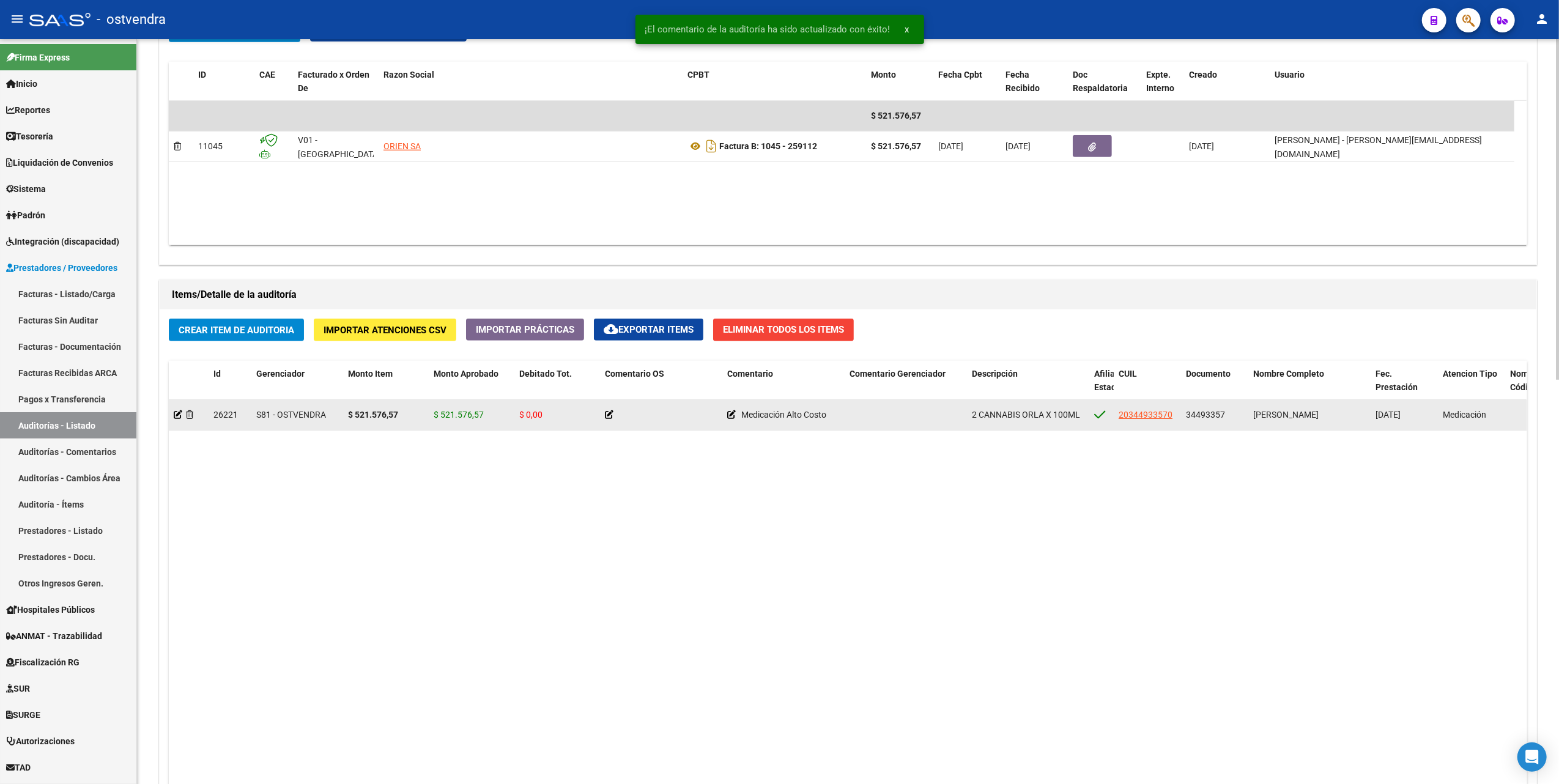
click at [607, 415] on icon at bounding box center [609, 414] width 8 height 8
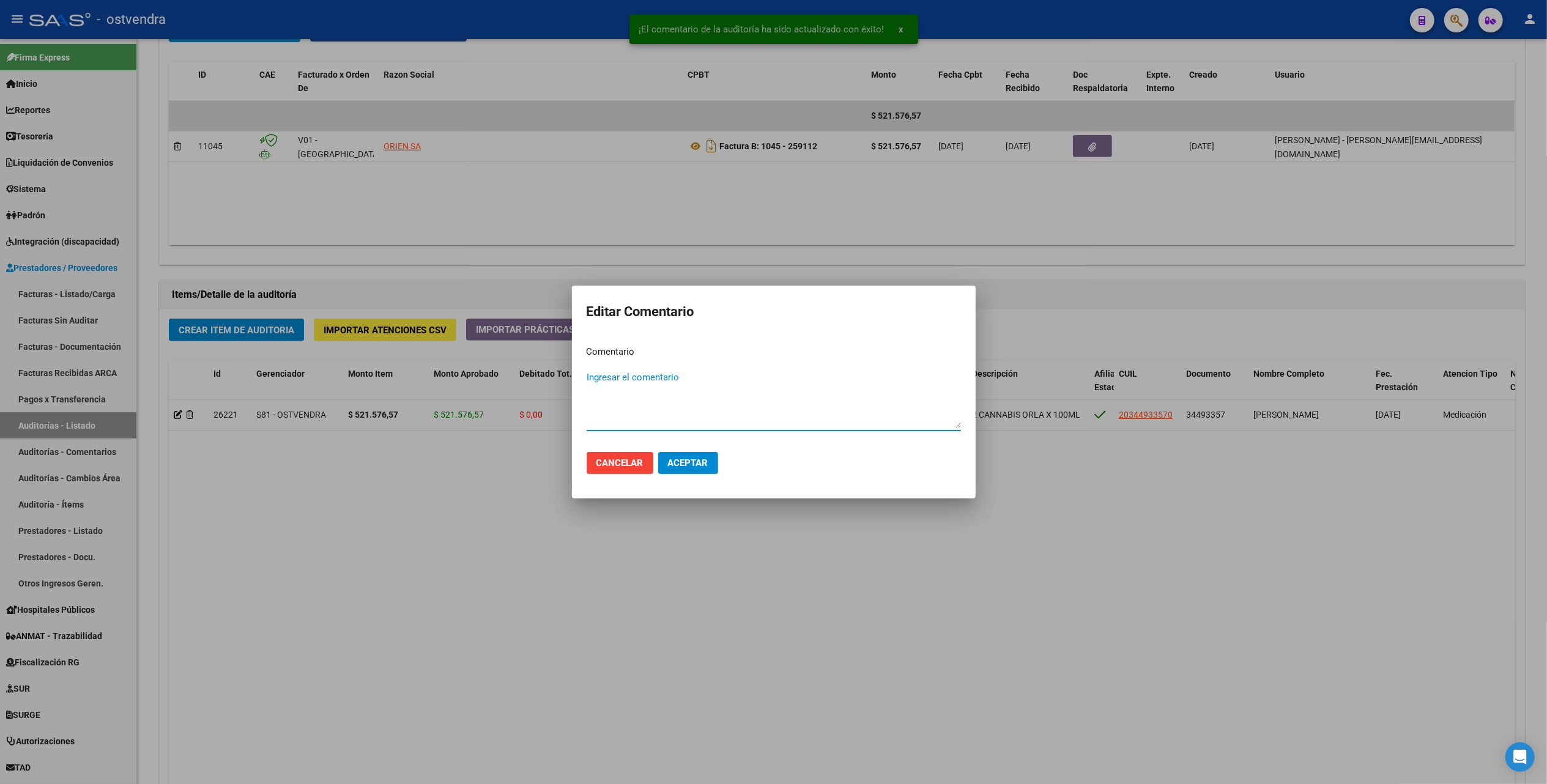
click at [617, 371] on textarea "Ingresar el comentario" at bounding box center [774, 399] width 375 height 57
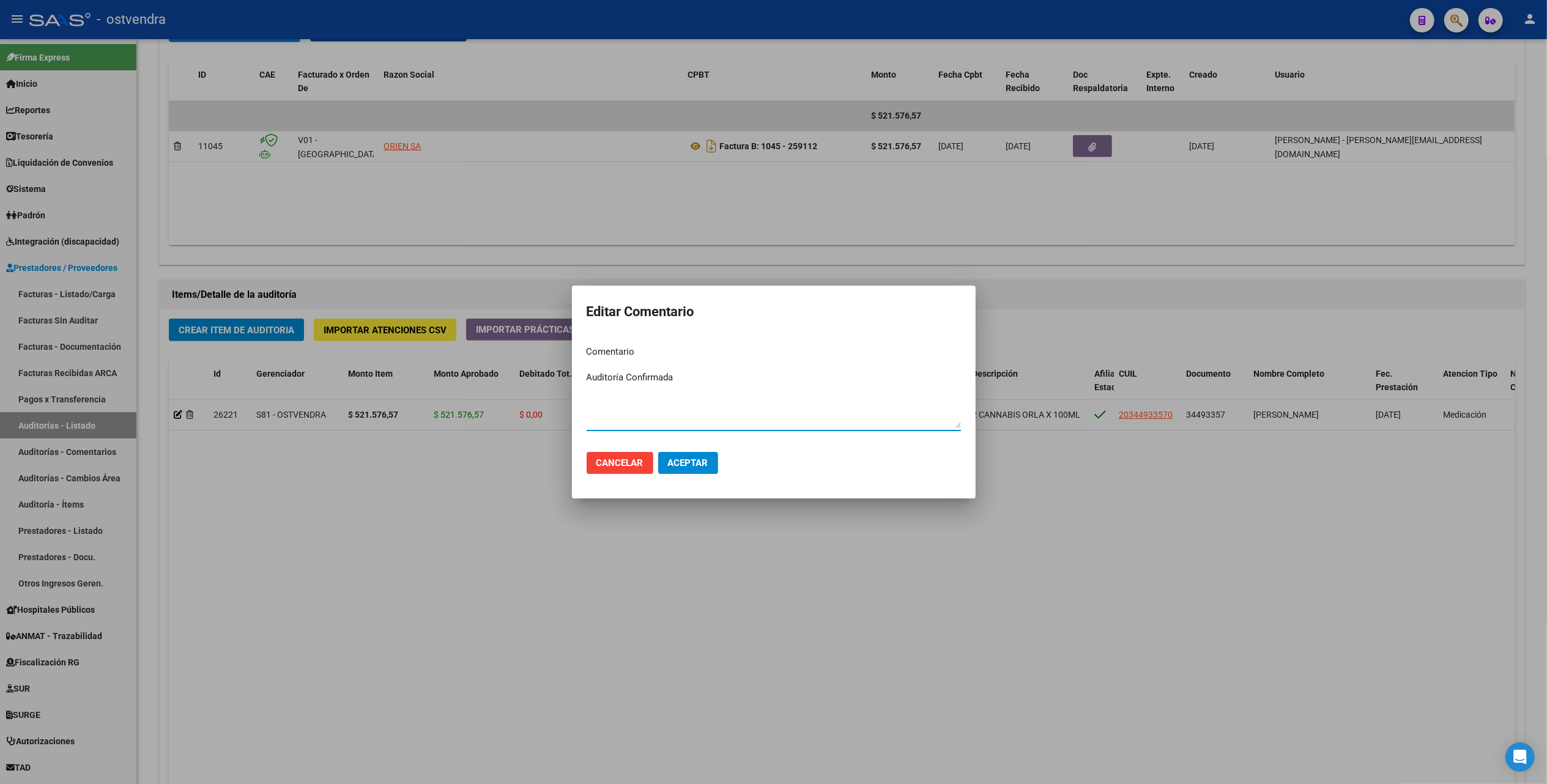
type textarea "Auditoría Confirmada"
click at [695, 468] on button "Aceptar" at bounding box center [688, 463] width 60 height 22
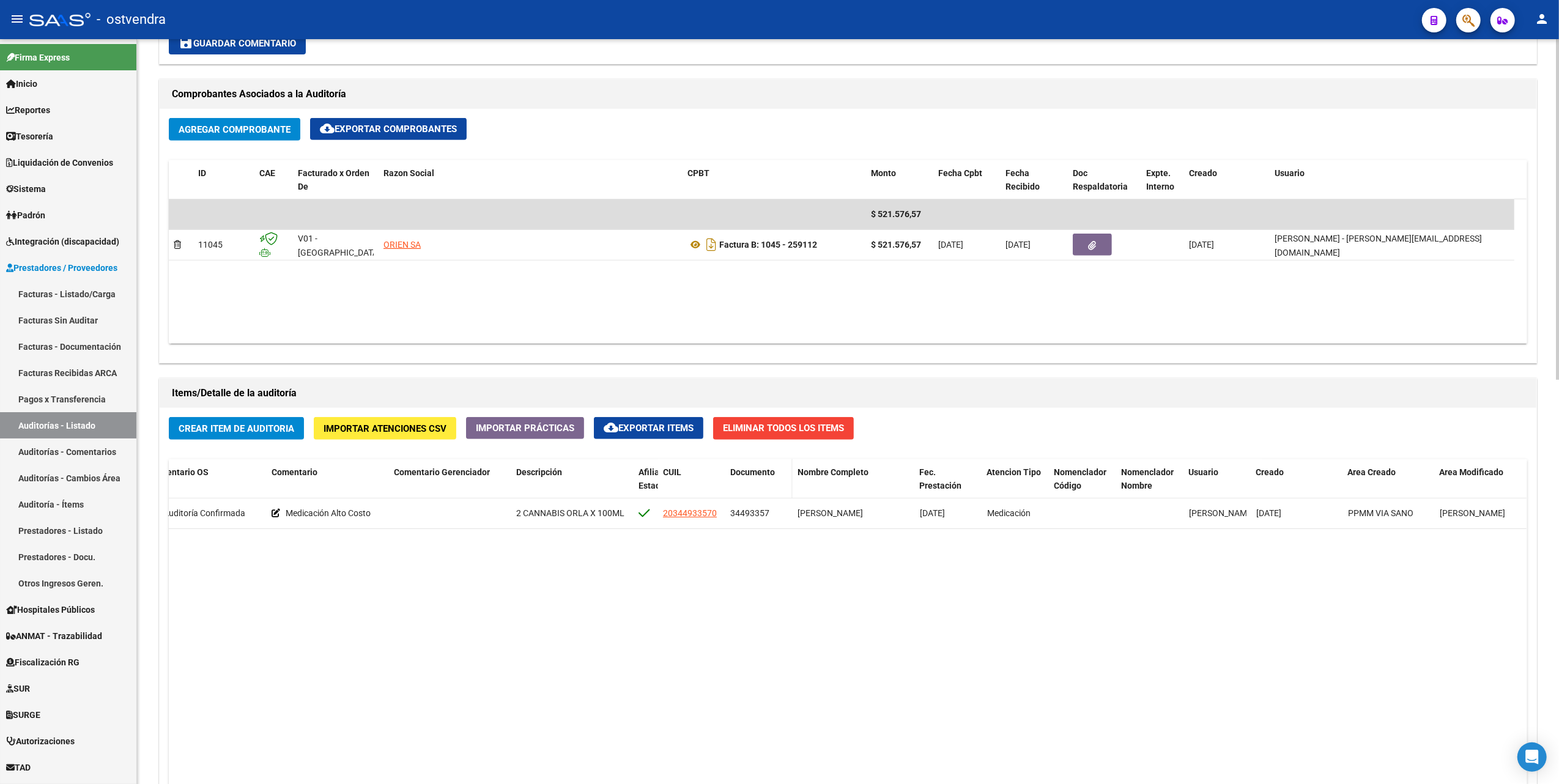
scroll to position [490, 0]
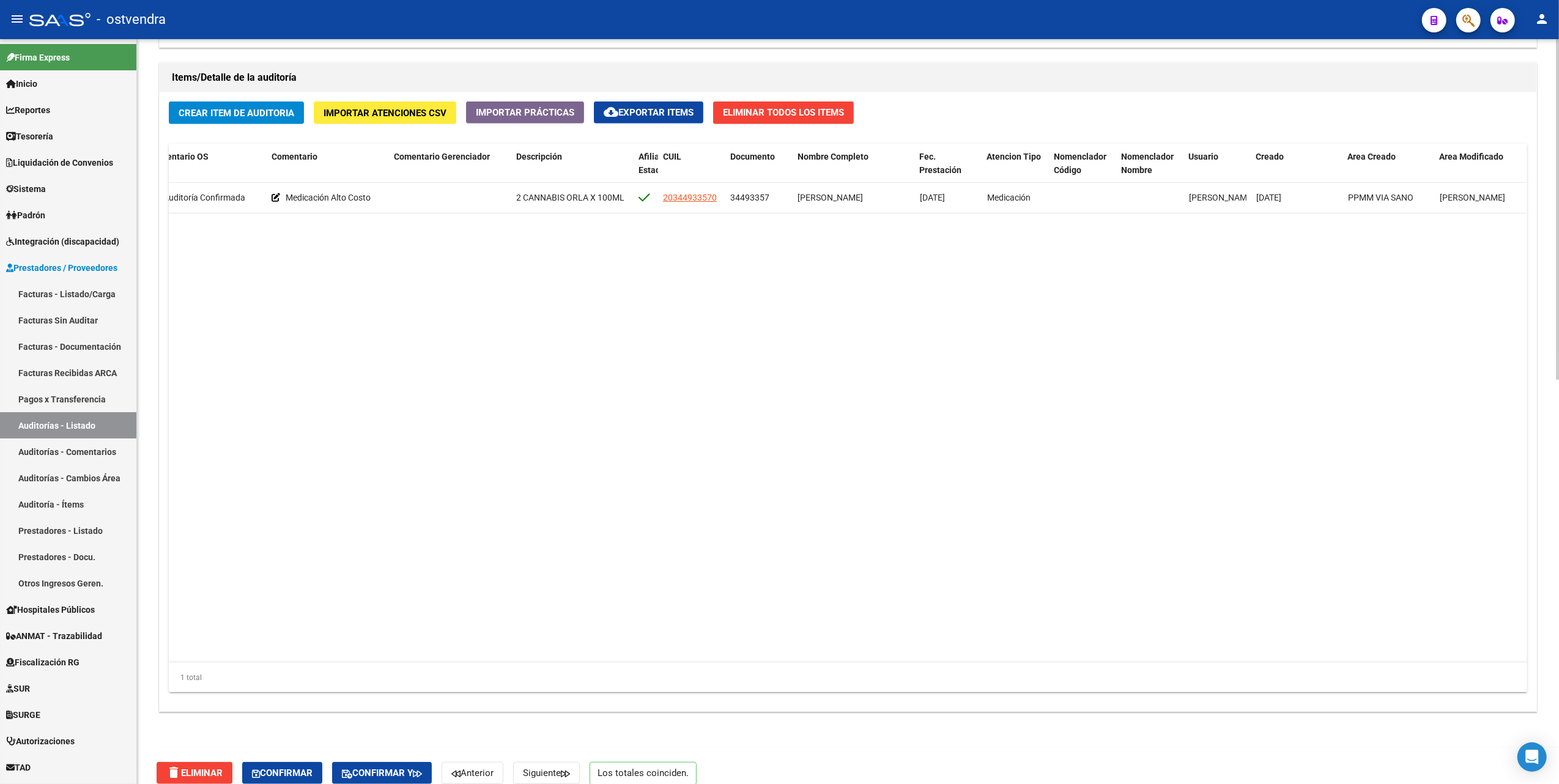
scroll to position [885, 0]
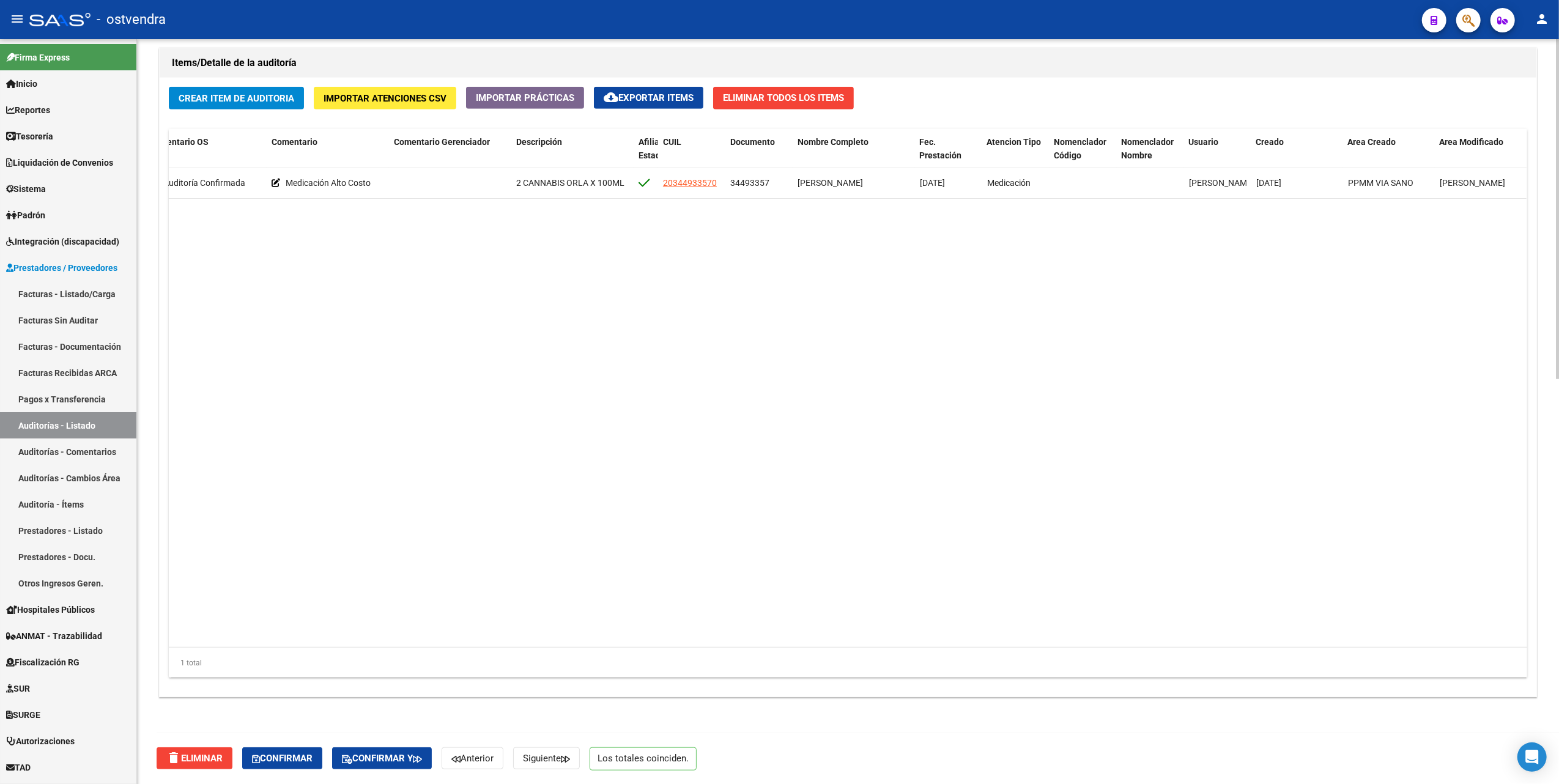
click at [551, 410] on datatable-body "26221 S81 - OSTVENDRA $ 521.576,57 $ 521.576,57 $ 0,00 Auditoría Confirmada Med…" at bounding box center [847, 407] width 1358 height 480
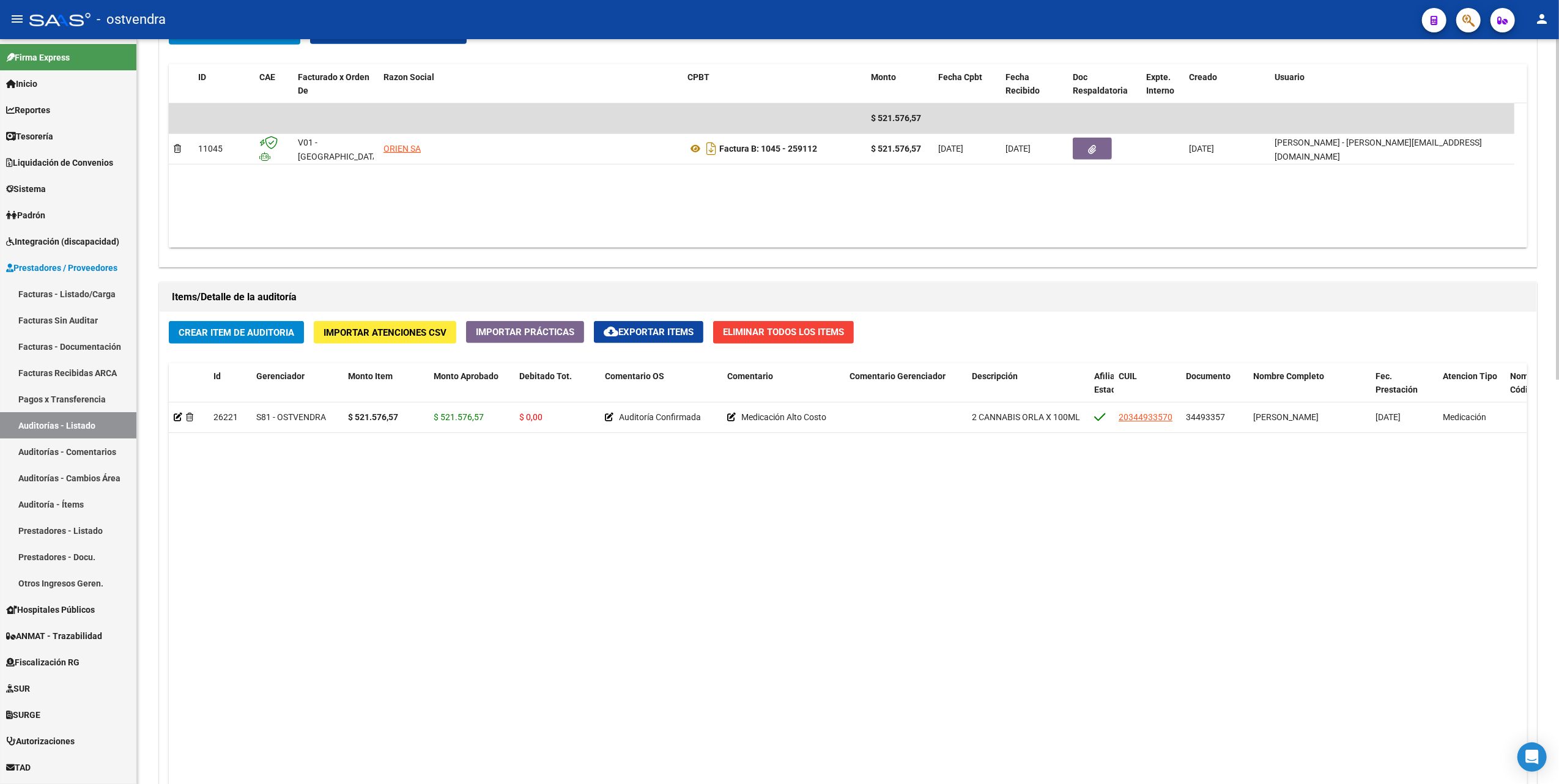
scroll to position [641, 0]
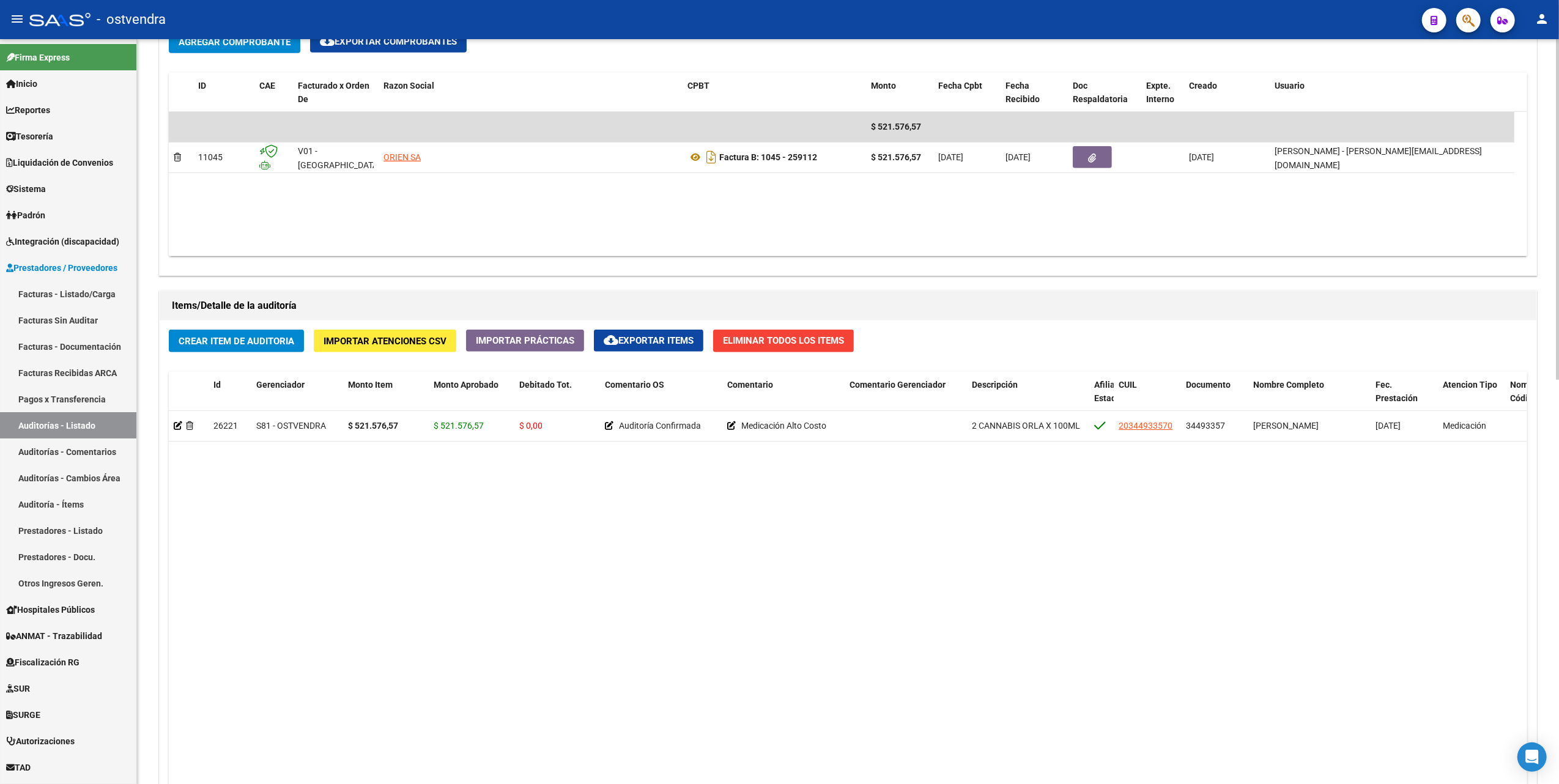
click at [648, 539] on datatable-body "26221 S81 - OSTVENDRA $ 521.576,57 $ 521.576,57 $ 0,00 Auditoría Confirmada Med…" at bounding box center [847, 650] width 1358 height 480
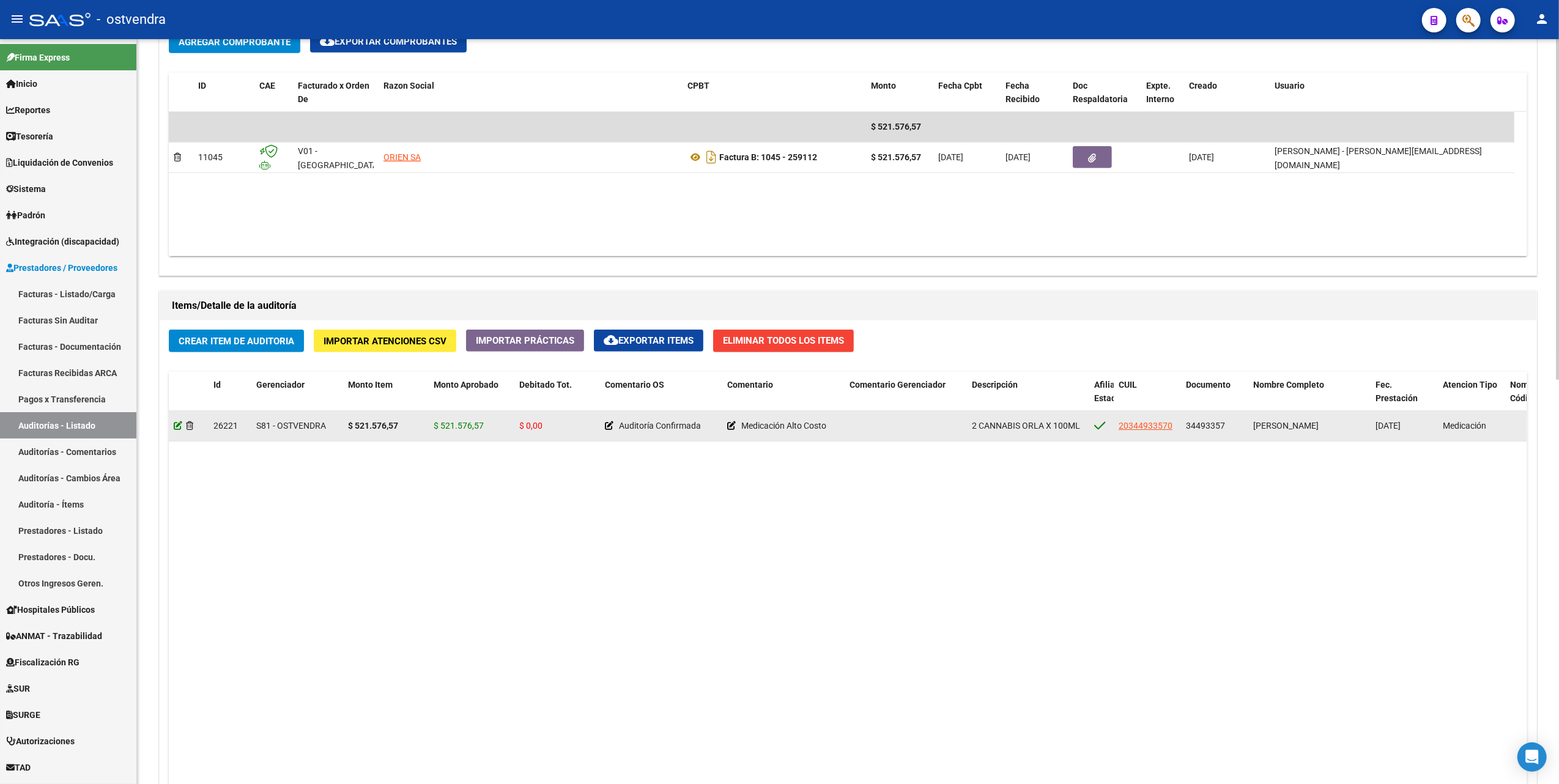
click at [179, 428] on icon at bounding box center [178, 426] width 8 height 8
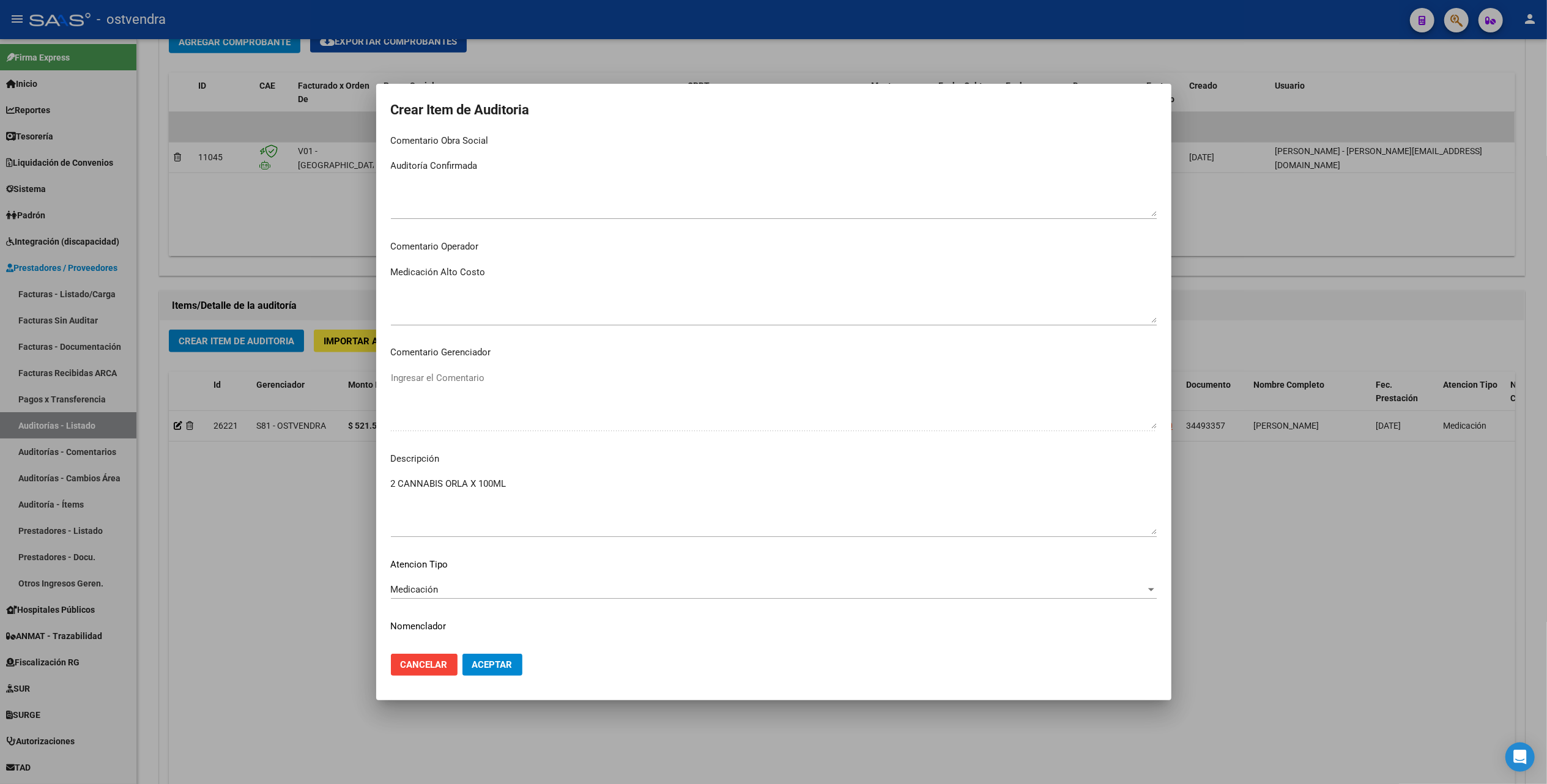
scroll to position [569, 0]
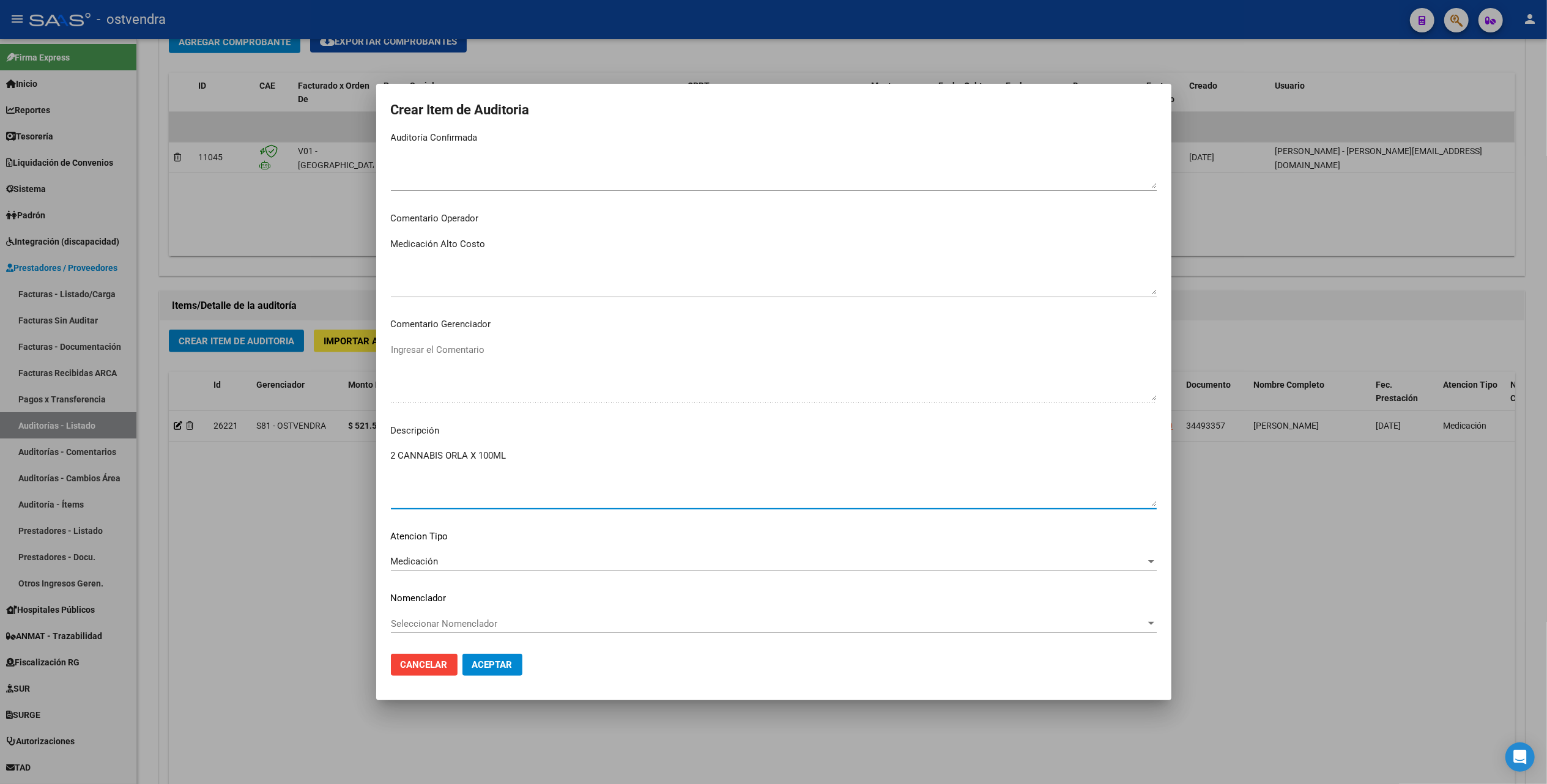
drag, startPoint x: 458, startPoint y: 453, endPoint x: 455, endPoint y: 470, distance: 17.3
click at [457, 454] on textarea "2 CANNABIS ORLA X 100ML" at bounding box center [774, 477] width 766 height 57
type textarea "2 CANNABIS ORAL X 100ML"
click at [493, 666] on span "Aceptar" at bounding box center [492, 665] width 41 height 11
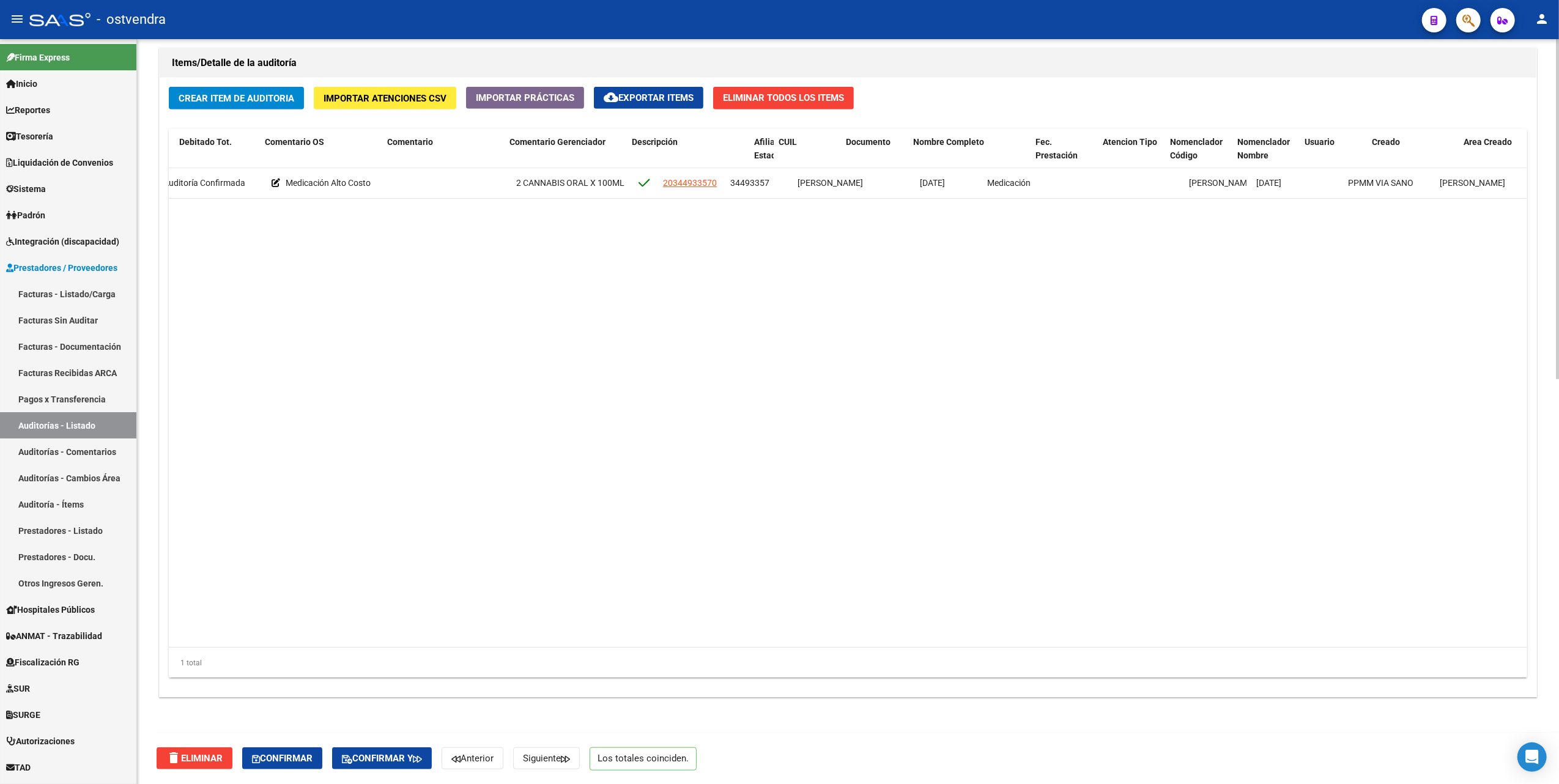
scroll to position [0, 0]
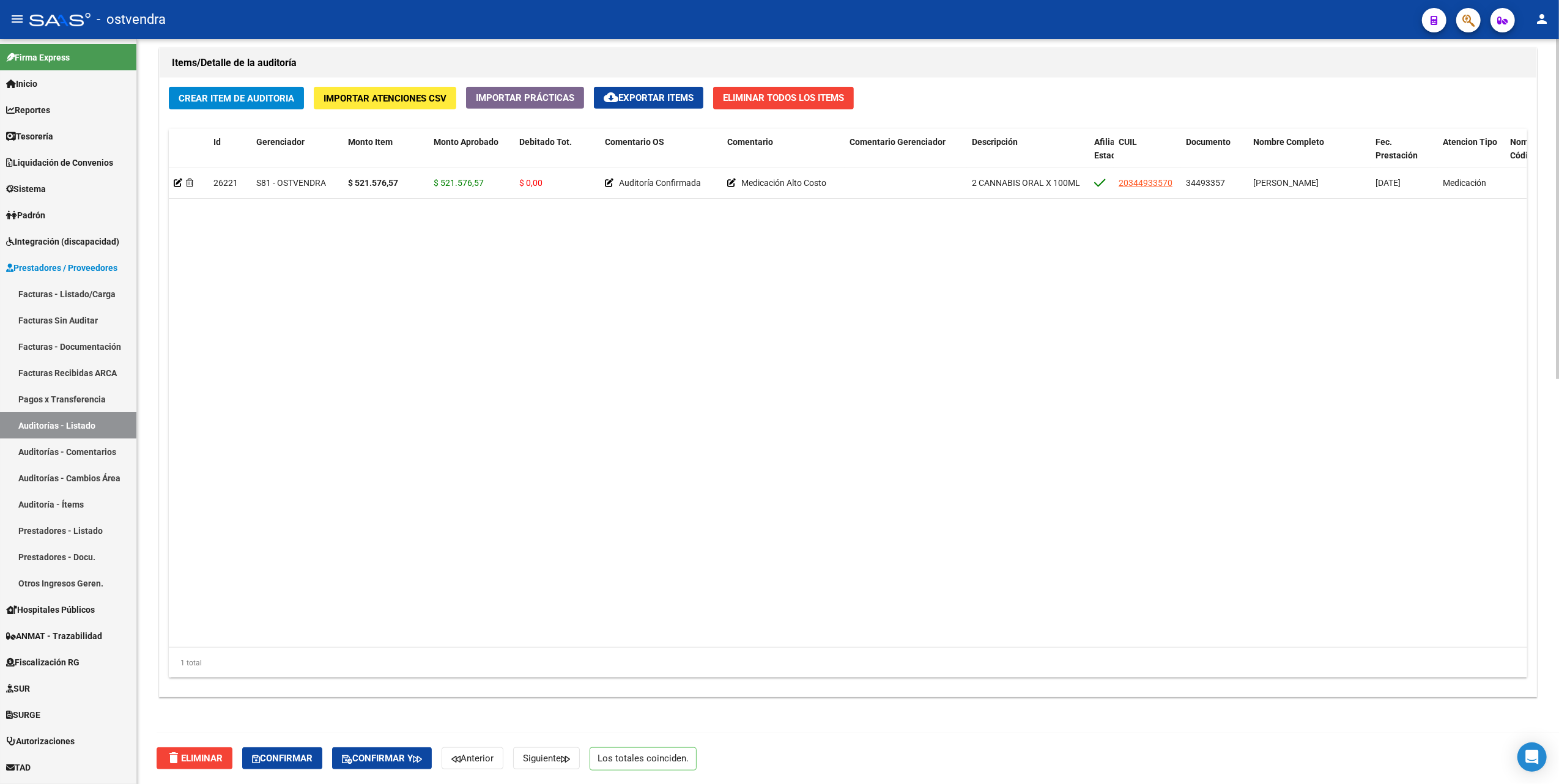
click at [1149, 334] on datatable-body "26221 S81 - OSTVENDRA $ 521.576,57 $ 521.576,57 $ 0,00 Auditoría Confirmada Med…" at bounding box center [847, 407] width 1358 height 480
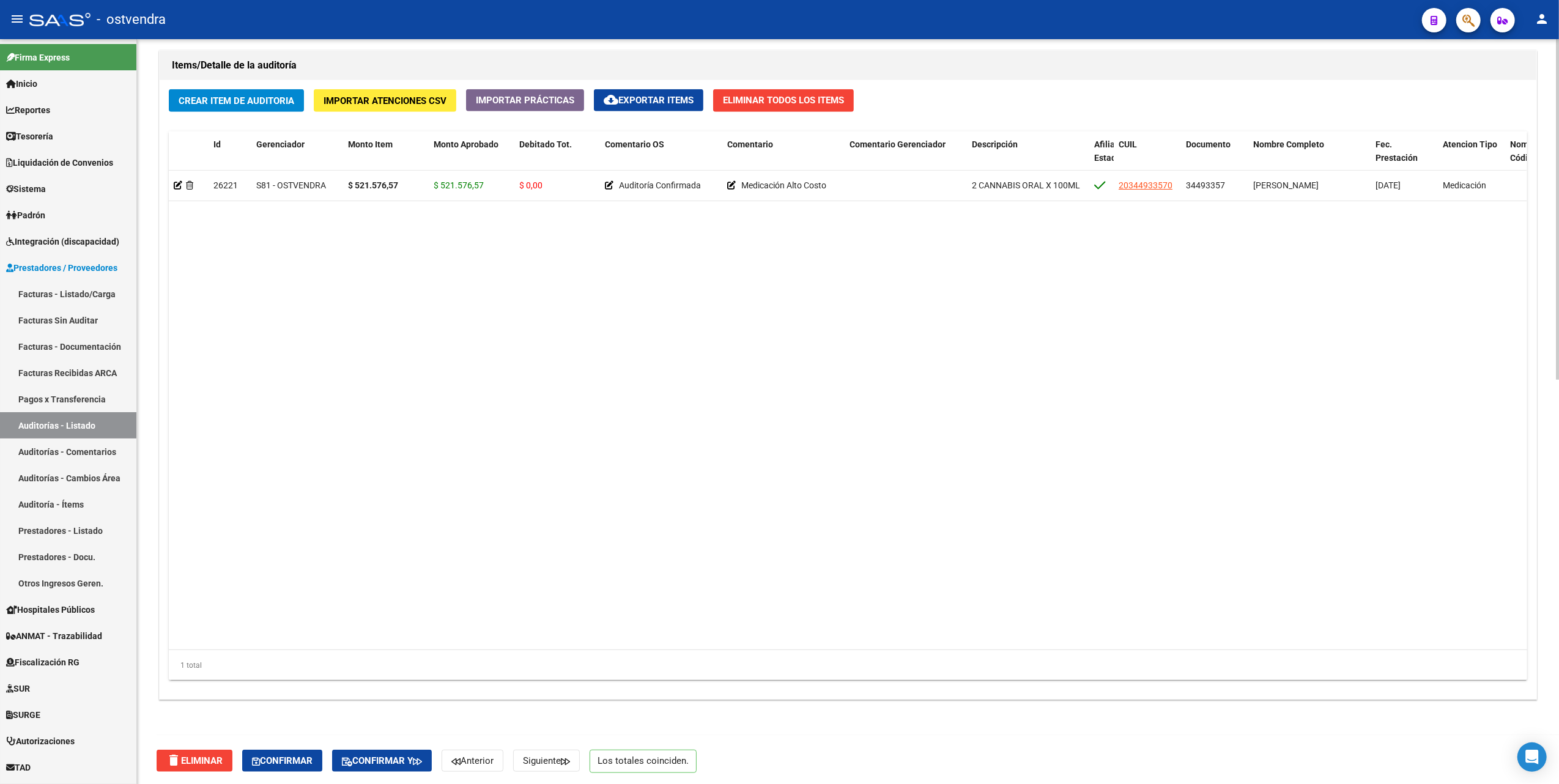
scroll to position [885, 0]
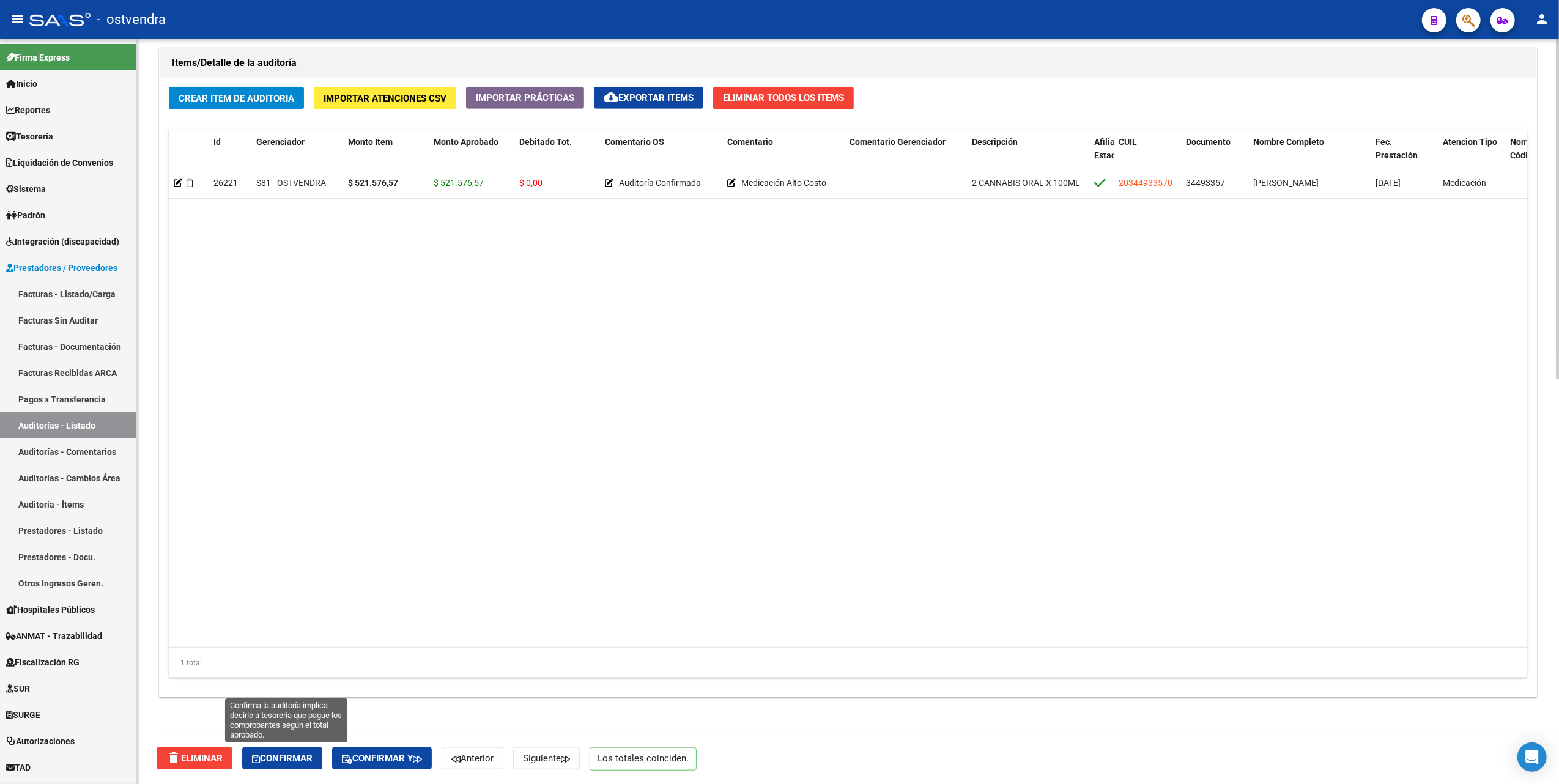
click at [294, 757] on span "Confirmar" at bounding box center [282, 758] width 61 height 11
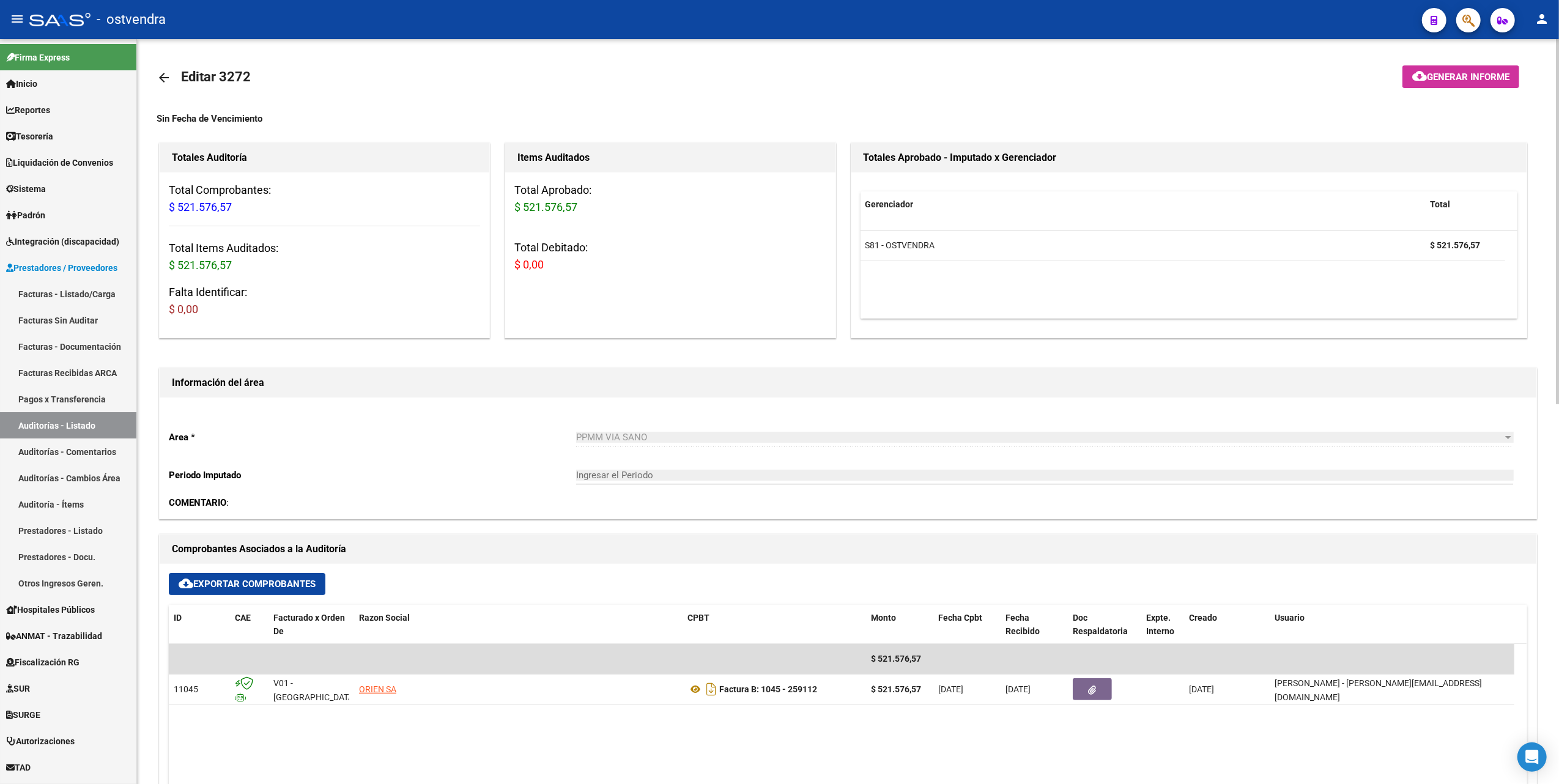
scroll to position [0, 0]
click at [169, 79] on mat-icon "arrow_back" at bounding box center [163, 78] width 15 height 15
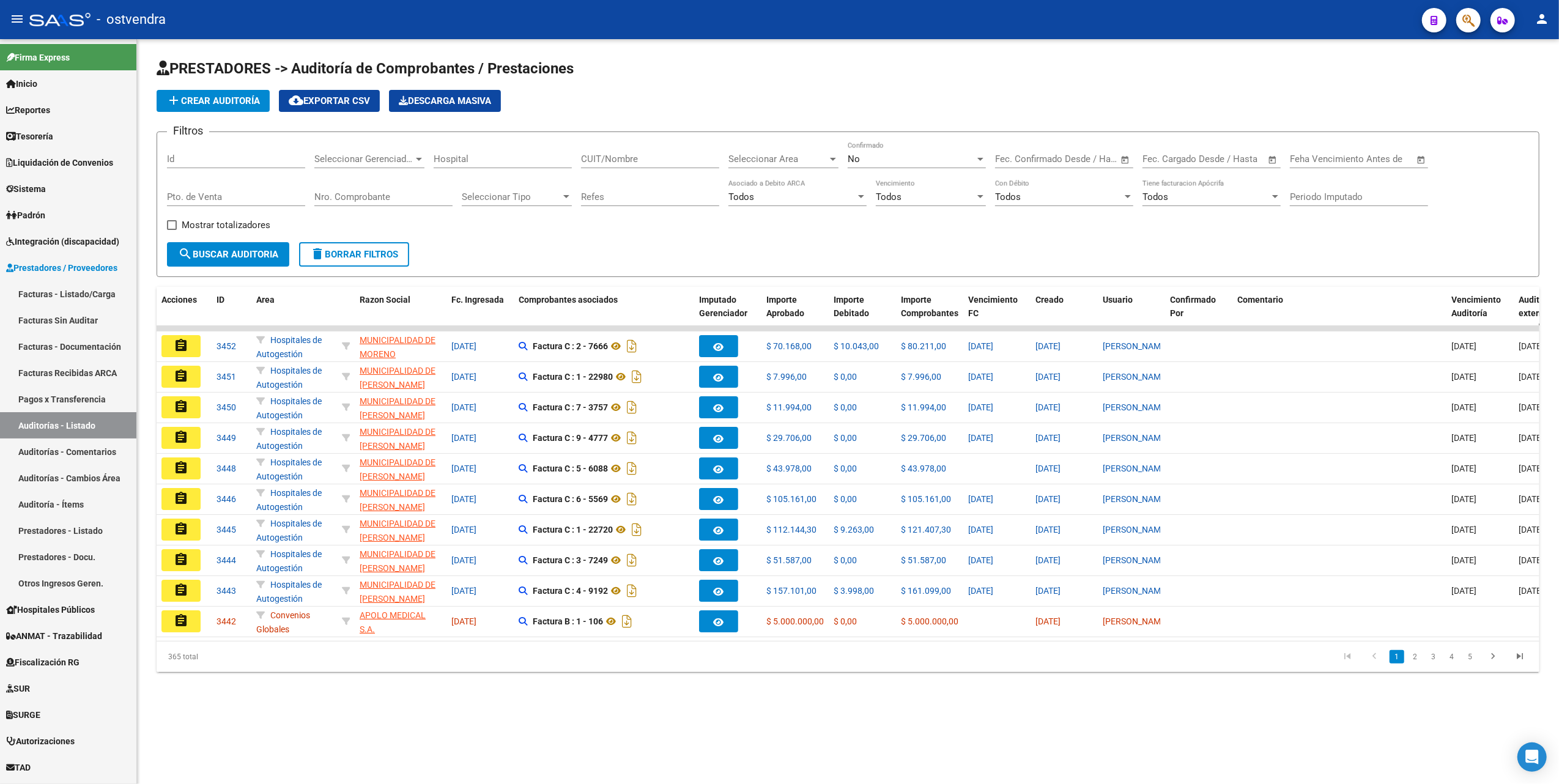
click at [820, 158] on span "Seleccionar Area" at bounding box center [778, 159] width 99 height 11
click at [767, 215] on span "PPMM VIA SANO" at bounding box center [764, 217] width 71 height 11
click at [418, 150] on div "Seleccionar Gerenciador Seleccionar Gerenciador" at bounding box center [369, 155] width 110 height 26
click at [353, 181] on span "S81 - OSTVENDRA" at bounding box center [352, 178] width 76 height 11
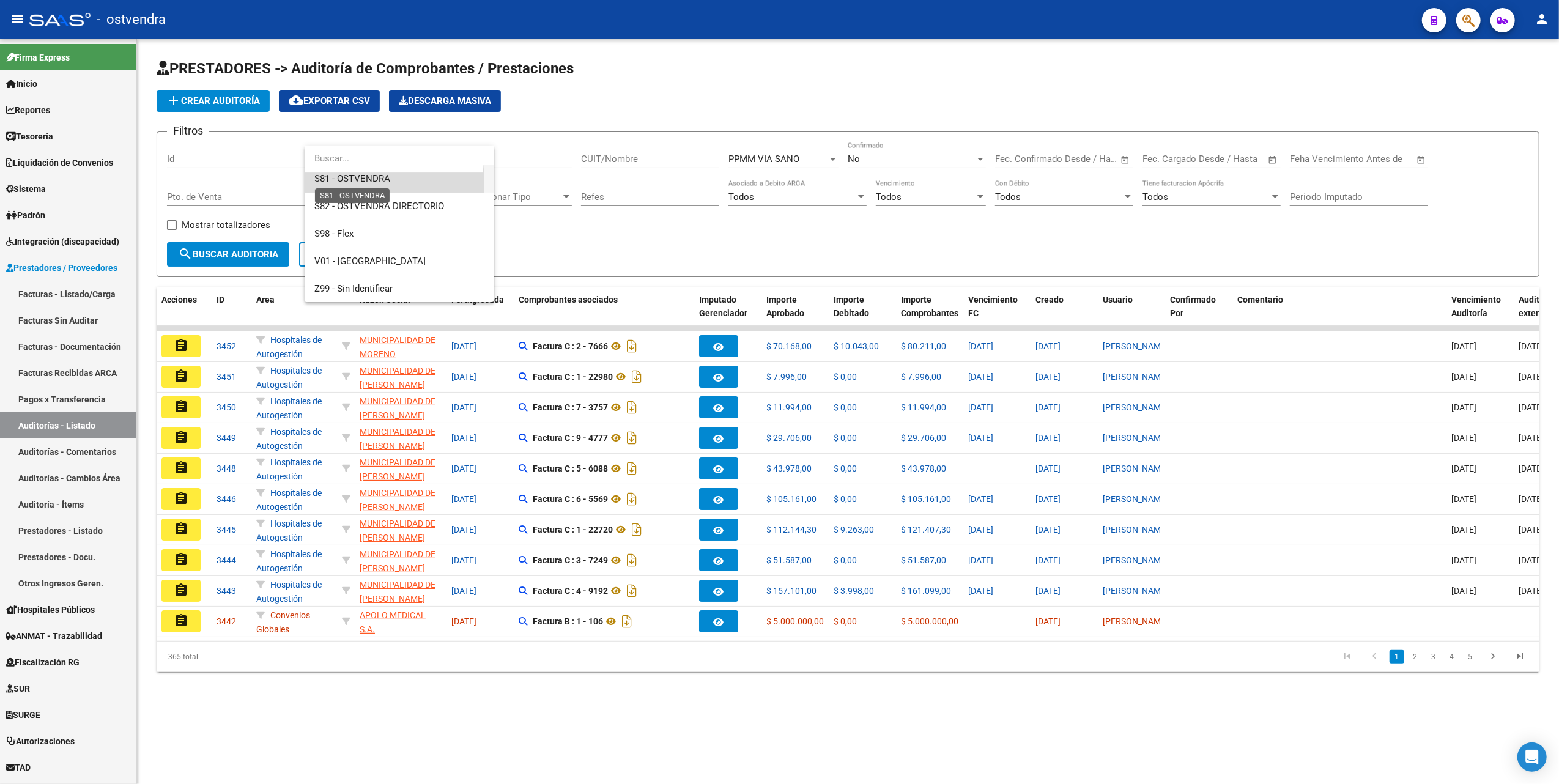
scroll to position [138, 0]
click at [246, 254] on span "search Buscar Auditoria" at bounding box center [228, 254] width 100 height 11
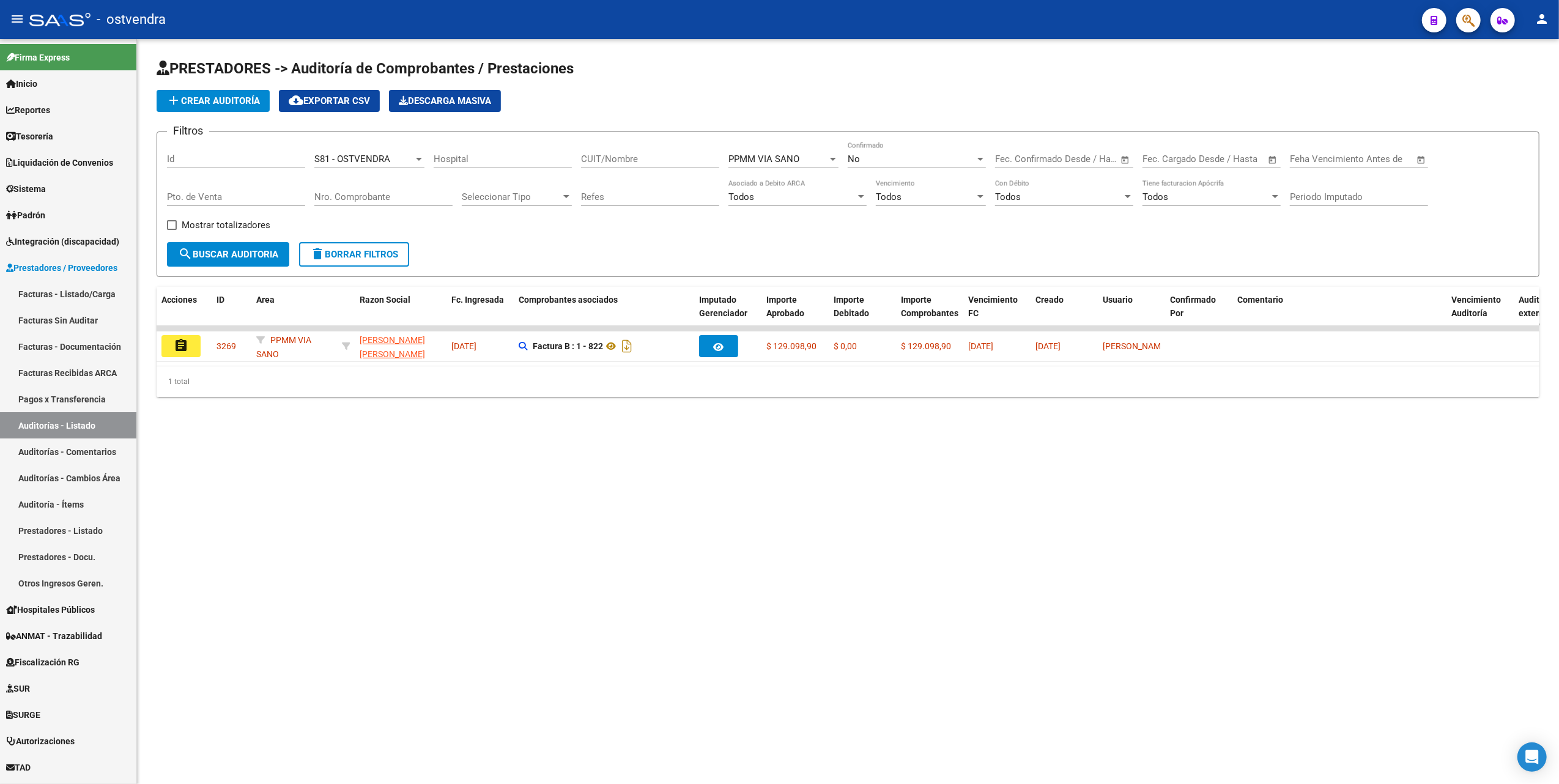
drag, startPoint x: 818, startPoint y: 498, endPoint x: 796, endPoint y: 460, distance: 43.9
click at [818, 497] on mat-sidenav-content "PRESTADORES -> Auditoría de Comprobantes / Prestaciones add Crear Auditoría clo…" at bounding box center [848, 412] width 1422 height 745
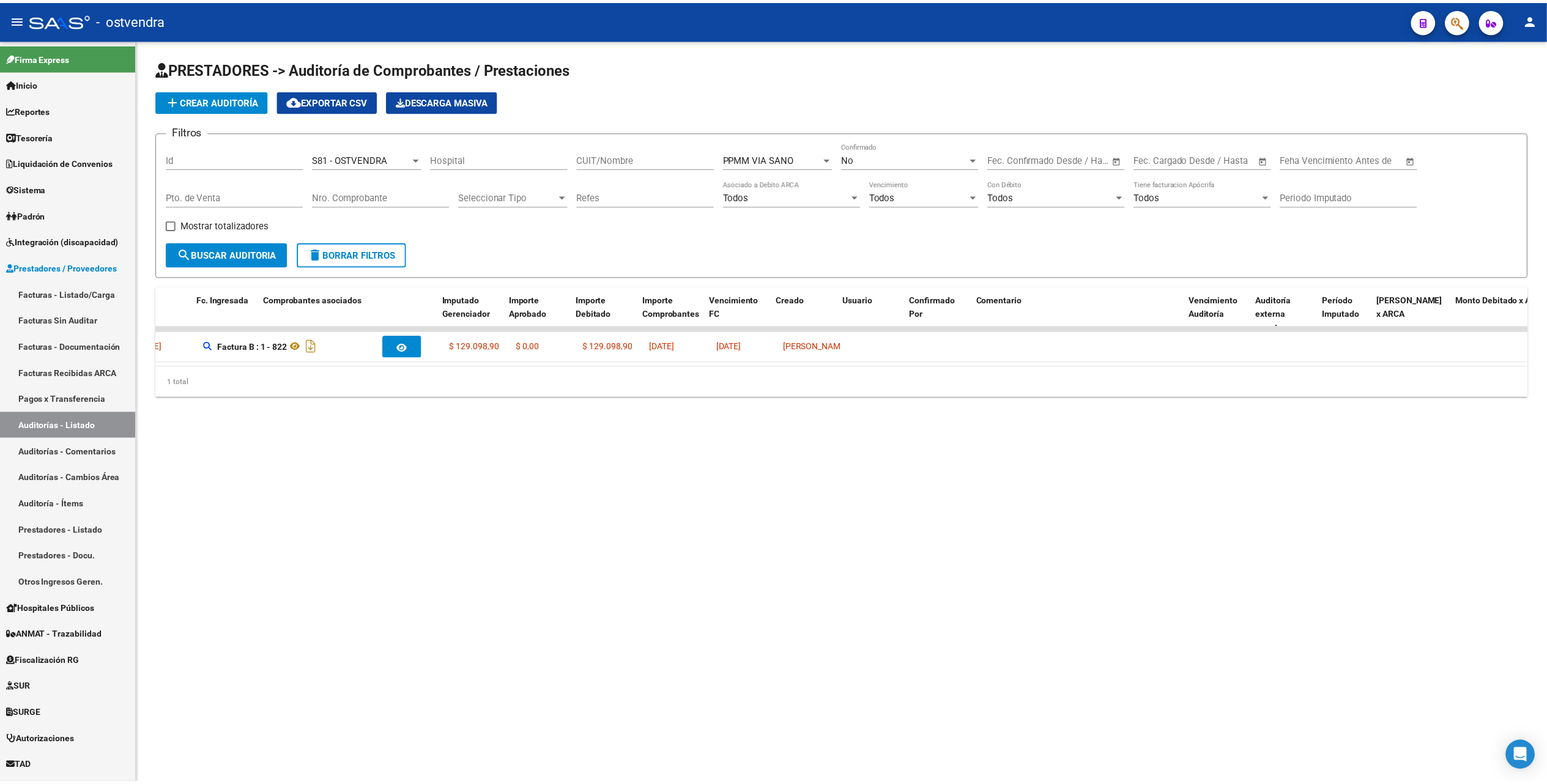
scroll to position [0, 0]
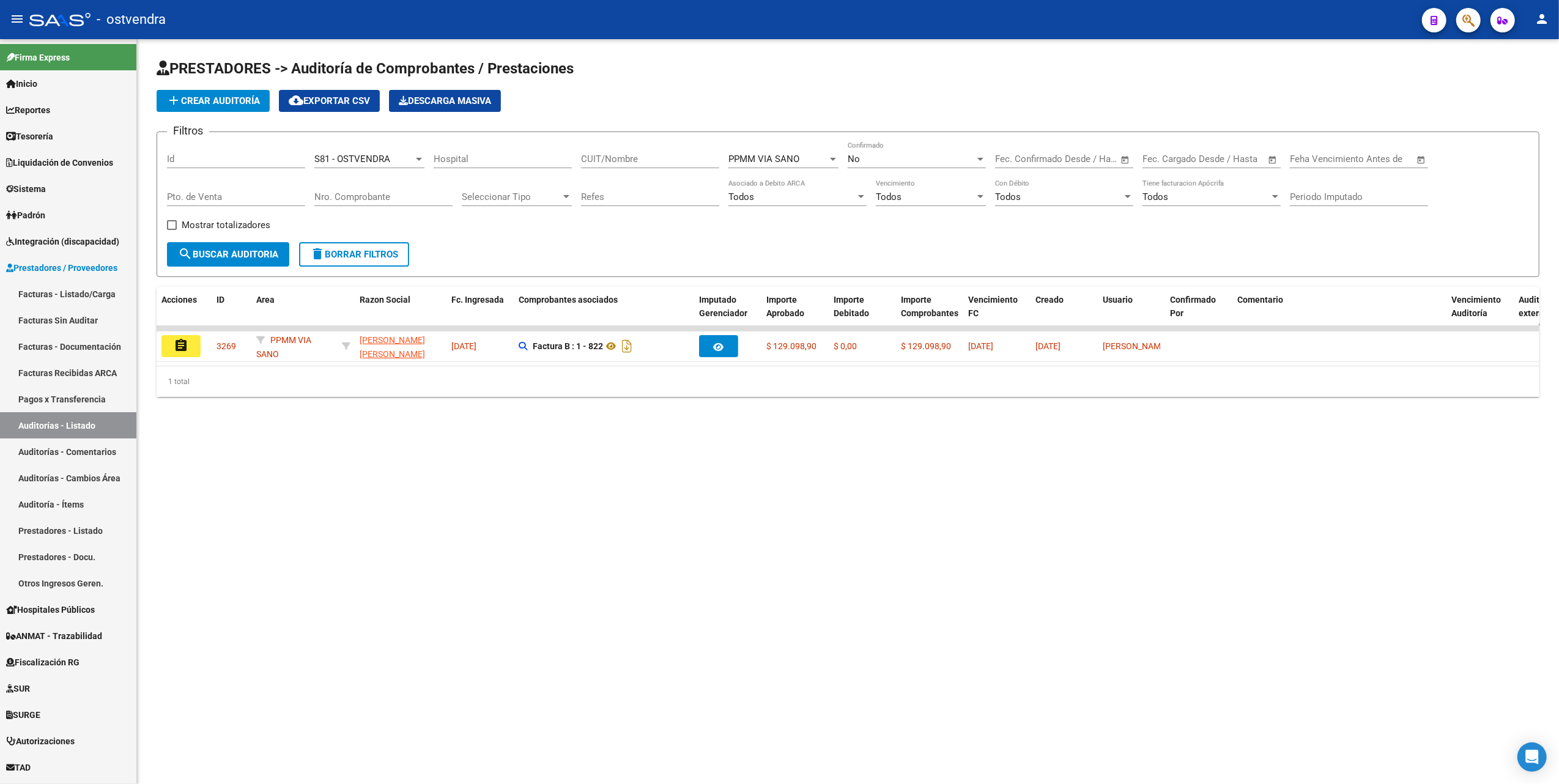
click at [745, 514] on mat-sidenav-content "PRESTADORES -> Auditoría de Comprobantes / Prestaciones add Crear Auditoría clo…" at bounding box center [848, 412] width 1422 height 745
click at [1468, 17] on icon "button" at bounding box center [1468, 21] width 12 height 14
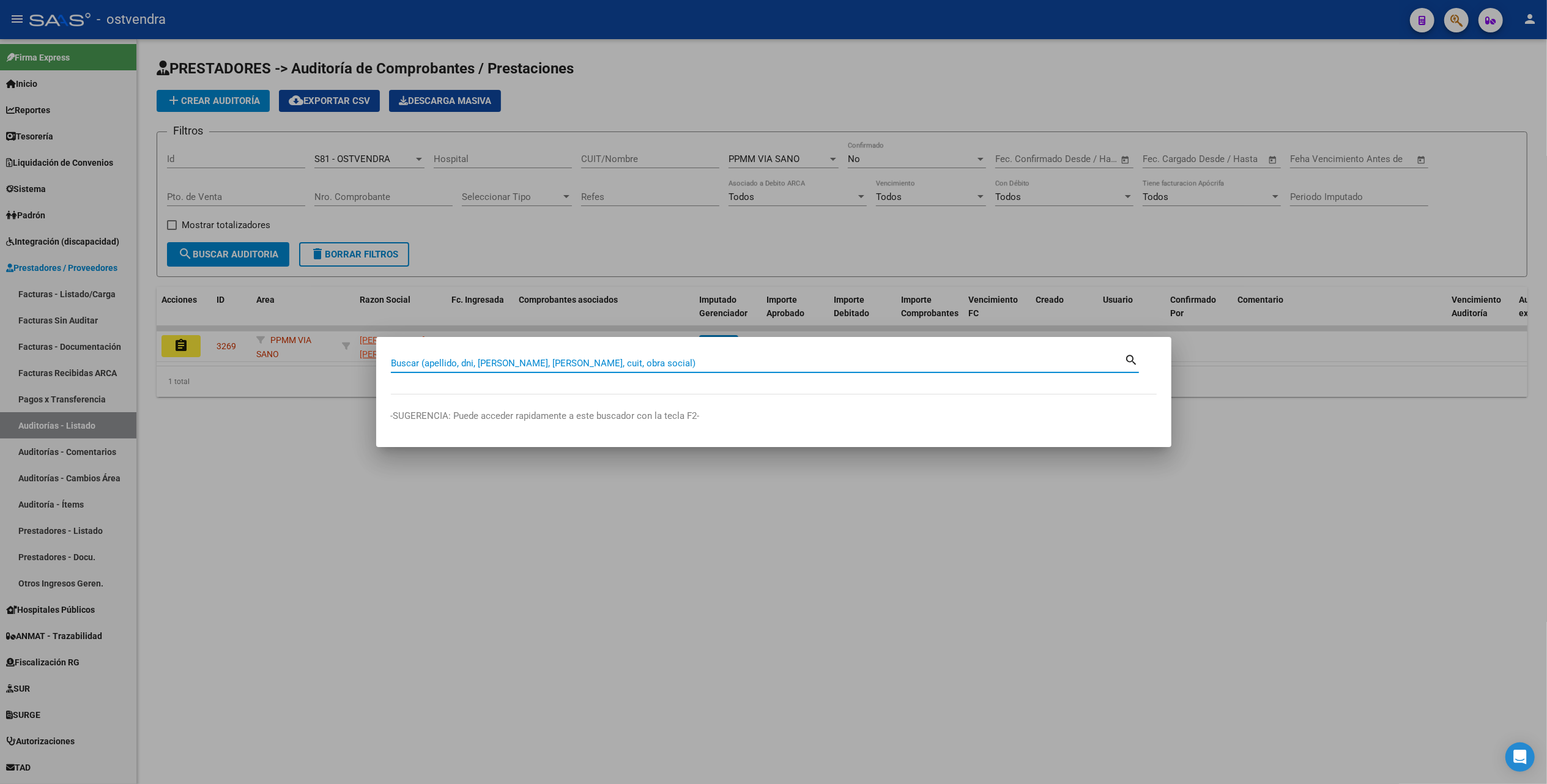
click at [818, 362] on input "Buscar (apellido, dni, cuil, nro traspaso, cuit, obra social)" at bounding box center [758, 363] width 734 height 11
paste input "40727099"
type input "40727099"
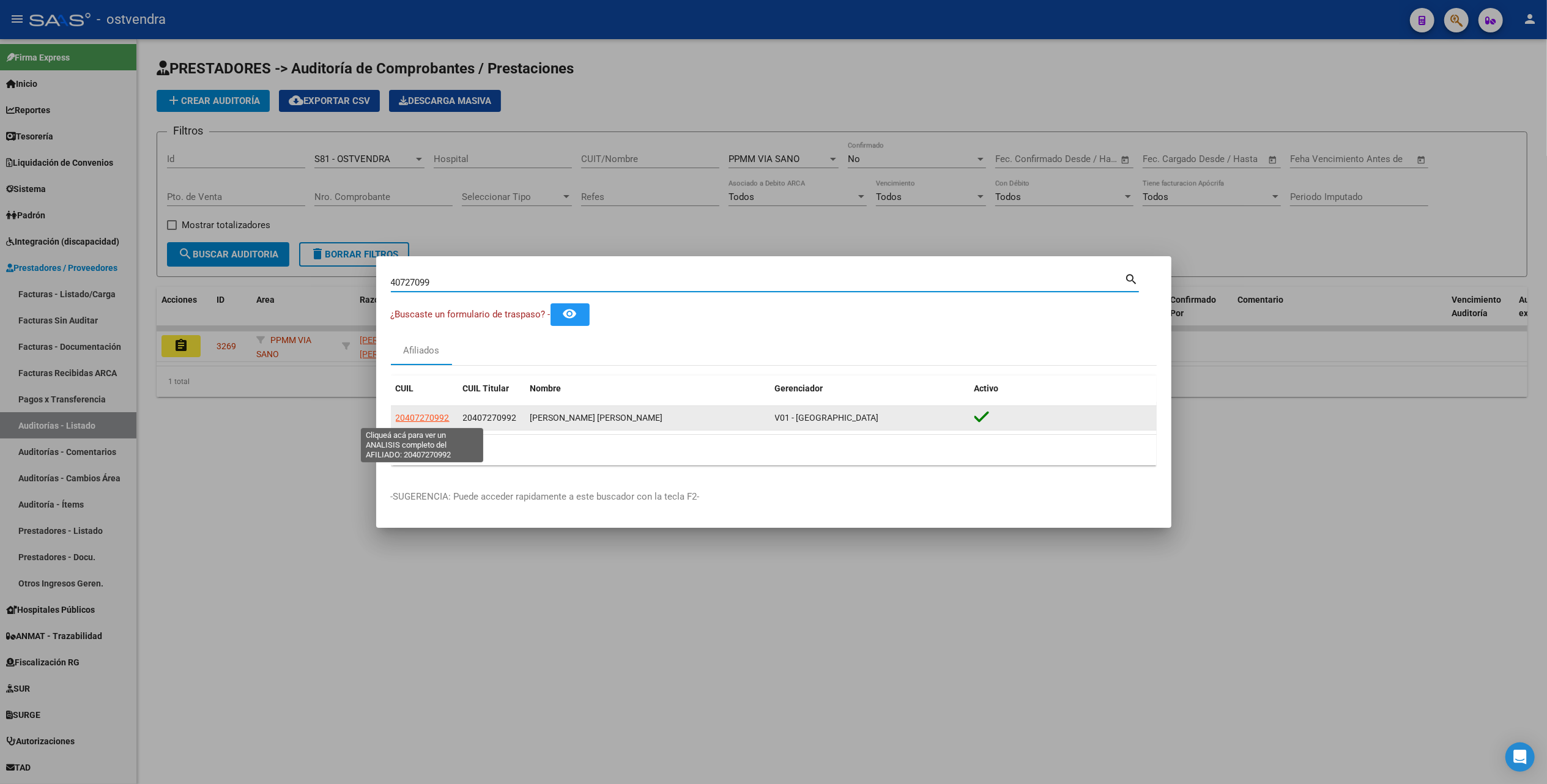
click at [422, 418] on span "20407270992" at bounding box center [422, 417] width 54 height 10
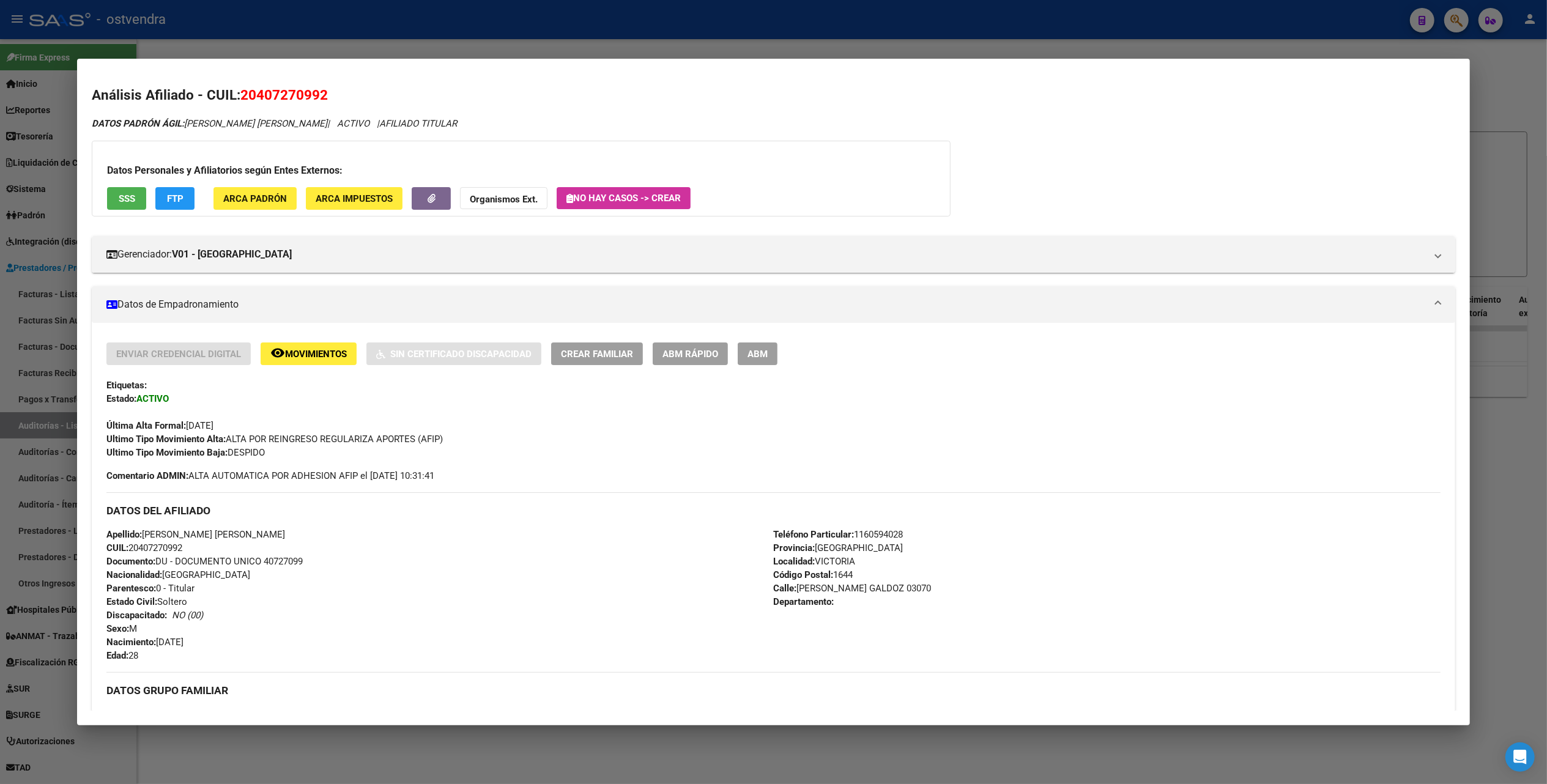
click at [517, 201] on strong "Organismos Ext." at bounding box center [503, 199] width 68 height 11
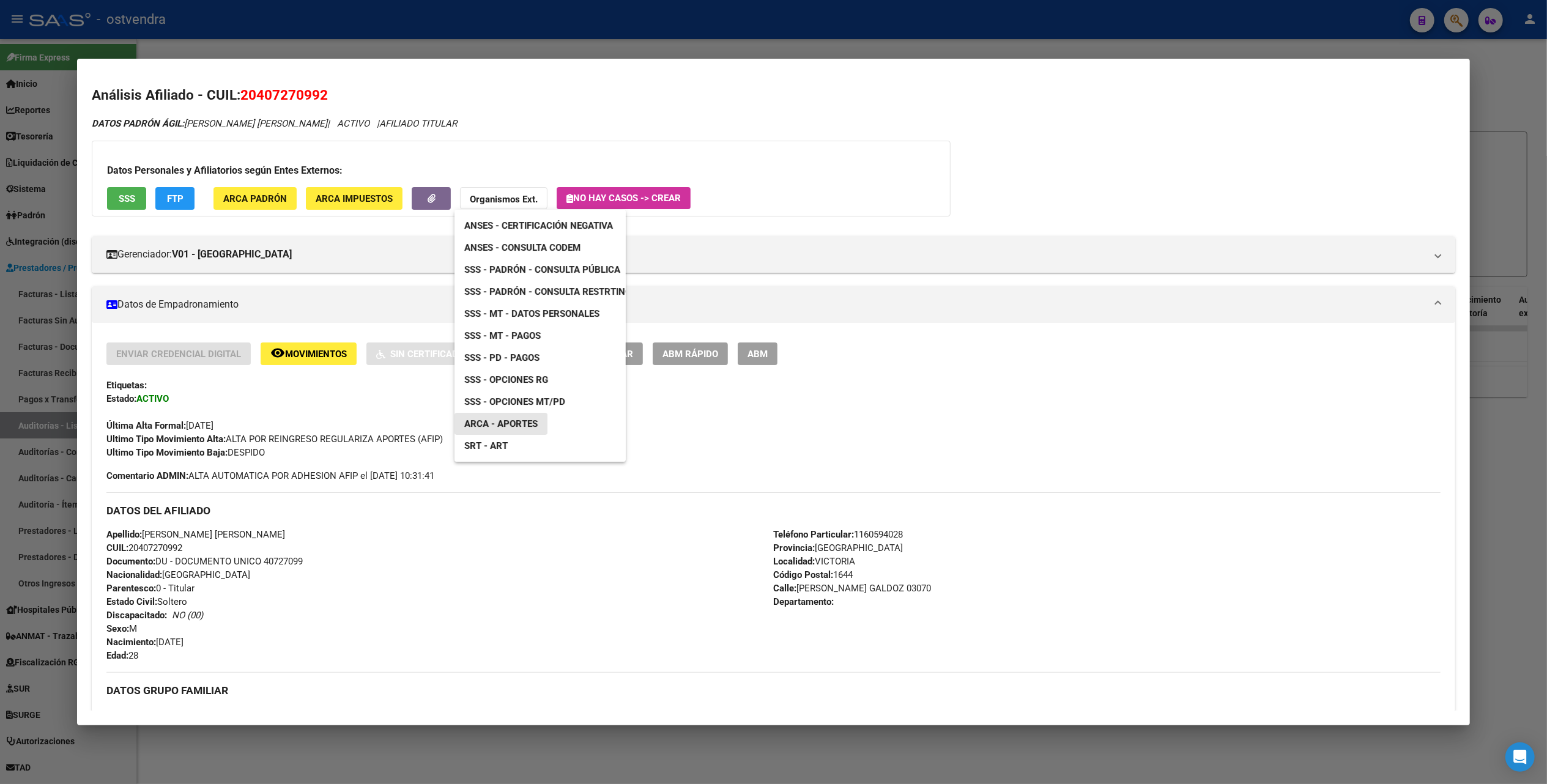
click at [515, 422] on span "ARCA - Aportes" at bounding box center [501, 424] width 74 height 11
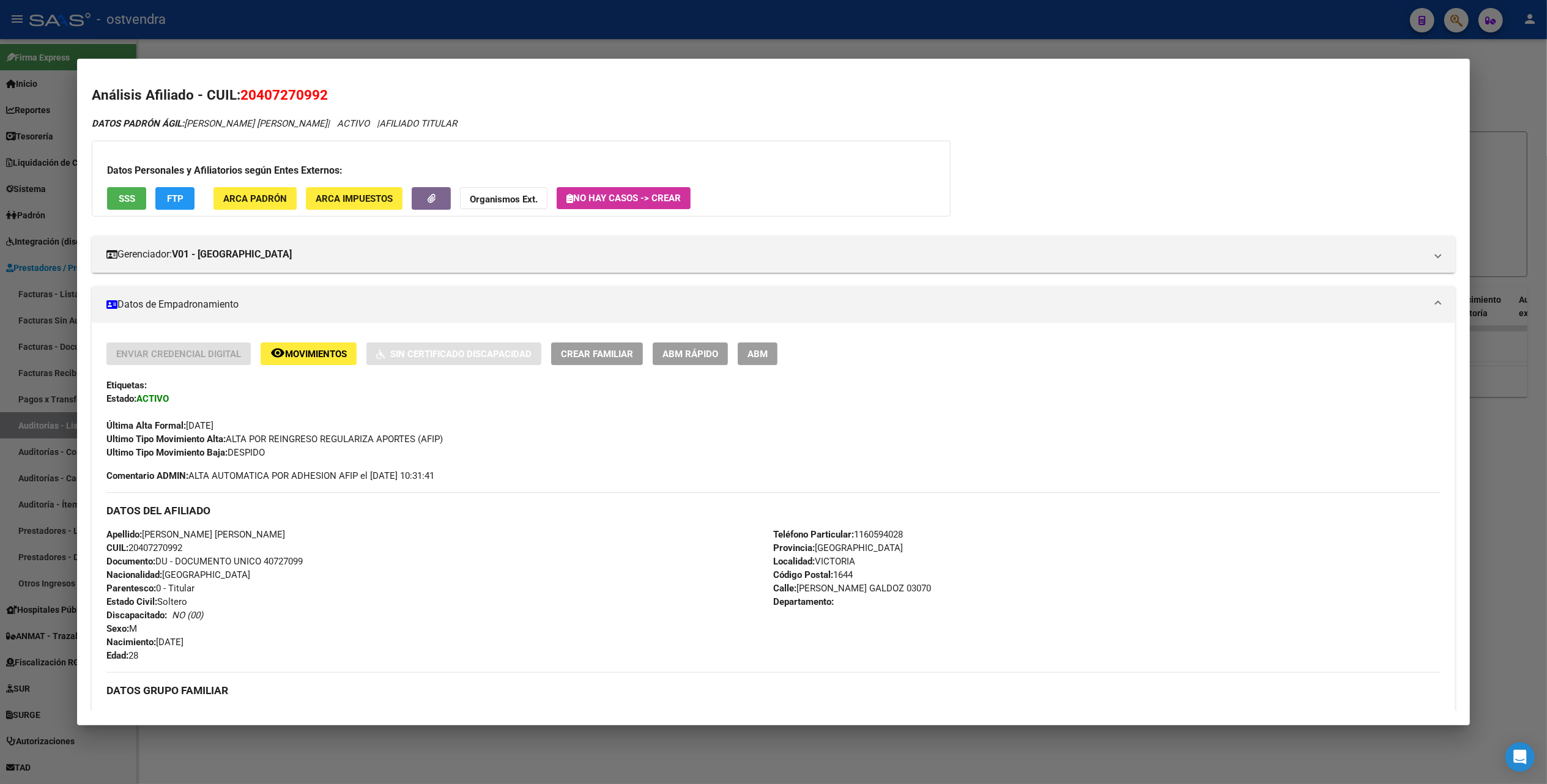
click at [1498, 82] on div at bounding box center [773, 392] width 1547 height 784
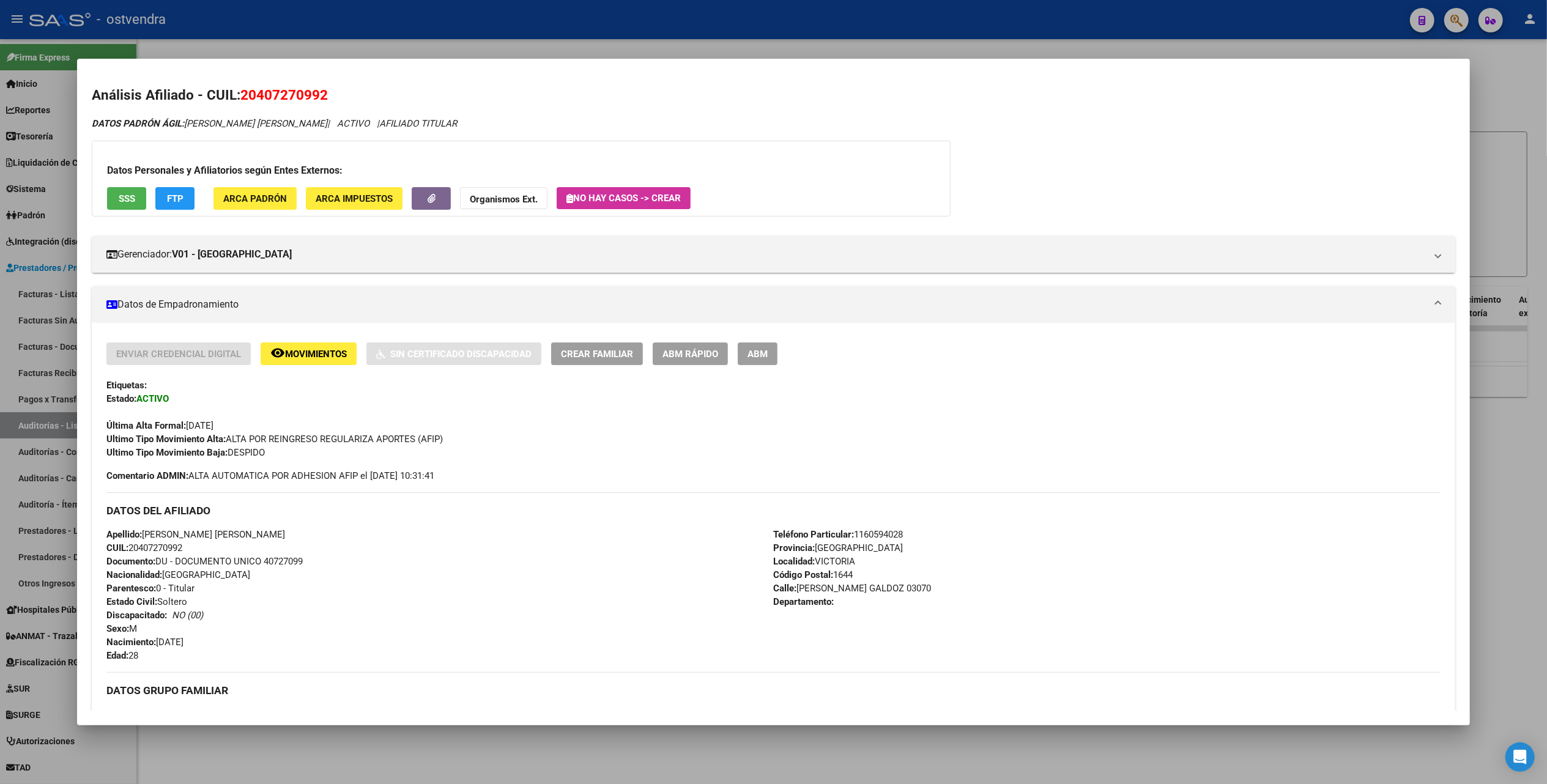
click at [1498, 82] on div at bounding box center [773, 392] width 1547 height 784
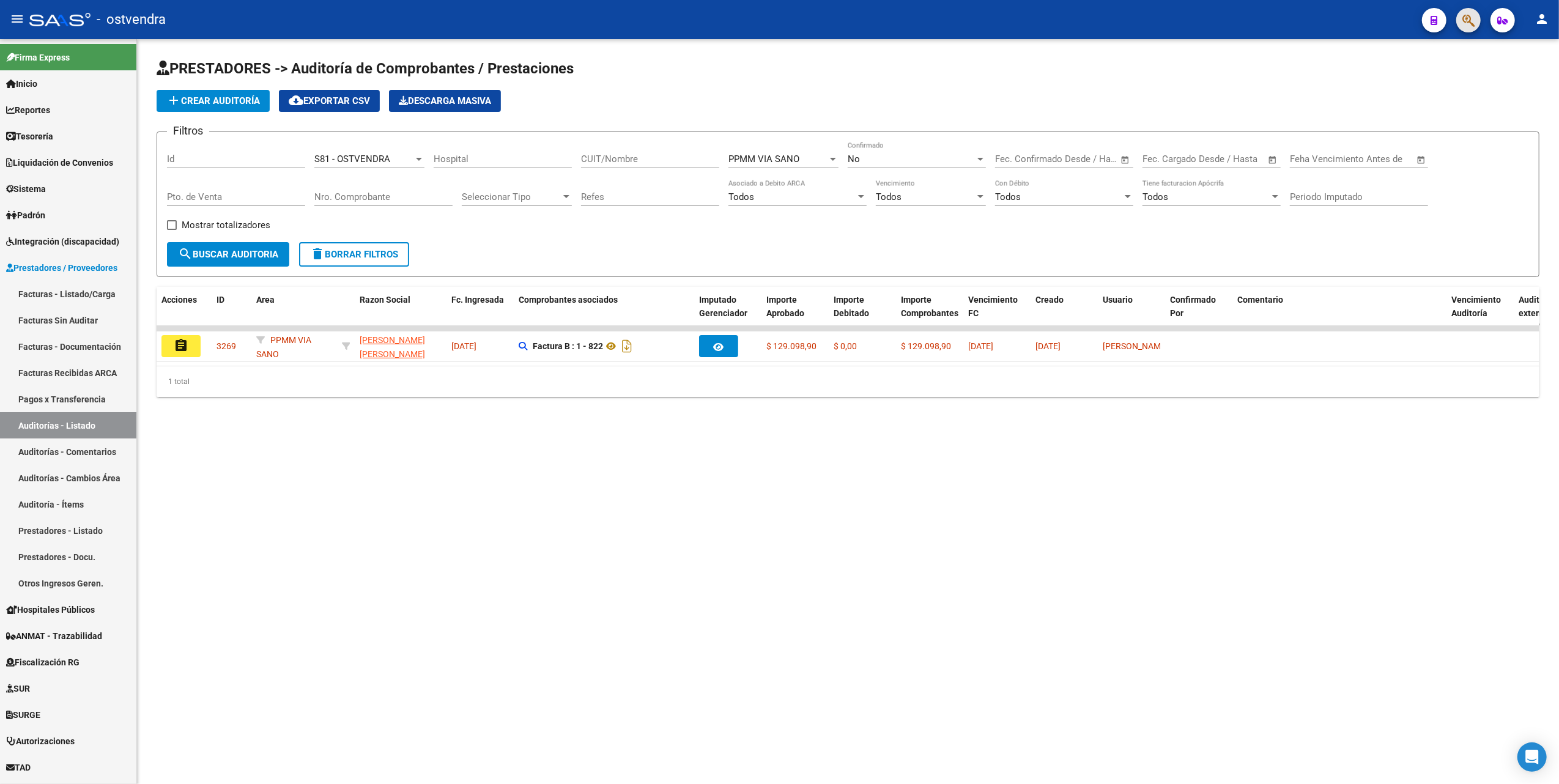
click at [1460, 16] on button "button" at bounding box center [1469, 20] width 25 height 25
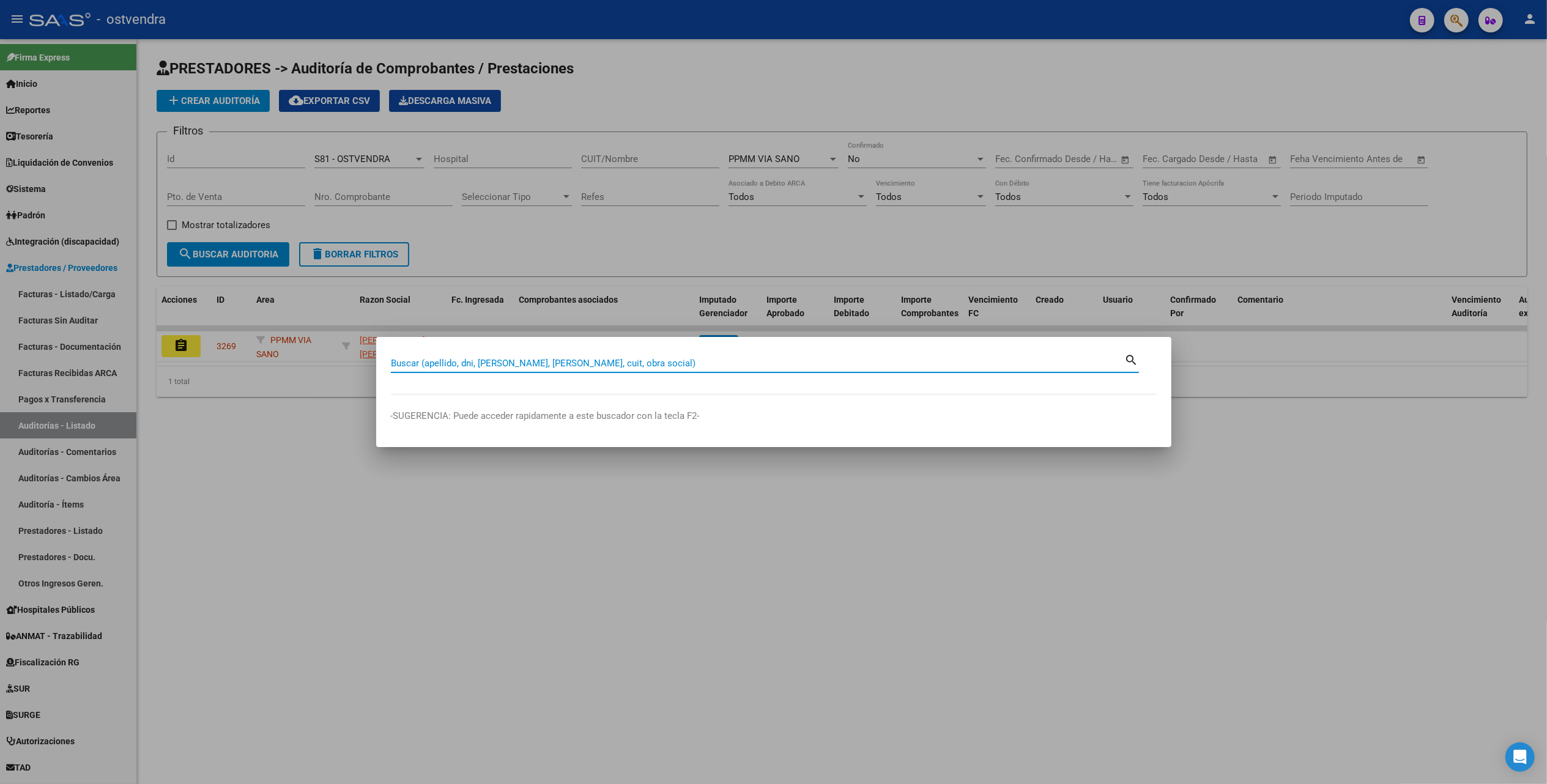
click at [711, 372] on div "Buscar (apellido, dni, cuil, nro traspaso, cuit, obra social)" at bounding box center [758, 363] width 734 height 18
paste input "49933820"
type input "49933820"
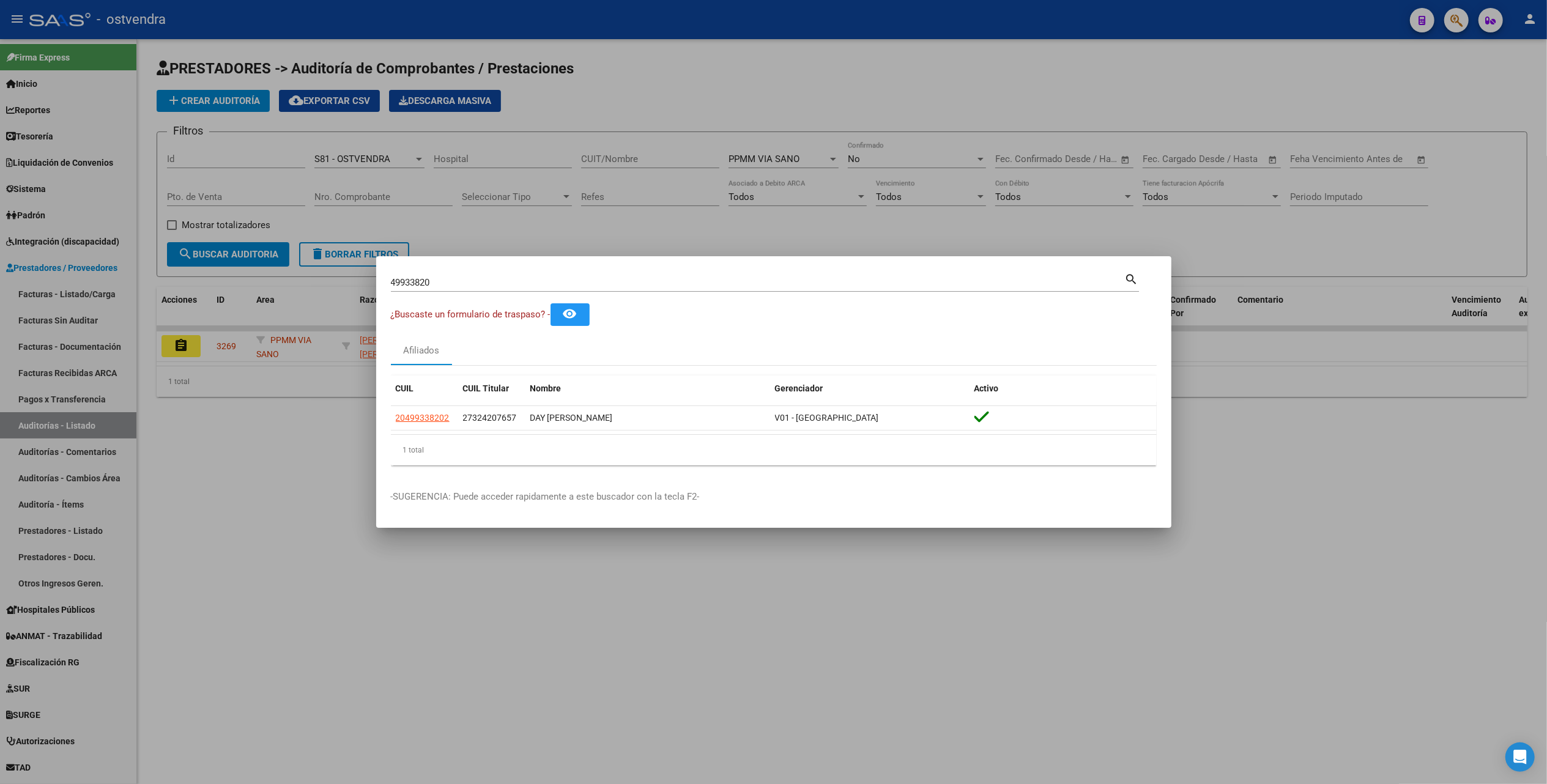
drag, startPoint x: 1268, startPoint y: 497, endPoint x: 1254, endPoint y: 482, distance: 20.5
click at [1263, 490] on div at bounding box center [773, 392] width 1547 height 784
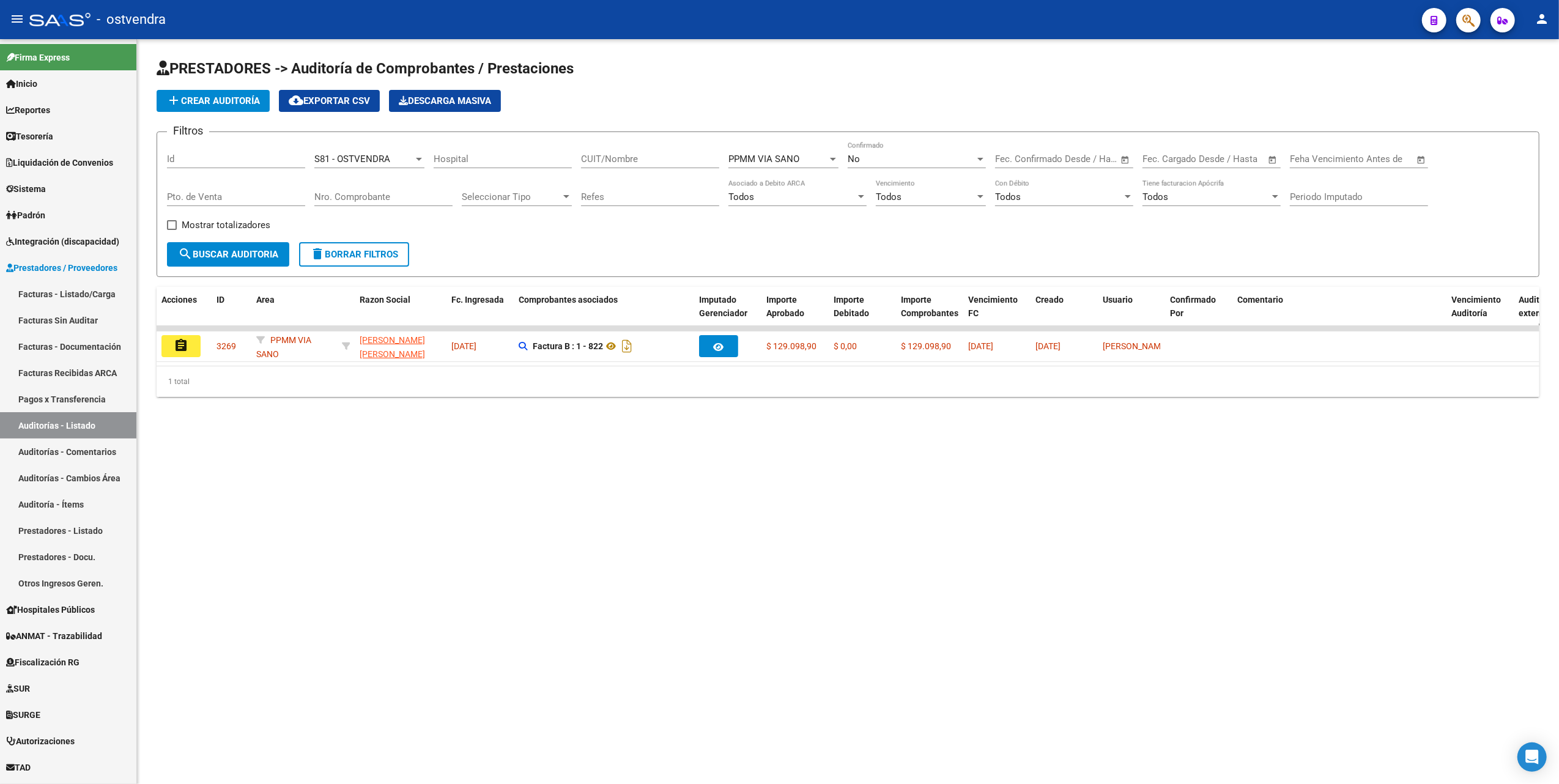
click at [557, 422] on div "PRESTADORES -> Auditoría de Comprobantes / Prestaciones add Crear Auditoría clo…" at bounding box center [848, 238] width 1422 height 397
drag, startPoint x: 1025, startPoint y: 514, endPoint x: 1276, endPoint y: 223, distance: 384.3
click at [1027, 514] on mat-sidenav-content "PRESTADORES -> Auditoría de Comprobantes / Prestaciones add Crear Auditoría clo…" at bounding box center [848, 412] width 1422 height 745
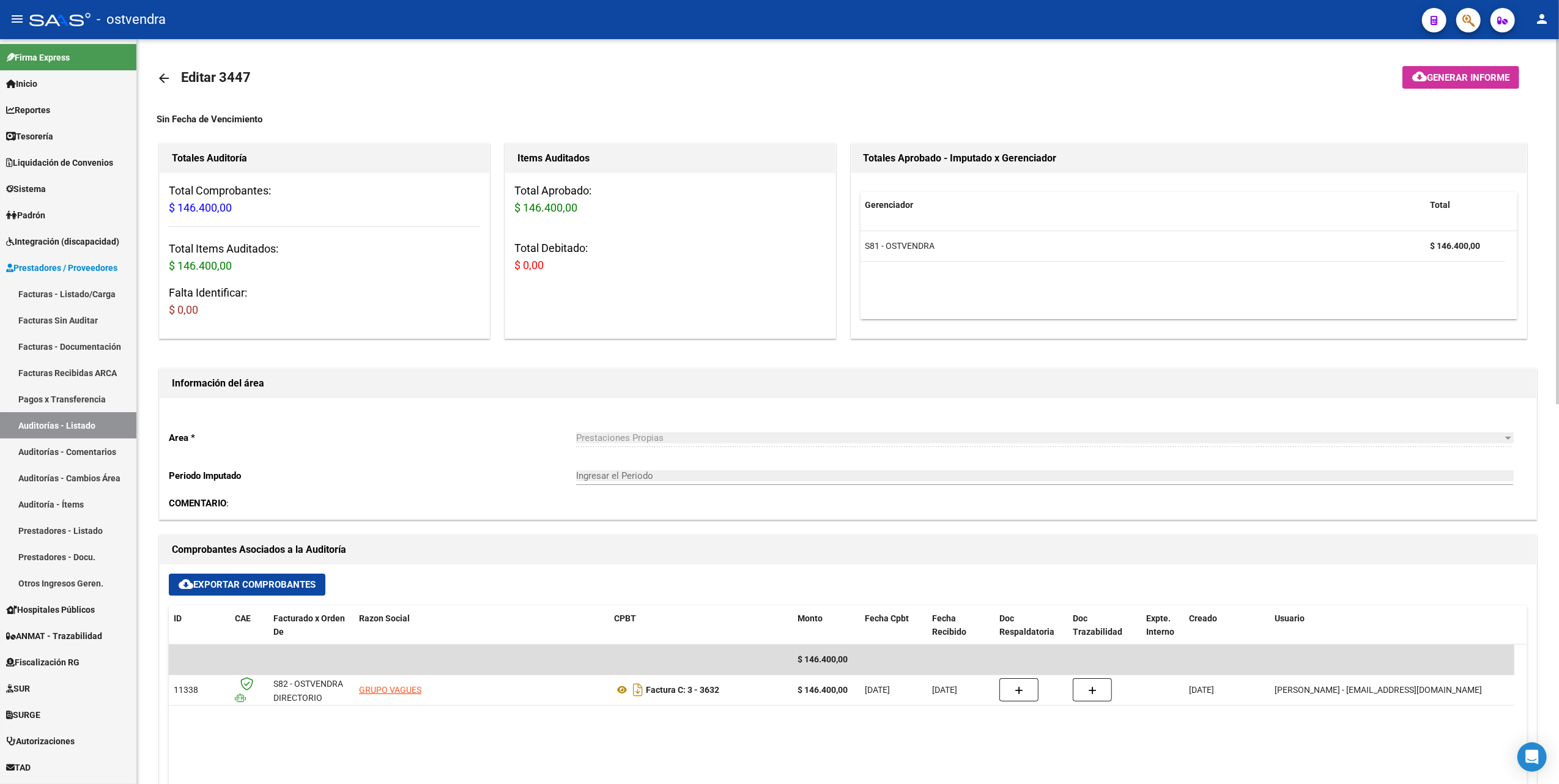
click at [451, 459] on div "Area * Prestaciones Propias Seleccionar area Periodo Imputado Ingresar el Perio…" at bounding box center [848, 459] width 1377 height 121
click at [531, 609] on datatable-header-cell "Razon Social" at bounding box center [481, 626] width 255 height 41
click at [491, 367] on div "Información del área Area * Prestaciones Propias Seleccionar area Periodo Imput…" at bounding box center [847, 444] width 1383 height 156
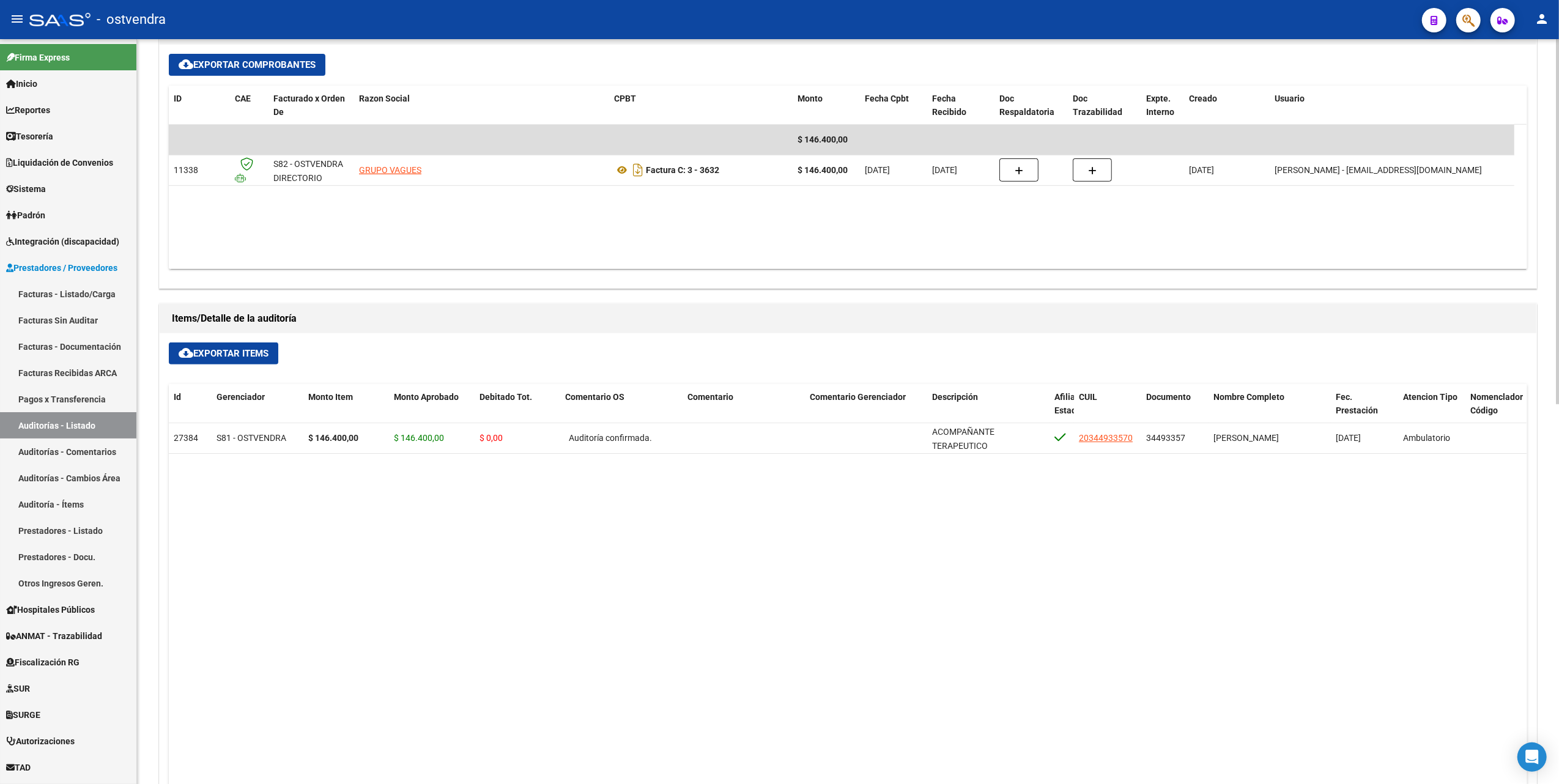
scroll to position [652, 0]
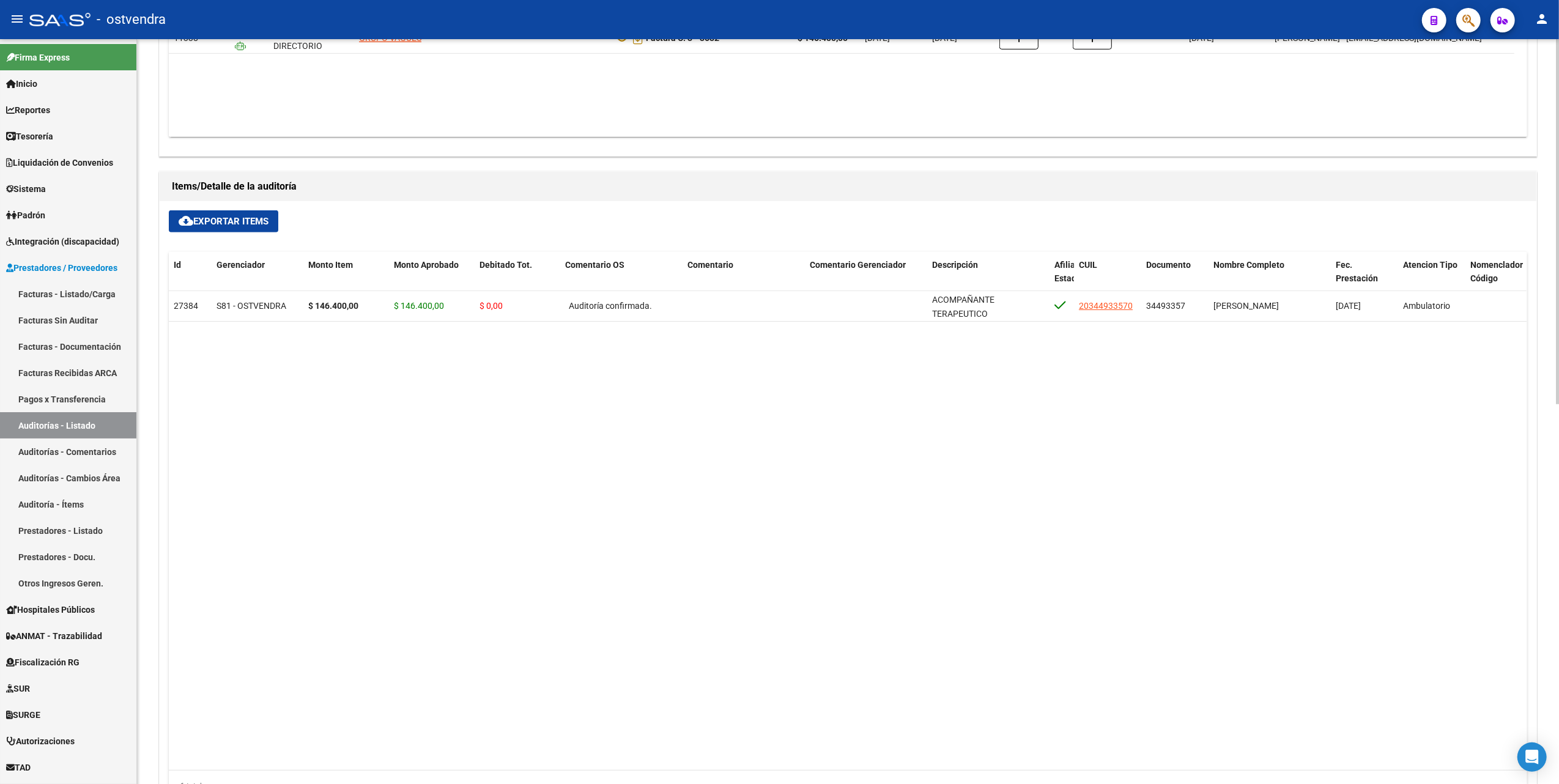
drag, startPoint x: 752, startPoint y: 588, endPoint x: 696, endPoint y: 631, distance: 70.6
click at [750, 588] on datatable-body "27384 S81 - OSTVENDRA $ 146.400,00 $ 146.400,00 $ 0,00 Auditoría confirmada. AC…" at bounding box center [847, 531] width 1358 height 480
click at [566, 385] on datatable-body "27384 S81 - OSTVENDRA $ 146.400,00 $ 146.400,00 $ 0,00 Auditoría confirmada. AC…" at bounding box center [847, 531] width 1358 height 480
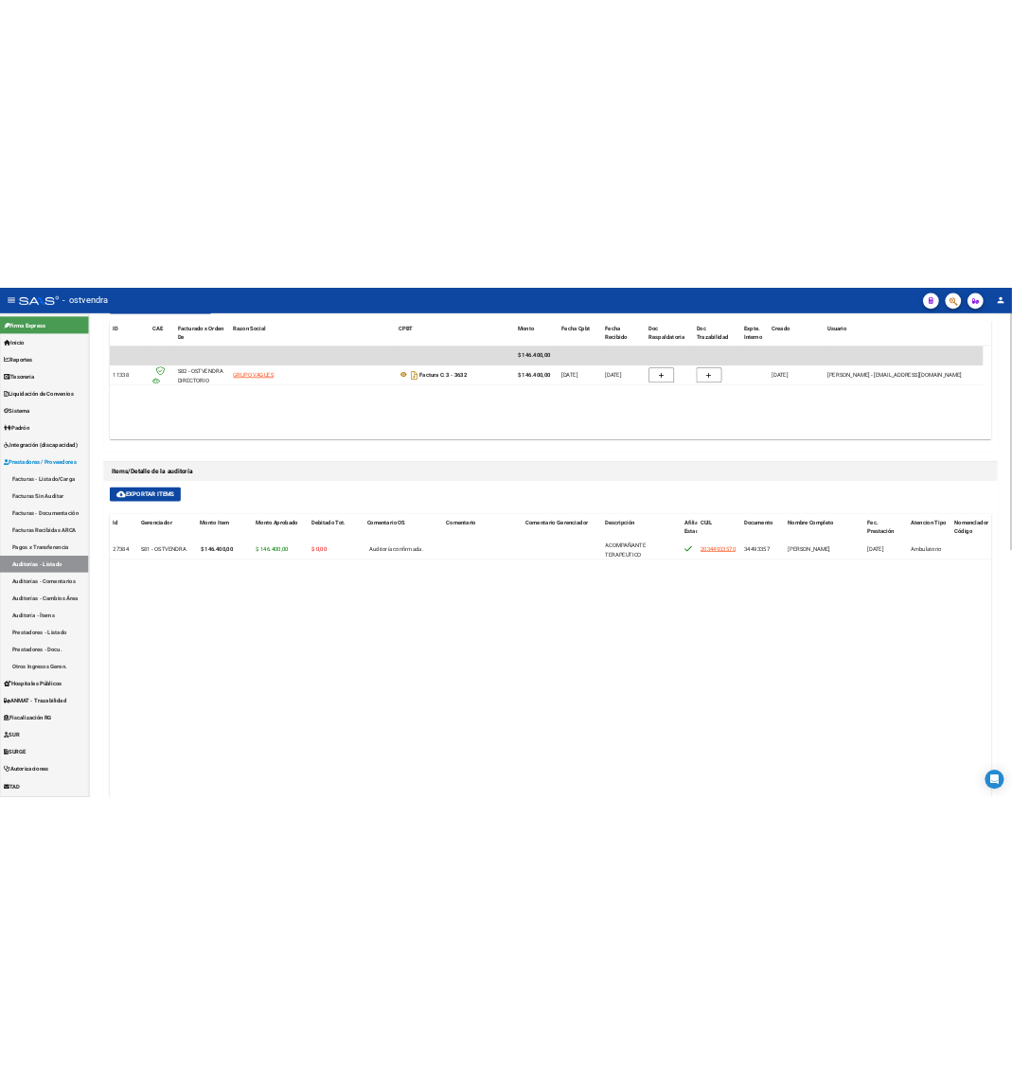
scroll to position [505, 0]
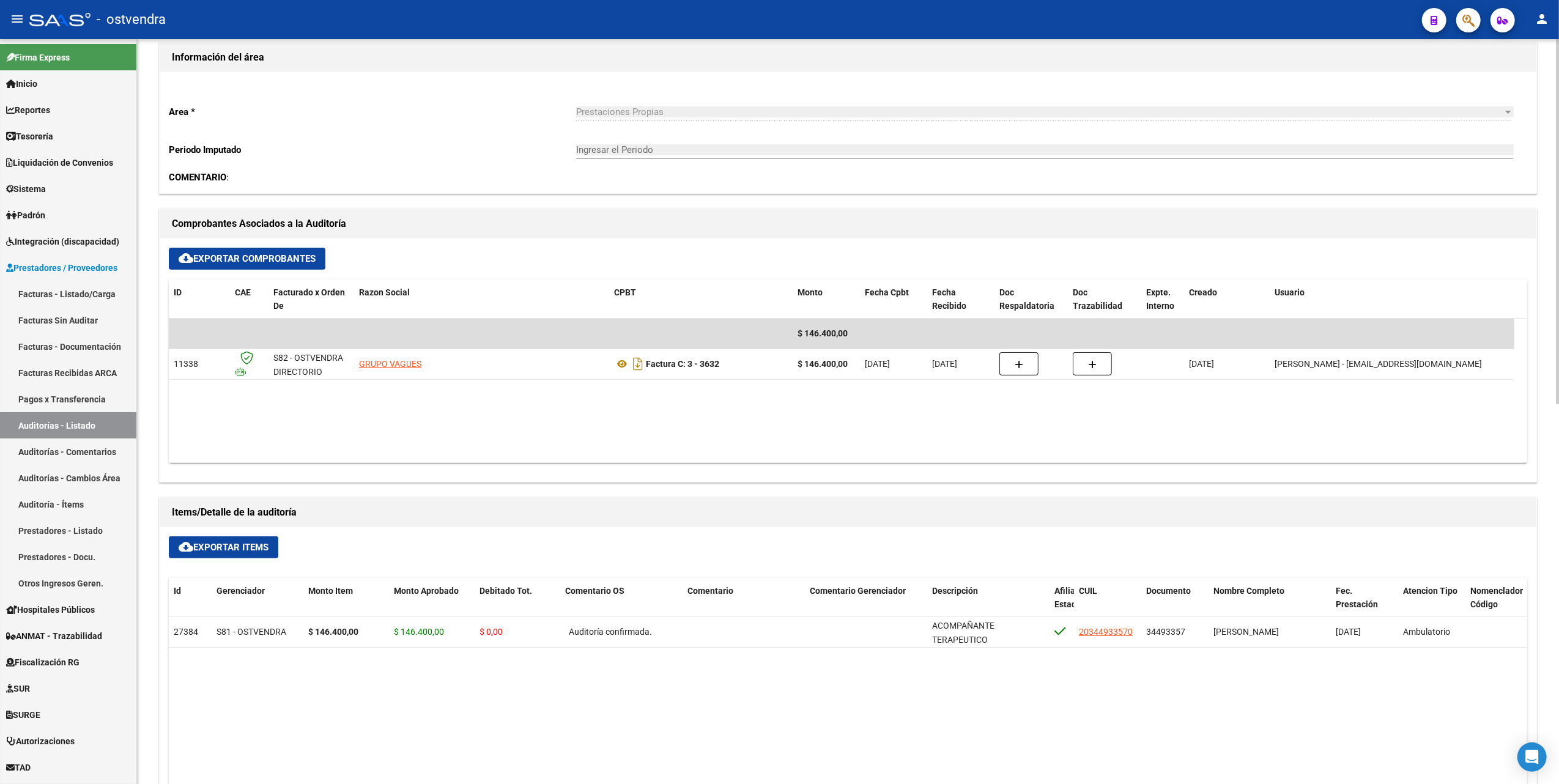
drag, startPoint x: 697, startPoint y: 462, endPoint x: 699, endPoint y: 444, distance: 18.1
click at [699, 461] on datatable-body "$ 146.400,00 11338 S82 - OSTVENDRA DIRECTORIO GRUPO VAGUES Factura C: 3 - 3632 …" at bounding box center [847, 391] width 1358 height 145
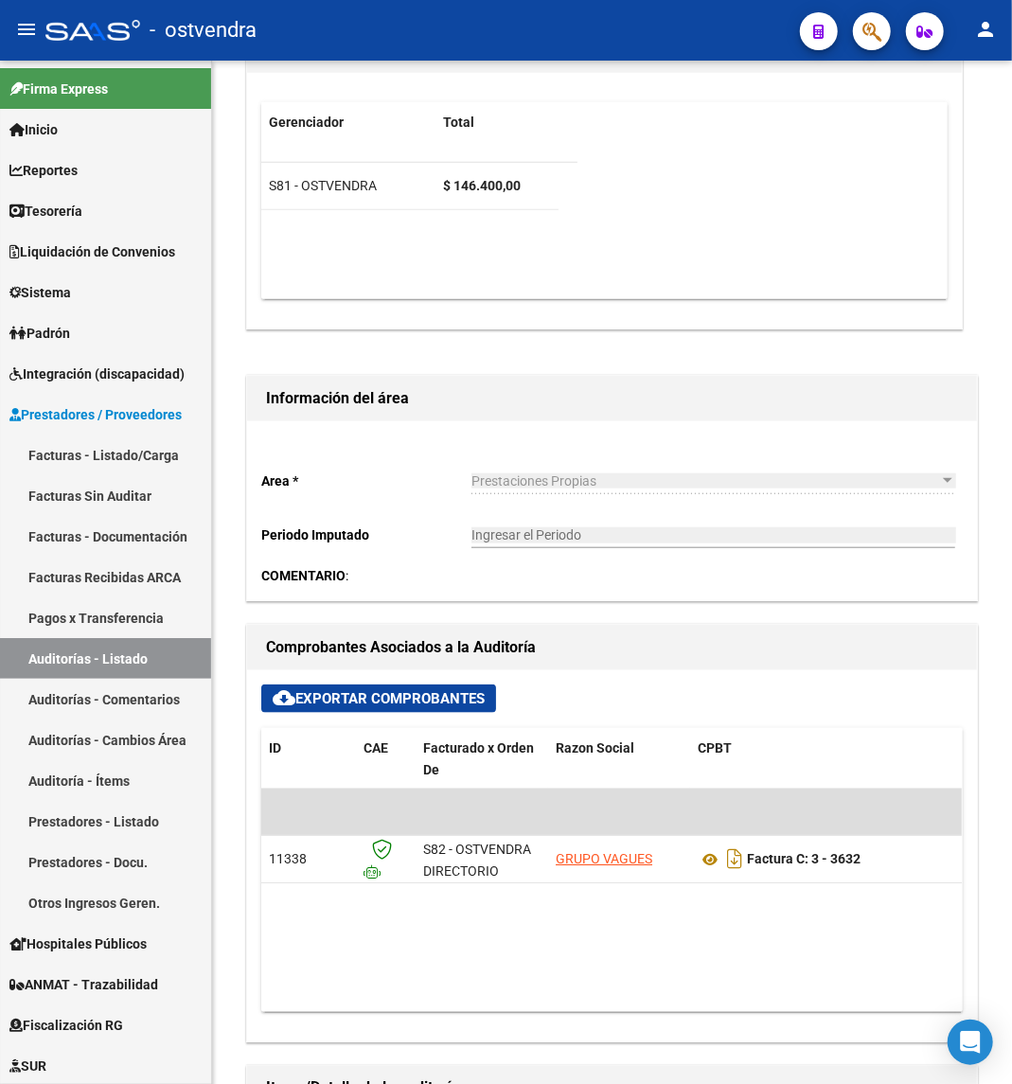
scroll to position [815, 0]
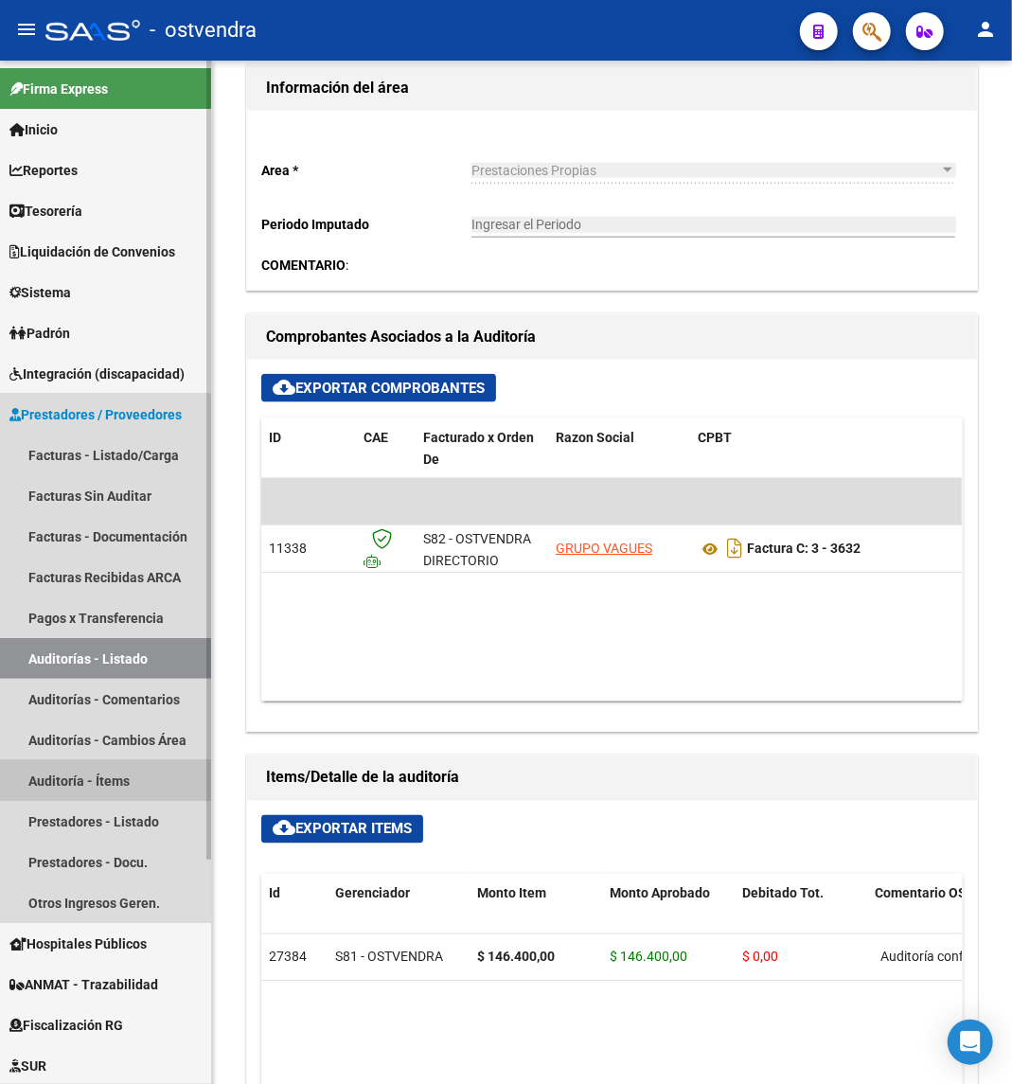
click at [64, 778] on link "Auditoría - Ítems" at bounding box center [105, 780] width 211 height 41
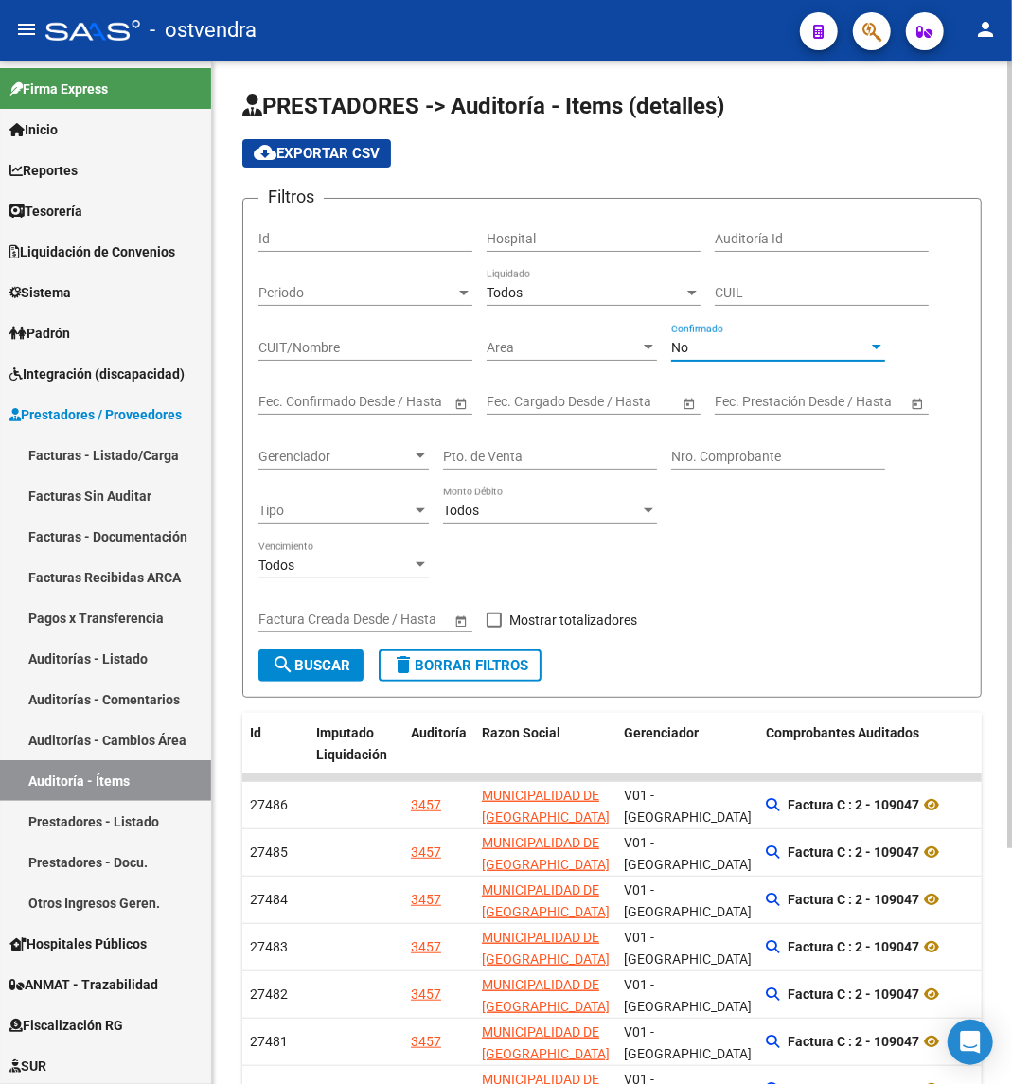
click at [880, 346] on div at bounding box center [876, 347] width 9 height 5
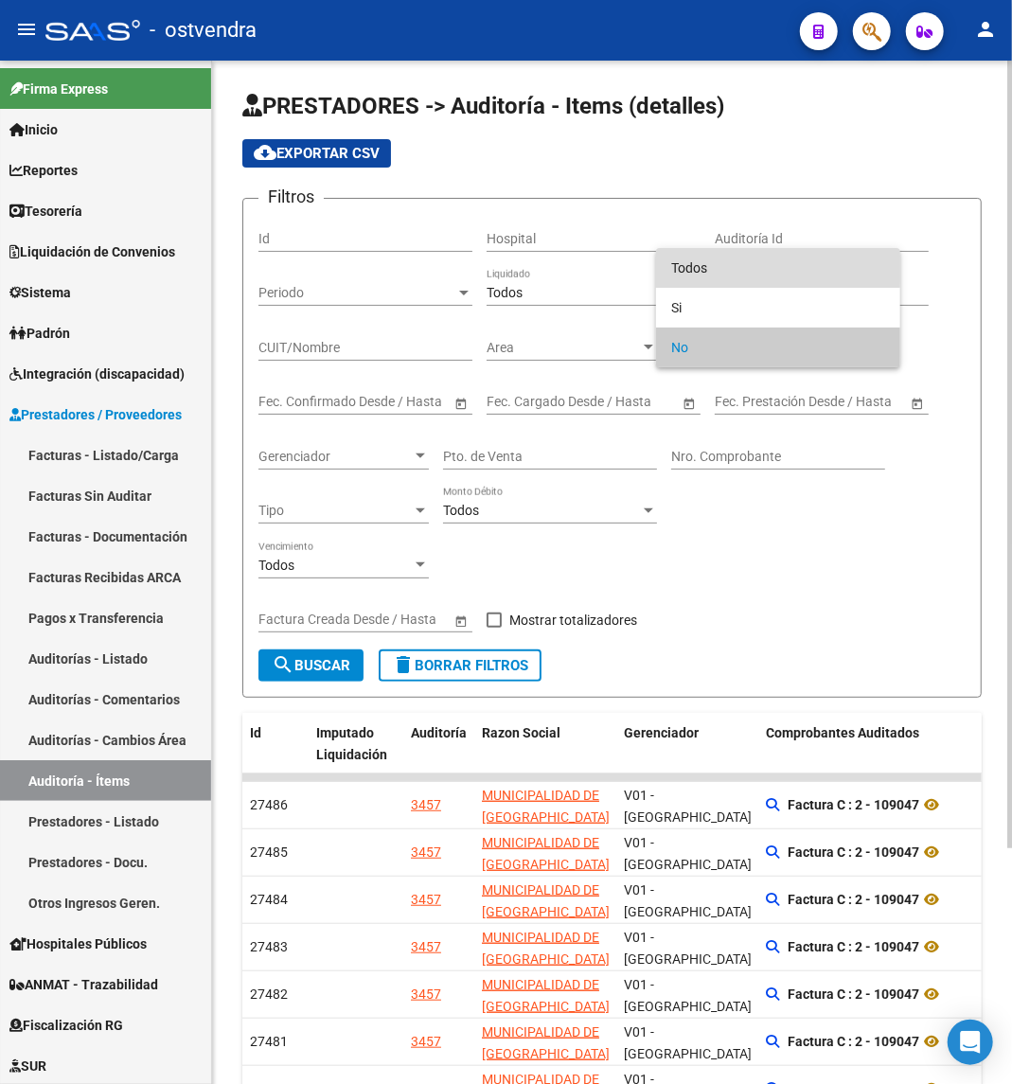
click at [740, 258] on span "Todos" at bounding box center [778, 268] width 214 height 40
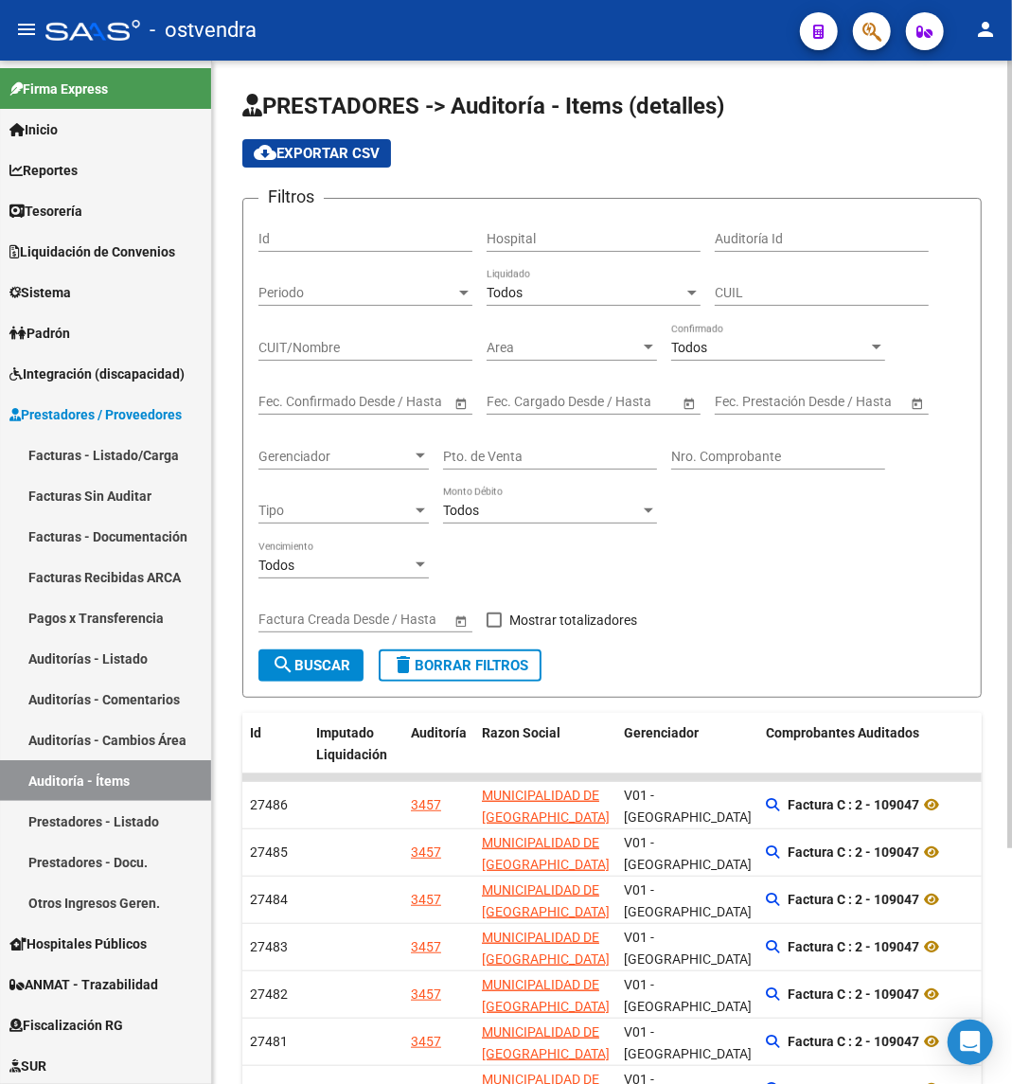
click at [721, 561] on div "Todos Vencimiento" at bounding box center [612, 568] width 707 height 54
click at [565, 400] on span "–" at bounding box center [564, 402] width 9 height 16
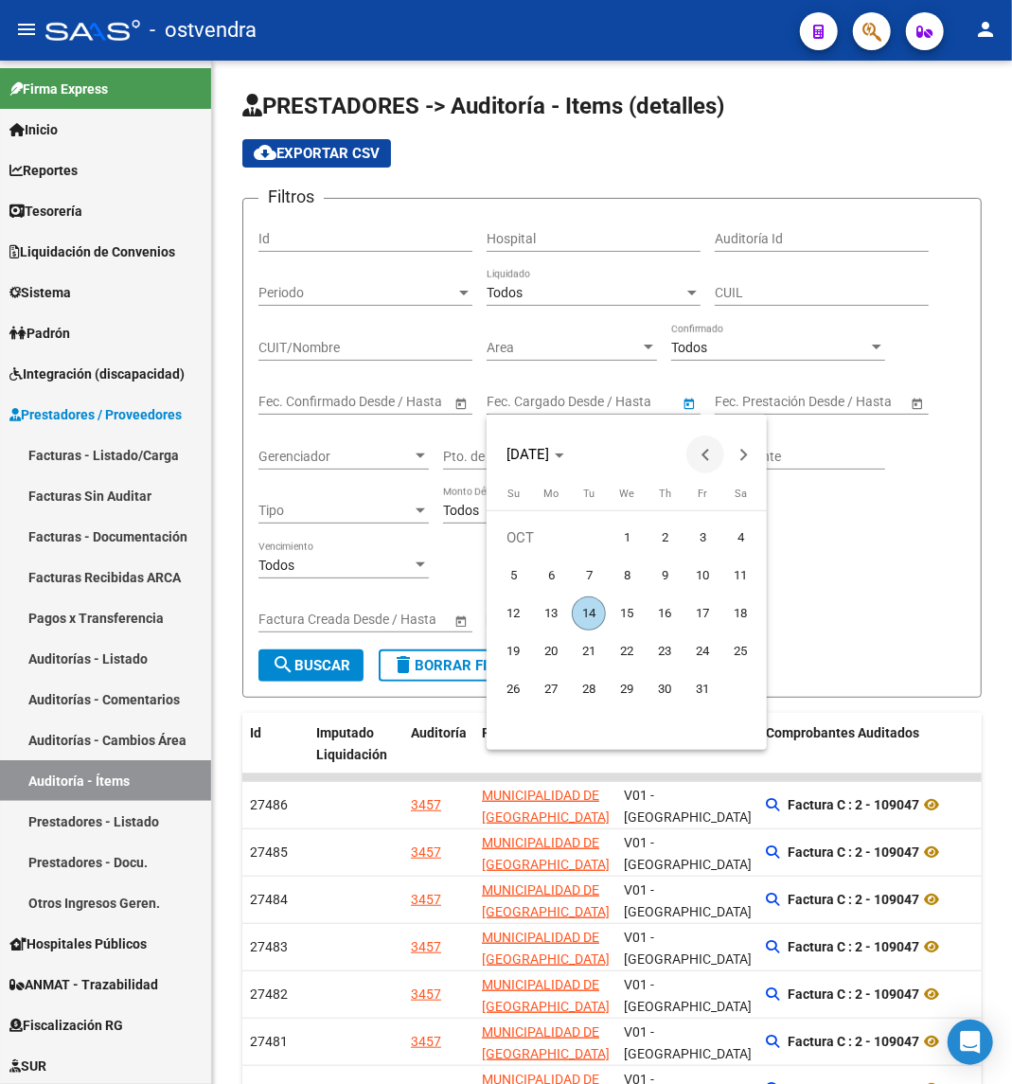
click at [709, 460] on span "Previous month" at bounding box center [706, 455] width 38 height 38
click at [554, 576] on span "1" at bounding box center [551, 576] width 34 height 34
type input "01/09/2025"
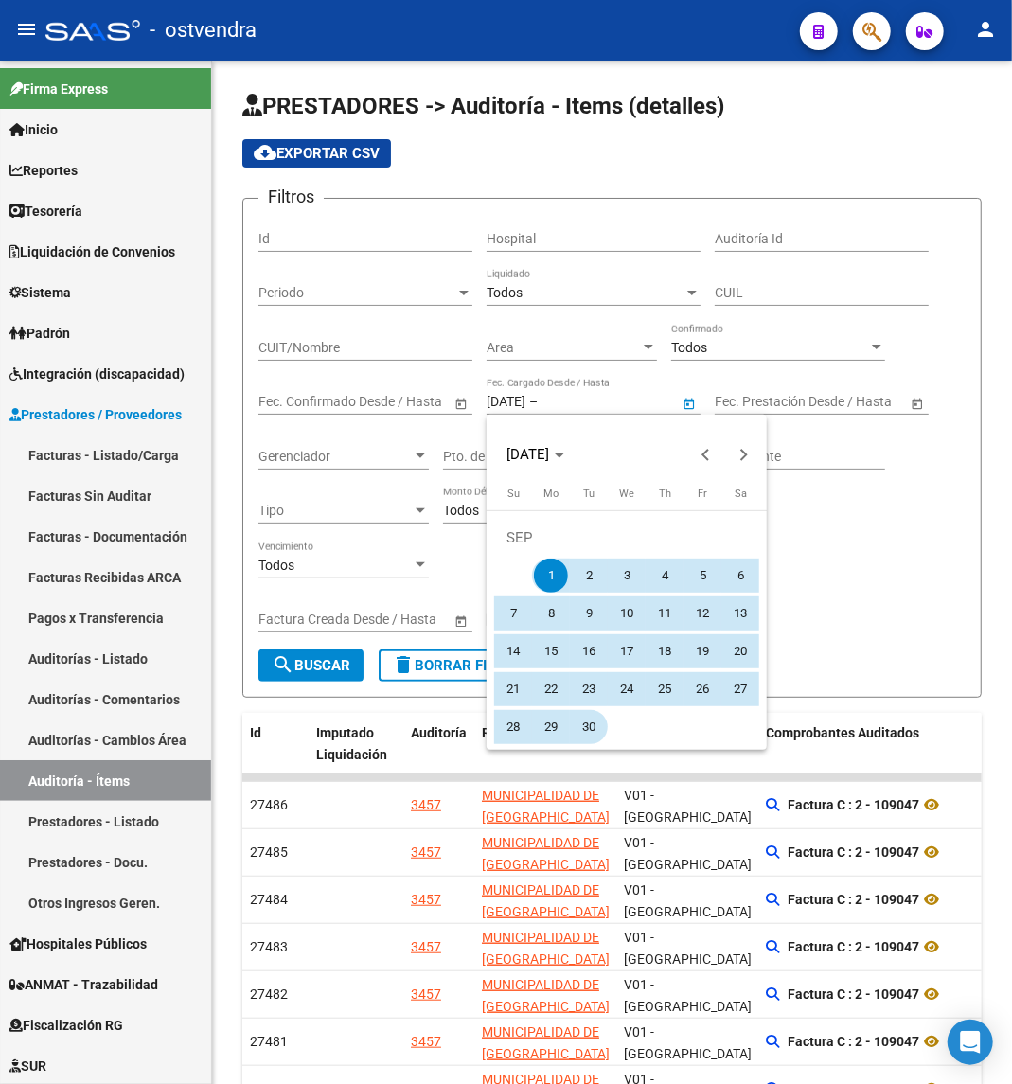
click at [592, 725] on span "30" at bounding box center [589, 727] width 34 height 34
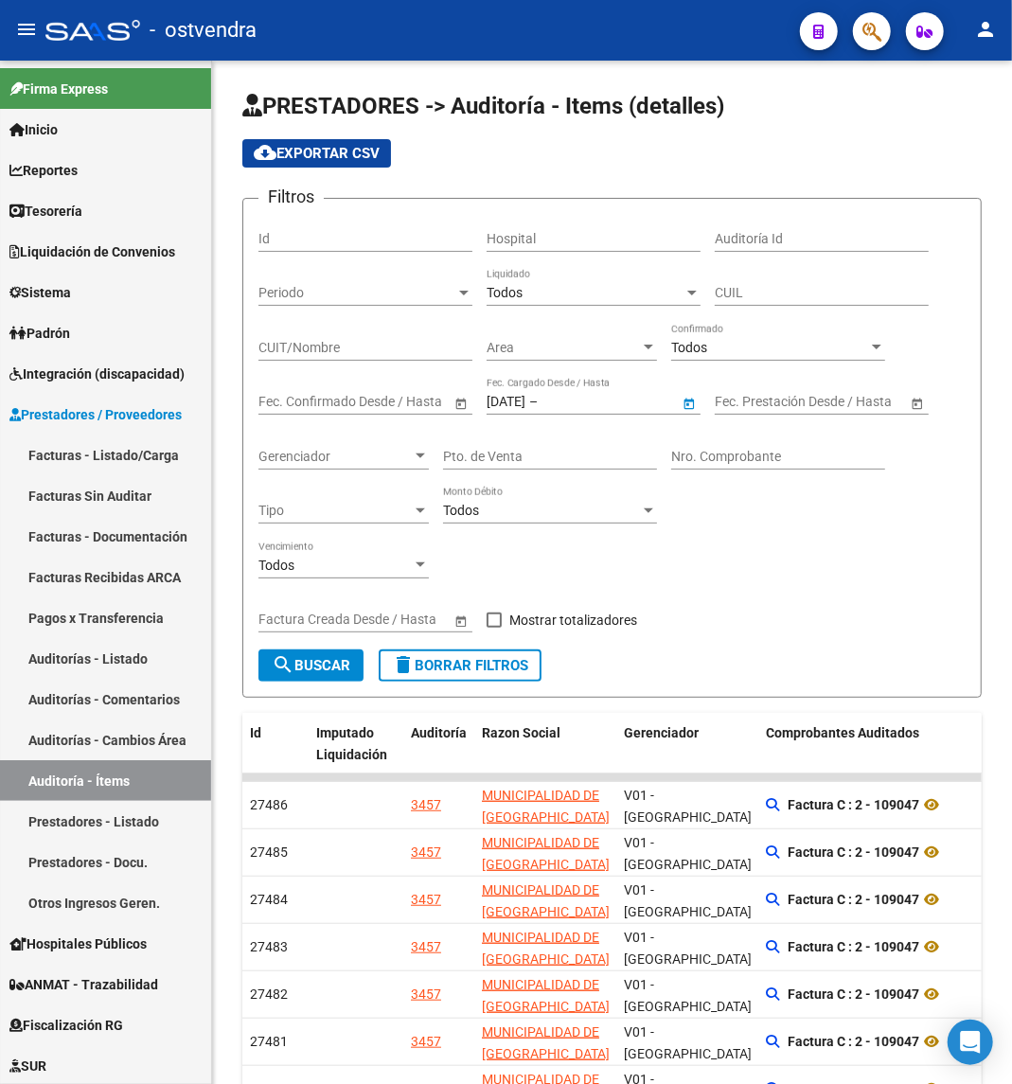
type input "30/09/2025"
click at [424, 456] on div at bounding box center [420, 456] width 9 height 5
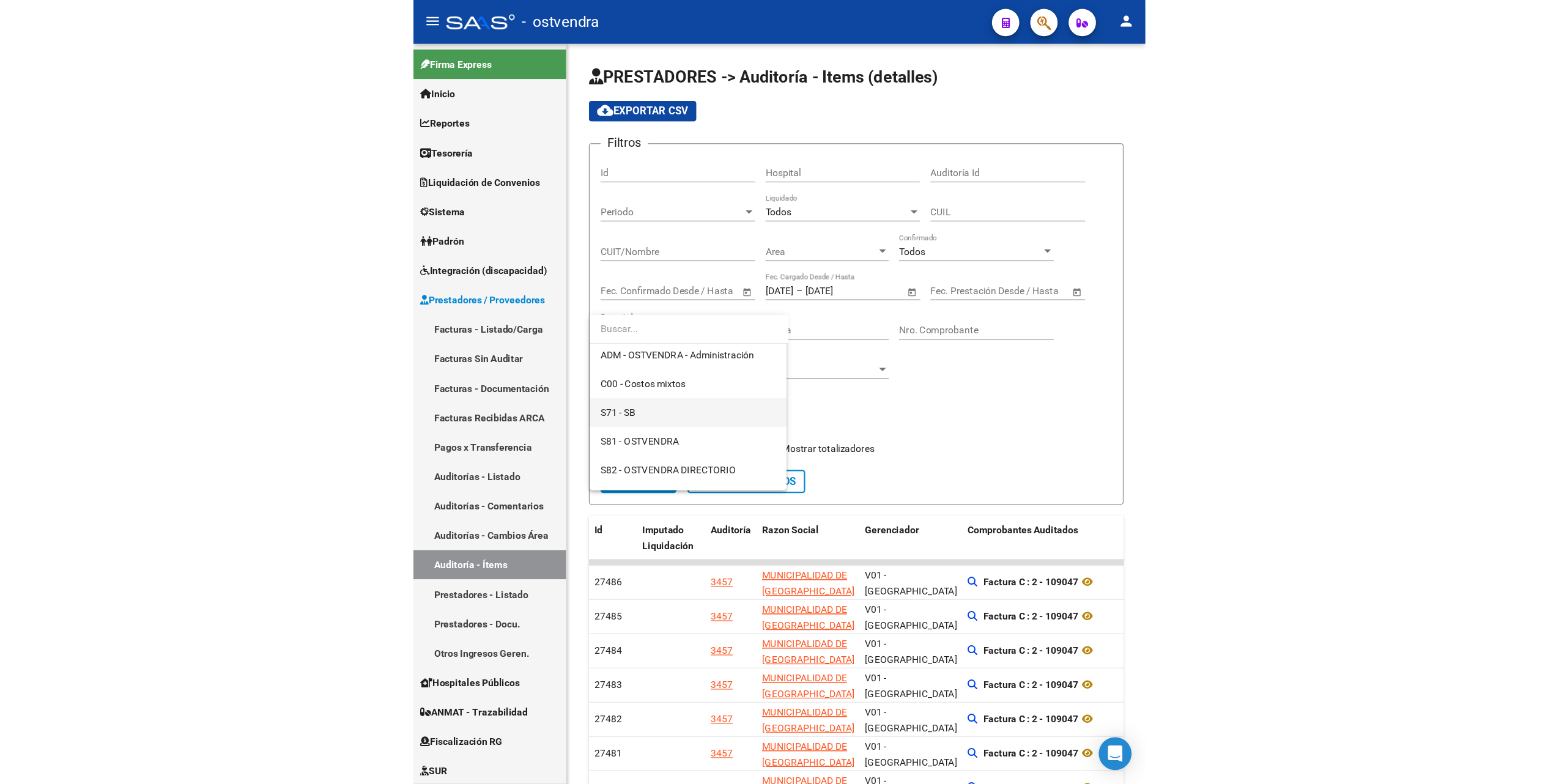
scroll to position [81, 0]
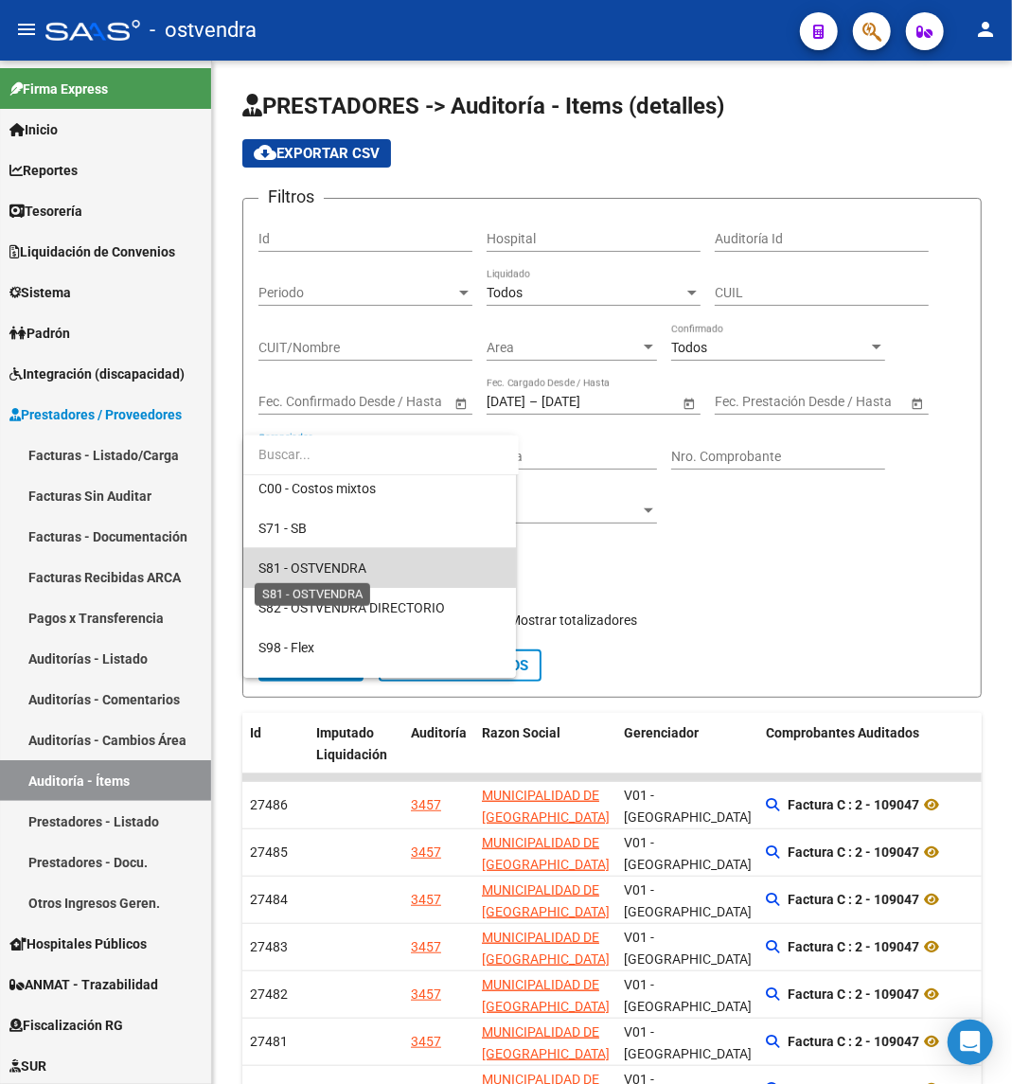
click at [345, 561] on span "S81 - OSTVENDRA" at bounding box center [313, 568] width 108 height 15
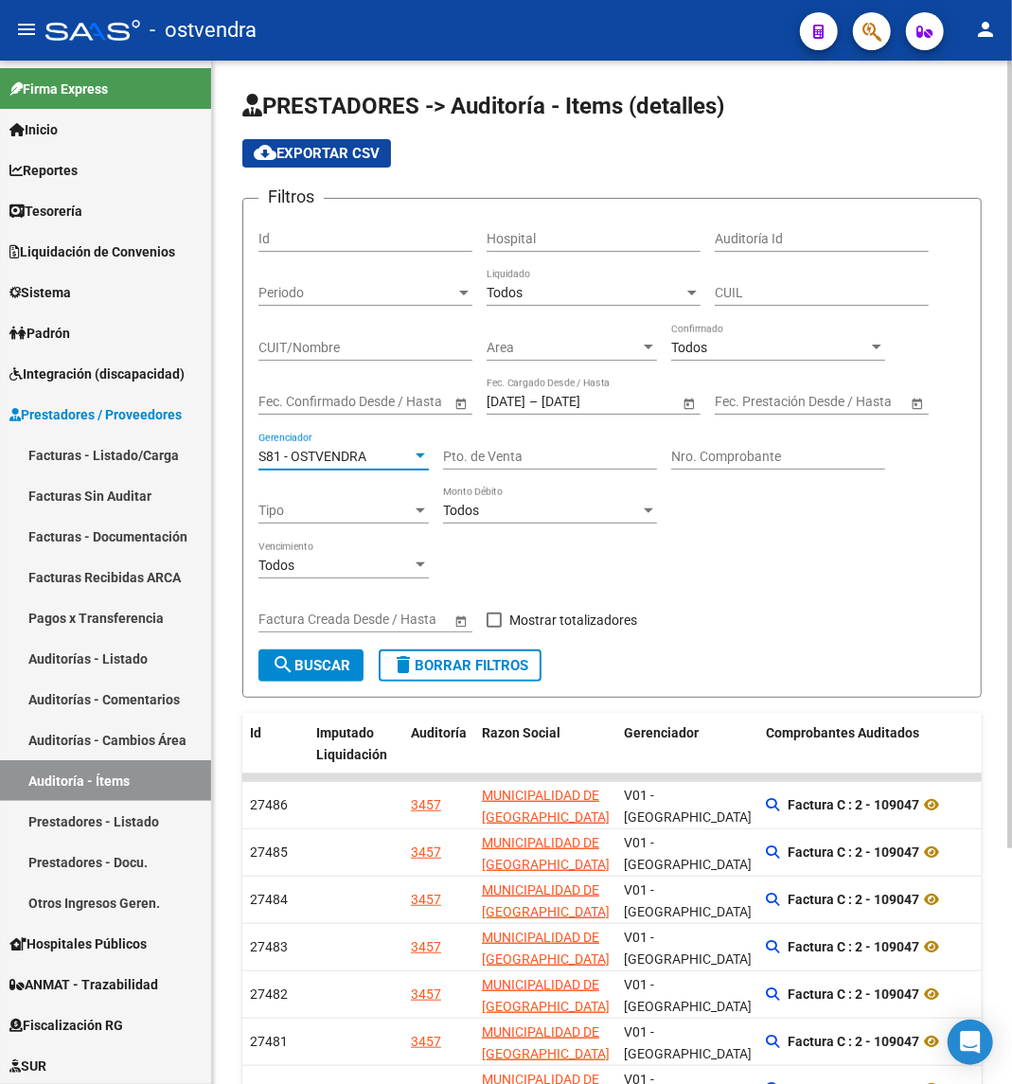
click at [322, 672] on button "search Buscar" at bounding box center [311, 666] width 105 height 32
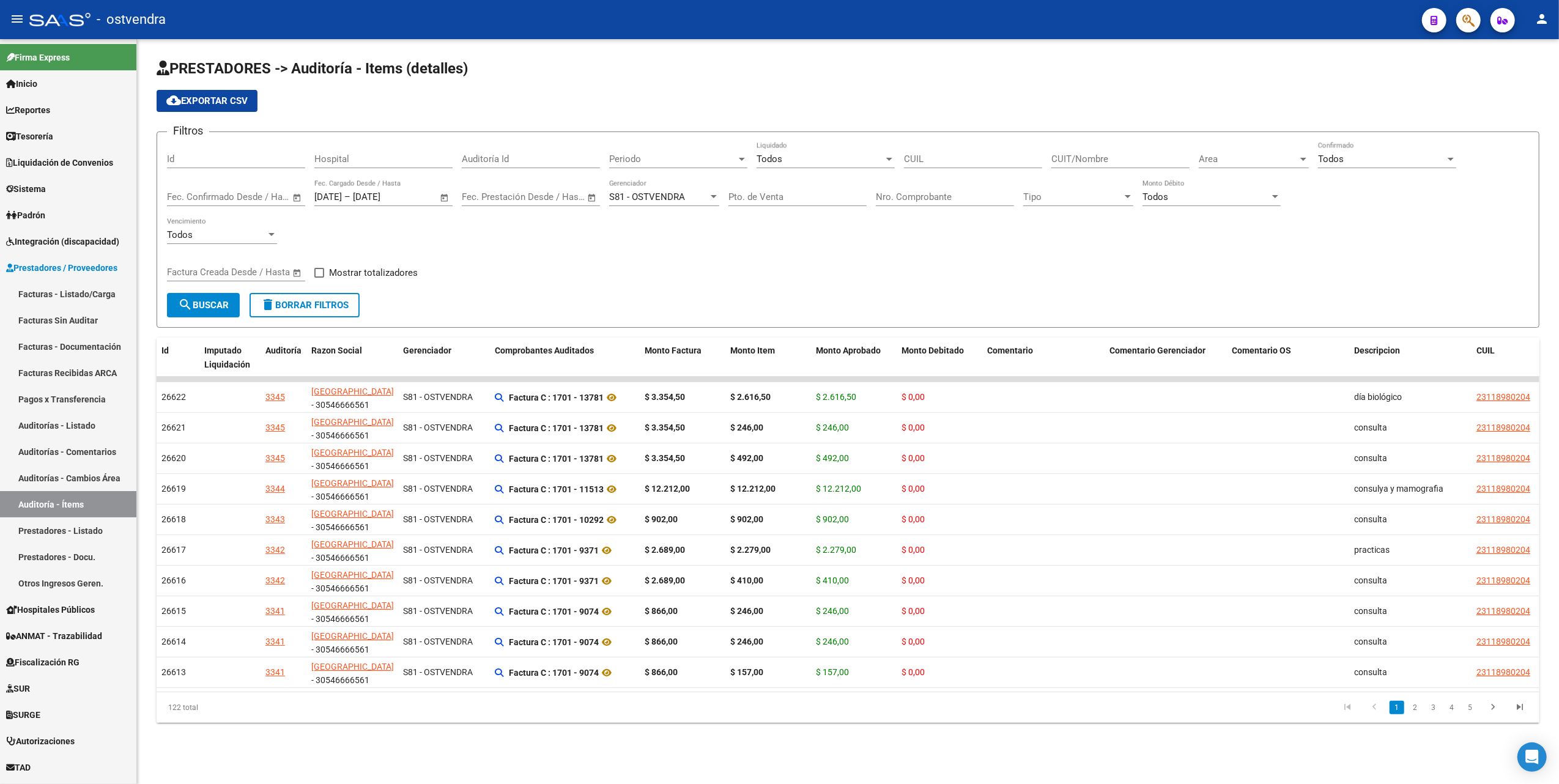
click at [189, 302] on mat-icon "search" at bounding box center [185, 304] width 15 height 15
click at [203, 101] on span "cloud_download Exportar CSV" at bounding box center [207, 101] width 81 height 11
click at [458, 274] on div "Filtros Id Hospital Auditoría Id Periodo Periodo Todos Liquidado CUIL CUIT/Nomb…" at bounding box center [848, 218] width 1362 height 151
click at [1126, 199] on div at bounding box center [1128, 196] width 11 height 10
drag, startPoint x: 918, startPoint y: 249, endPoint x: 1071, endPoint y: 203, distance: 159.8
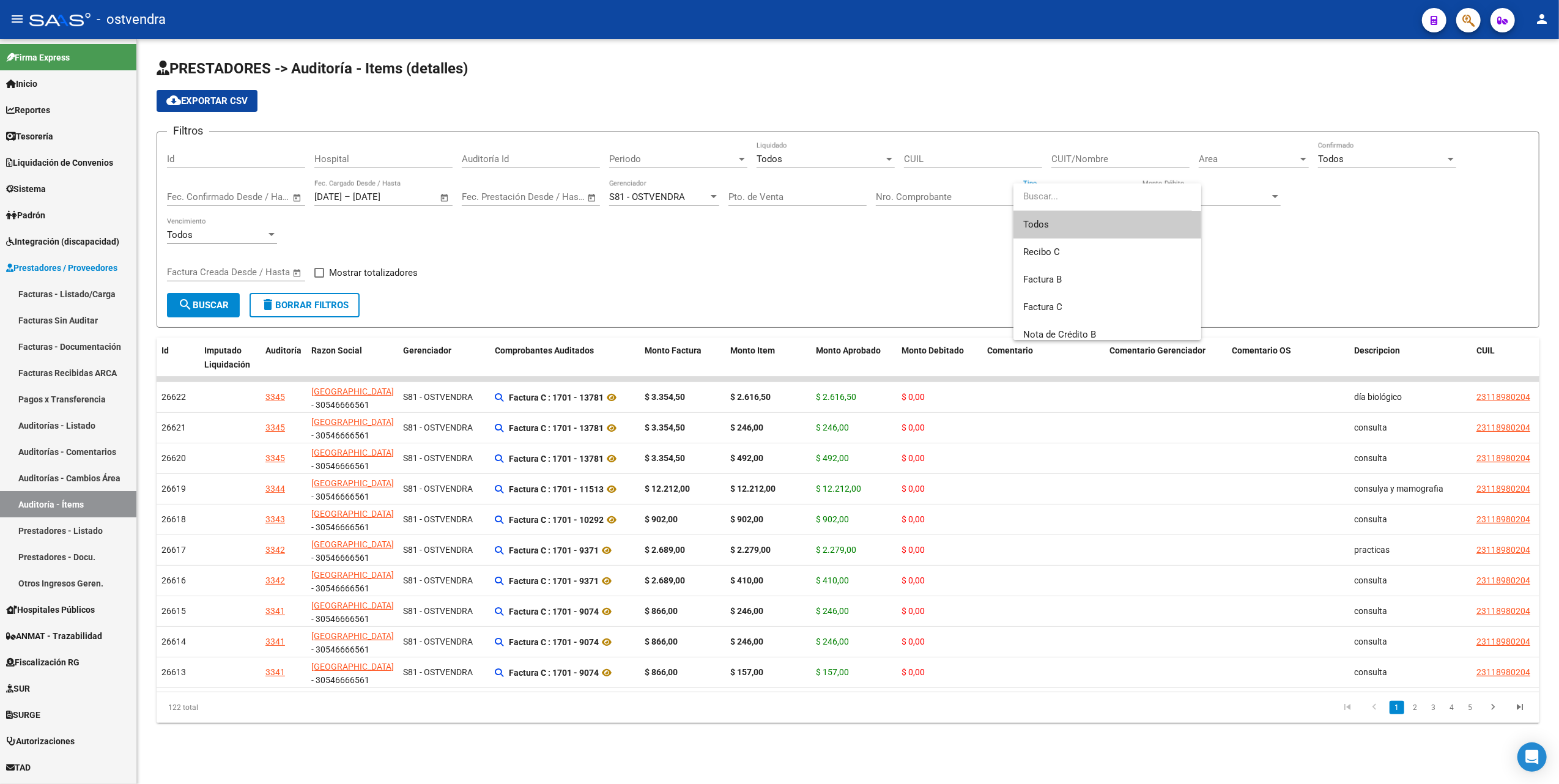
click at [926, 249] on div at bounding box center [780, 392] width 1559 height 784
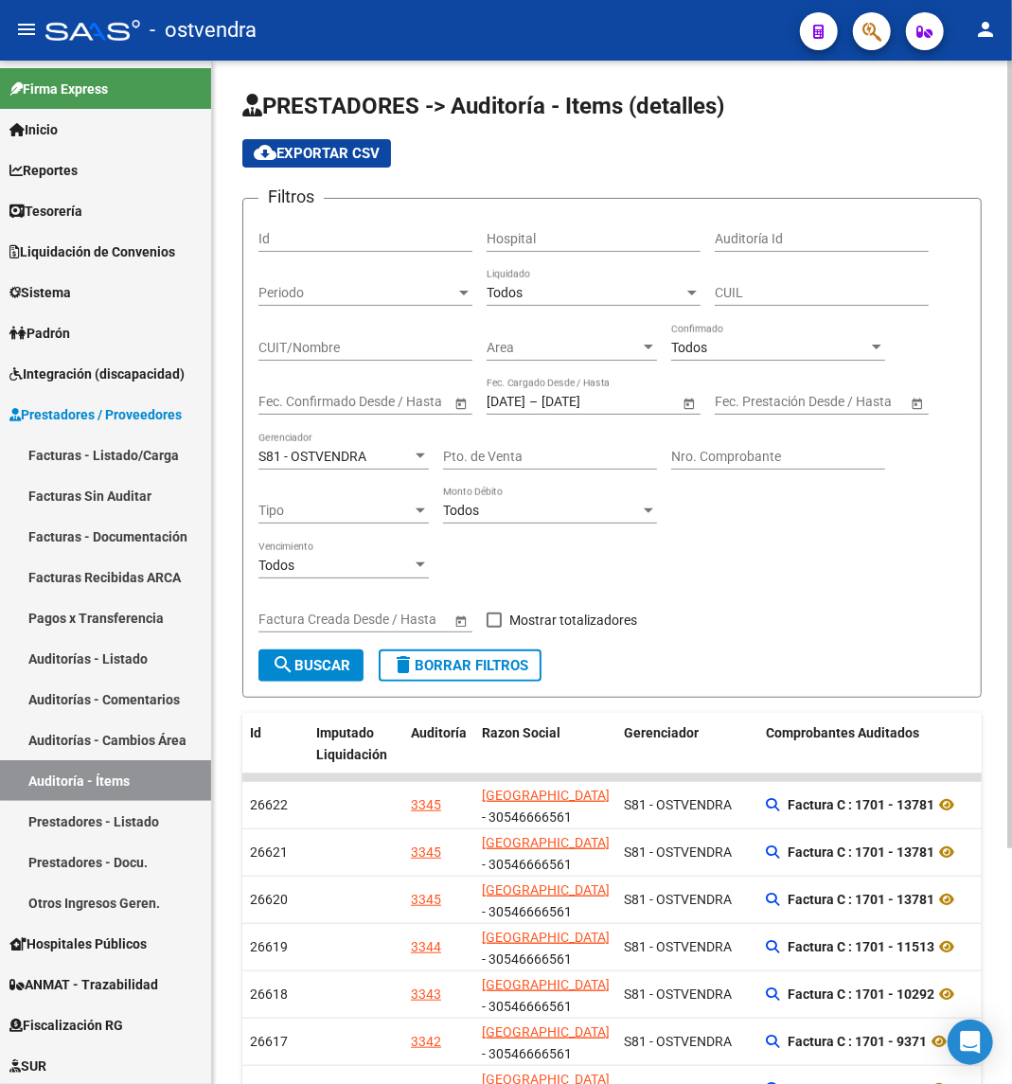
click at [653, 347] on div at bounding box center [648, 347] width 17 height 15
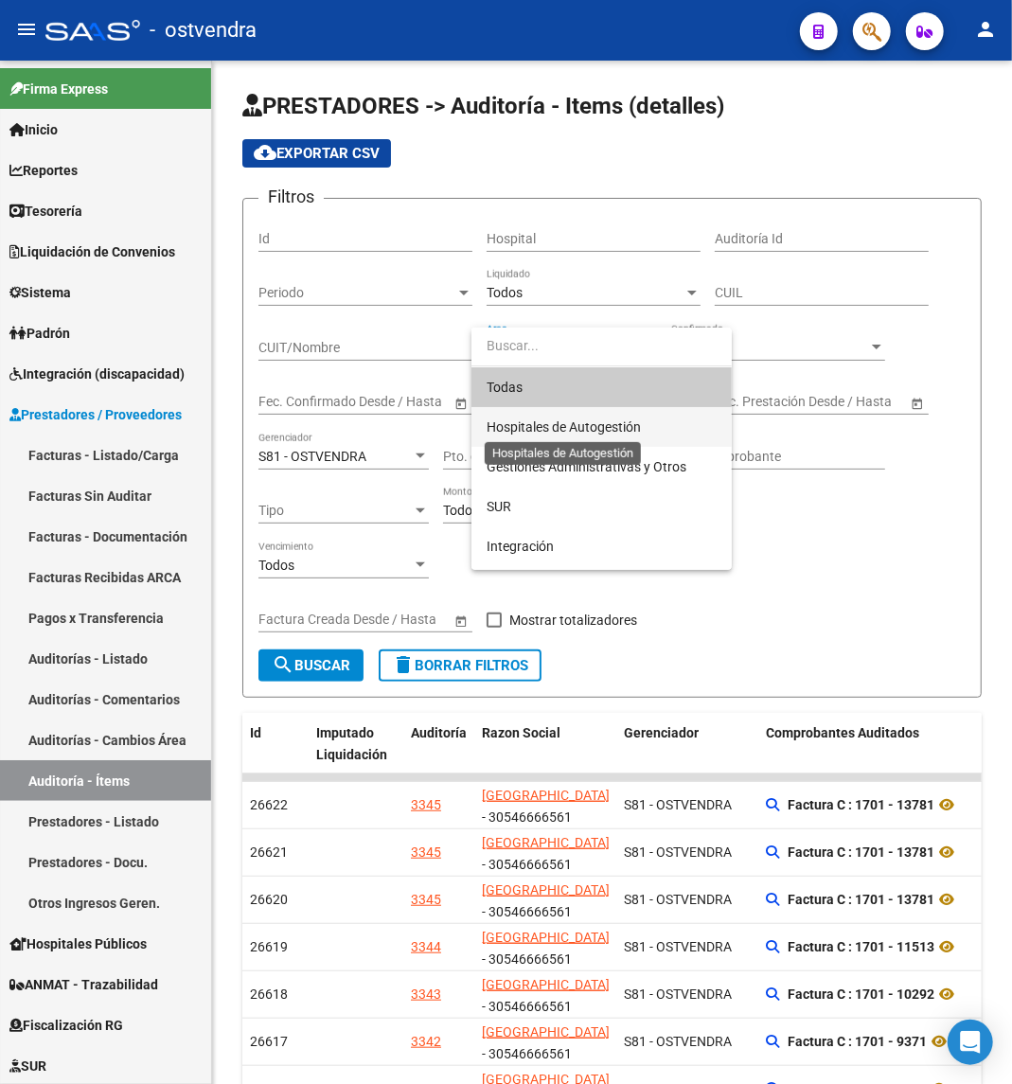
click at [593, 428] on span "Hospitales de Autogestión" at bounding box center [564, 427] width 154 height 15
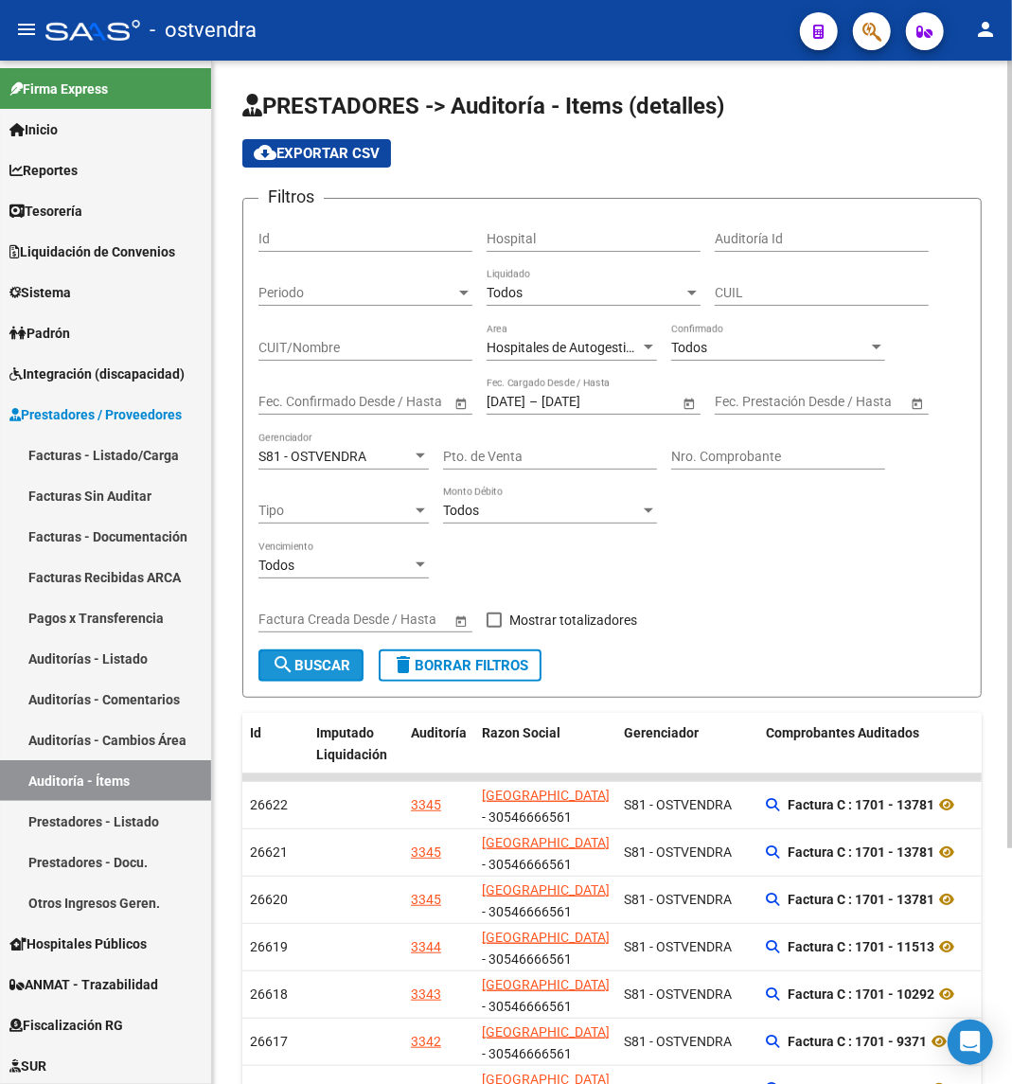
click at [316, 667] on span "search Buscar" at bounding box center [311, 665] width 79 height 17
click at [301, 152] on span "cloud_download Exportar CSV" at bounding box center [317, 153] width 126 height 17
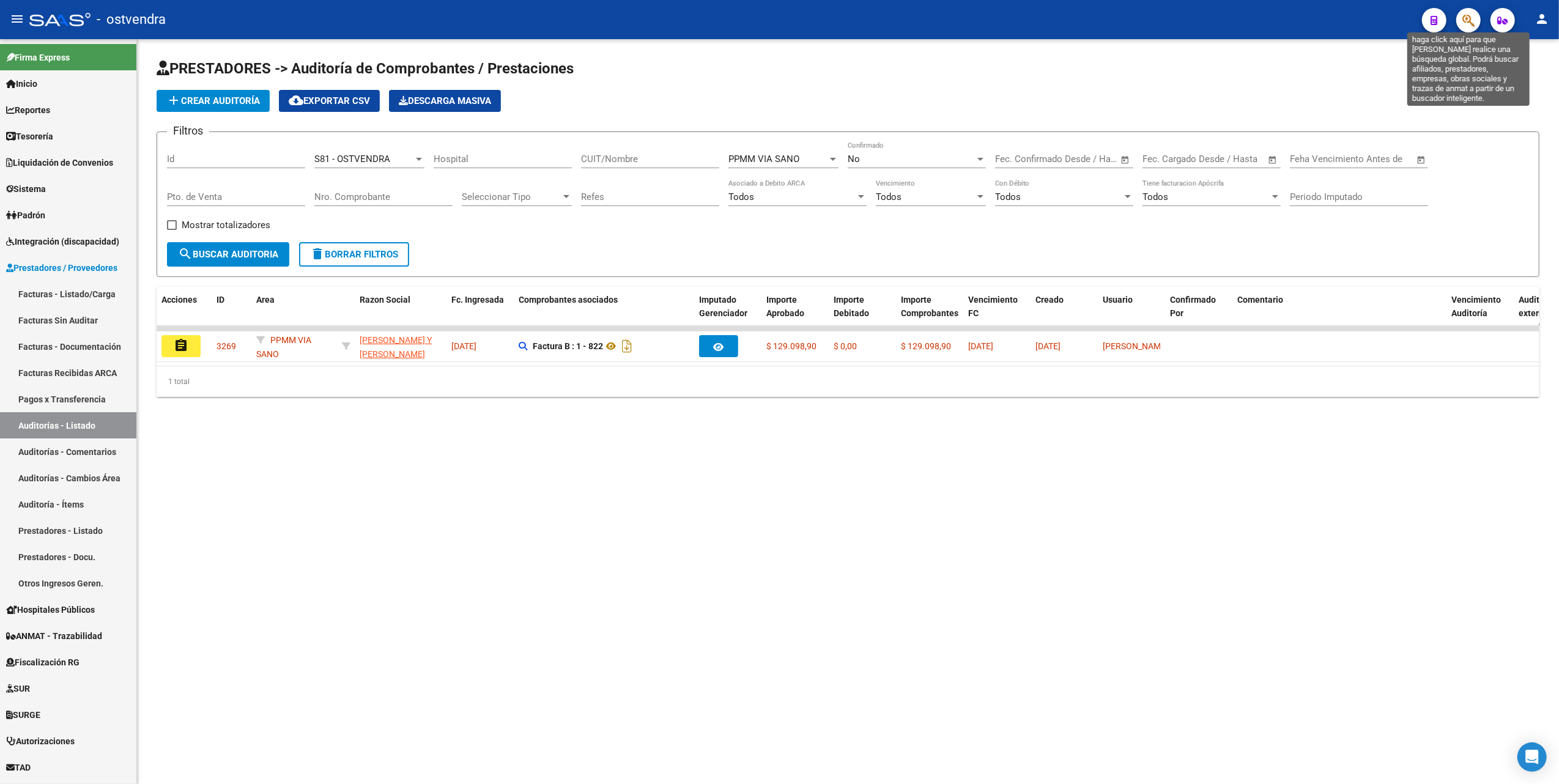
click at [1471, 23] on icon "button" at bounding box center [1468, 21] width 12 height 14
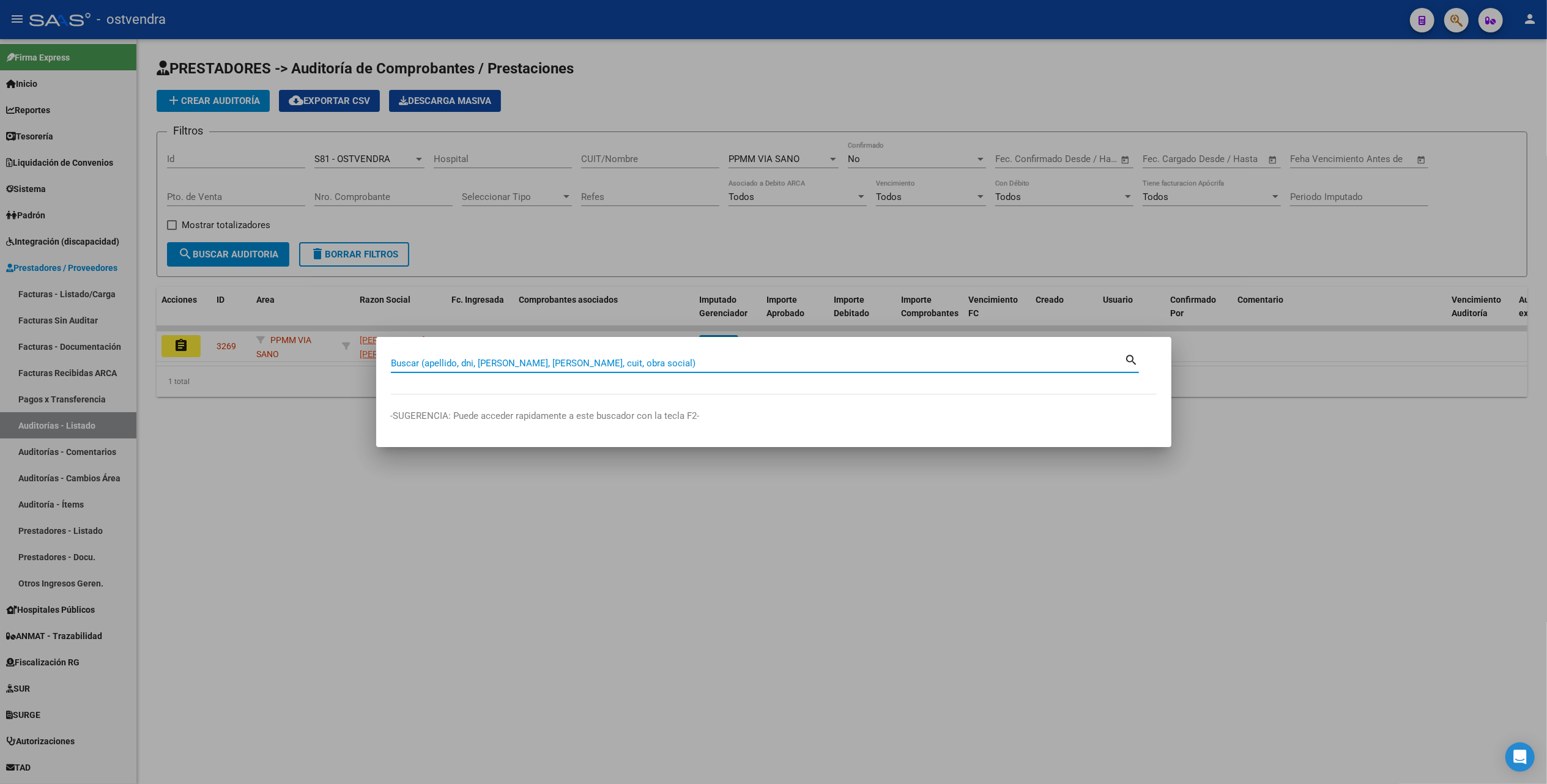
click at [761, 365] on input "Buscar (apellido, dni, [PERSON_NAME], [PERSON_NAME], cuit, obra social)" at bounding box center [758, 363] width 734 height 11
paste input "45.145.927"
type input "45145927"
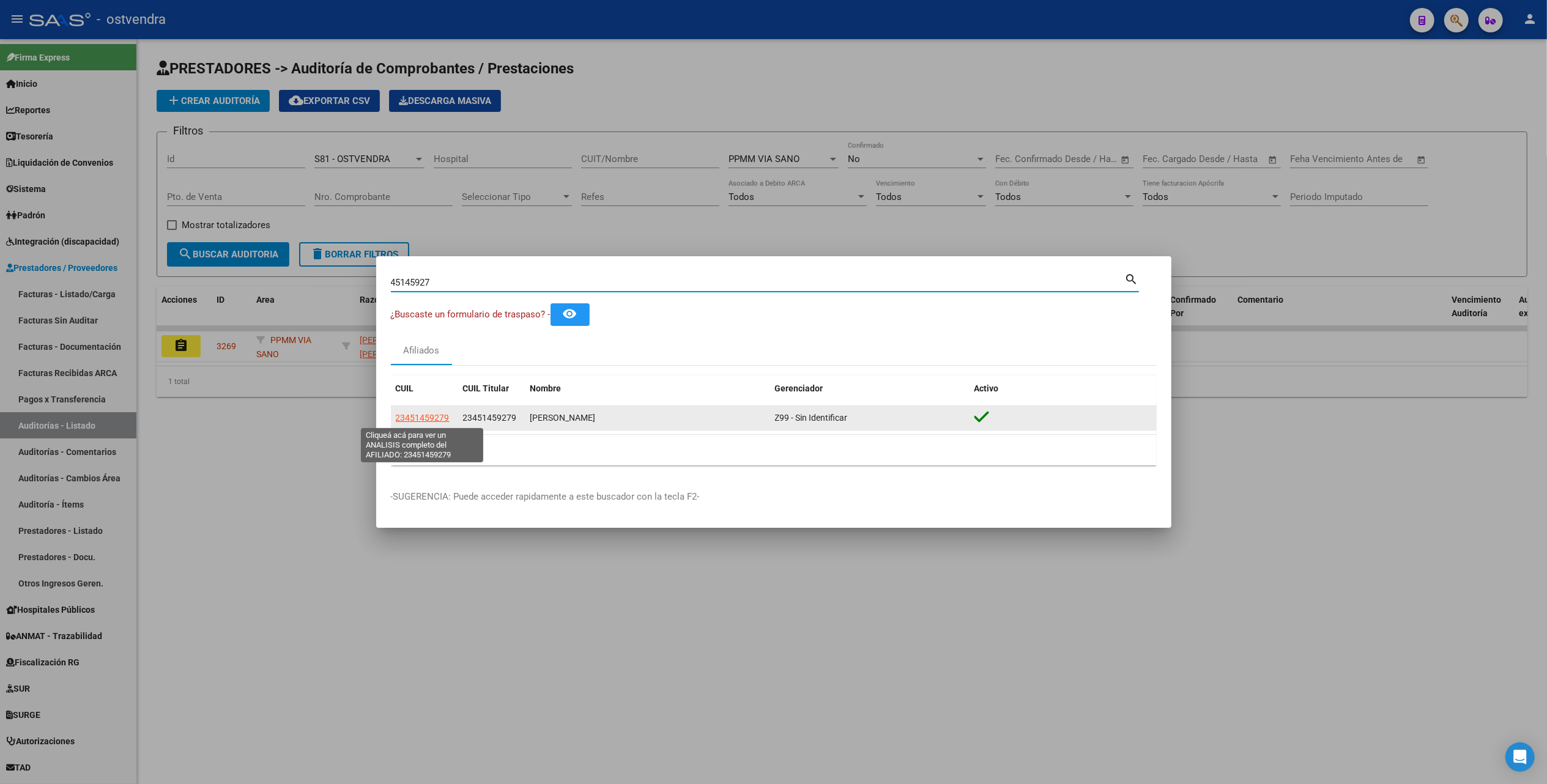
click at [434, 417] on span "23451459279" at bounding box center [422, 417] width 54 height 10
type textarea "23451459279"
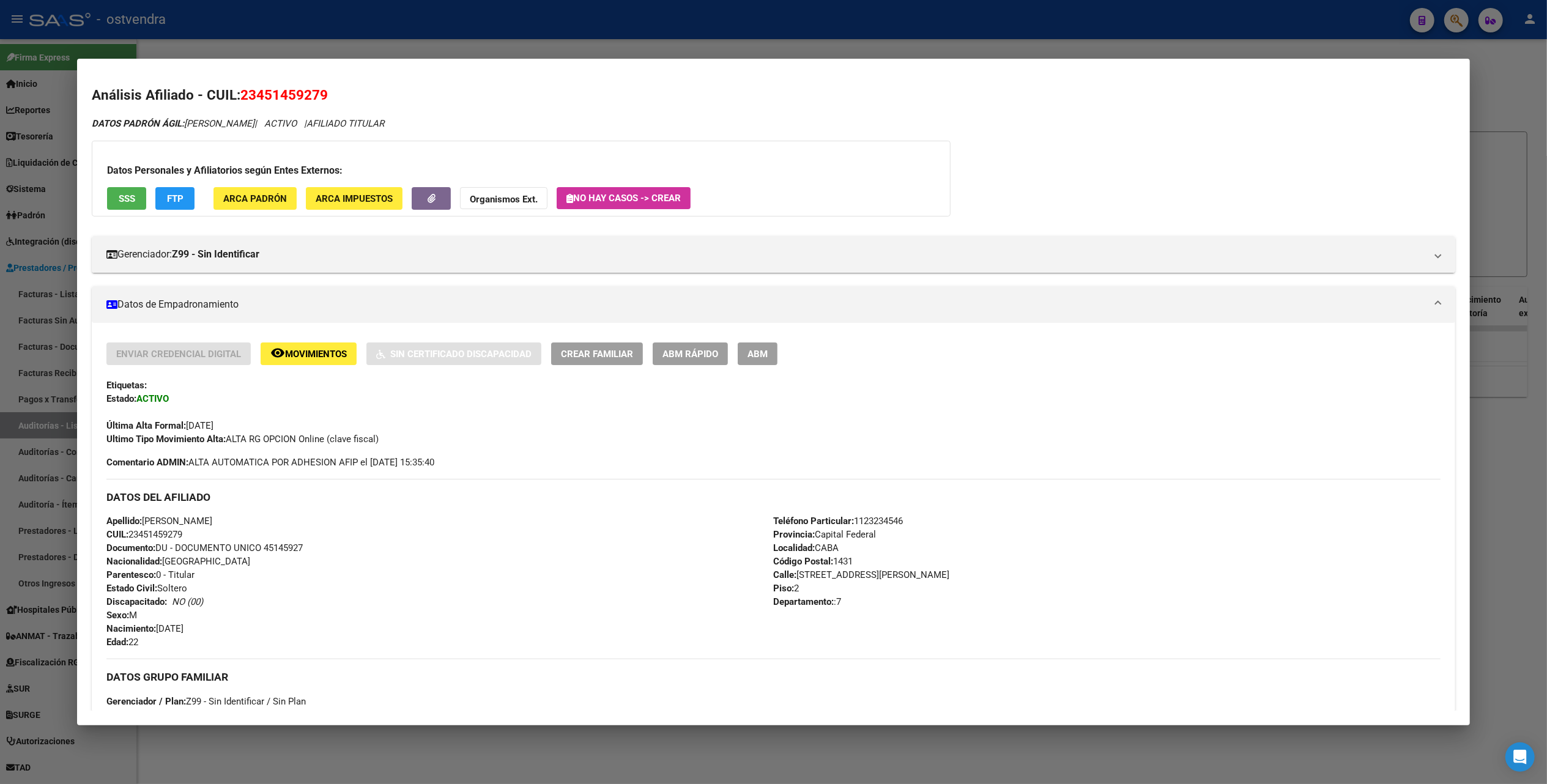
click at [1528, 89] on div at bounding box center [773, 392] width 1547 height 784
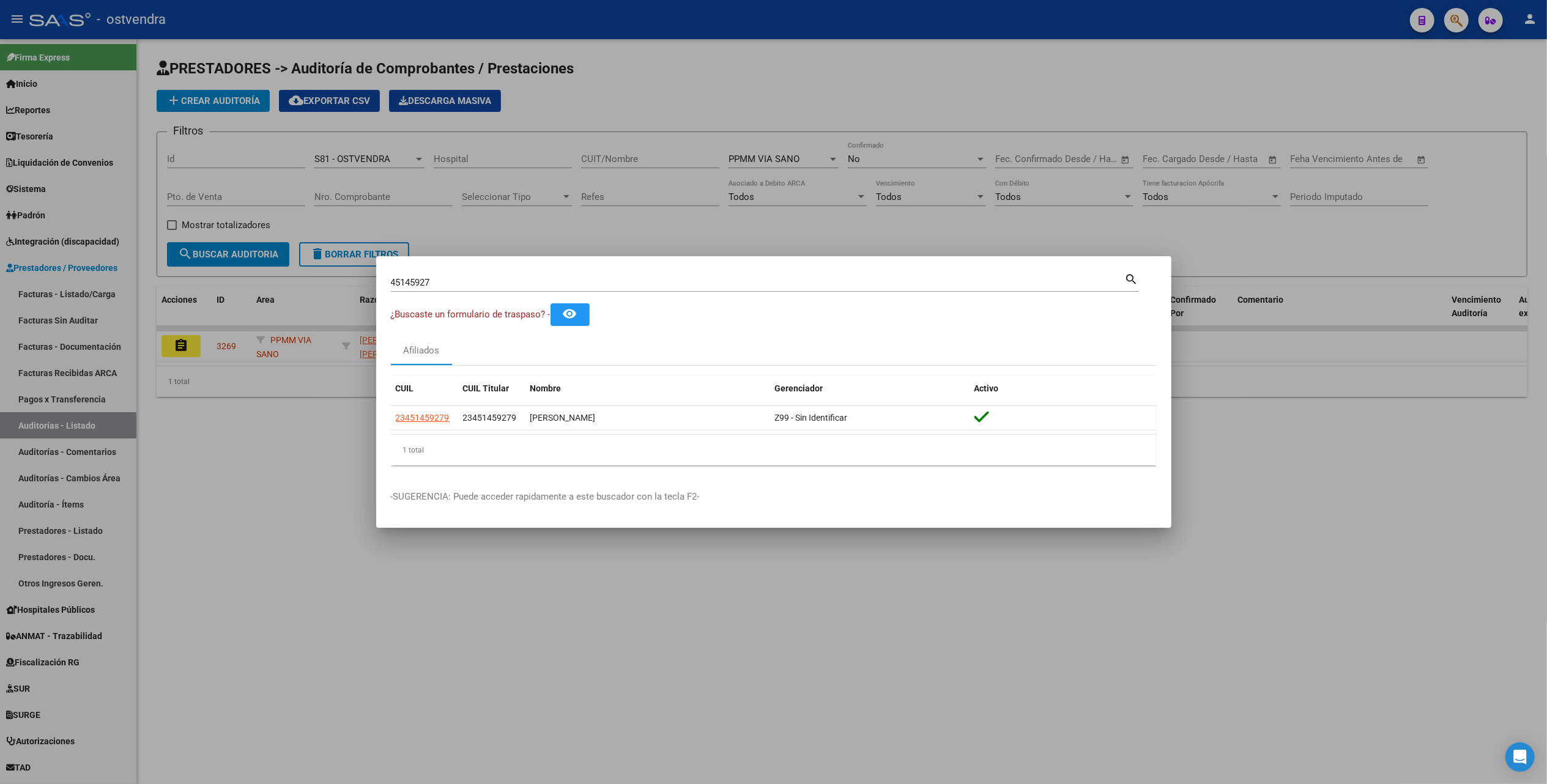
click at [688, 458] on div "1 total" at bounding box center [774, 449] width 766 height 30
drag, startPoint x: 454, startPoint y: 282, endPoint x: 379, endPoint y: 279, distance: 75.1
click at [379, 279] on mat-dialog-content "45145927 Buscar (apellido, dni, cuil, [PERSON_NAME], cuit, obra social) search …" at bounding box center [773, 373] width 795 height 204
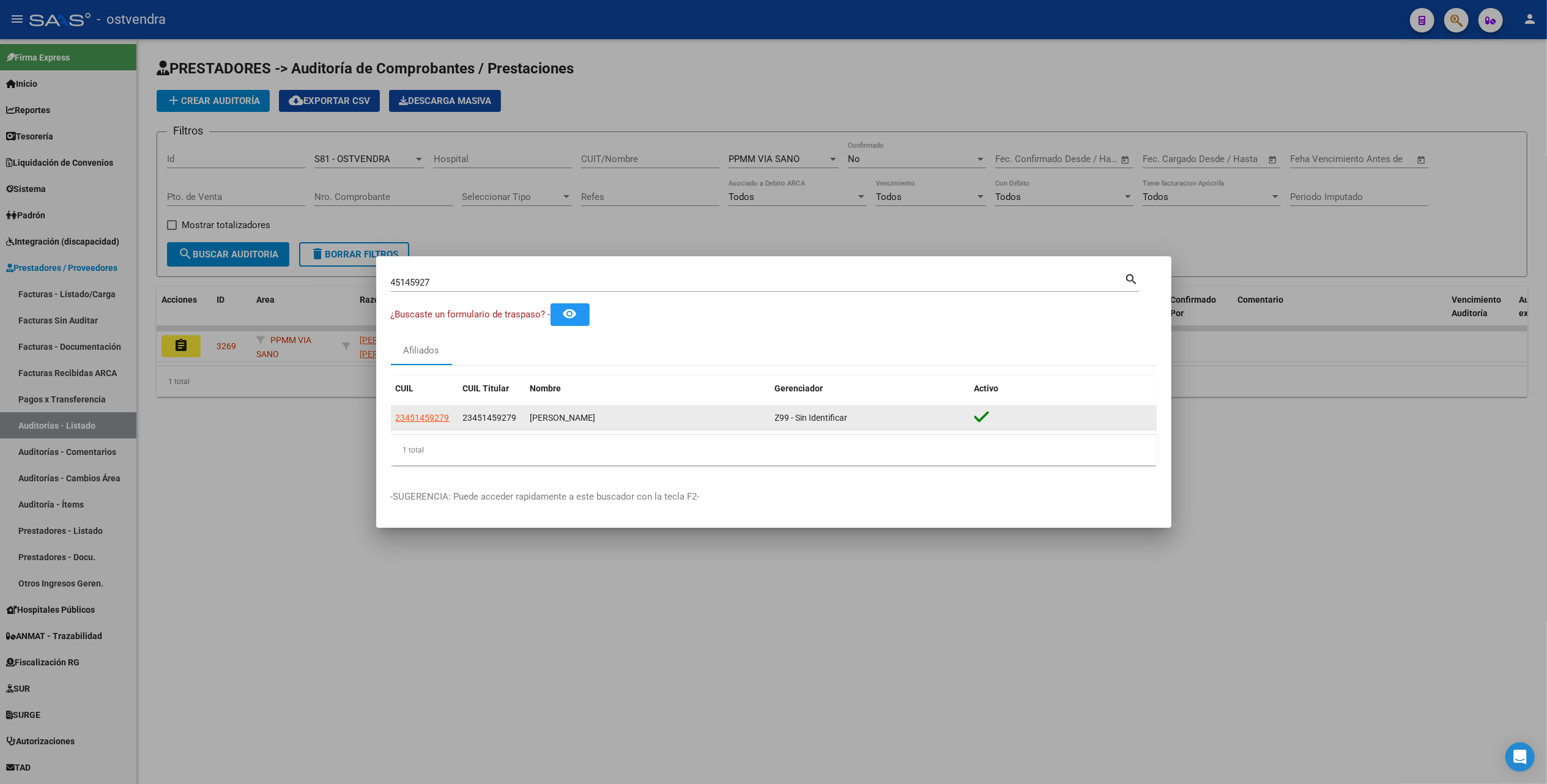
click at [415, 411] on app-link-go-to "23451459279" at bounding box center [422, 418] width 54 height 14
click at [429, 421] on span "23451459279" at bounding box center [422, 417] width 54 height 10
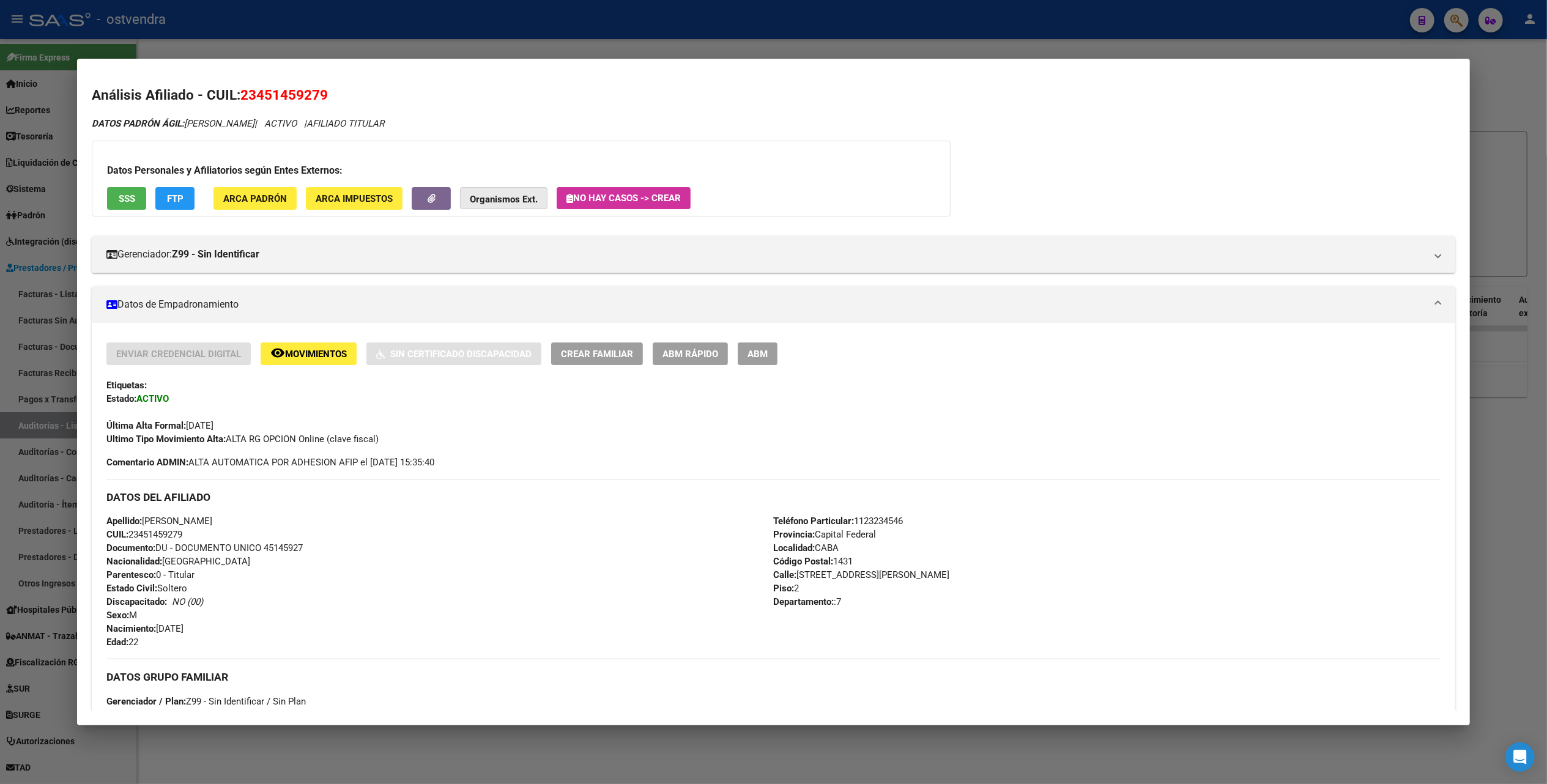
click at [492, 199] on strong "Organismos Ext." at bounding box center [503, 199] width 68 height 11
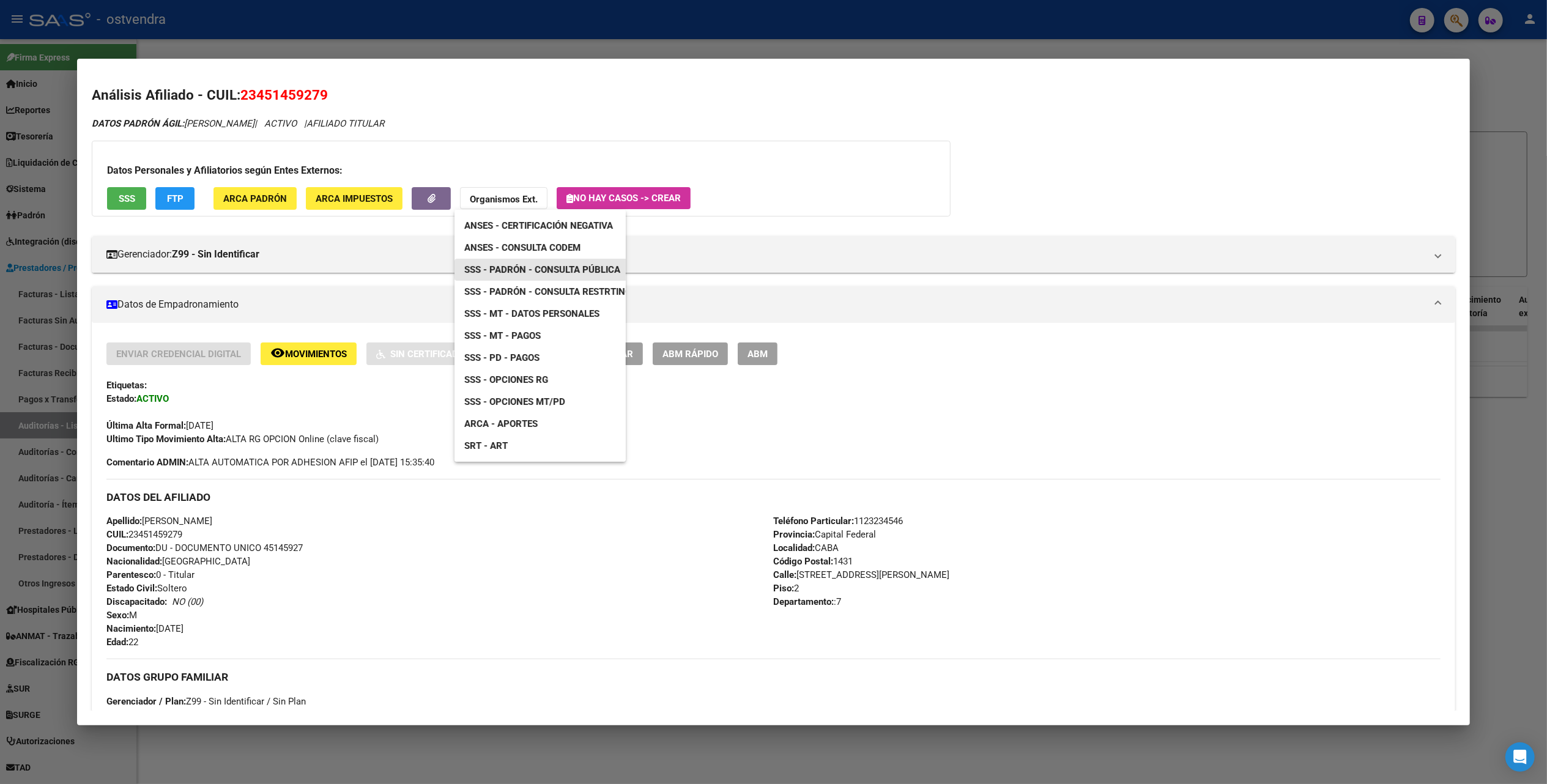
click at [551, 264] on span "SSS - Padrón - Consulta Pública" at bounding box center [543, 269] width 156 height 11
